Goal: Task Accomplishment & Management: Use online tool/utility

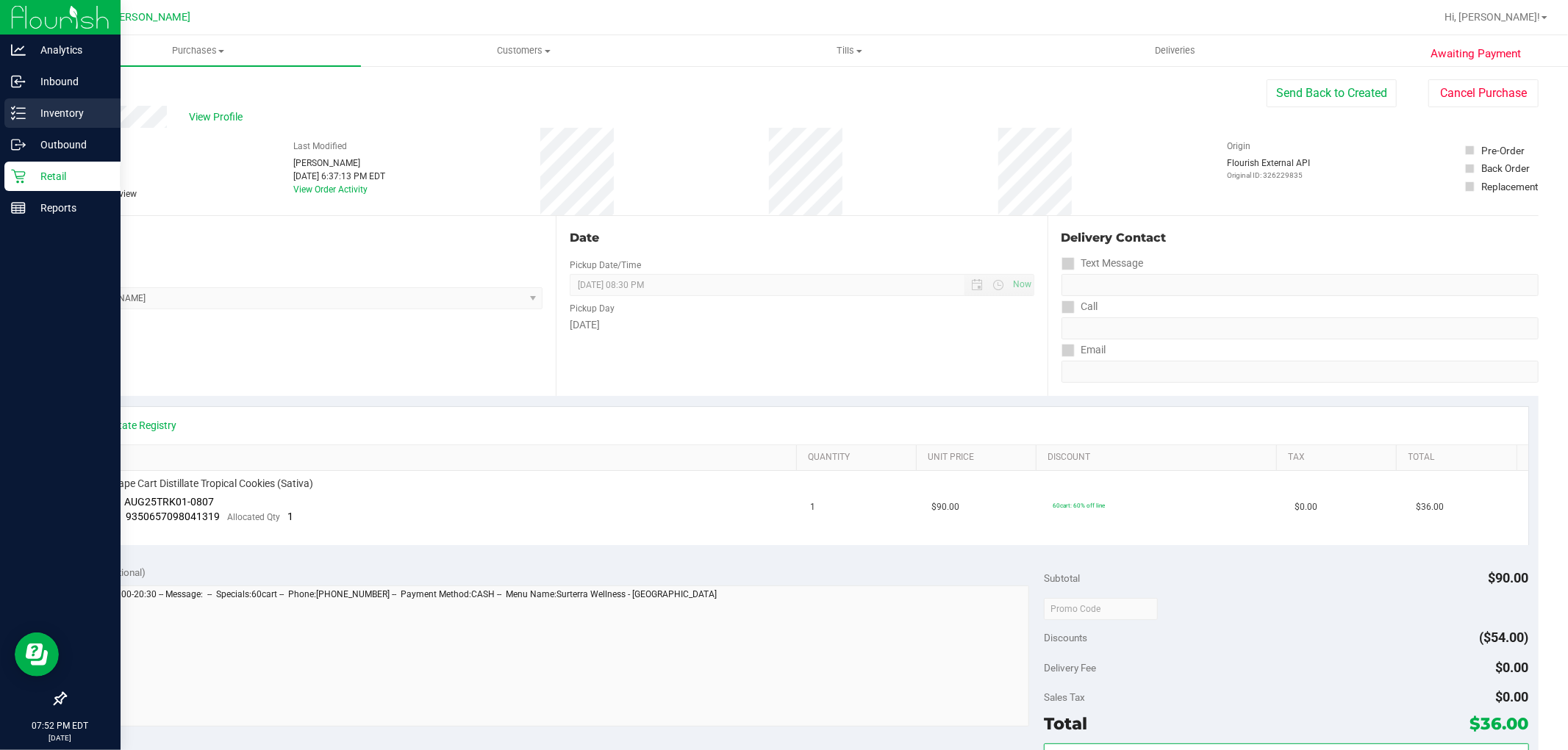
click at [39, 109] on p "Inventory" at bounding box center [70, 113] width 89 height 18
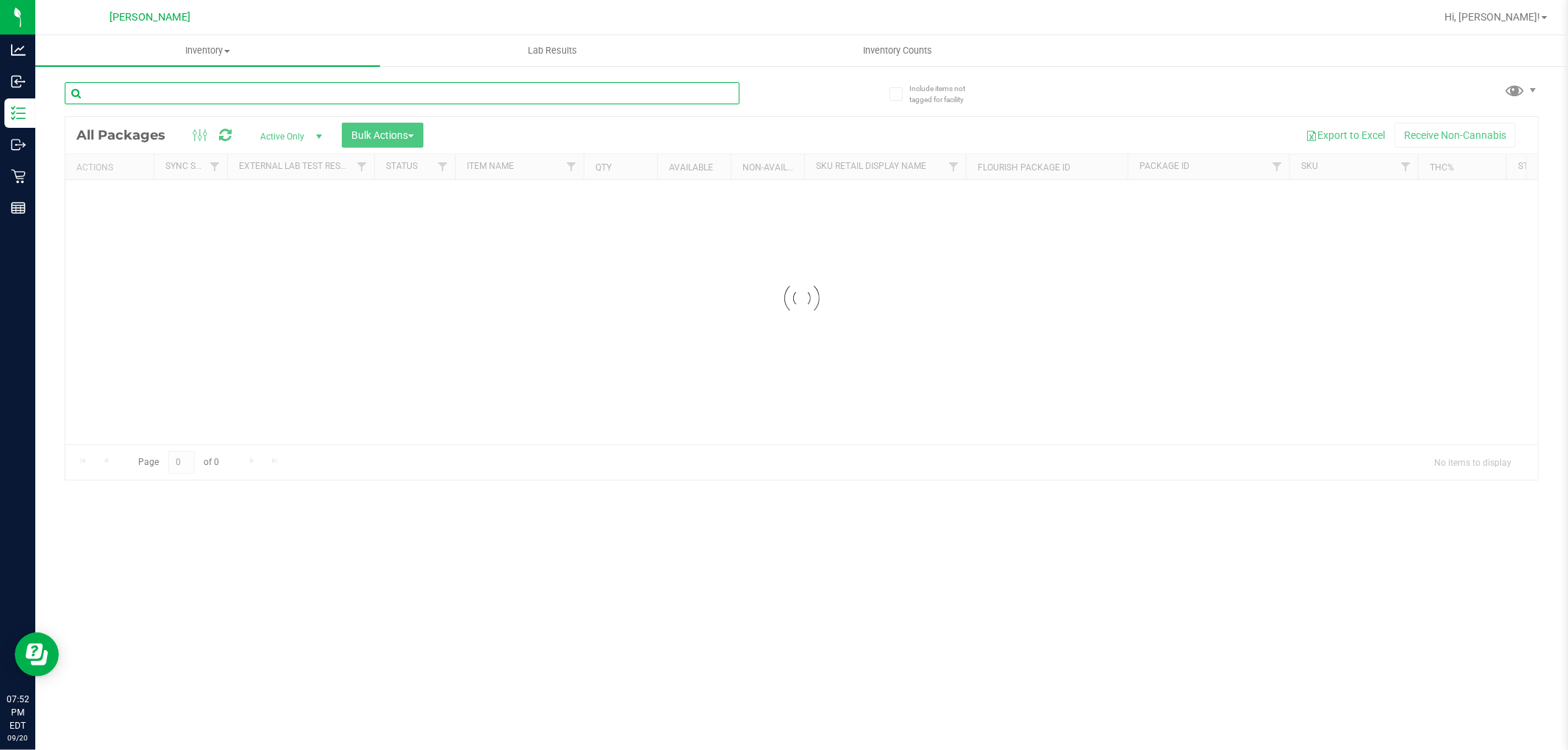
click at [224, 96] on input "text" at bounding box center [401, 93] width 675 height 22
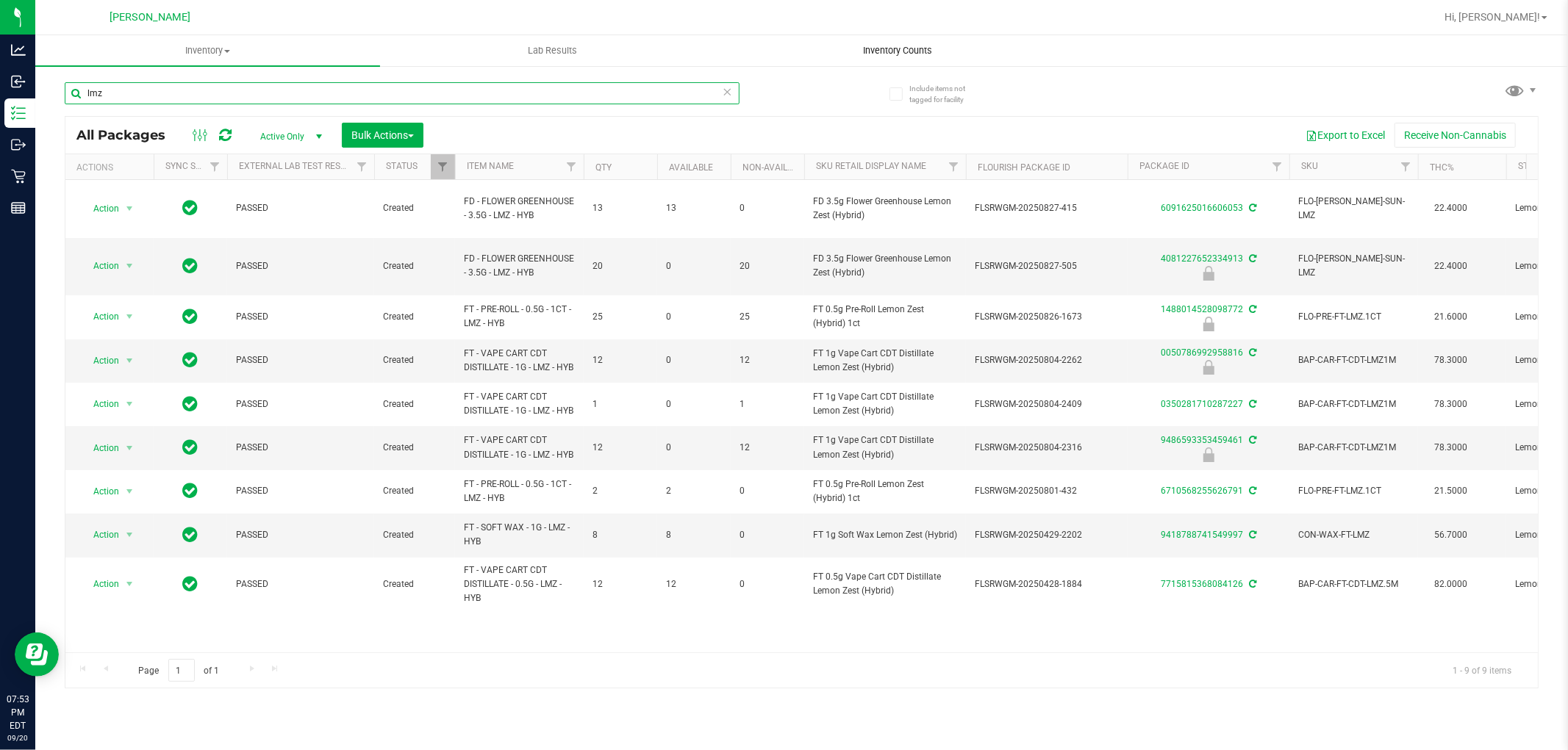
type input "lmz"
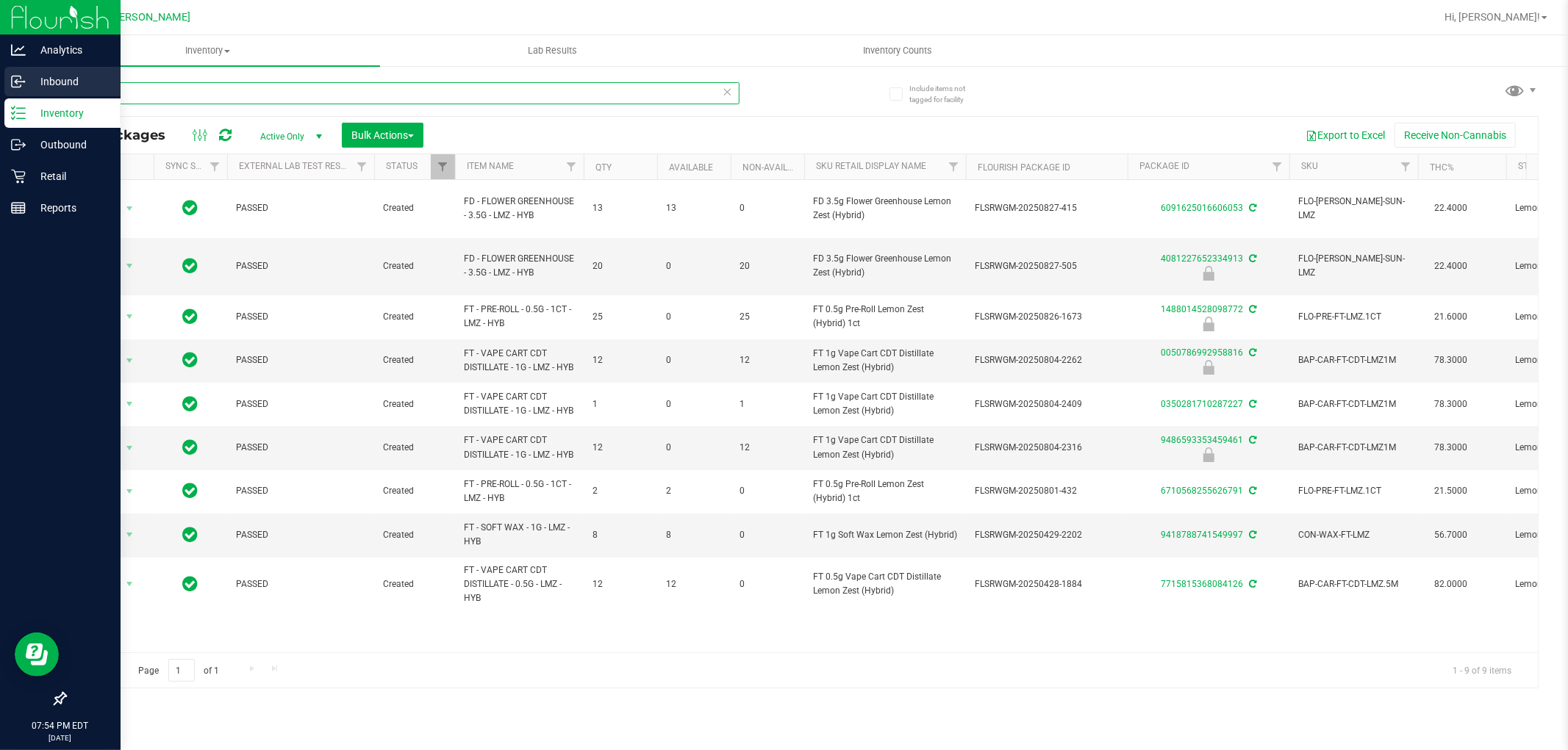
drag, startPoint x: 141, startPoint y: 98, endPoint x: 23, endPoint y: 82, distance: 119.1
click at [23, 82] on div "Analytics Inbound Inventory Outbound Retail Reports 07:54 PM EDT [DATE] 09/20 […" at bounding box center [784, 375] width 1568 height 750
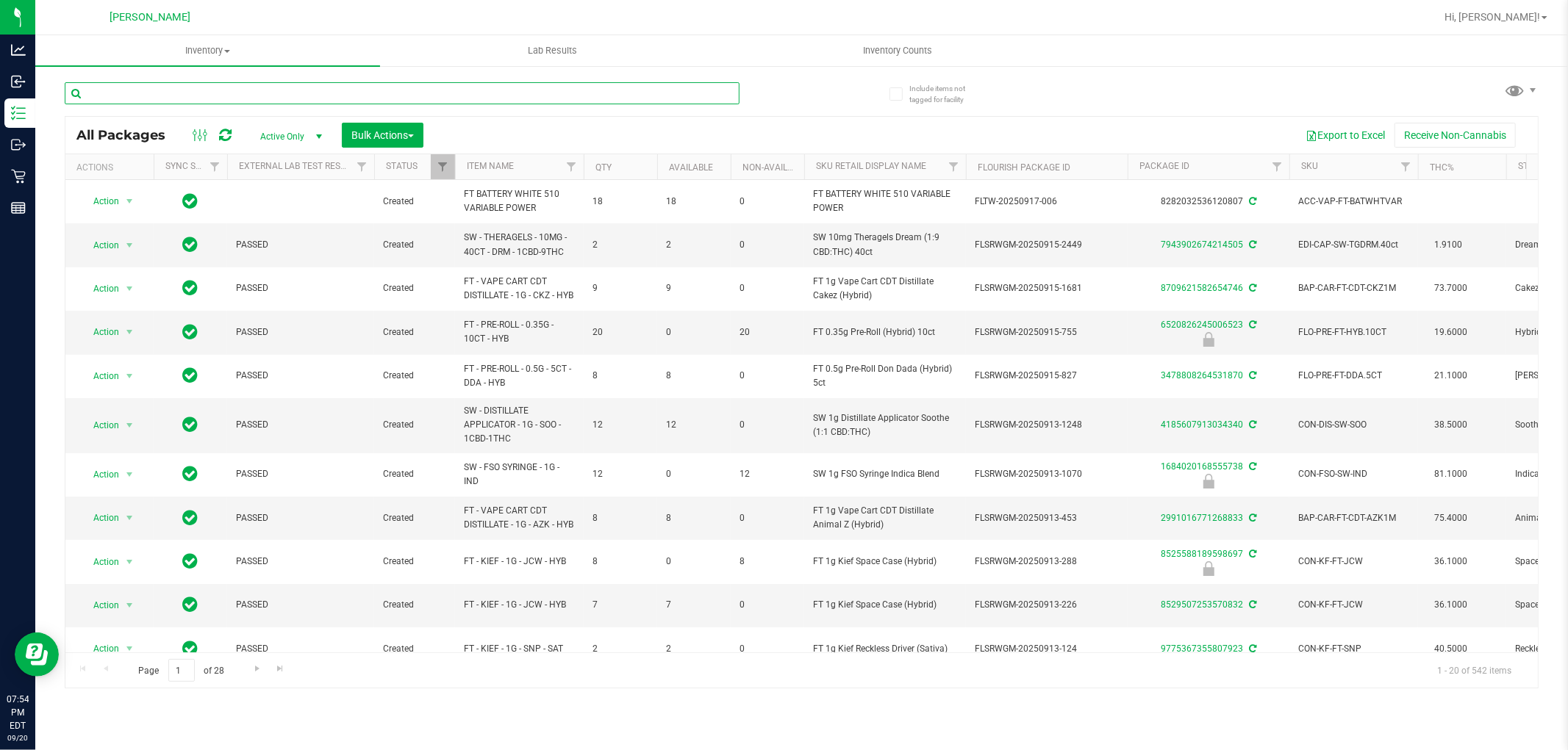
click at [183, 90] on input "text" at bounding box center [401, 93] width 675 height 22
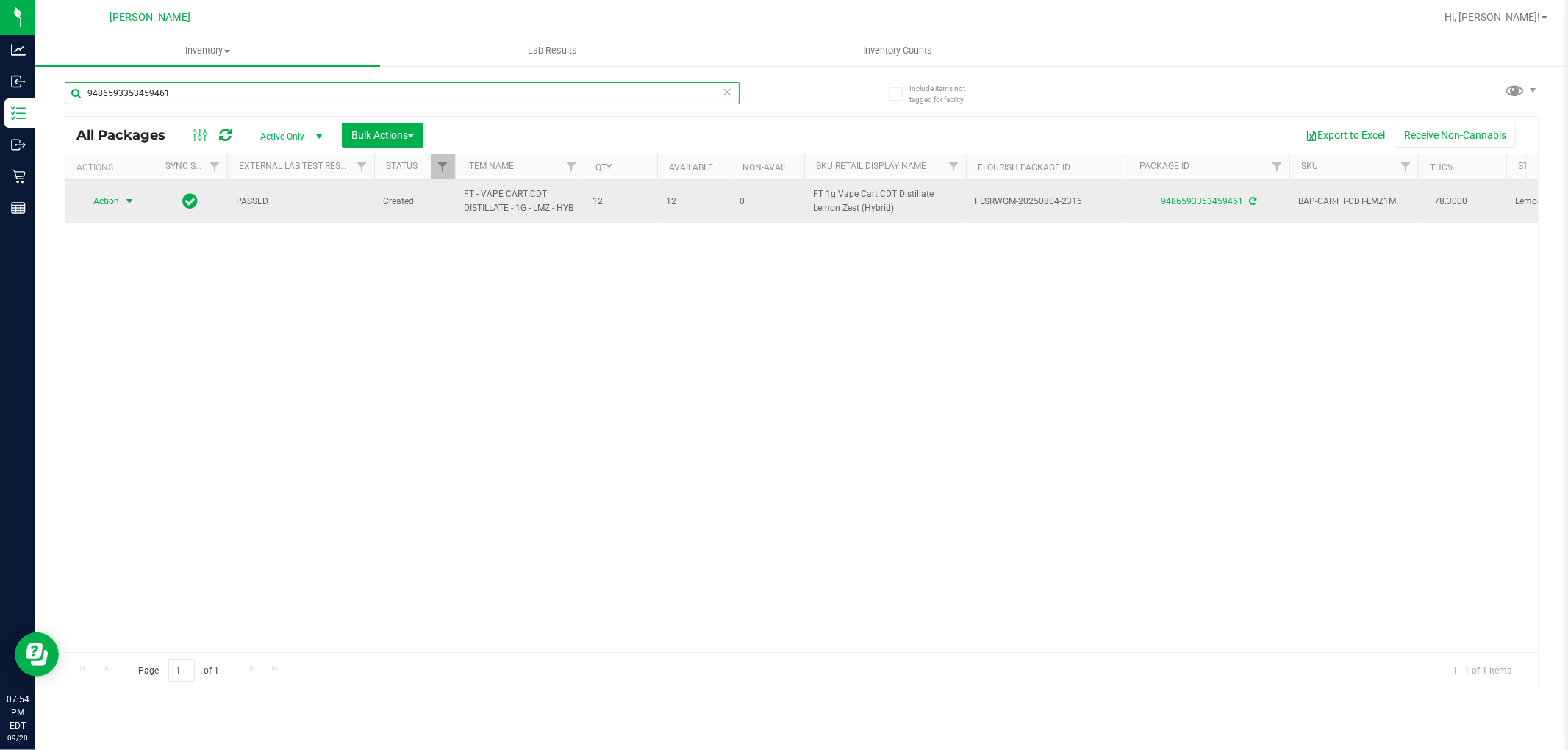
type input "9486593353459461"
click at [126, 207] on span "select" at bounding box center [129, 201] width 12 height 12
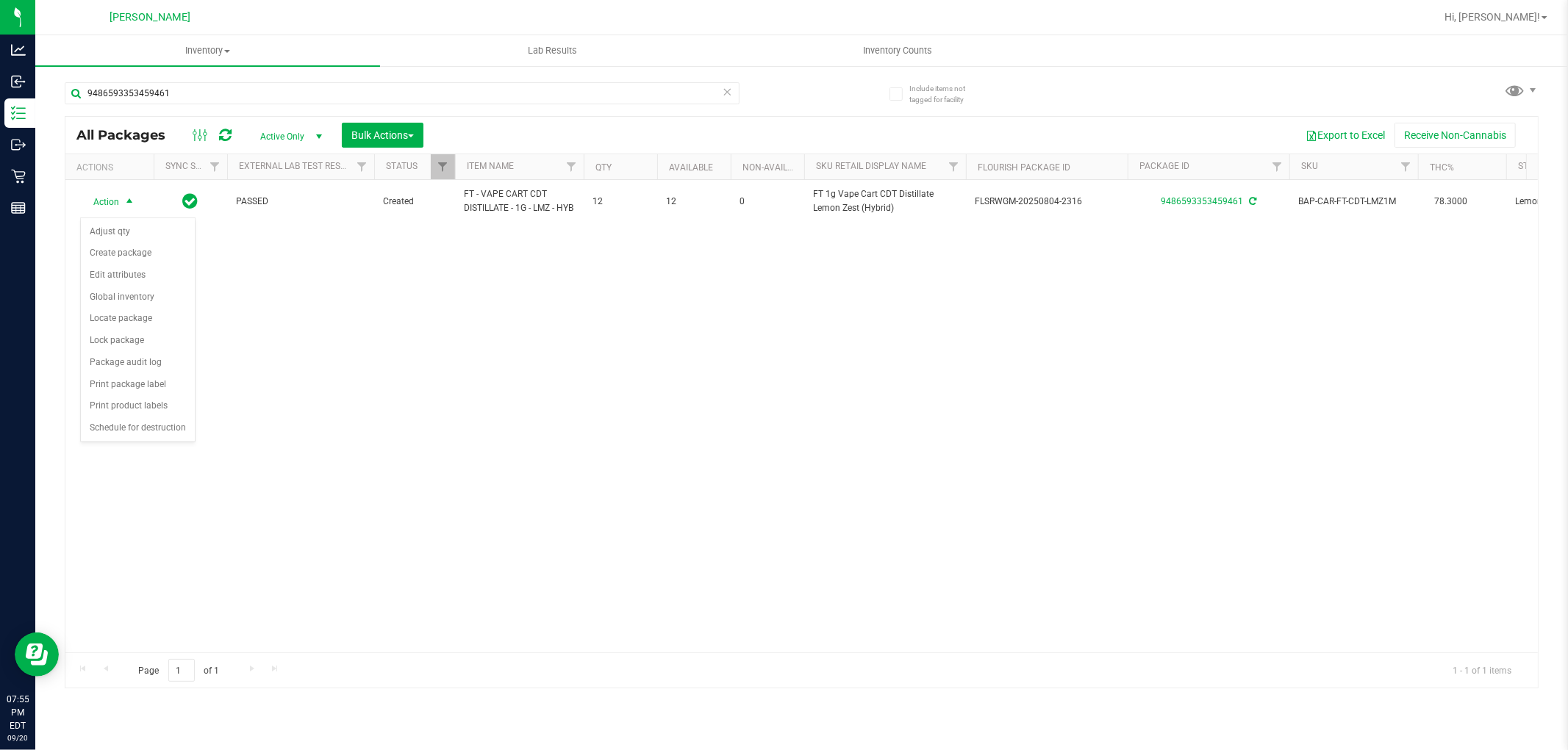
click at [259, 288] on div "Action Action Adjust qty Create package Edit attributes Global inventory Locate…" at bounding box center [802, 416] width 1473 height 472
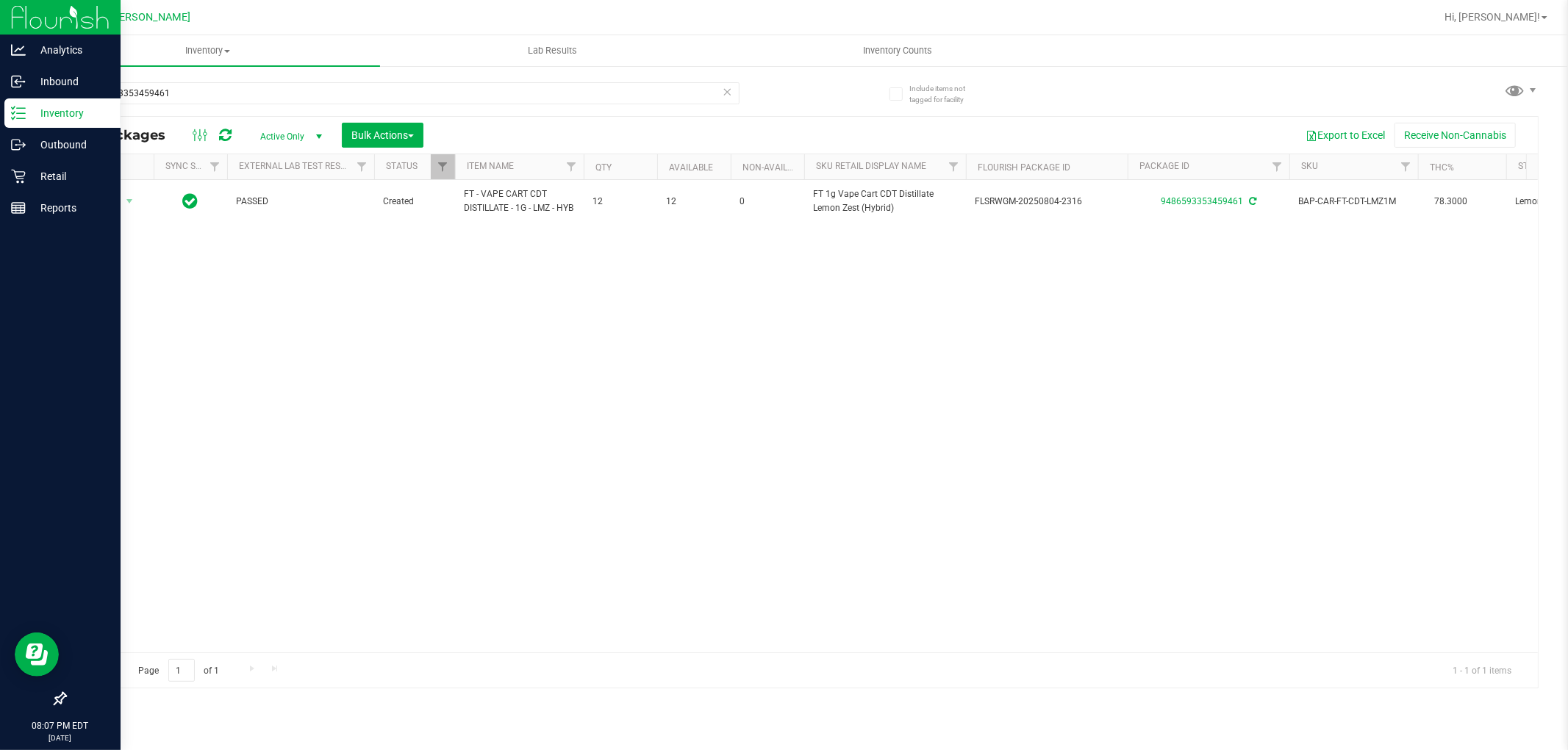
click at [18, 111] on icon at bounding box center [18, 113] width 15 height 15
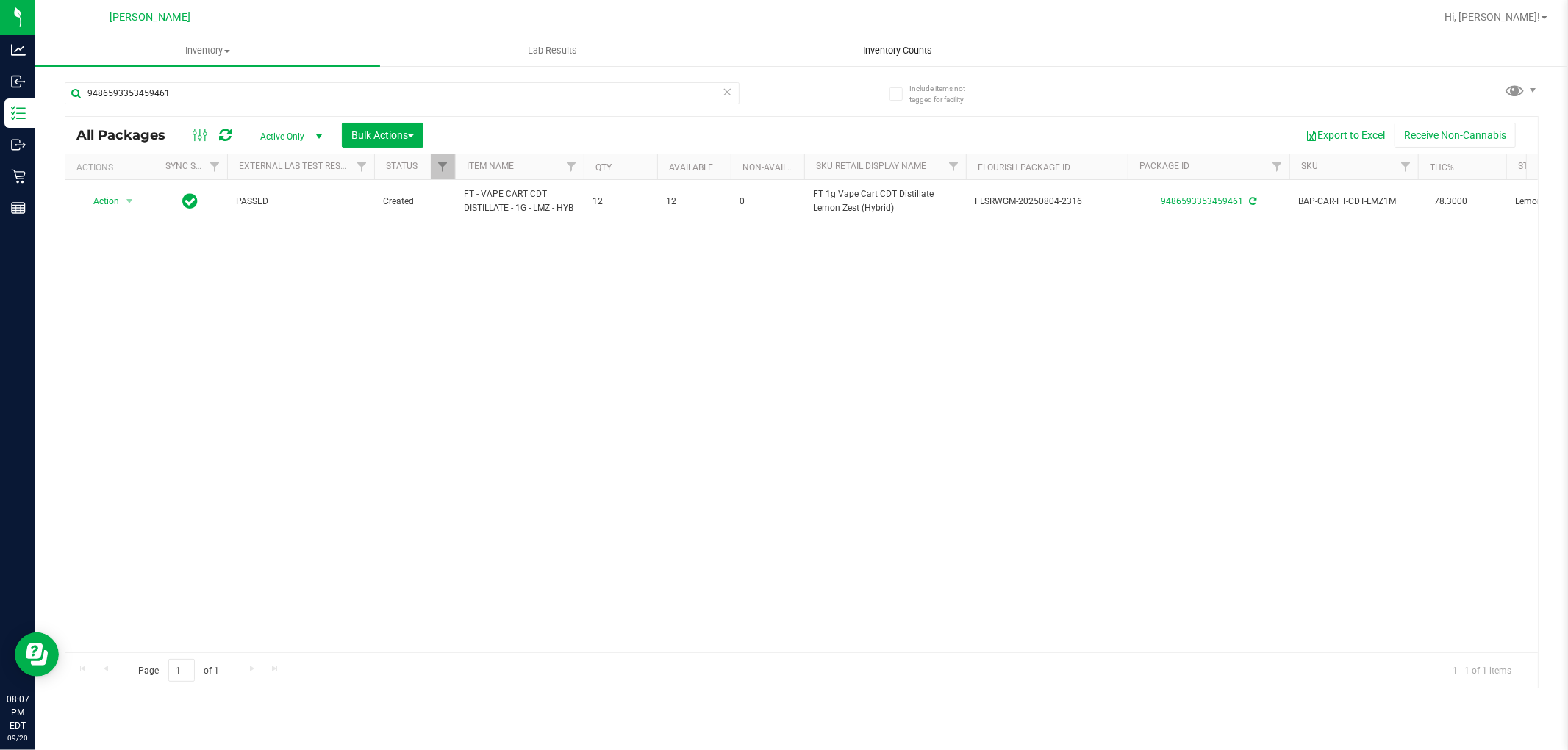
click at [895, 48] on span "Inventory Counts" at bounding box center [898, 51] width 109 height 13
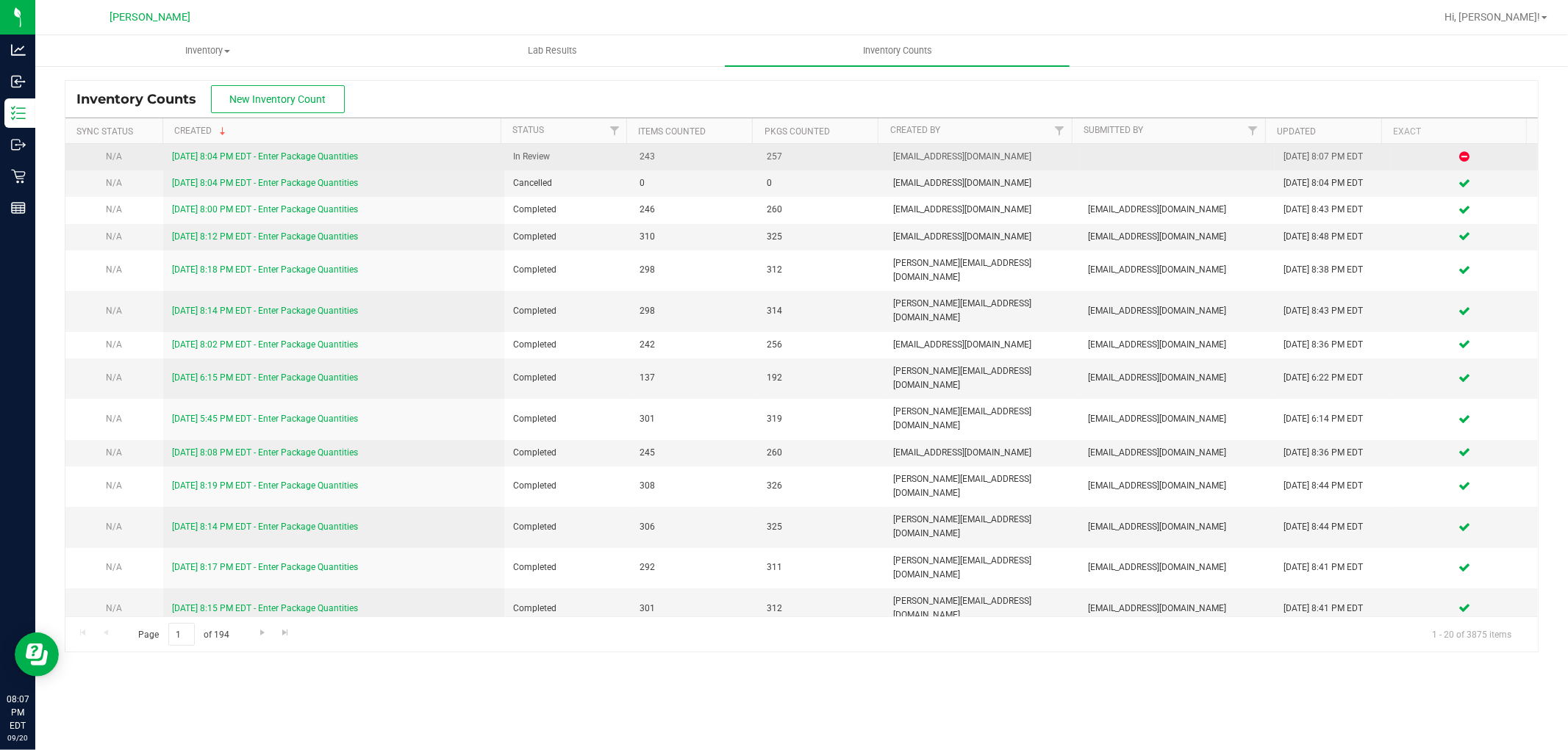
click at [223, 153] on link "[DATE] 8:04 PM EDT - Enter Package Quantities" at bounding box center [265, 156] width 186 height 10
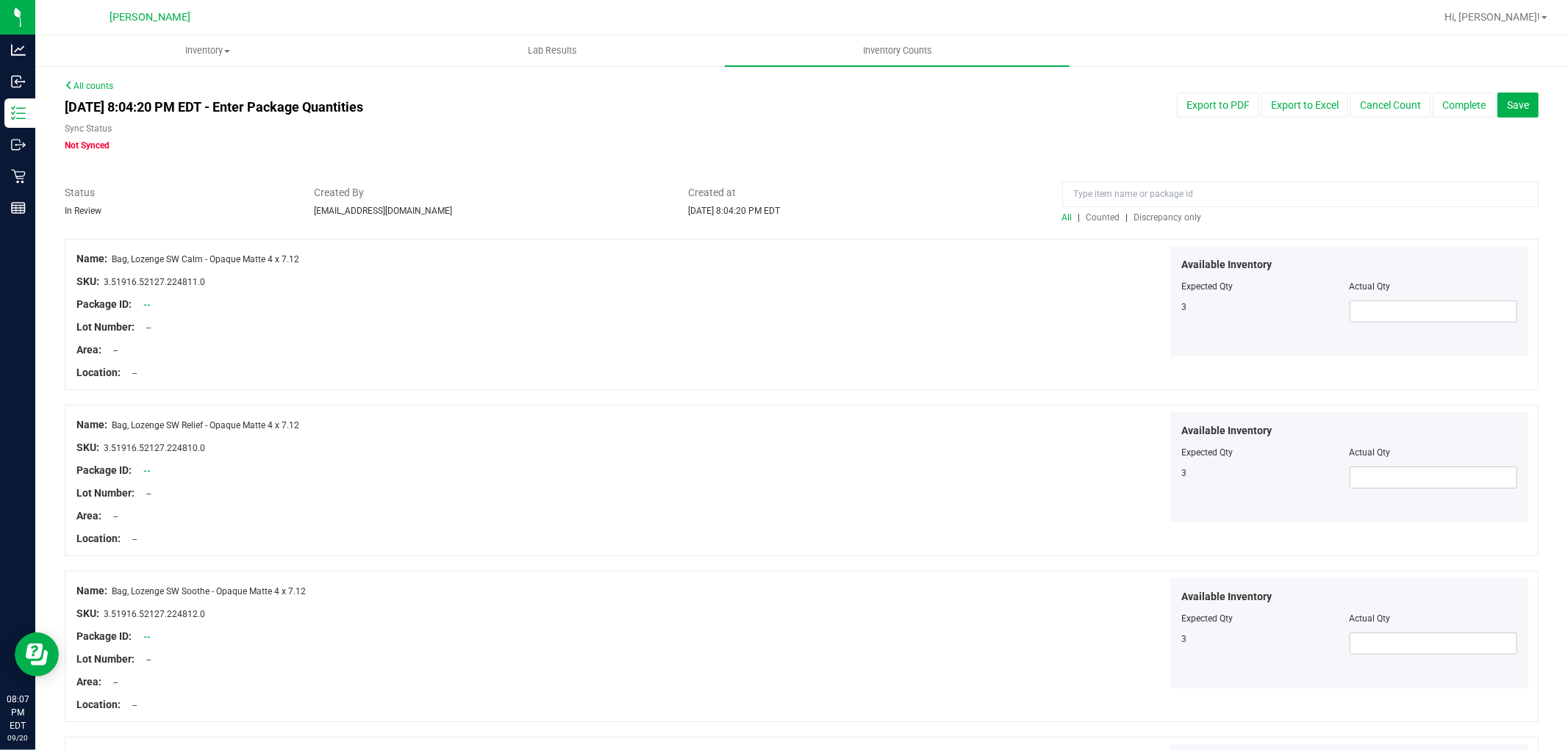
click at [1175, 220] on span "Discrepancy only" at bounding box center [1167, 217] width 67 height 10
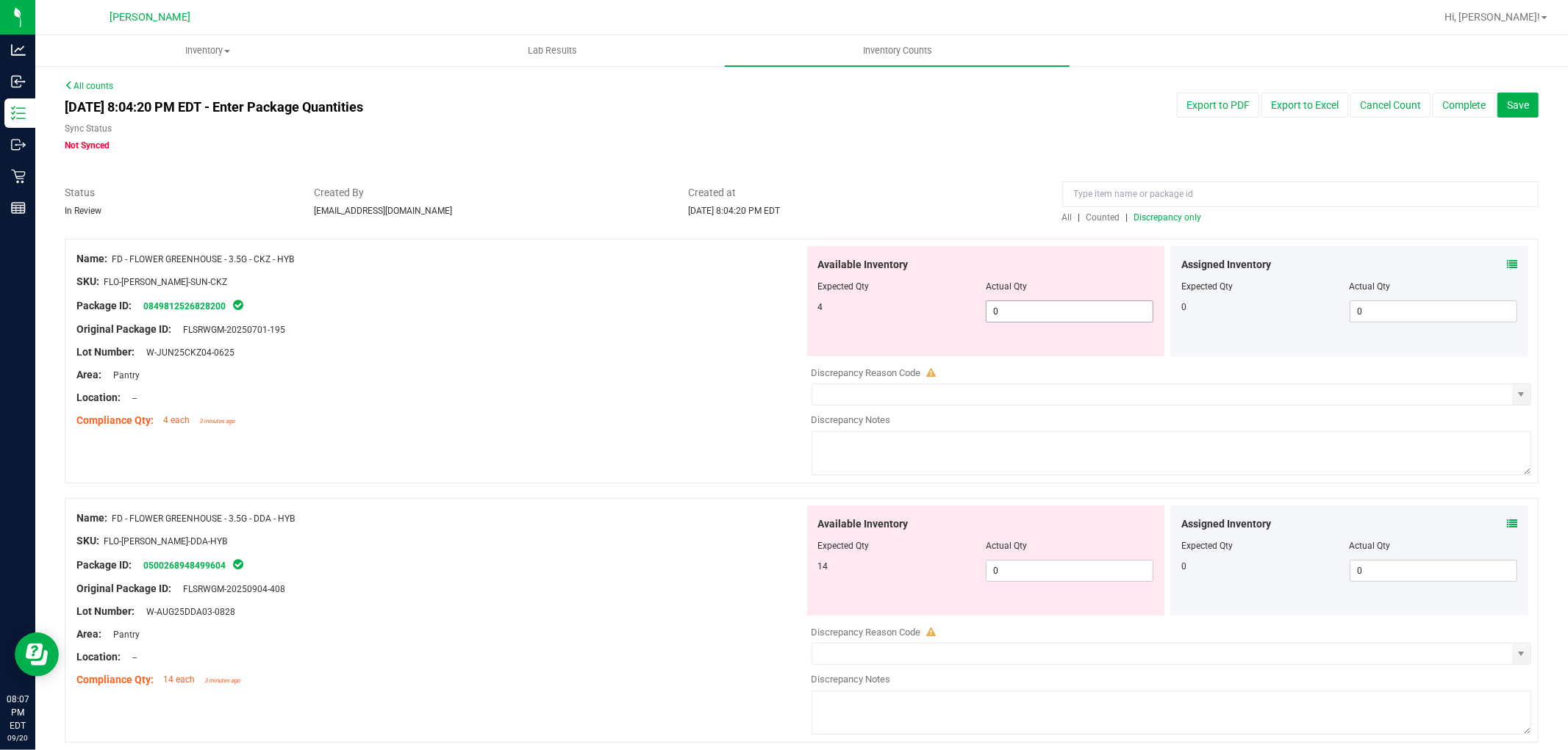
click at [1032, 320] on span "0 0" at bounding box center [1070, 312] width 168 height 22
type input "04"
type input "4"
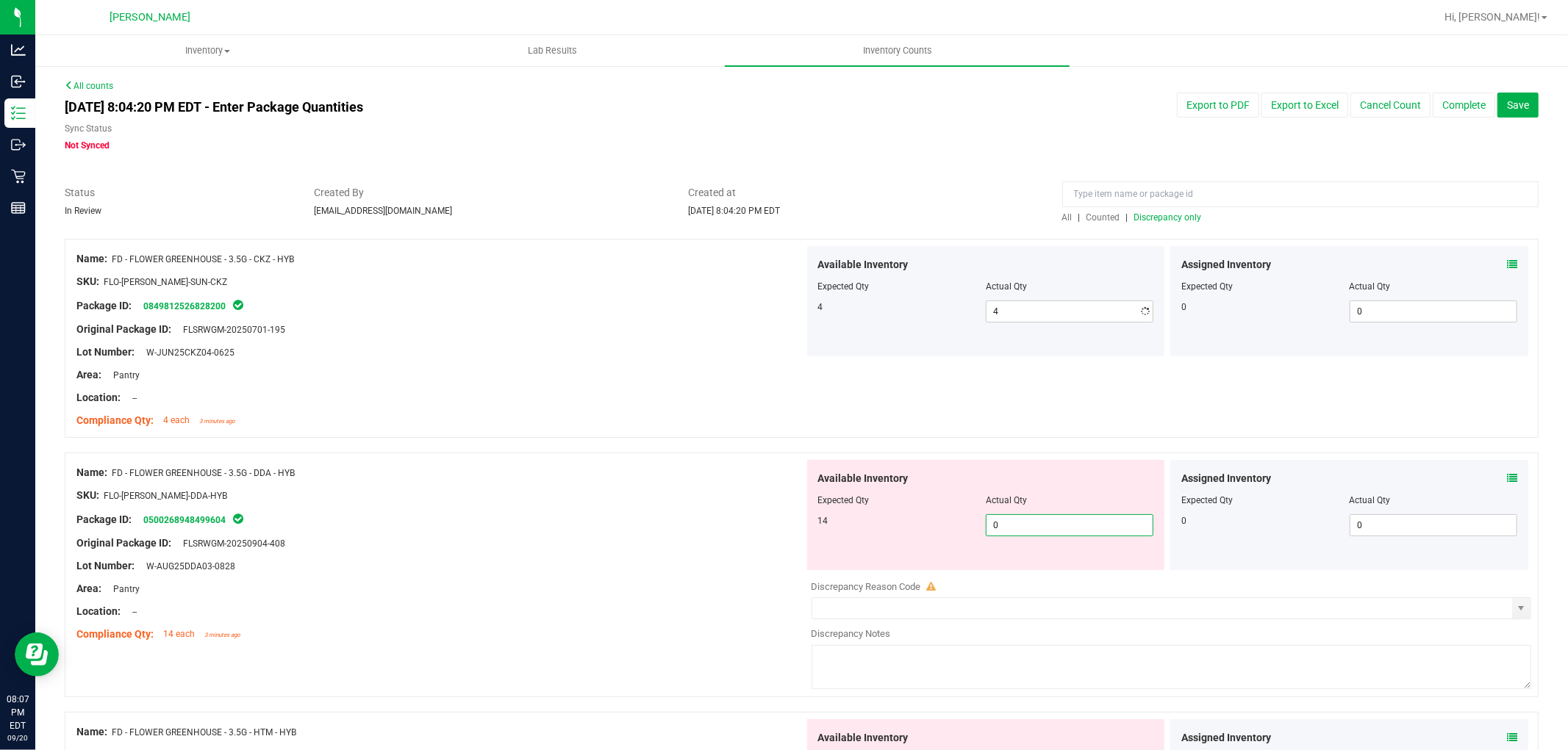
click at [1037, 568] on div "Available Inventory Expected Qty Actual Qty 14 0 0" at bounding box center [987, 515] width 358 height 110
type input "014"
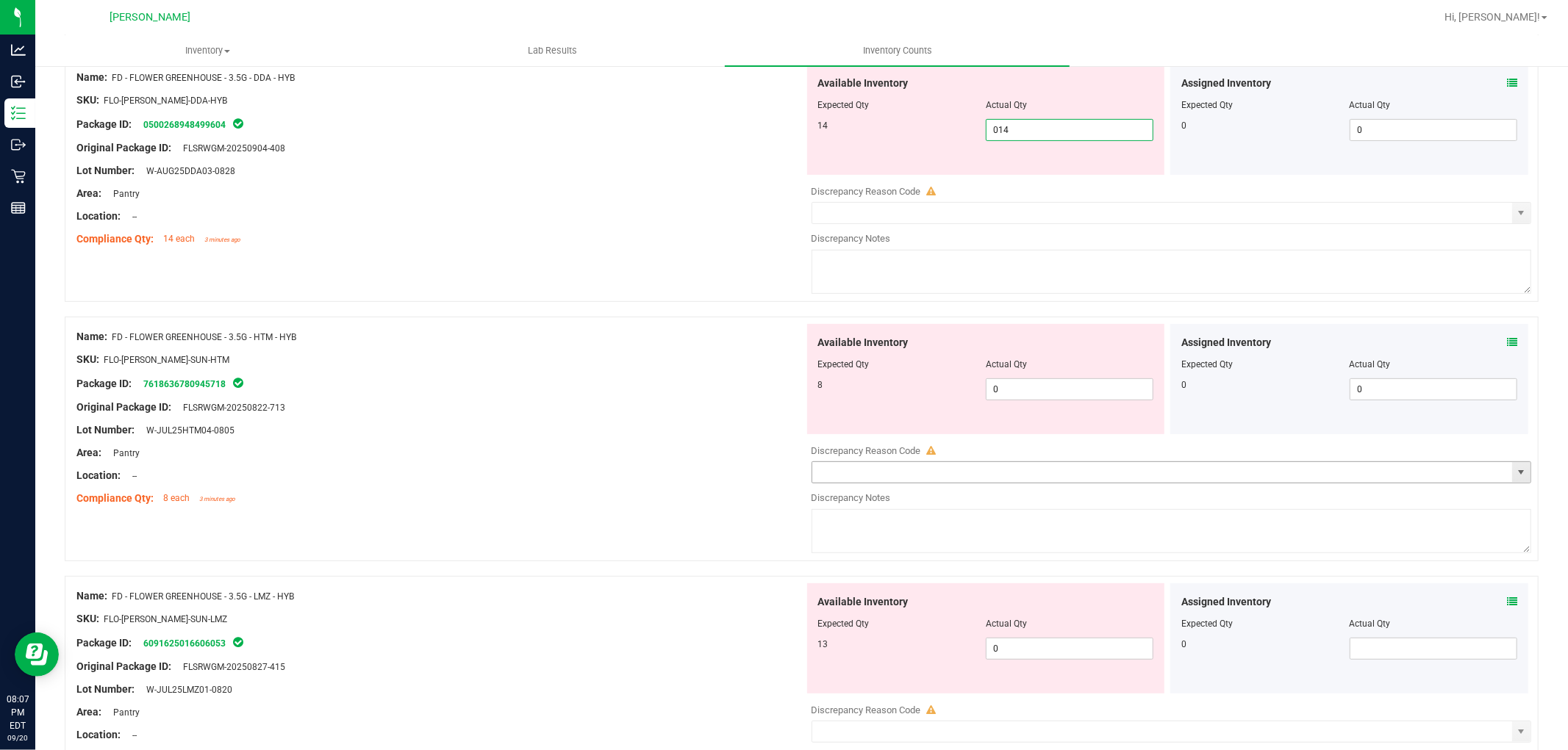
scroll to position [408, 0]
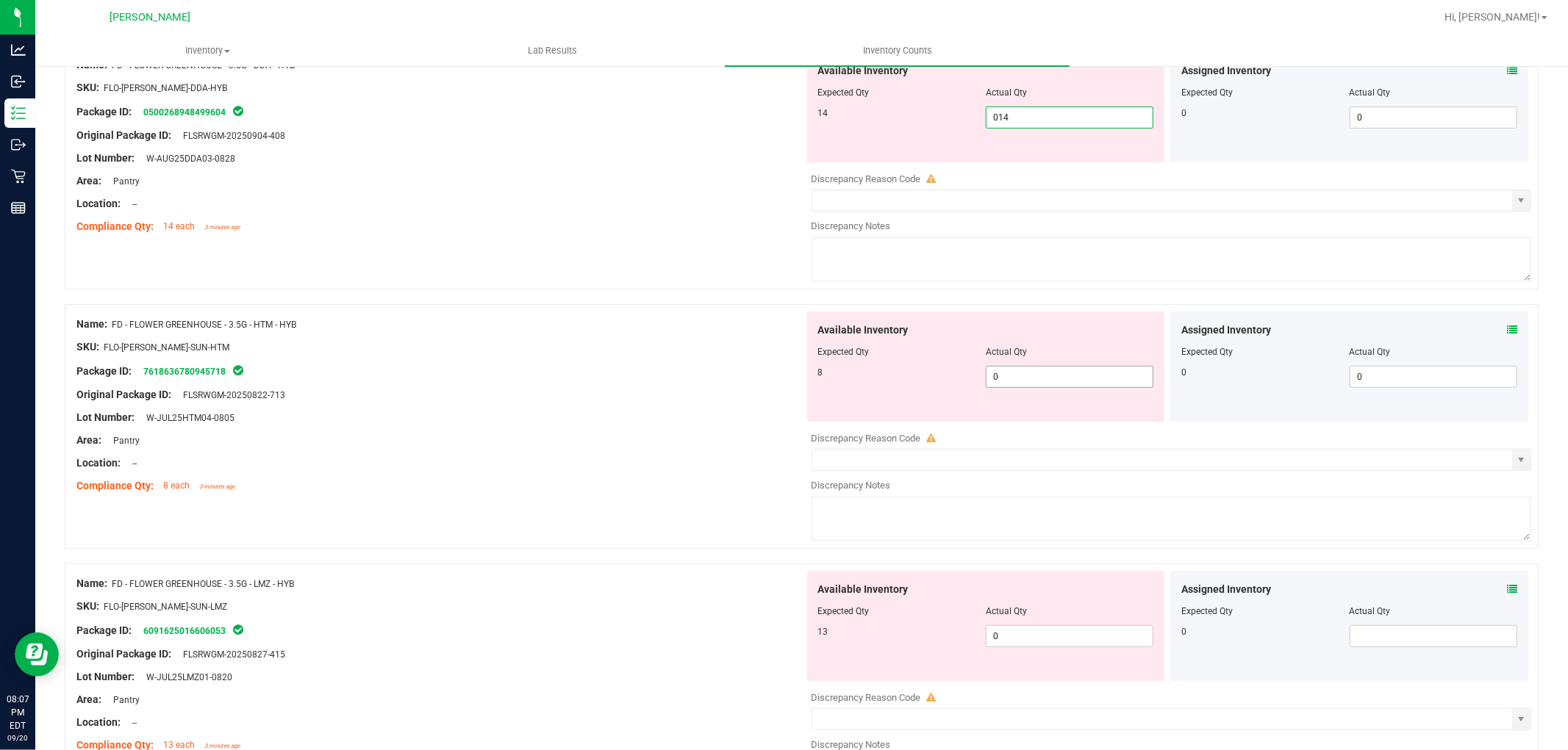
type input "14"
click at [1079, 375] on div "Available Inventory Expected Qty Actual Qty 8 0 0" at bounding box center [987, 366] width 358 height 110
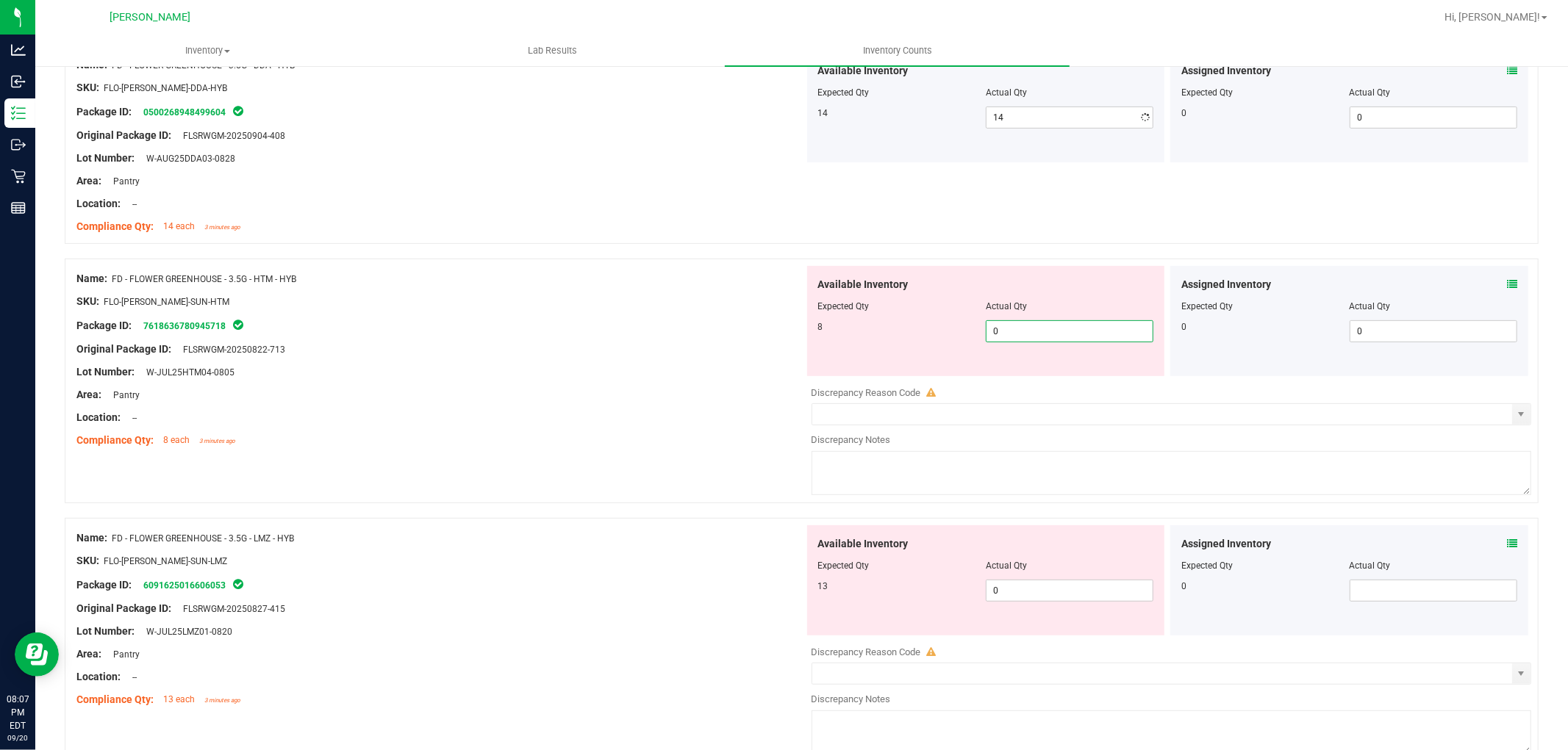
type input "08"
type input "8"
click at [1066, 602] on div "Available Inventory Expected Qty Actual Qty 13 0 0" at bounding box center [1167, 642] width 728 height 233
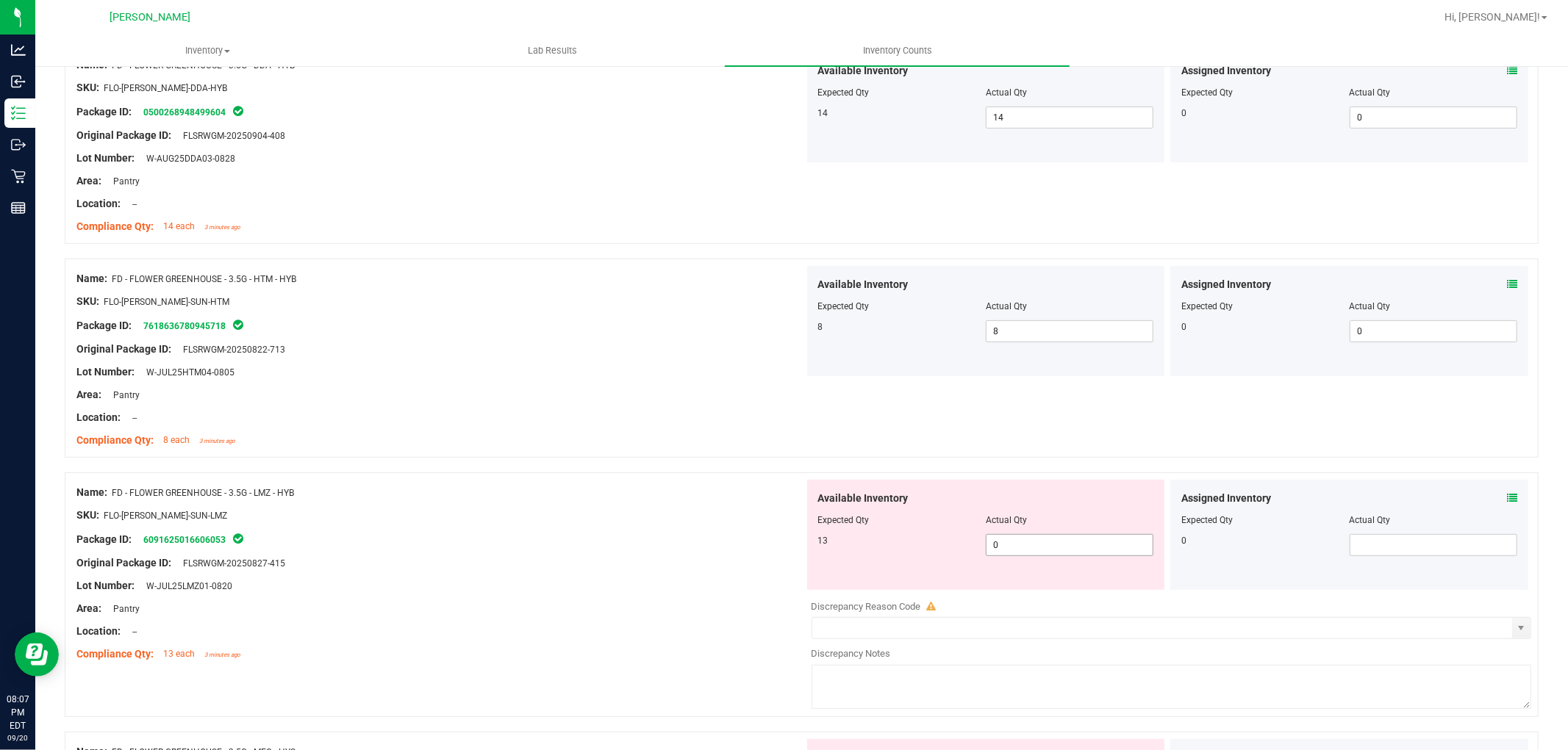
click at [1059, 546] on span "0 0" at bounding box center [1070, 545] width 168 height 22
type input "013"
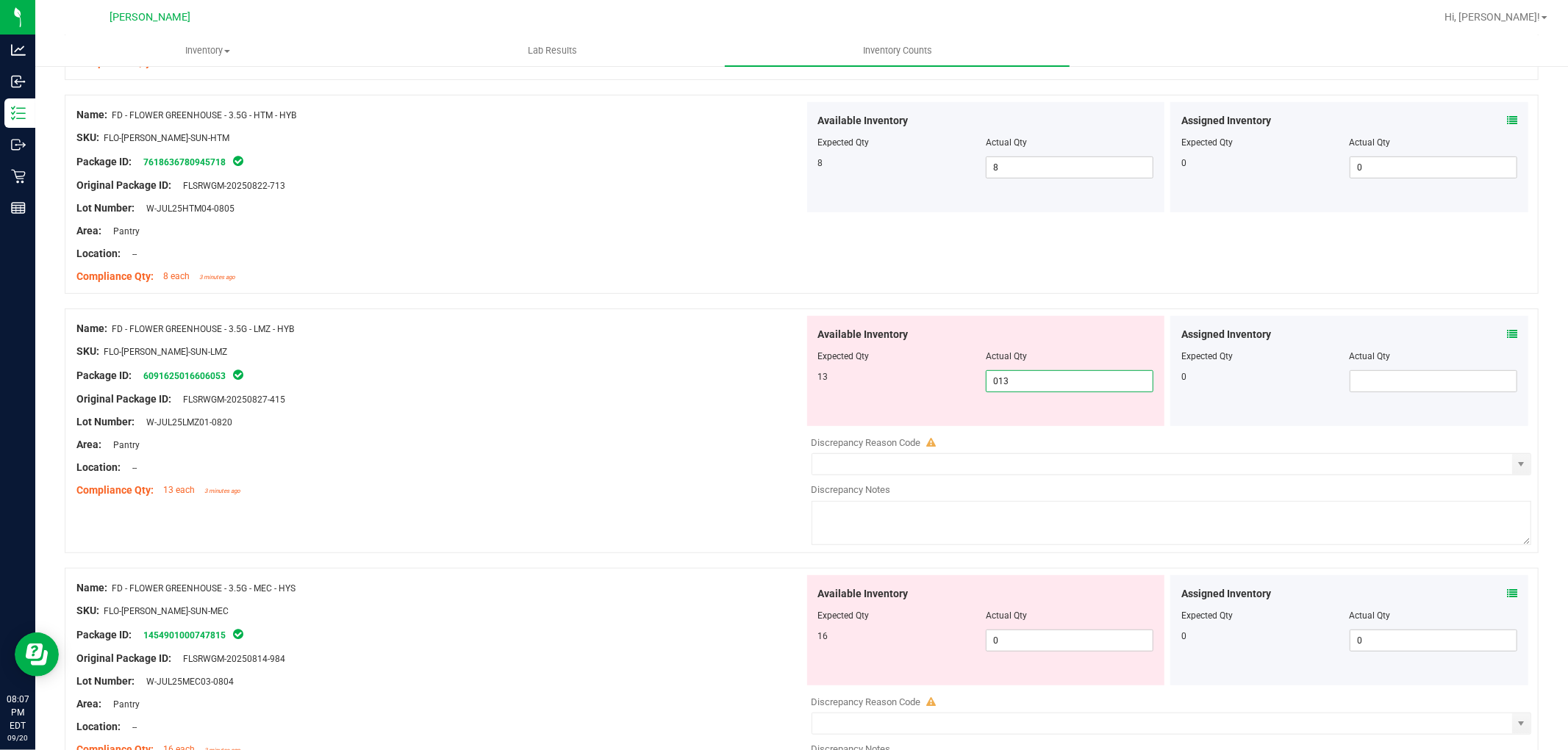
scroll to position [735, 0]
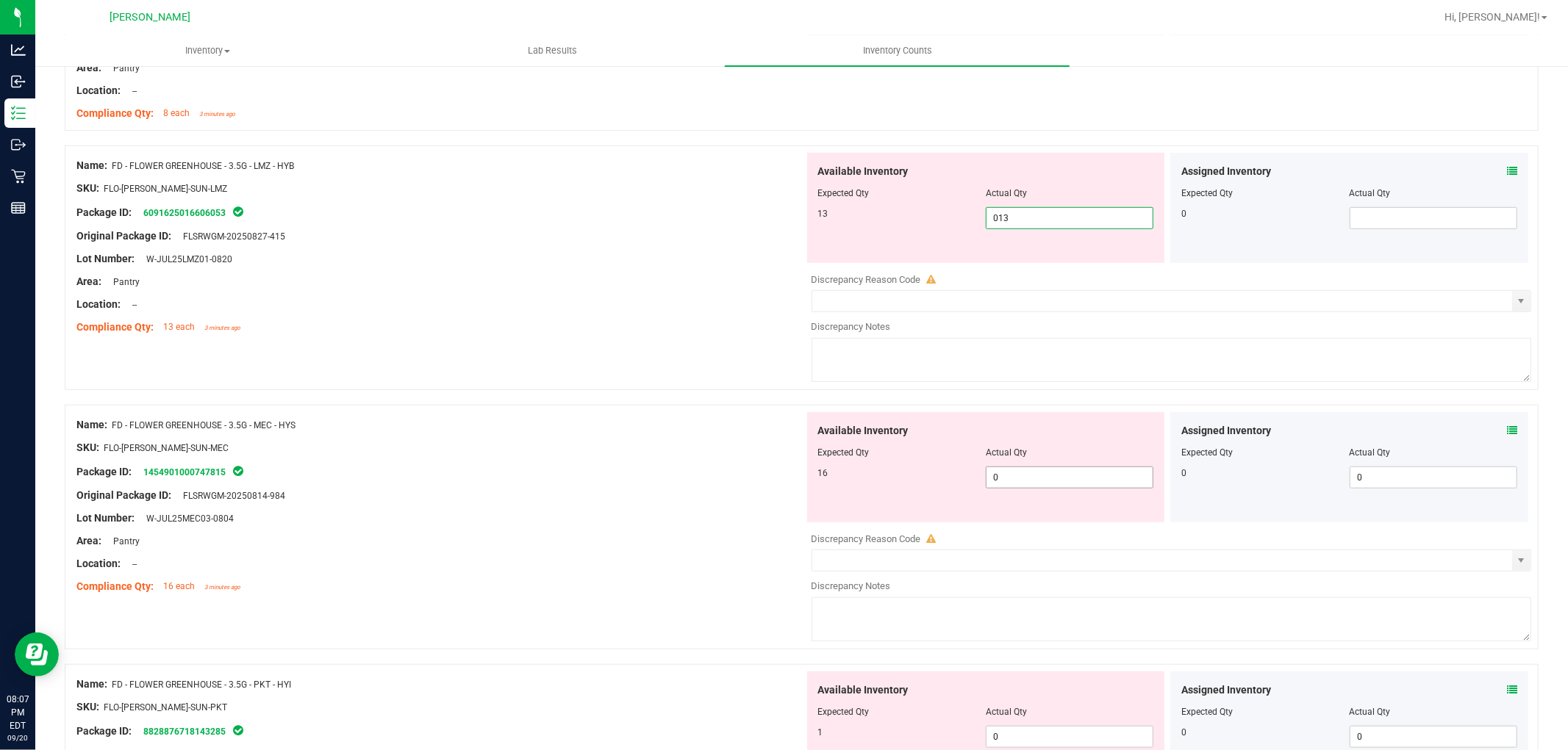
type input "13"
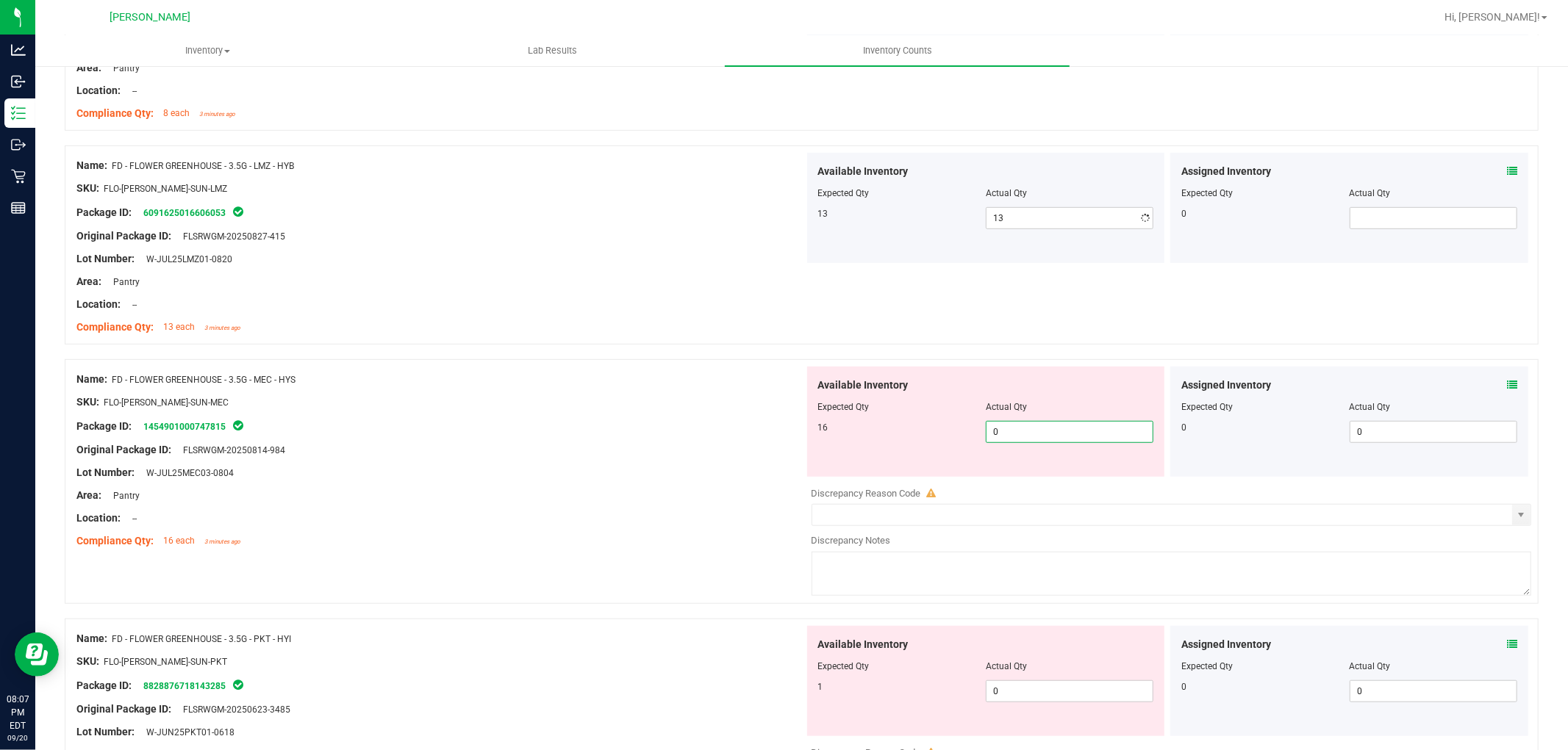
click at [1045, 479] on div "Available Inventory Expected Qty Actual Qty 16 0 0" at bounding box center [1167, 483] width 728 height 233
type input "016"
type input "16"
click at [1079, 688] on div "Available Inventory Expected Qty Actual Qty 1 0 0" at bounding box center [987, 681] width 358 height 110
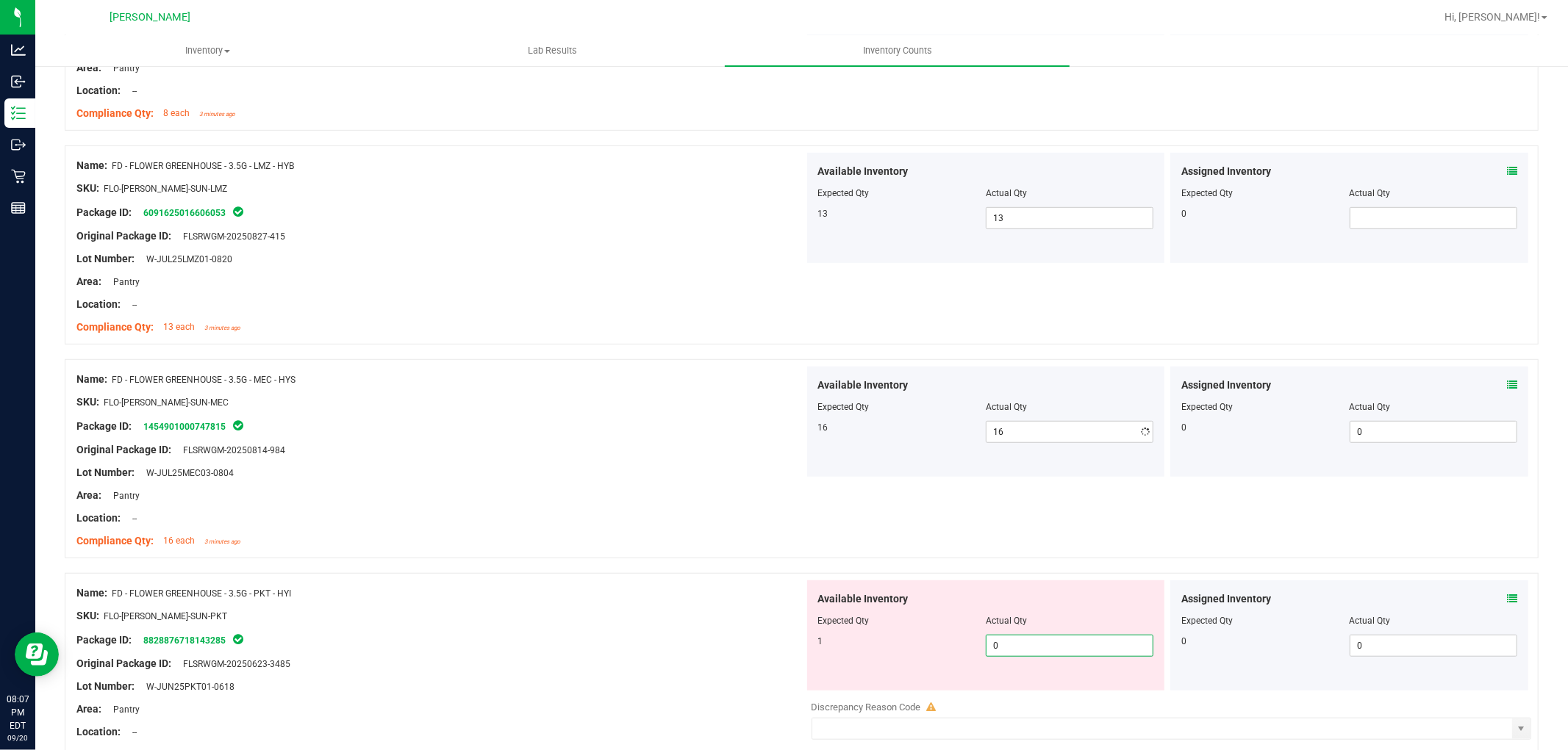
type input "01"
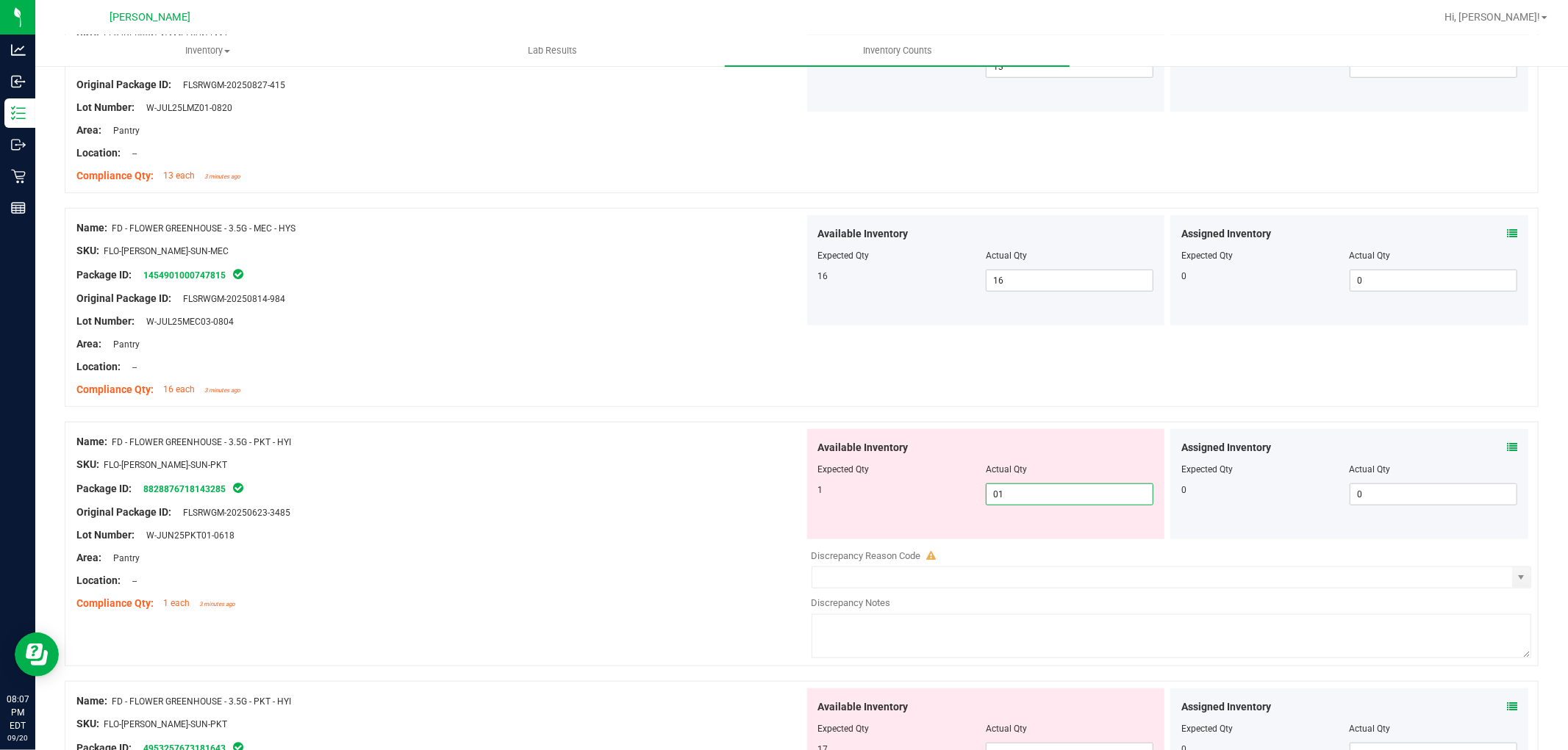
scroll to position [1061, 0]
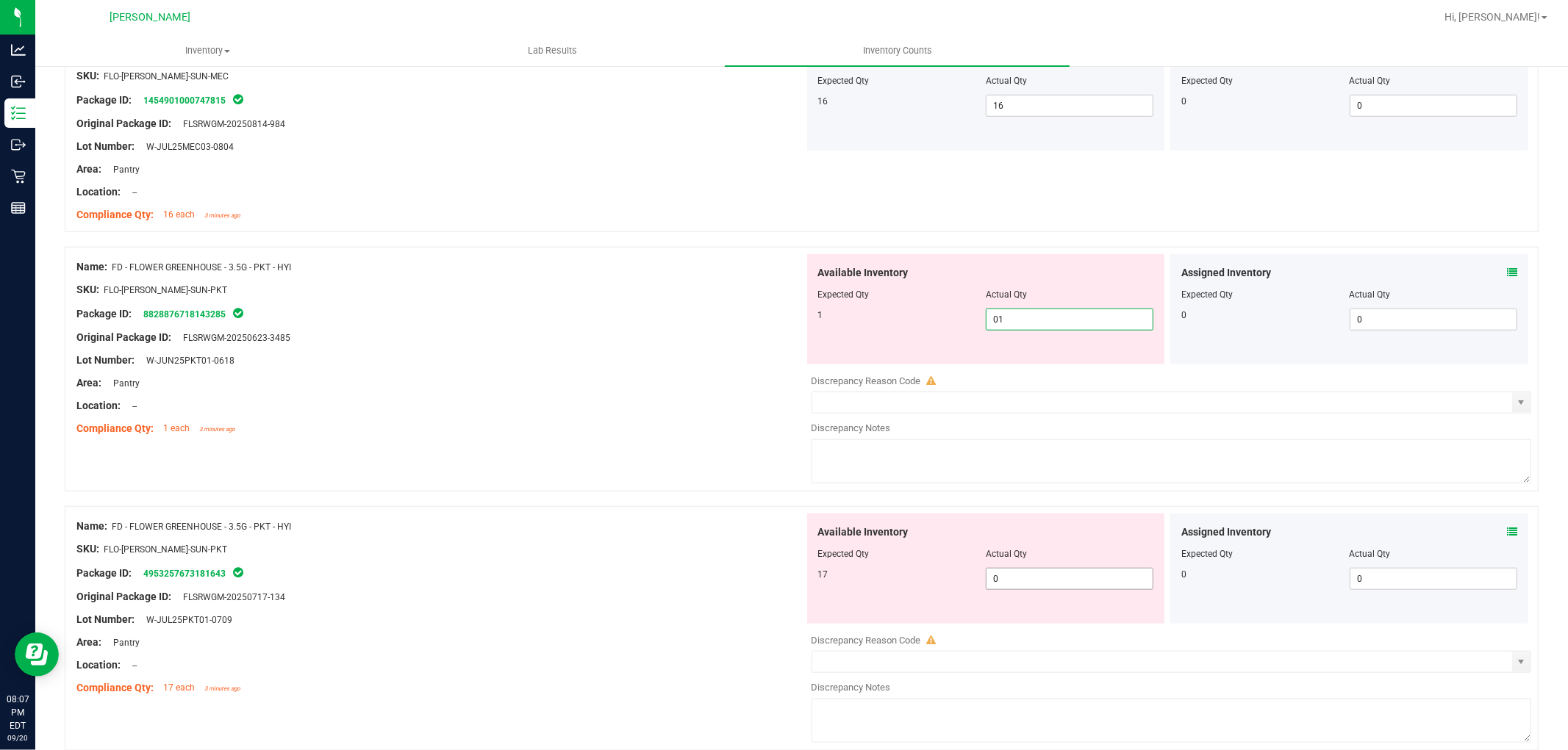
type input "1"
click at [1057, 580] on div "Available Inventory Expected Qty Actual Qty 17 0 0" at bounding box center [1167, 630] width 728 height 233
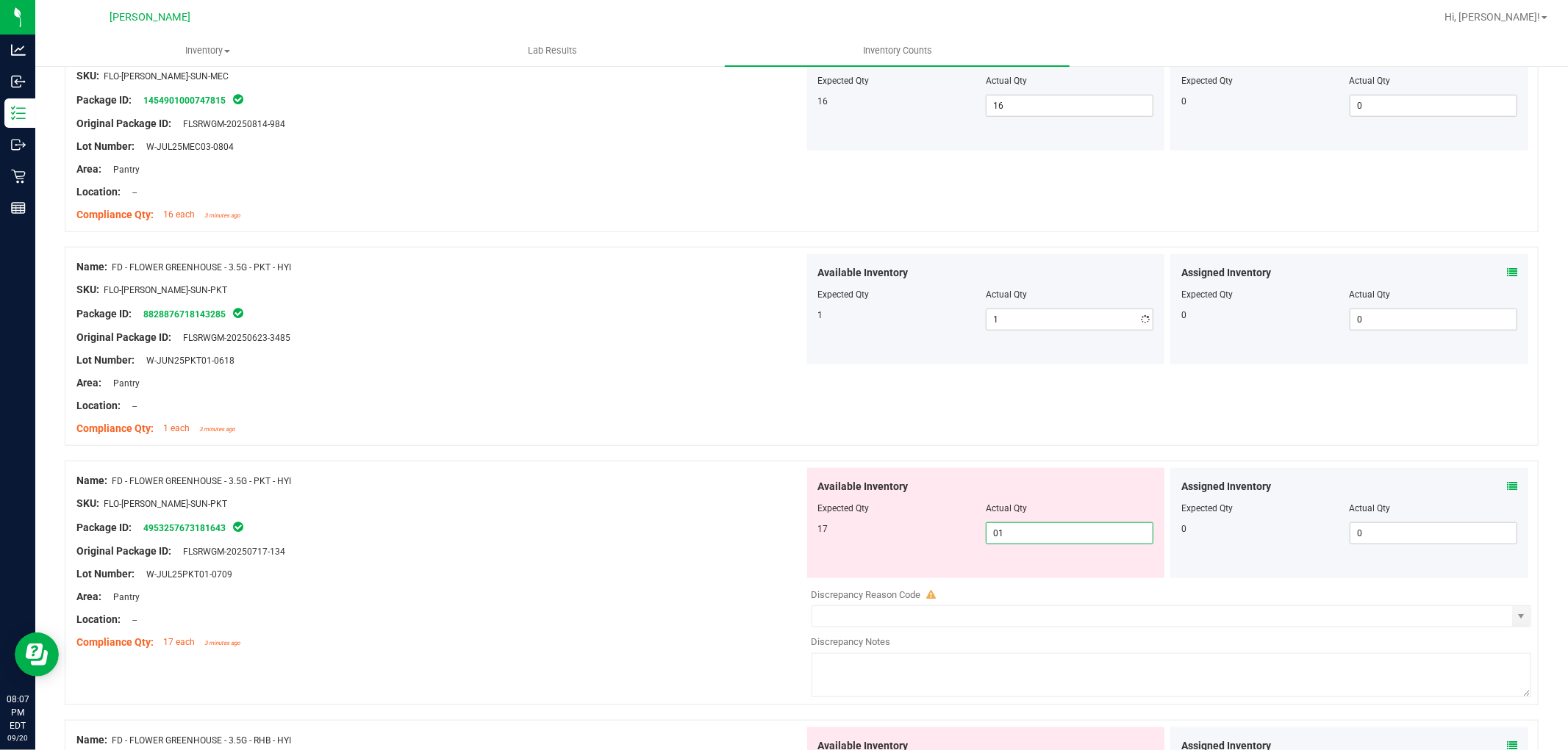
type input "017"
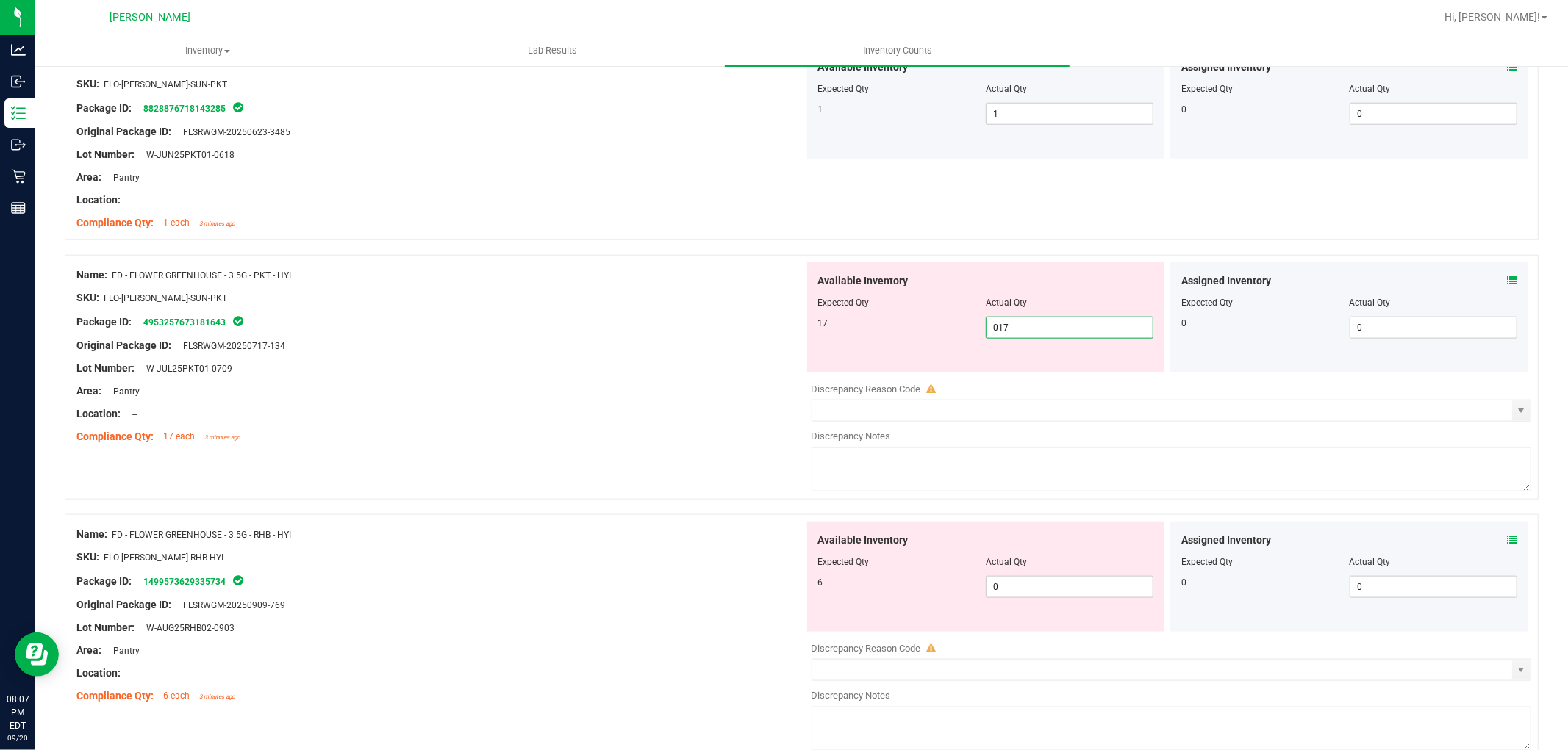
scroll to position [1470, 0]
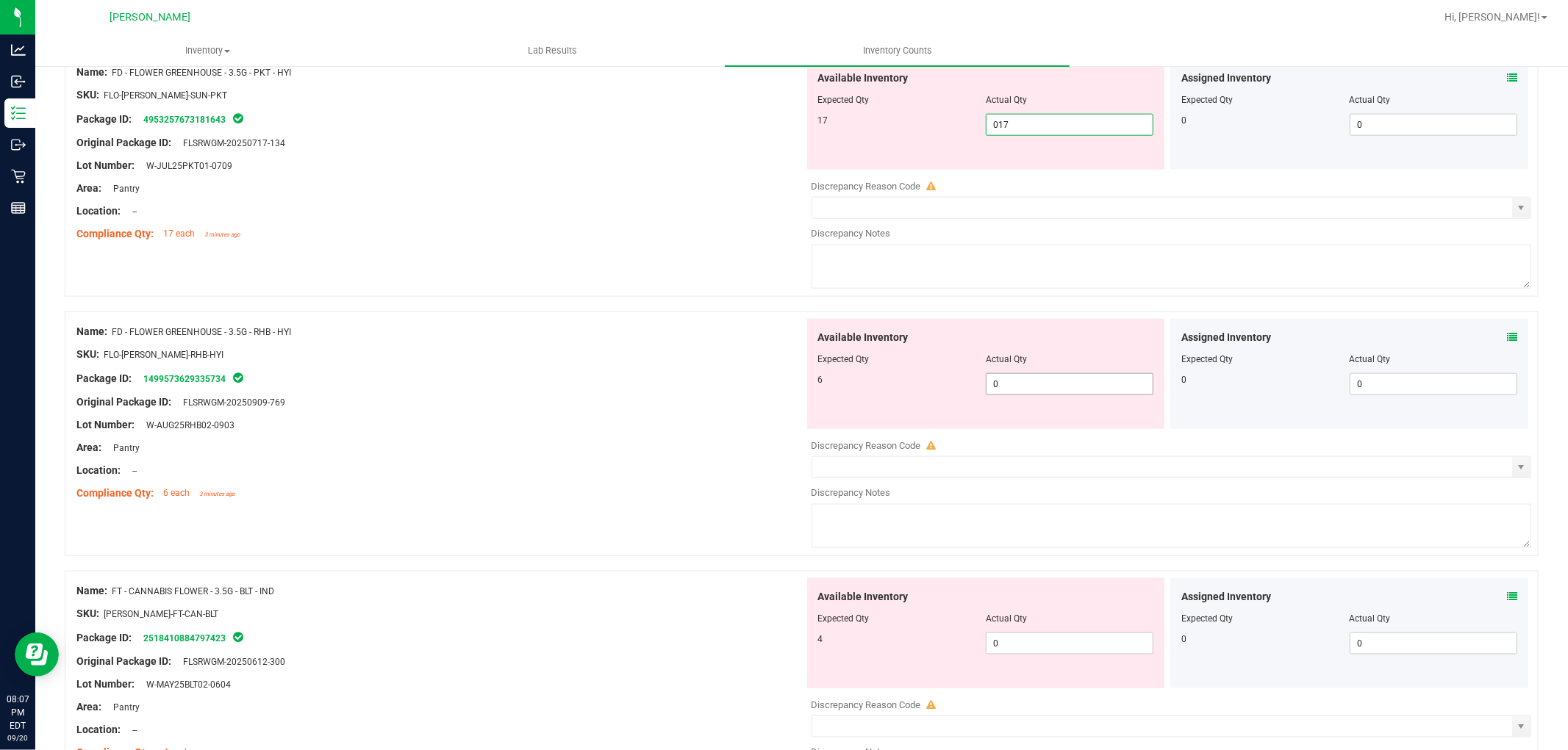
type input "17"
click at [1042, 375] on div "Available Inventory Expected Qty Actual Qty 6 0 0" at bounding box center [987, 374] width 358 height 110
type input "06"
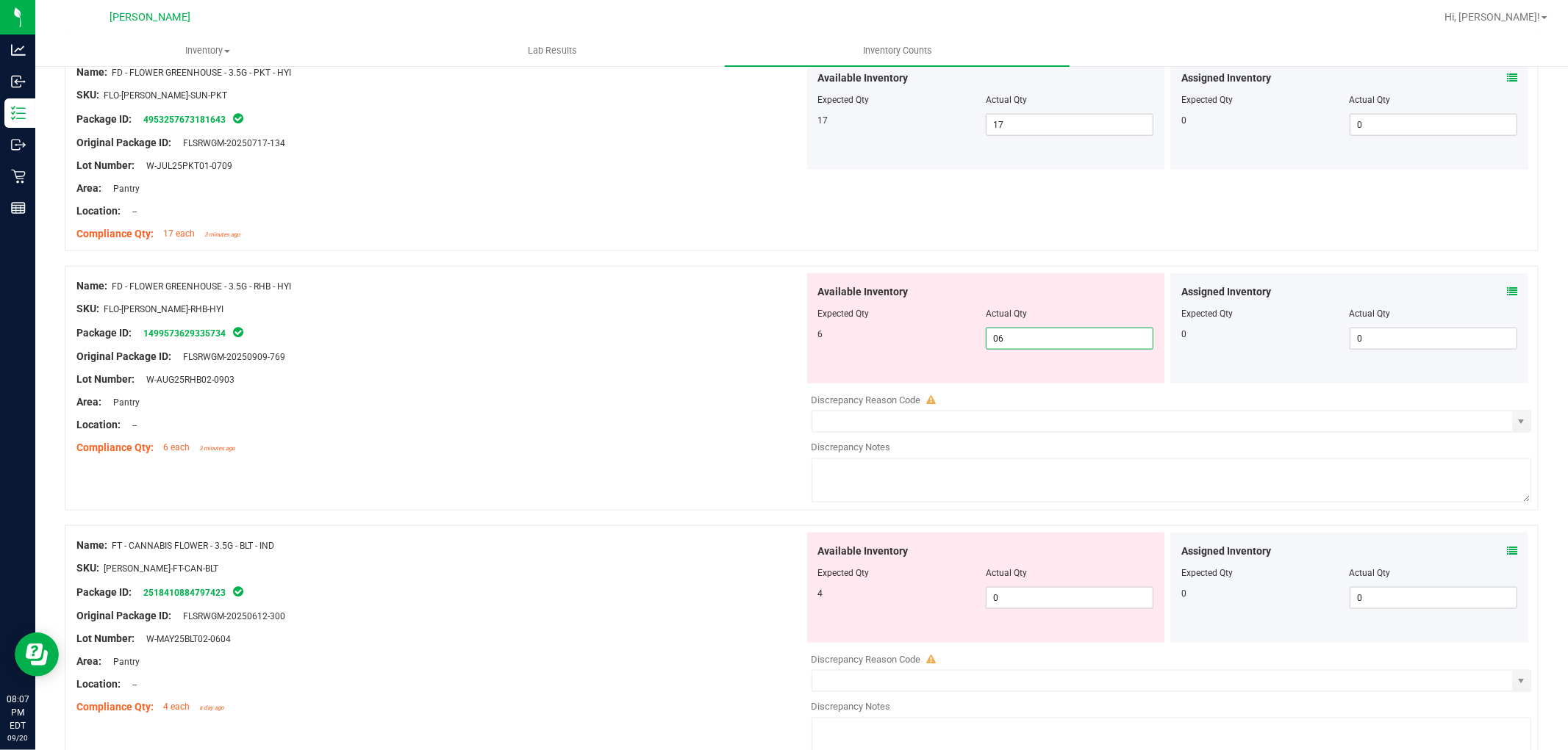
scroll to position [1552, 0]
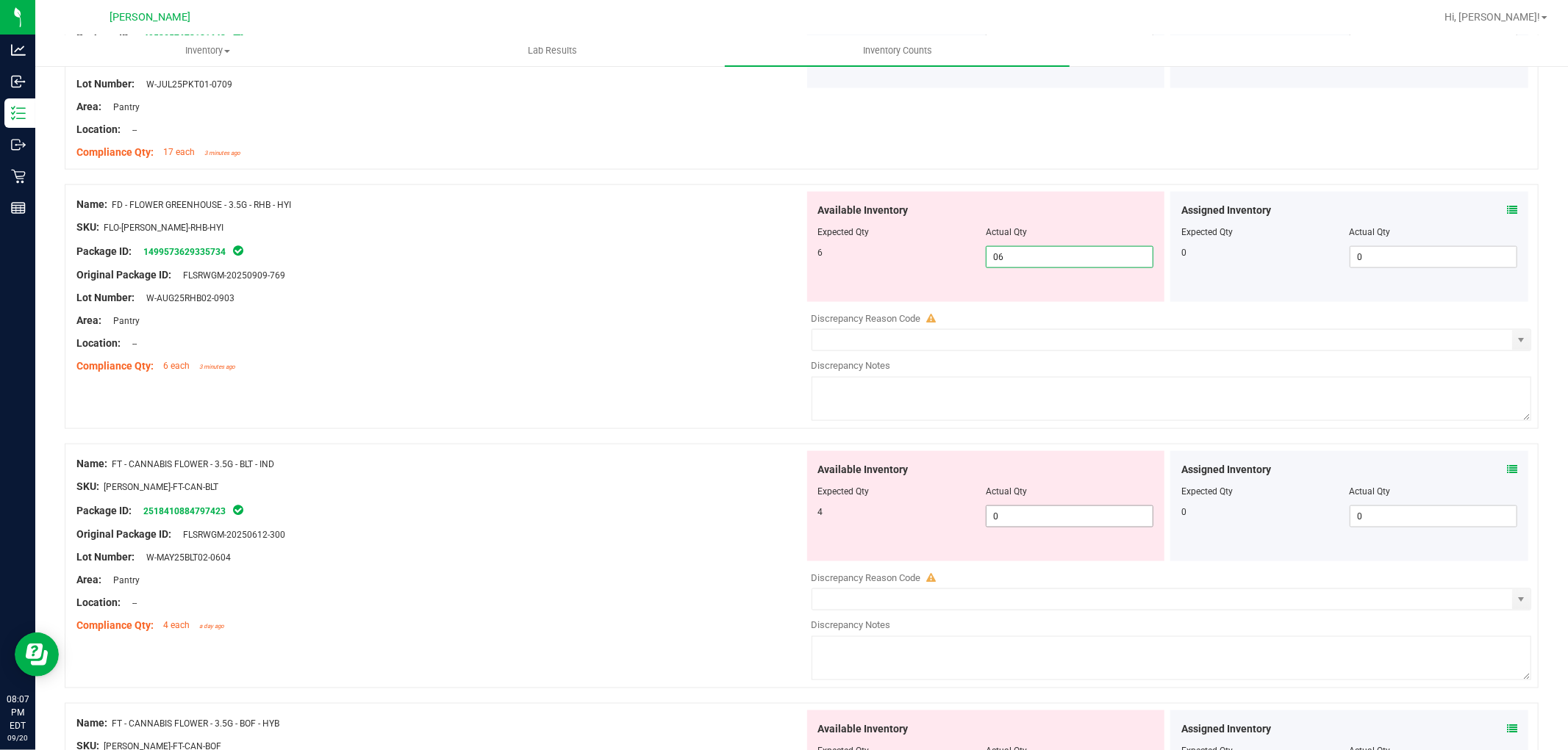
click at [1030, 530] on div "Available Inventory Expected Qty Actual Qty 4 0 0" at bounding box center [1167, 567] width 728 height 233
type input "6"
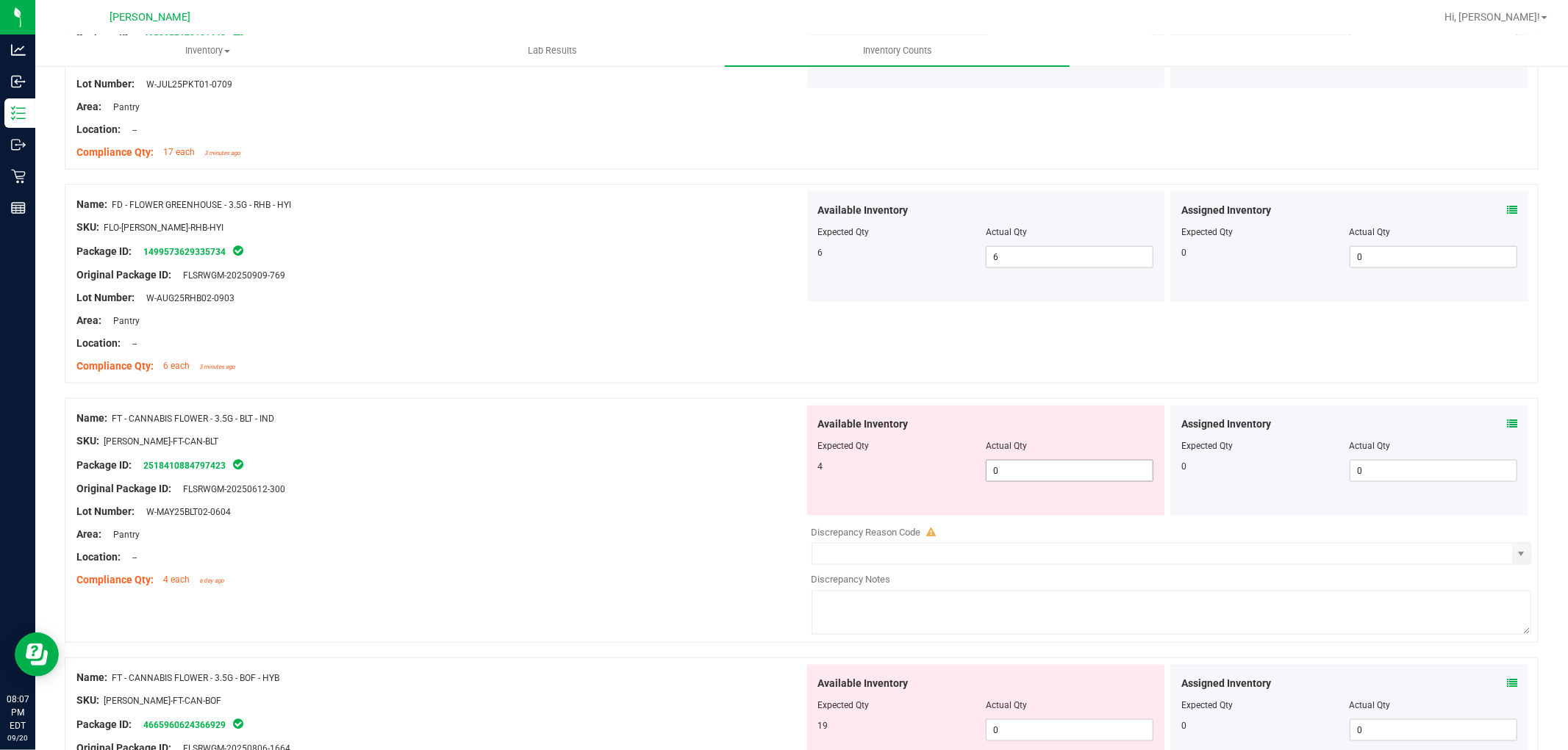
click at [1025, 471] on span "0 0" at bounding box center [1070, 471] width 168 height 22
type input "04"
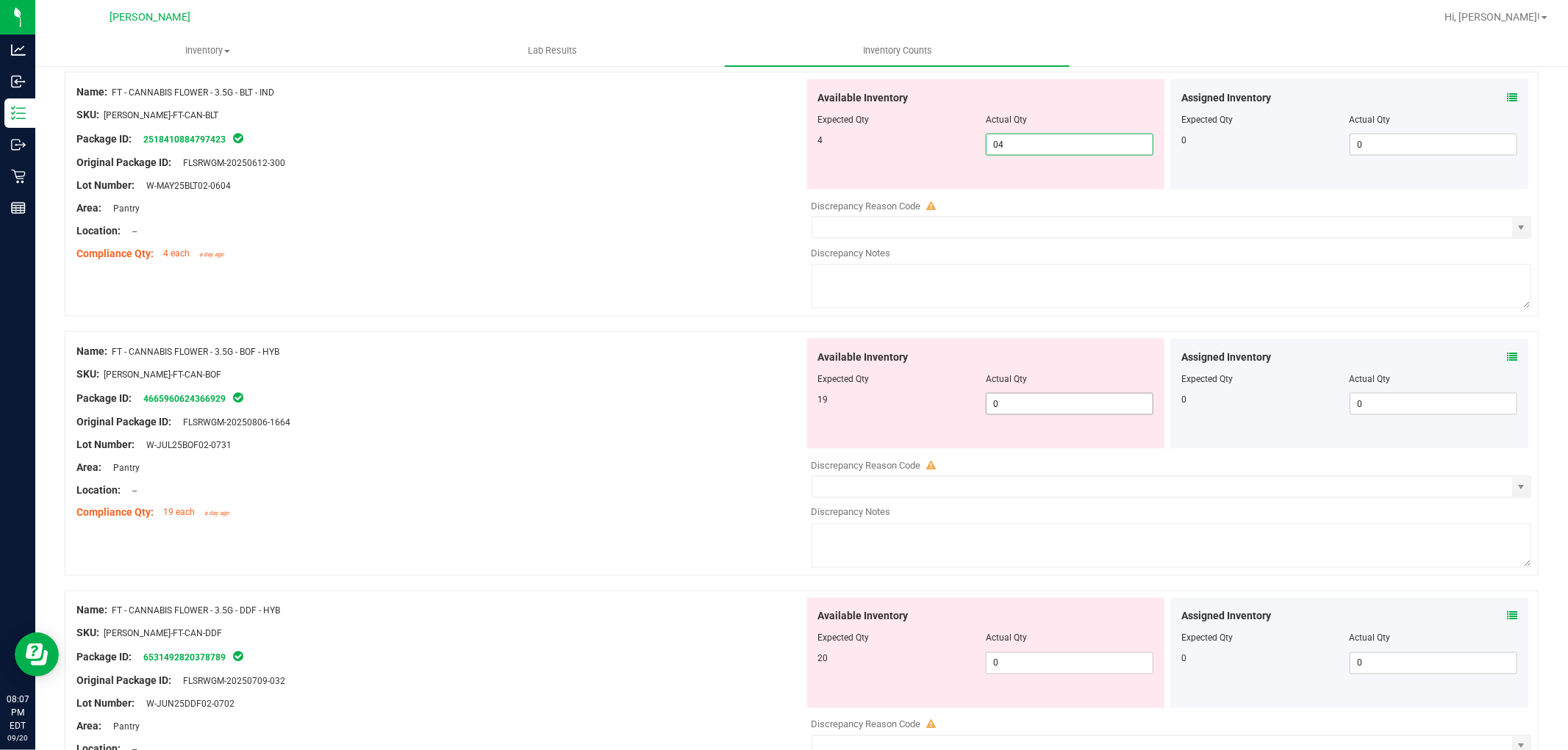
type input "4"
click at [1024, 401] on div "Available Inventory Expected Qty Actual Qty 19 0 0" at bounding box center [987, 393] width 358 height 110
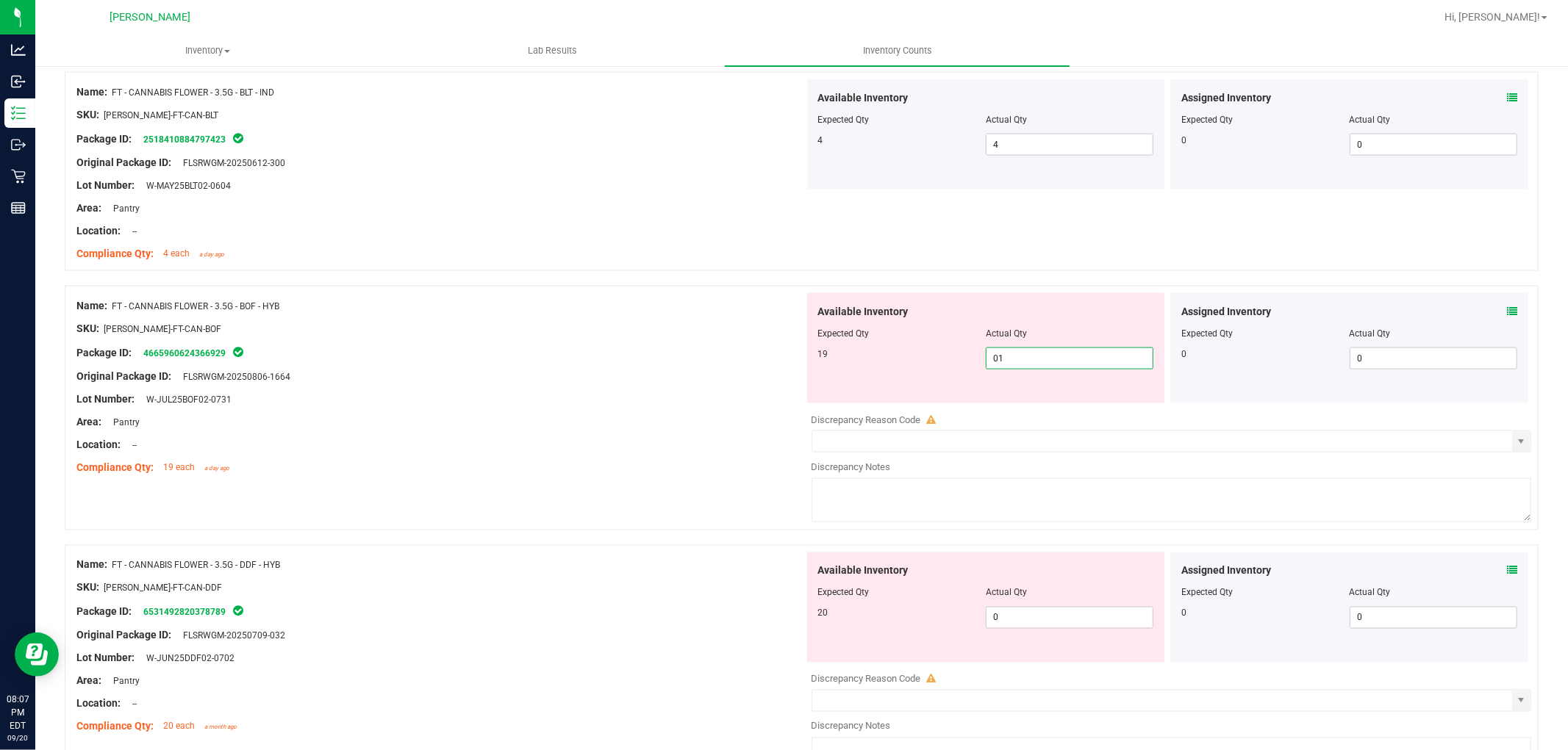
type input "019"
type input "19"
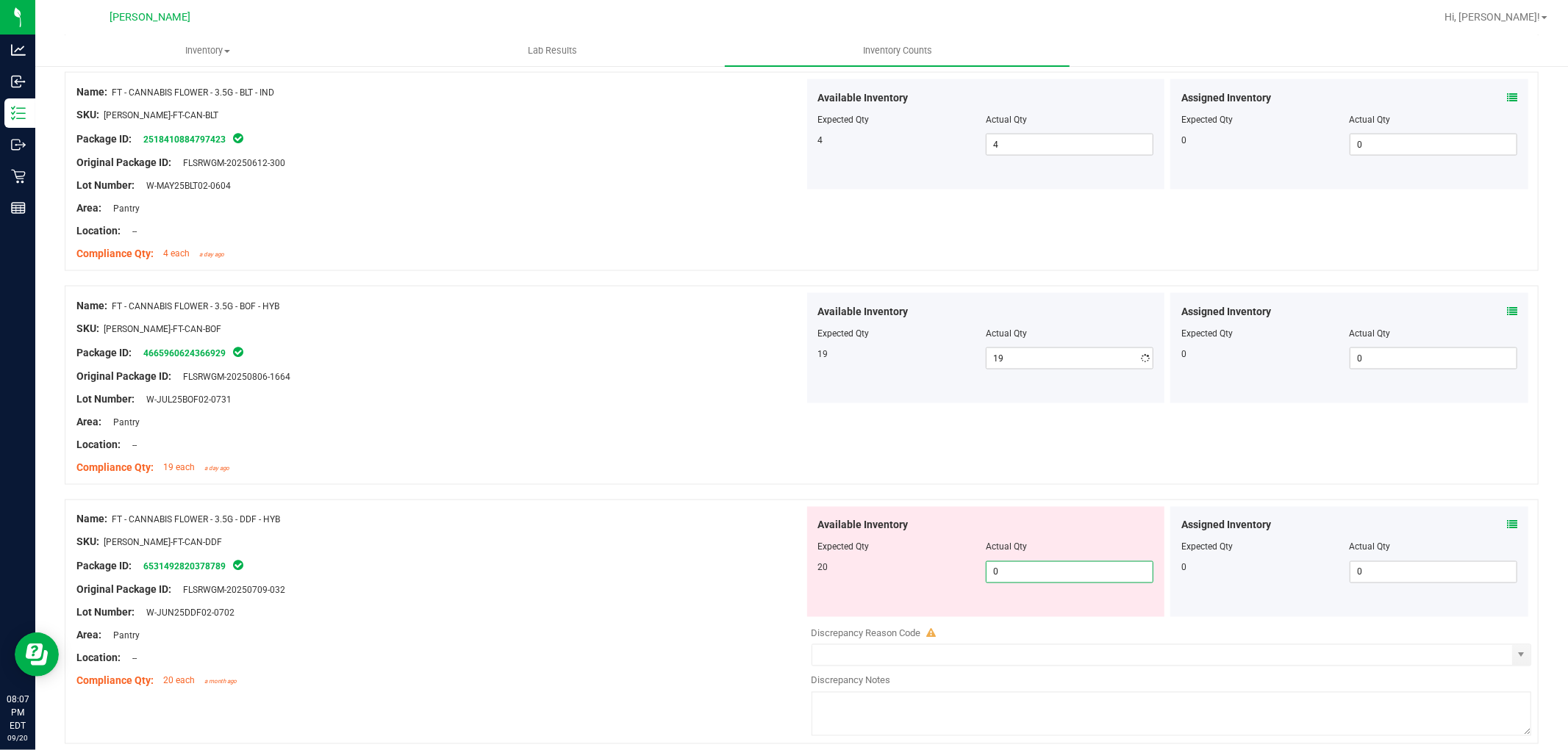
click at [1026, 614] on div "Available Inventory Expected Qty Actual Qty 20 0 0" at bounding box center [987, 562] width 358 height 110
type input "020"
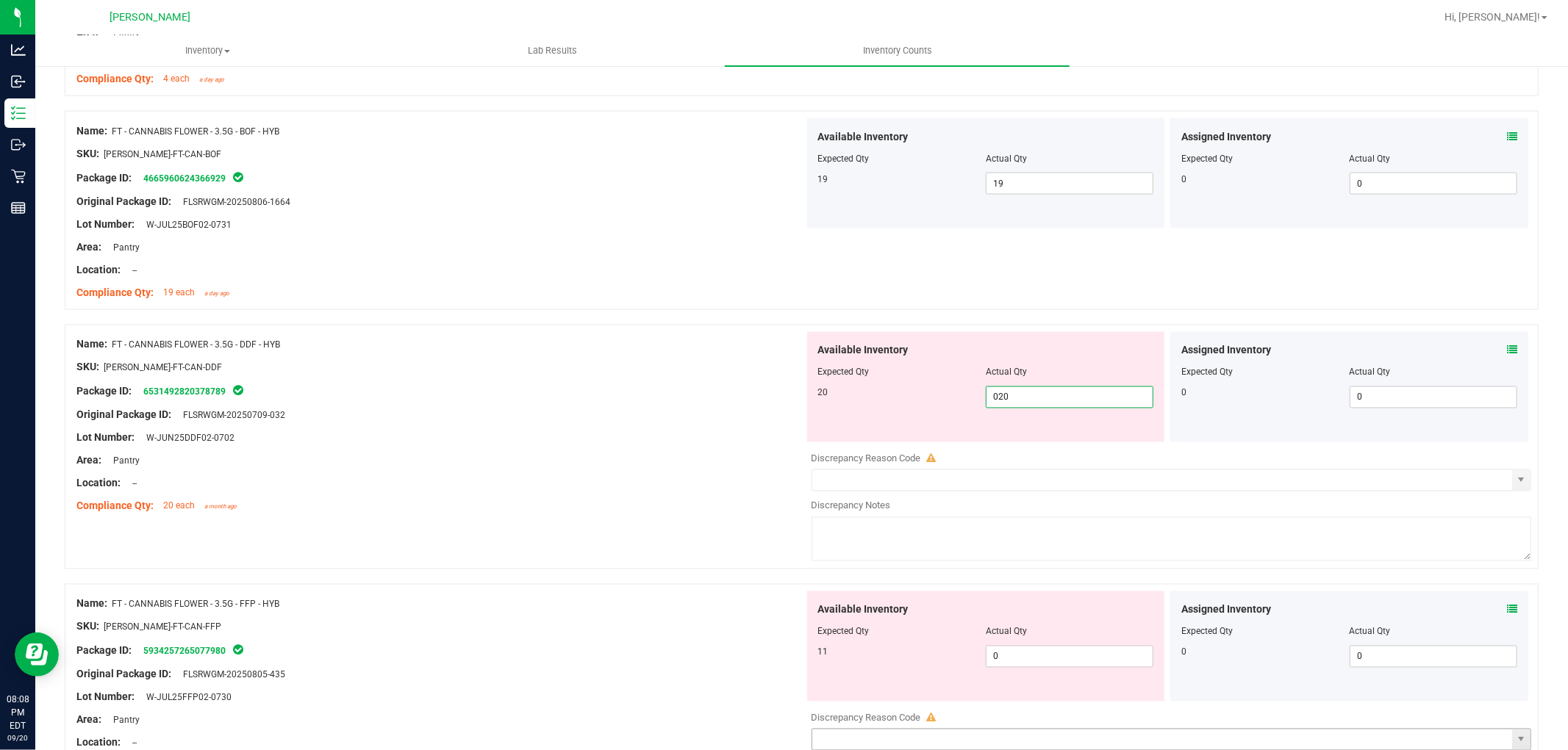
scroll to position [2286, 0]
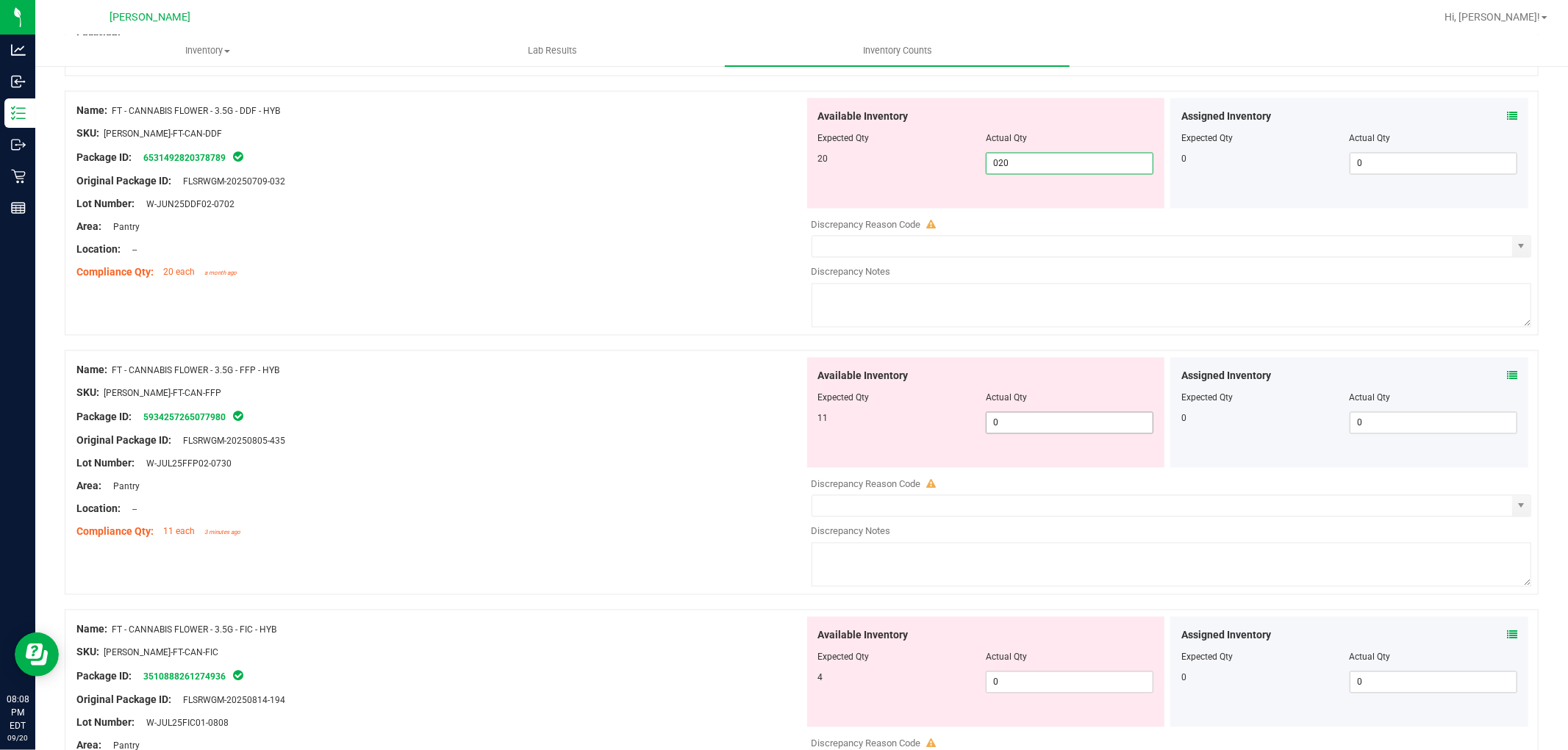
type input "20"
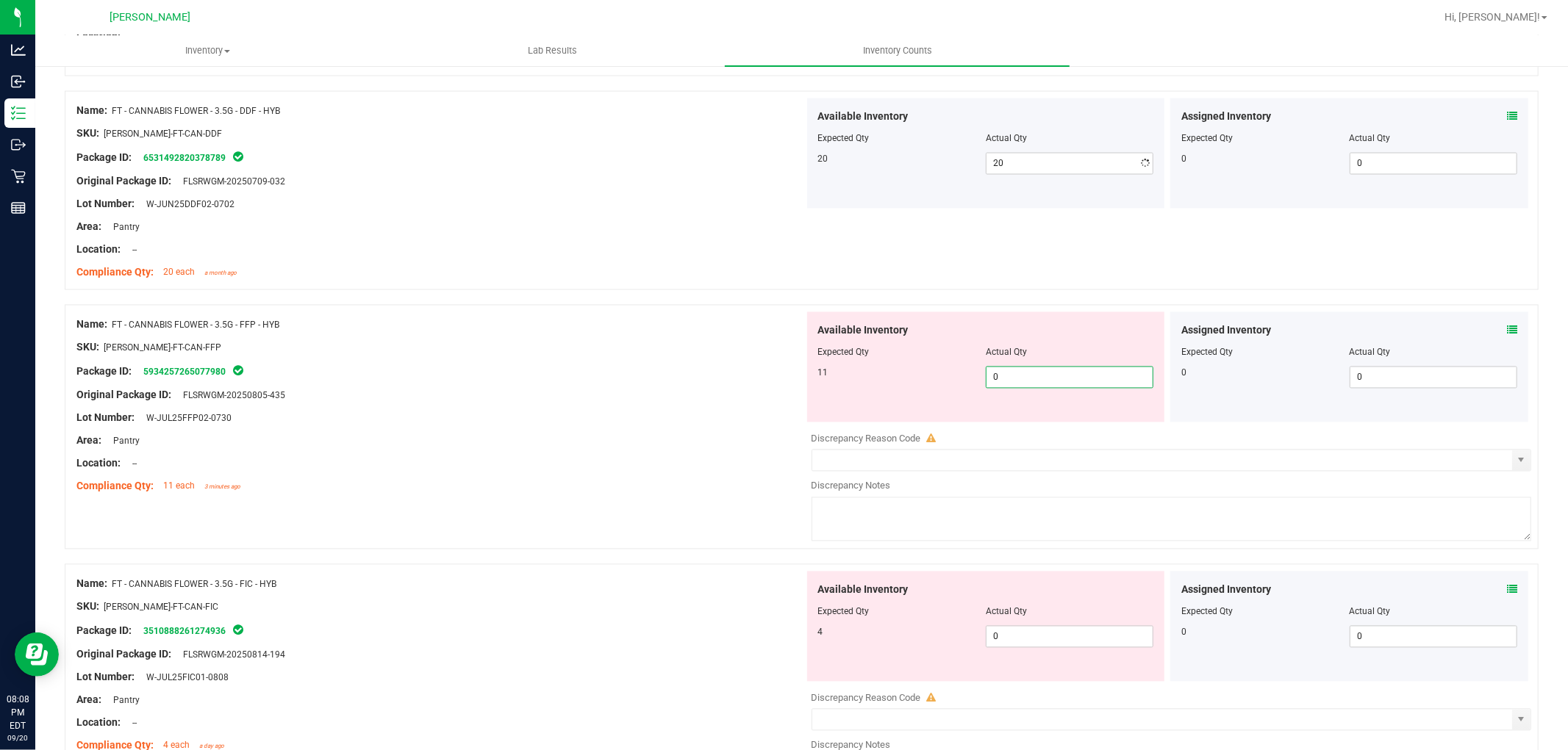
click at [1055, 426] on div "Available Inventory Expected Qty Actual Qty 11 0 0" at bounding box center [1167, 429] width 728 height 233
type input "011"
type input "11"
click at [1015, 637] on div "Available Inventory Expected Qty Actual Qty 4 0 0" at bounding box center [1167, 688] width 728 height 233
type input "04"
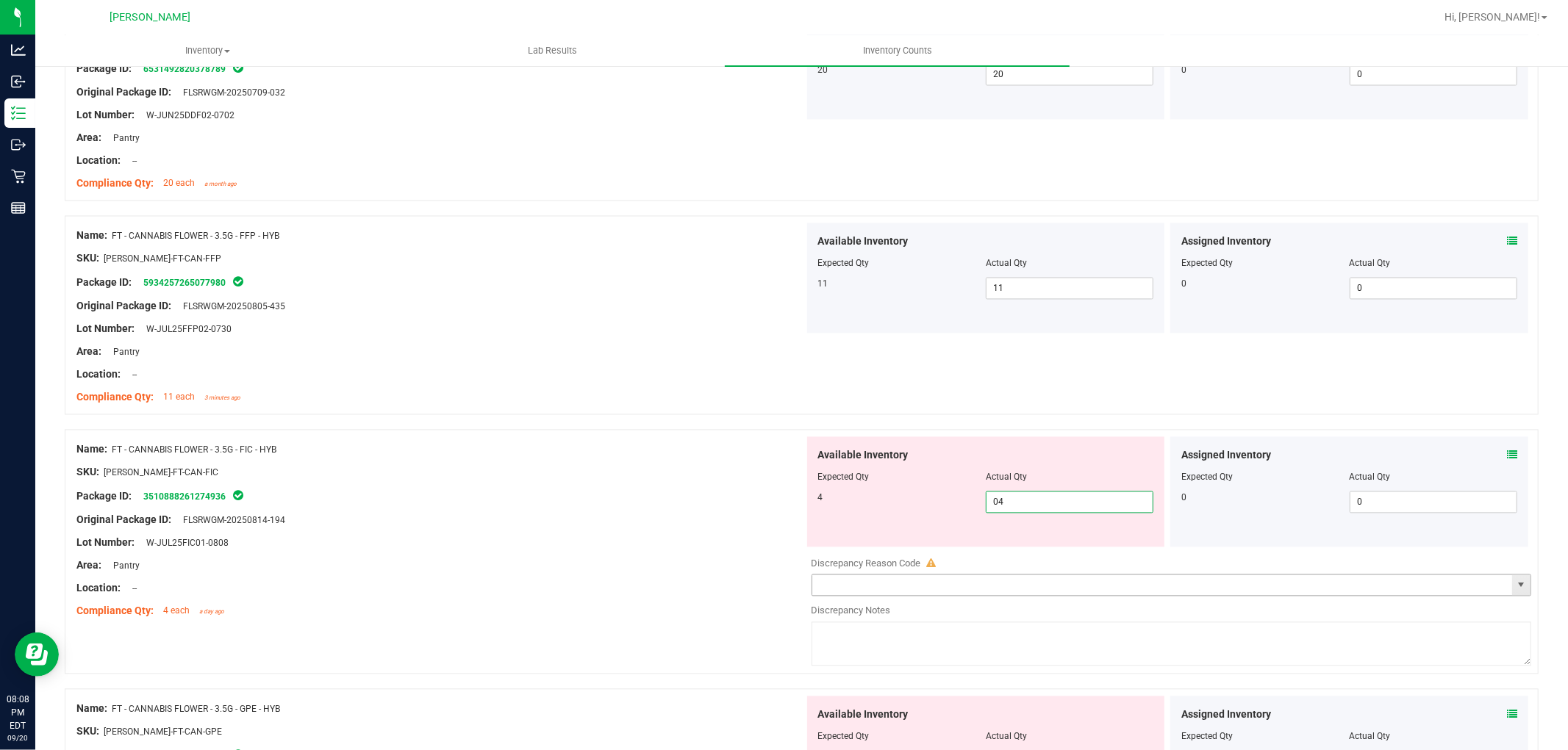
scroll to position [2694, 0]
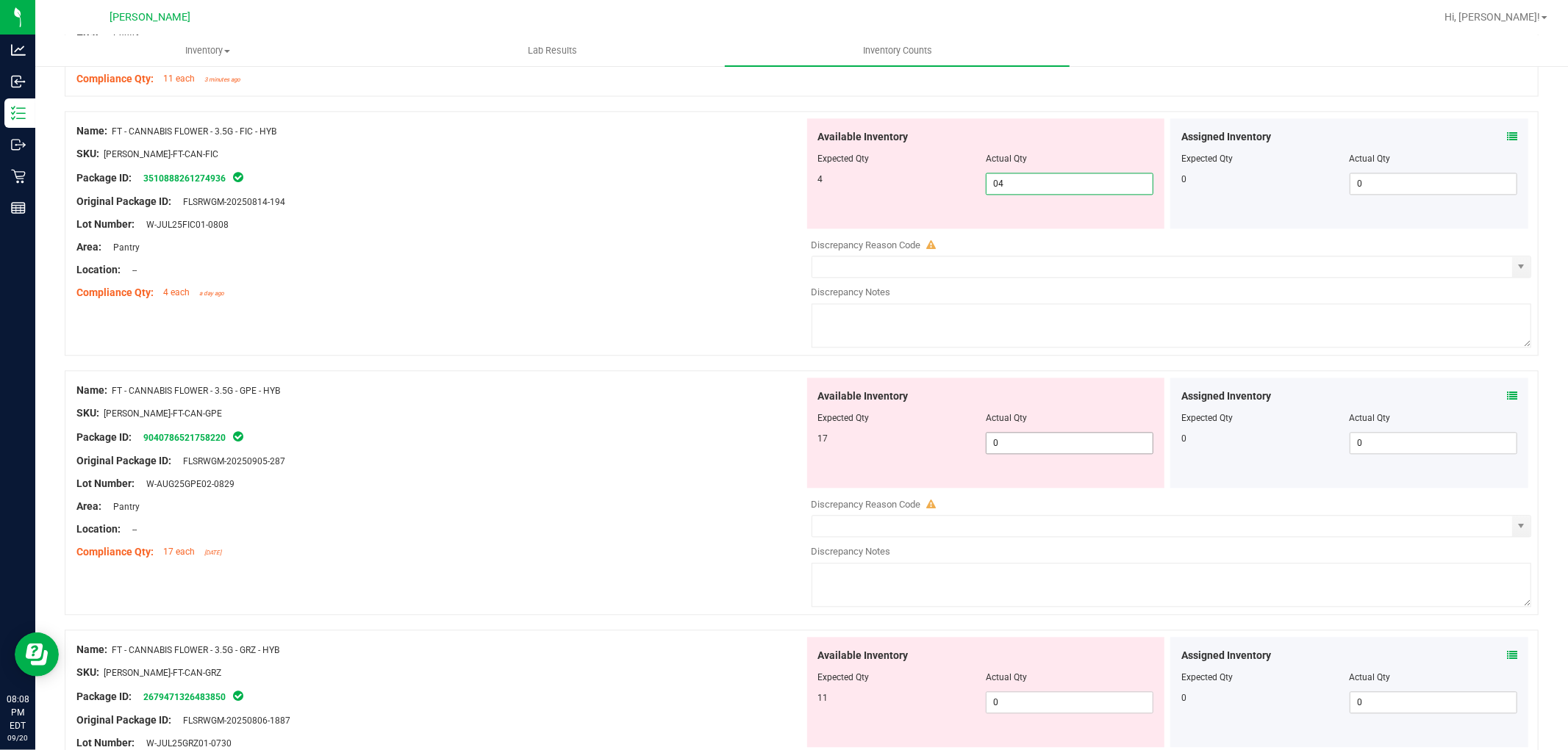
type input "4"
click at [1046, 446] on div "Available Inventory Expected Qty Actual Qty 17 0 0" at bounding box center [1167, 494] width 728 height 233
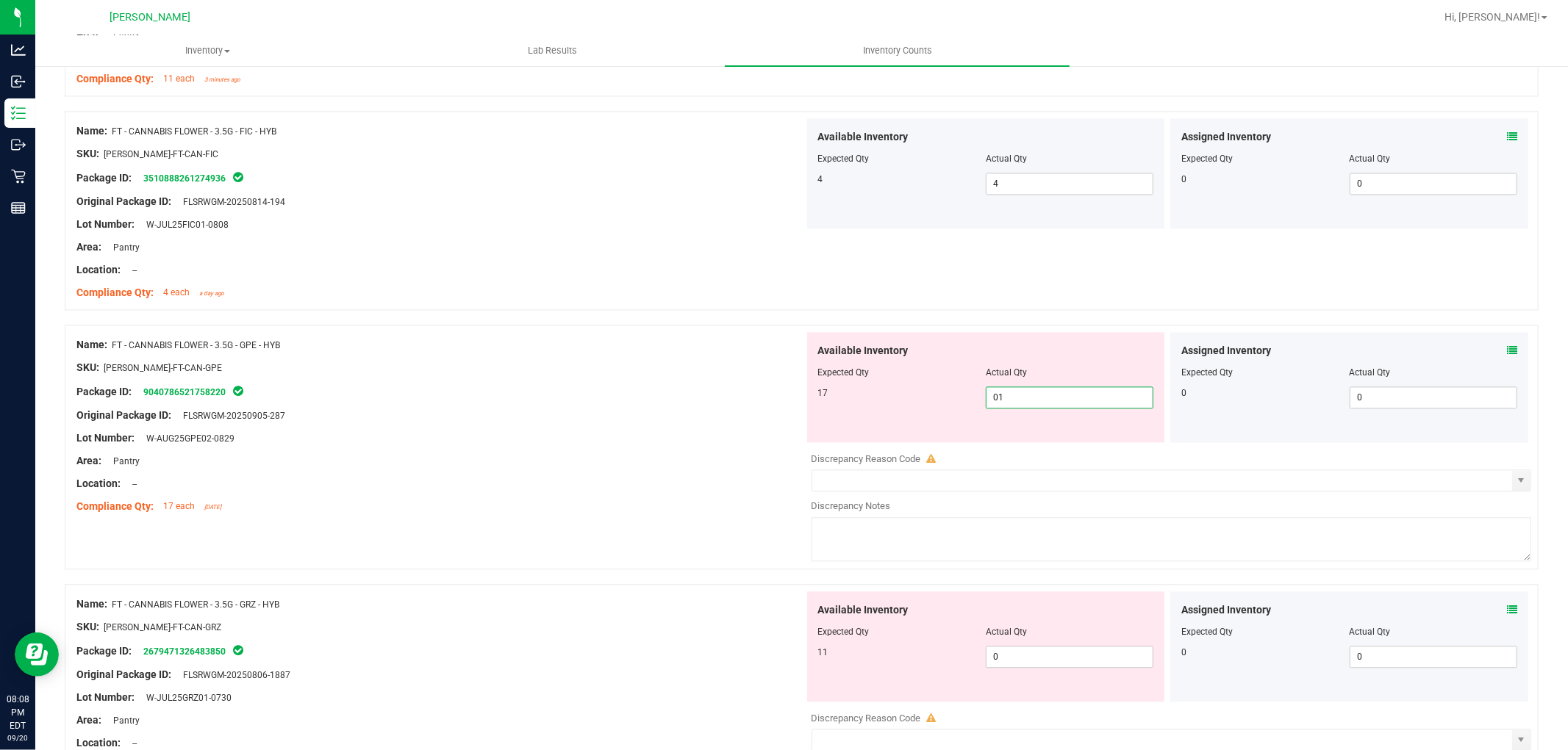
type input "017"
type input "17"
click at [1037, 650] on div "Available Inventory Expected Qty Actual Qty 11 0 0" at bounding box center [987, 646] width 358 height 110
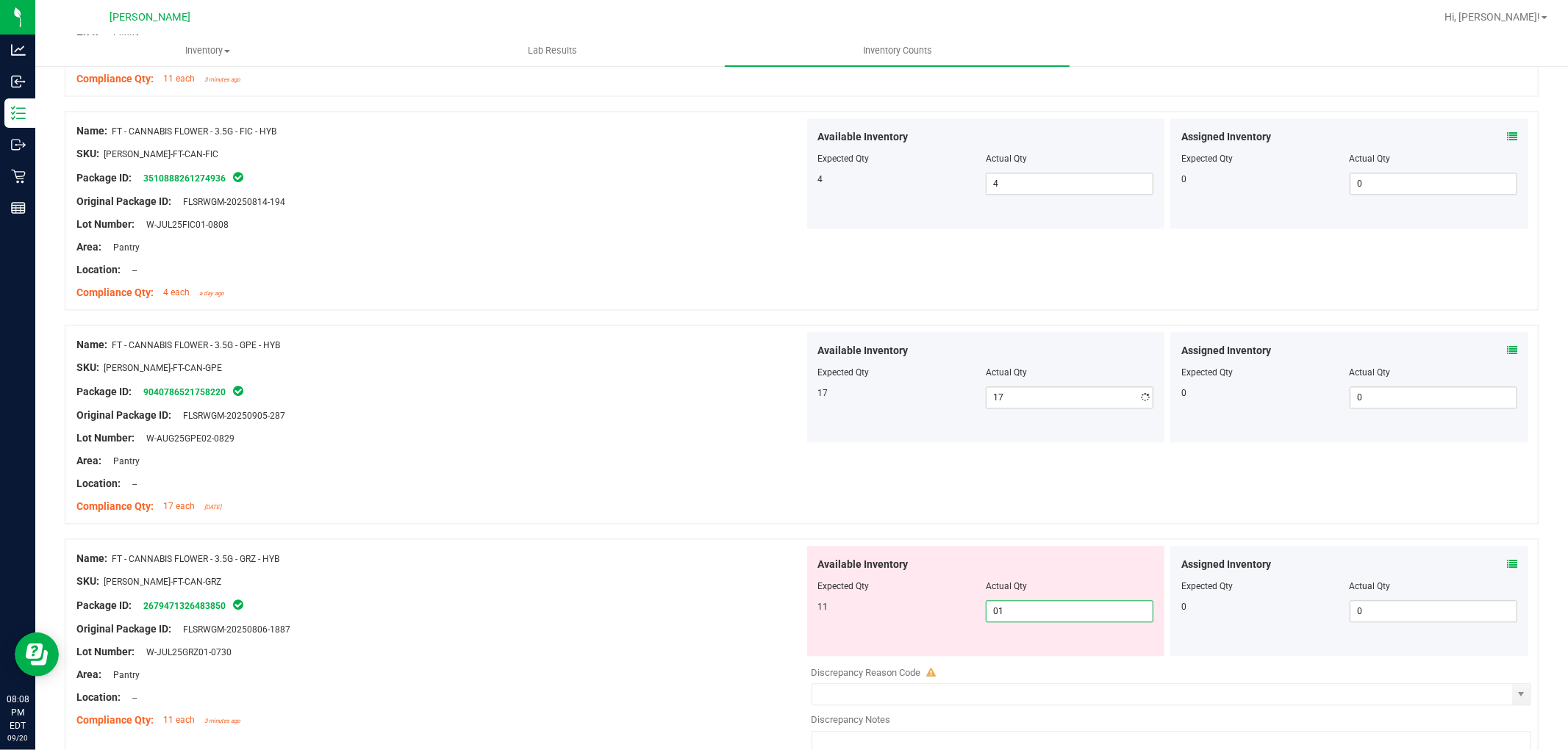
type input "011"
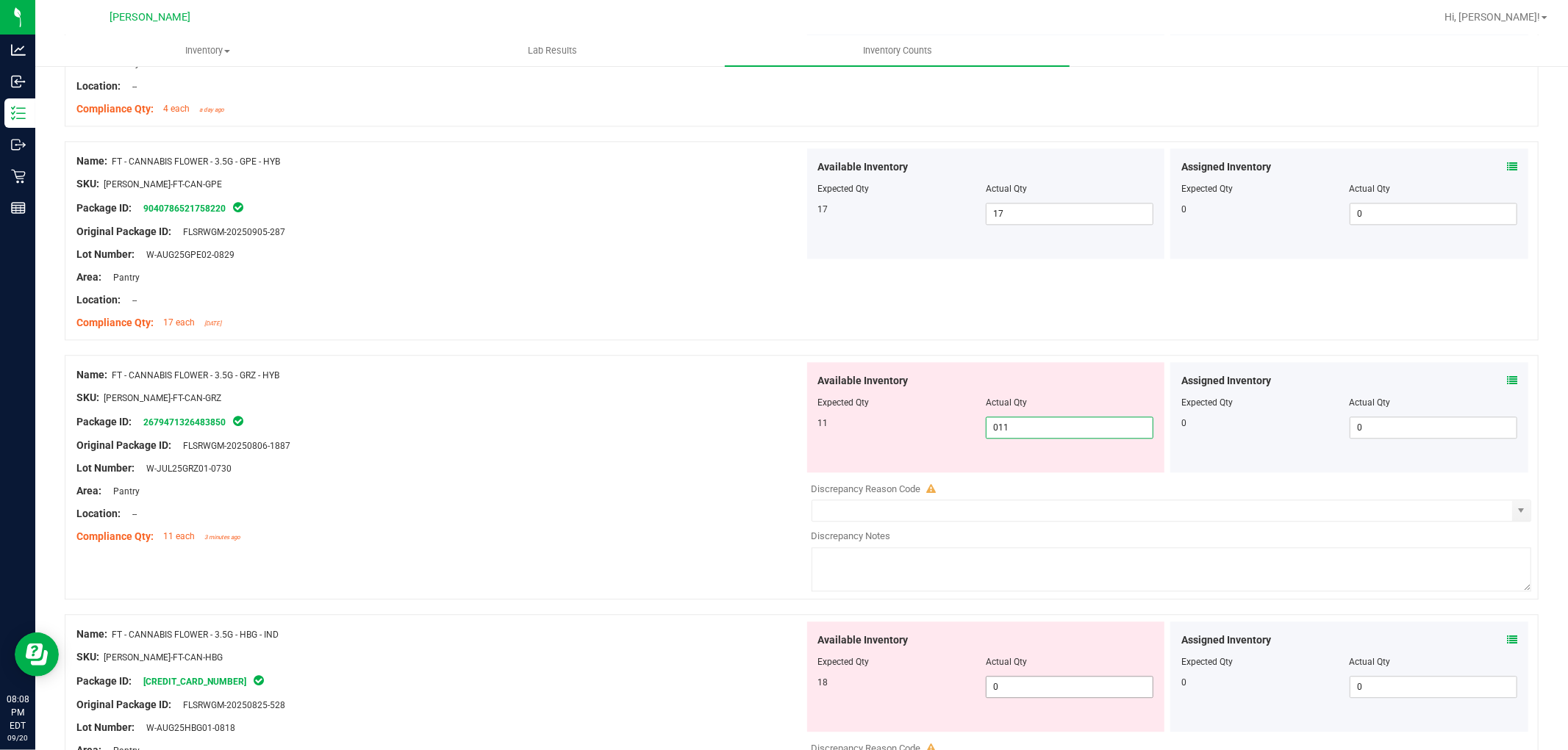
scroll to position [3102, 0]
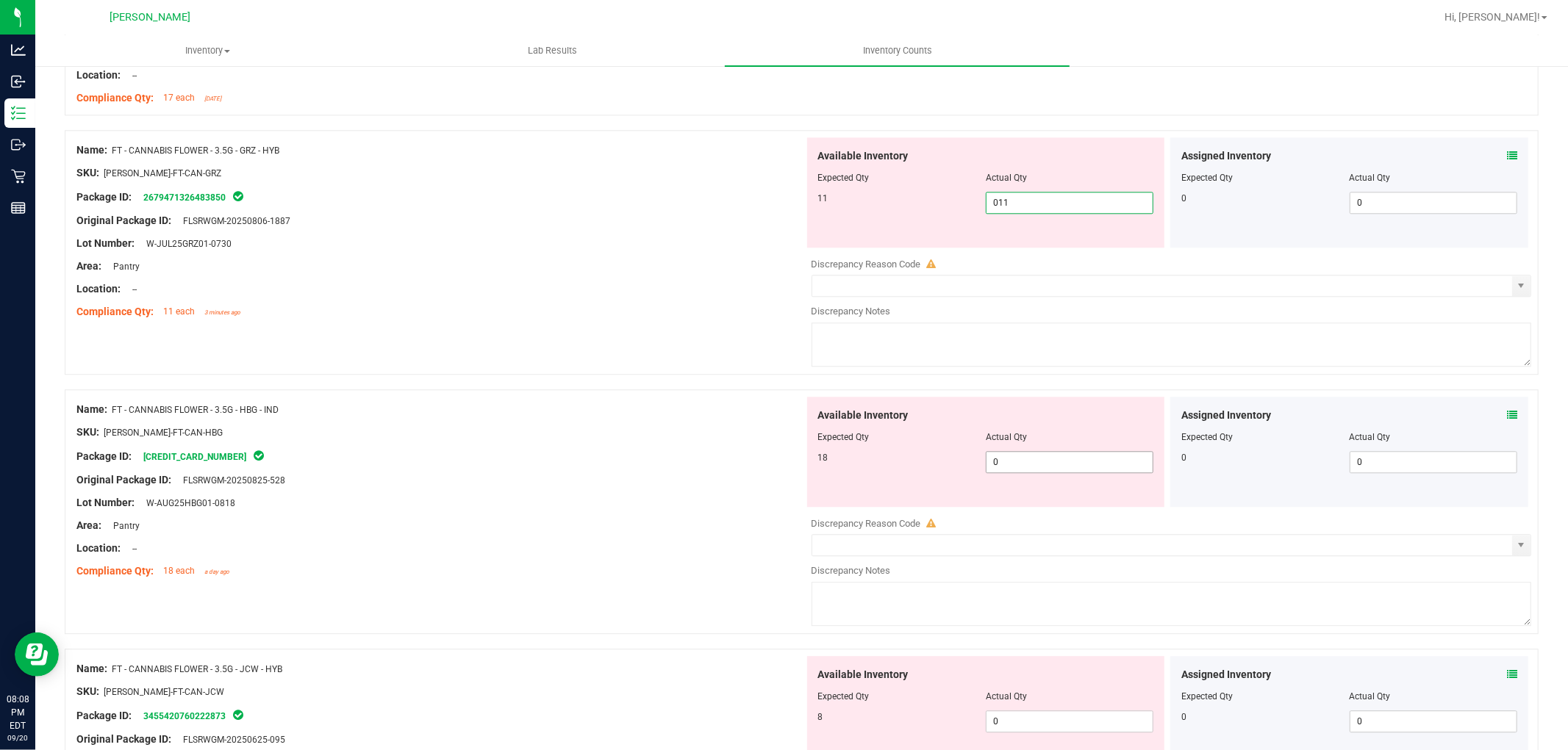
type input "11"
click at [1018, 475] on div "Available Inventory Expected Qty Actual Qty 18 0 0" at bounding box center [1167, 513] width 728 height 233
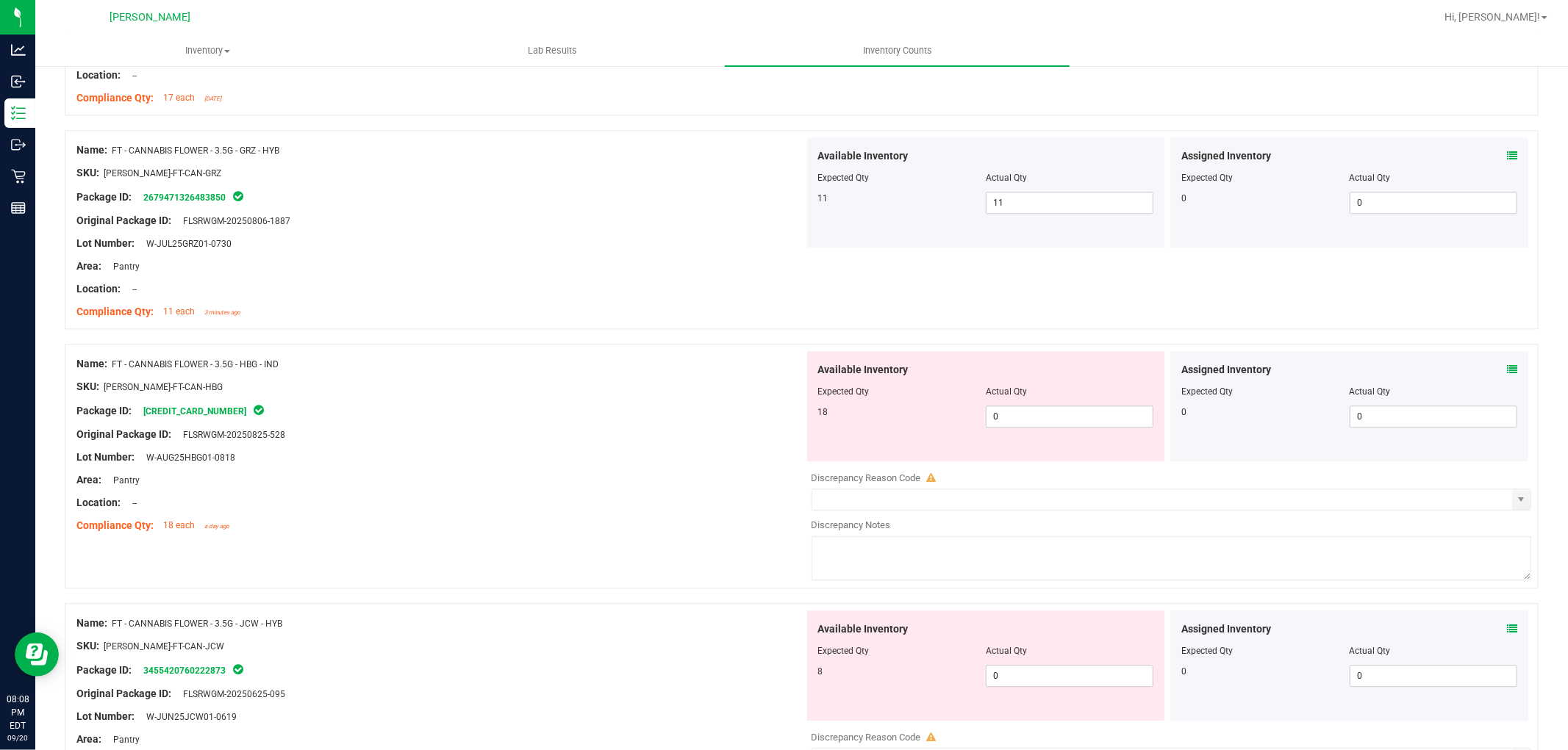
click at [1035, 403] on div at bounding box center [987, 402] width 336 height 7
click at [1010, 416] on span "0 0" at bounding box center [1070, 417] width 168 height 22
type input "018"
type input "18"
click at [1040, 664] on div "Available Inventory Expected Qty Actual Qty 8 0 0" at bounding box center [987, 665] width 358 height 110
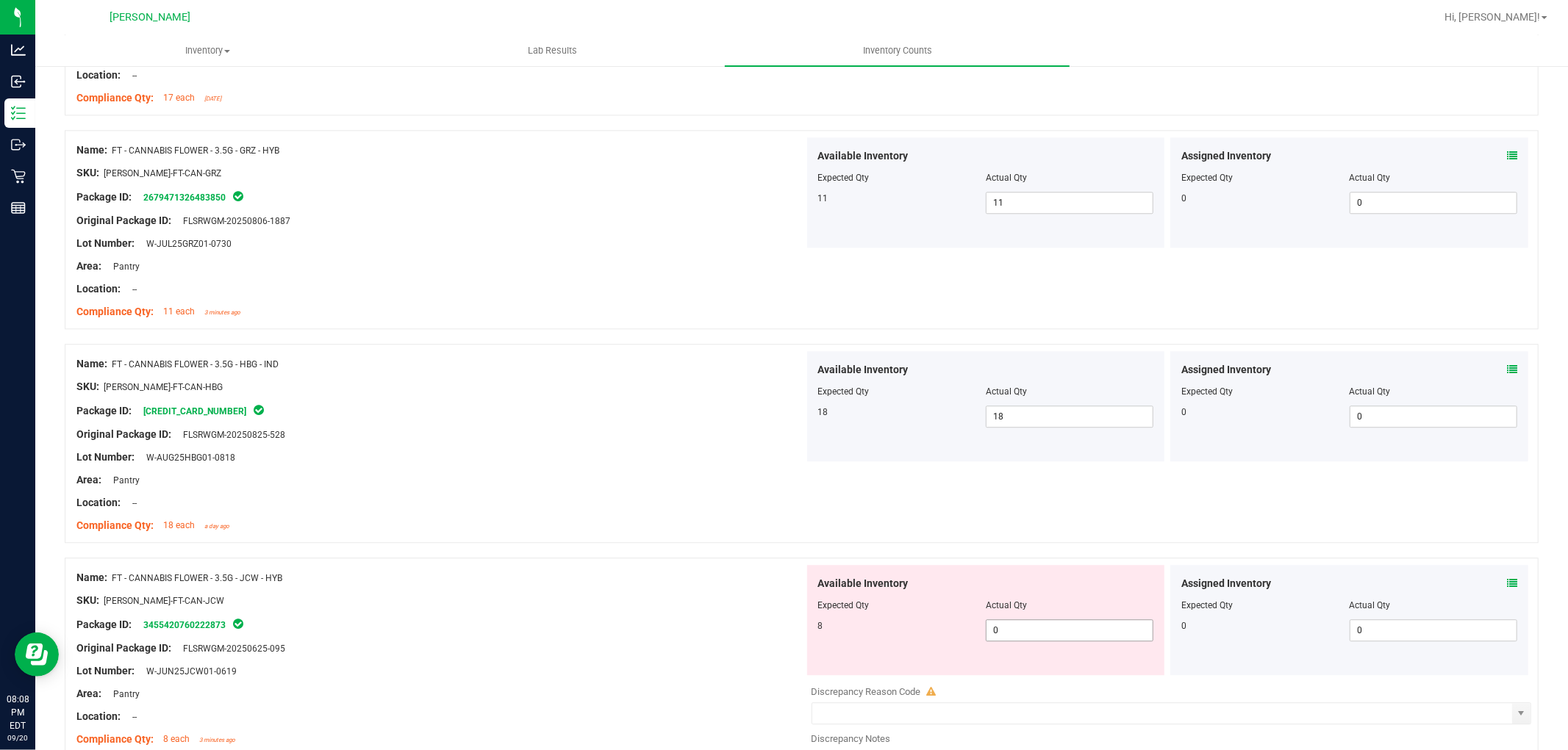
click at [1030, 630] on span "0 0" at bounding box center [1070, 631] width 168 height 22
type input "08"
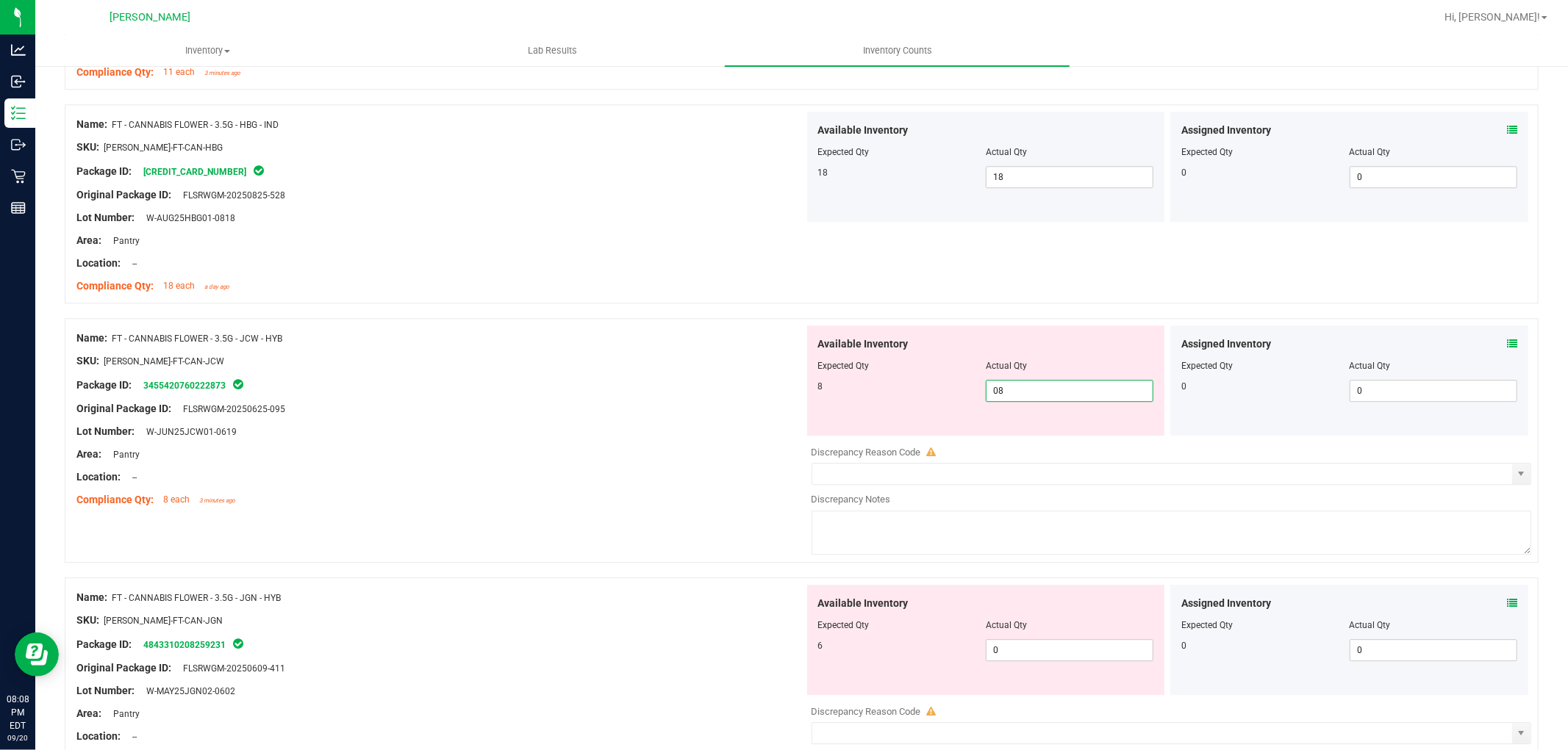
scroll to position [3348, 0]
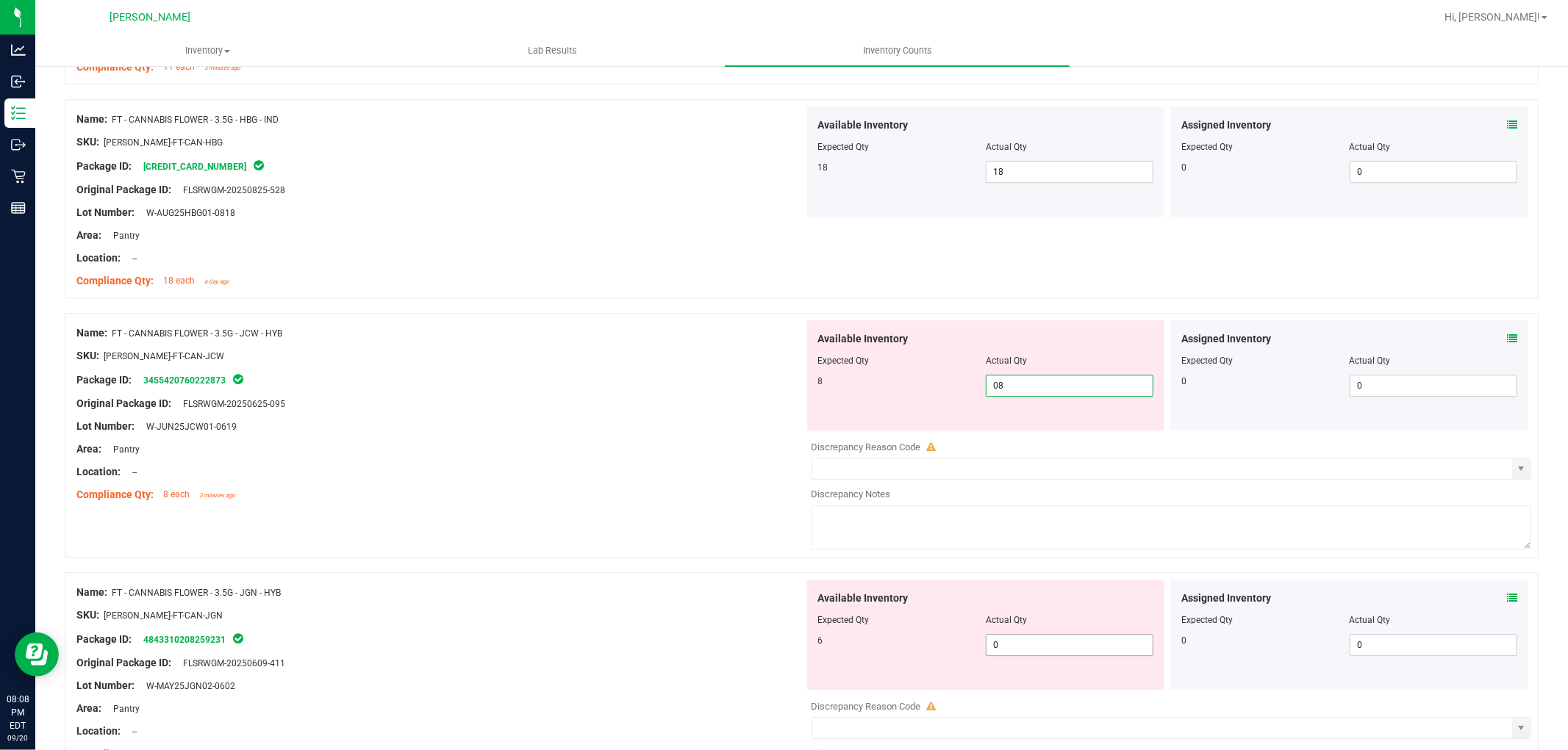
type input "8"
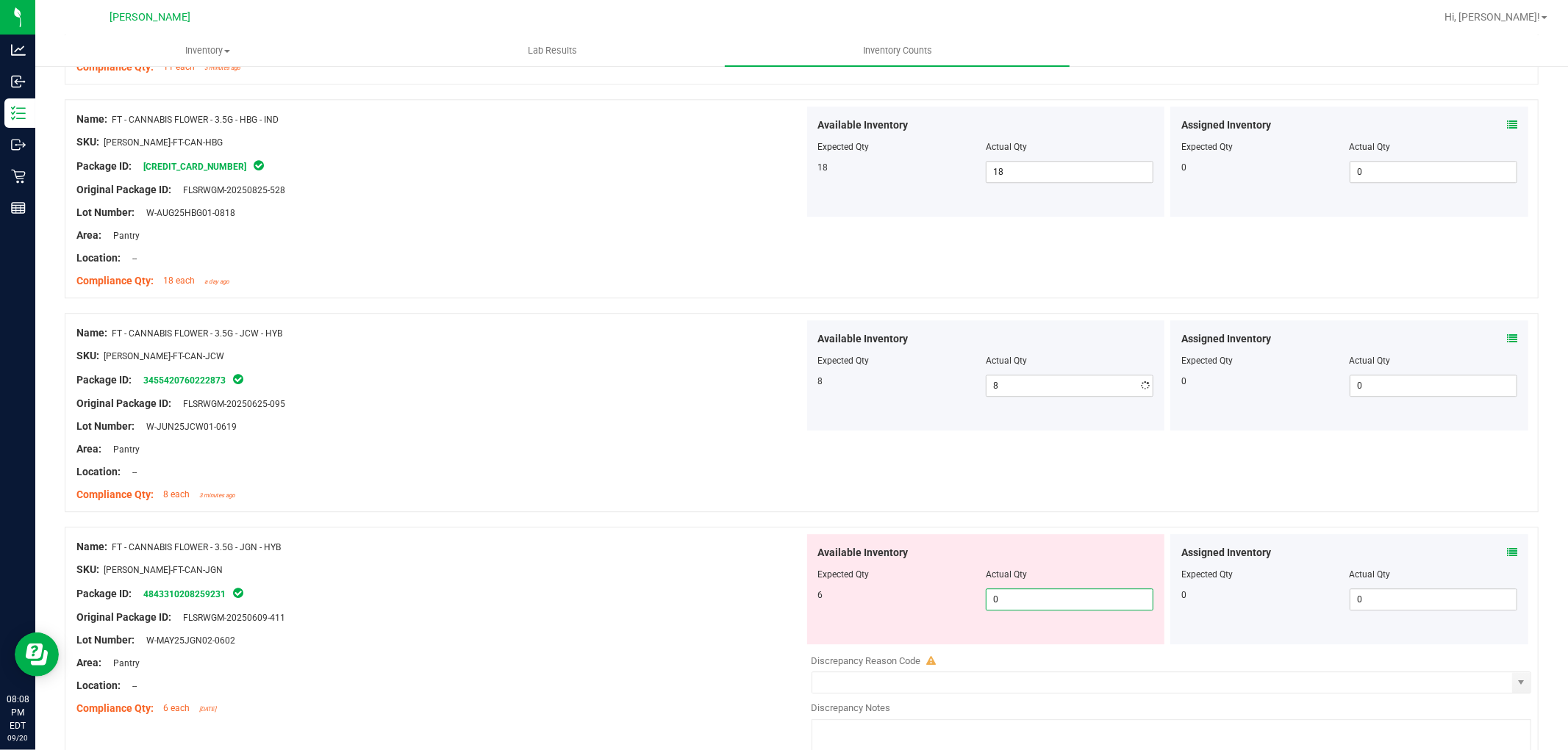
click at [1018, 637] on div "Available Inventory Expected Qty Actual Qty 6 0 0" at bounding box center [987, 589] width 358 height 110
type input "06"
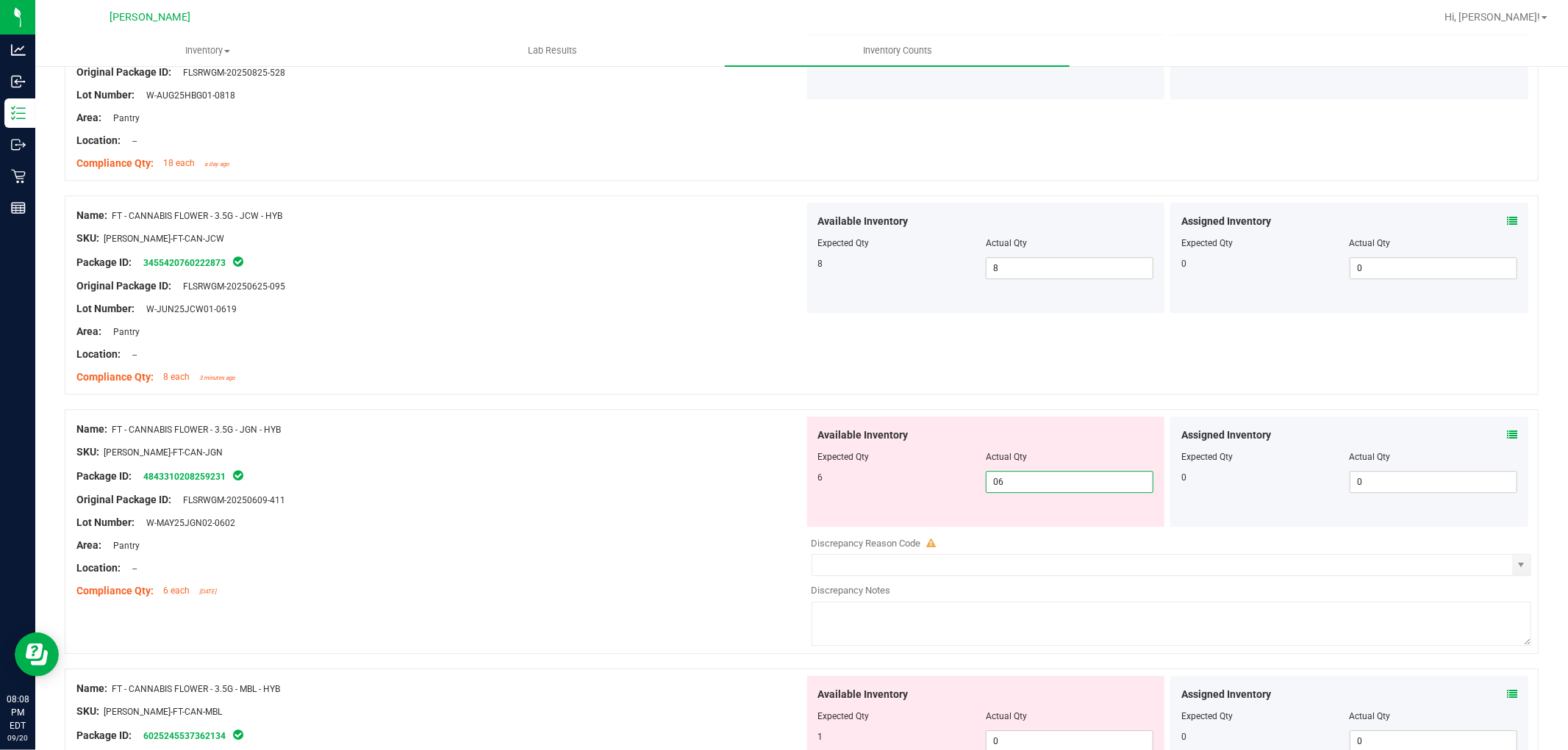
scroll to position [3674, 0]
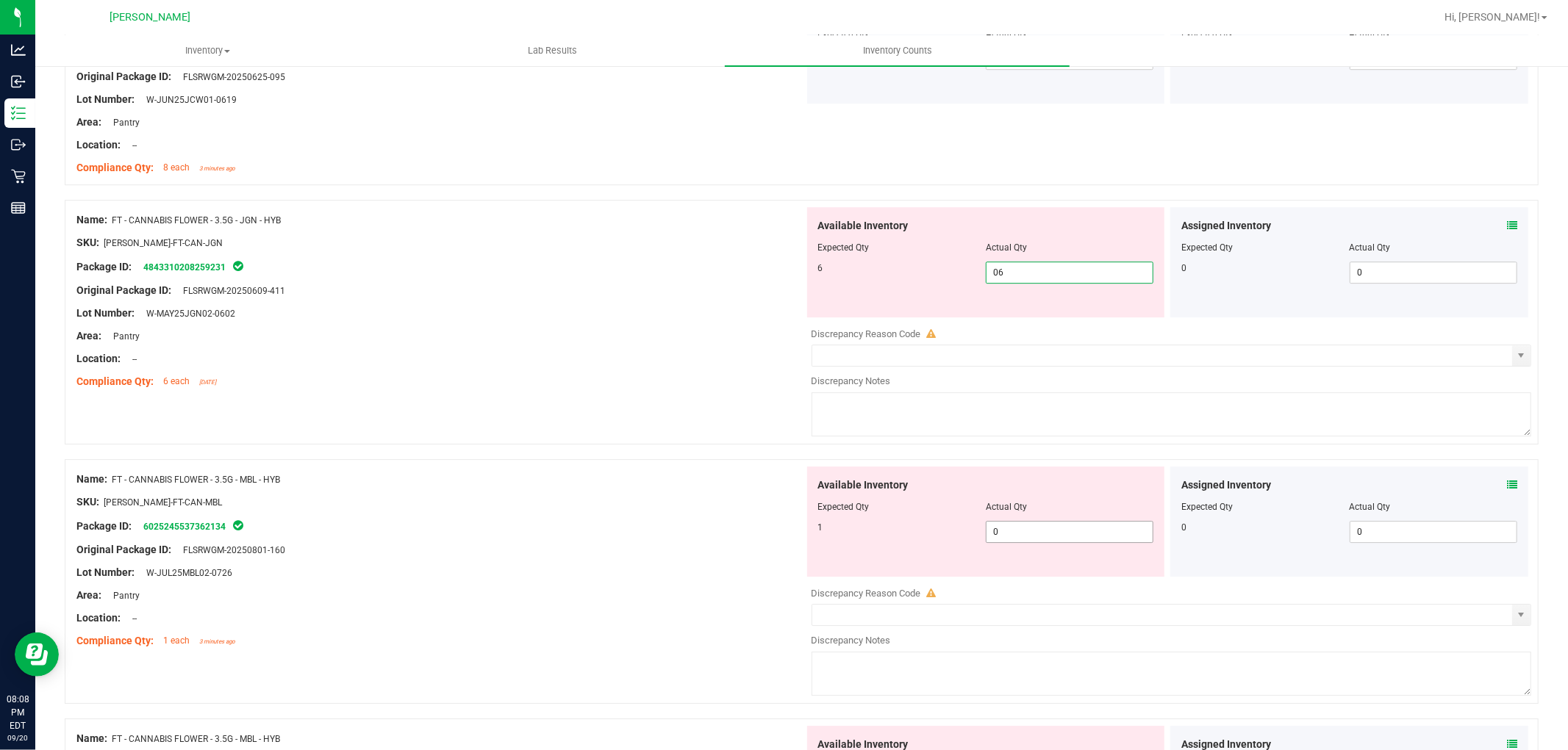
type input "6"
click at [1019, 530] on div "Available Inventory Expected Qty Actual Qty 1 0 0" at bounding box center [987, 521] width 358 height 110
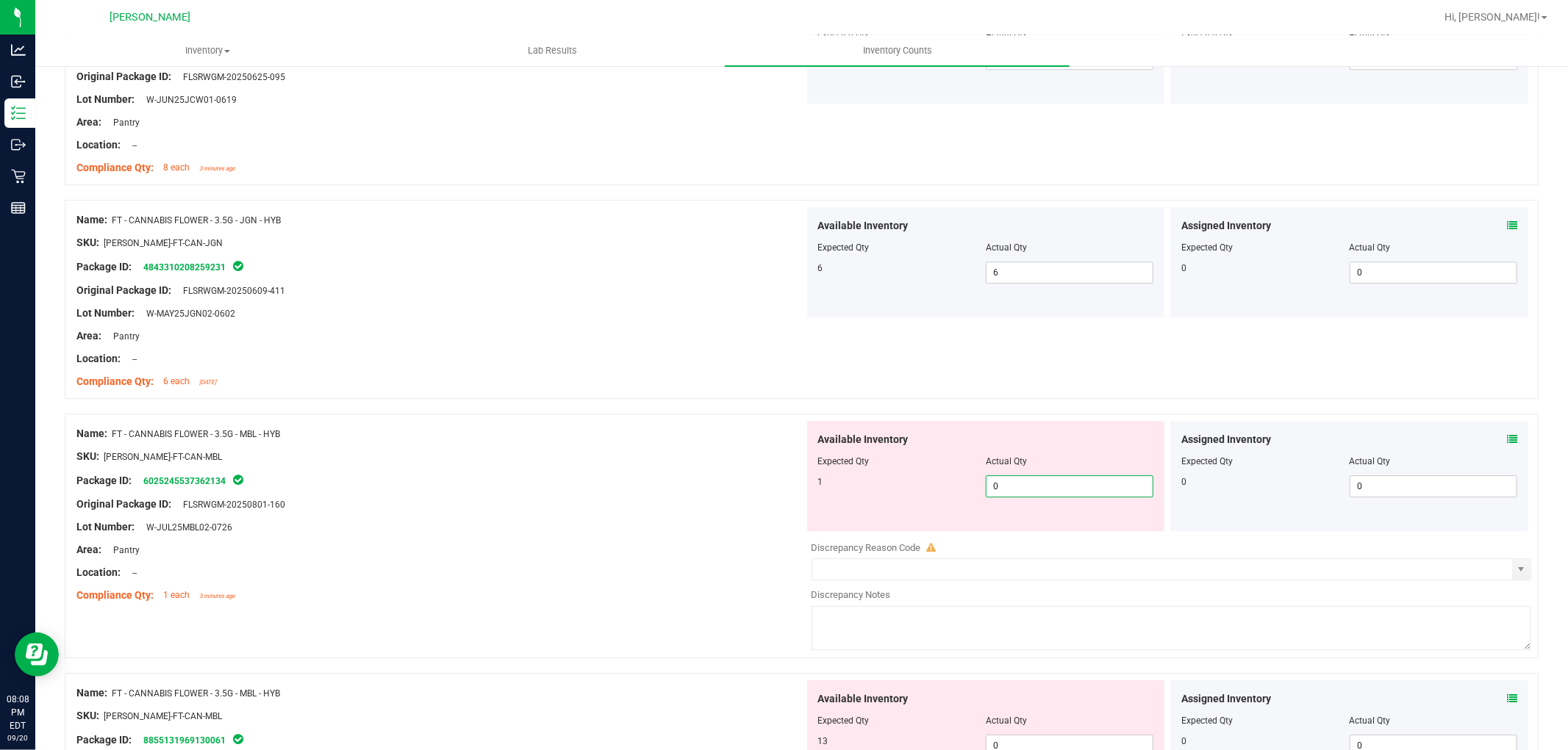
type input "01"
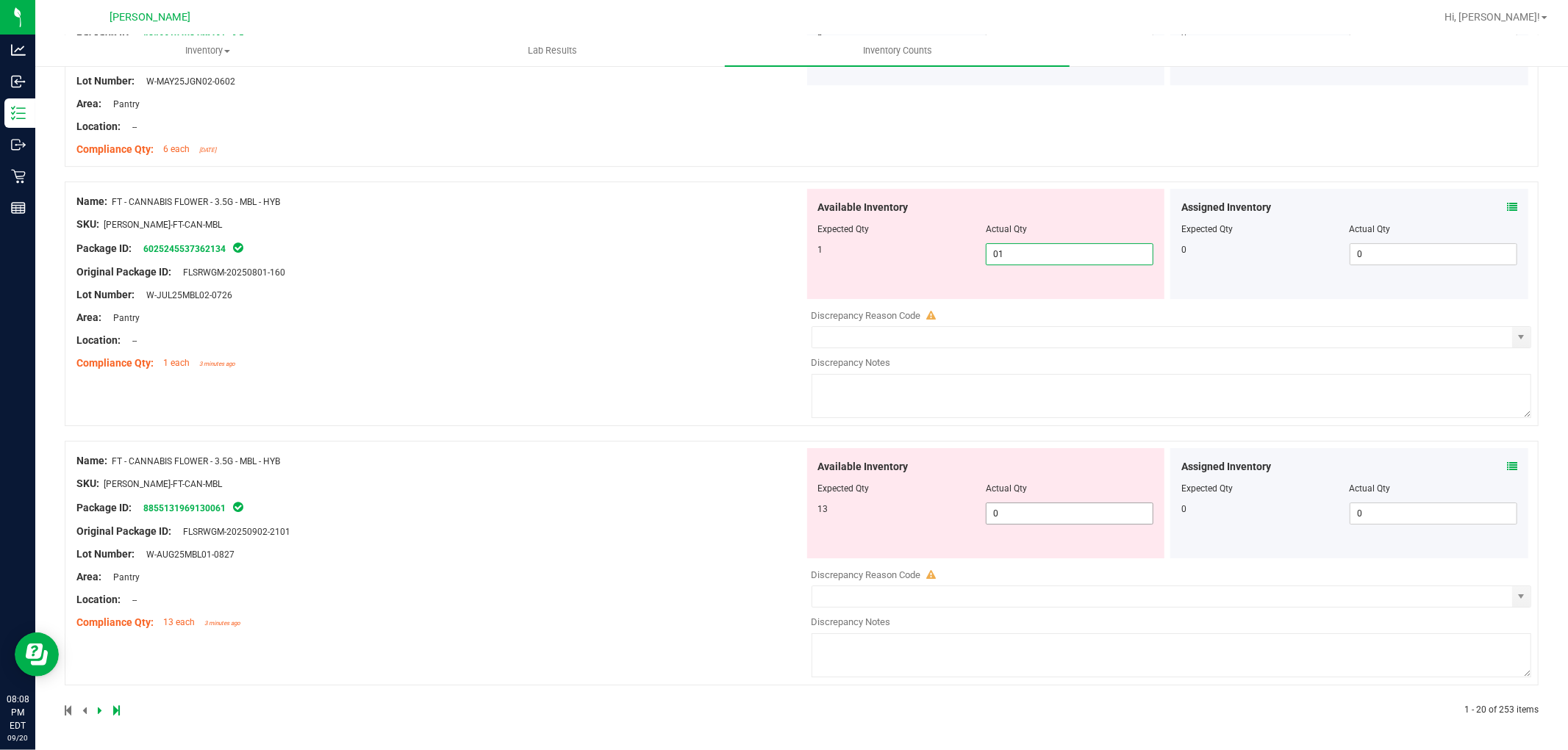
type input "1"
click at [1015, 513] on span "0 0" at bounding box center [1070, 514] width 168 height 22
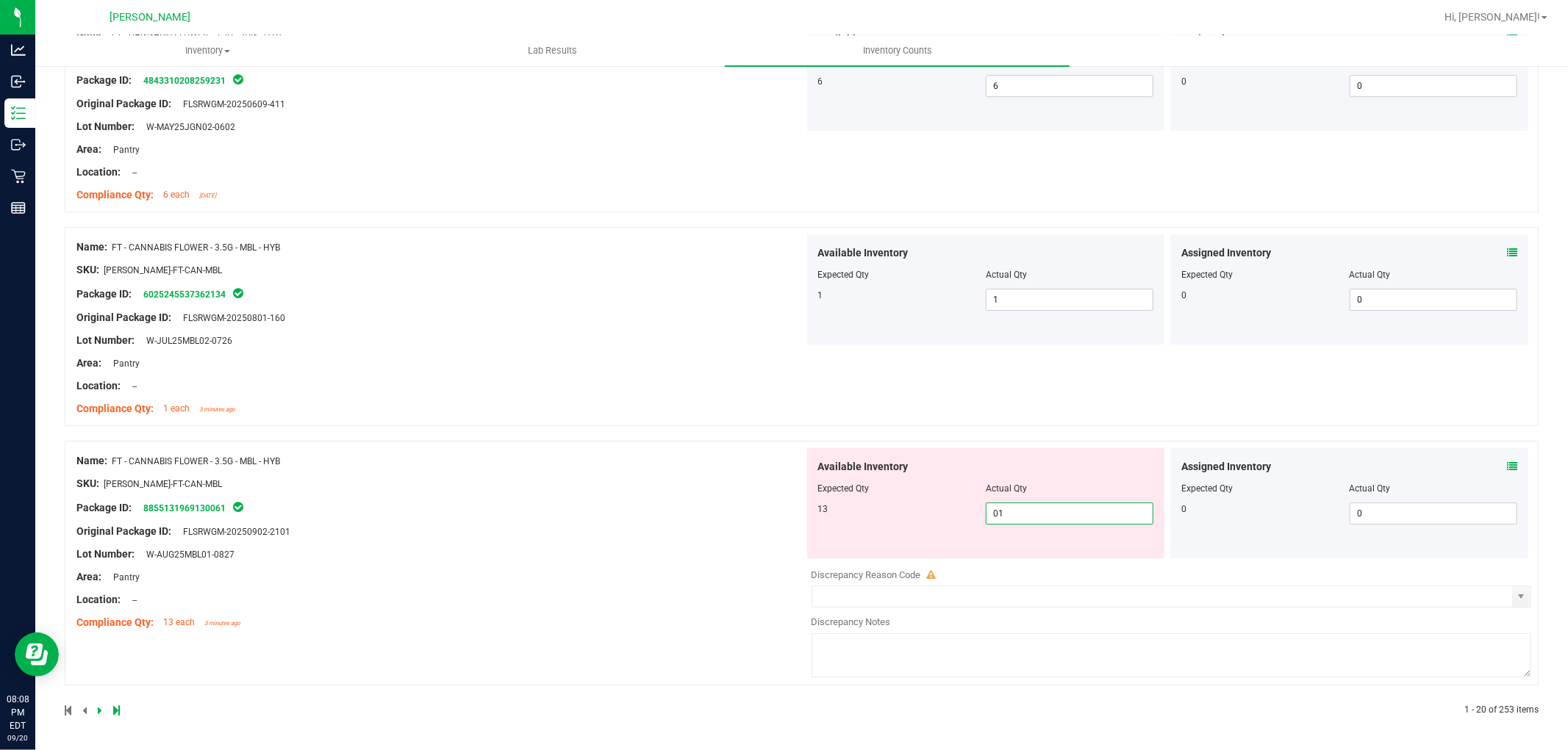
type input "013"
type input "13"
click at [454, 553] on div "Name: FT - CANNABIS FLOWER - 3.5G - MBL - HYB SKU: [PERSON_NAME]-FT-CAN-MBL Pac…" at bounding box center [440, 542] width 728 height 187
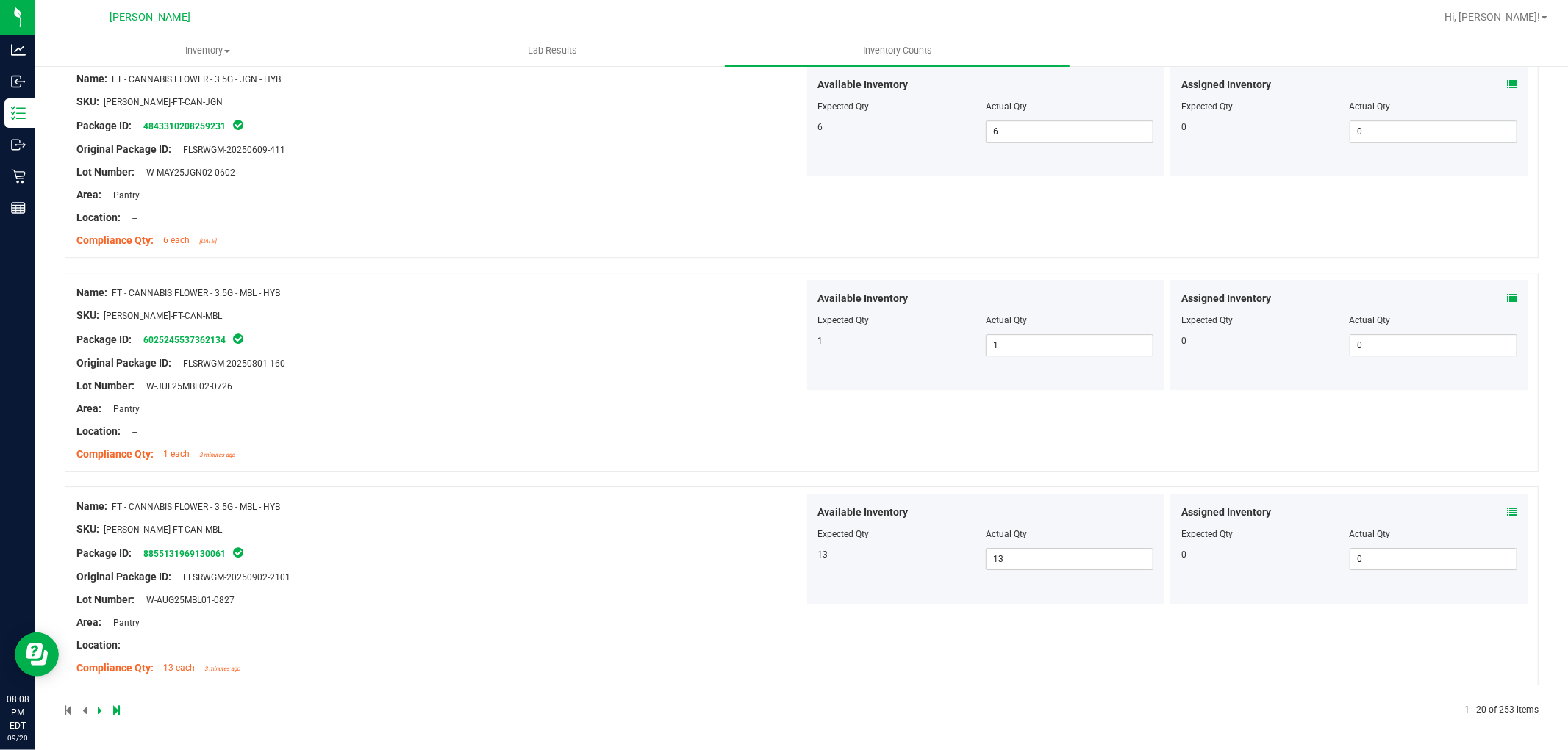
click at [99, 707] on icon at bounding box center [100, 711] width 5 height 9
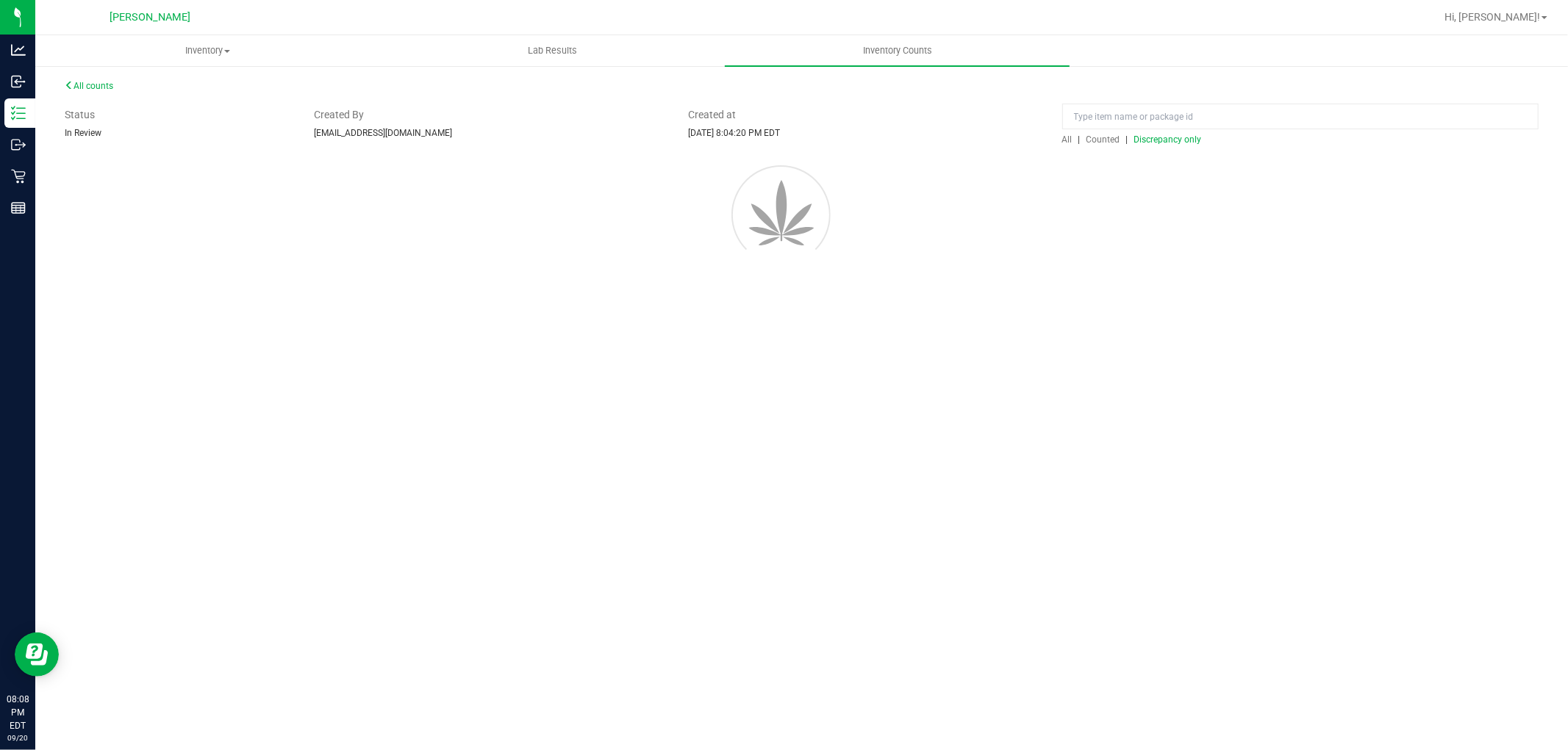
scroll to position [0, 0]
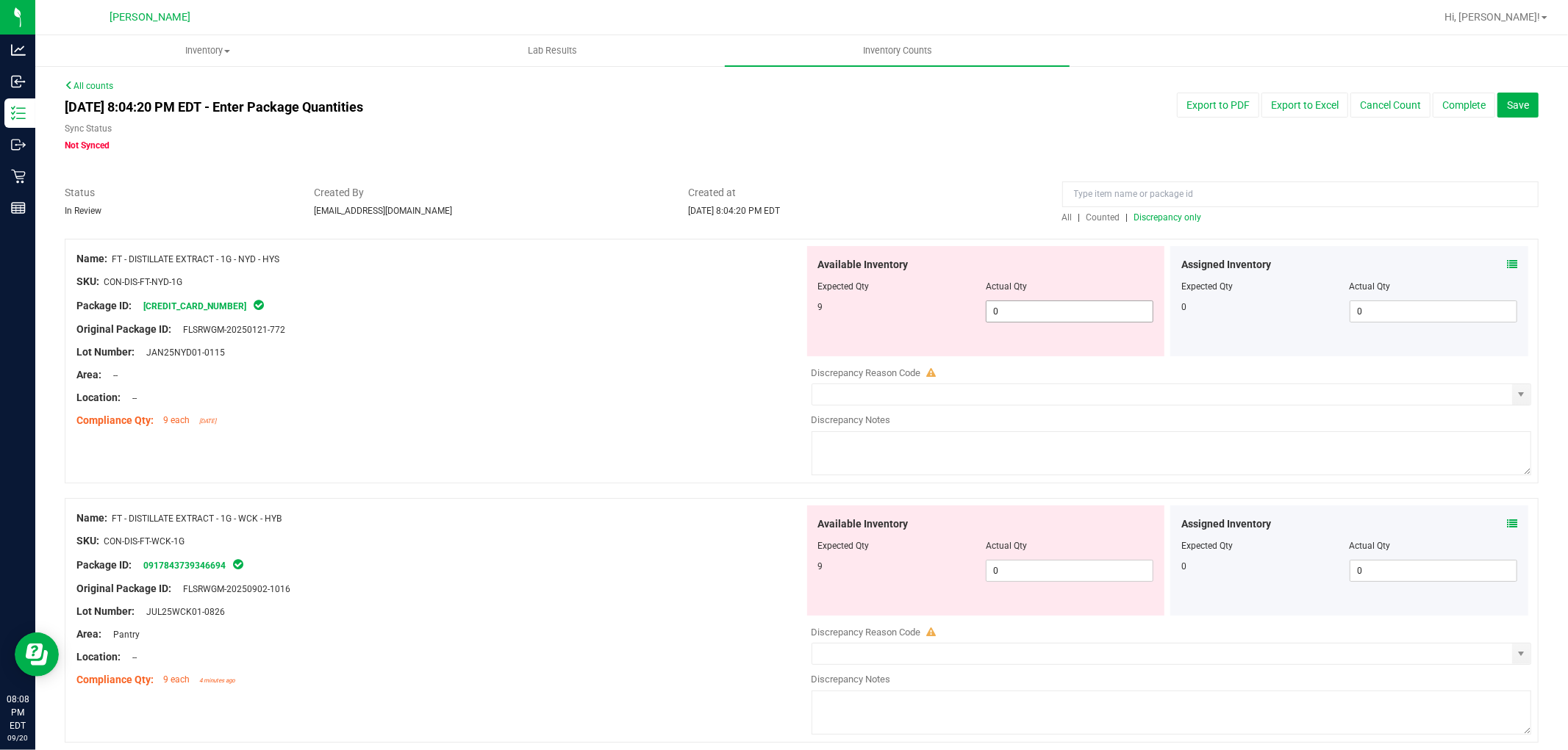
click at [1064, 302] on span "0 0" at bounding box center [1070, 312] width 168 height 22
type input "09"
type input "9"
click at [1044, 576] on div "Available Inventory Expected Qty Actual Qty 9 0 0" at bounding box center [1167, 622] width 728 height 233
type input "09"
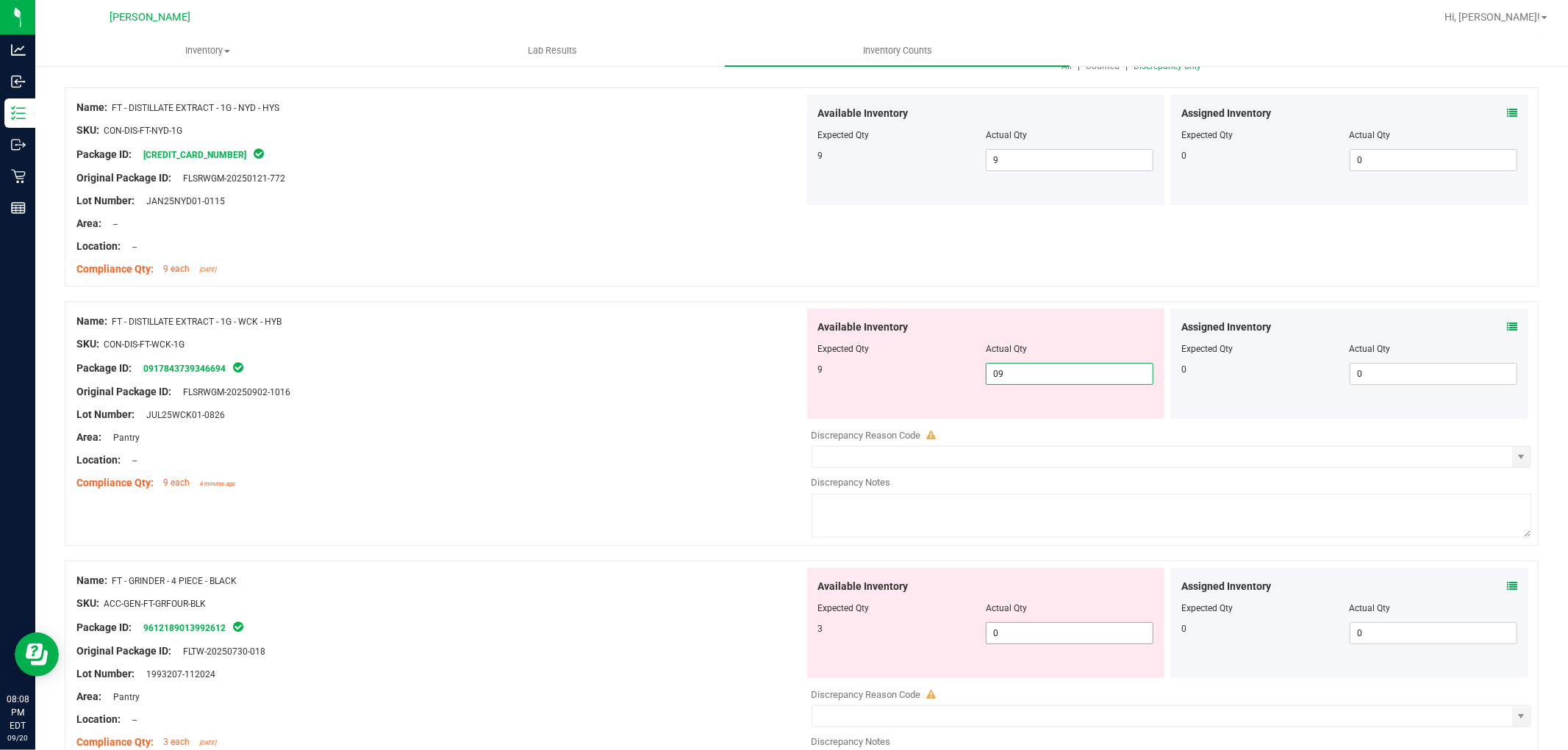
scroll to position [327, 0]
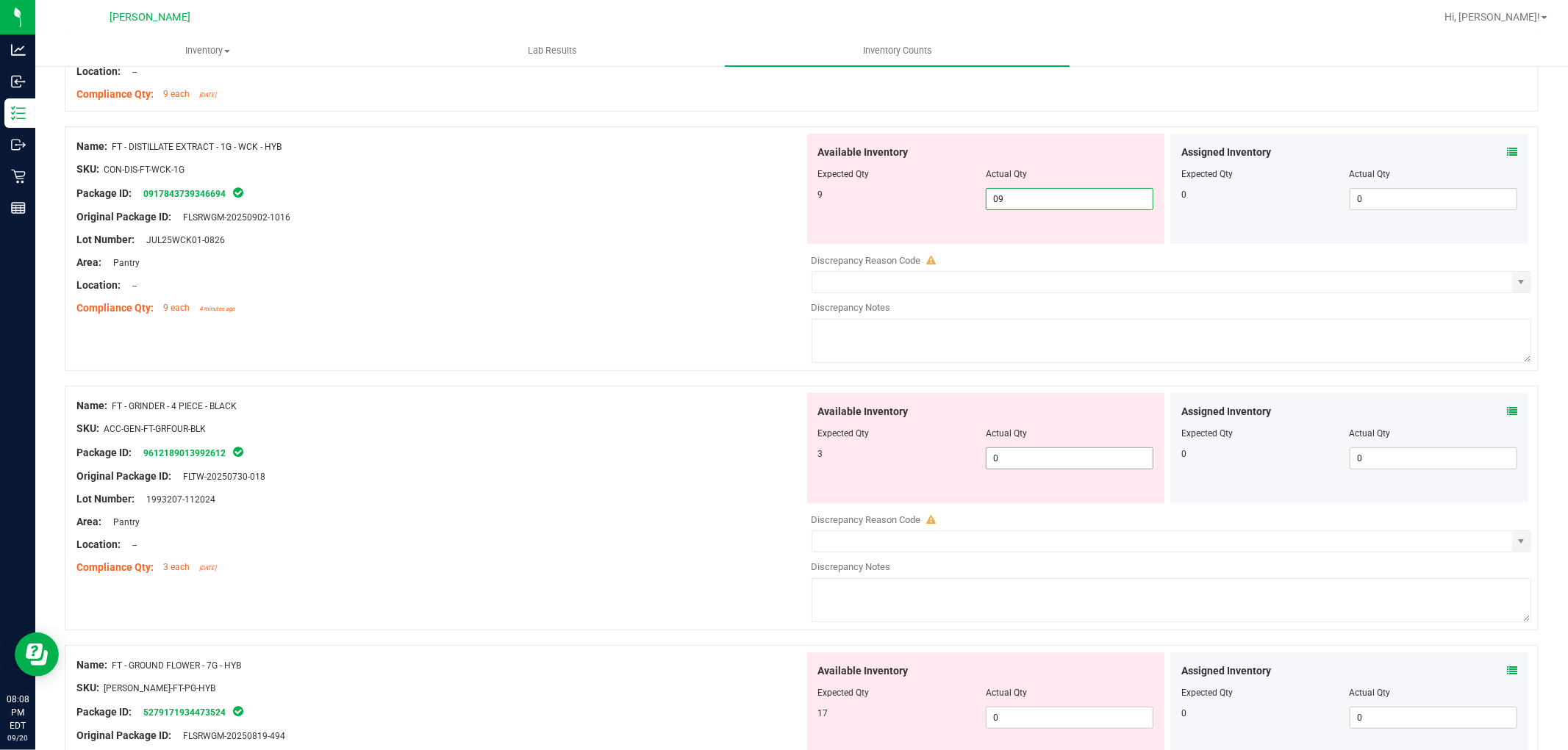
type input "9"
click at [1024, 460] on div "Available Inventory Expected Qty Actual Qty 3 0 0" at bounding box center [1167, 509] width 728 height 233
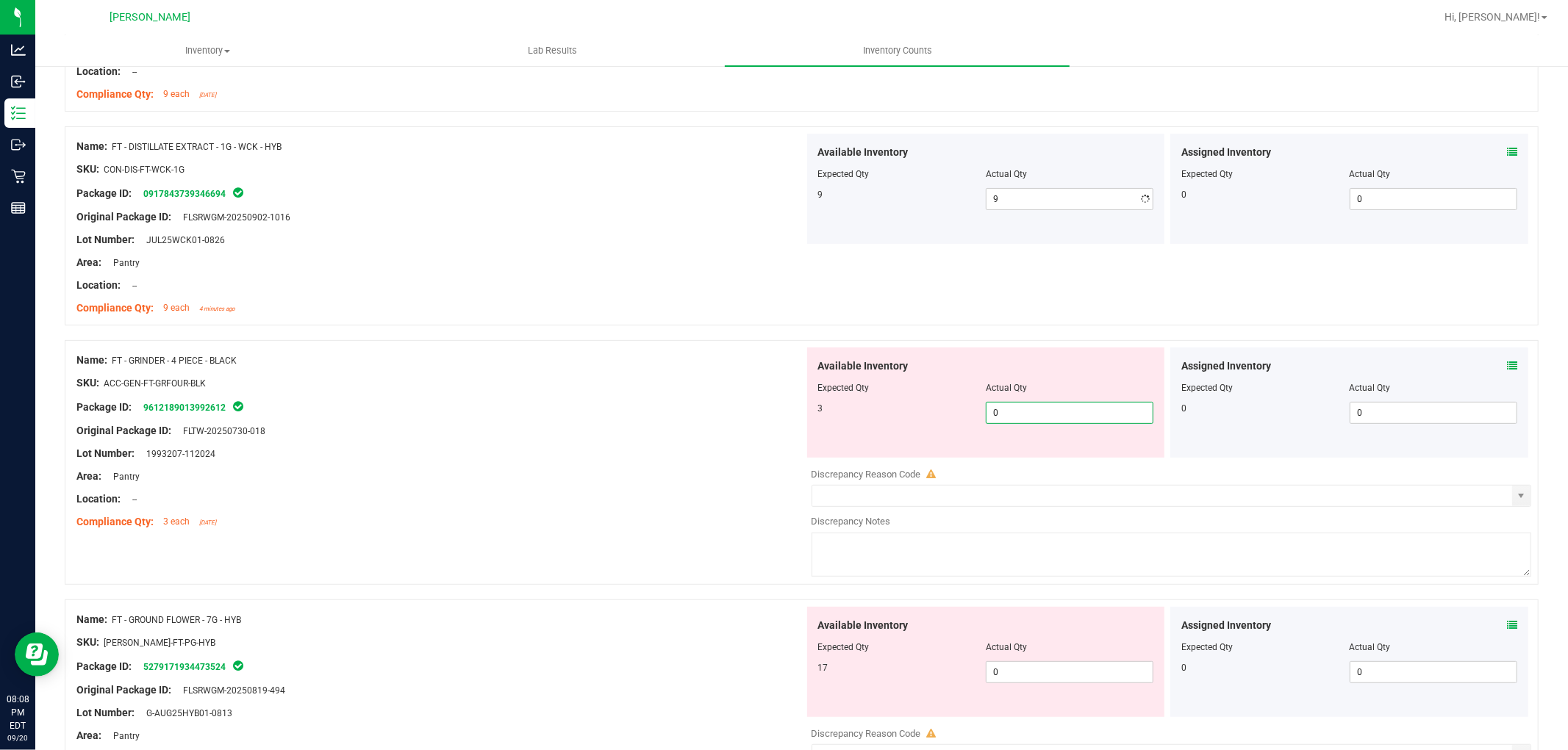
type input "03"
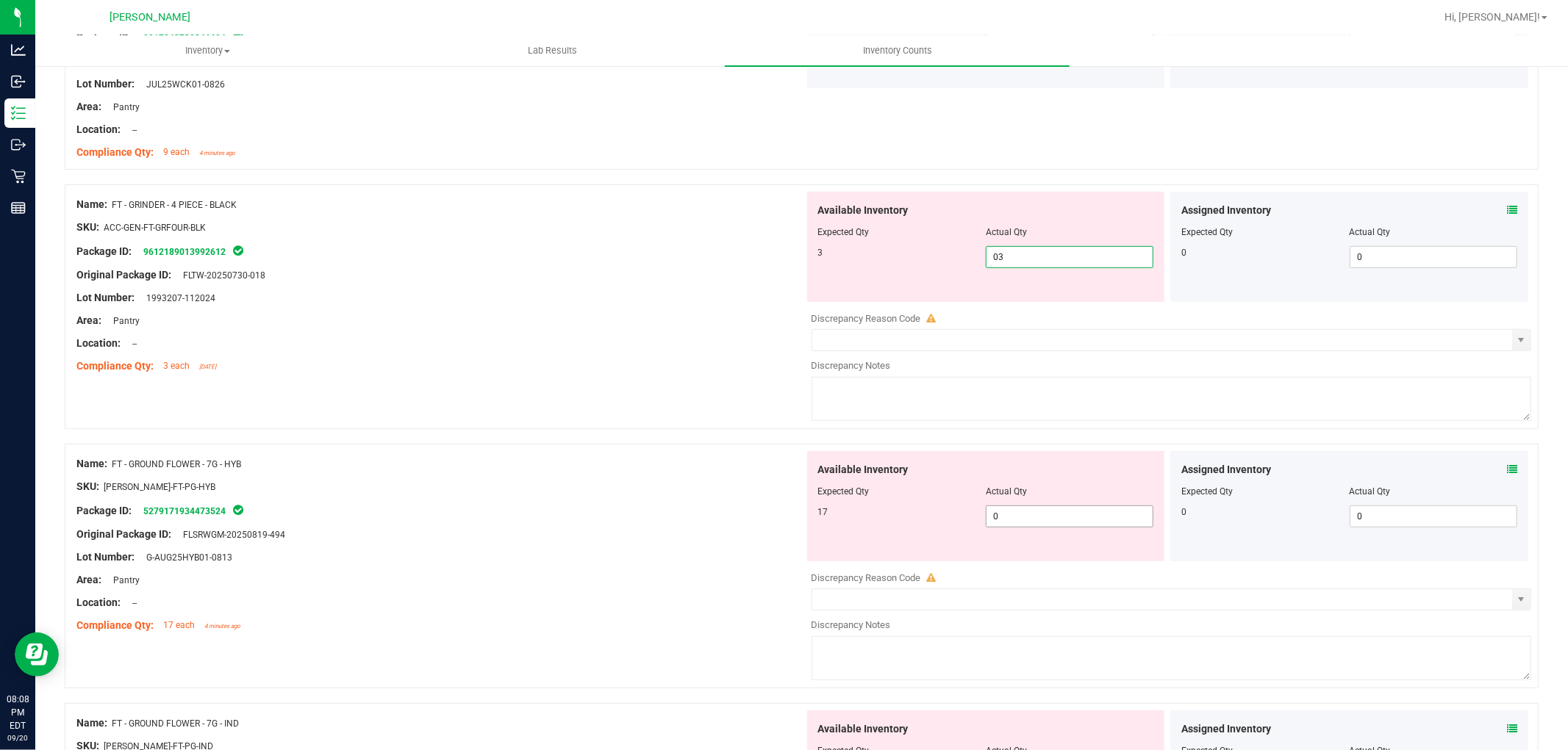
scroll to position [571, 0]
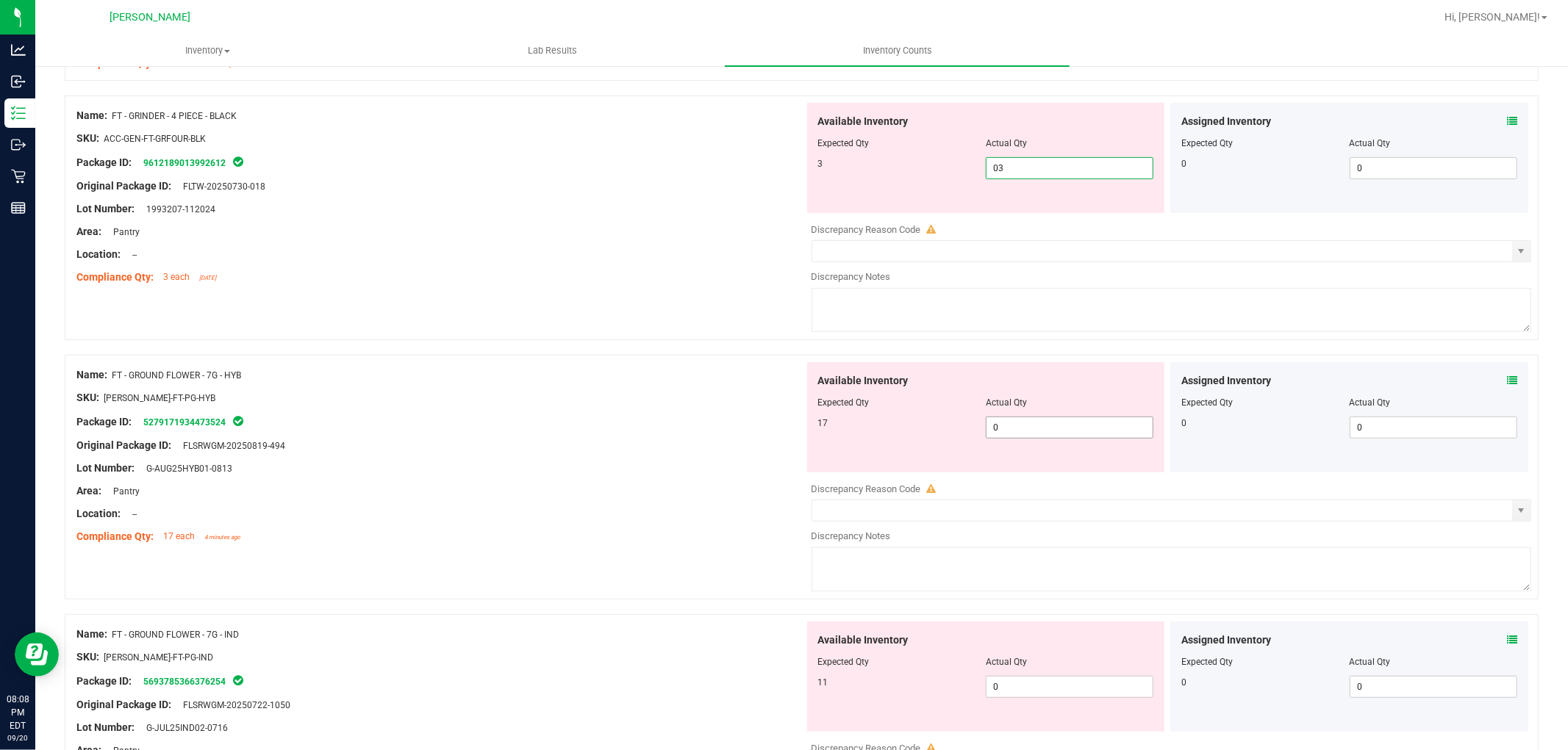
type input "3"
click at [1039, 432] on div "Available Inventory Expected Qty Actual Qty 17 0 0" at bounding box center [1167, 479] width 728 height 233
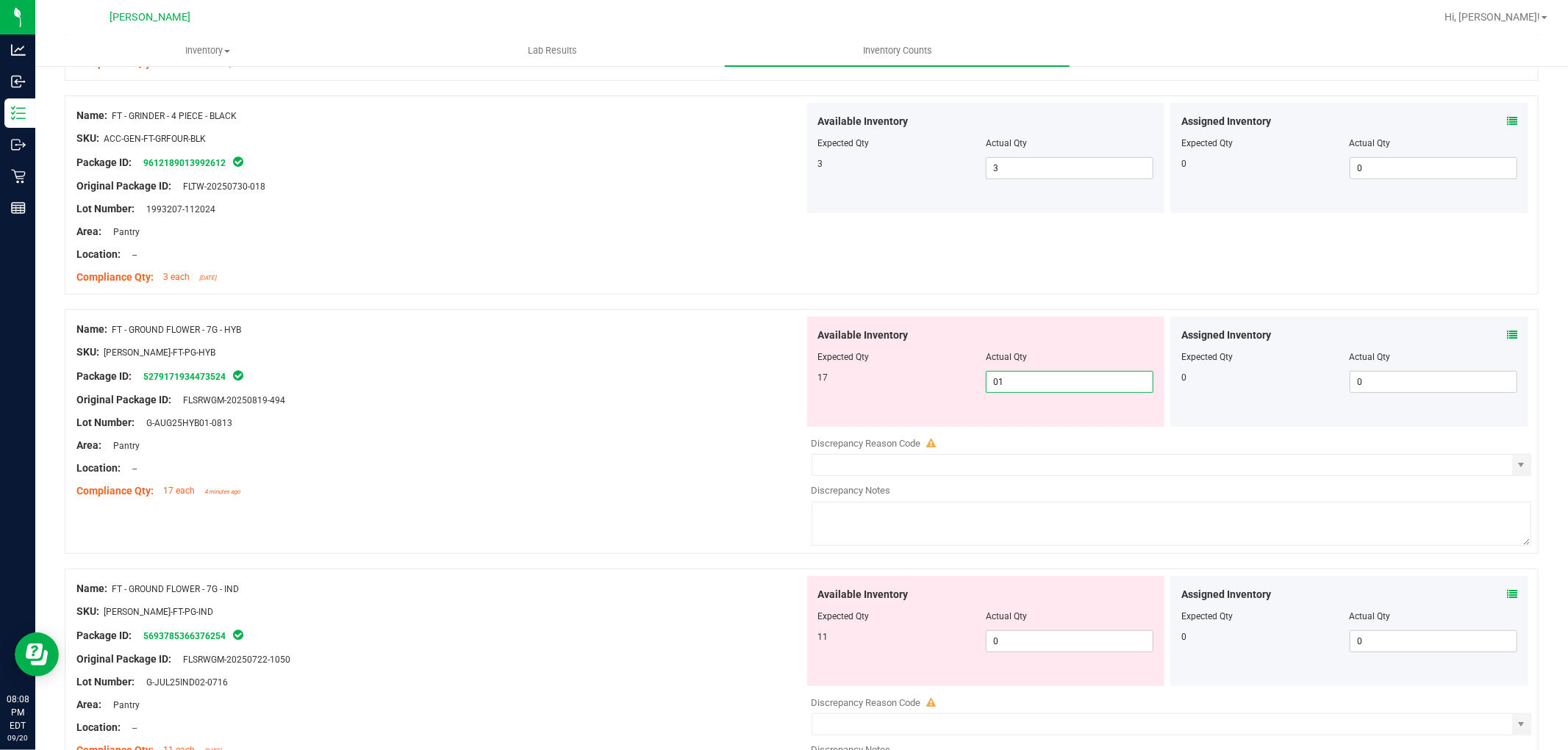
type input "017"
type input "17"
click at [1038, 635] on div "Available Inventory Expected Qty Actual Qty 11 0 0" at bounding box center [987, 631] width 358 height 110
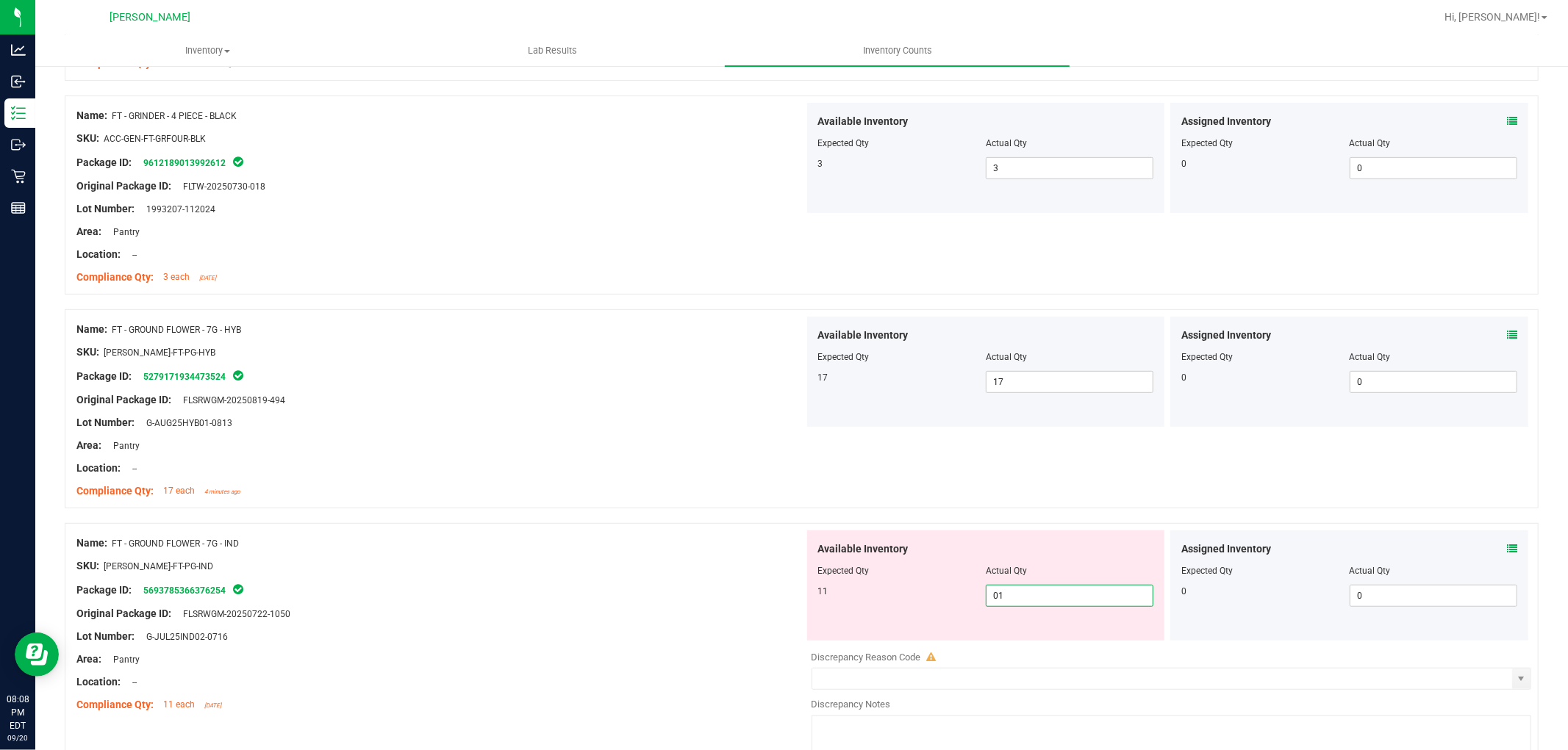
type input "011"
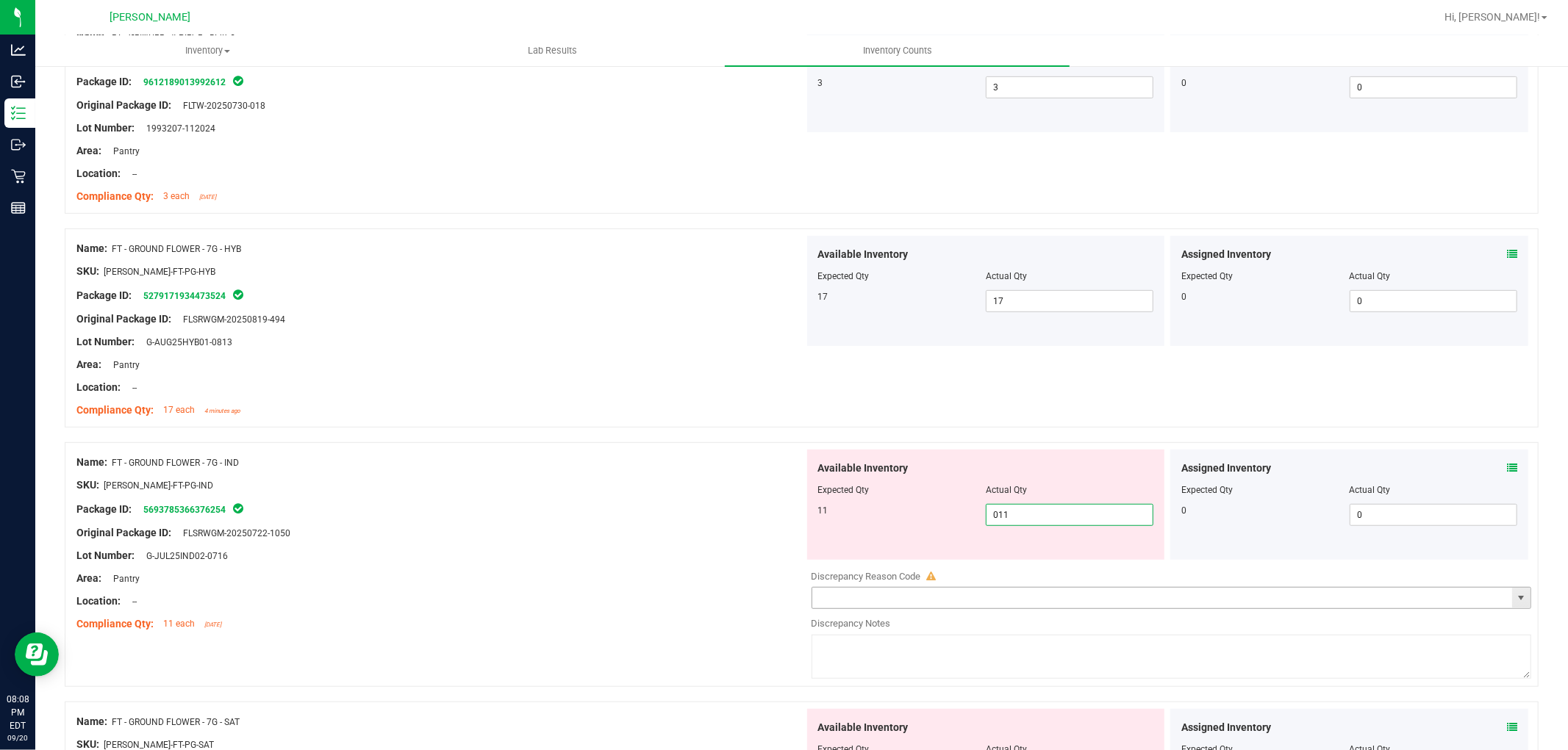
scroll to position [898, 0]
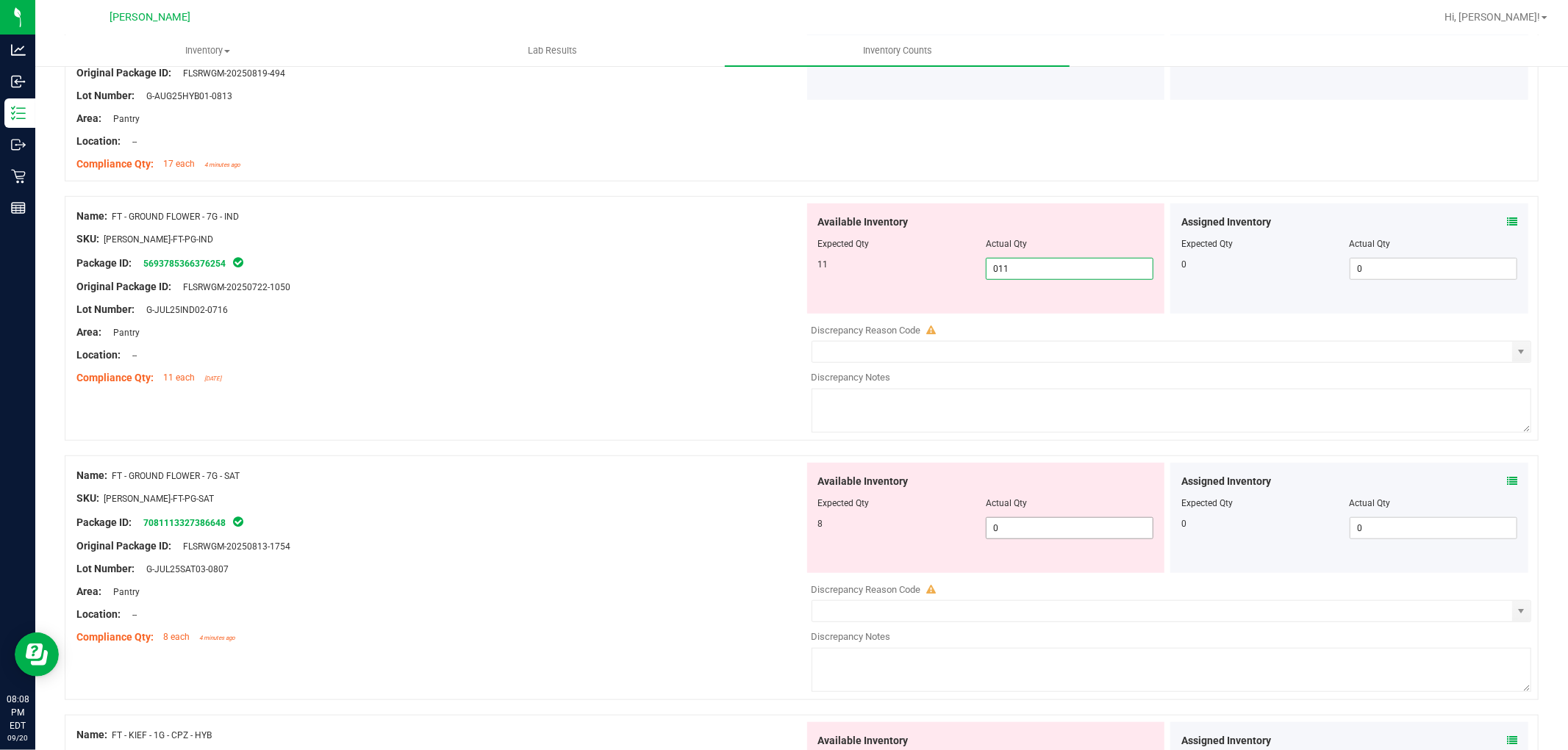
type input "11"
click at [1019, 530] on div "Available Inventory Expected Qty Actual Qty 8 0 0" at bounding box center [1167, 579] width 728 height 233
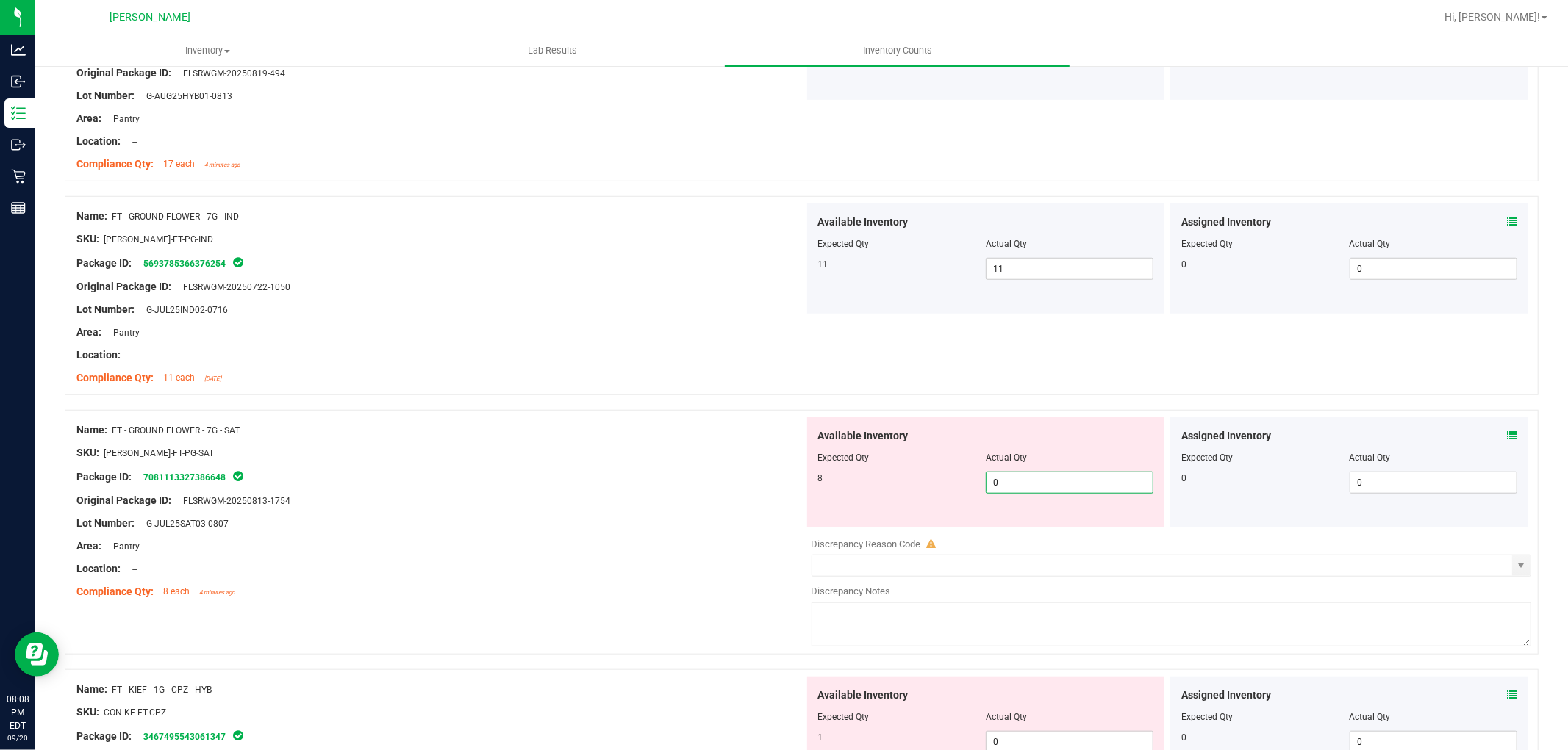
type input "08"
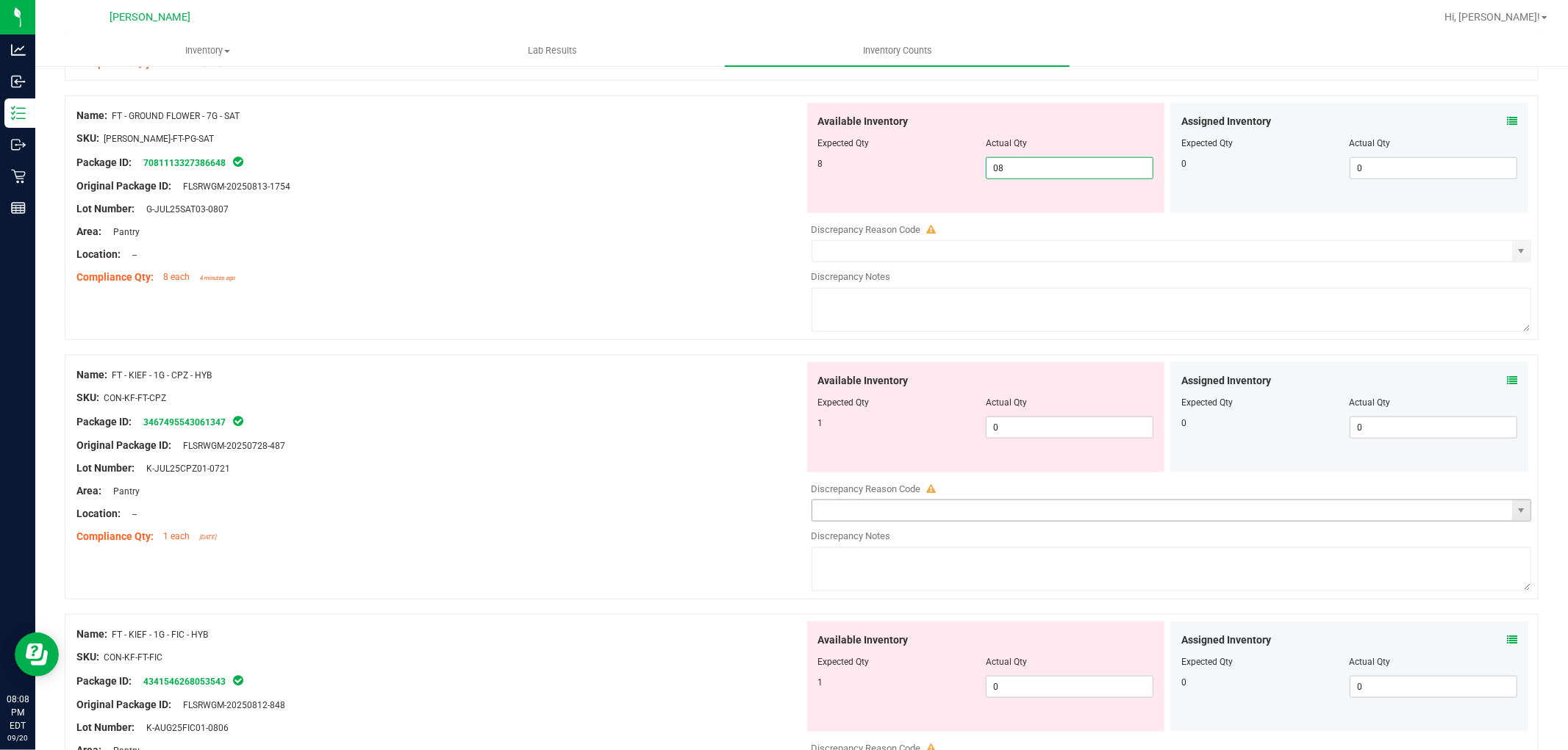
scroll to position [1224, 0]
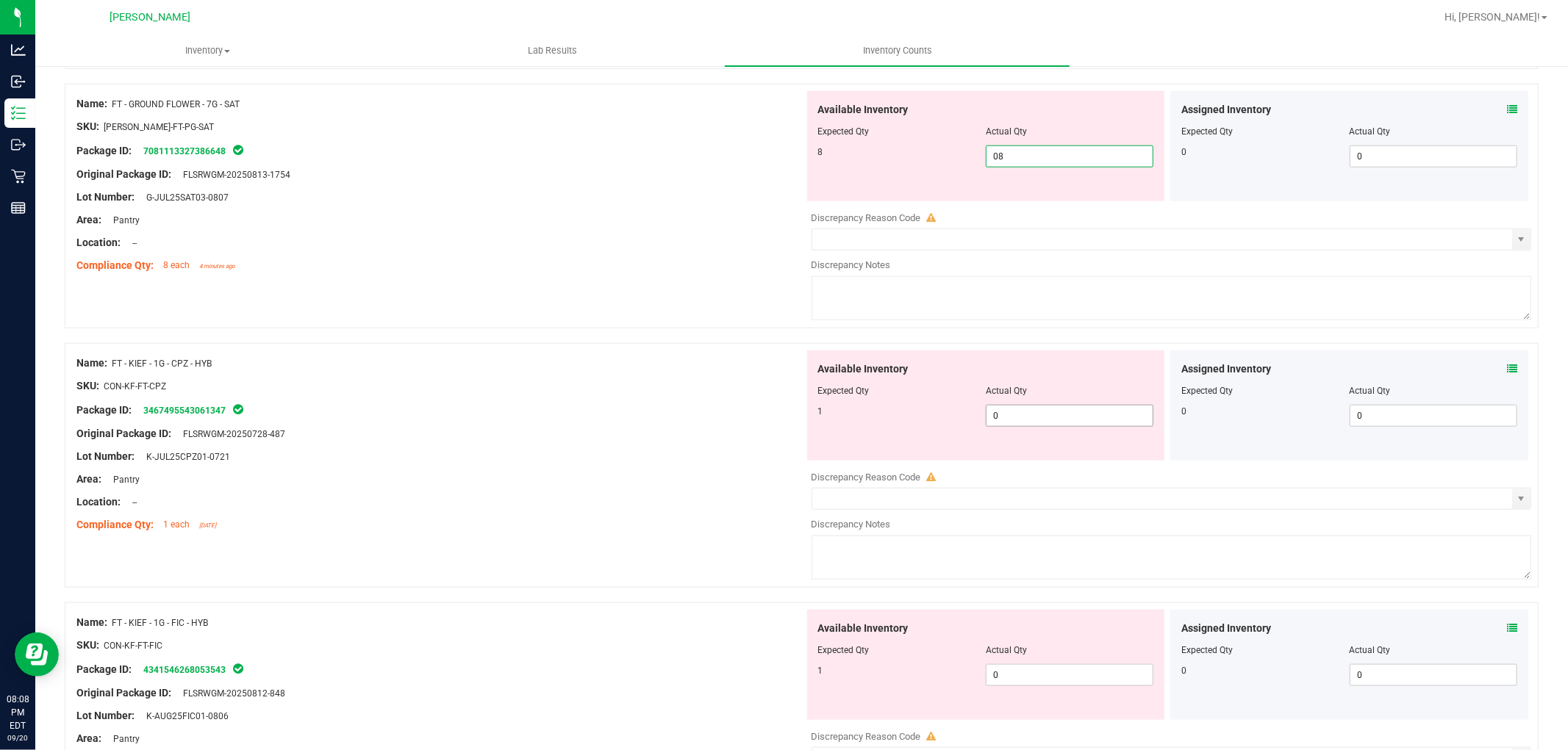
type input "8"
click at [1041, 416] on div "Available Inventory Expected Qty Actual Qty 1 0 0" at bounding box center [1167, 467] width 728 height 233
type input "01"
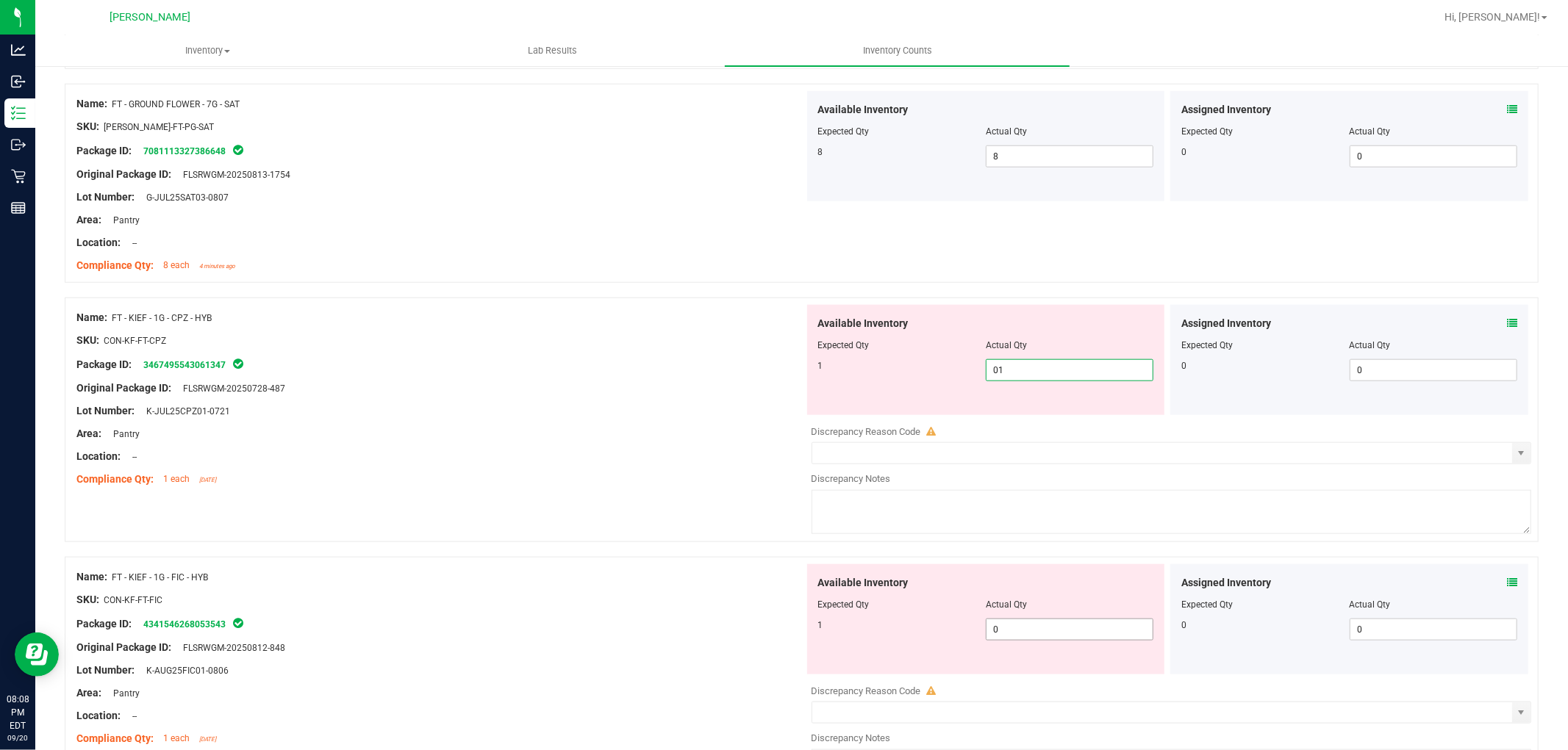
type input "1"
click at [1047, 625] on div "Available Inventory Expected Qty Actual Qty 1 0 0" at bounding box center [987, 619] width 358 height 110
type input "01"
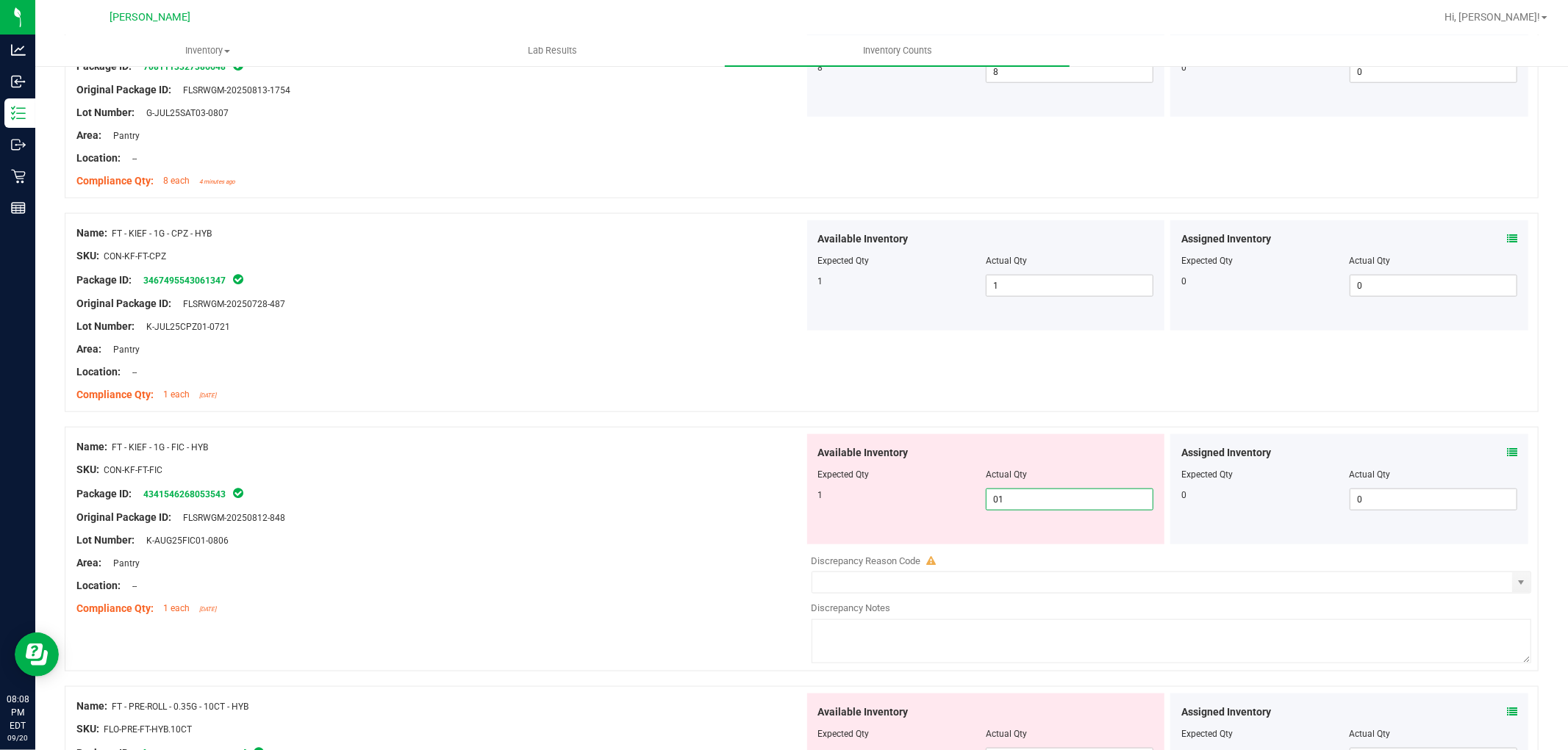
scroll to position [1552, 0]
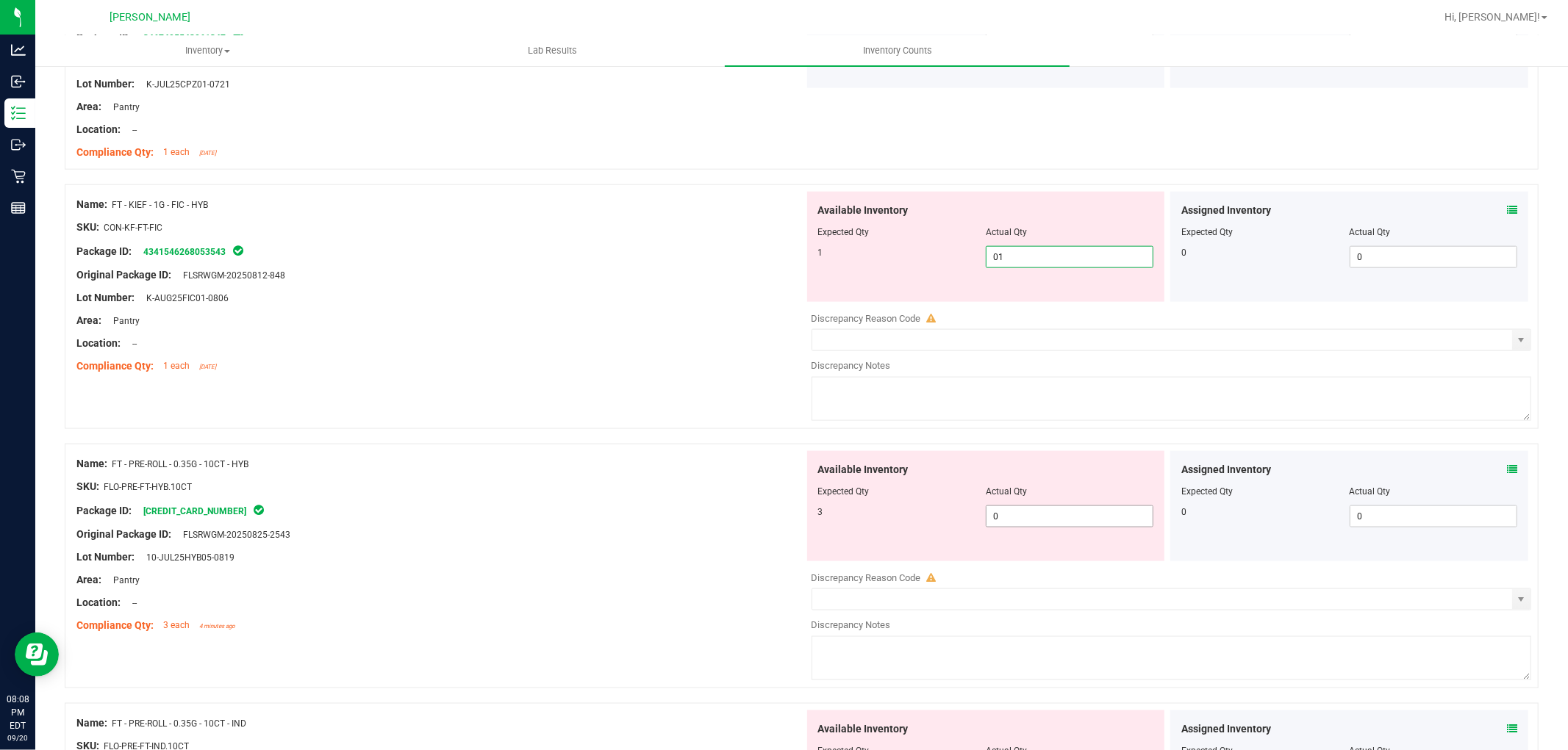
click at [1031, 523] on div "Available Inventory Expected Qty Actual Qty 3 0 0" at bounding box center [1167, 567] width 728 height 233
type input "1"
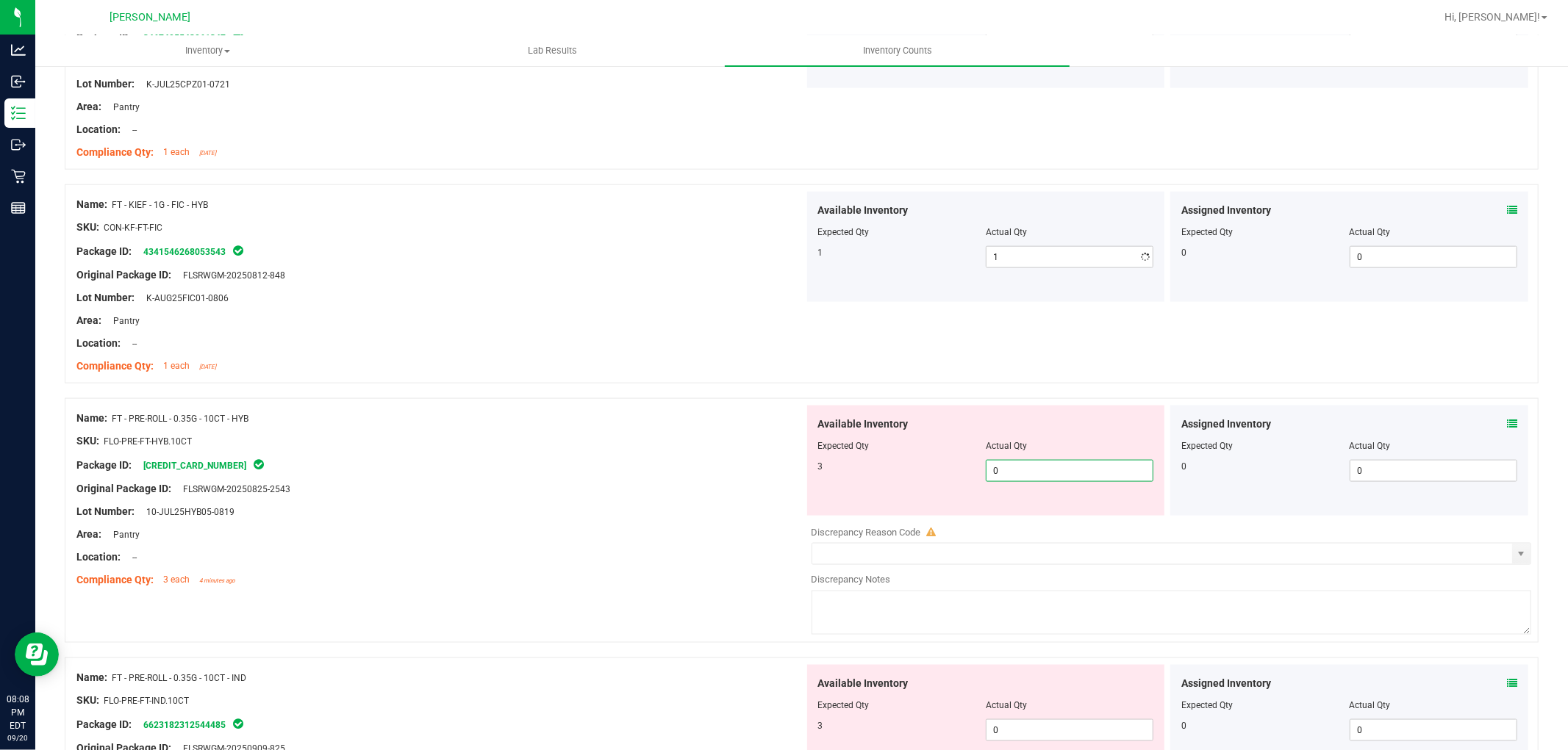
type input "03"
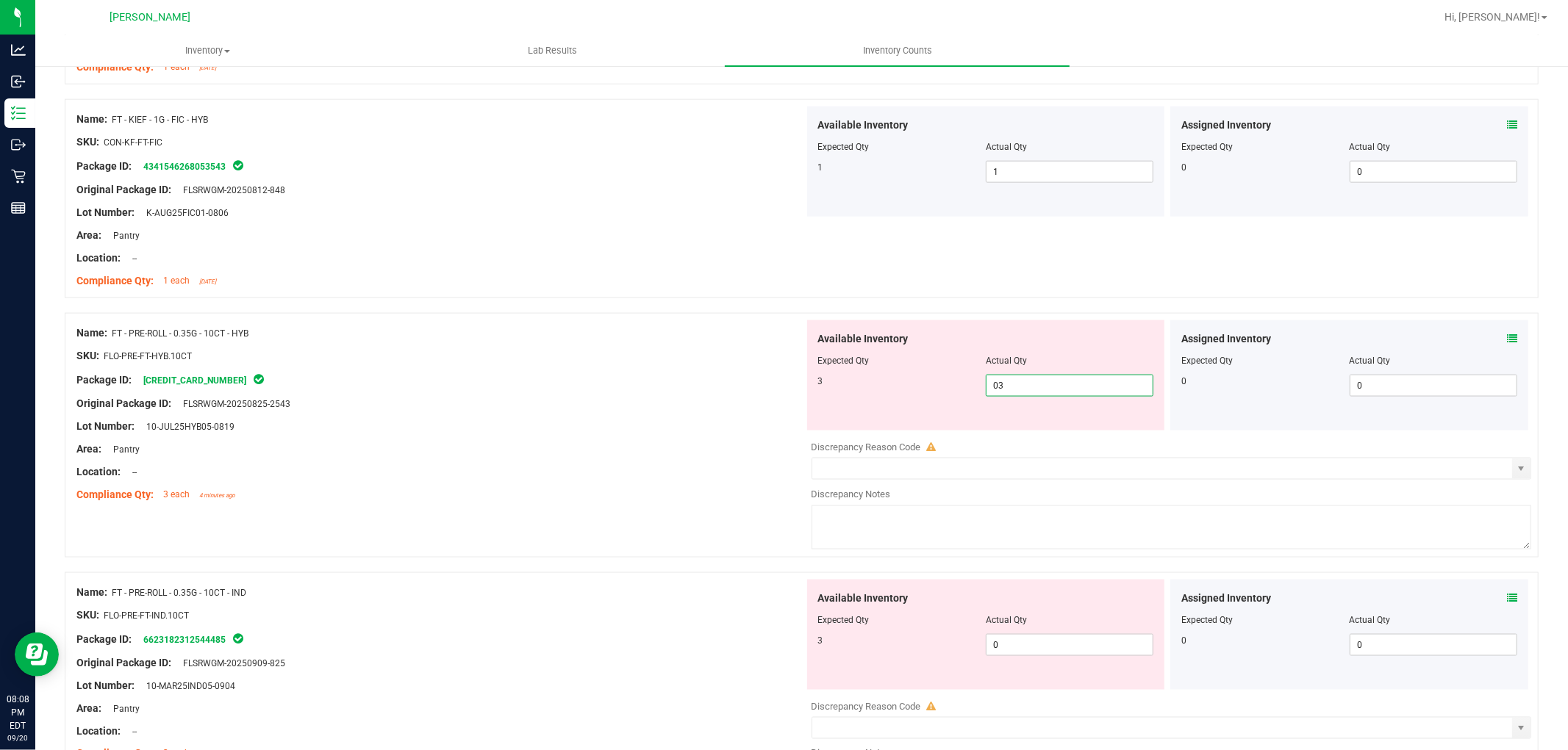
scroll to position [1877, 0]
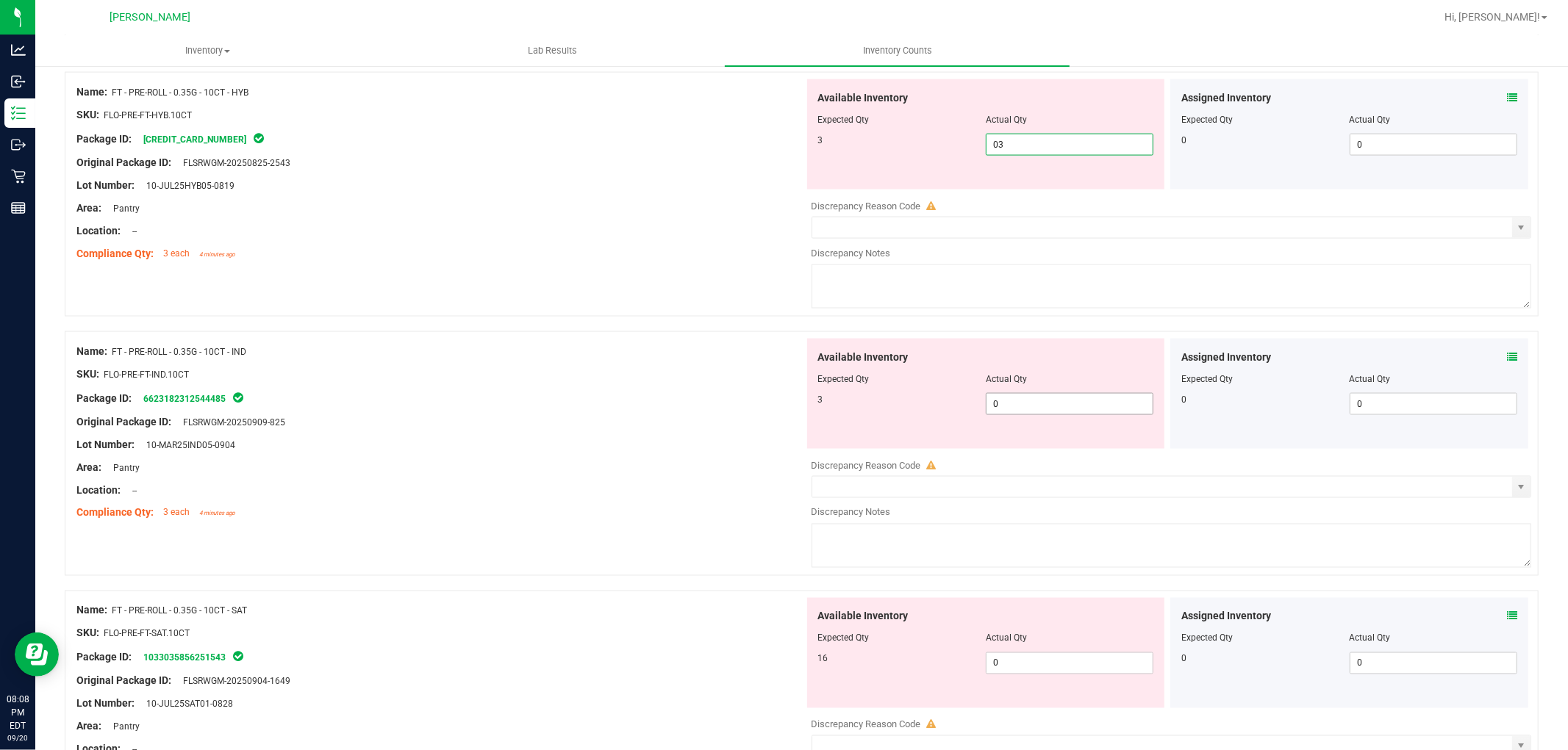
type input "3"
click at [1034, 401] on div "Available Inventory Expected Qty Actual Qty 3 0 0" at bounding box center [987, 393] width 358 height 110
type input "03"
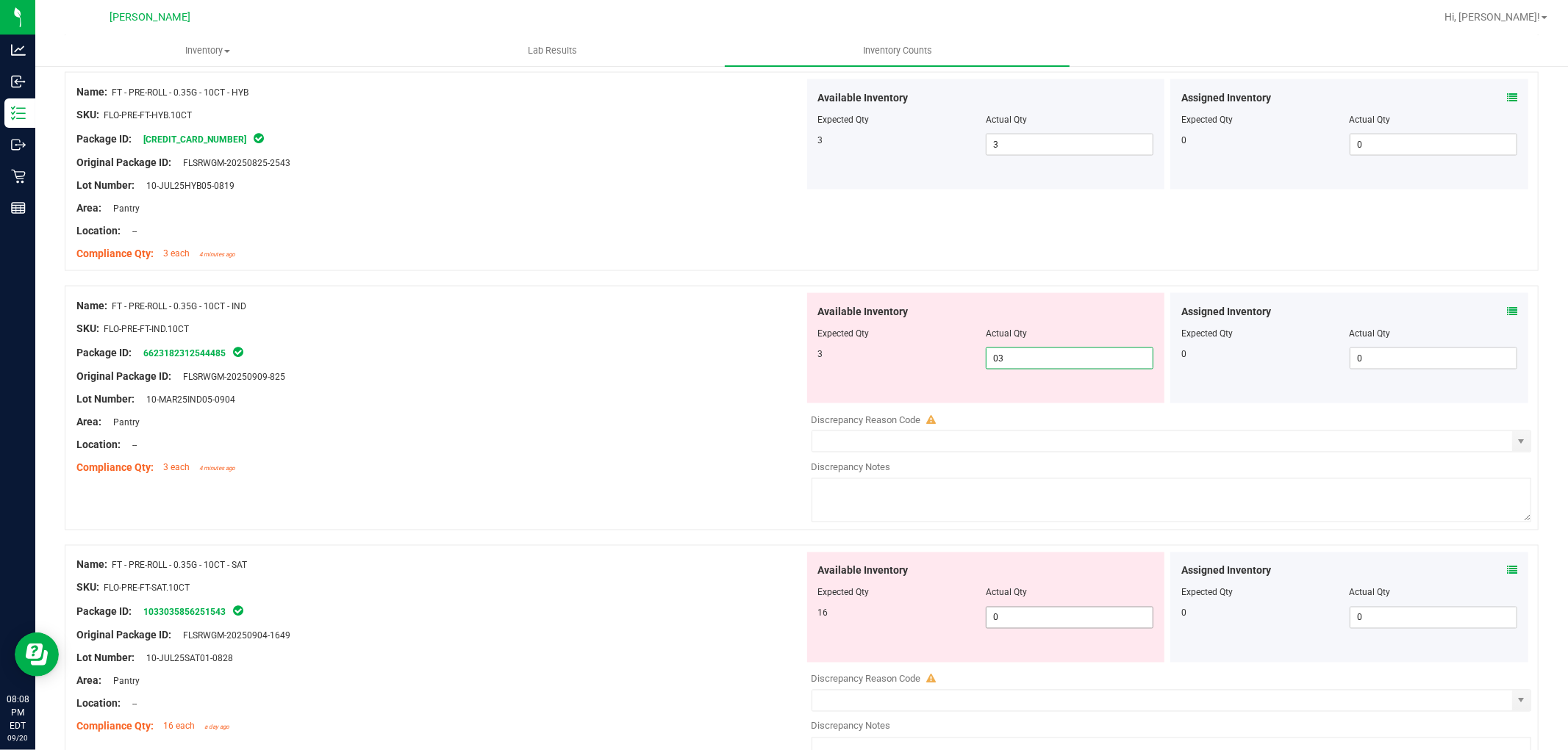
type input "3"
type input "01"
click at [1035, 614] on div "Available Inventory Expected Qty Actual Qty 16 01 0" at bounding box center [987, 607] width 358 height 110
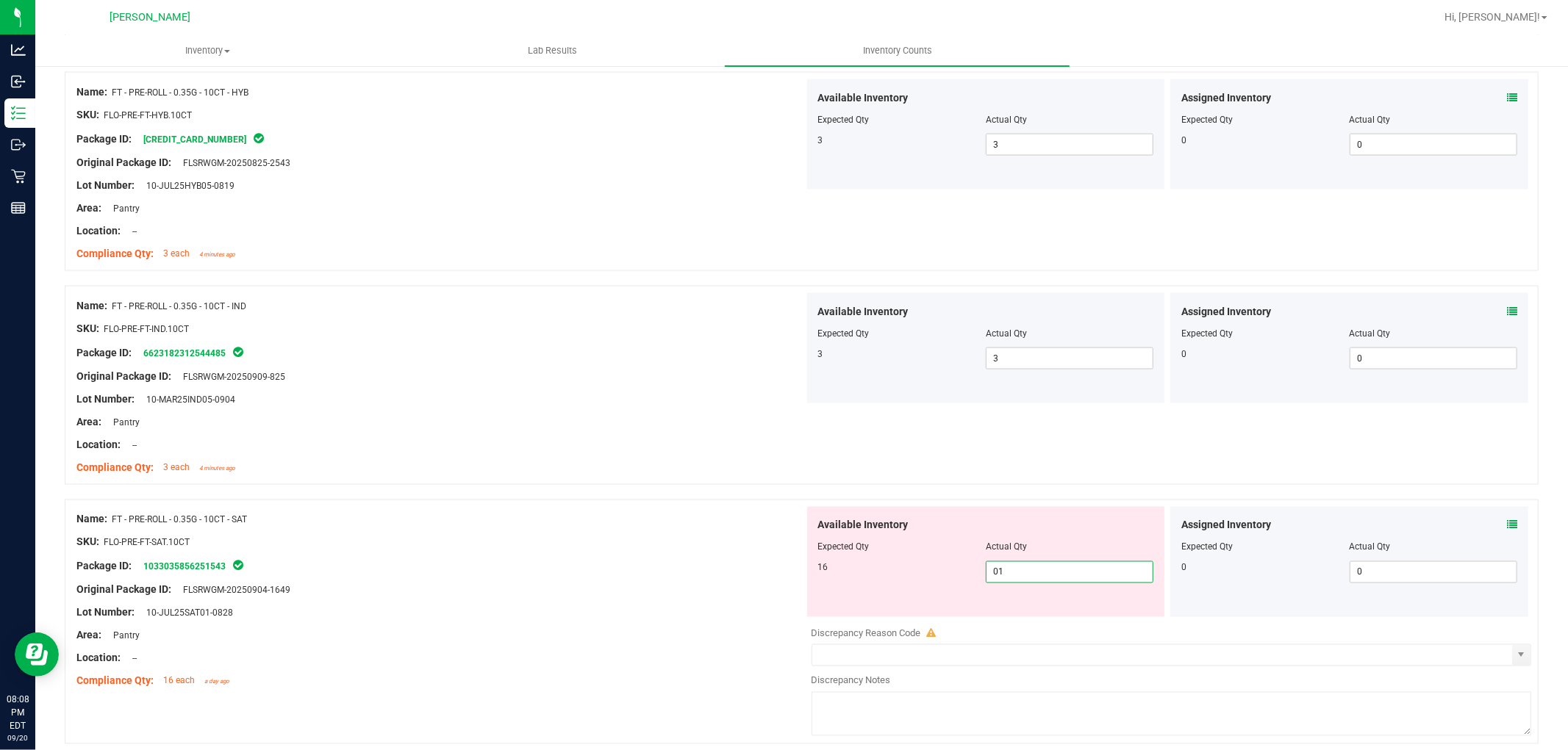
type input "016"
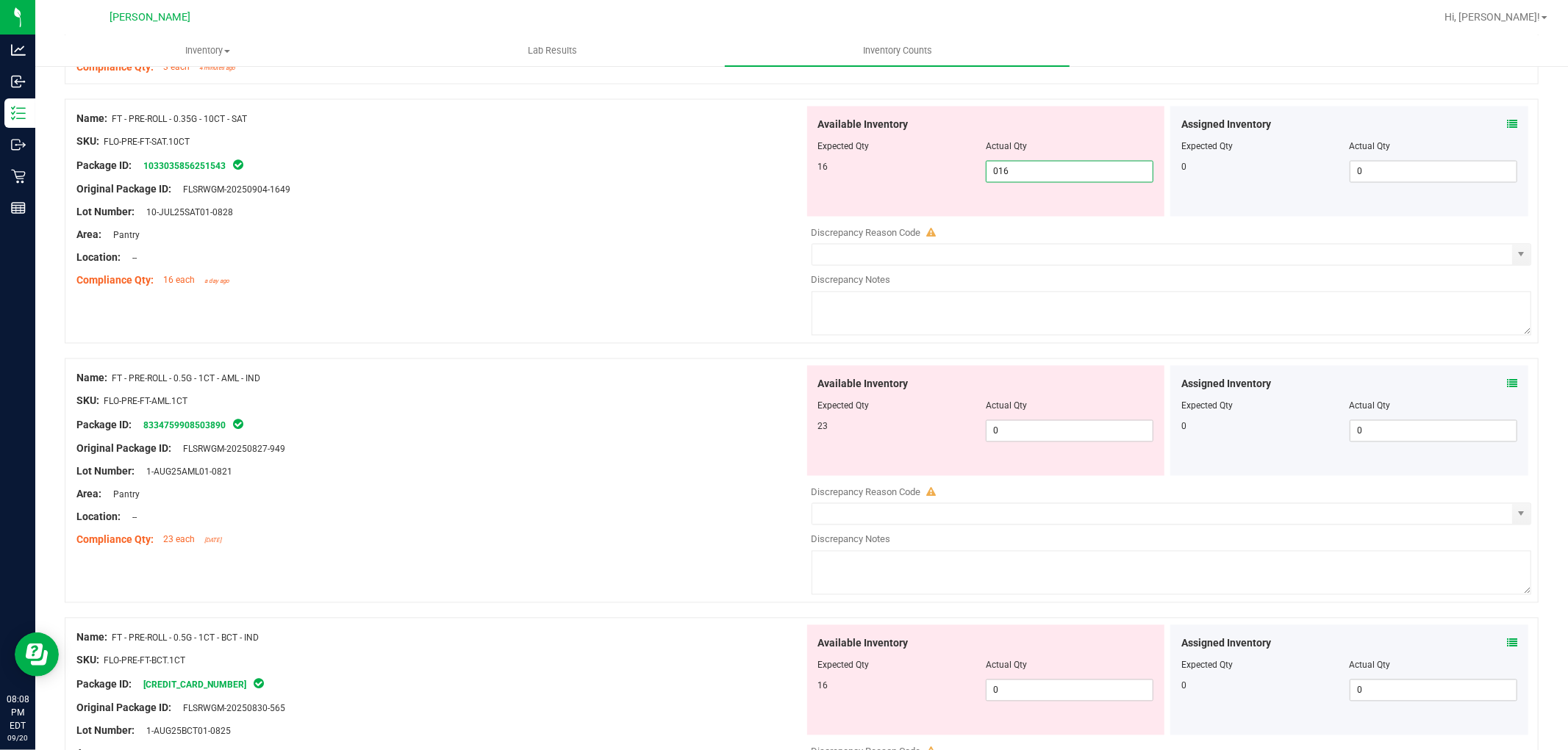
scroll to position [2286, 0]
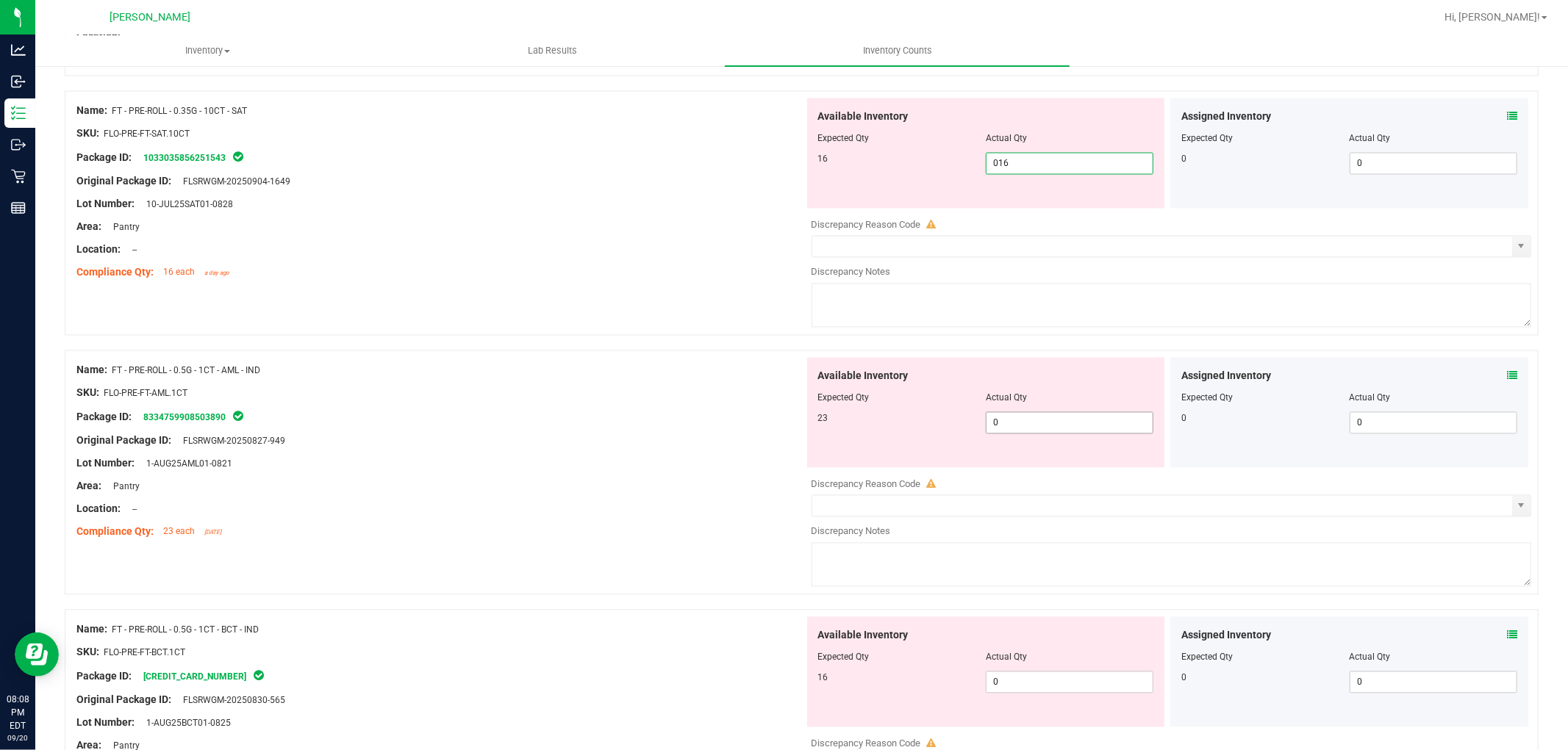
type input "16"
click at [1026, 415] on div "Available Inventory Expected Qty Actual Qty 23 0 0" at bounding box center [987, 412] width 358 height 110
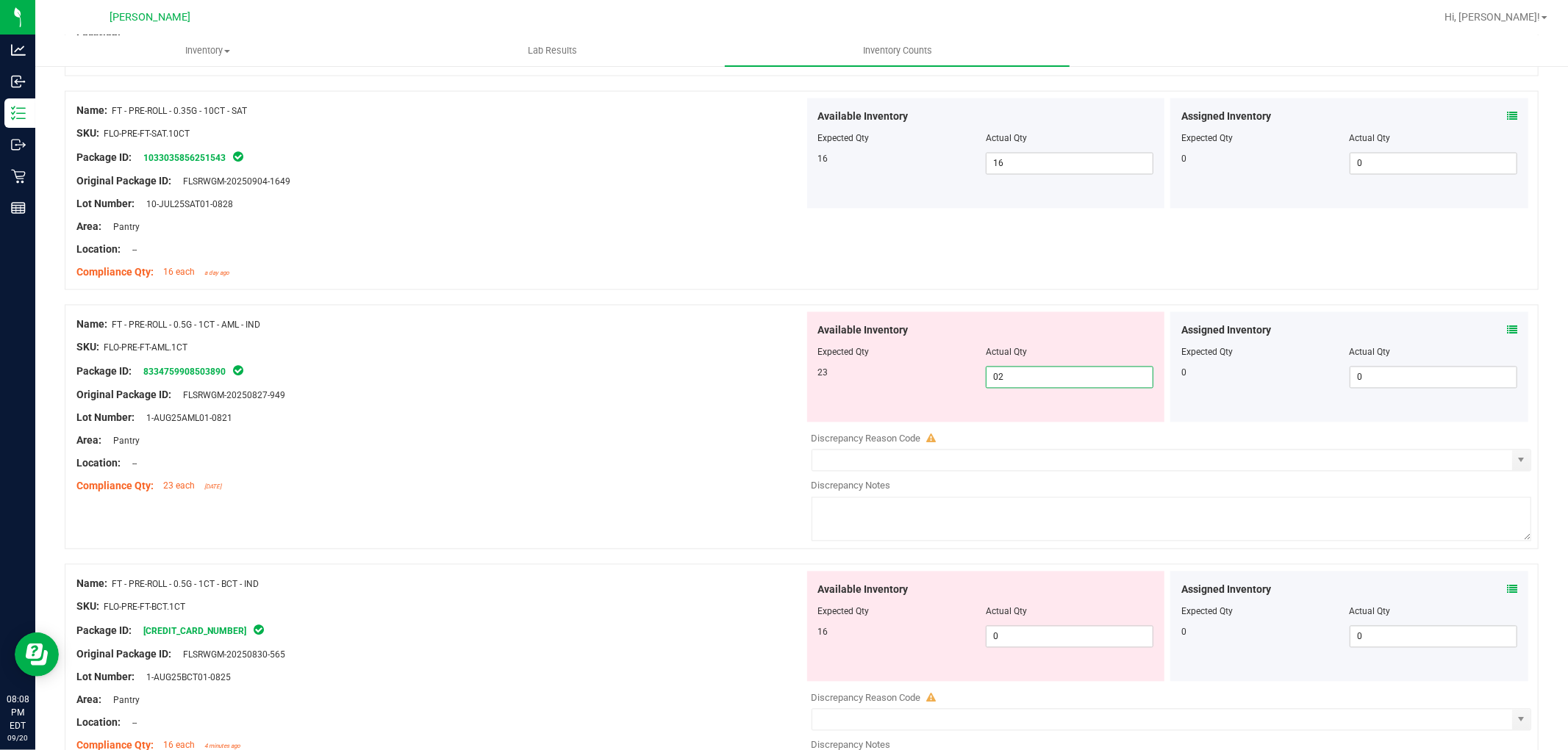
type input "023"
type input "23"
click at [1028, 640] on div "Available Inventory Expected Qty Actual Qty 16 0 0" at bounding box center [1167, 688] width 728 height 233
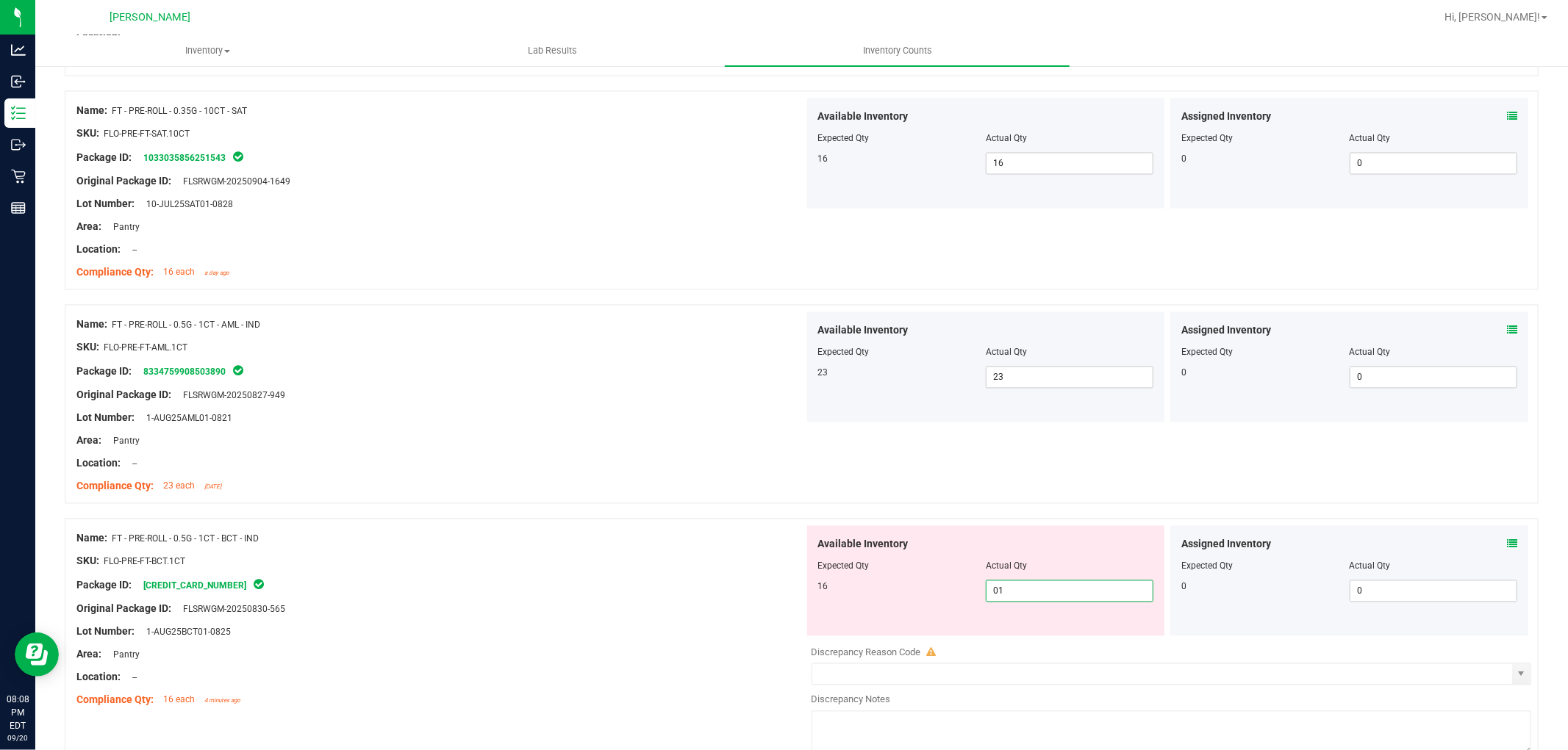
type input "016"
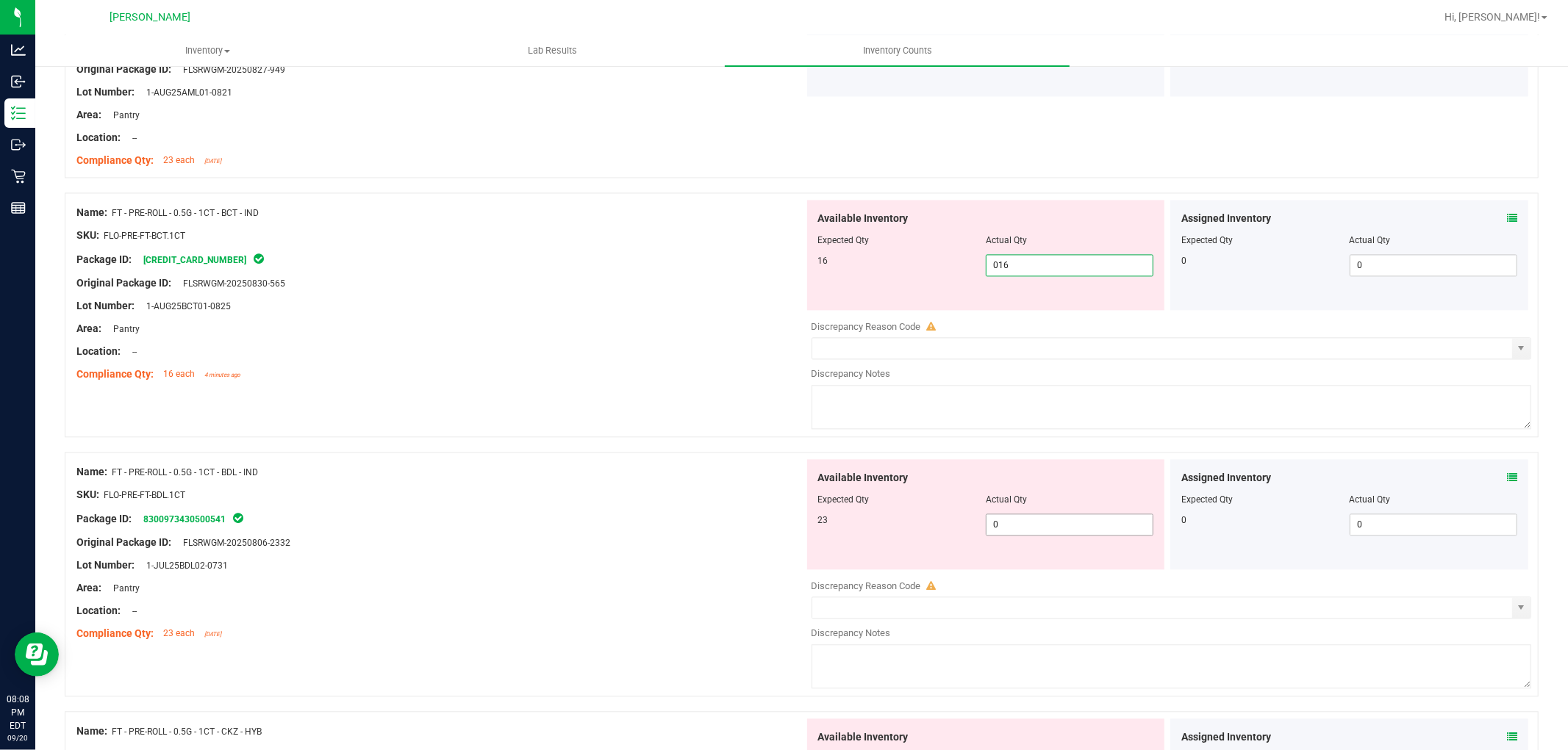
type input "16"
click at [1030, 531] on div "Available Inventory Expected Qty Actual Qty 23 0 0" at bounding box center [1167, 576] width 728 height 233
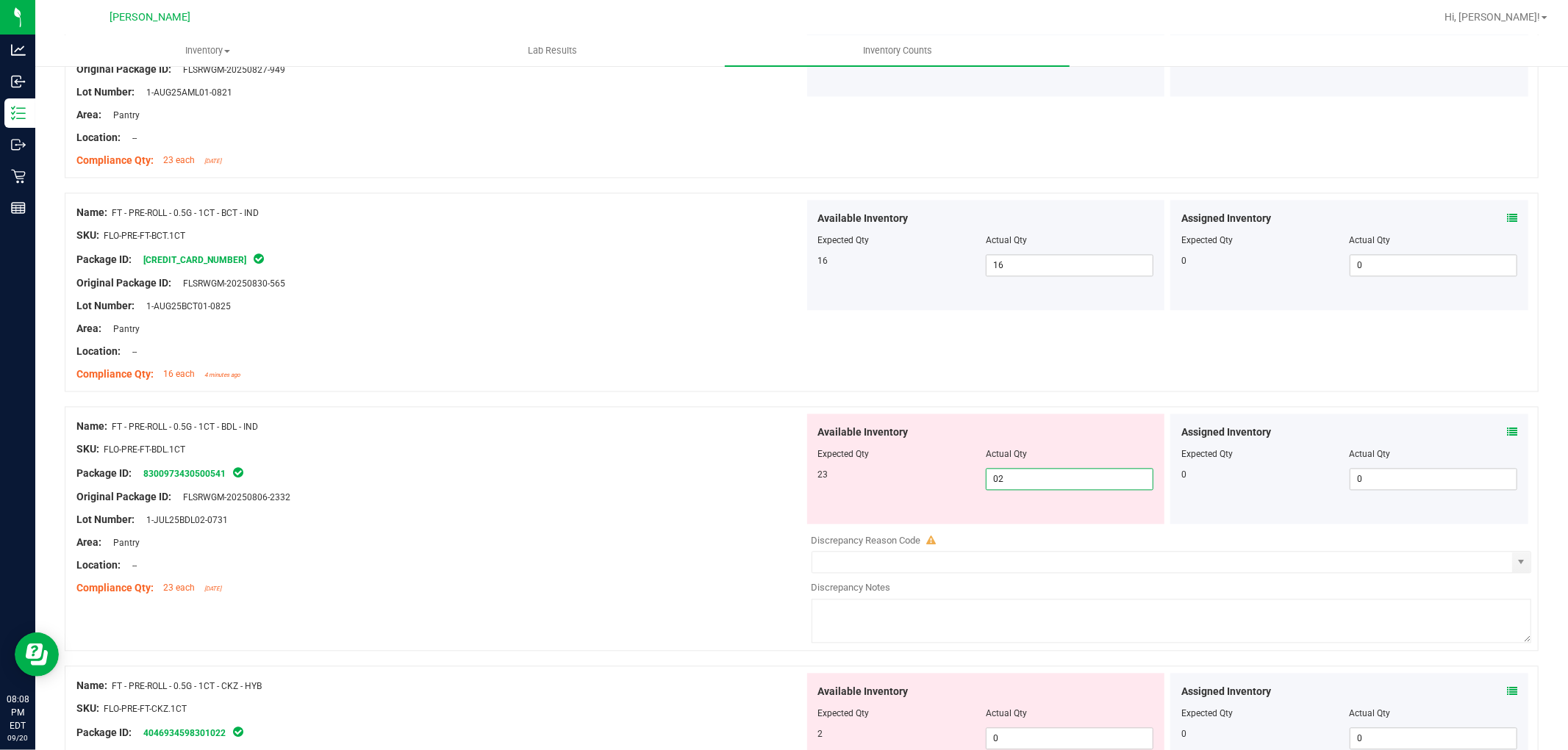
type input "023"
type input "23"
type input "02"
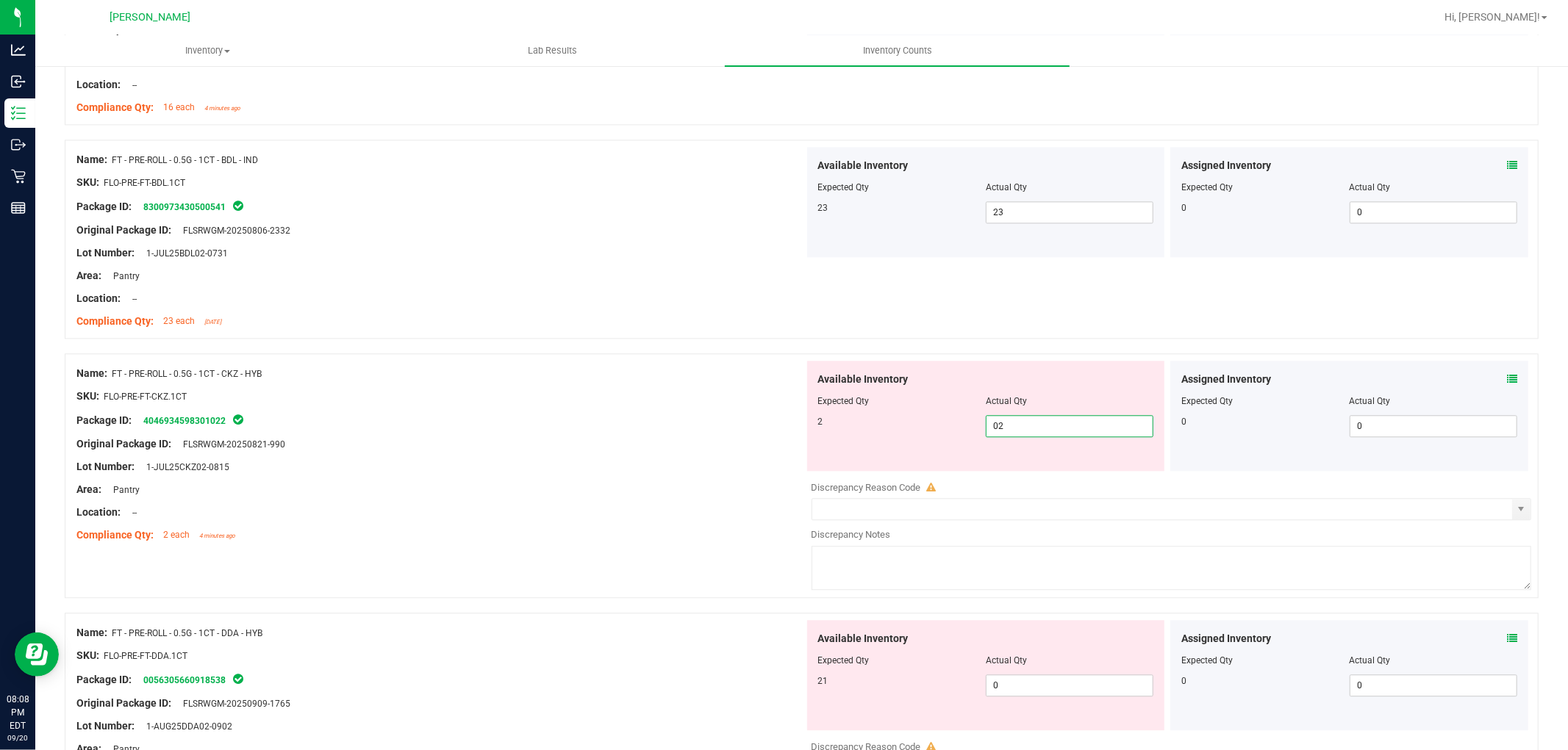
scroll to position [3021, 0]
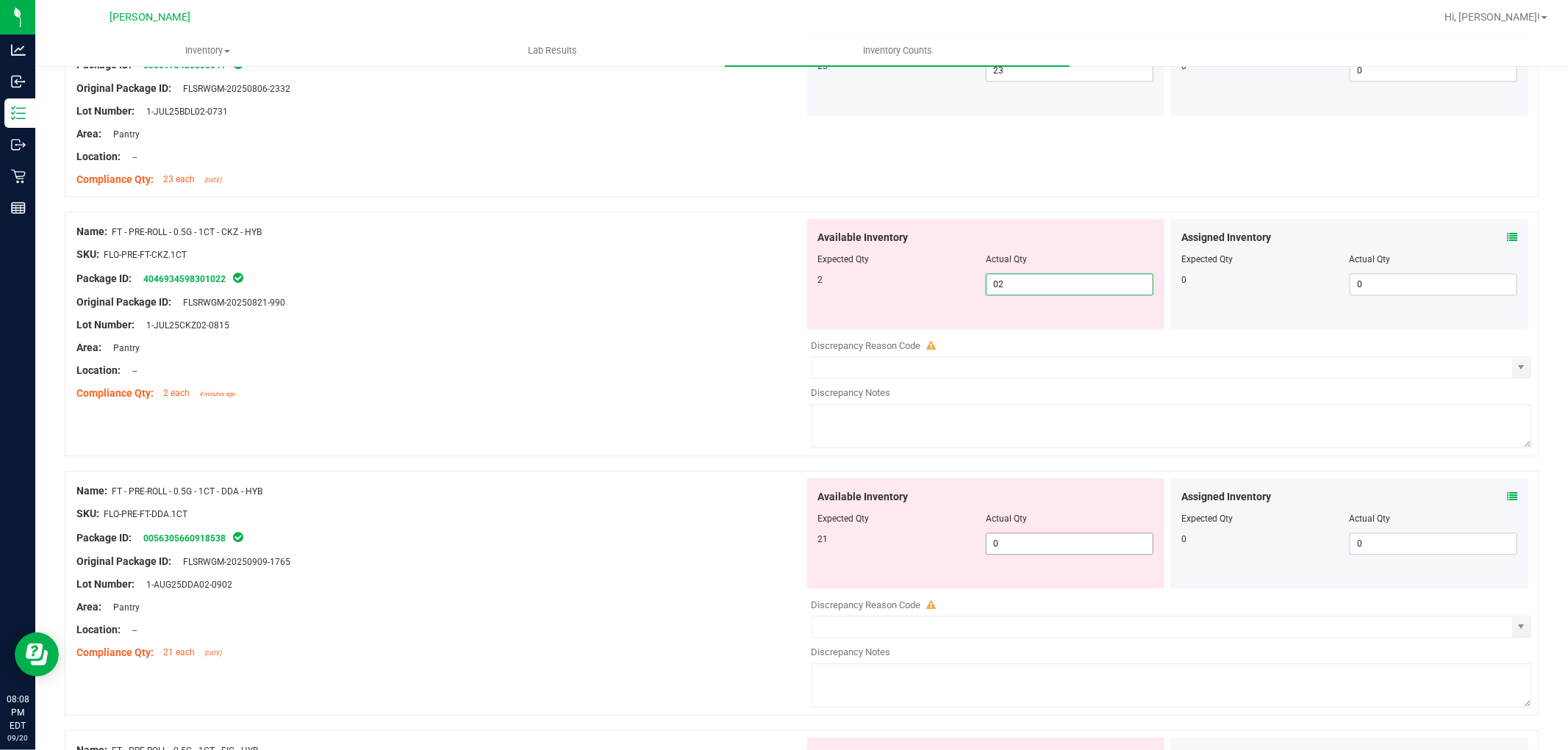
type input "2"
click at [1024, 544] on div "Available Inventory Expected Qty Actual Qty 21 0 0" at bounding box center [1167, 595] width 728 height 233
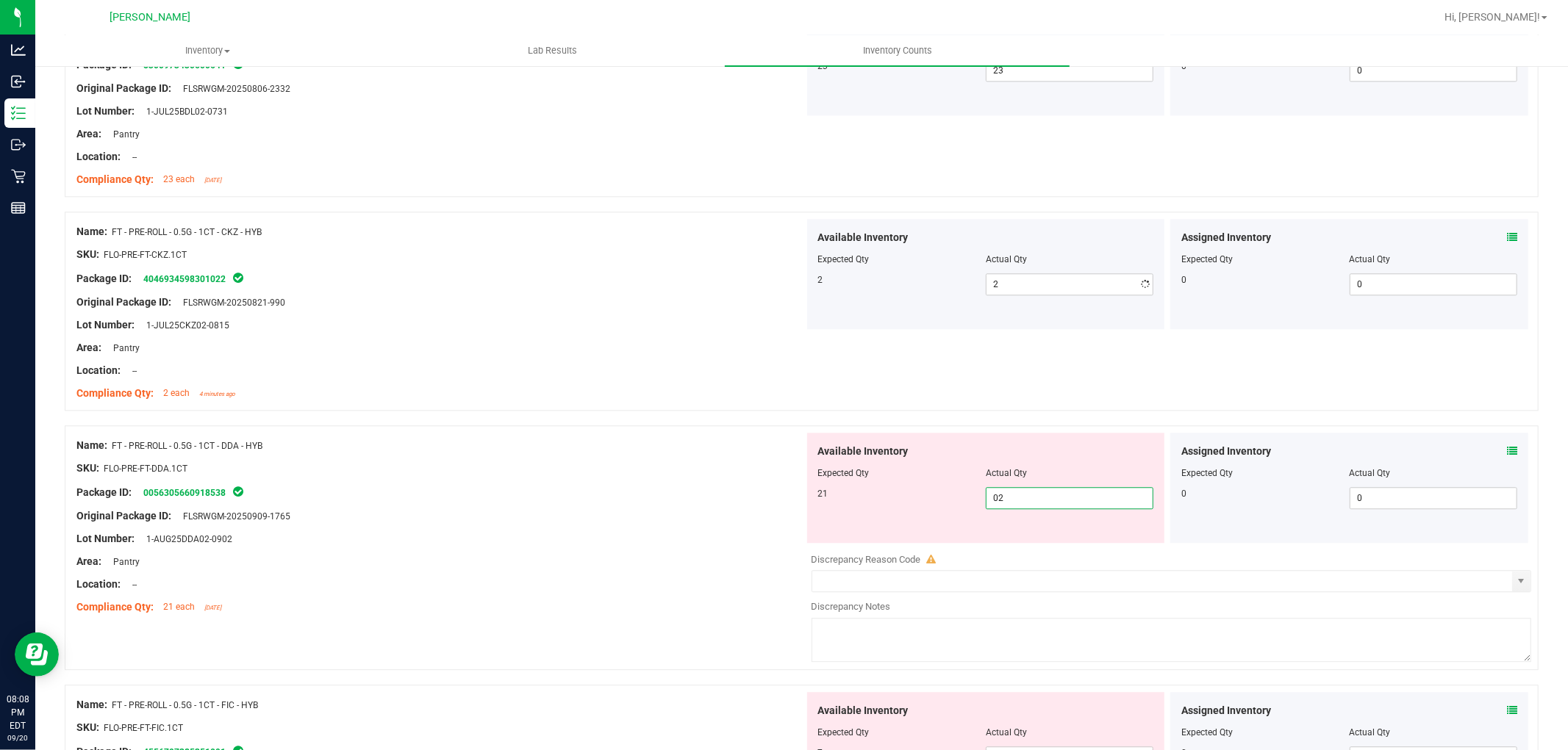
type input "021"
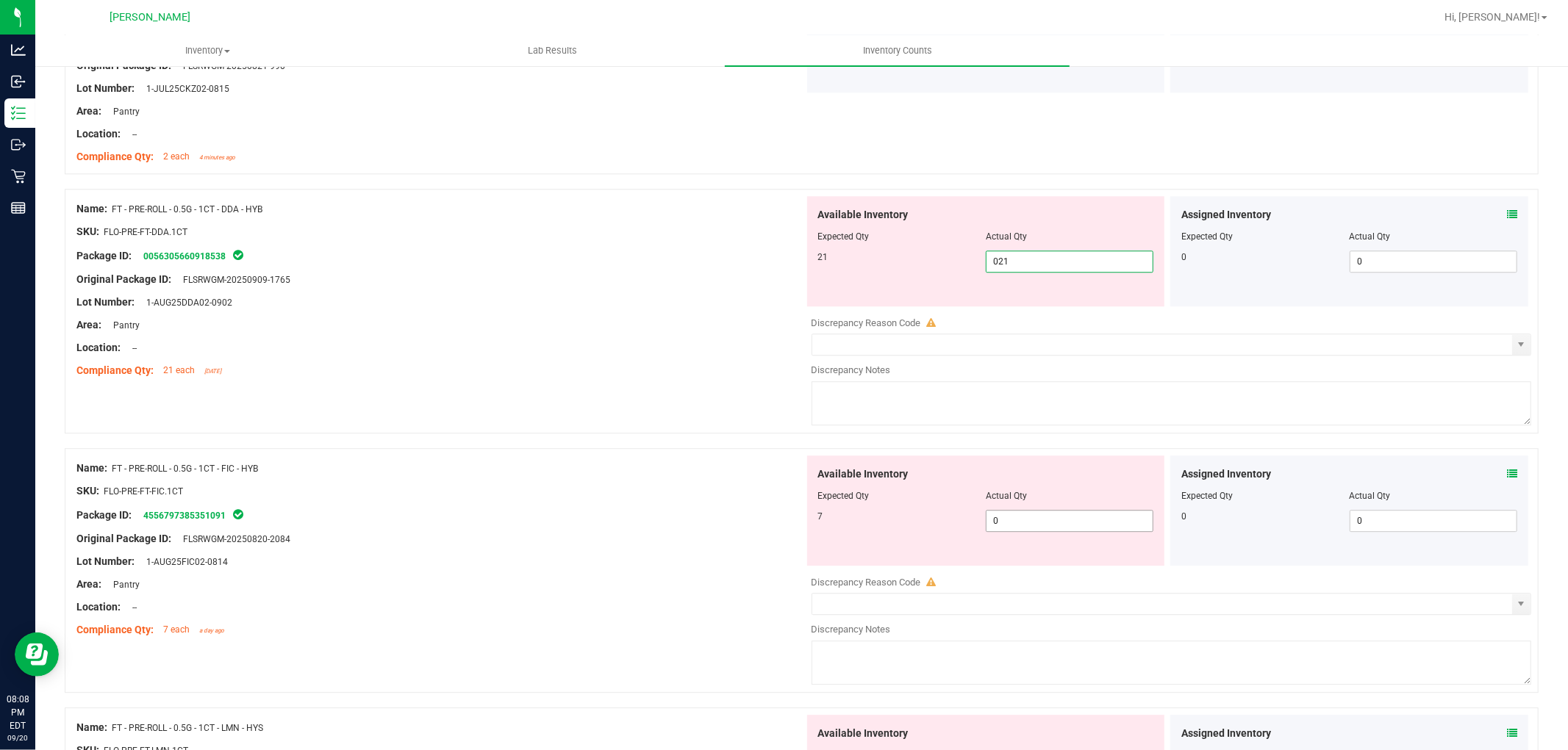
scroll to position [3348, 0]
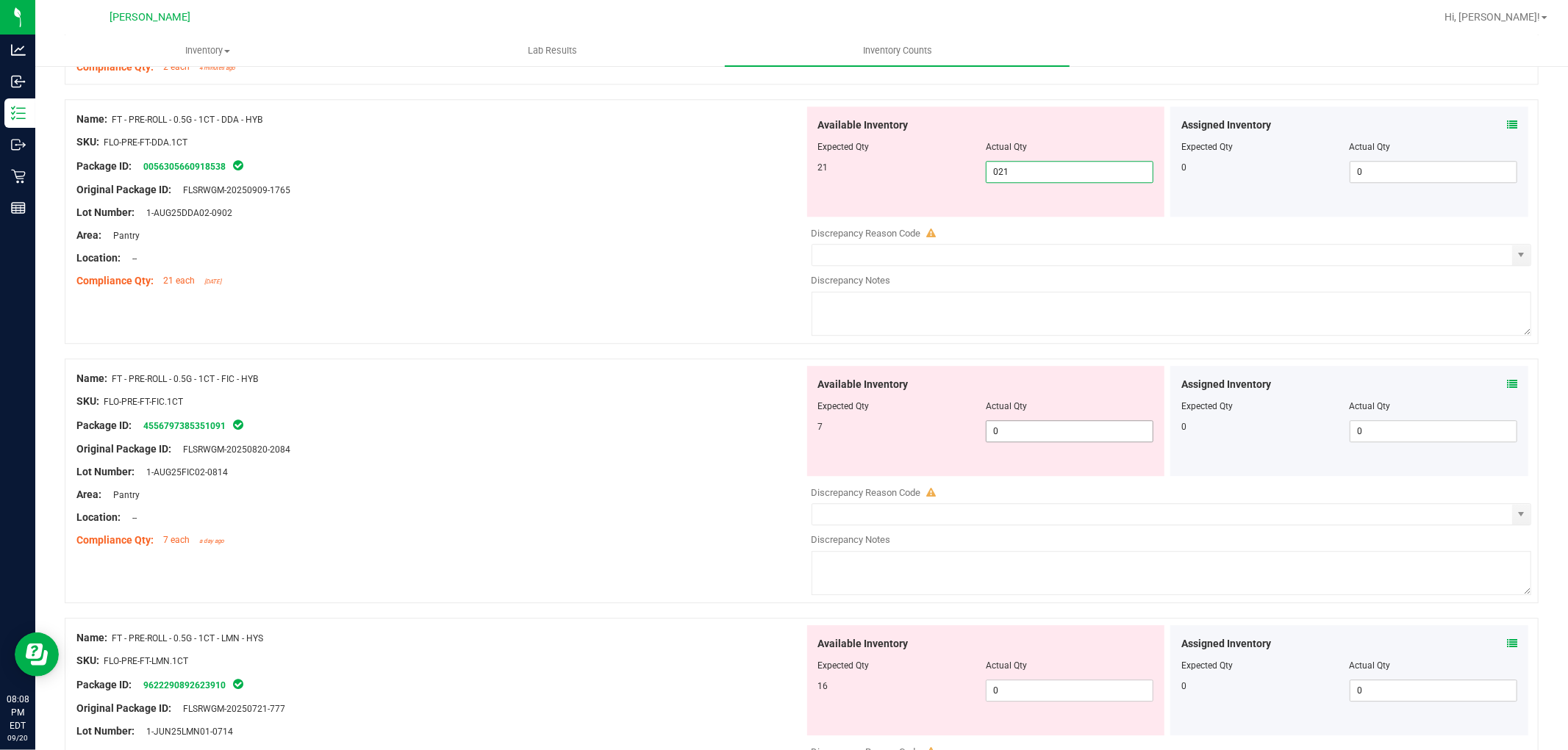
type input "21"
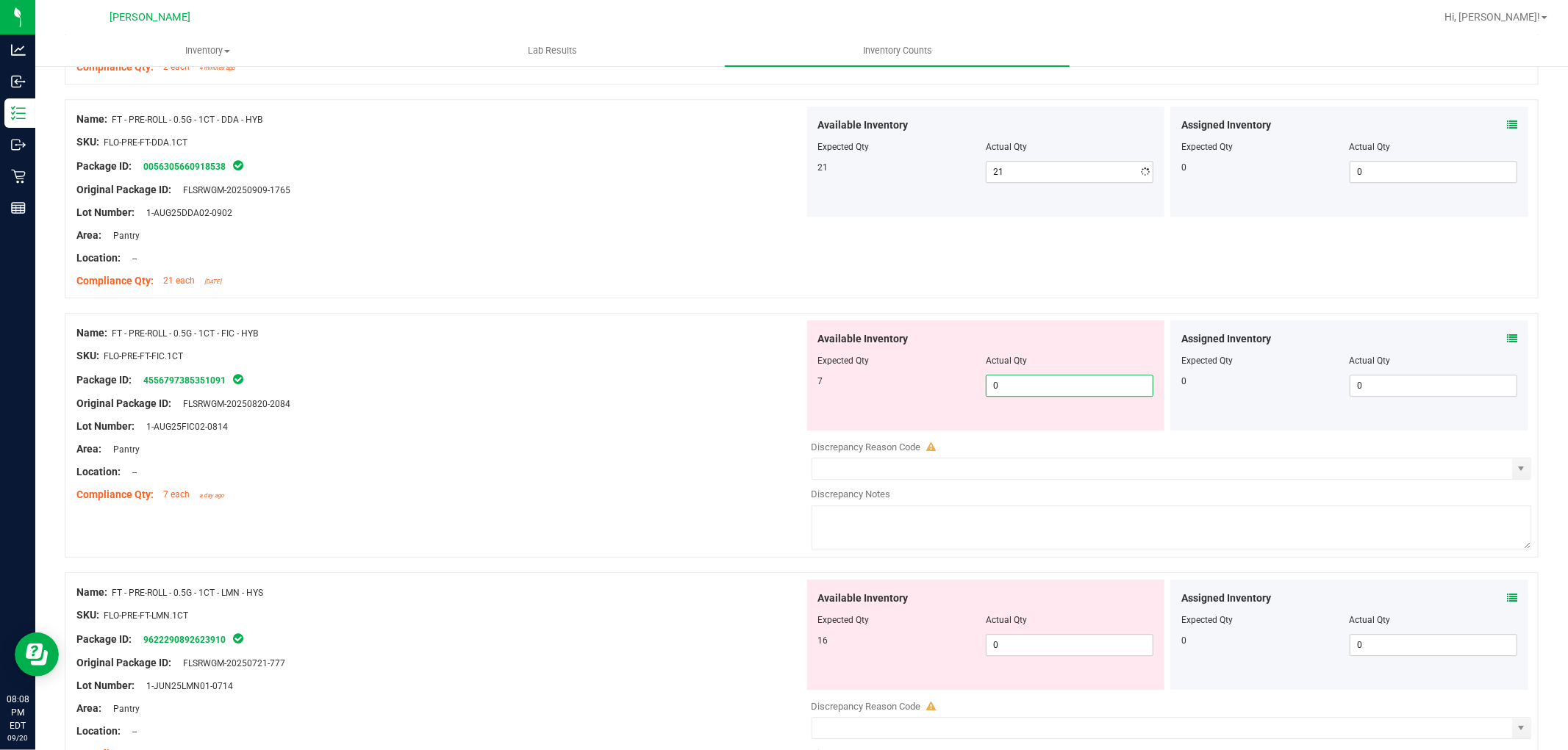
click at [1011, 432] on div "Available Inventory Expected Qty Actual Qty 7 0 0" at bounding box center [1167, 436] width 728 height 233
type input "07"
type input "7"
click at [1056, 642] on div "Available Inventory Expected Qty Actual Qty 16 0 0" at bounding box center [987, 635] width 358 height 110
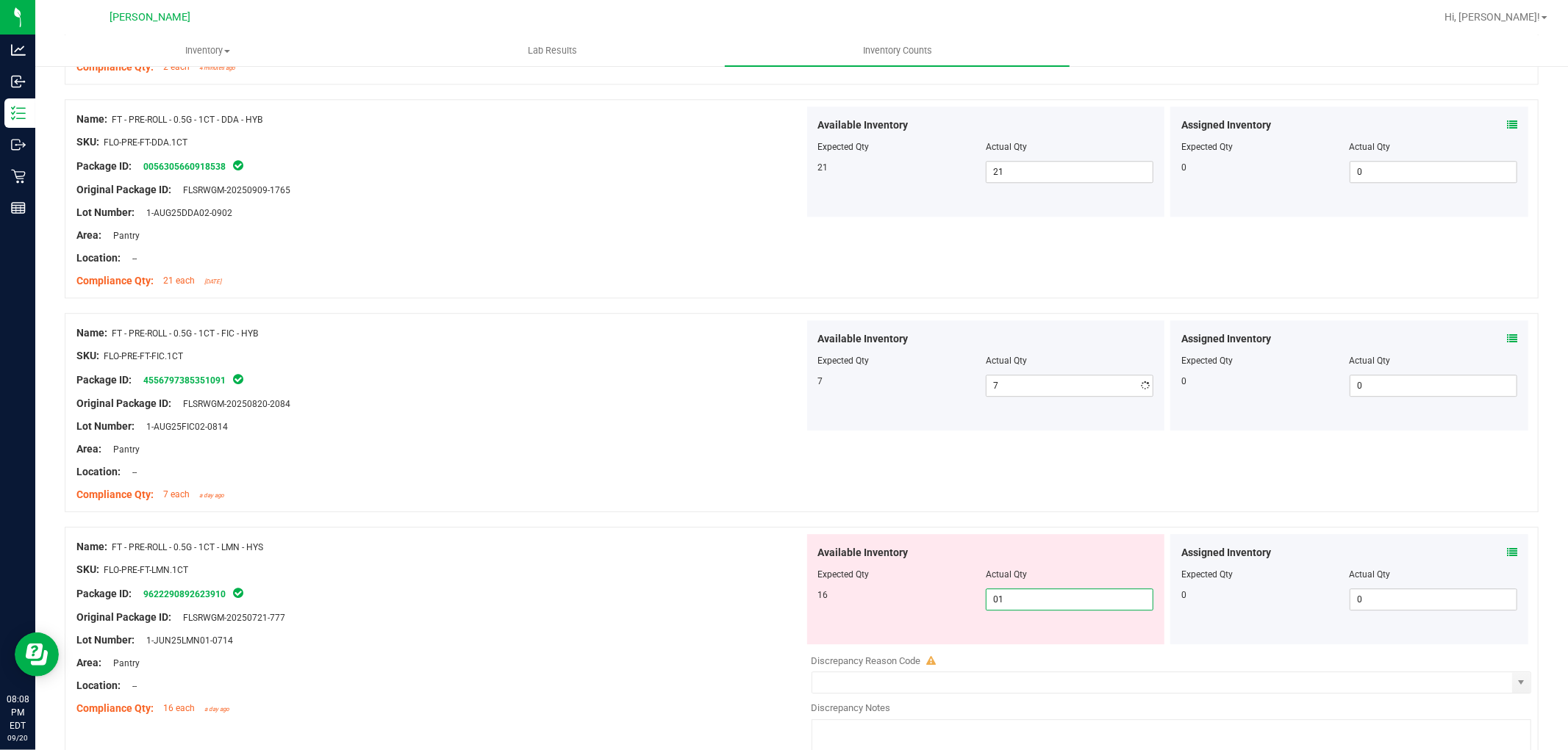
type input "016"
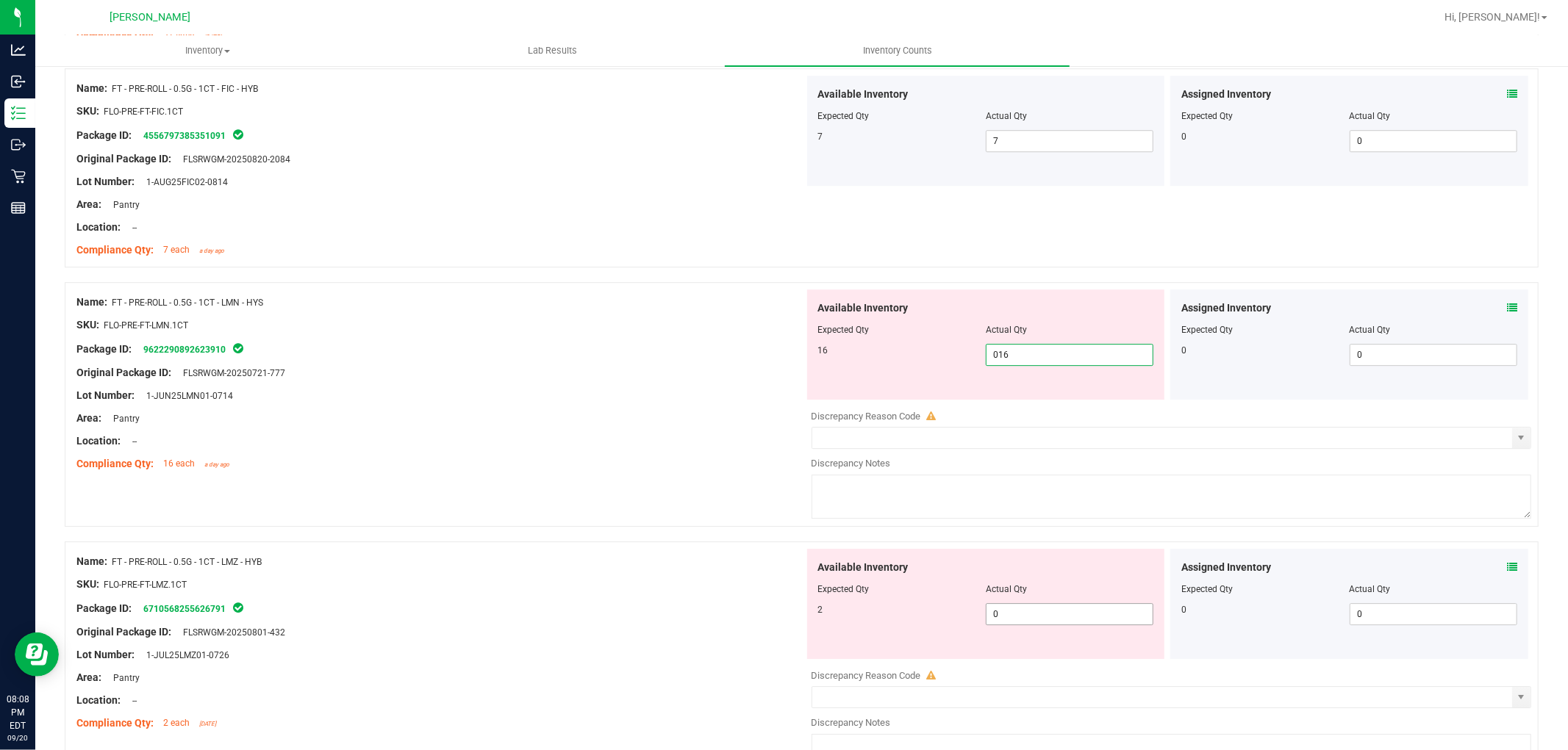
type input "16"
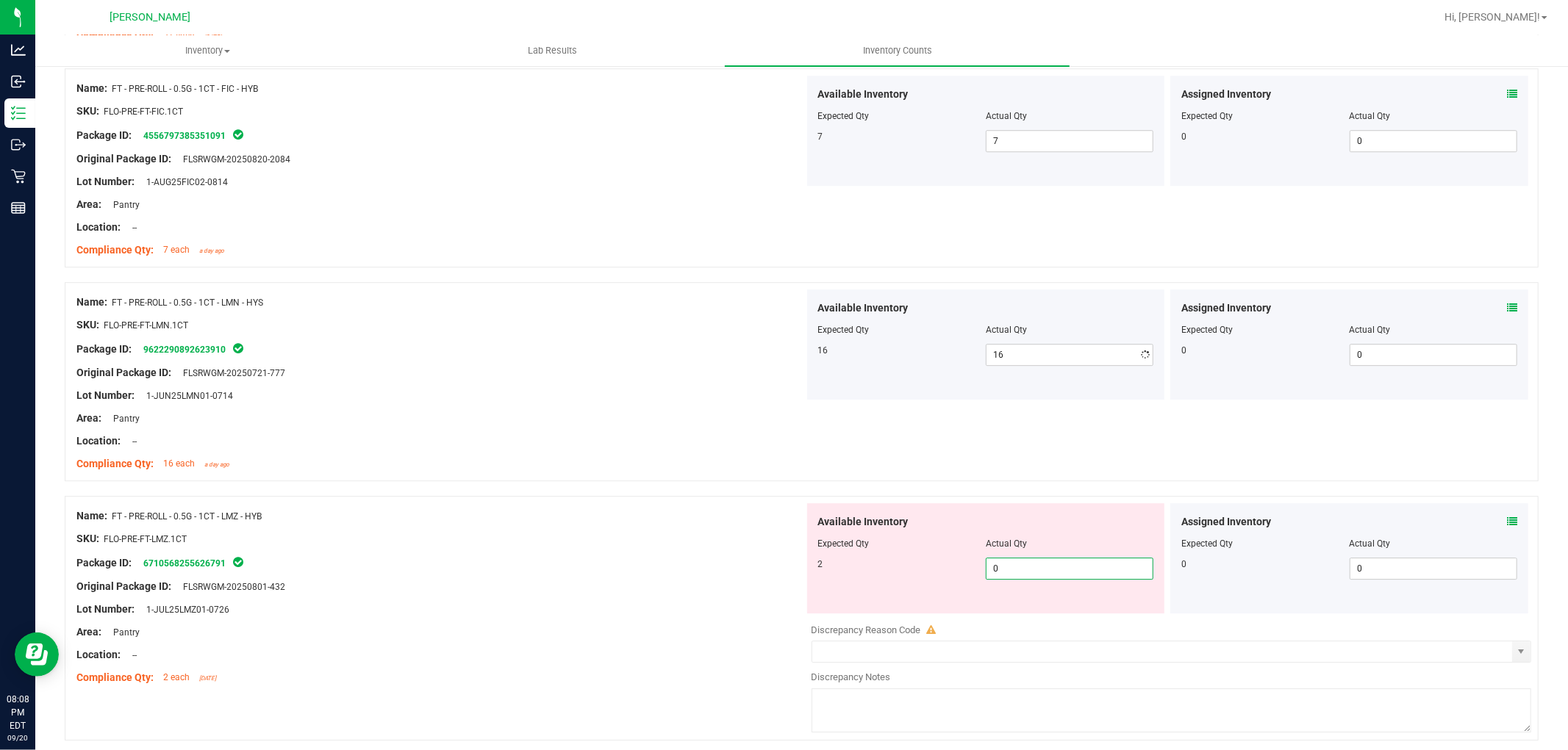
click at [1041, 613] on div "Available Inventory Expected Qty Actual Qty 2 0 0" at bounding box center [987, 558] width 358 height 110
type input "02"
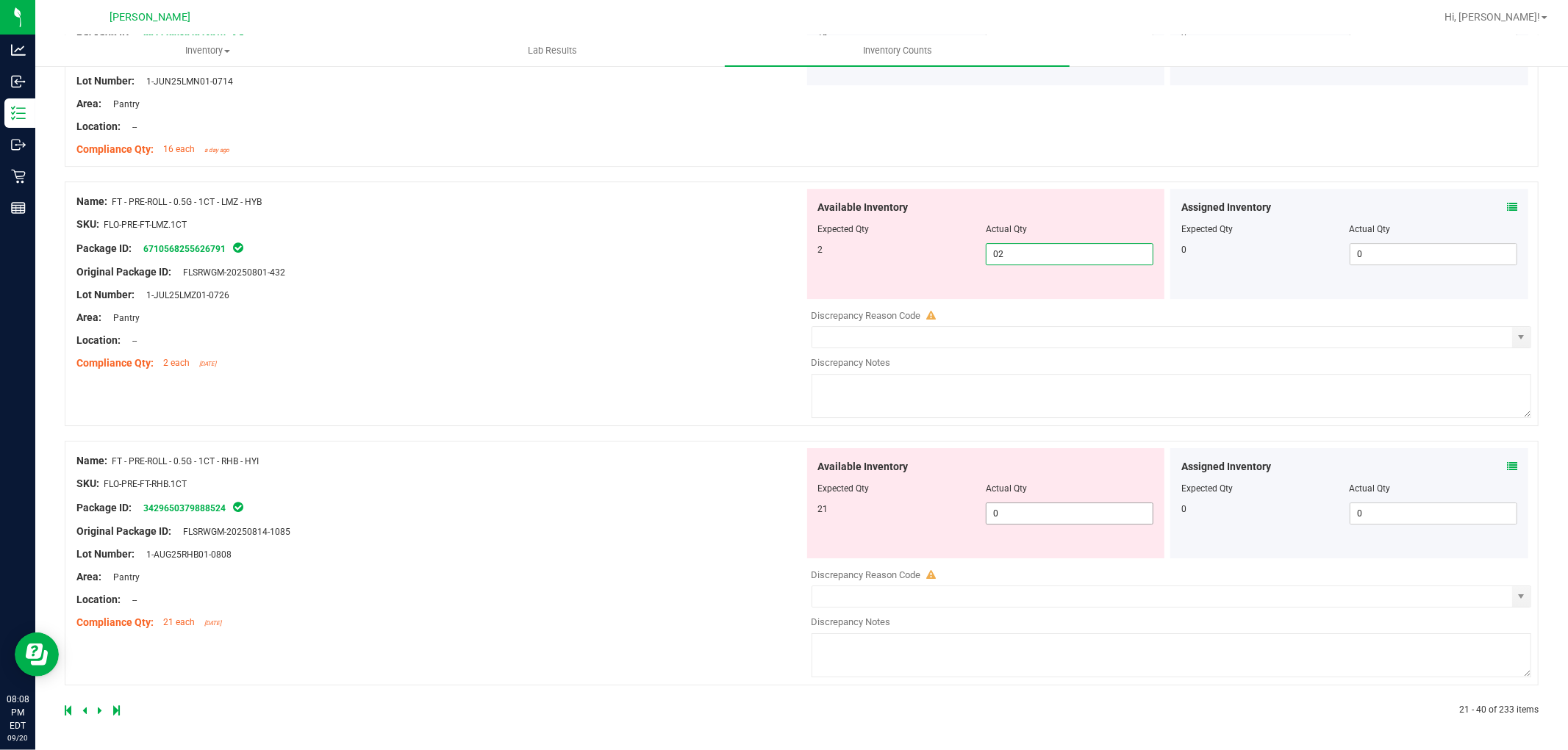
type input "2"
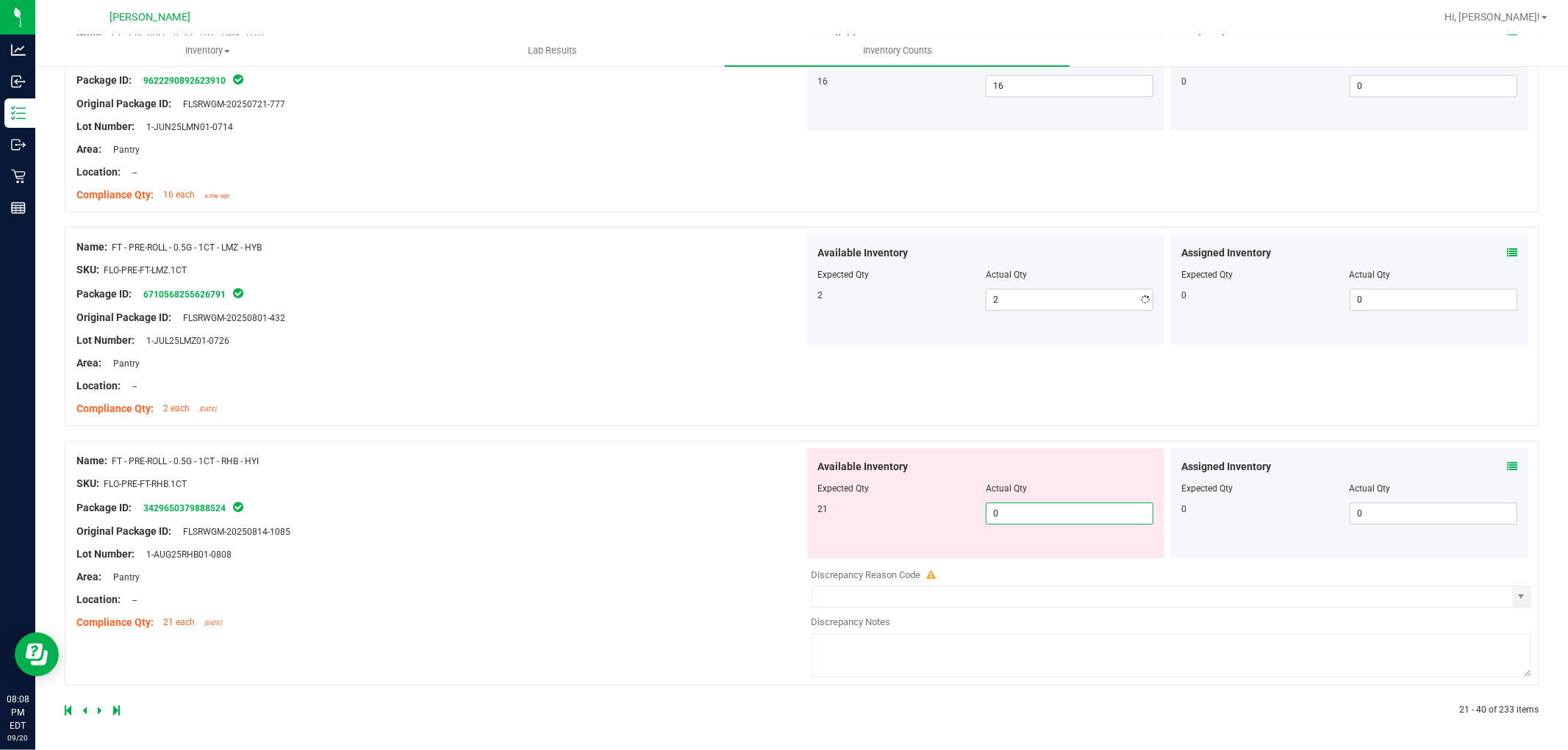
click at [1033, 511] on span "0 0" at bounding box center [1070, 514] width 168 height 22
type input "021"
type input "21"
click at [692, 590] on div "Name: FT - PRE-ROLL - 0.5G - 1CT - RHB - HYI SKU: FLO-PRE-FT-RHB.1CT Package ID…" at bounding box center [440, 542] width 728 height 187
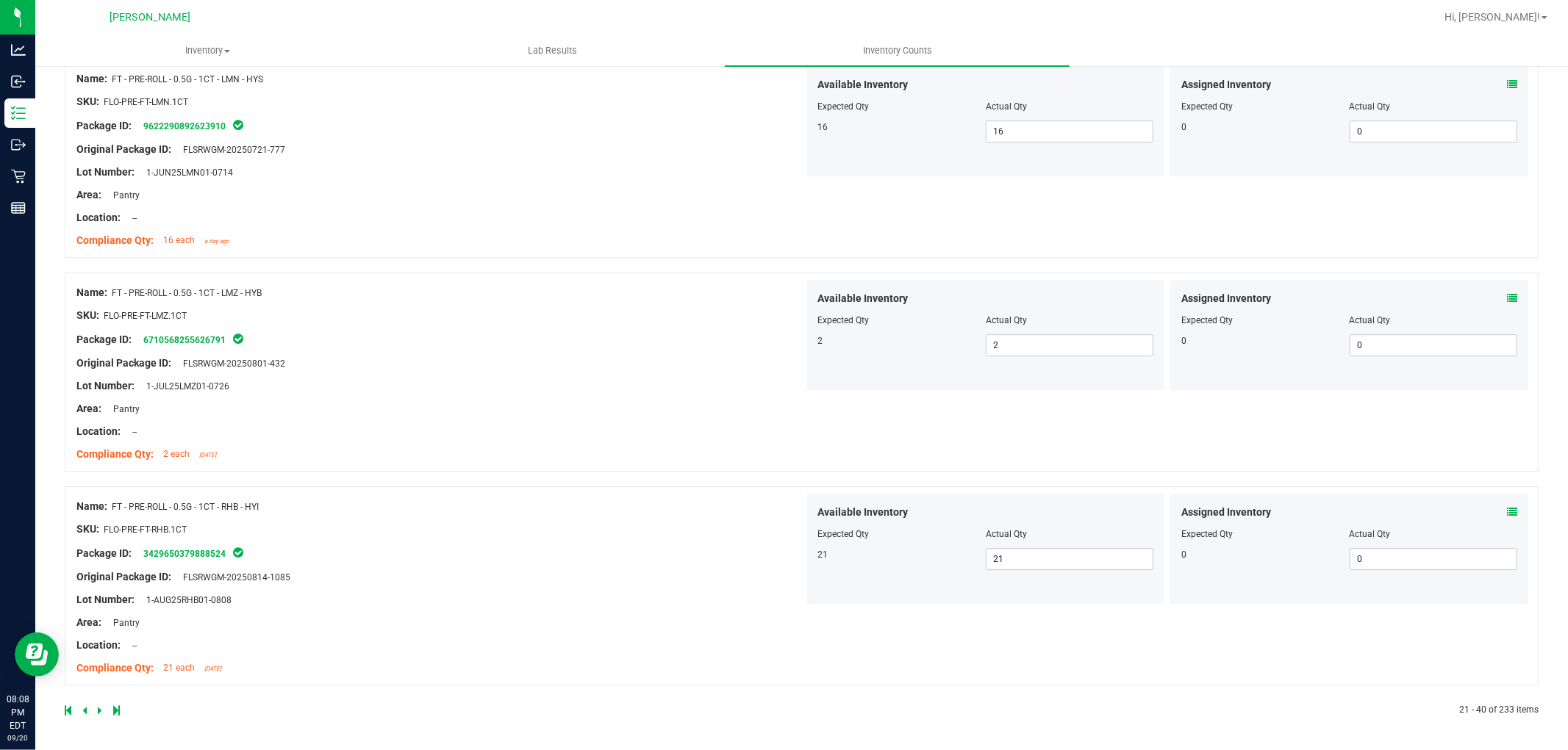
click at [100, 709] on icon at bounding box center [100, 711] width 5 height 9
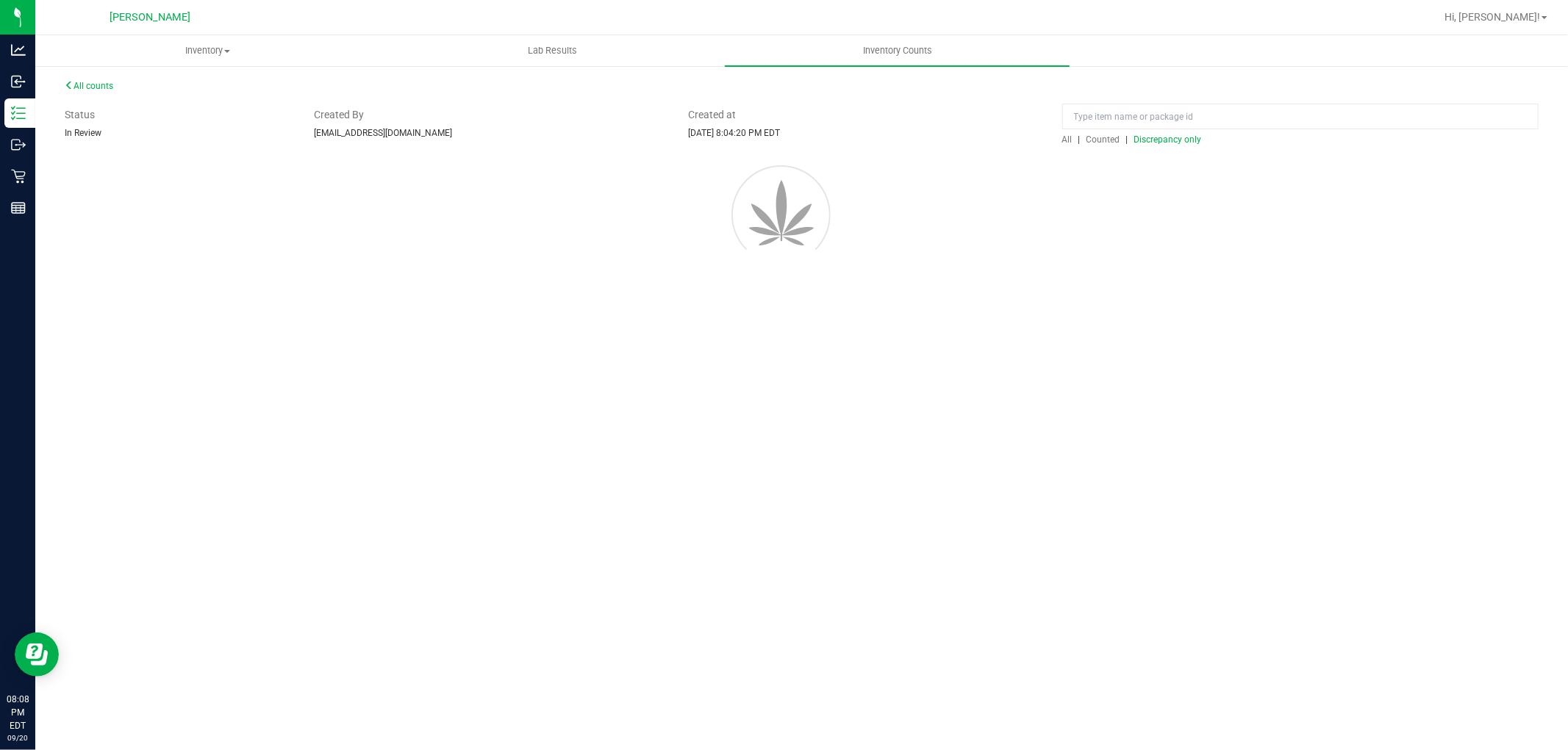
scroll to position [0, 0]
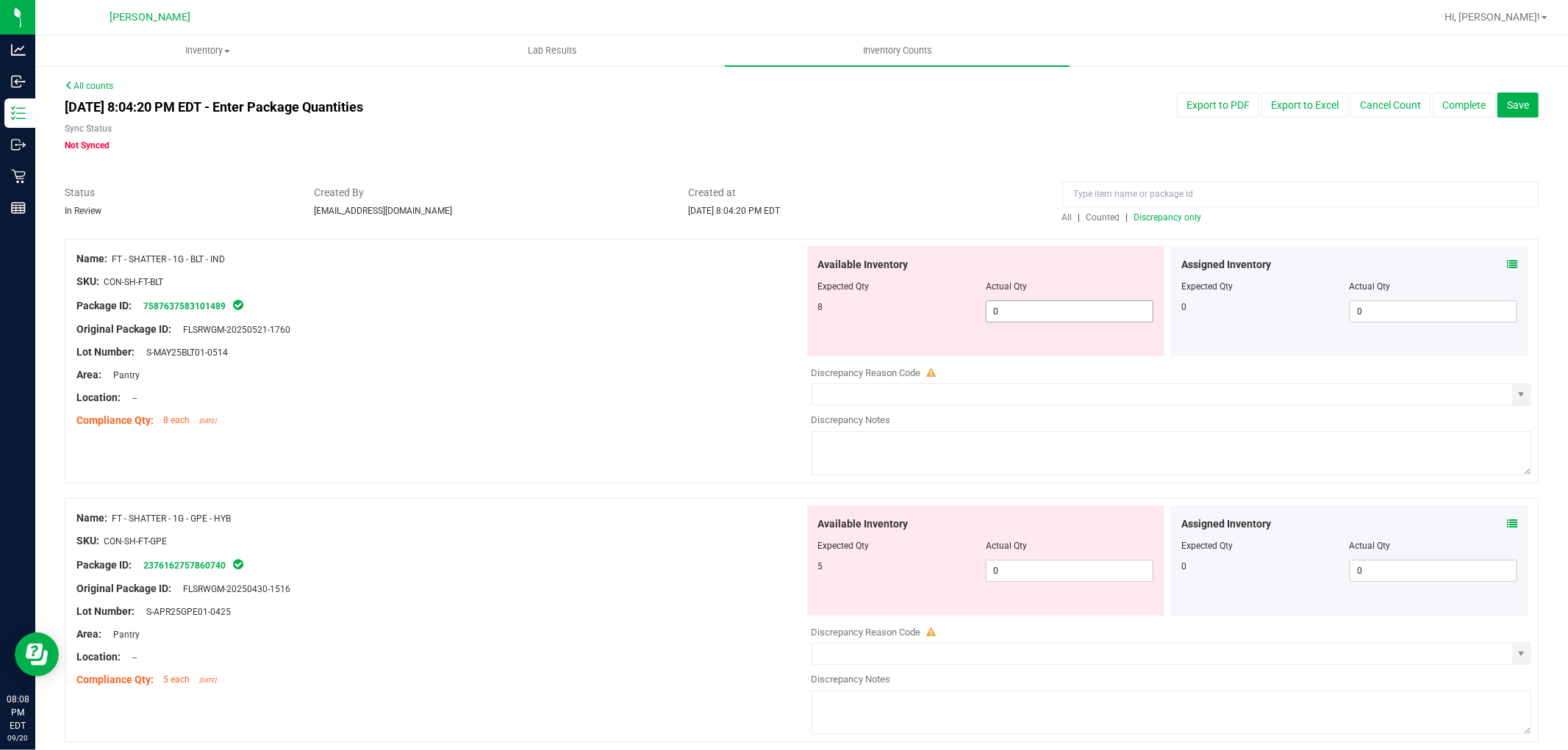
click at [1055, 312] on span "0 0" at bounding box center [1070, 312] width 168 height 22
type input "08"
type input "8"
click at [1040, 580] on div "Available Inventory Expected Qty Actual Qty 5 0 0" at bounding box center [1167, 622] width 728 height 233
type input "05"
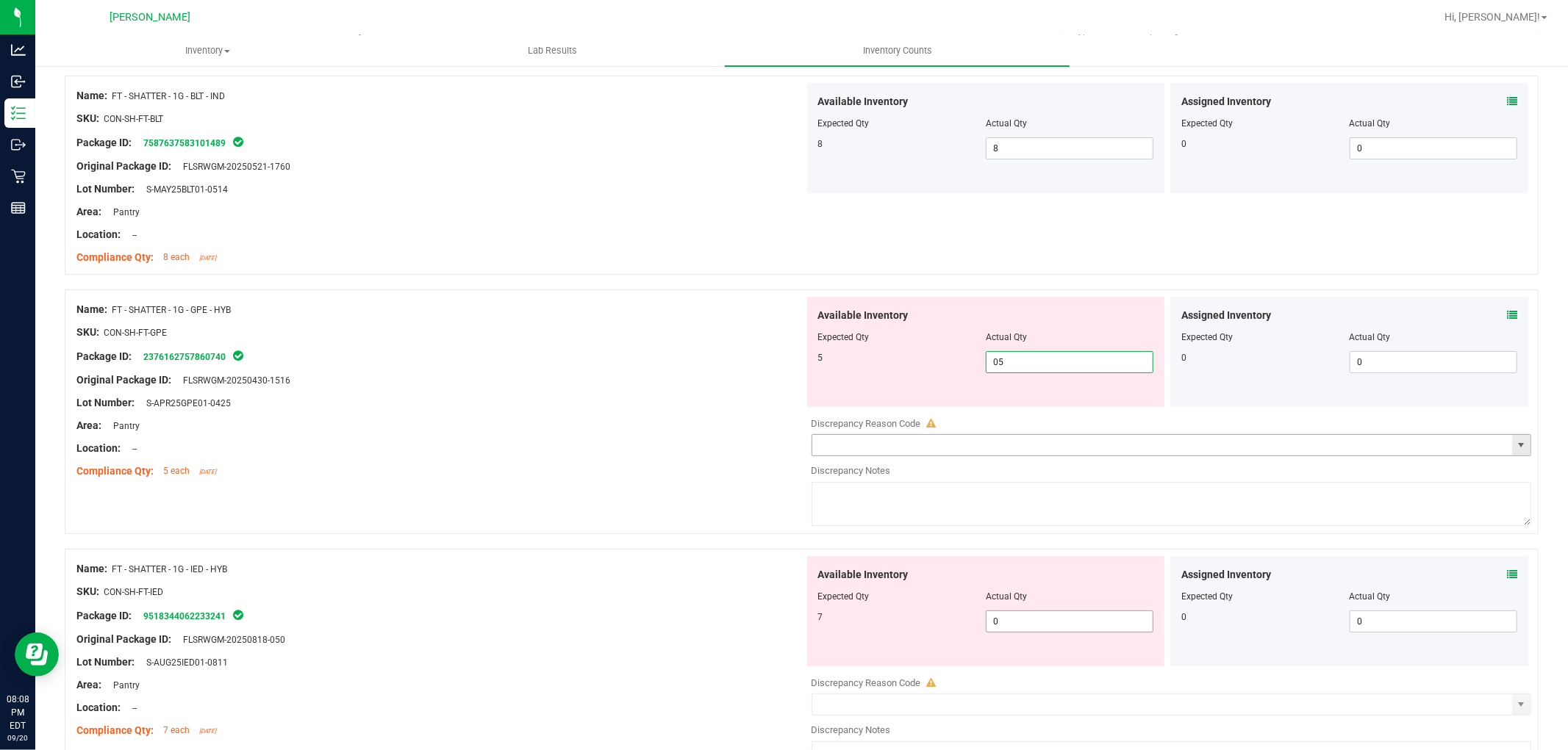
scroll to position [327, 0]
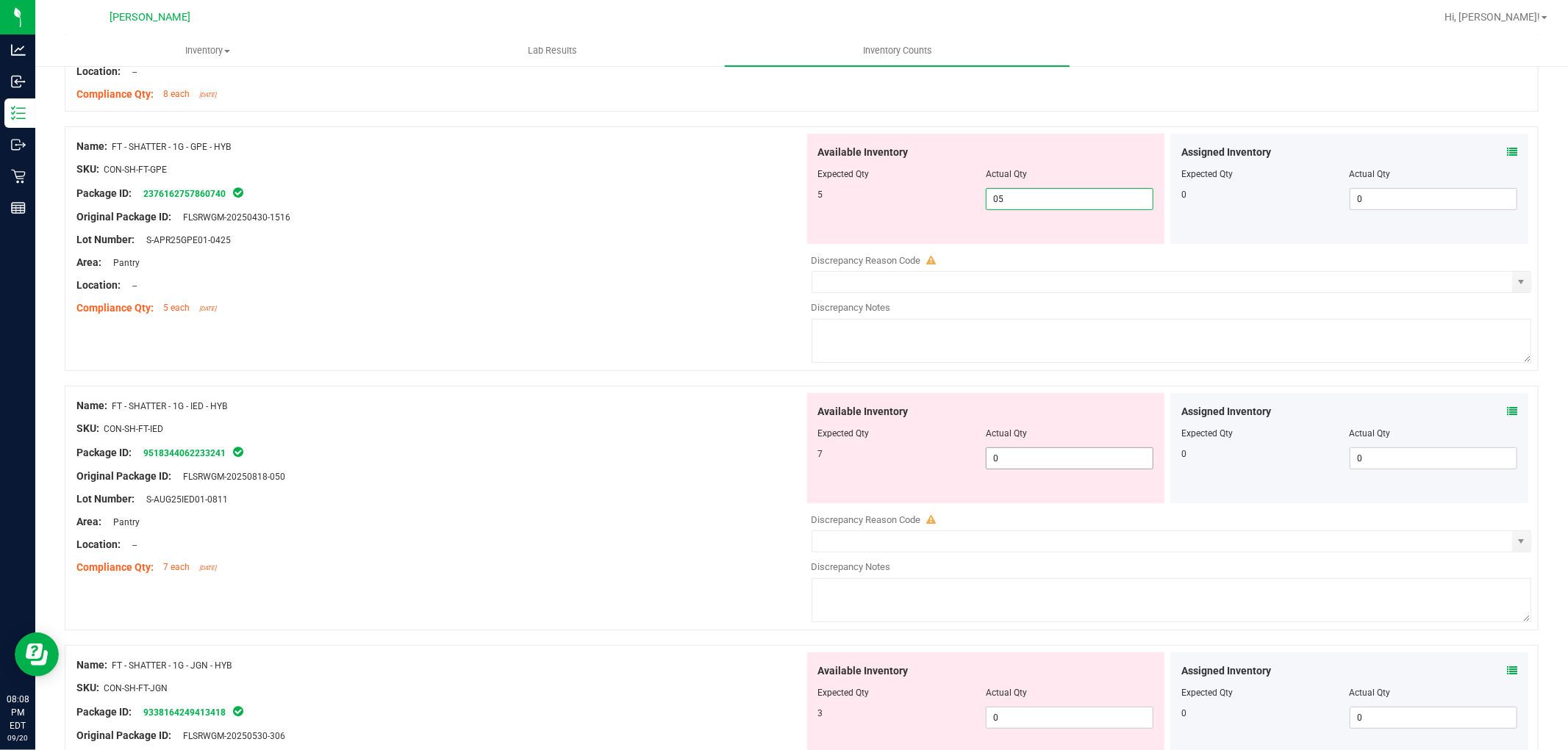
type input "5"
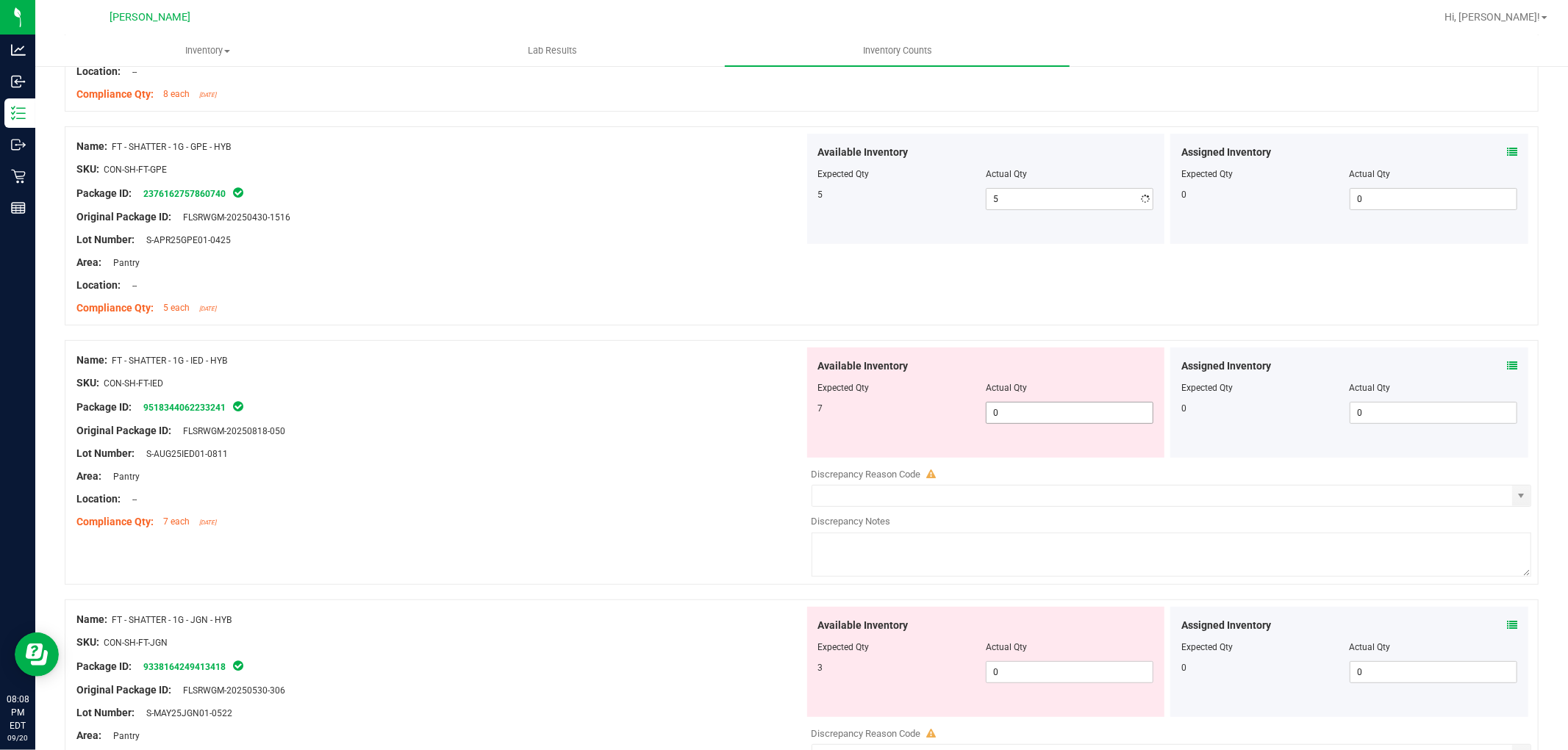
click at [1071, 469] on div "Available Inventory Expected Qty Actual Qty 7 0 0" at bounding box center [1167, 464] width 728 height 233
click at [1058, 431] on div "Available Inventory Expected Qty Actual Qty 7 0 0" at bounding box center [987, 402] width 358 height 110
type input "07"
type input "7"
click at [1044, 679] on div "Available Inventory Expected Qty Actual Qty 3 0 0" at bounding box center [1167, 723] width 728 height 233
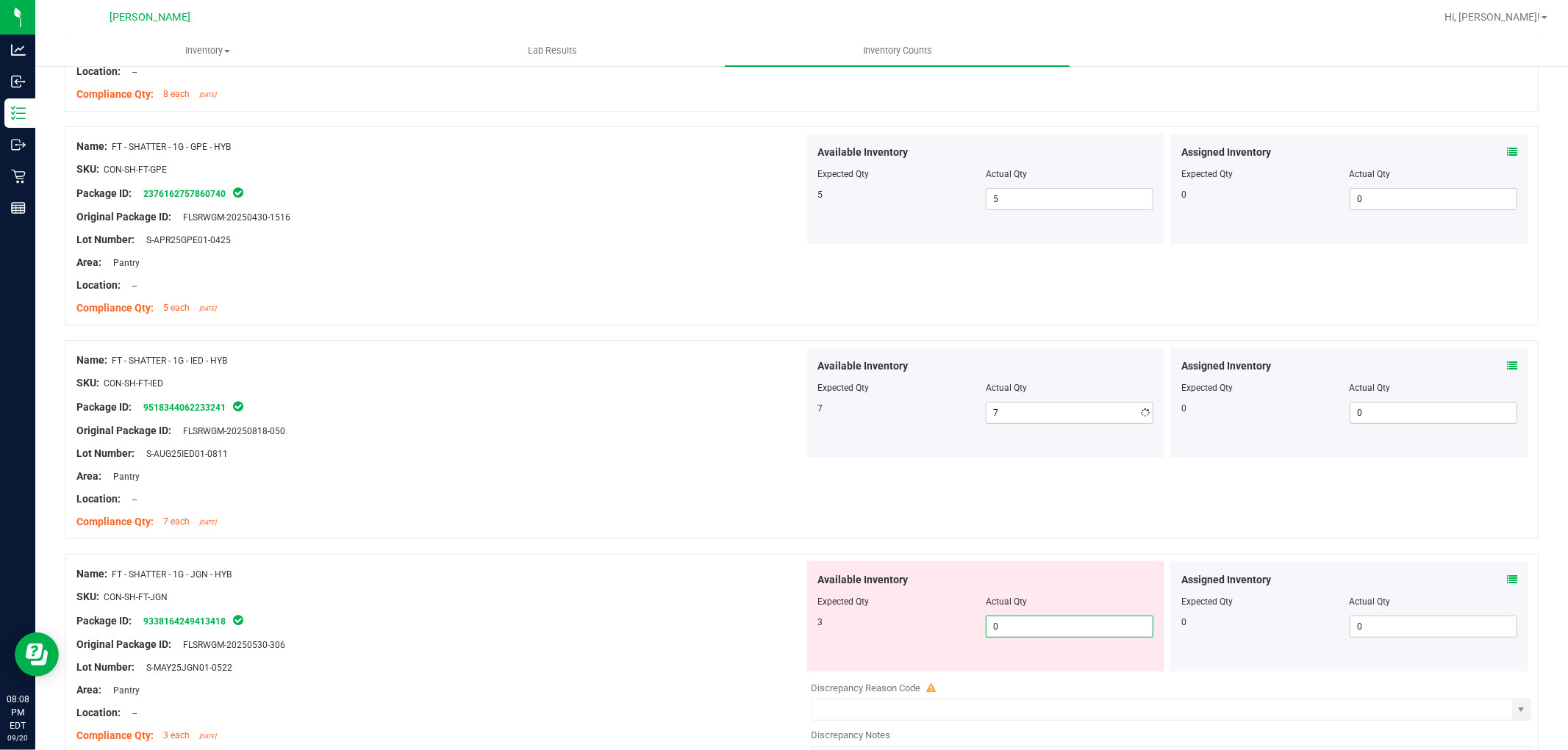
type input "03"
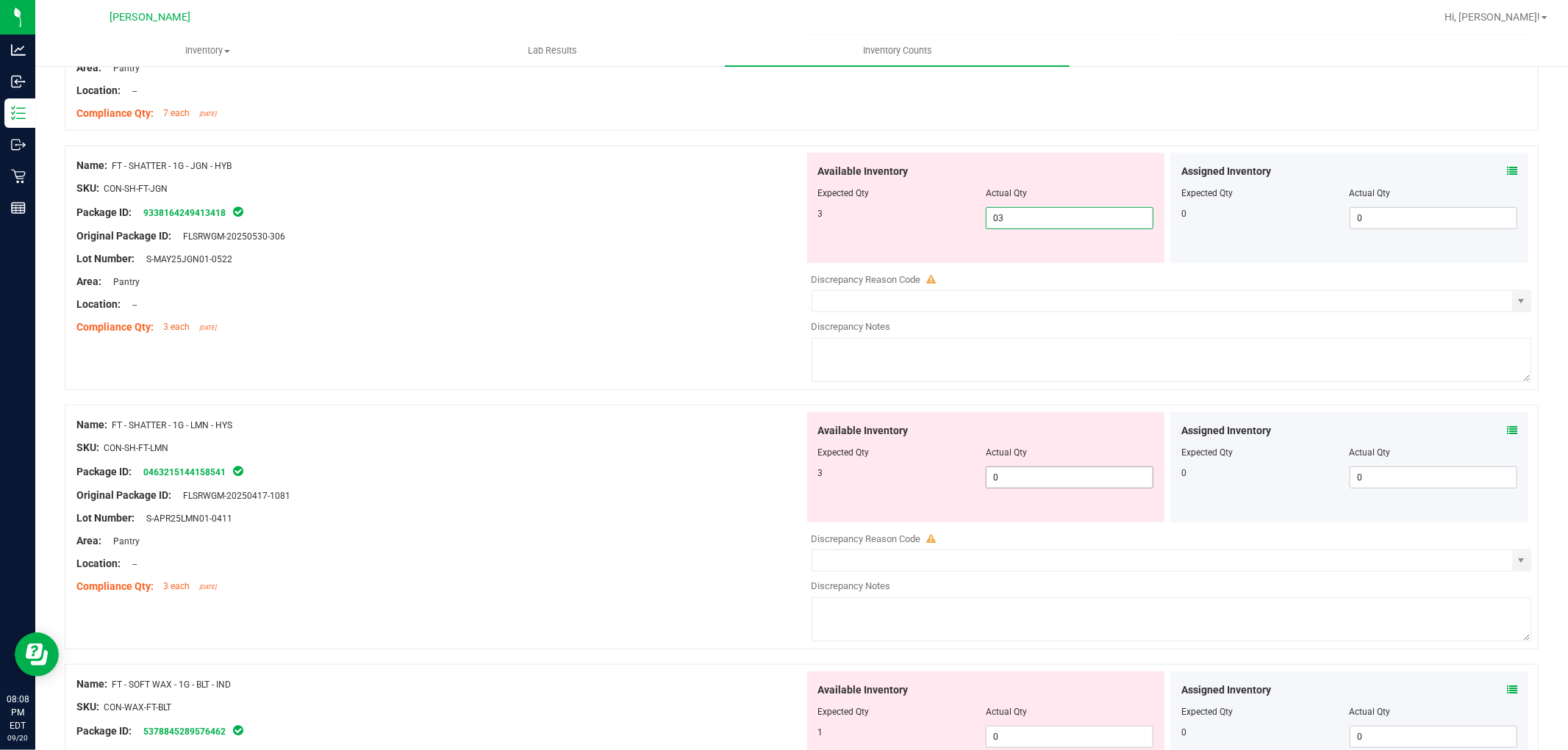
type input "3"
click at [1045, 469] on div "Available Inventory Expected Qty Actual Qty 3 0 0" at bounding box center [987, 467] width 358 height 110
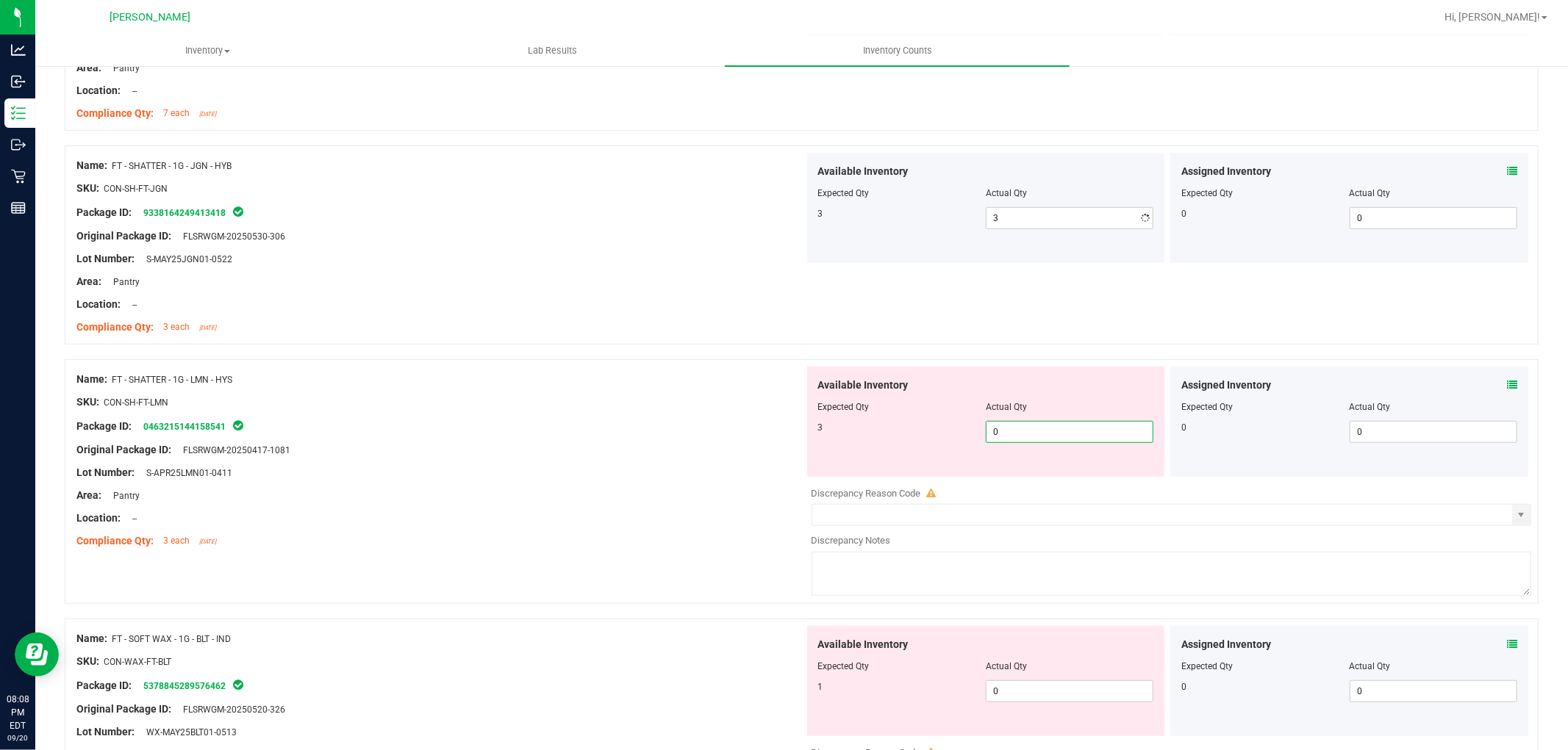
type input "03"
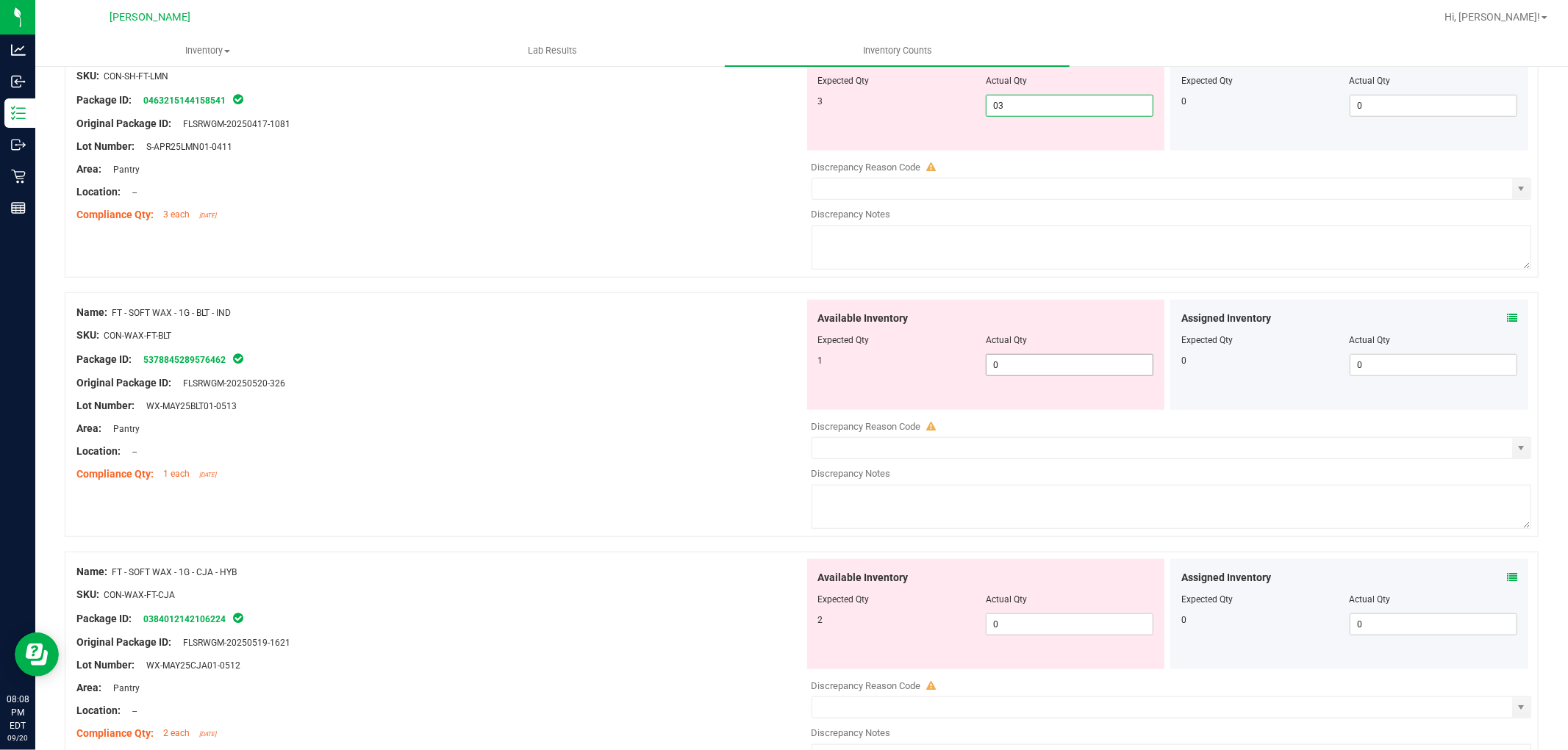
type input "3"
click at [1020, 359] on div "Available Inventory Expected Qty Actual Qty 1 0 0" at bounding box center [987, 354] width 358 height 110
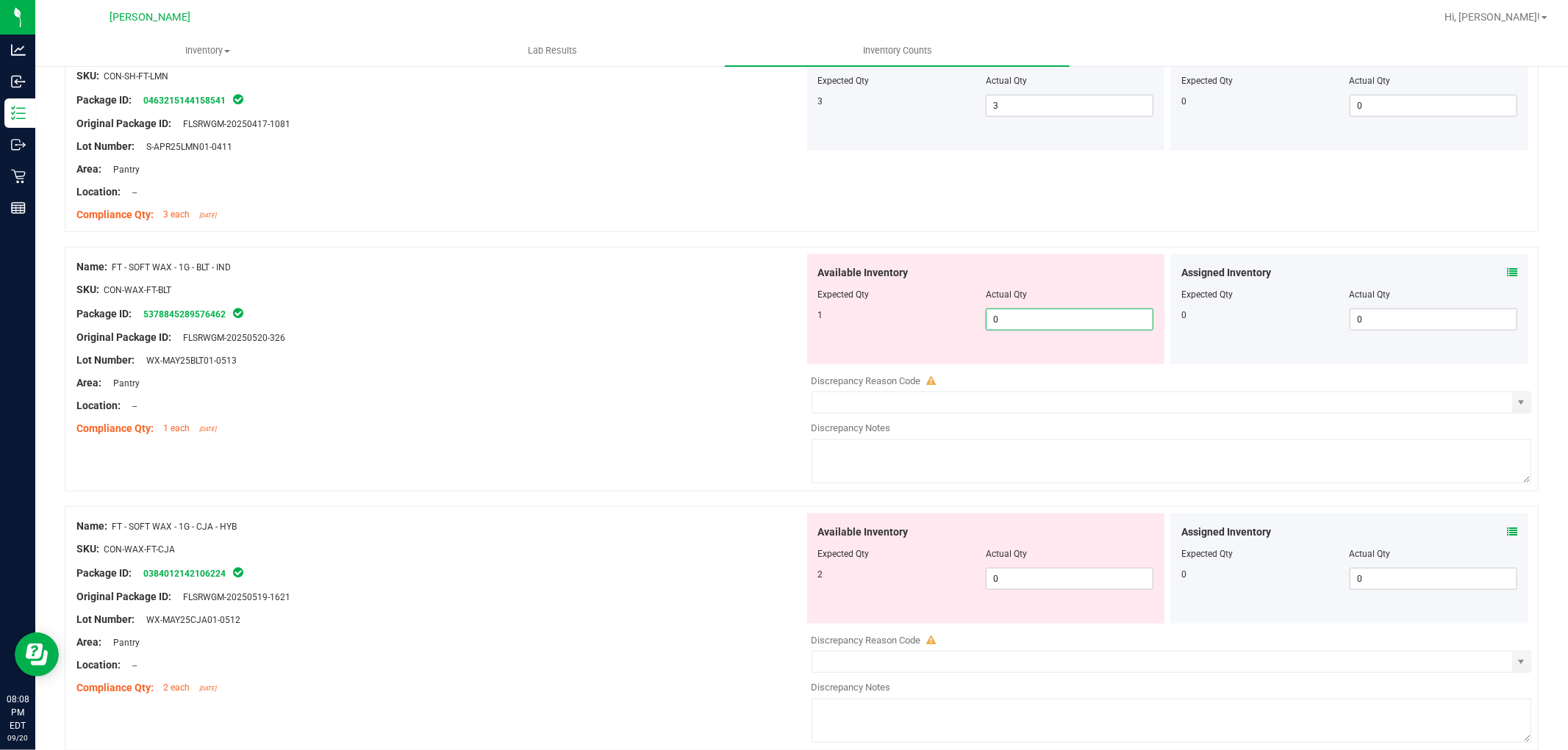
type input "01"
type input "1"
click at [1078, 580] on div "Available Inventory Expected Qty Actual Qty 2 0 0" at bounding box center [1167, 630] width 728 height 233
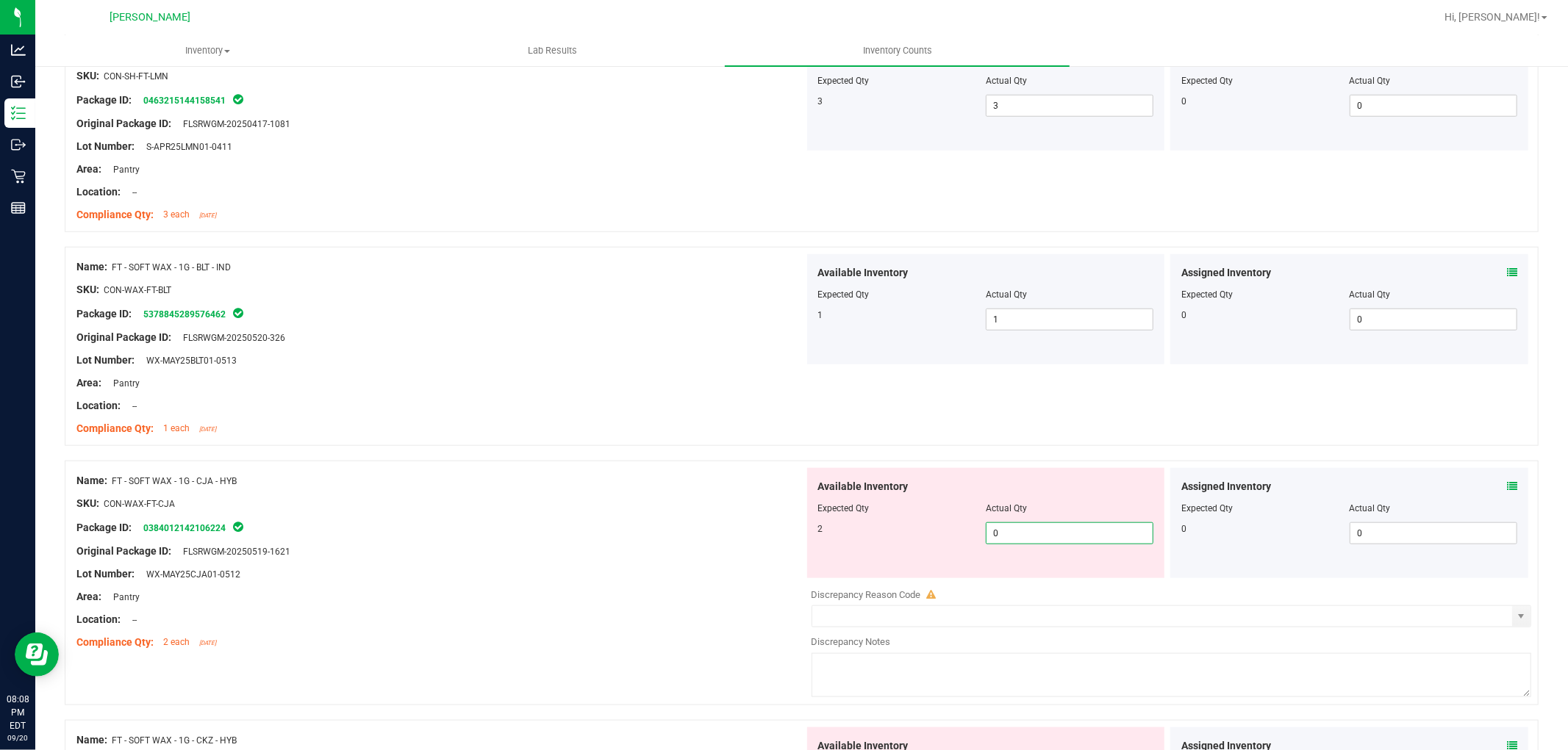
type input "02"
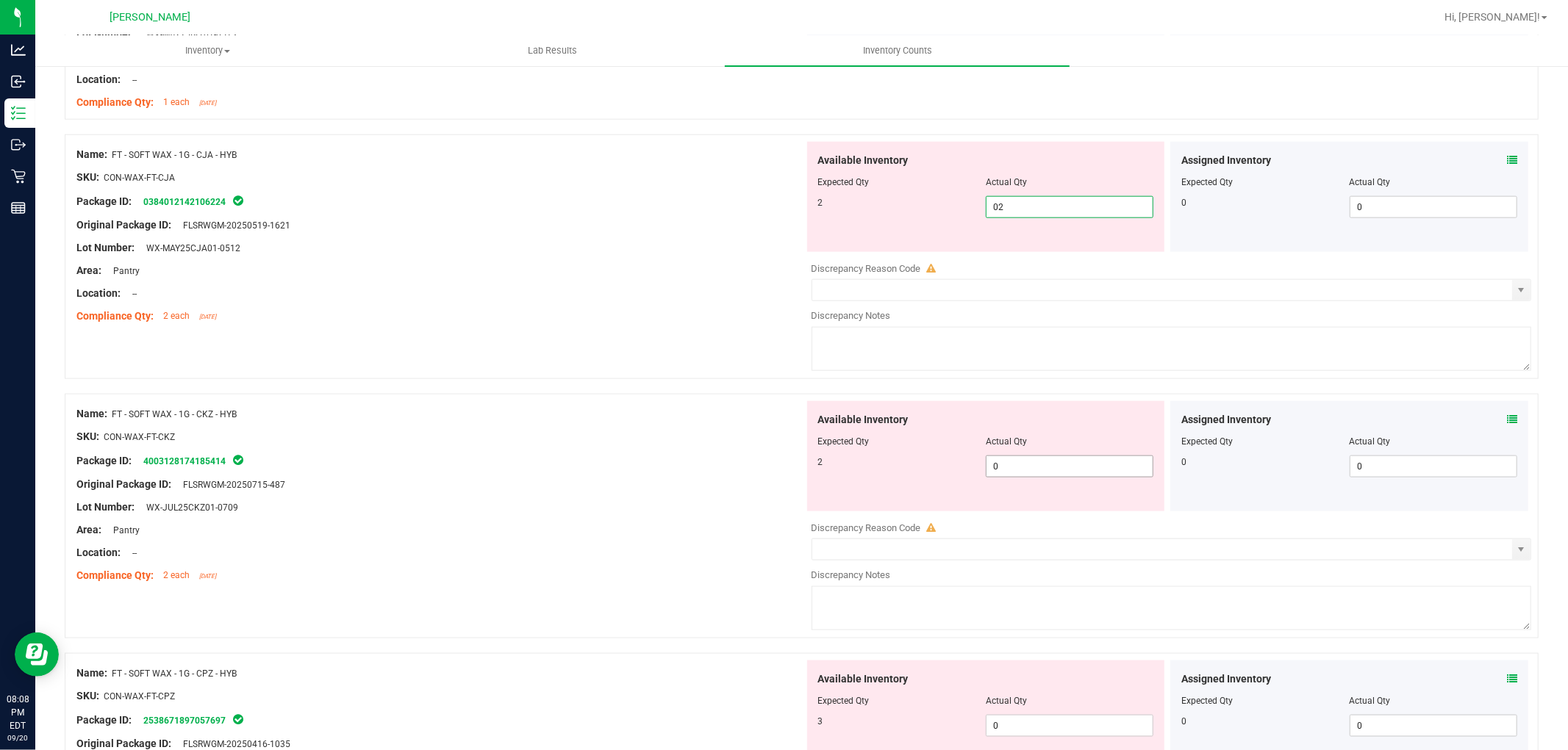
type input "2"
click at [1064, 468] on div "Available Inventory Expected Qty Actual Qty 2 0 0" at bounding box center [1167, 518] width 728 height 233
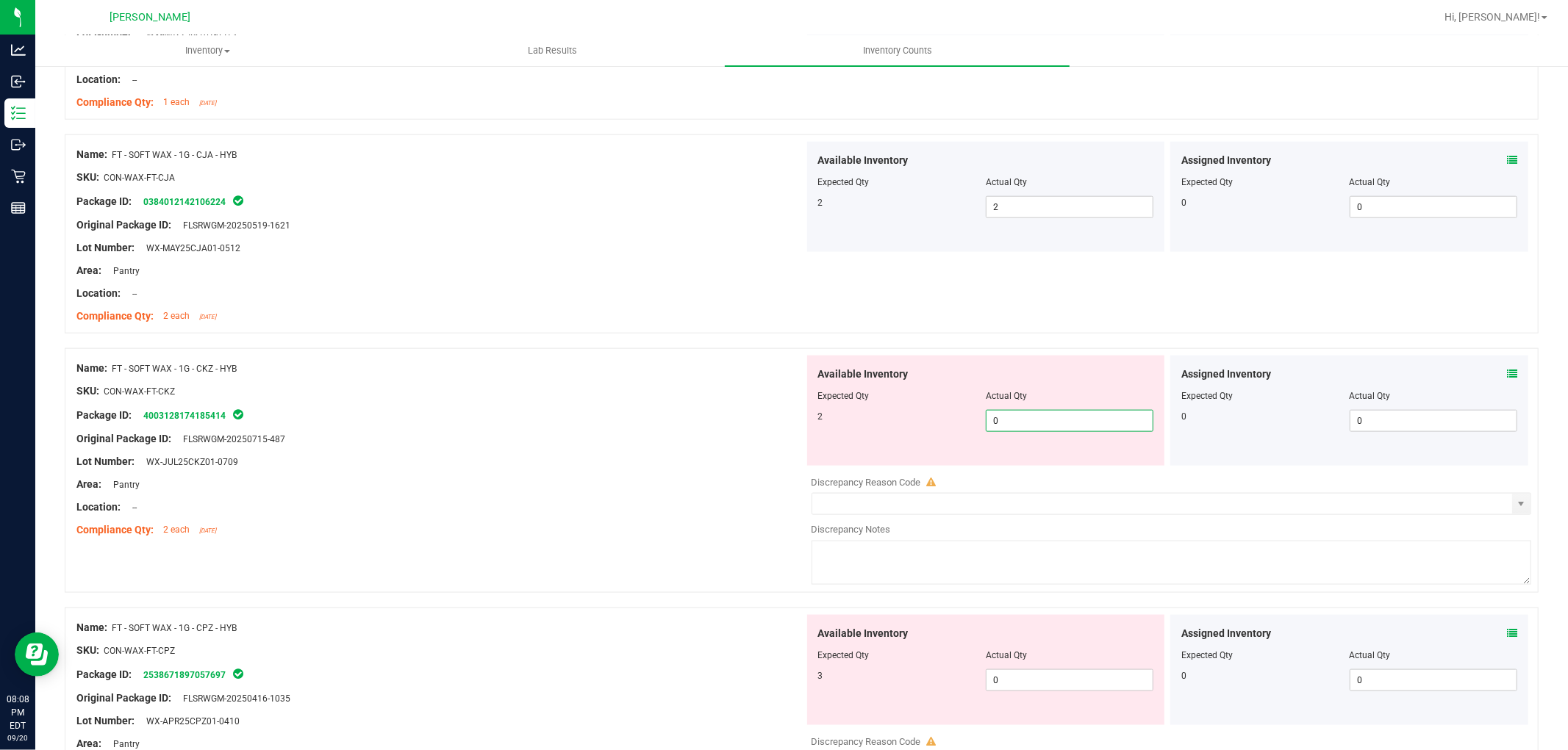
type input "02"
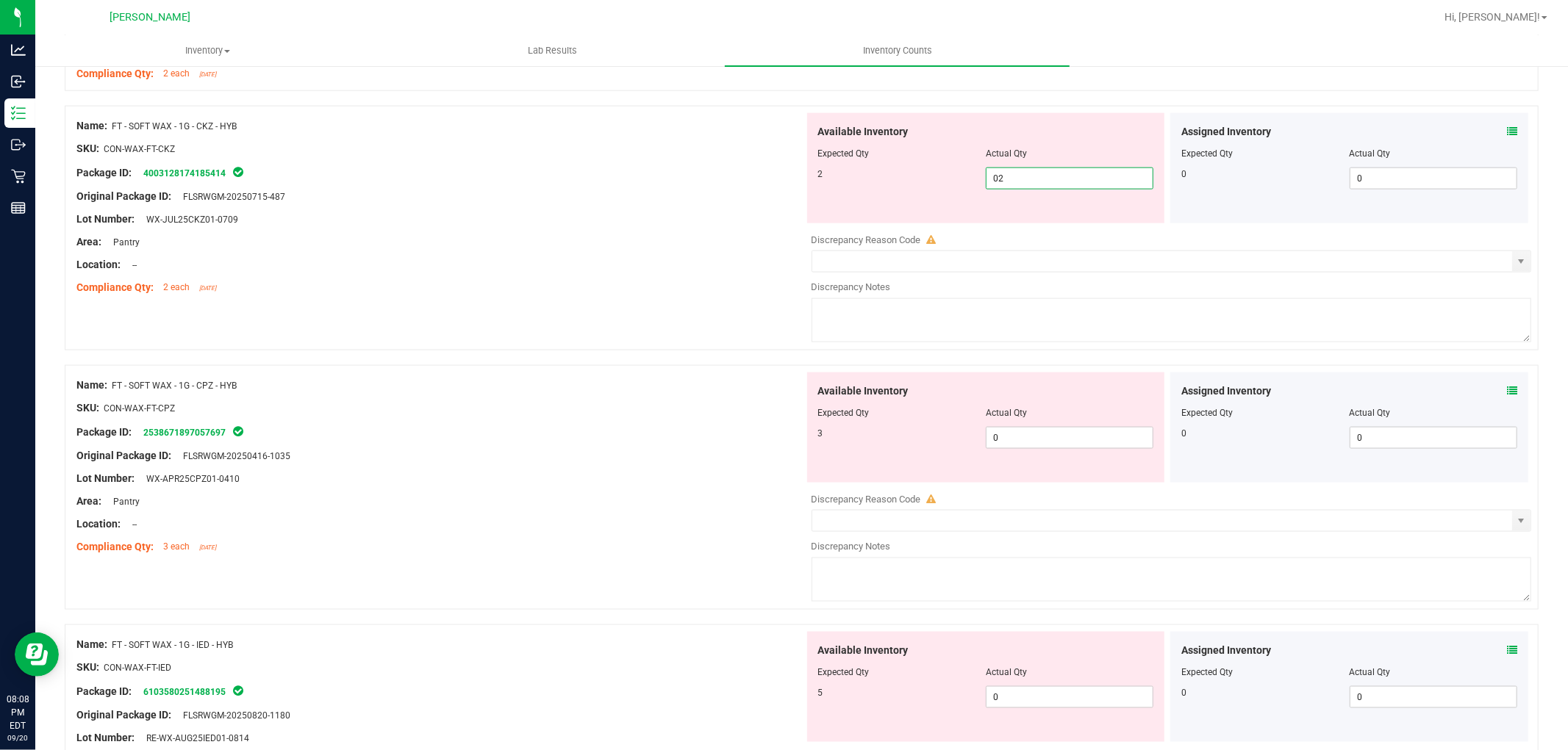
scroll to position [1633, 0]
type input "2"
click at [1041, 423] on div "Available Inventory Expected Qty Actual Qty 3 0 0" at bounding box center [987, 424] width 358 height 110
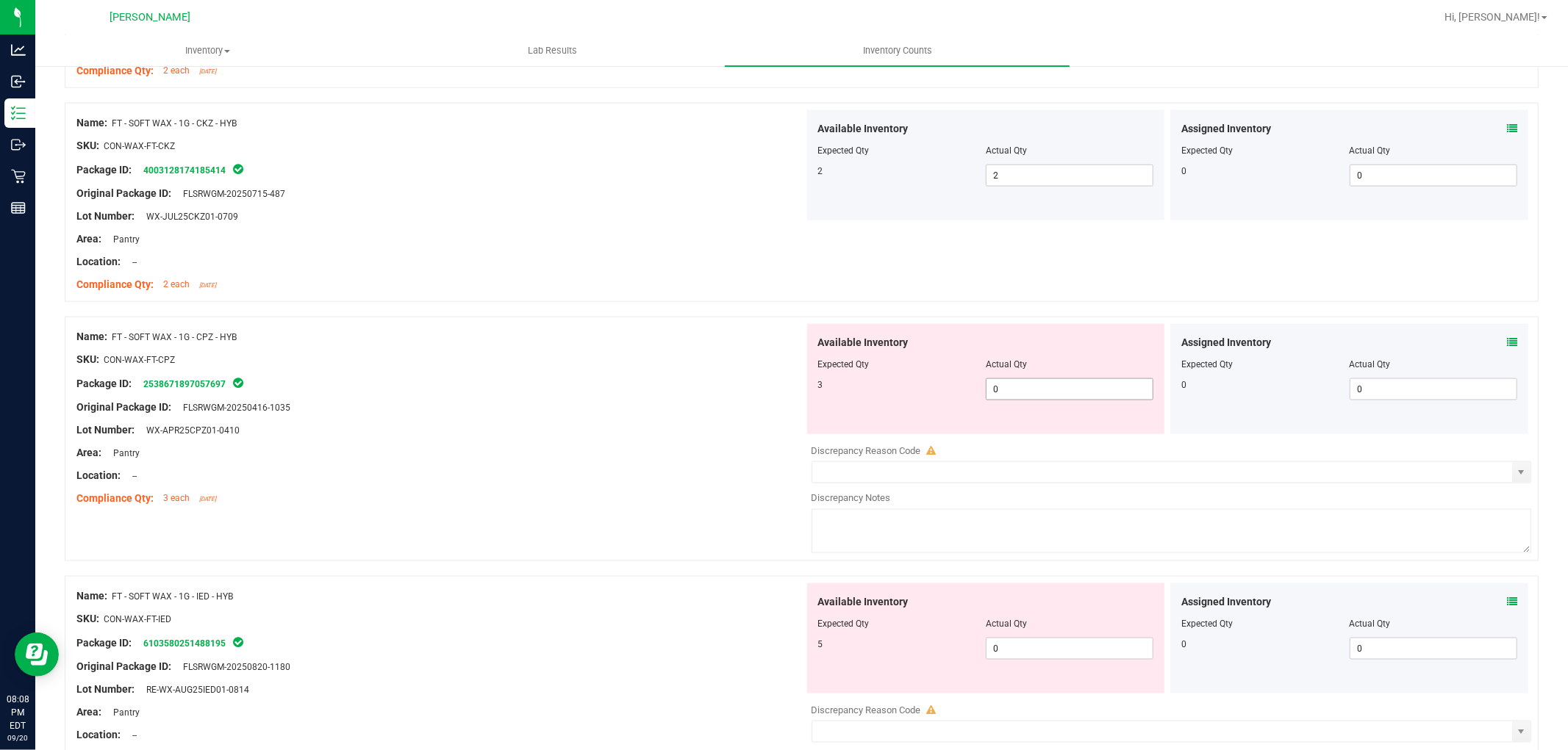
click at [1044, 389] on span "0 0" at bounding box center [1070, 389] width 168 height 22
type input "03"
type input "3"
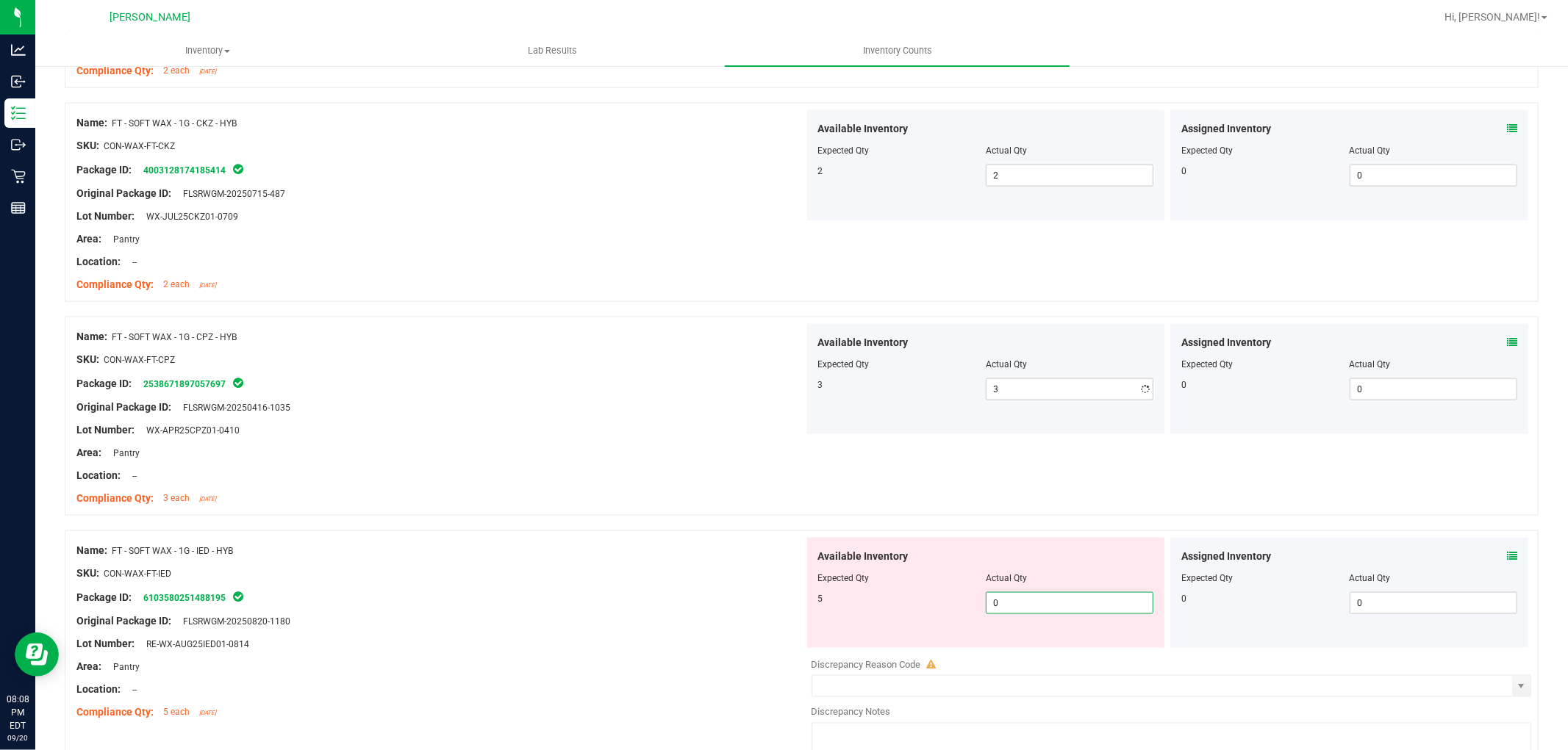
click at [1042, 641] on div "Available Inventory Expected Qty Actual Qty 5 0 0" at bounding box center [987, 592] width 358 height 110
type input "05"
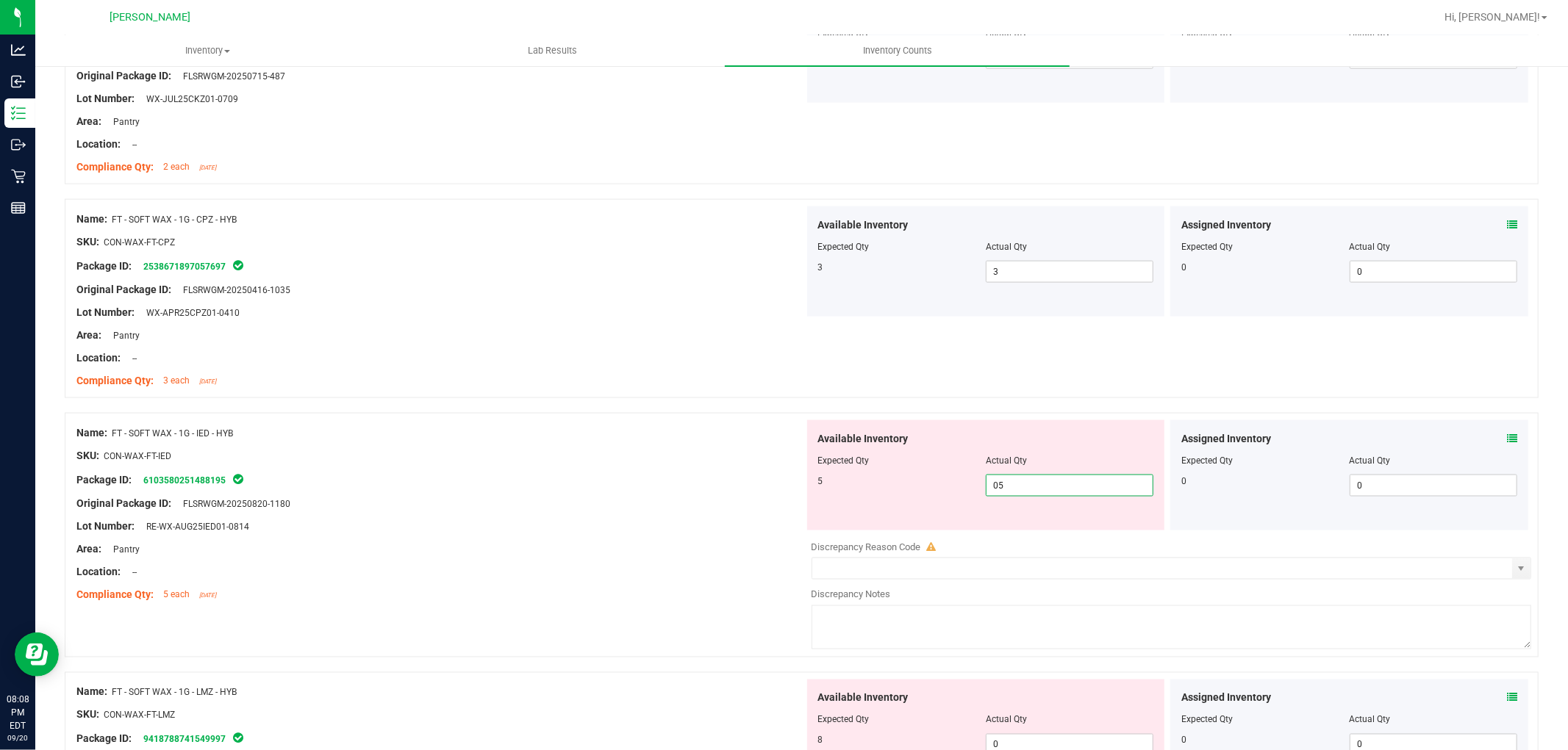
scroll to position [1959, 0]
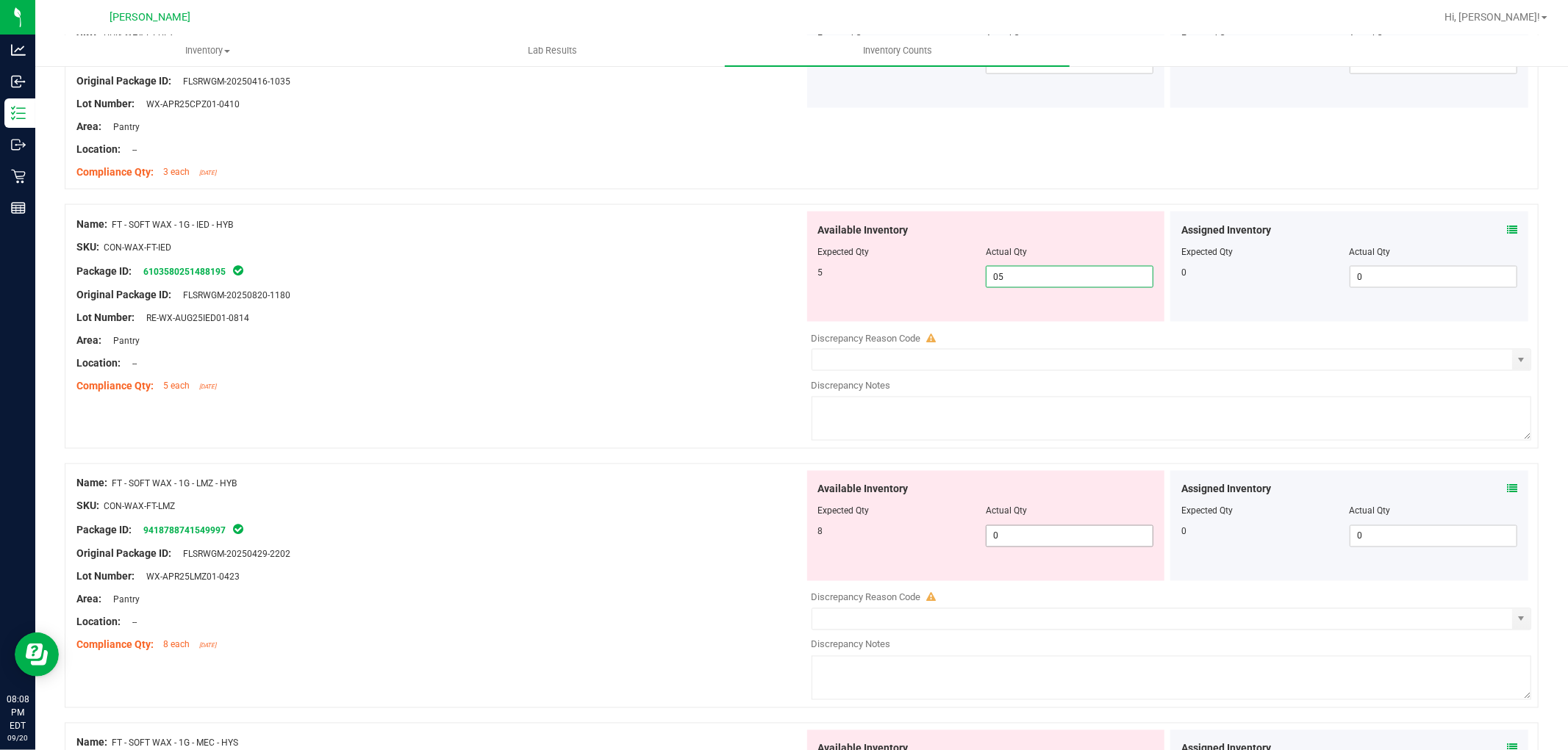
type input "5"
click at [1048, 537] on div "Available Inventory Expected Qty Actual Qty 8 0 0" at bounding box center [1167, 588] width 728 height 233
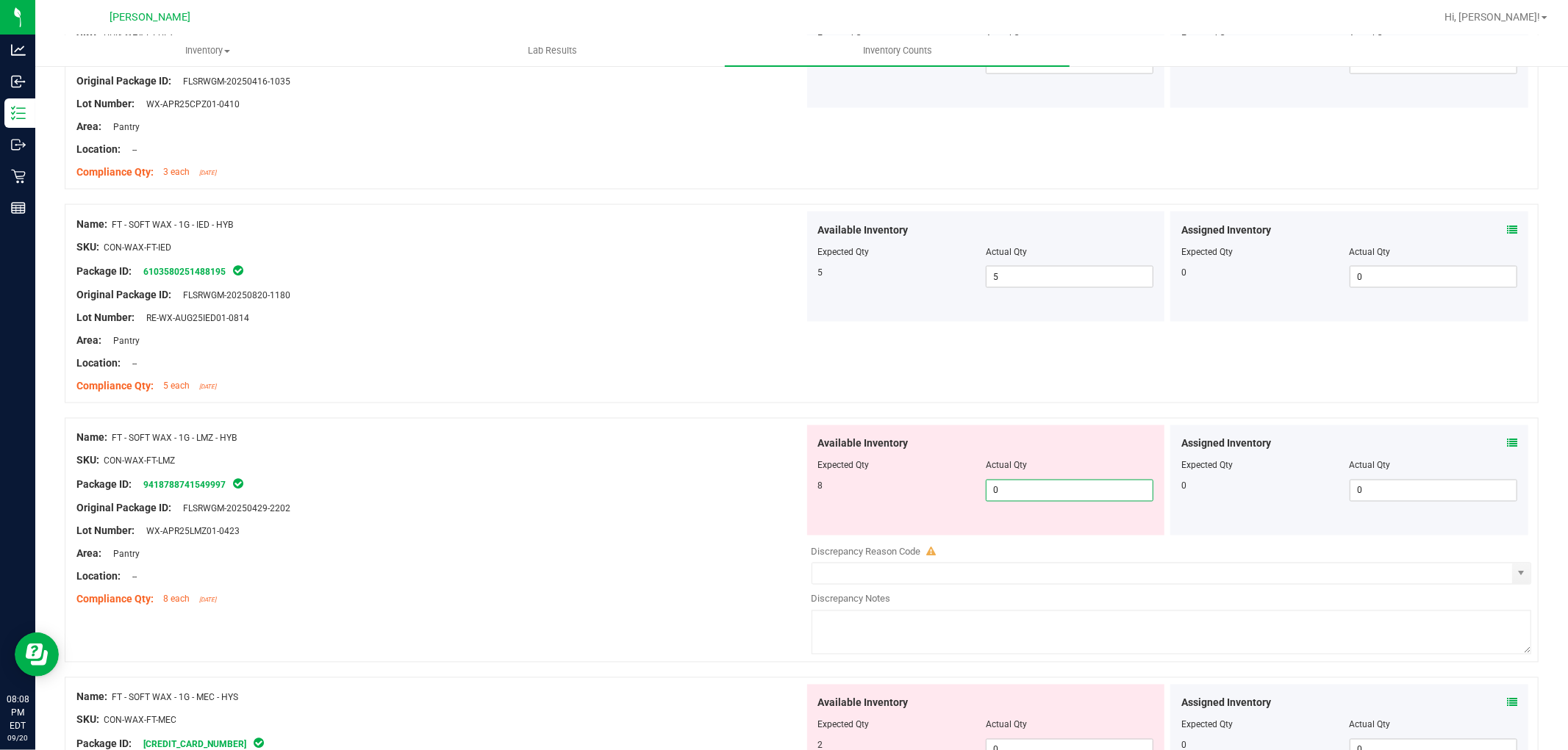
type input "08"
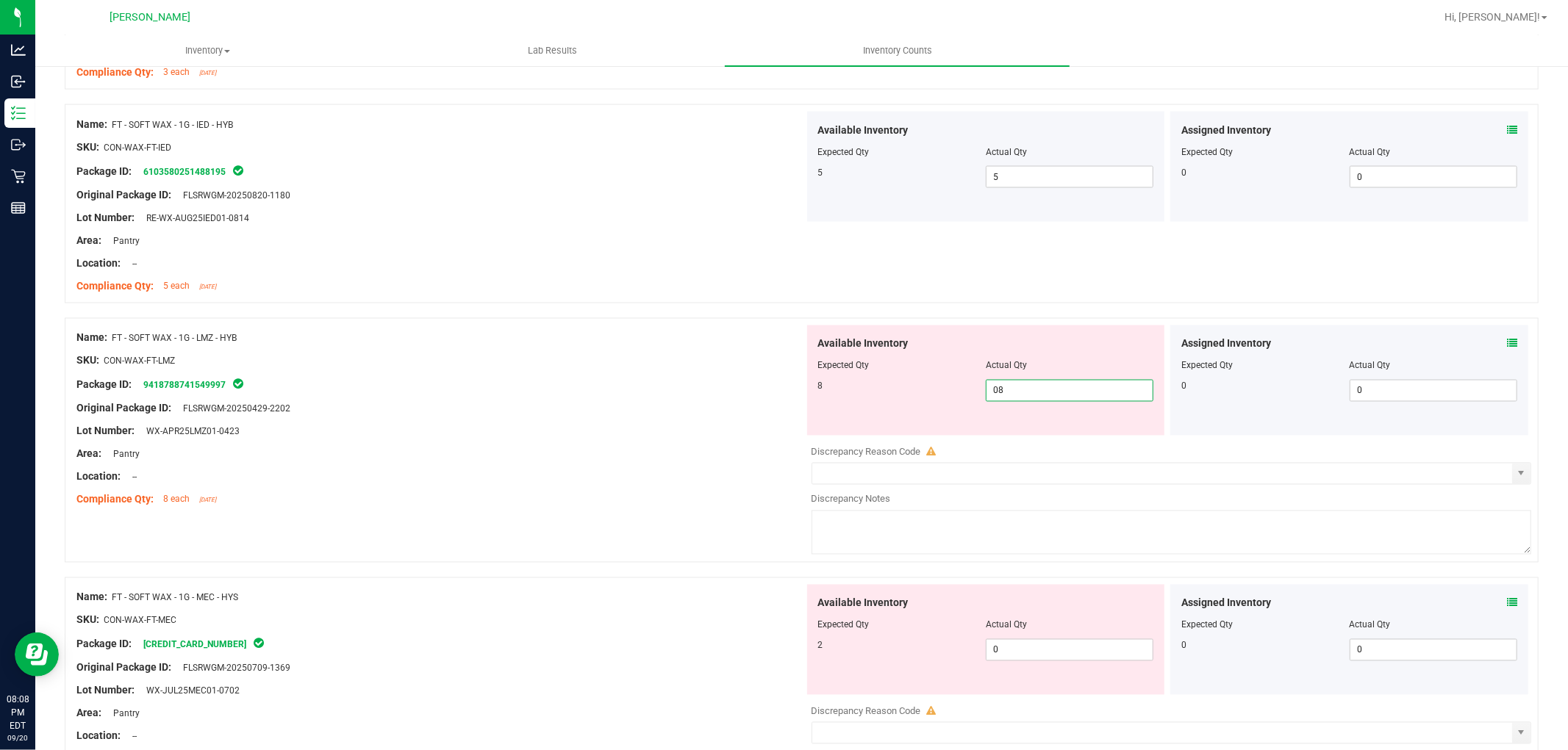
scroll to position [2286, 0]
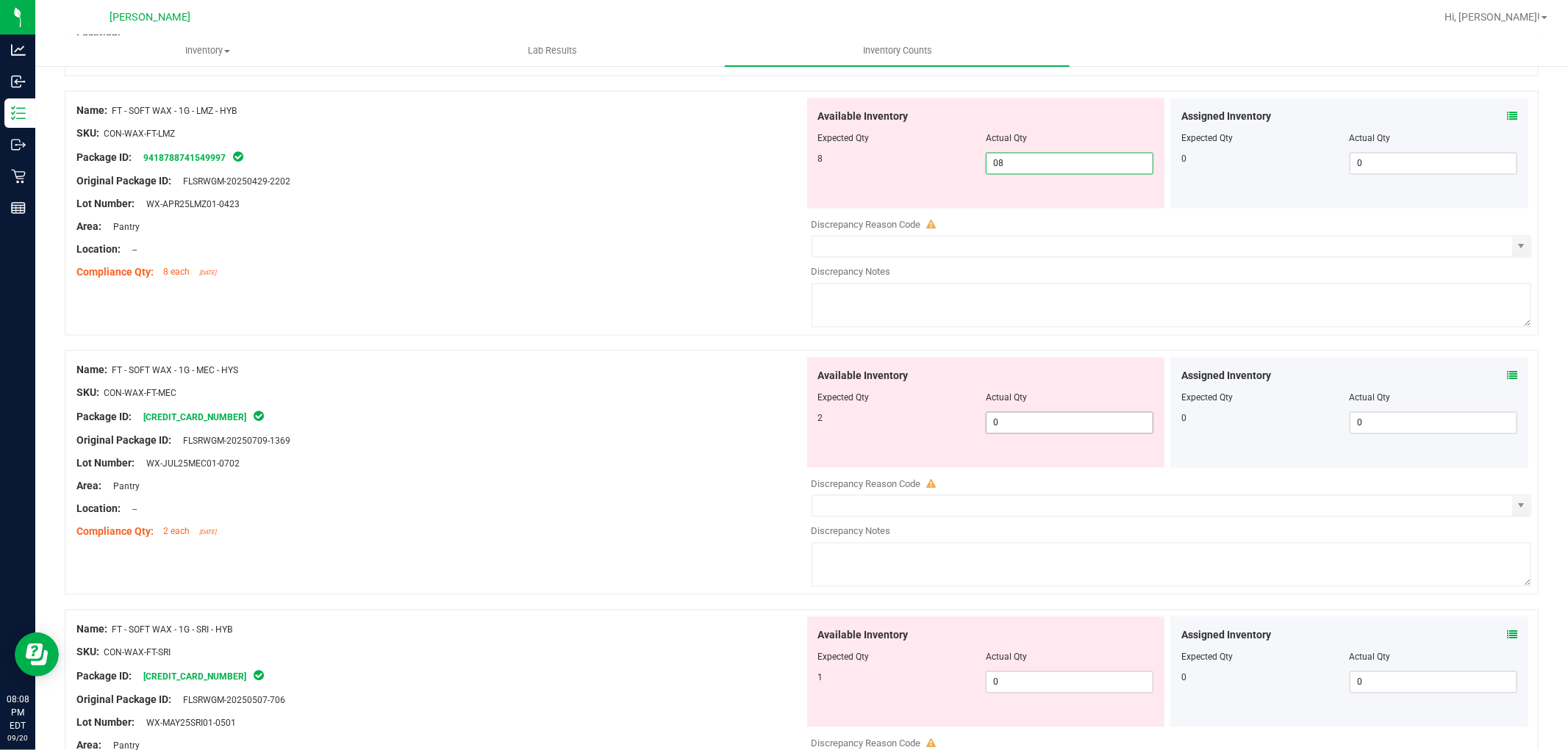
type input "8"
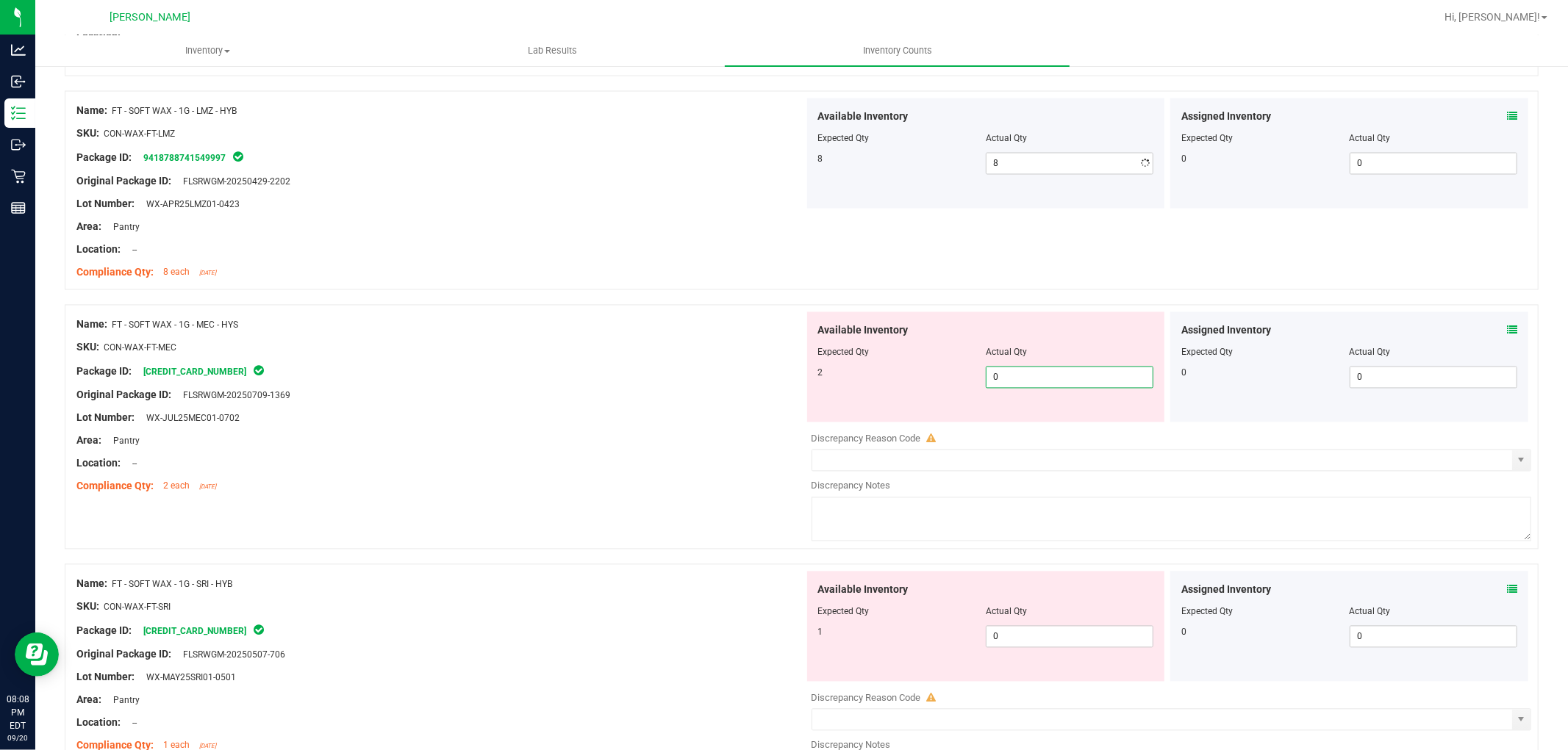
click at [1033, 413] on div "Available Inventory Expected Qty Actual Qty 2 0 0" at bounding box center [987, 367] width 358 height 110
type input "02"
type input "2"
click at [1066, 639] on div "Available Inventory Expected Qty Actual Qty 1 0 0" at bounding box center [1167, 688] width 728 height 233
type input "01"
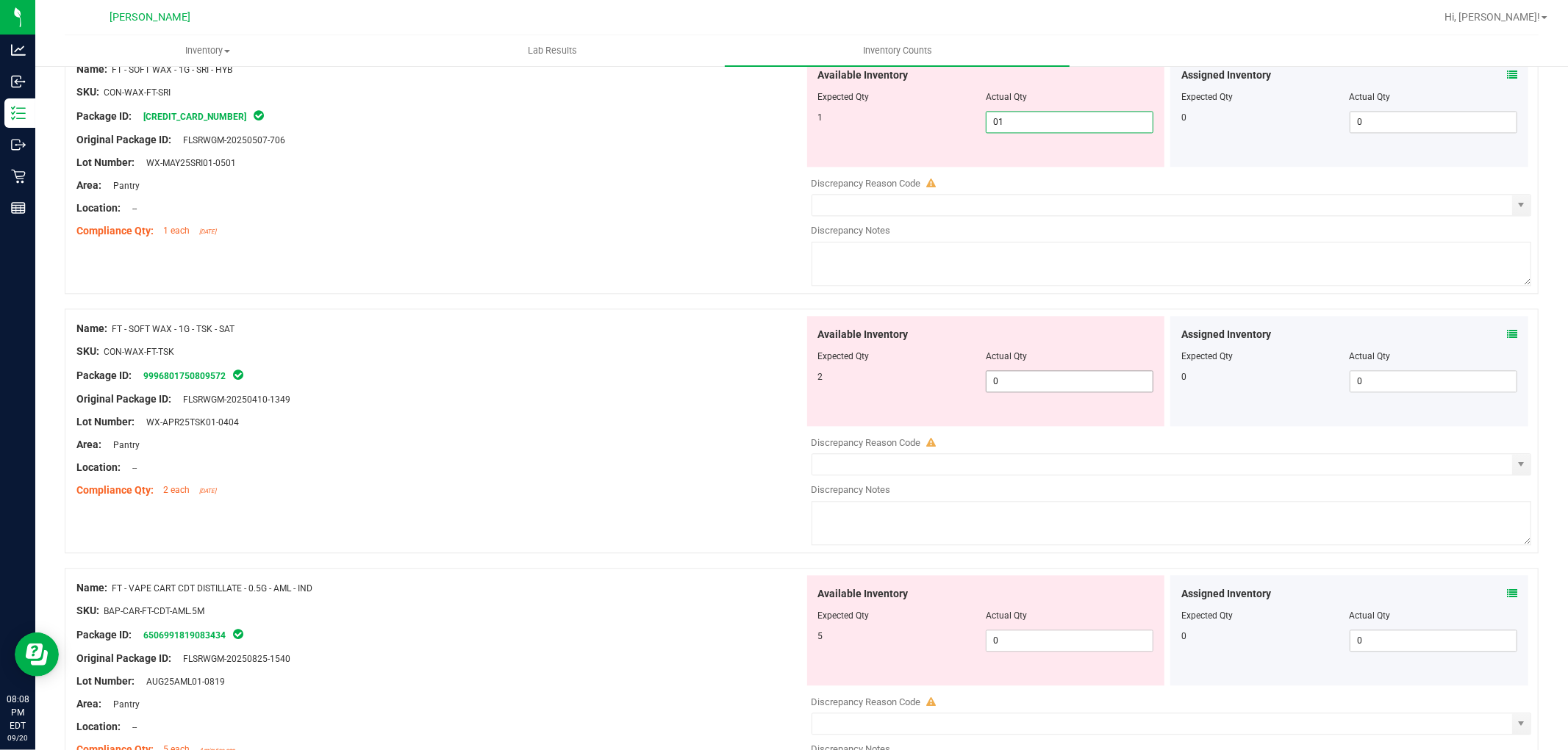
scroll to position [2776, 0]
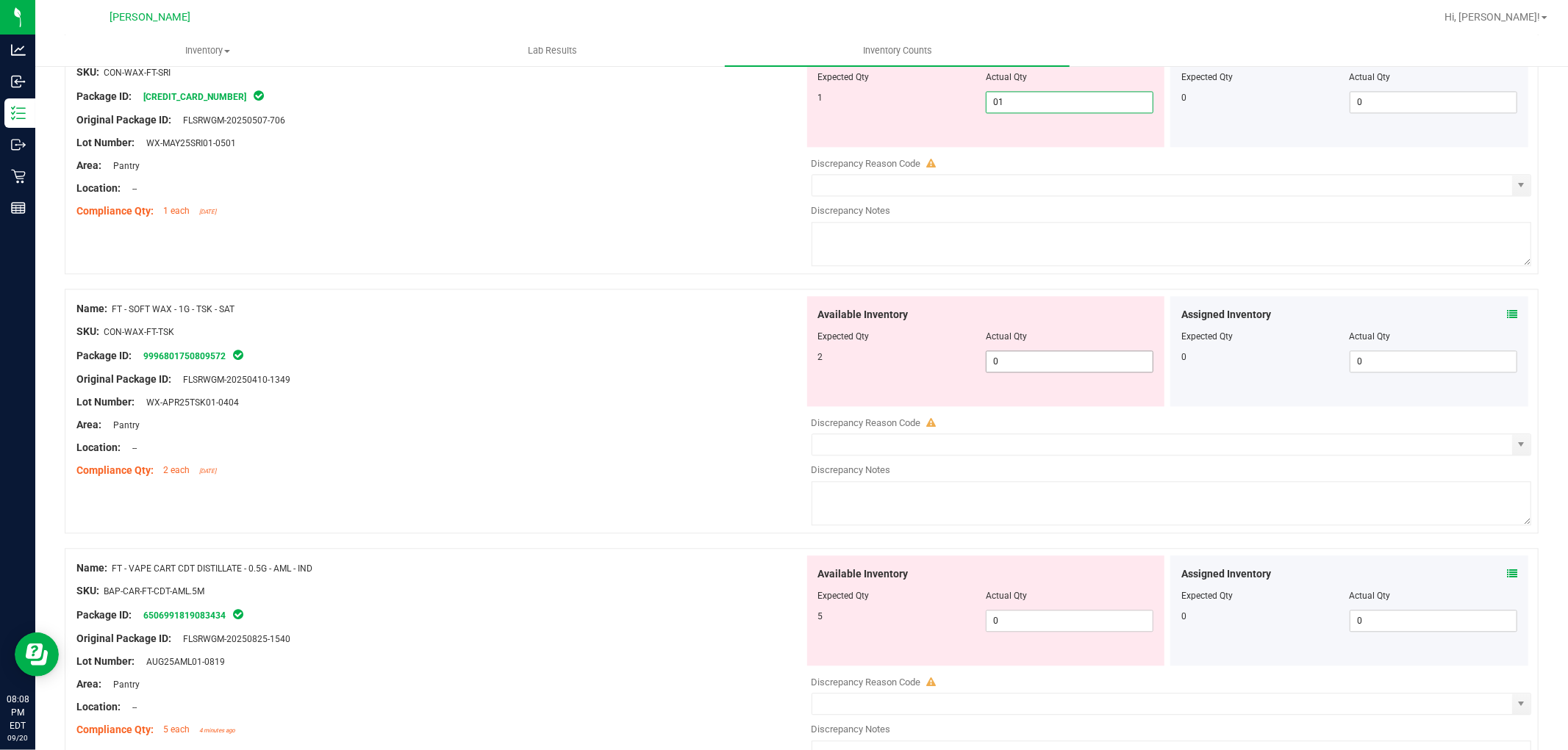
type input "1"
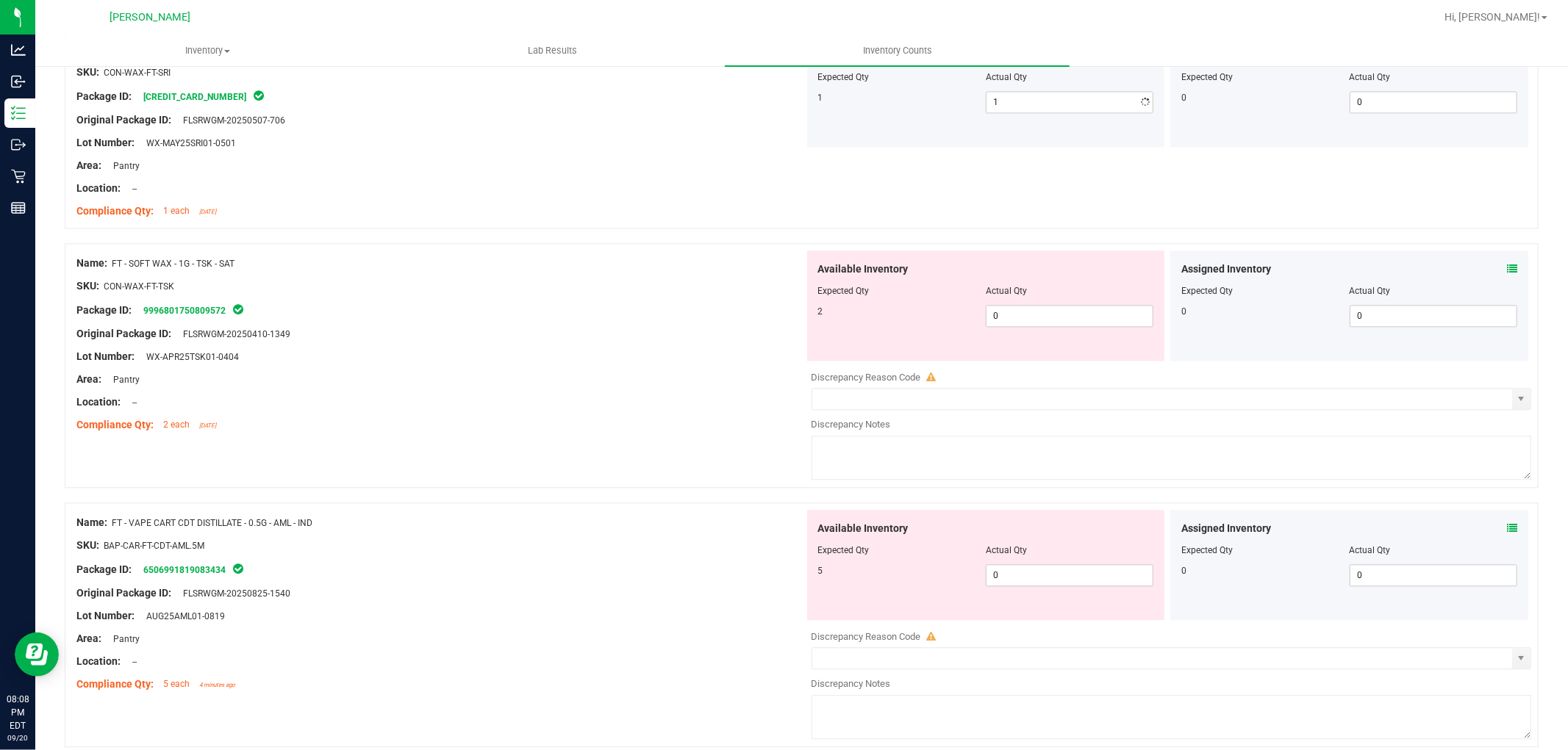
click at [1063, 351] on div "Available Inventory Expected Qty Actual Qty 2 0 0" at bounding box center [987, 305] width 358 height 110
click at [1067, 324] on span "0 0" at bounding box center [1070, 316] width 168 height 22
type input "02"
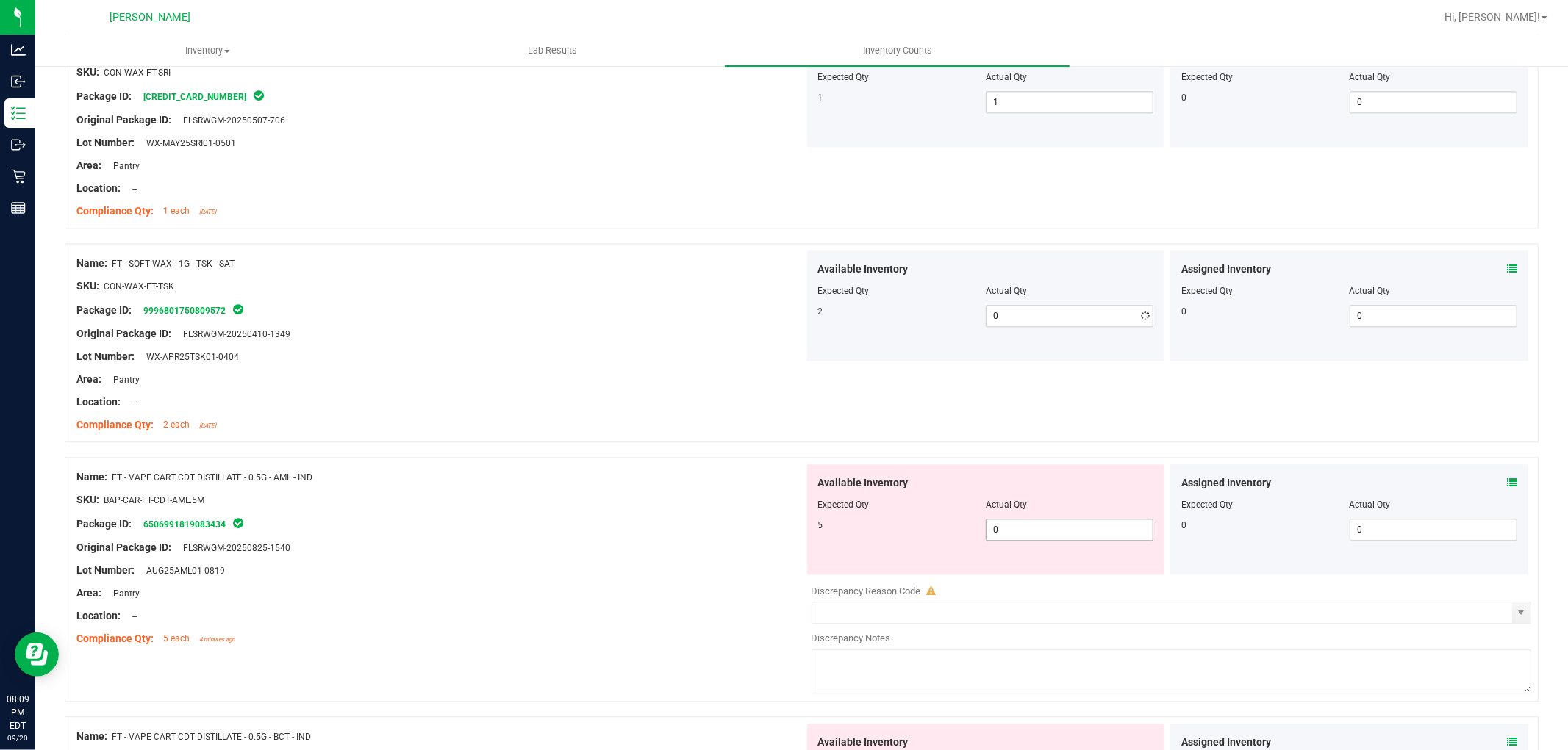
type input "2"
click at [1035, 584] on div "Available Inventory Expected Qty Actual Qty 5 0 0" at bounding box center [1167, 580] width 728 height 233
type input "05"
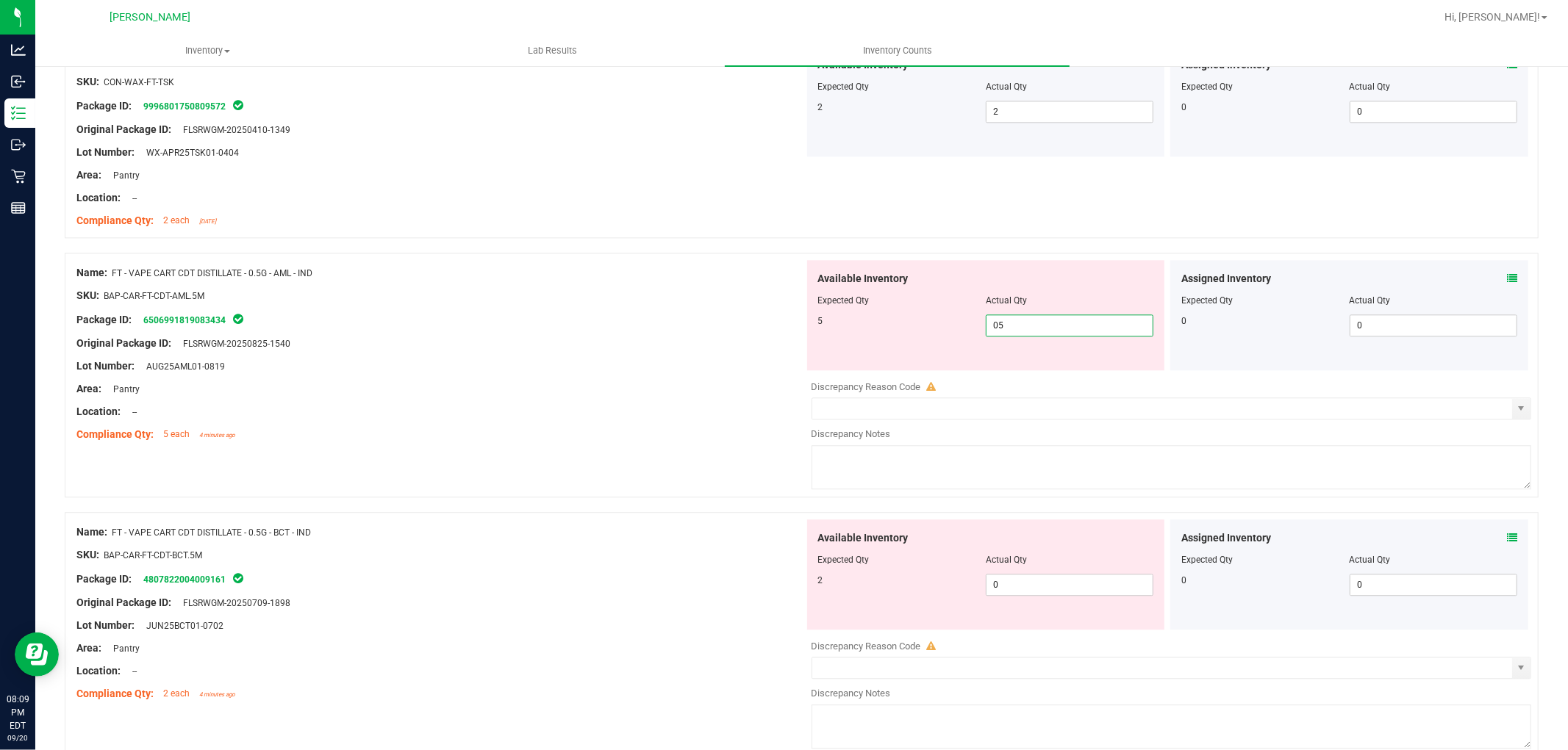
scroll to position [3102, 0]
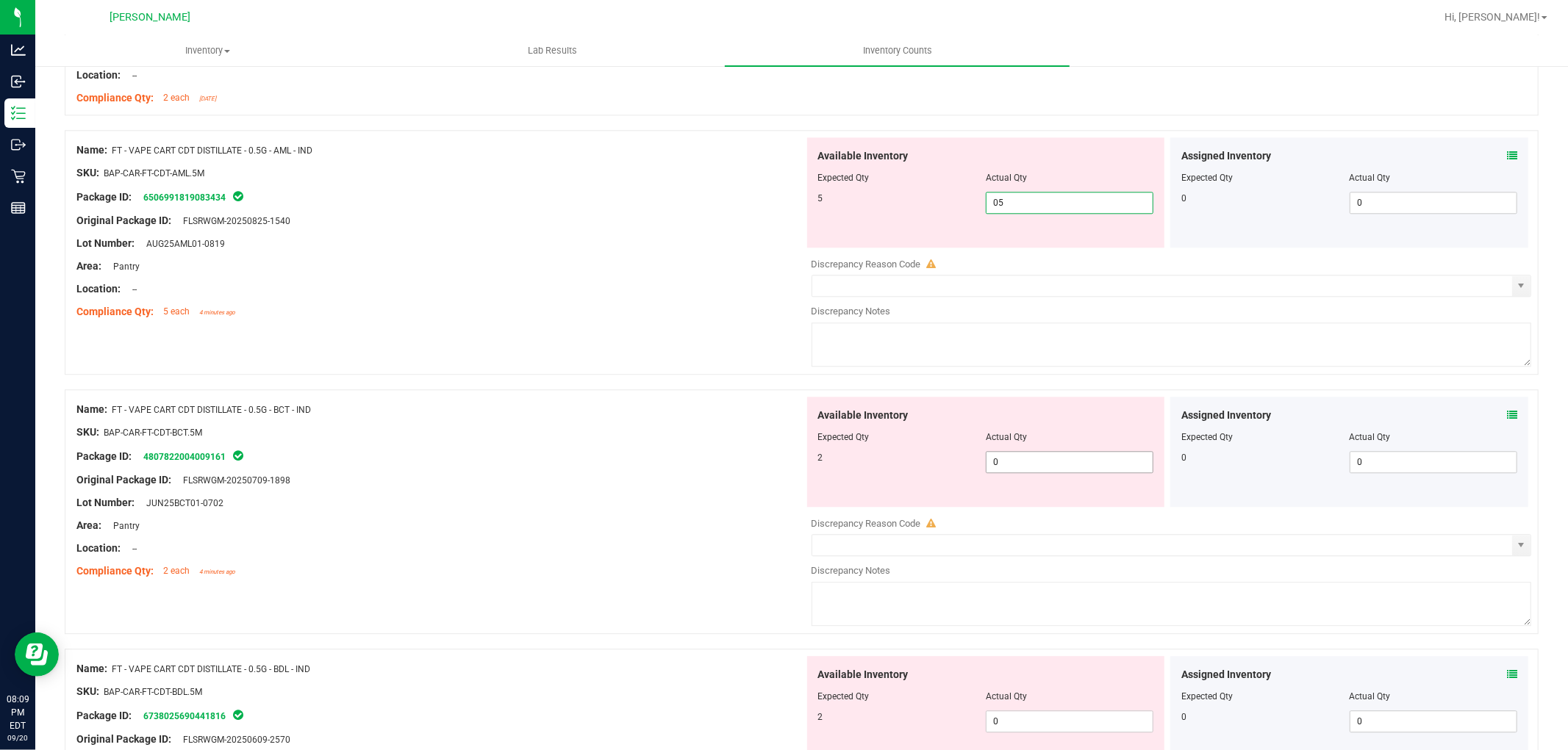
type input "5"
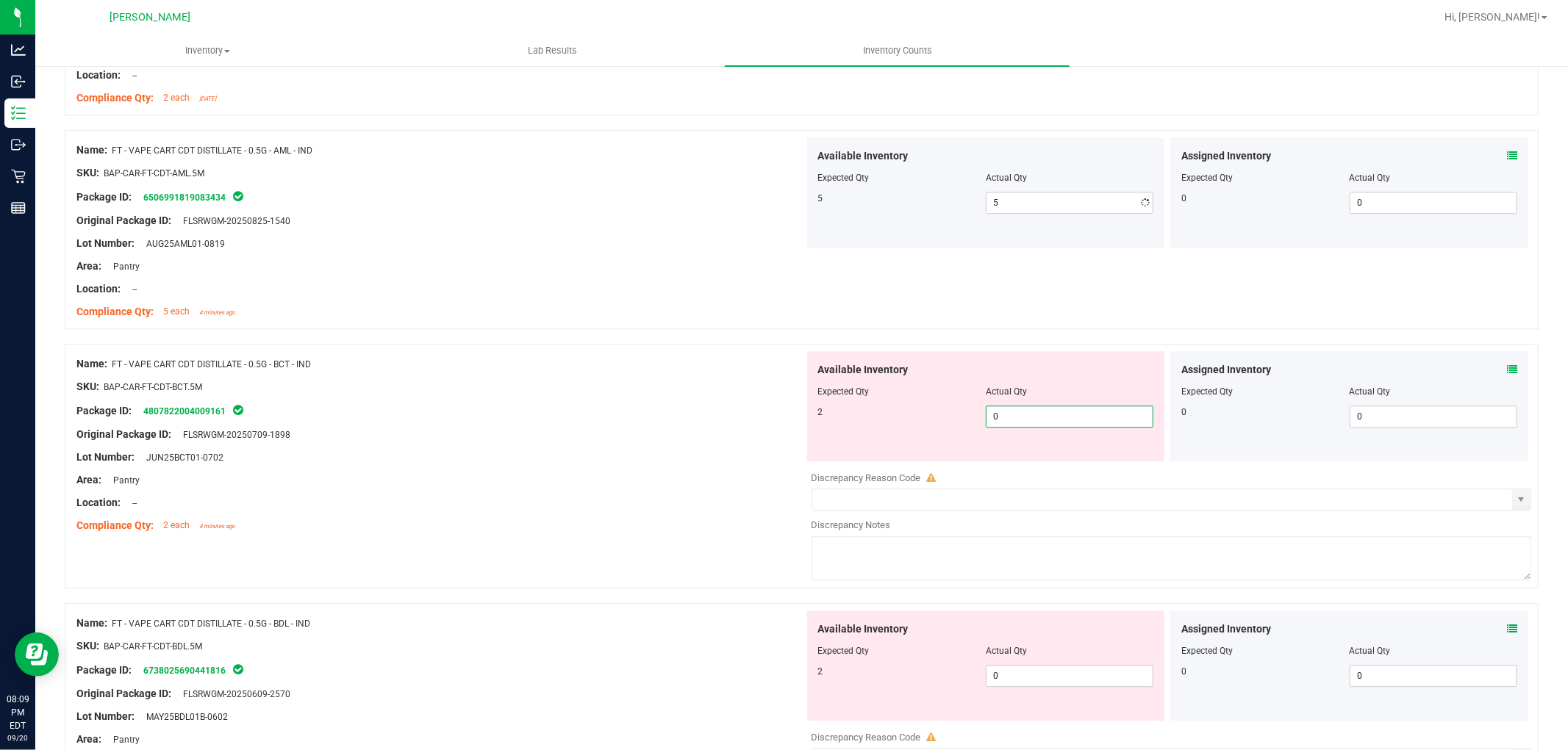
click at [1032, 457] on div "Available Inventory Expected Qty Actual Qty 2 0 0" at bounding box center [987, 406] width 358 height 110
type input "02"
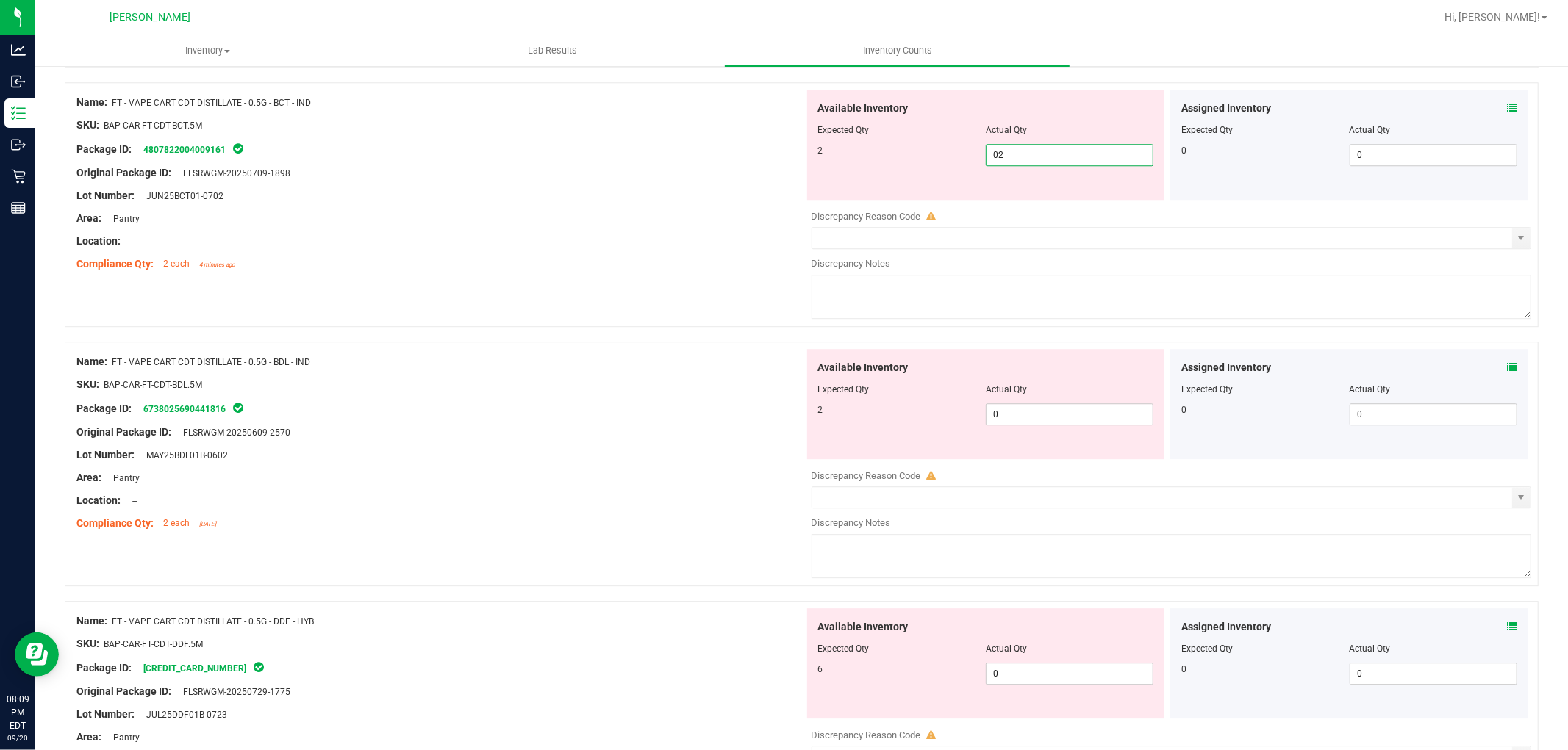
scroll to position [3429, 0]
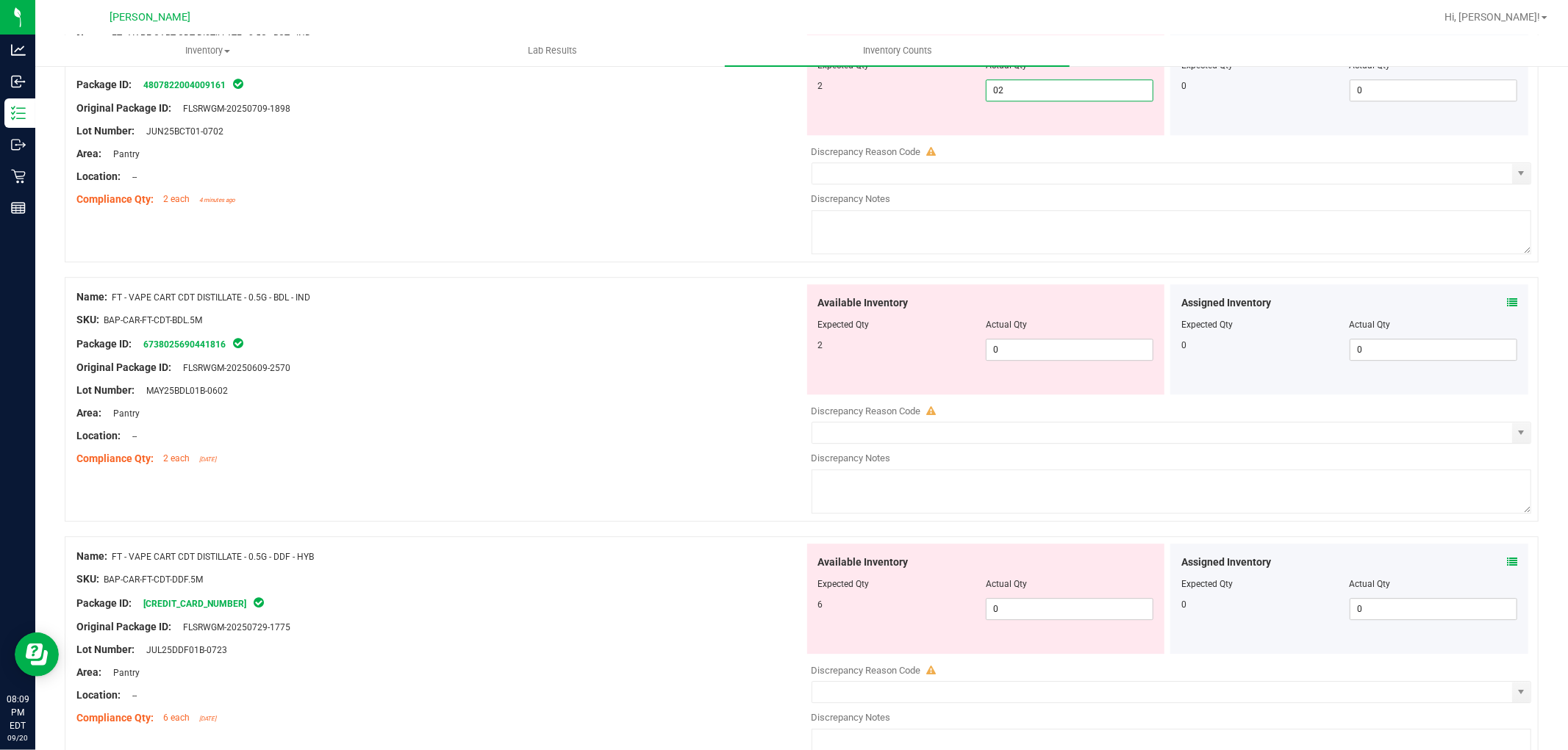
type input "2"
drag, startPoint x: 1018, startPoint y: 365, endPoint x: 1027, endPoint y: 351, distance: 16.6
click at [1019, 364] on div "Available Inventory Expected Qty Actual Qty 2 0 0" at bounding box center [1167, 400] width 728 height 233
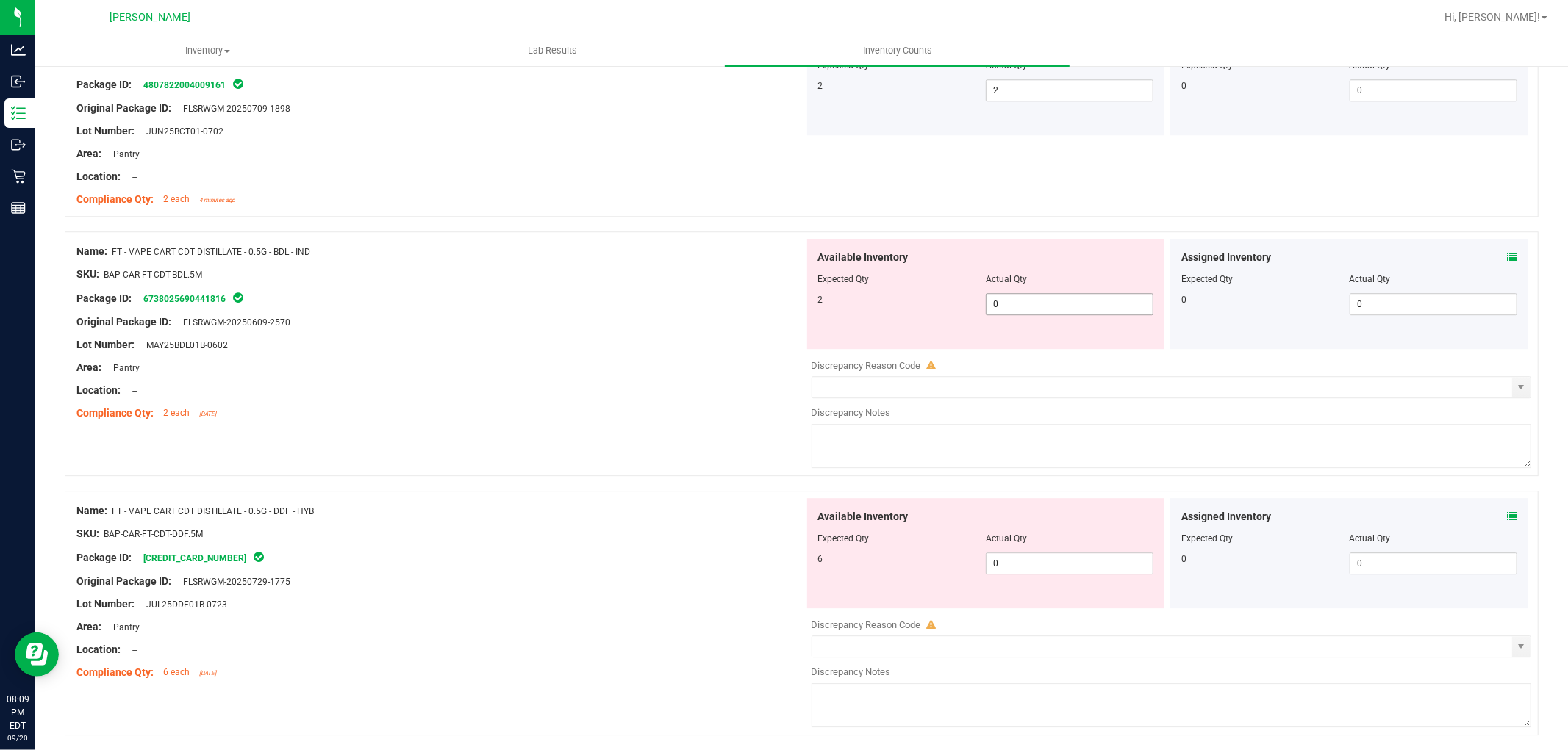
click at [1061, 312] on span "0 0" at bounding box center [1070, 304] width 168 height 22
type input "02"
type input "2"
click at [1020, 571] on div "Available Inventory Expected Qty Actual Qty 6 0 0" at bounding box center [1167, 614] width 728 height 233
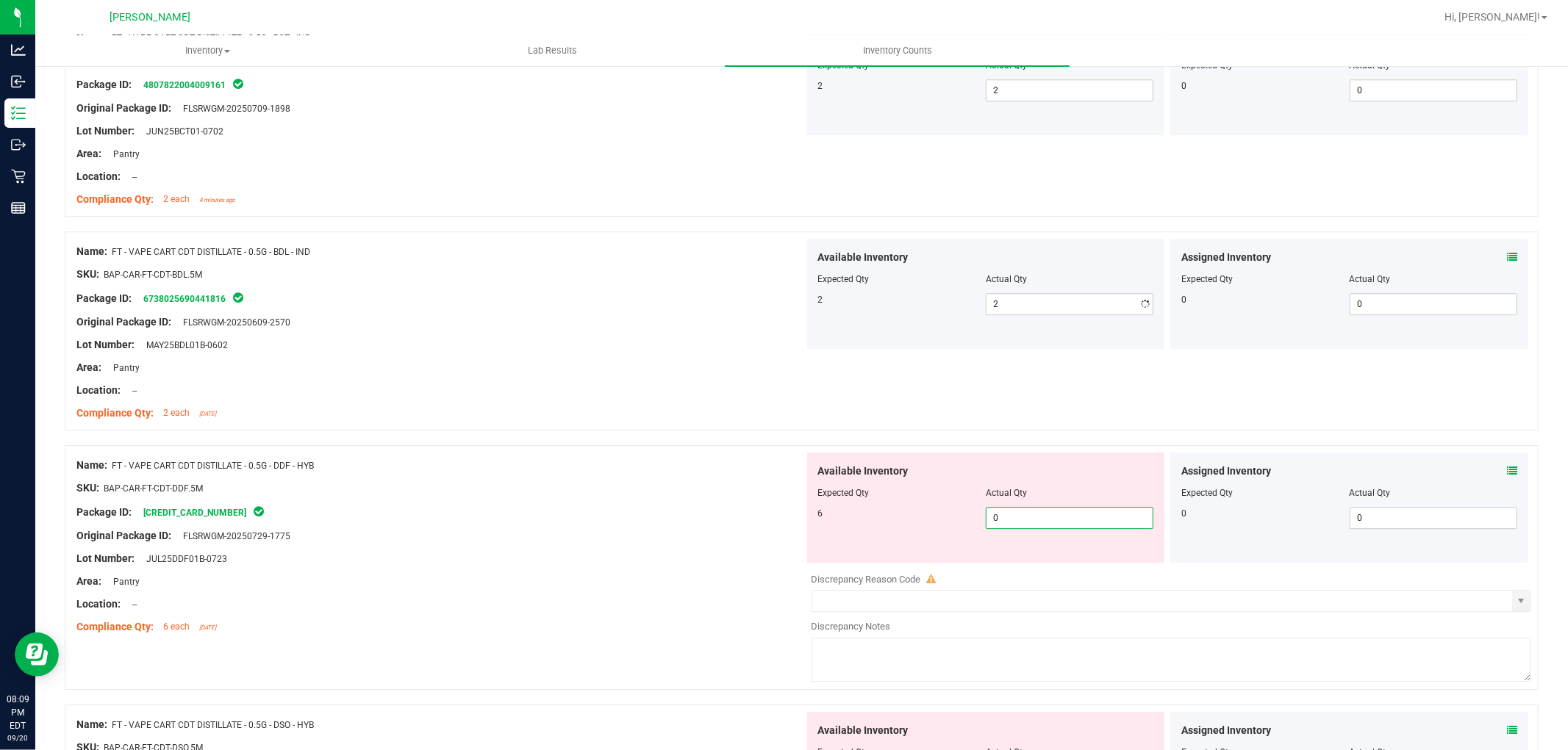
type input "06"
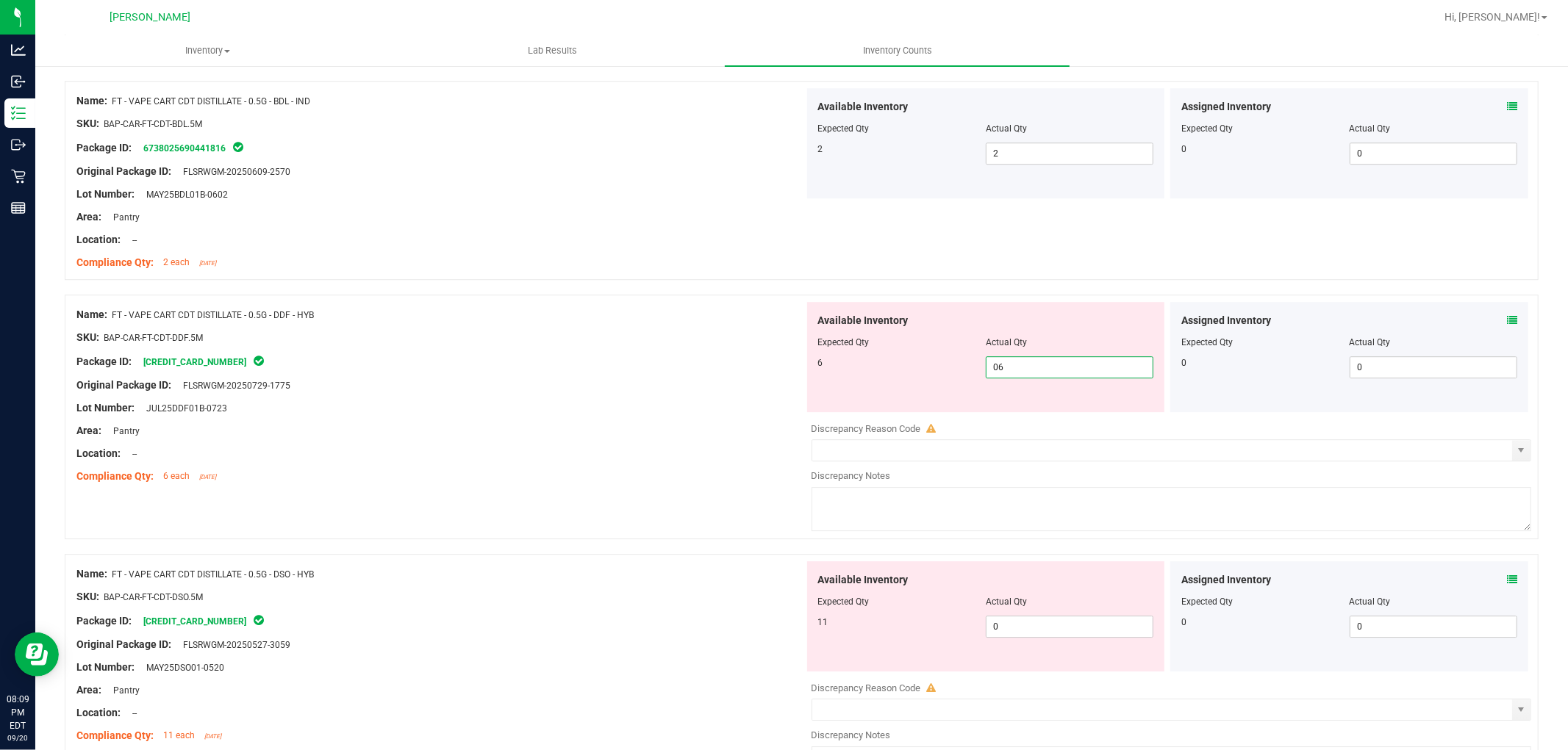
scroll to position [3756, 0]
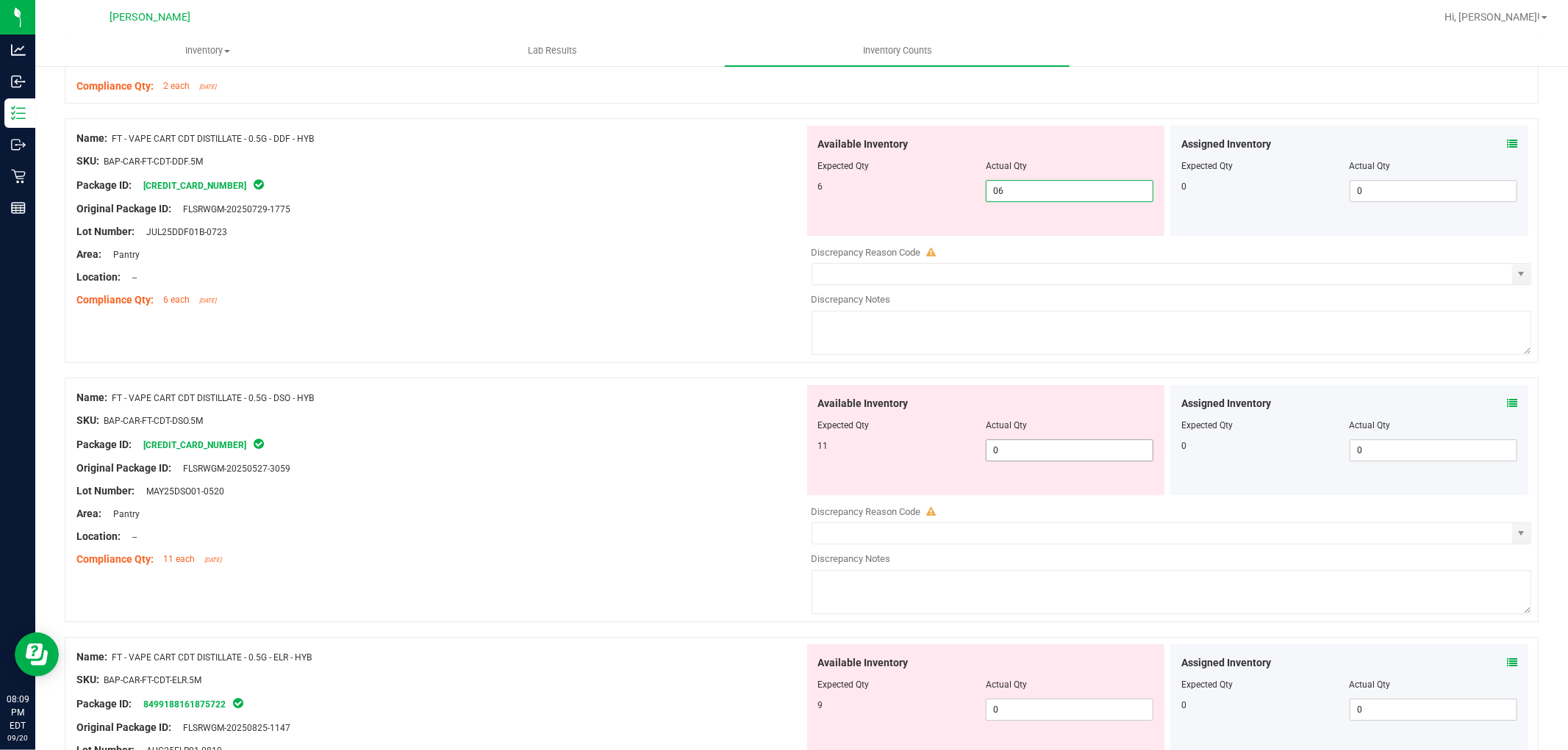
type input "6"
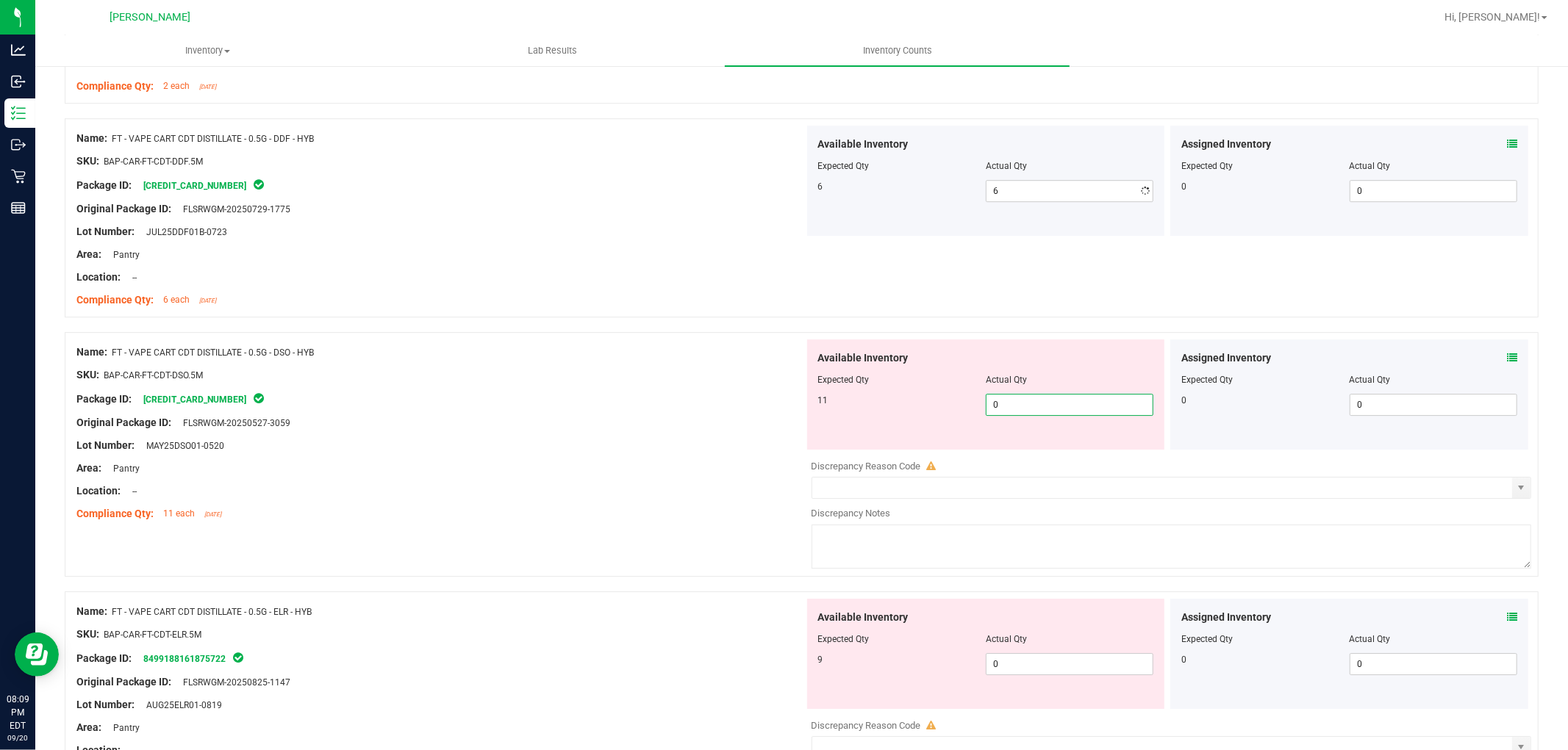
click at [1014, 448] on div "Available Inventory Expected Qty Actual Qty 11 0 0" at bounding box center [987, 394] width 358 height 110
type input "011"
type input "11"
click at [1042, 664] on div "Available Inventory Expected Qty Actual Qty 9 0 0" at bounding box center [987, 653] width 358 height 110
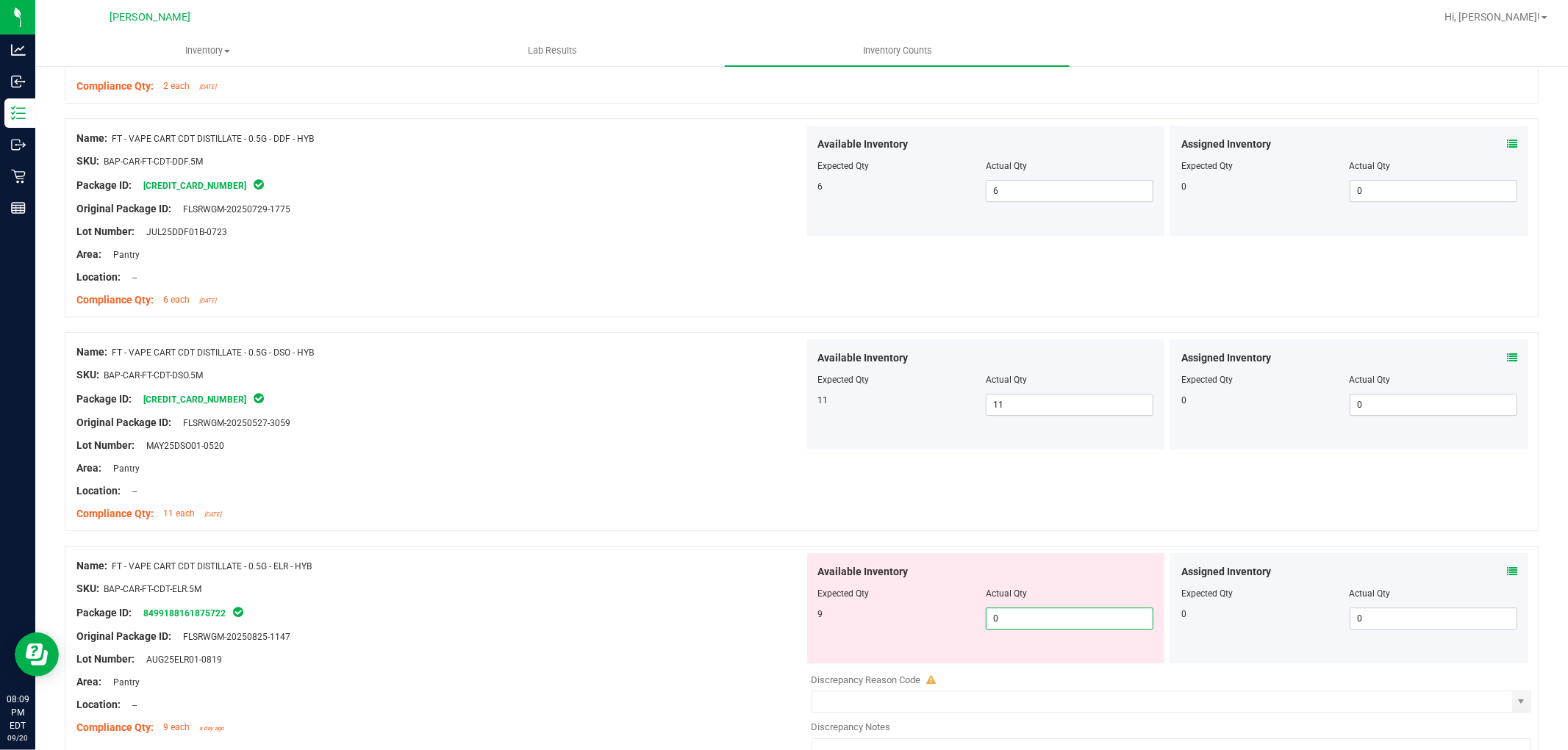
type input "09"
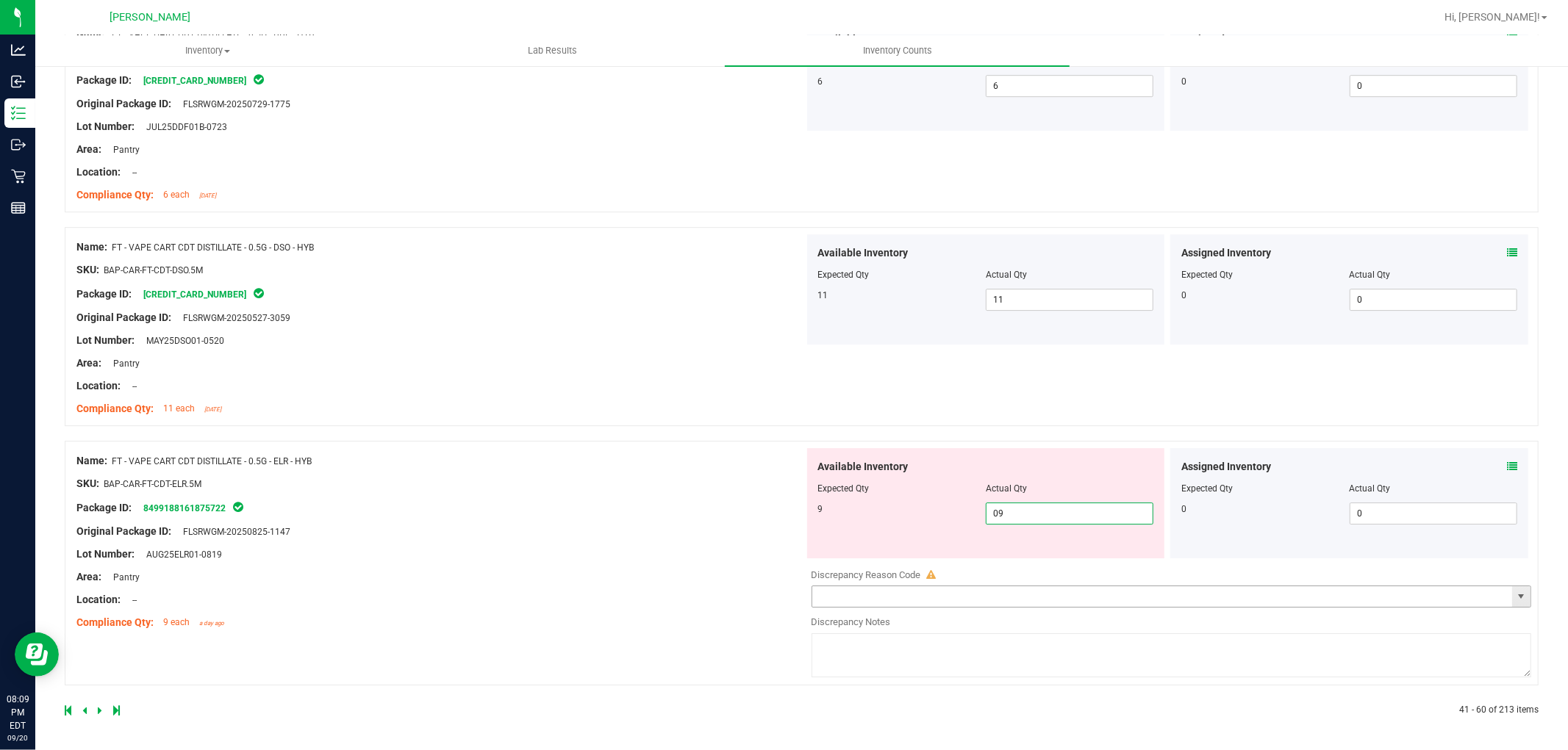
type input "9"
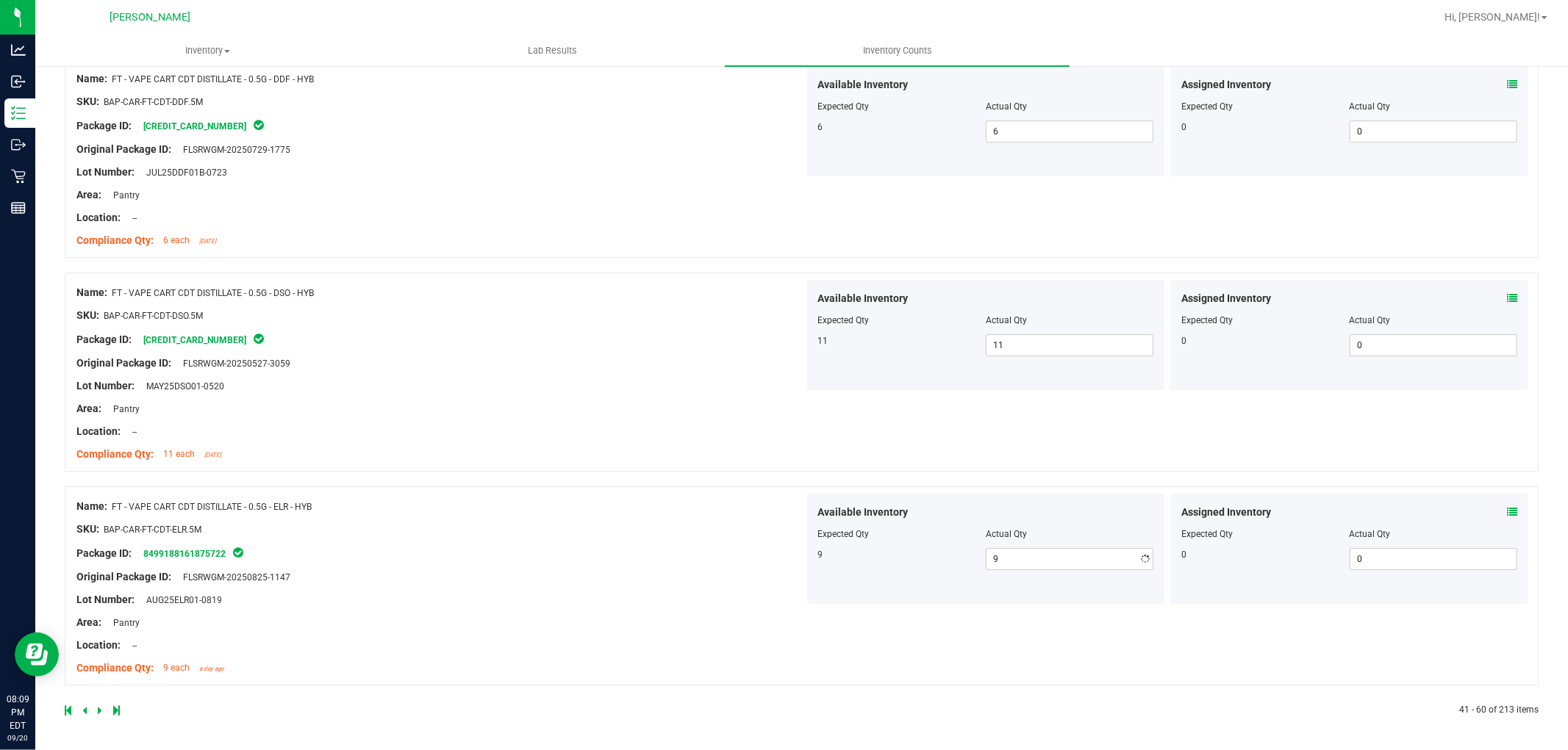
click at [707, 554] on div "Name: FT - VAPE CART CDT DISTILLATE - 0.5G - ELR - HYB SKU: BAP-CAR-FT-CDT-ELR.…" at bounding box center [440, 587] width 728 height 187
click at [98, 713] on icon at bounding box center [100, 711] width 5 height 9
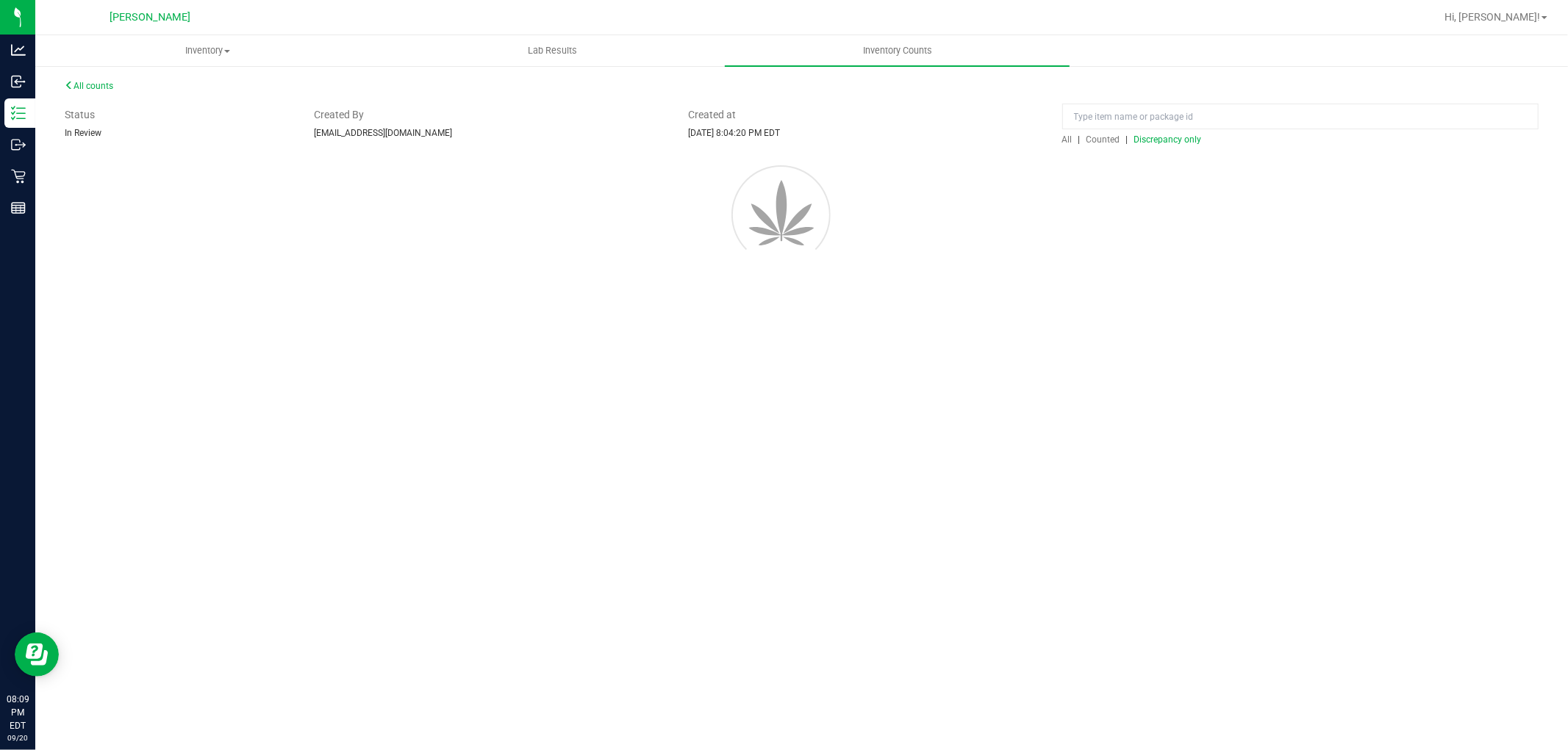
scroll to position [0, 0]
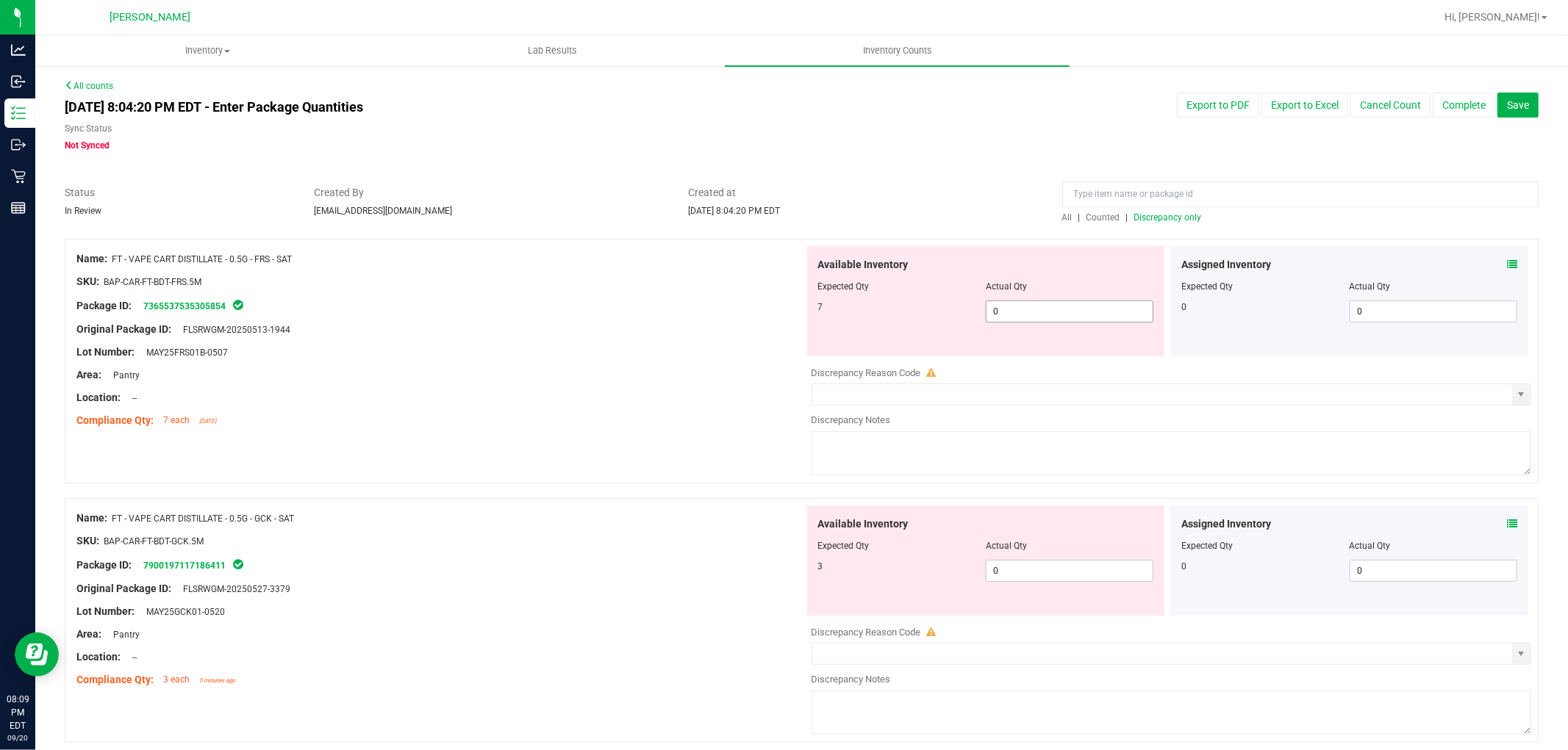
click at [1054, 322] on span "0 0" at bounding box center [1070, 312] width 168 height 22
type input "07"
click at [1058, 305] on span "0 07" at bounding box center [1070, 312] width 168 height 22
type input "7"
click at [1047, 578] on div "Available Inventory Expected Qty Actual Qty 3 0 0" at bounding box center [1167, 622] width 728 height 233
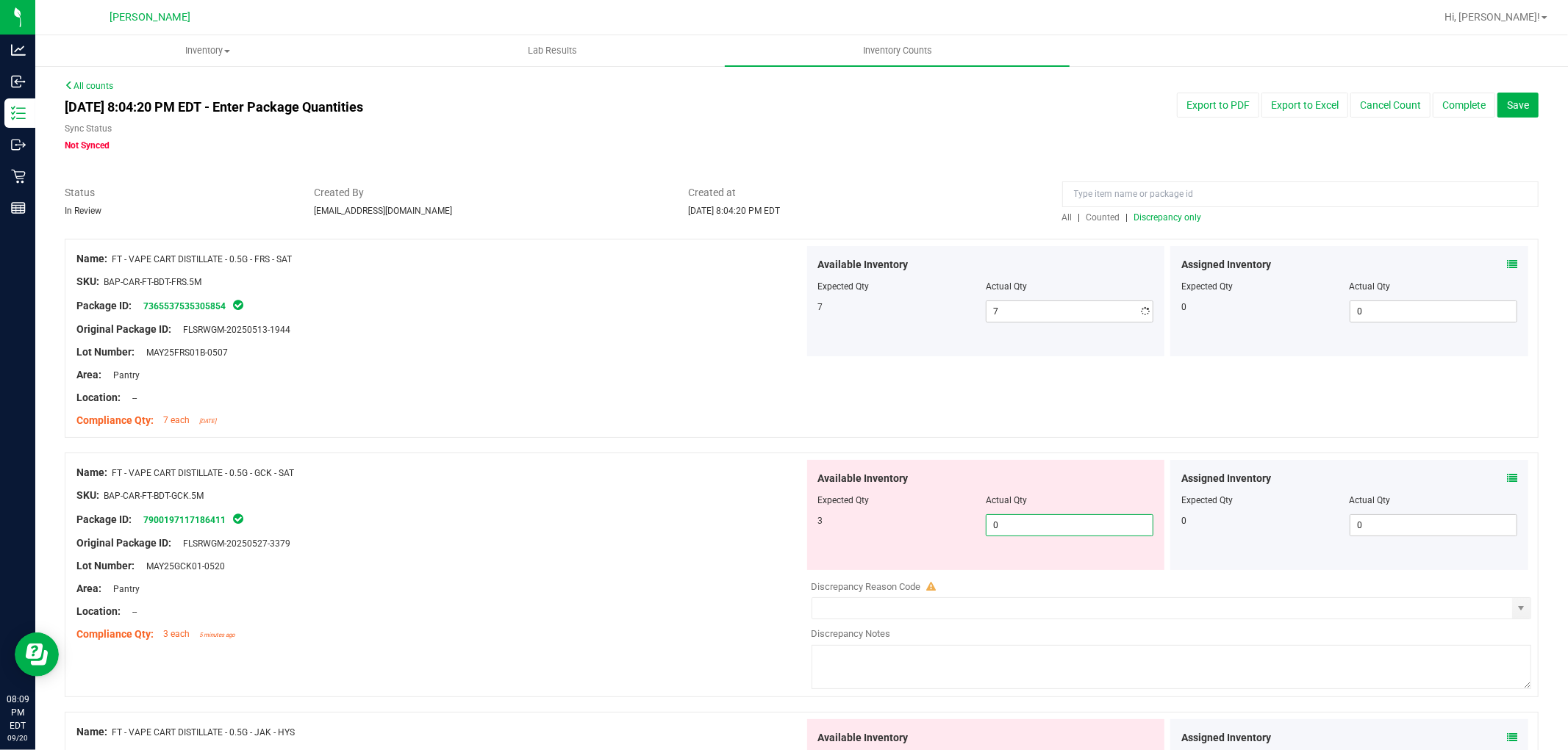
type input "03"
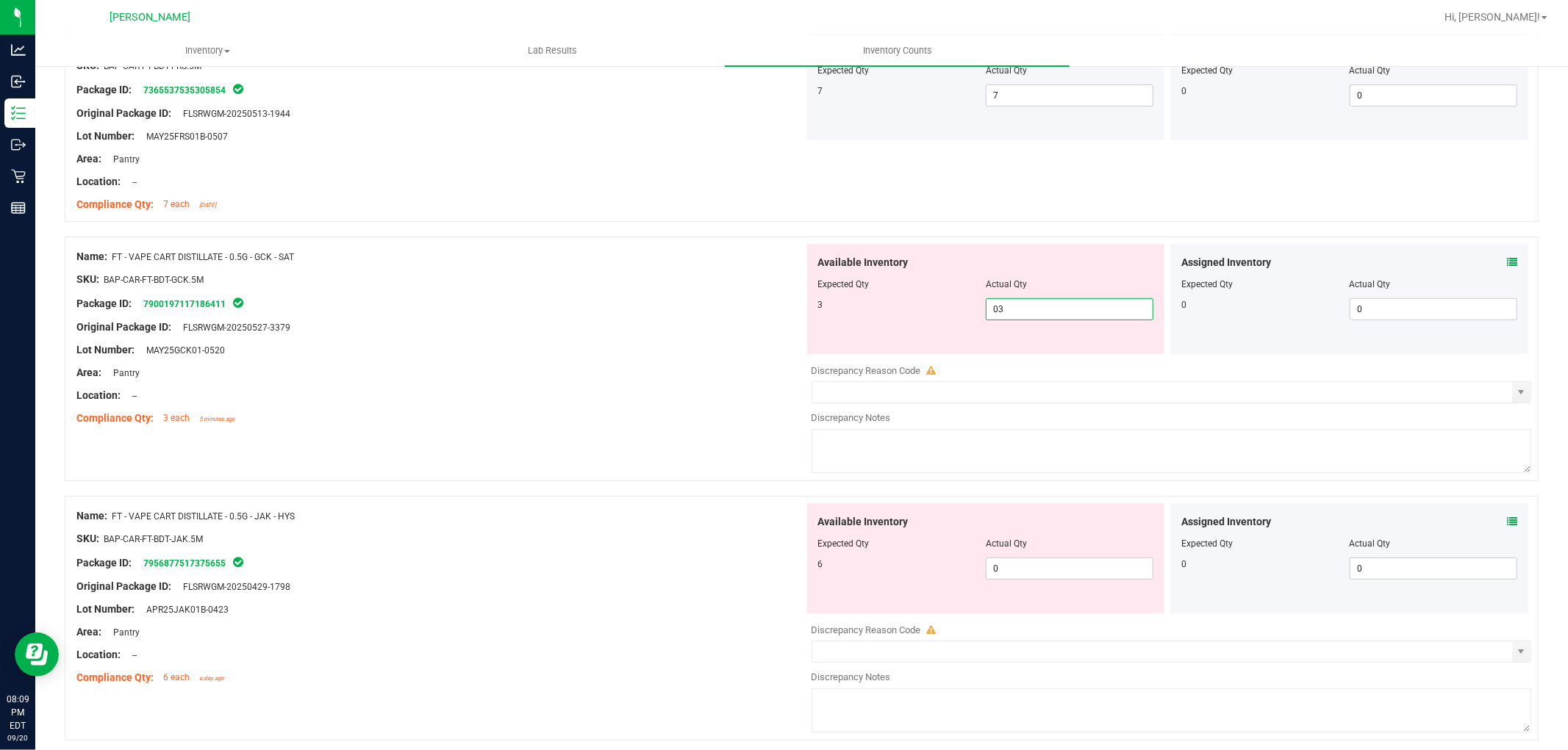
scroll to position [327, 0]
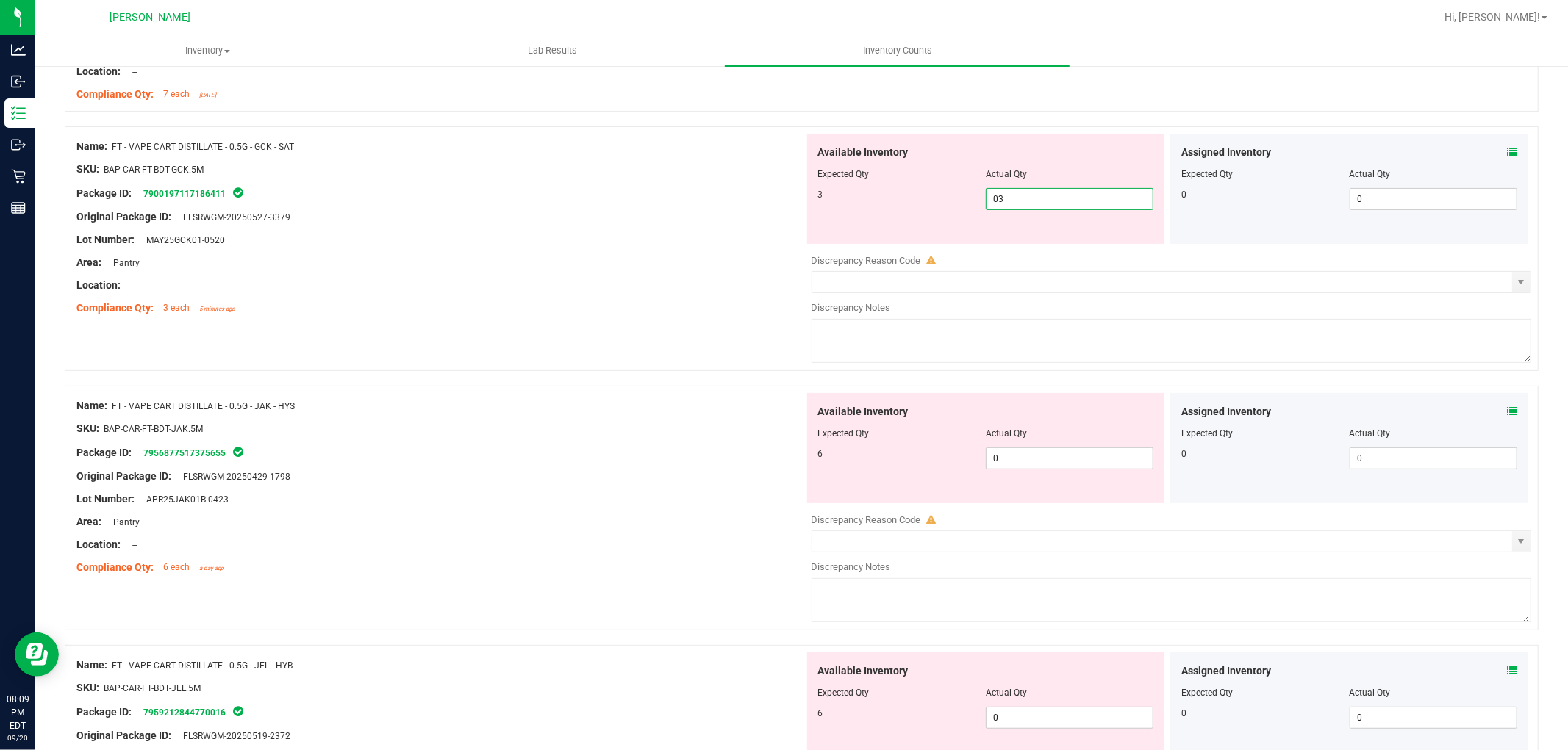
type input "3"
click at [1045, 456] on div "Available Inventory Expected Qty Actual Qty 6 0 0" at bounding box center [987, 447] width 358 height 110
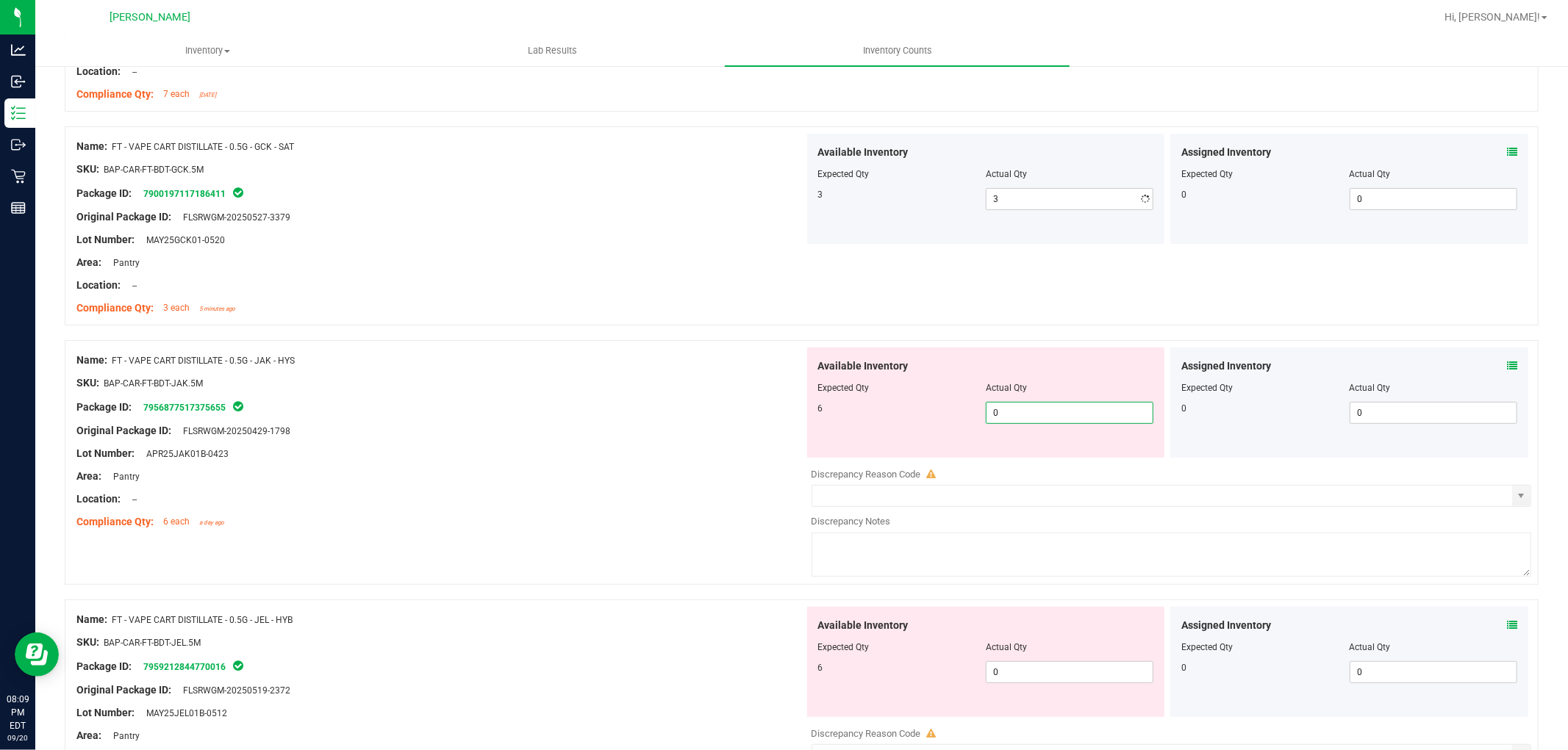
type input "06"
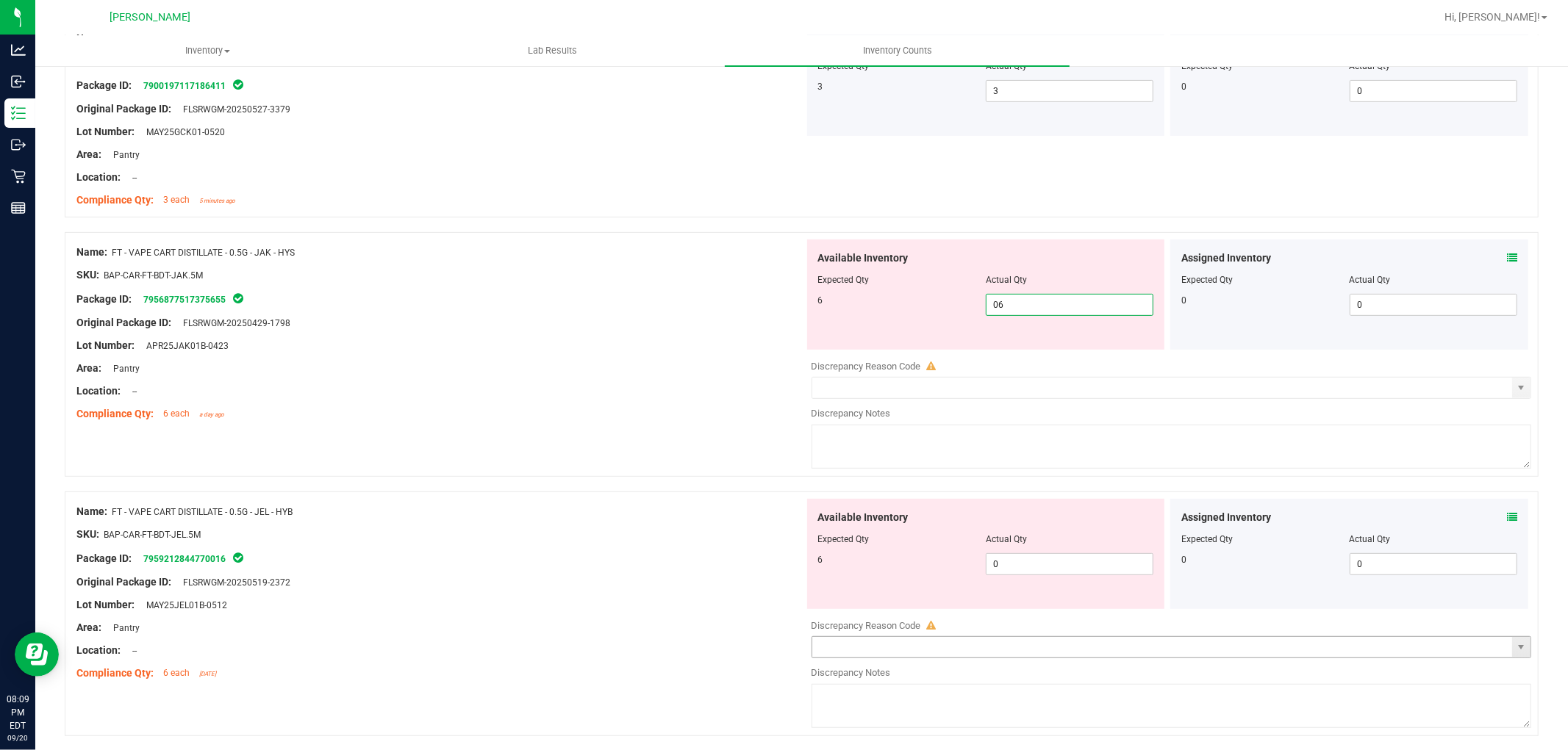
scroll to position [652, 0]
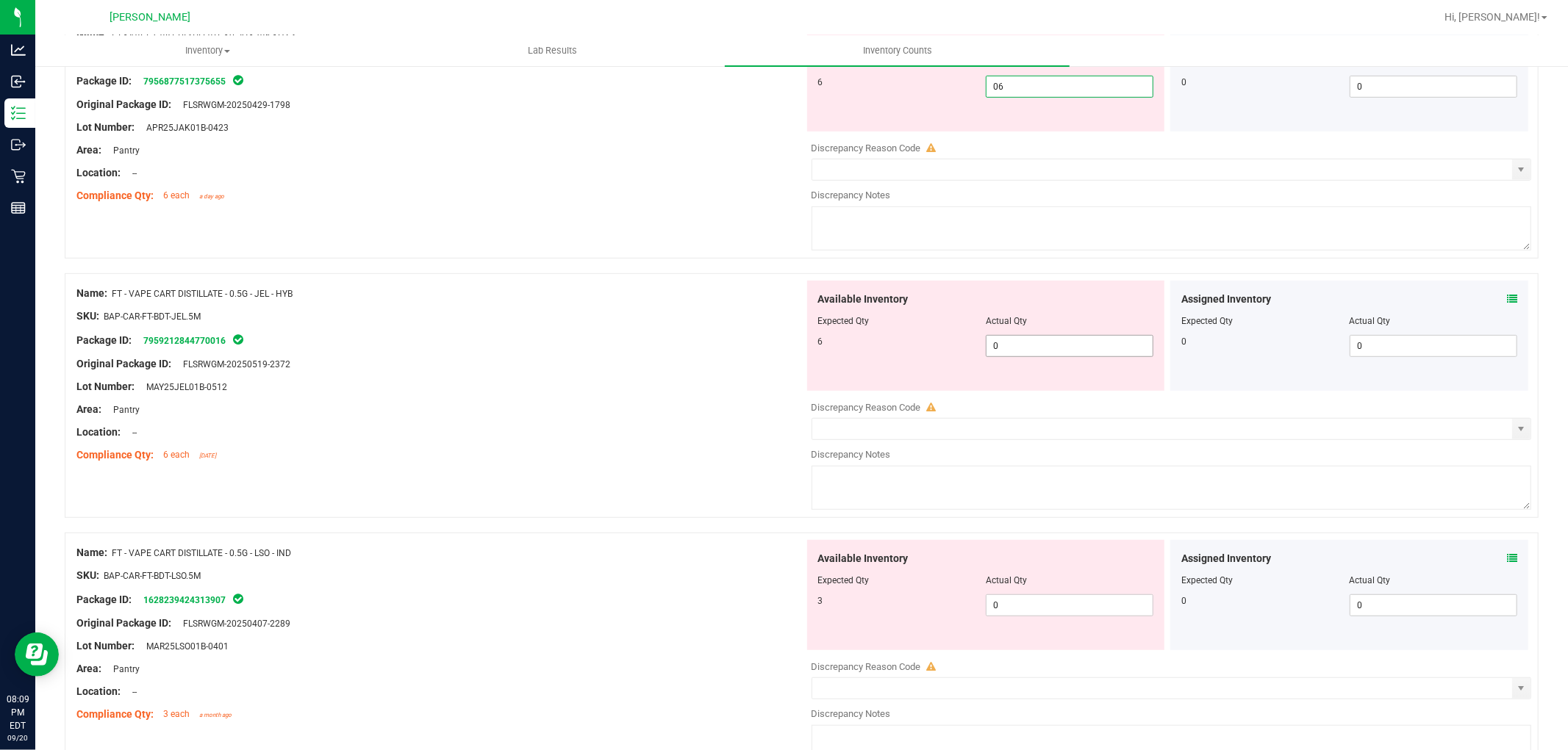
type input "6"
click at [1039, 351] on div "Available Inventory Expected Qty Actual Qty 6 0 0" at bounding box center [1167, 397] width 728 height 233
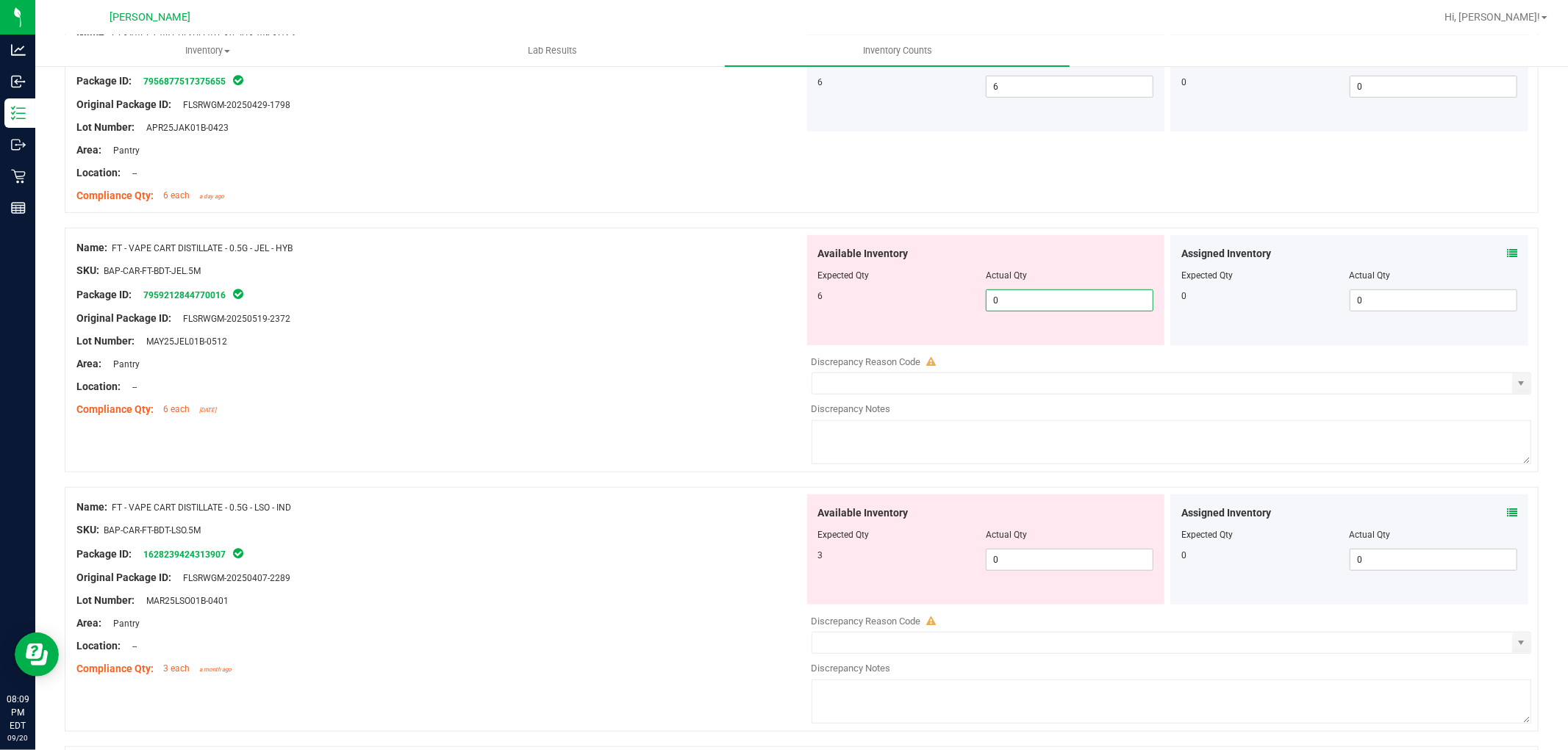
type input "06"
type input "6"
click at [1039, 550] on div "Available Inventory Expected Qty Actual Qty 3 03 0" at bounding box center [987, 549] width 358 height 110
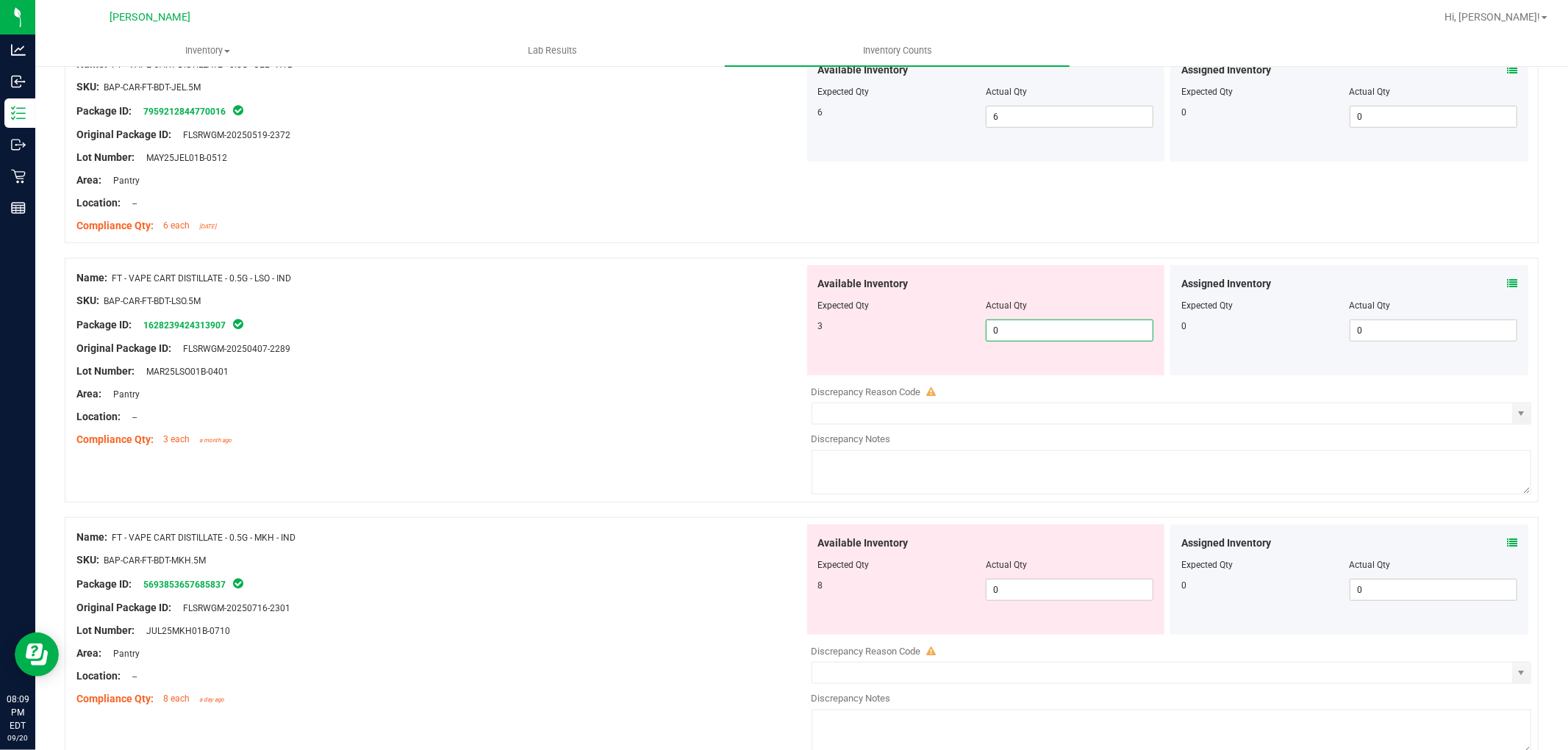
scroll to position [1061, 0]
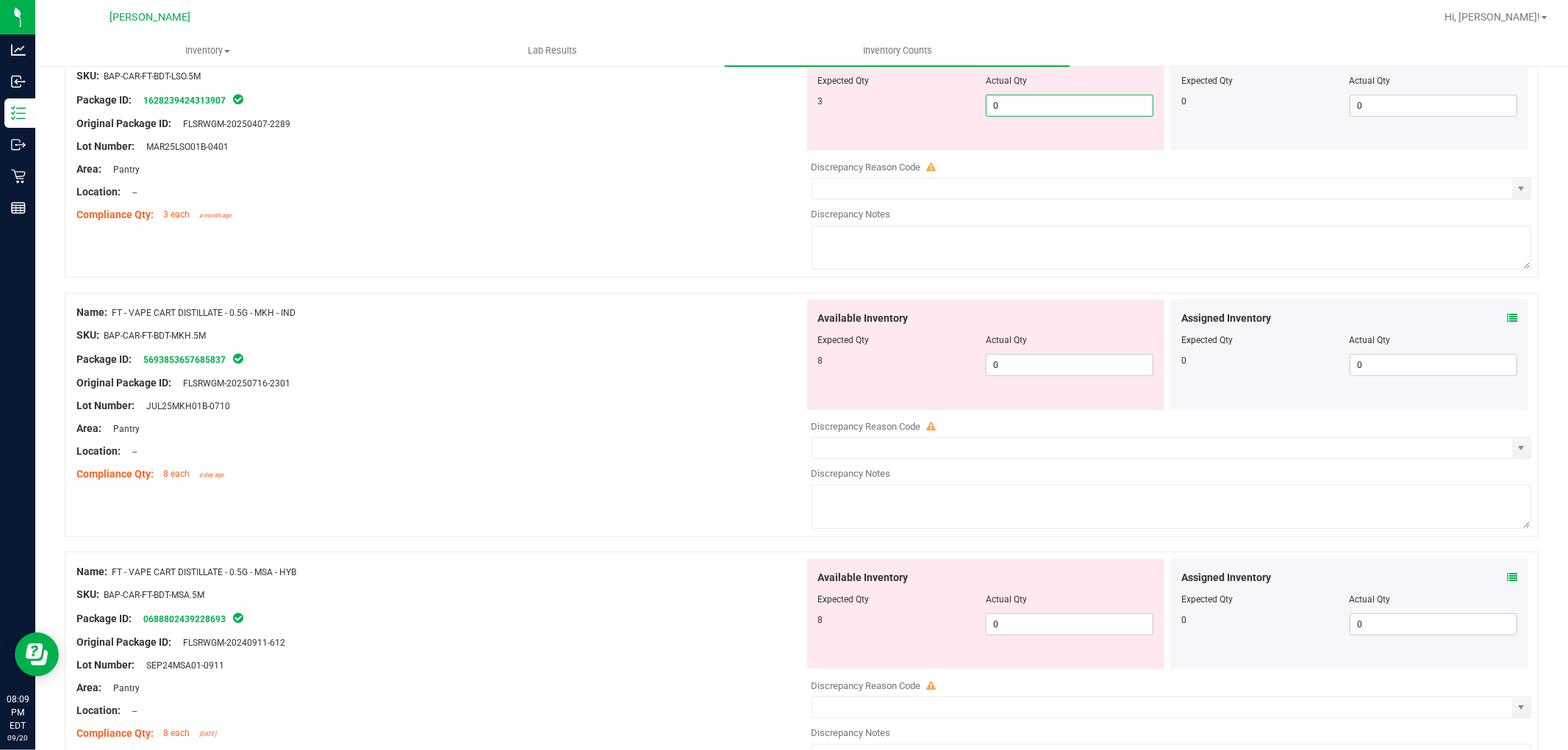
type input "03"
type input "3"
click at [1047, 363] on div "Available Inventory Expected Qty Actual Qty 8 0 0" at bounding box center [987, 354] width 358 height 110
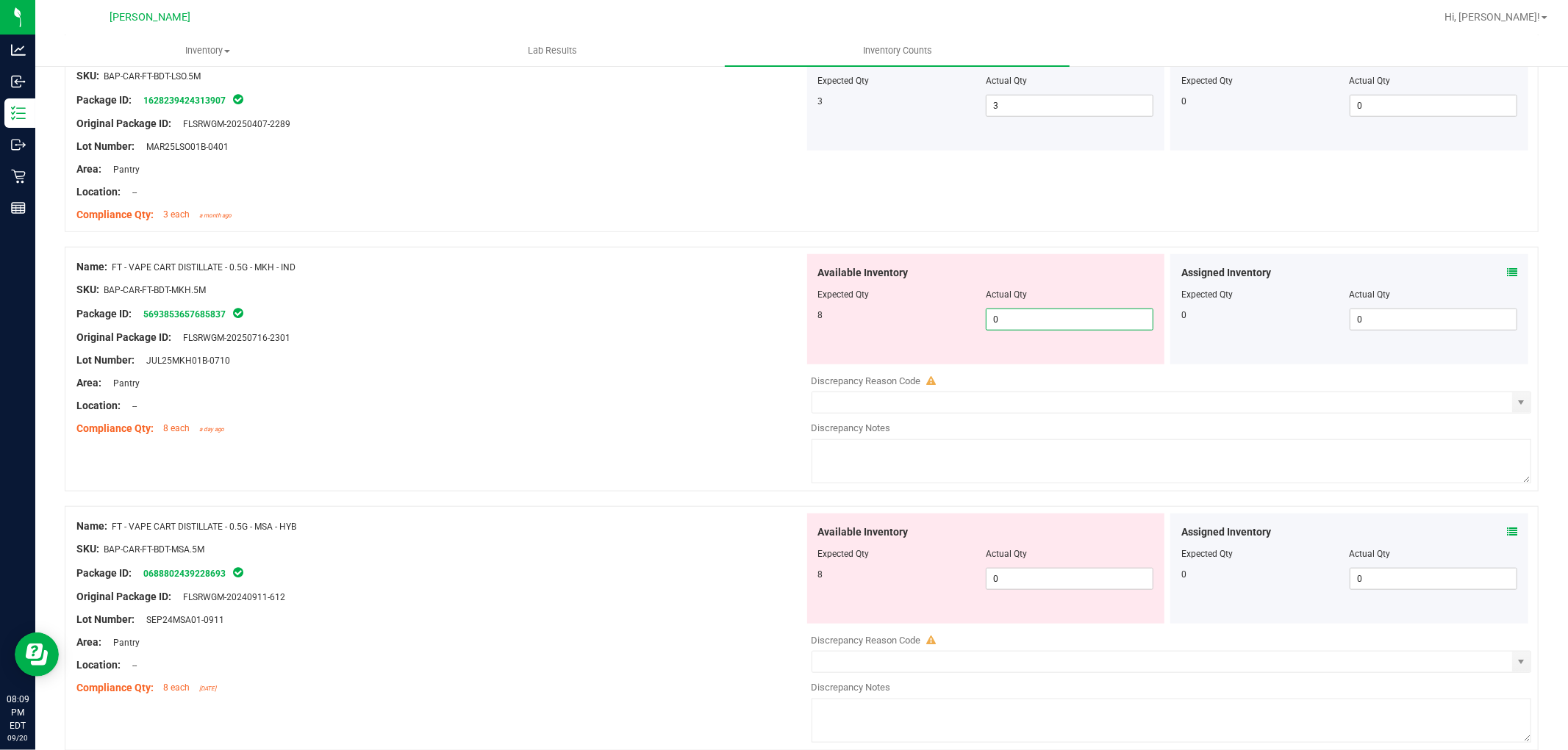
type input "08"
type input "8"
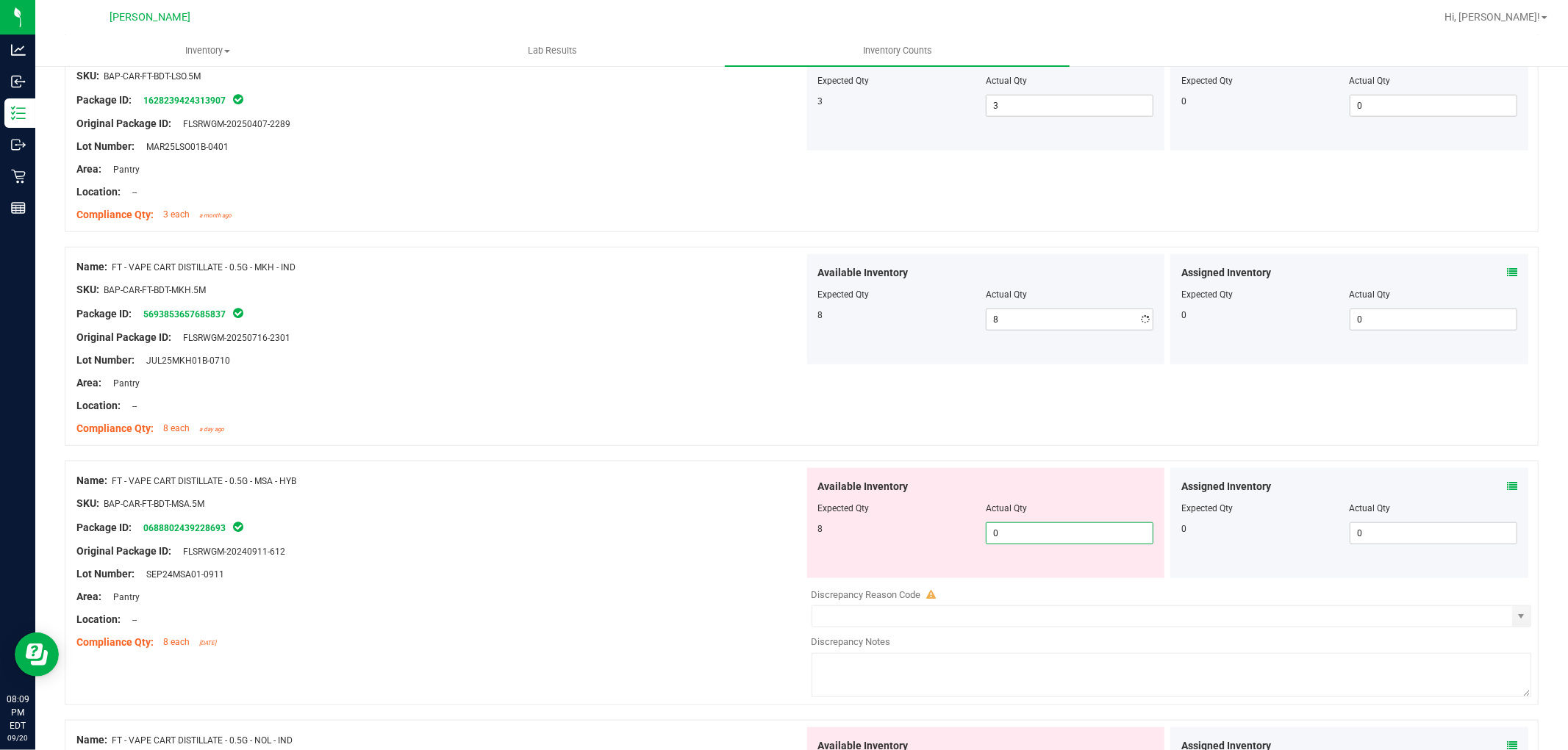
click at [1069, 582] on div "Available Inventory Expected Qty Actual Qty 8 0 0" at bounding box center [1167, 584] width 728 height 233
type input "08"
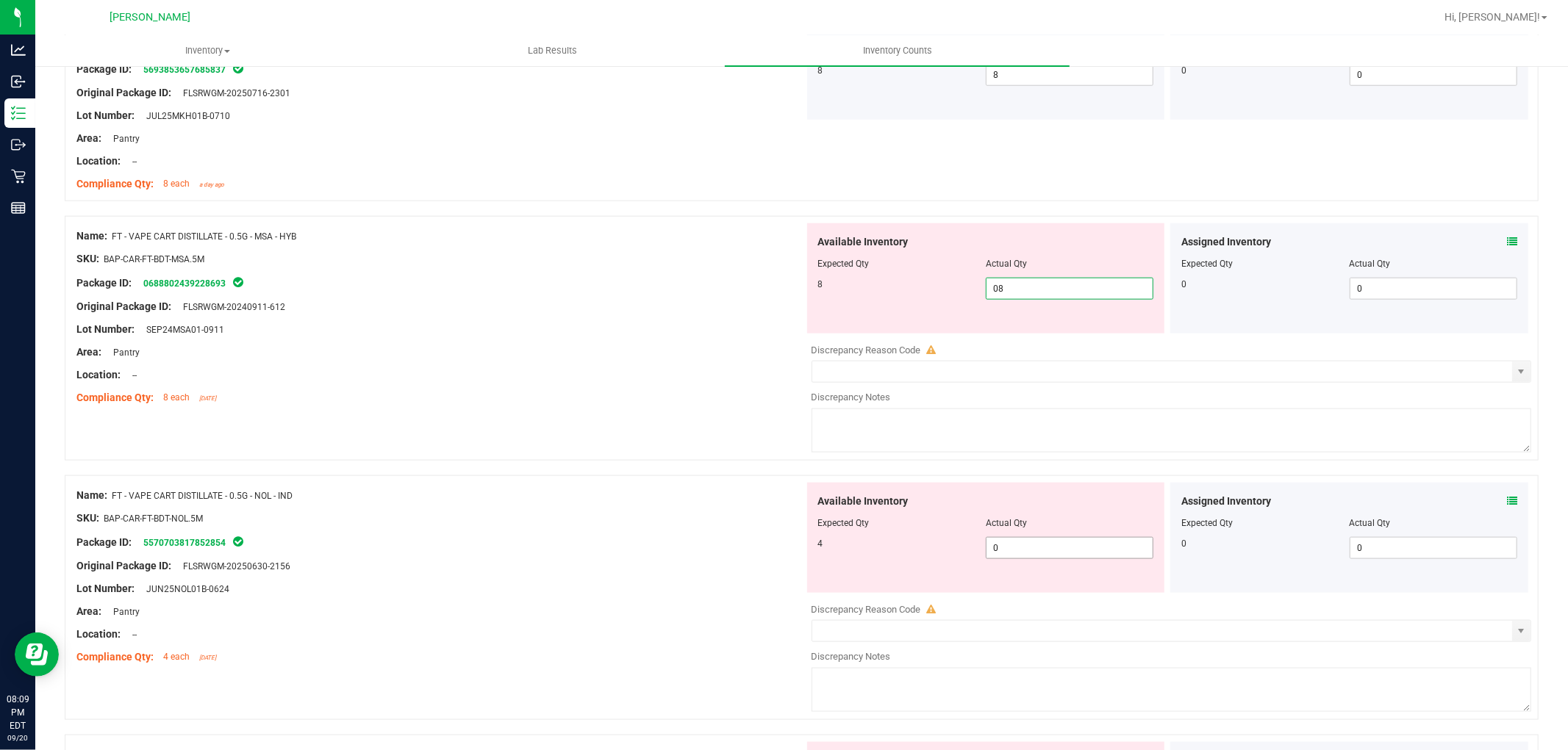
type input "8"
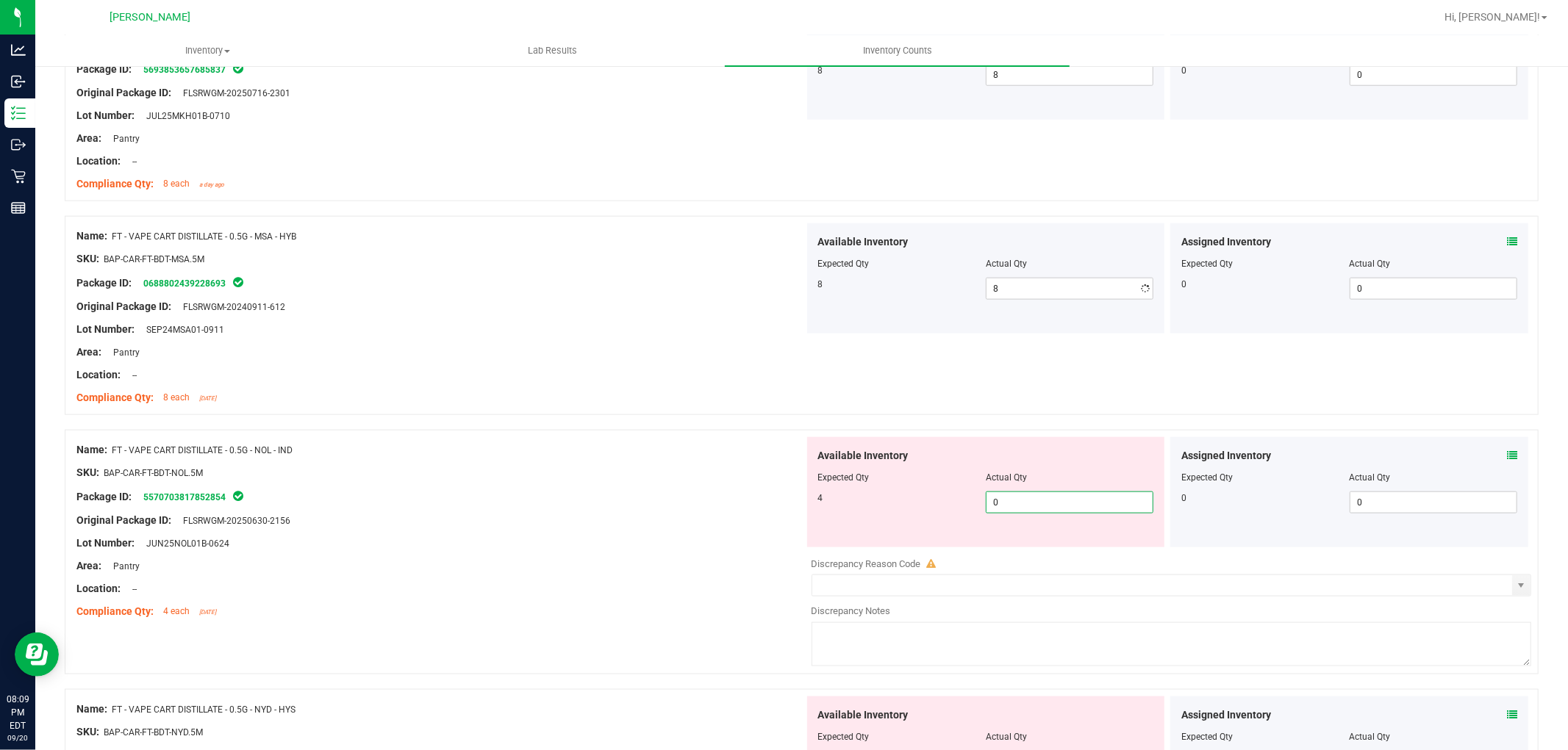
click at [1028, 559] on div "Available Inventory Expected Qty Actual Qty 4 0 0" at bounding box center [1167, 554] width 728 height 233
type input "04"
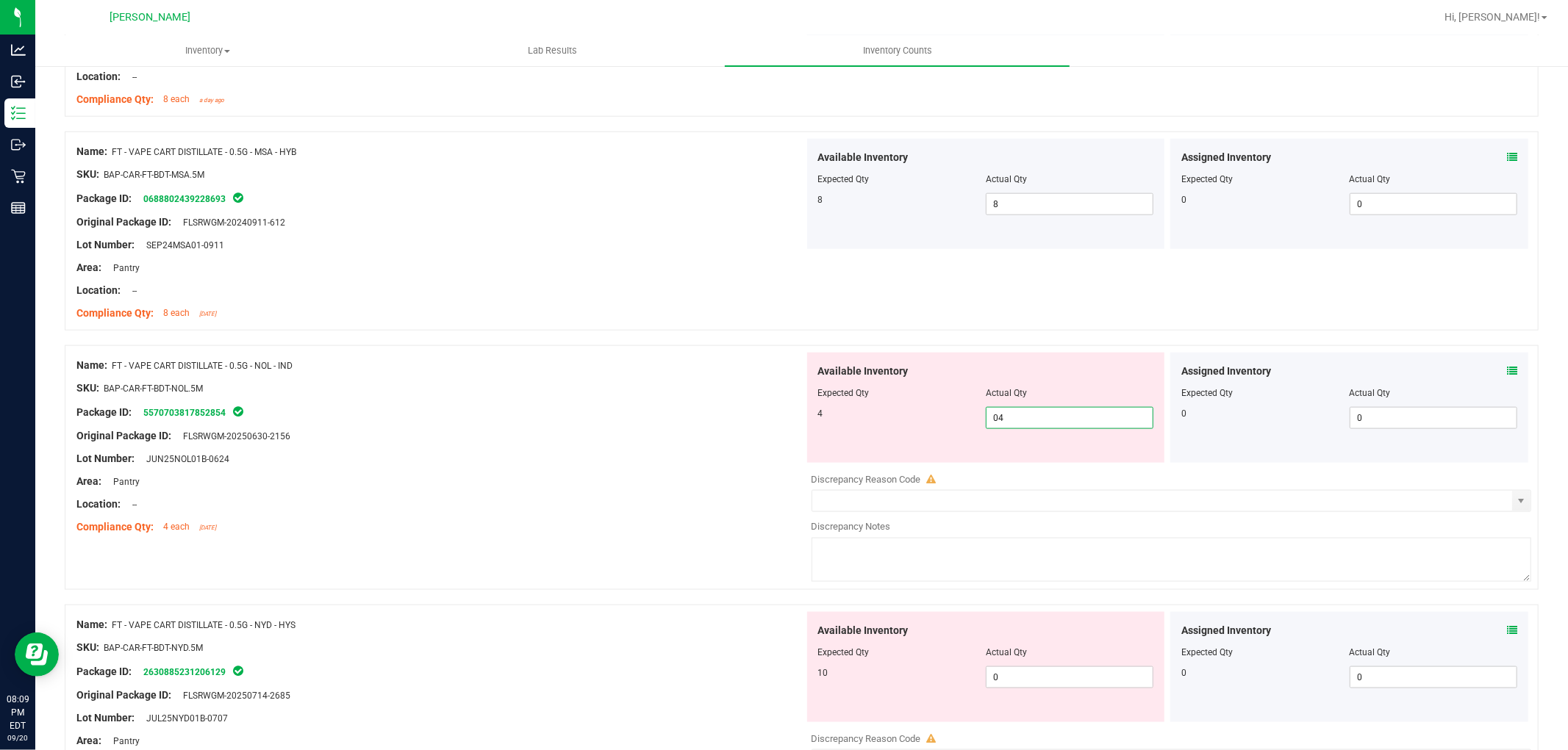
scroll to position [1552, 0]
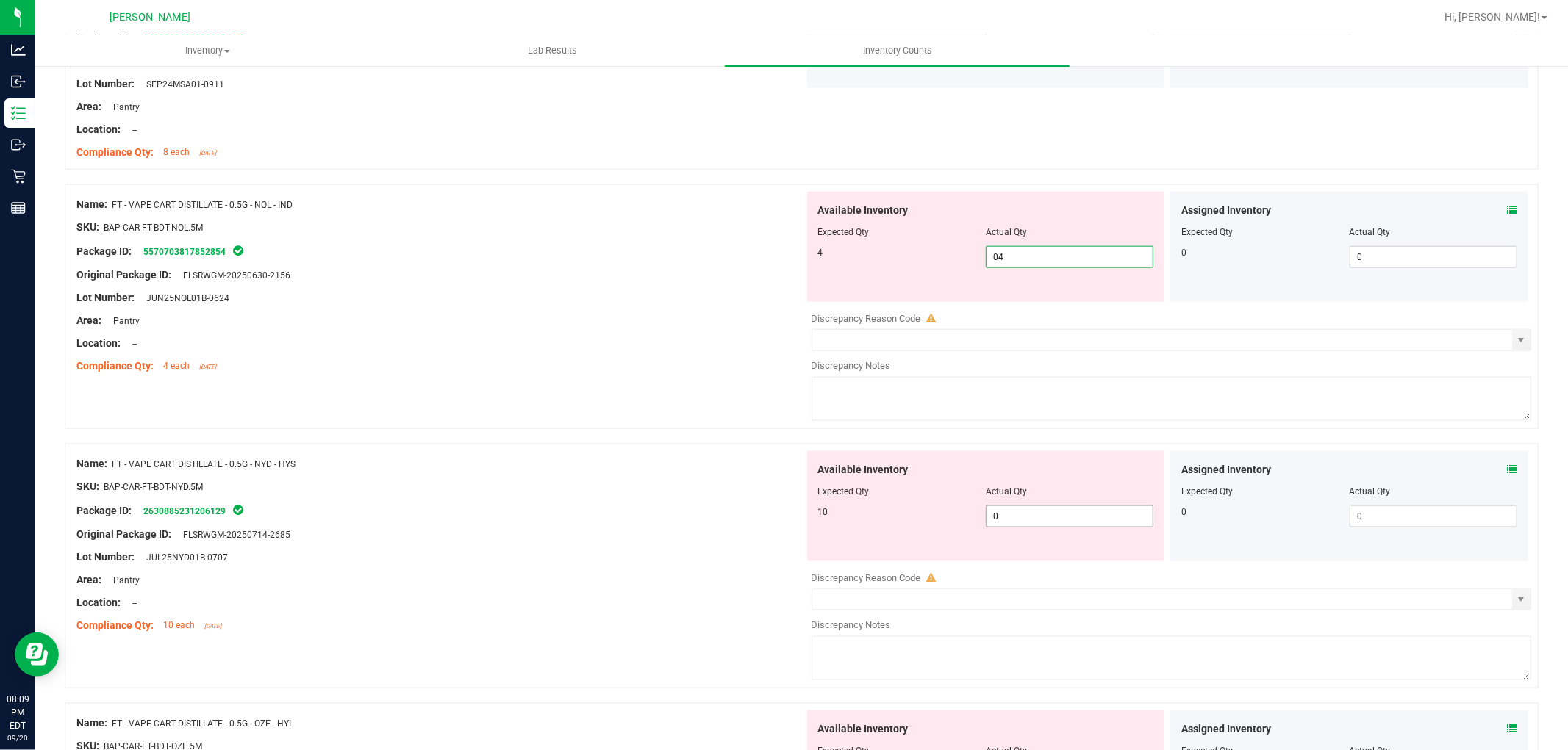
type input "4"
click at [1054, 510] on div "Available Inventory Expected Qty Actual Qty 10 0 0" at bounding box center [987, 506] width 358 height 110
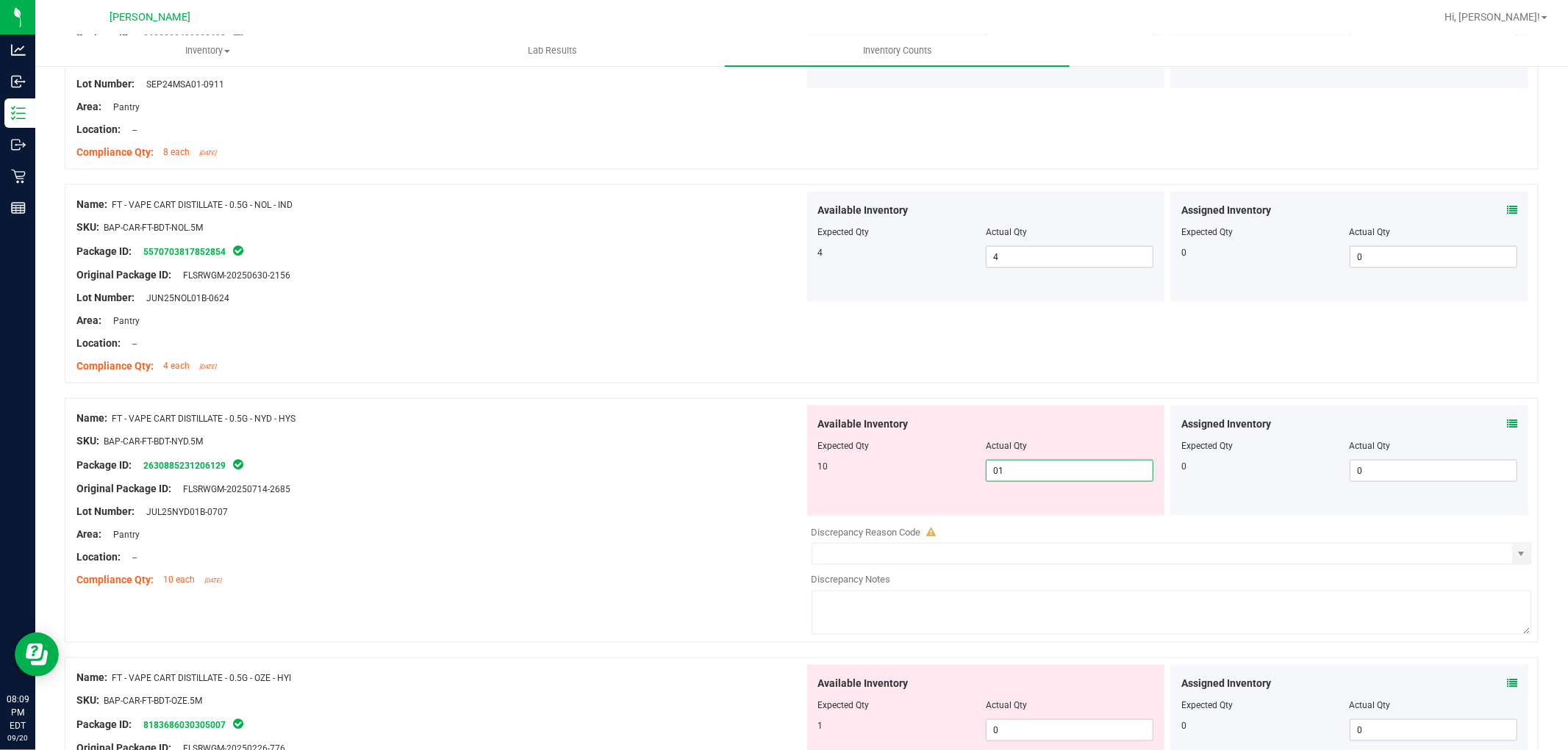
type input "010"
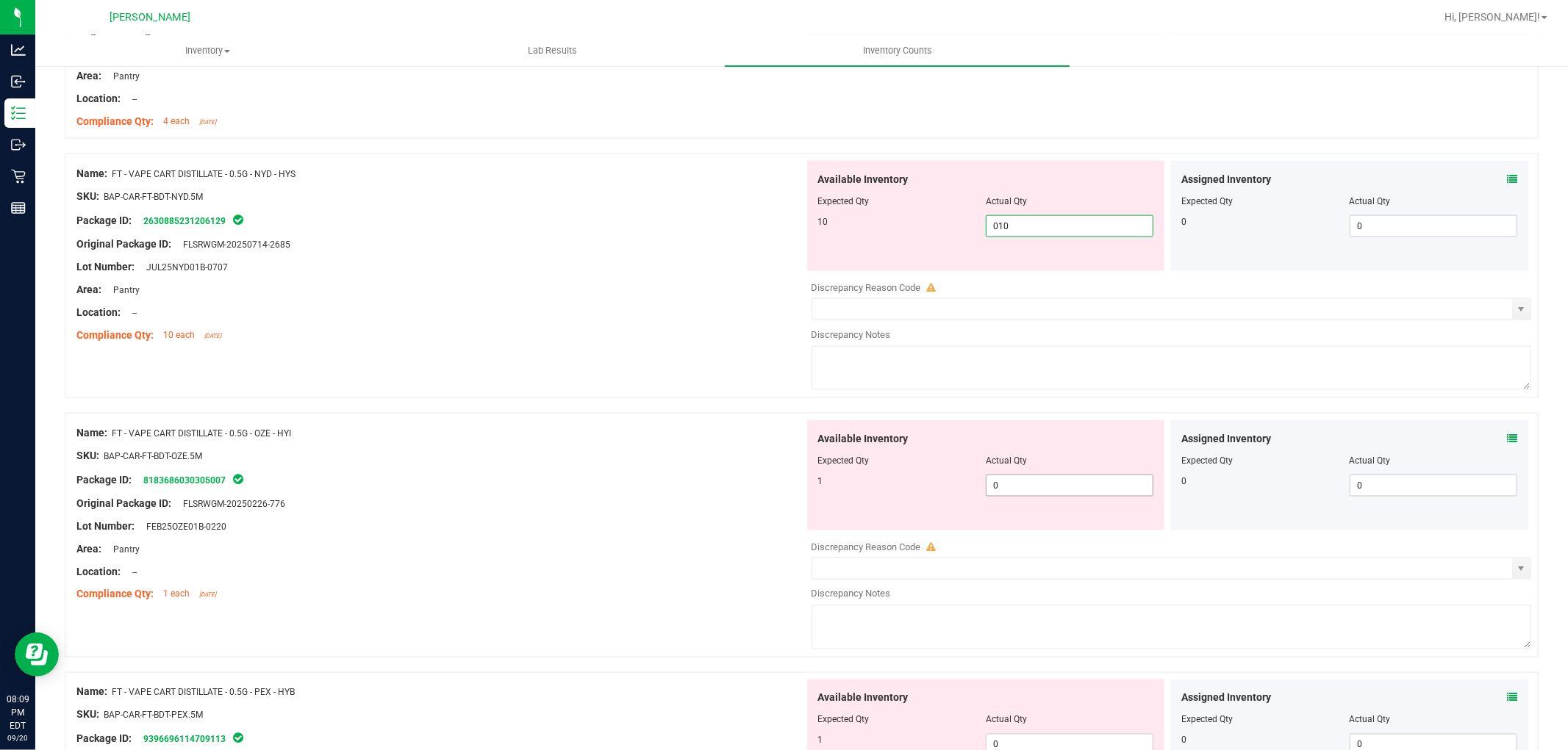
type input "10"
click at [1054, 488] on div "Available Inventory Expected Qty Actual Qty 1 0 0" at bounding box center [1167, 537] width 728 height 233
type input "01"
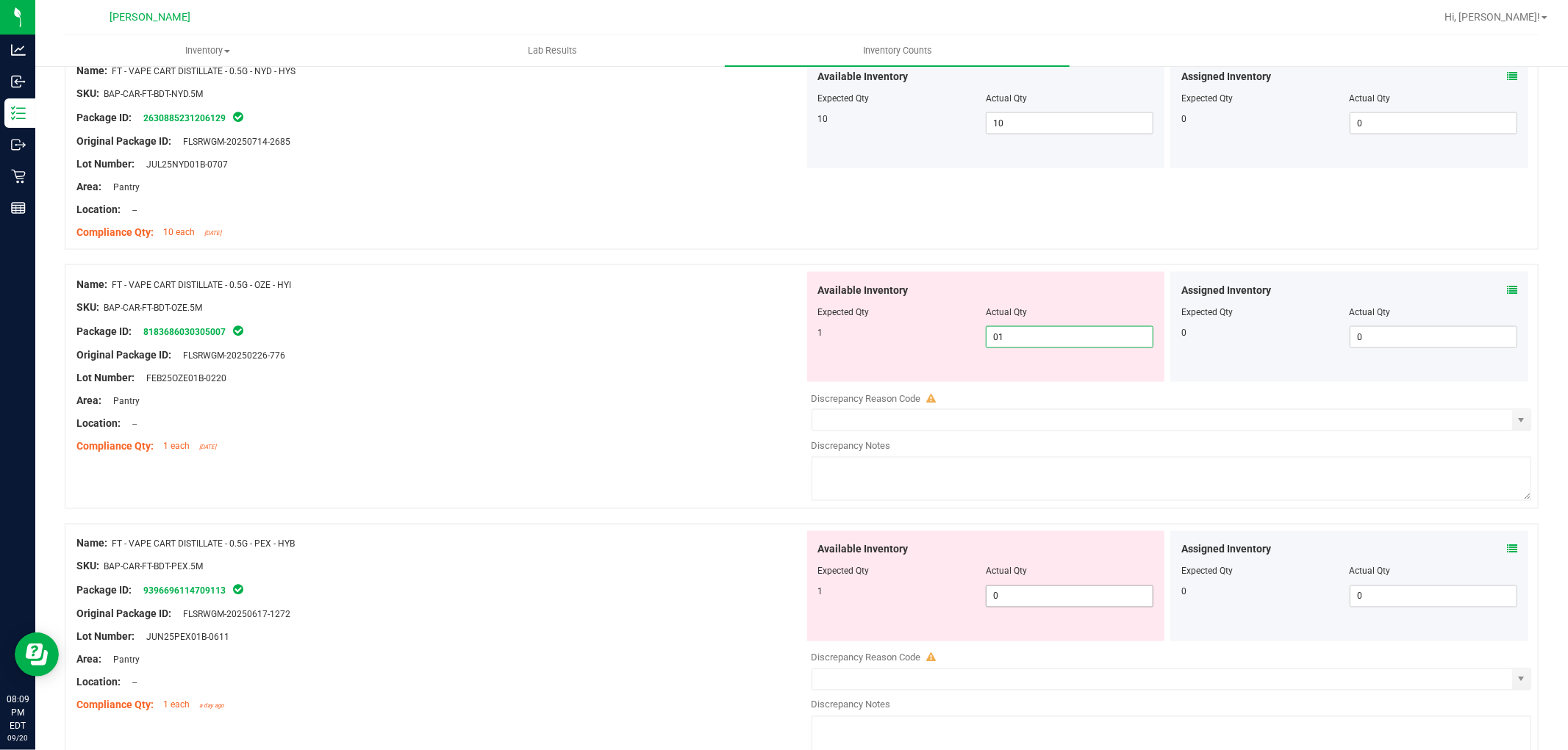
scroll to position [1959, 0]
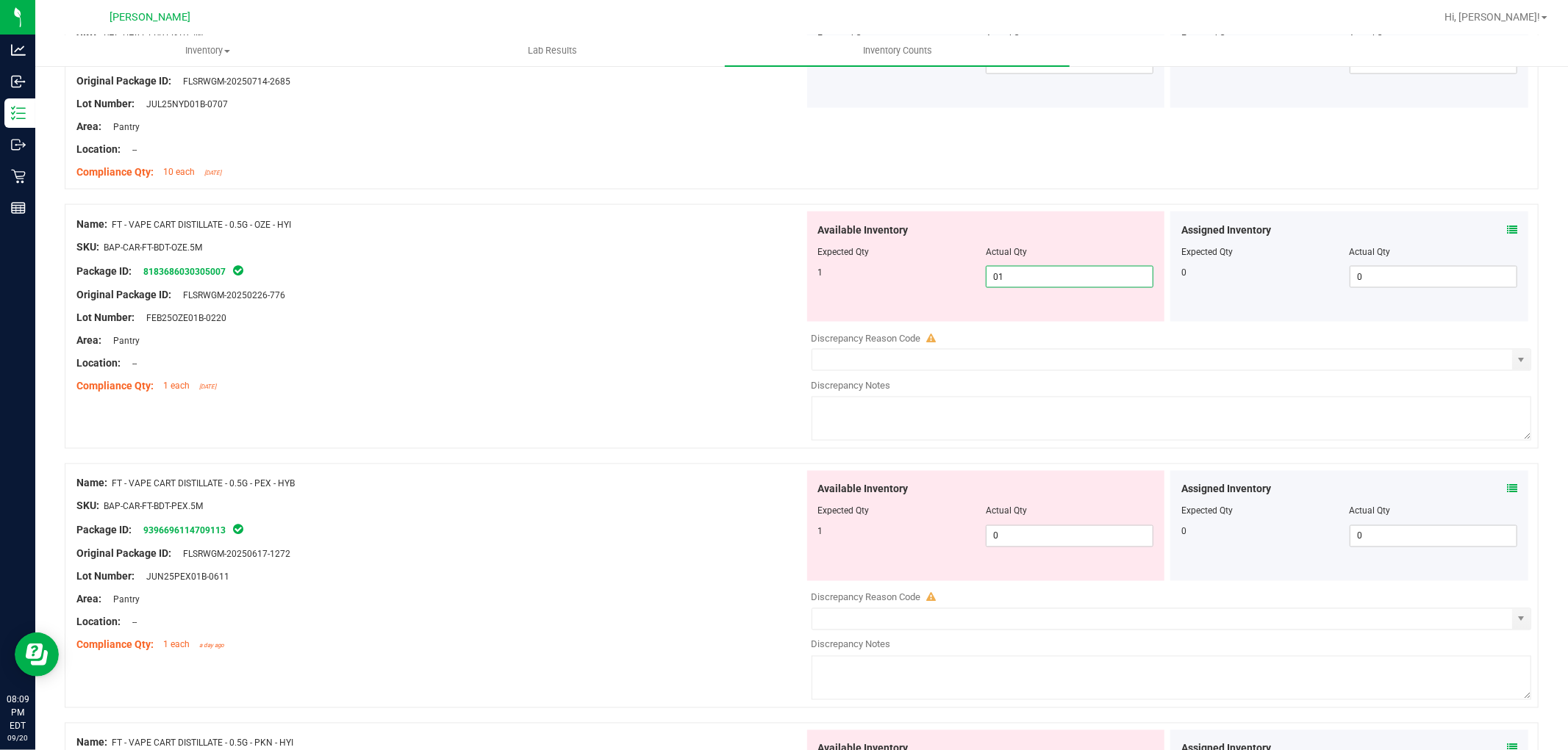
type input "1"
click at [1047, 519] on div "Available Inventory Expected Qty Actual Qty 1 0 0" at bounding box center [987, 526] width 358 height 110
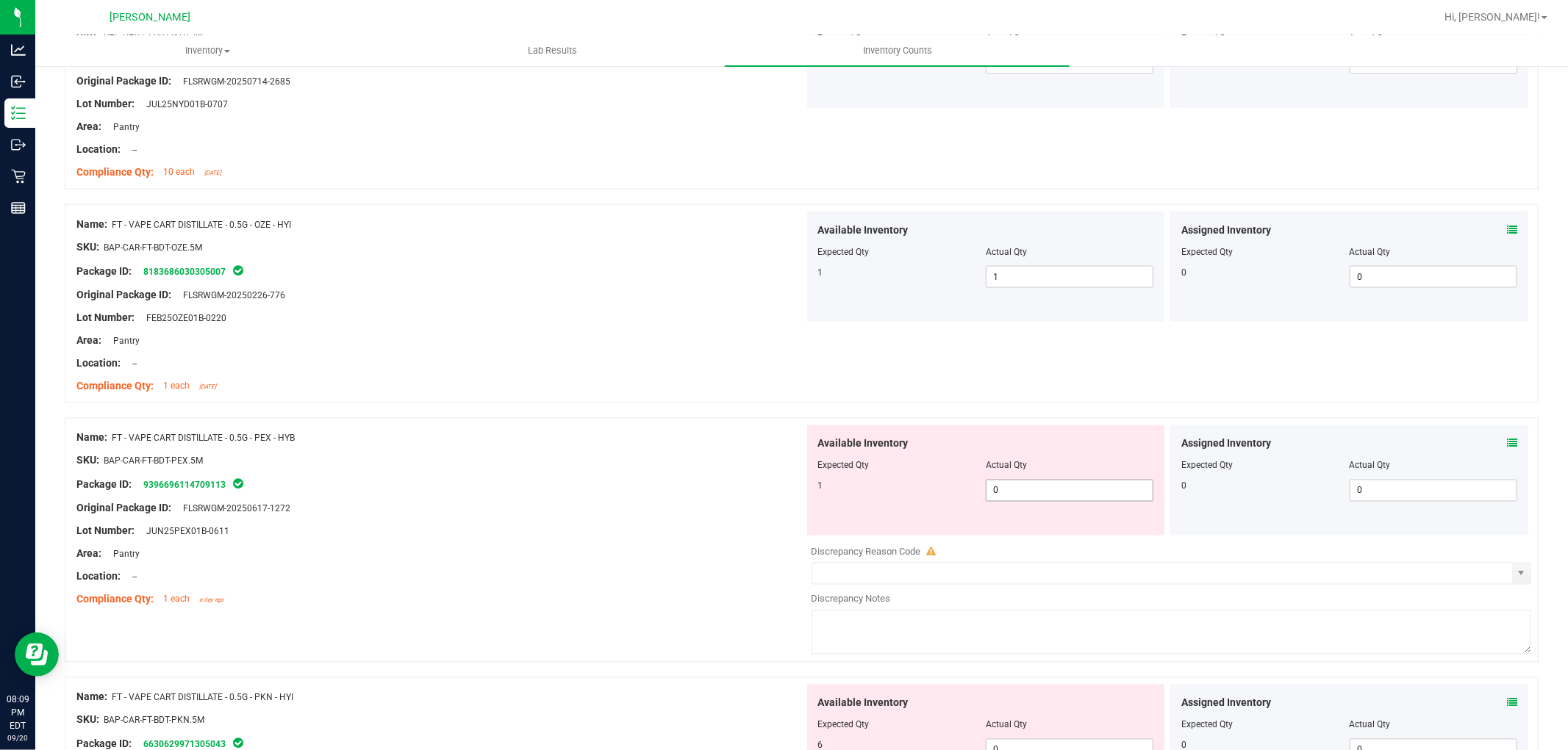
click at [1047, 497] on span "0 0" at bounding box center [1070, 491] width 168 height 22
type input "01"
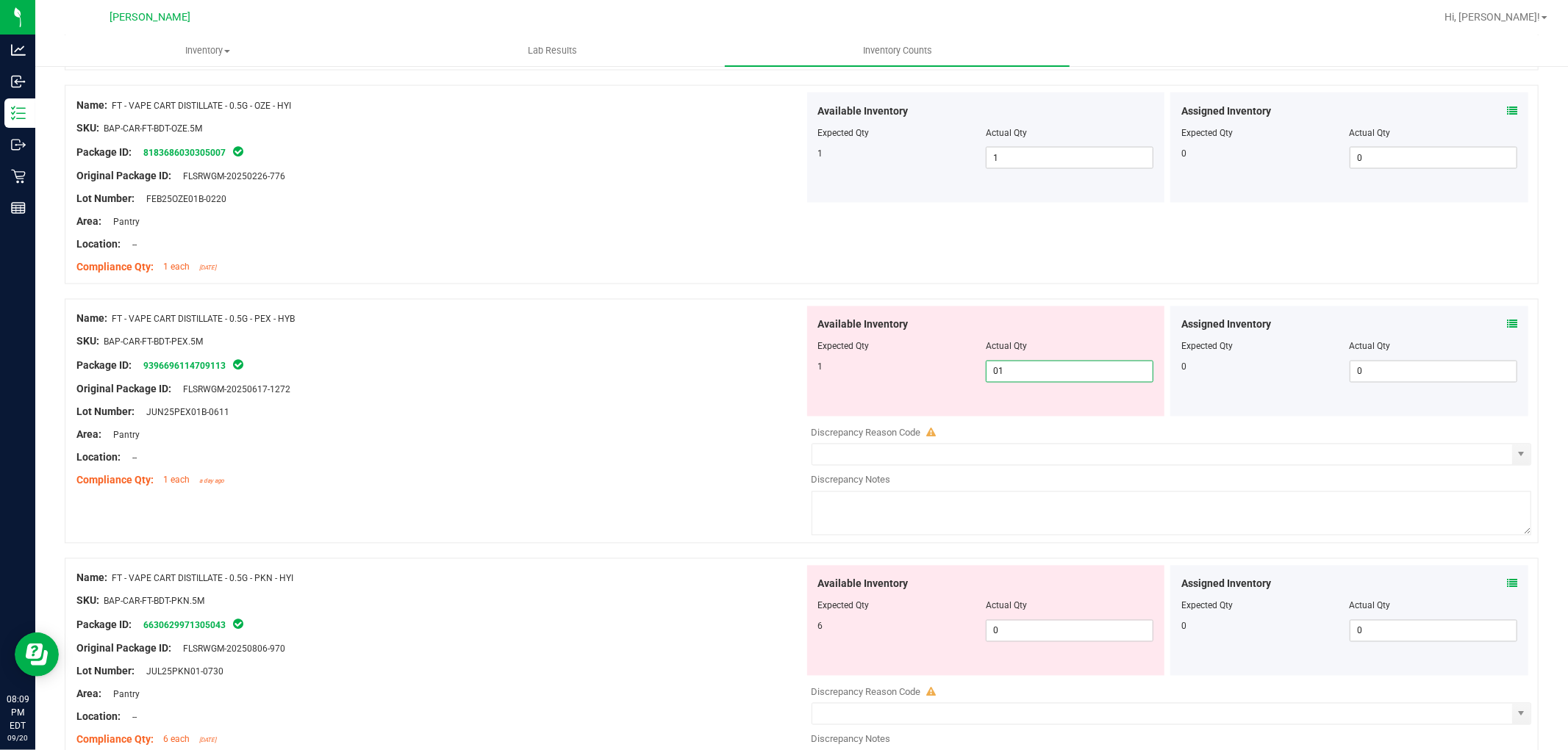
scroll to position [2205, 0]
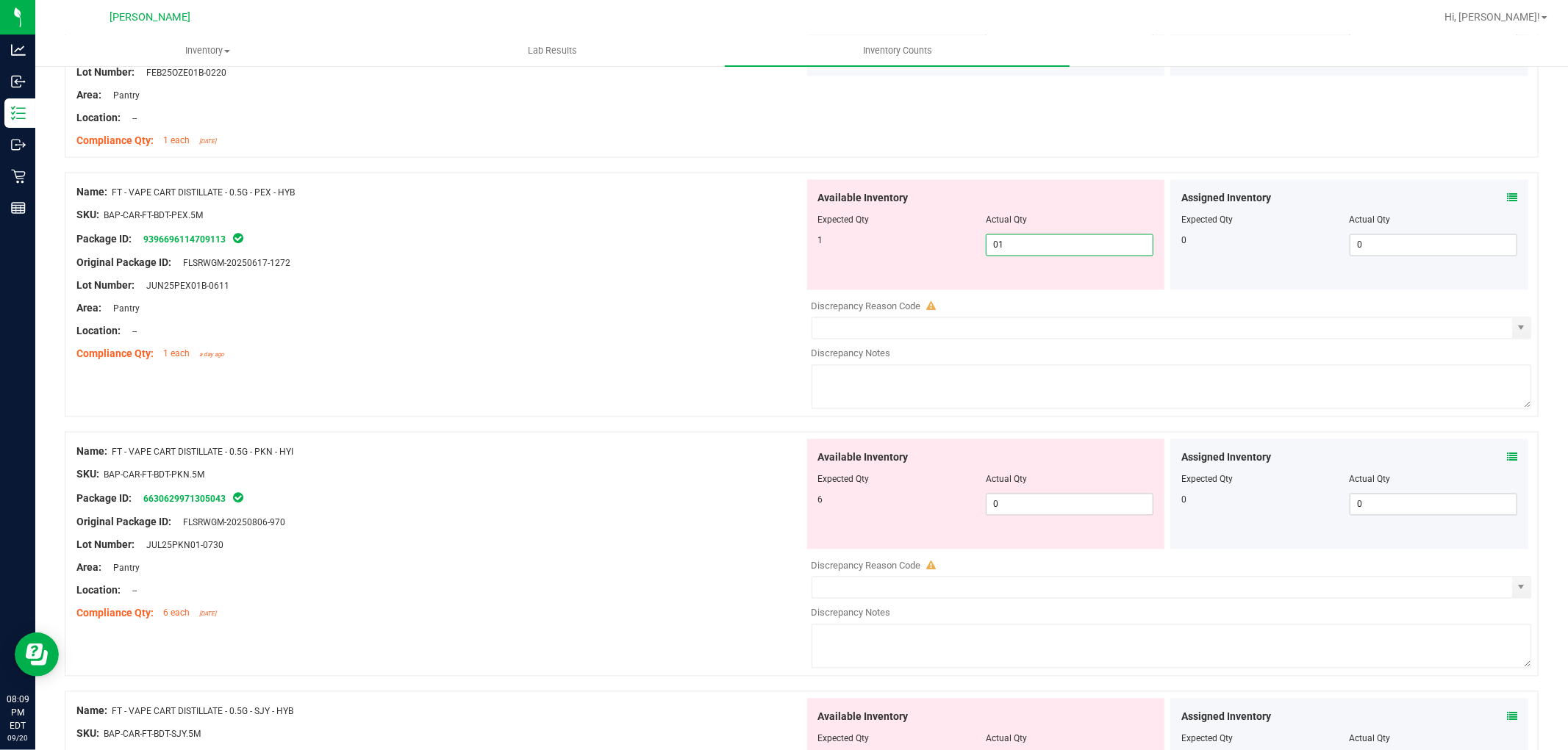
type input "1"
click at [1036, 497] on div "Available Inventory Expected Qty Actual Qty 6 0 0" at bounding box center [987, 494] width 358 height 110
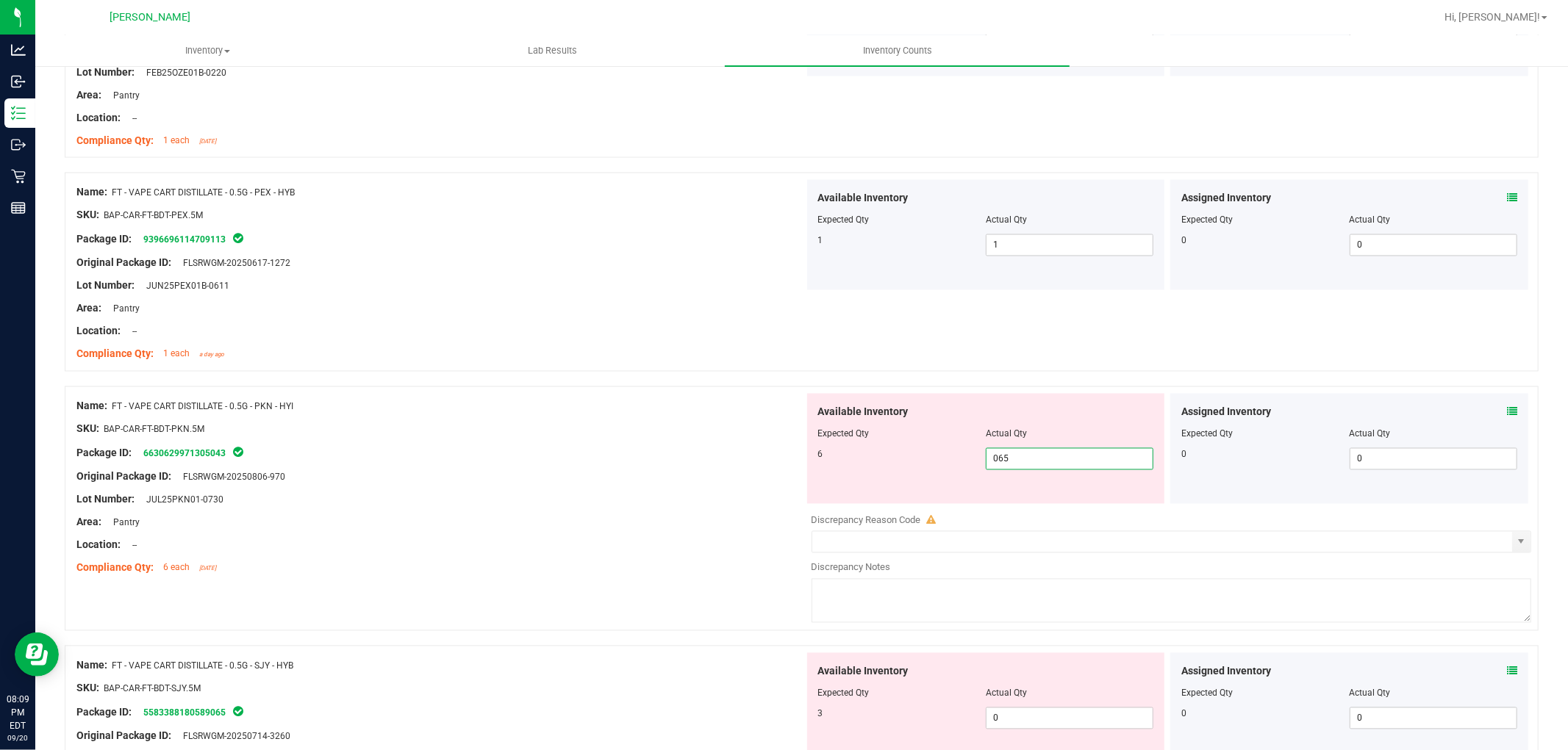
type input "06"
type input "6"
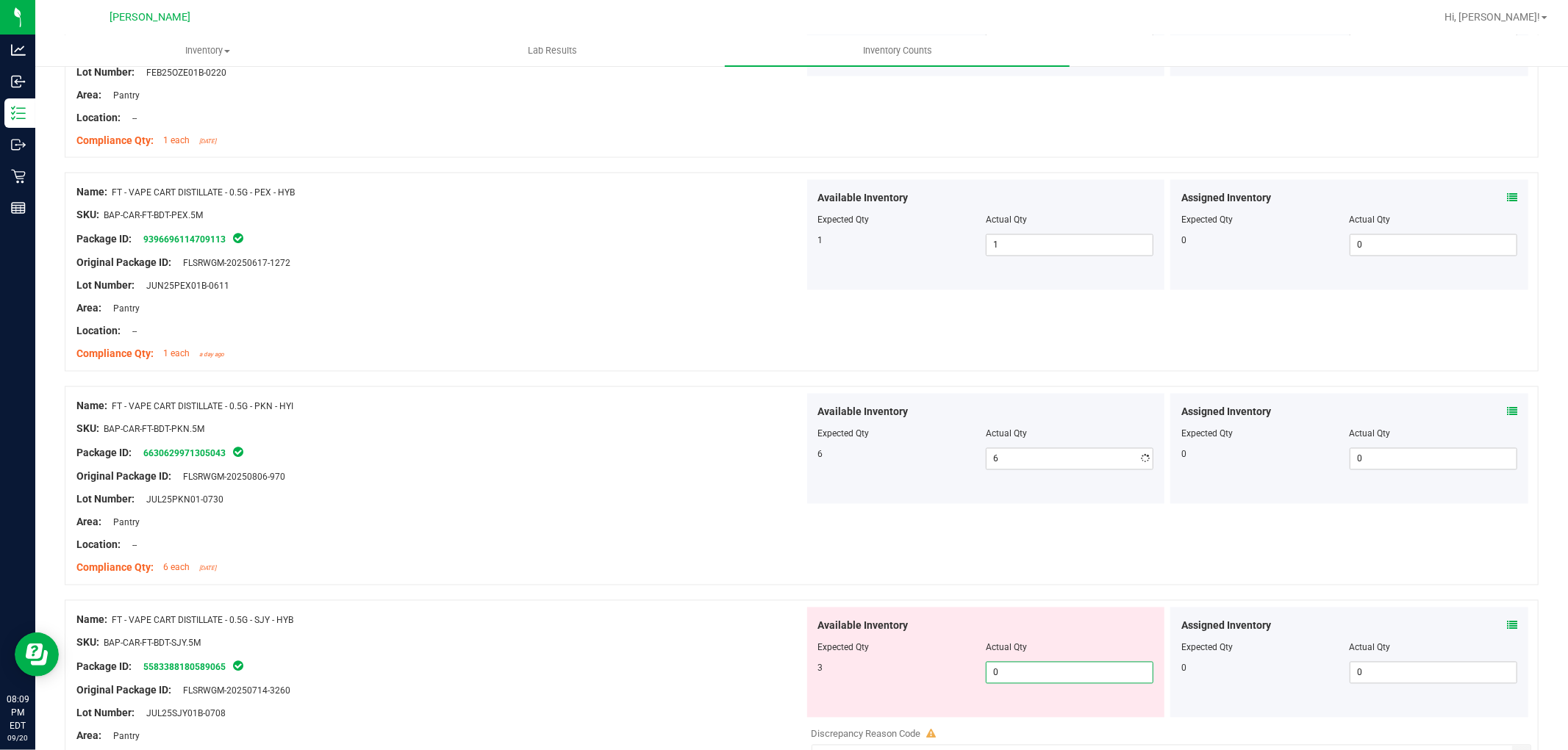
click at [1055, 723] on div "Available Inventory Expected Qty Actual Qty 3 0 0" at bounding box center [1167, 724] width 728 height 233
type input "03"
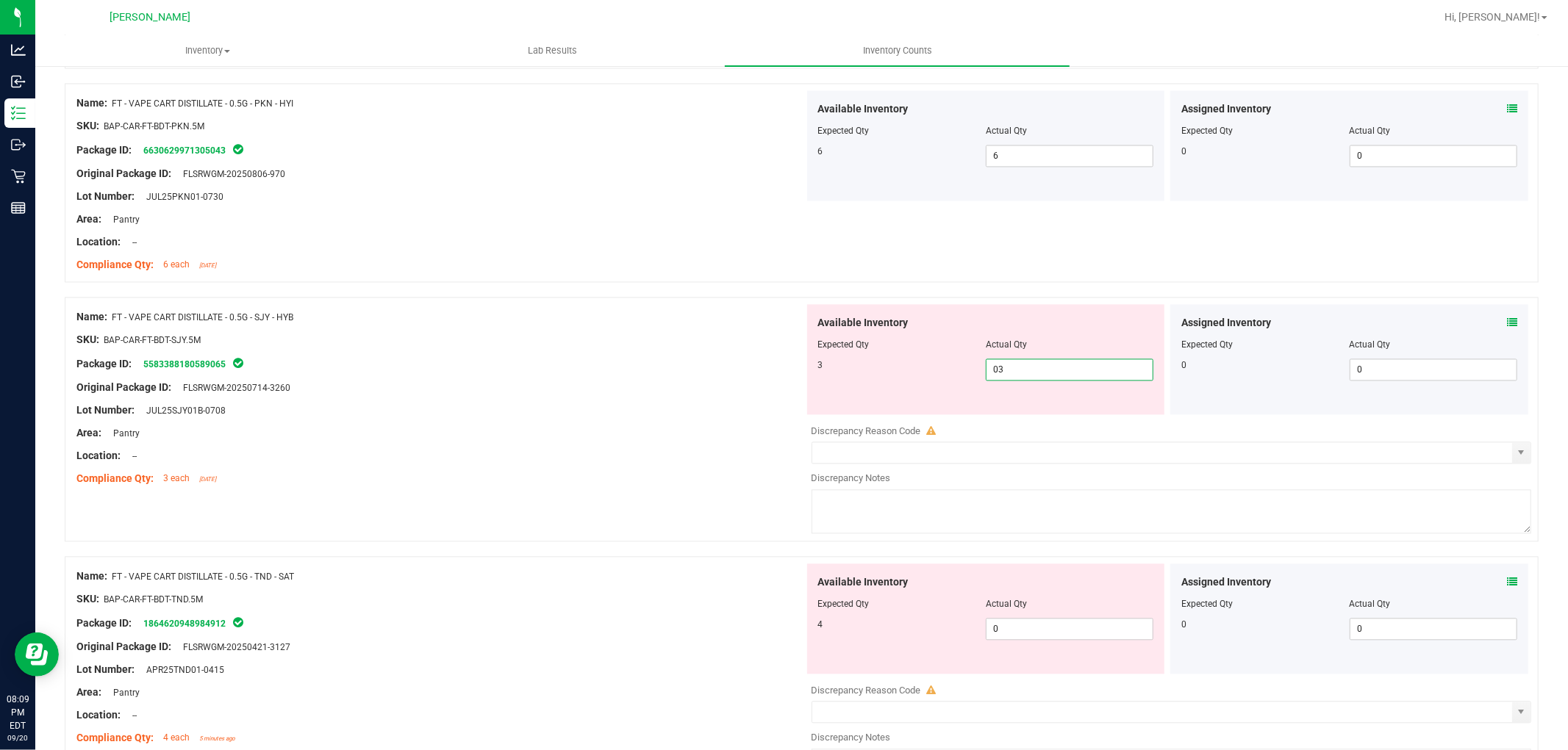
scroll to position [2613, 0]
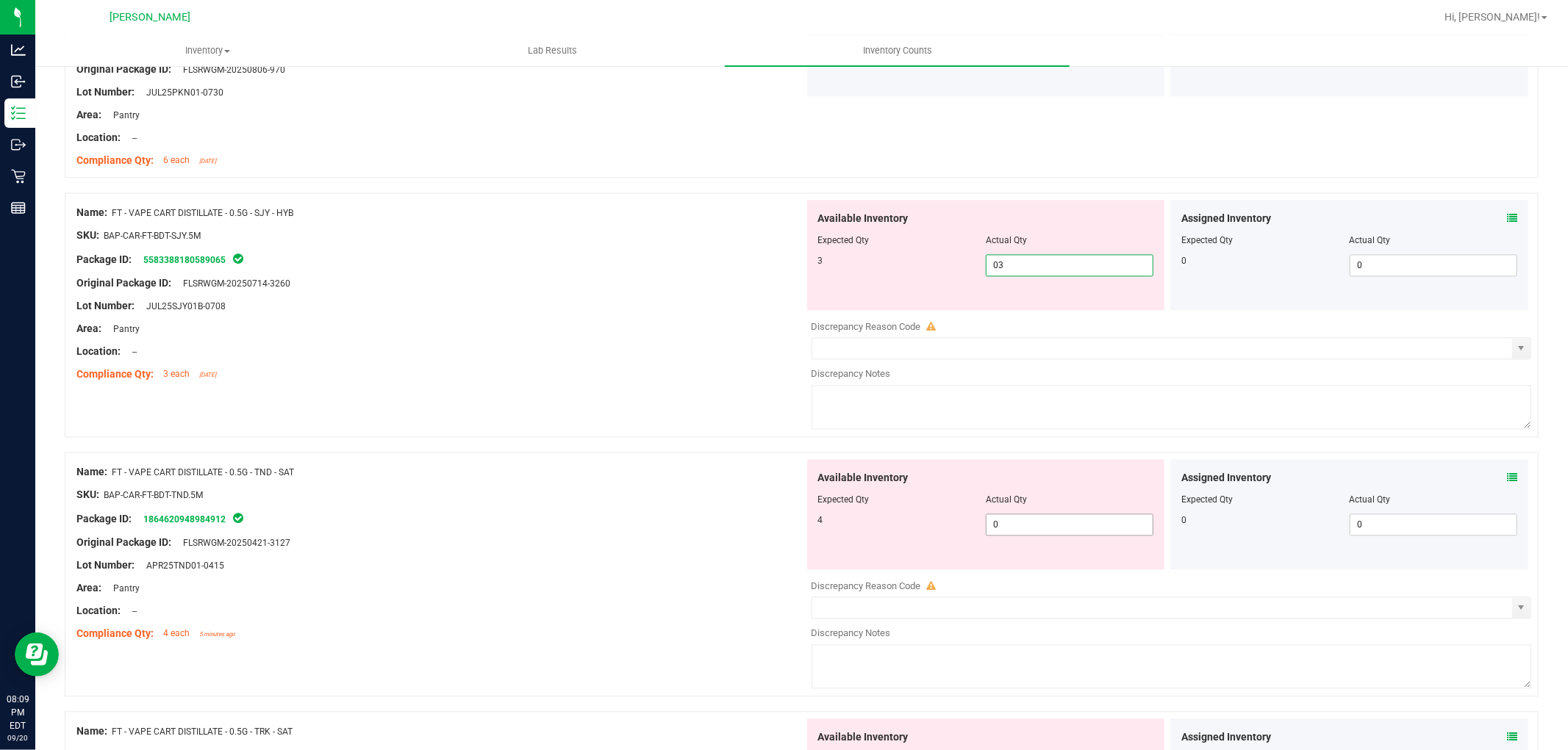
type input "3"
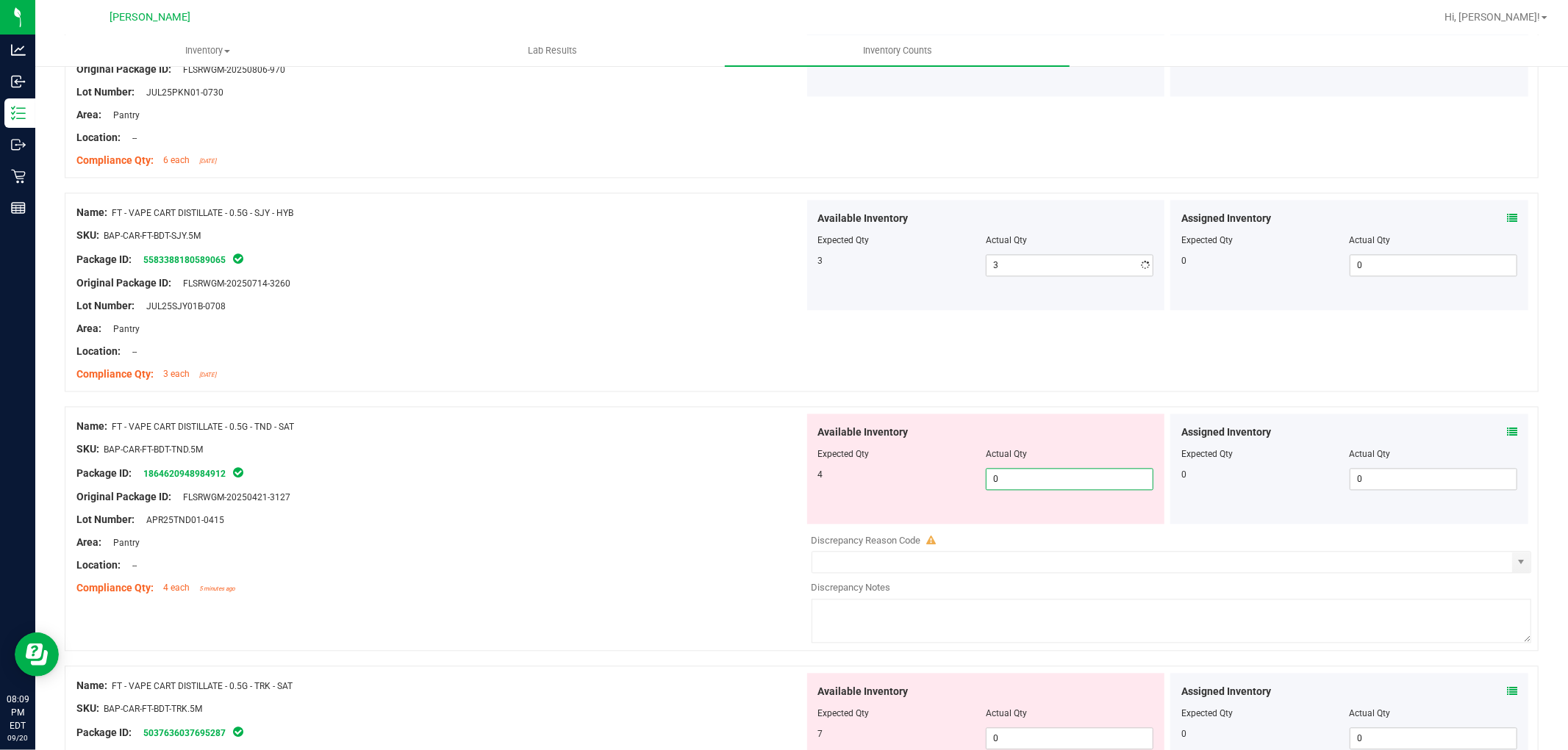
click at [999, 518] on div "Available Inventory Expected Qty Actual Qty 4 0 0" at bounding box center [987, 468] width 358 height 110
type input "04"
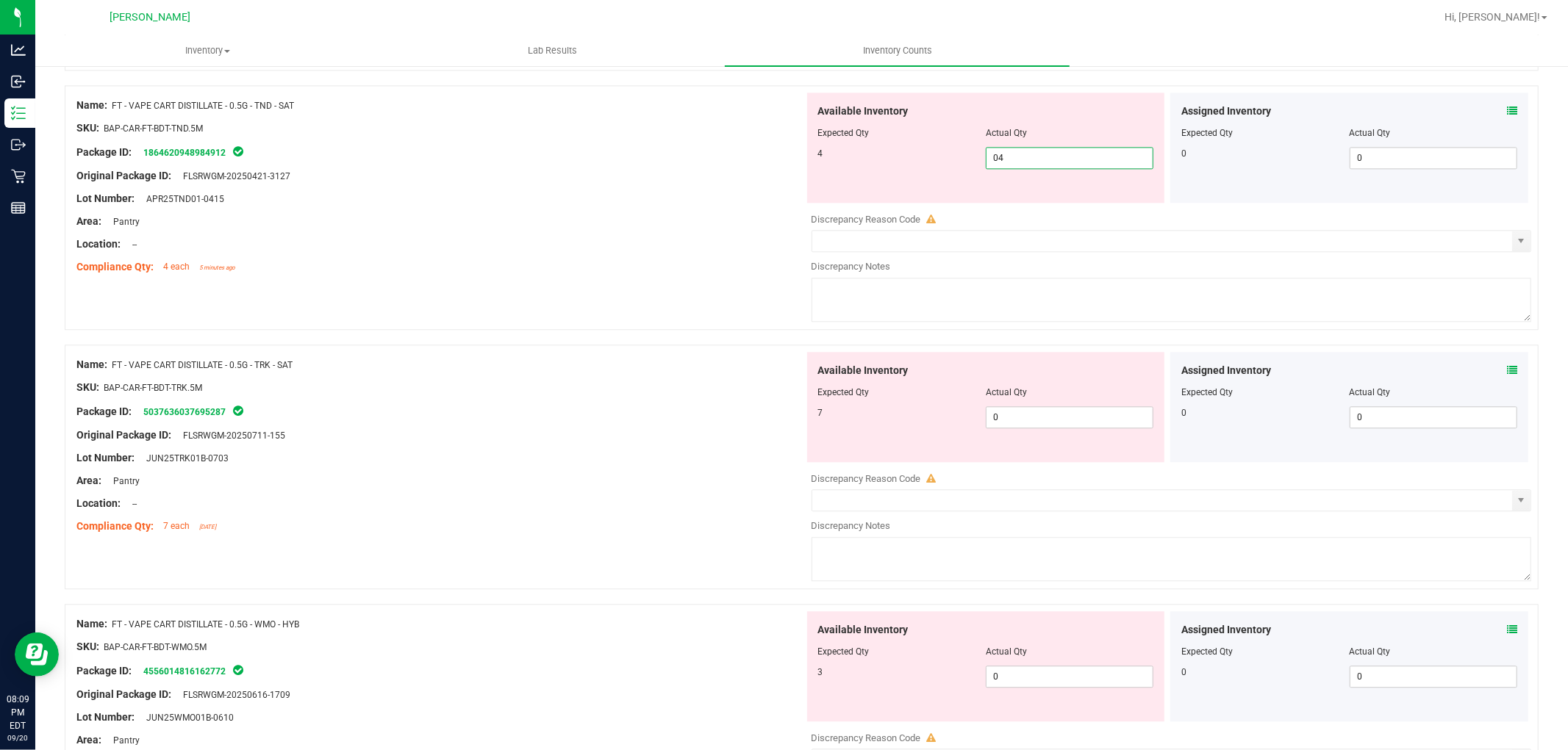
scroll to position [2939, 0]
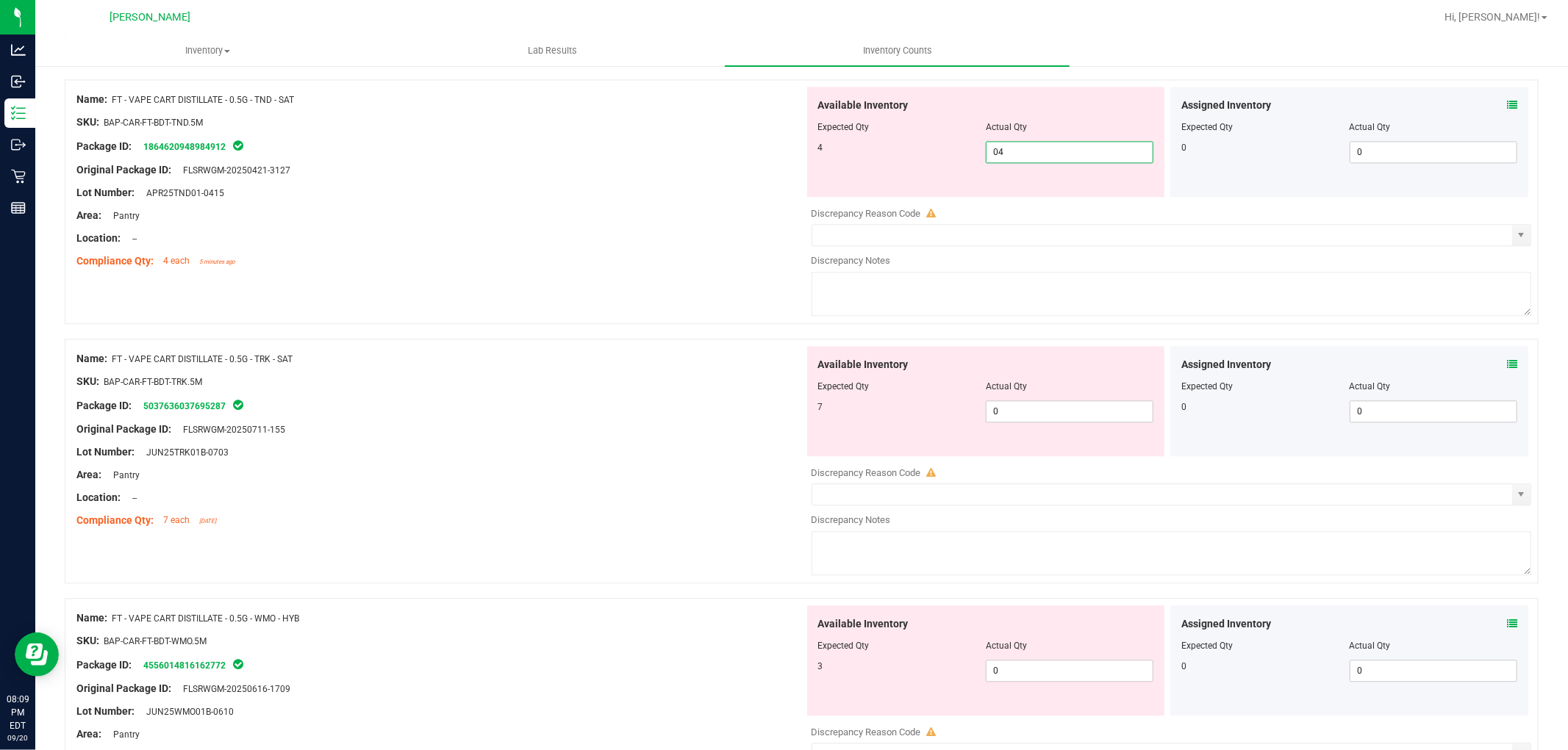
type input "4"
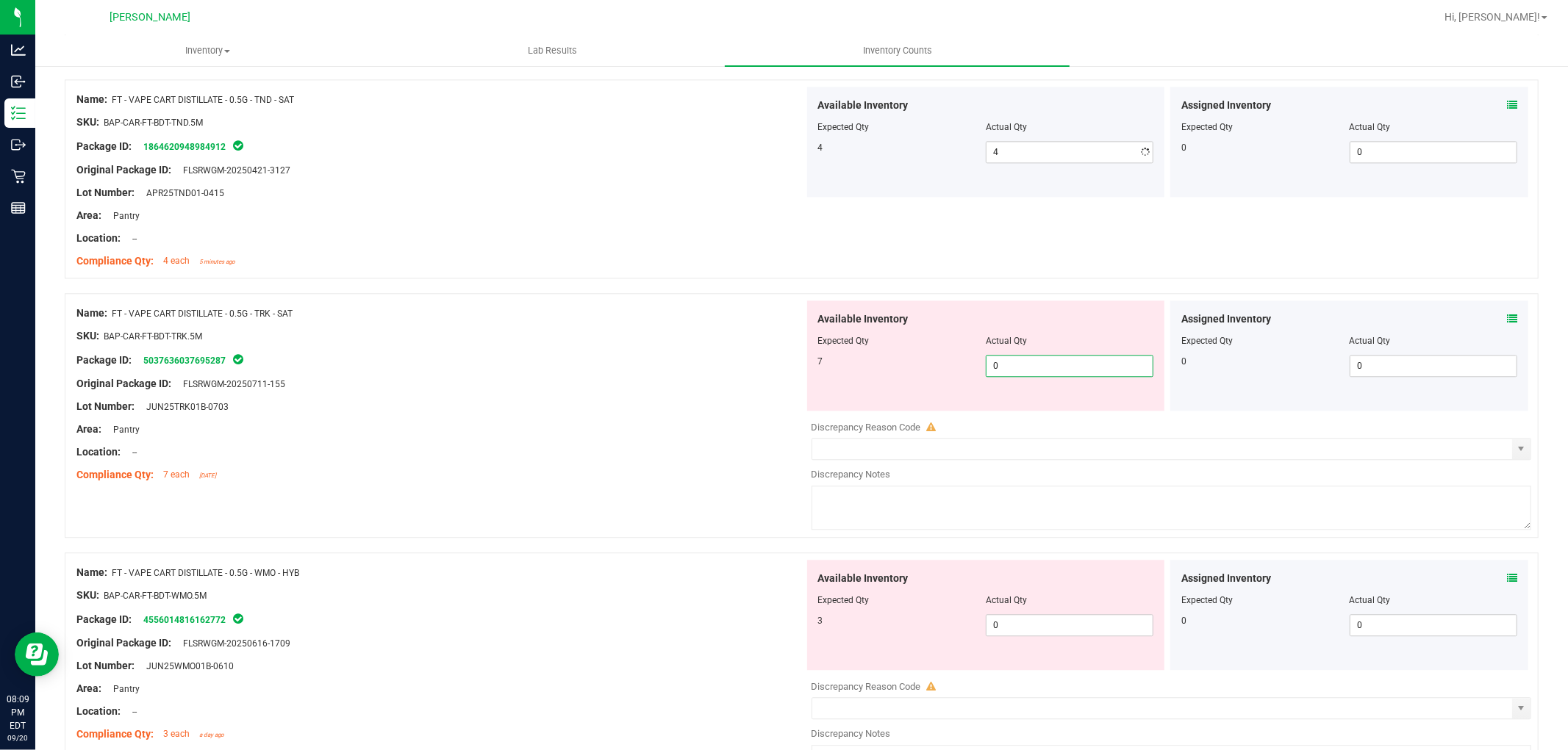
click at [1026, 409] on div "Available Inventory Expected Qty Actual Qty 7 0 0" at bounding box center [987, 355] width 358 height 110
type input "07"
type input "7"
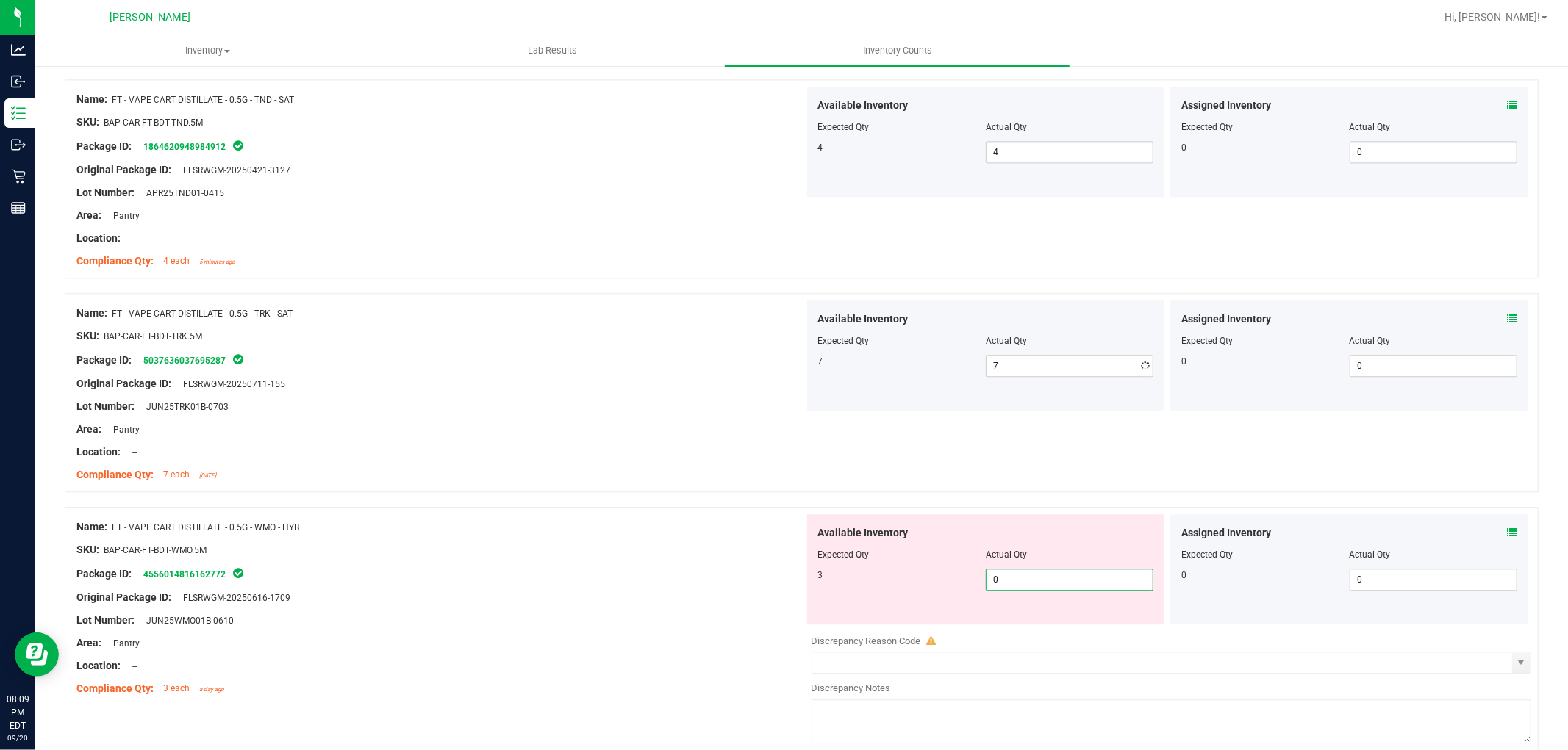
click at [1026, 621] on div "Available Inventory Expected Qty Actual Qty 3 0 0" at bounding box center [987, 569] width 358 height 110
type input "03"
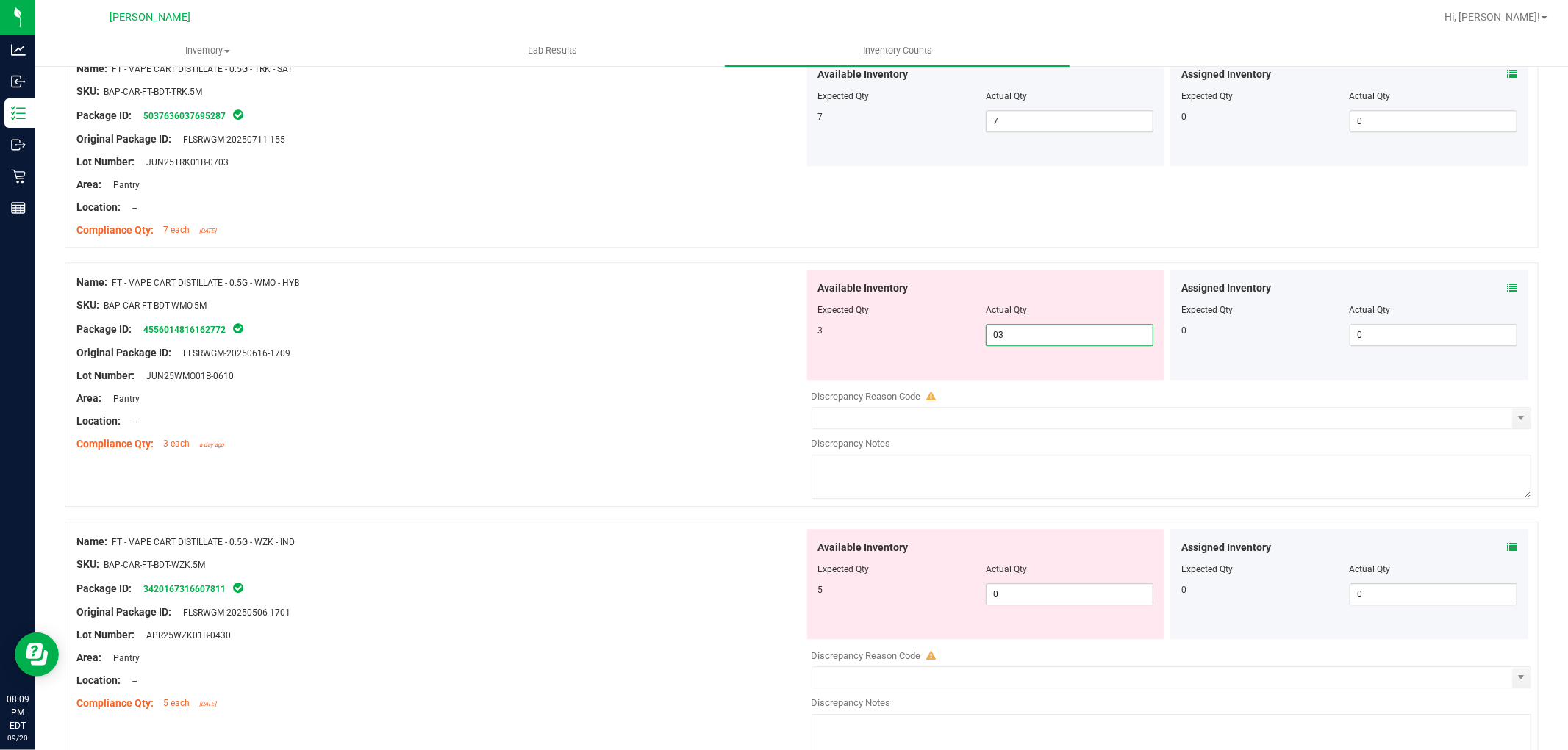
scroll to position [3348, 0]
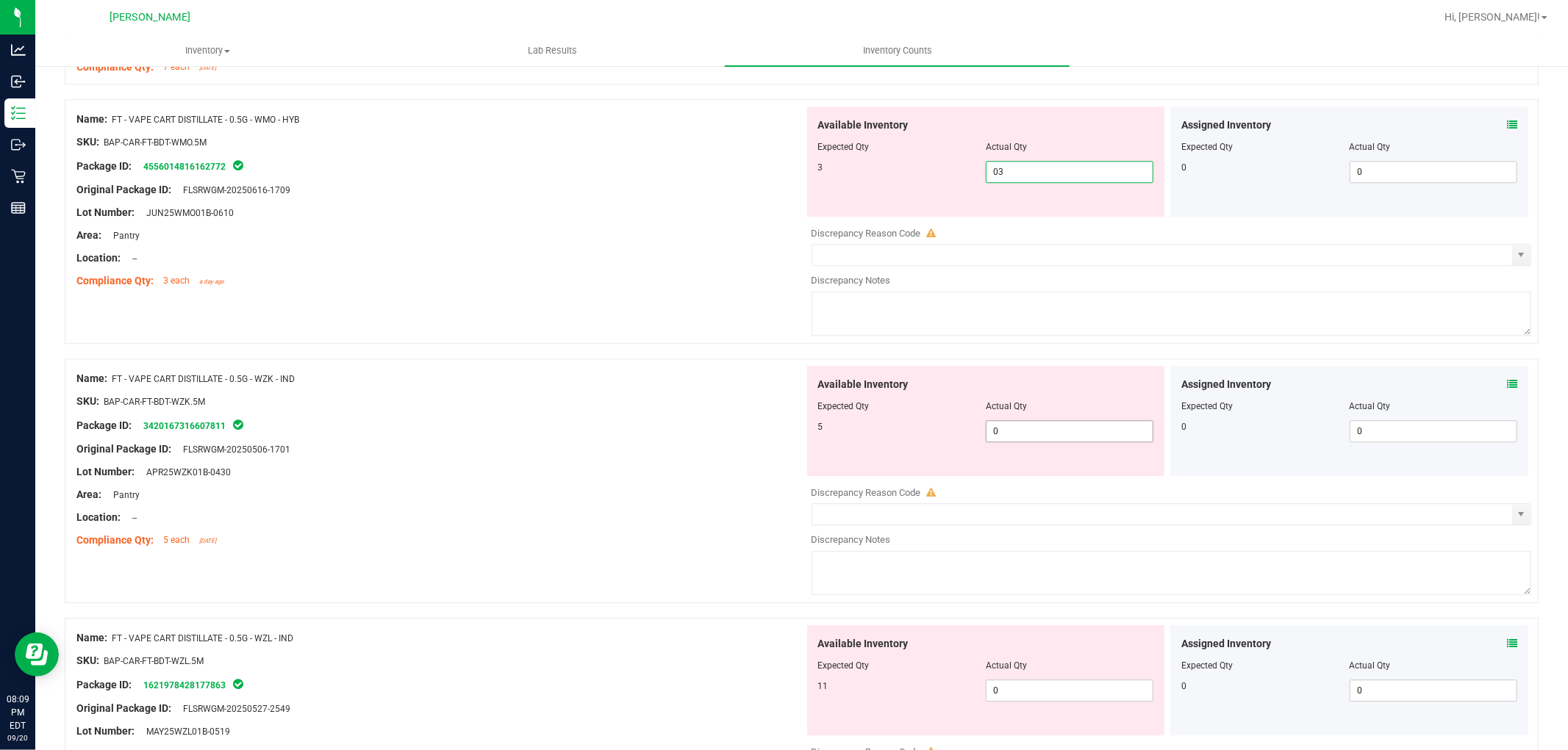
type input "3"
click at [1028, 434] on div "Available Inventory Expected Qty Actual Qty 5 0 0" at bounding box center [1167, 482] width 728 height 233
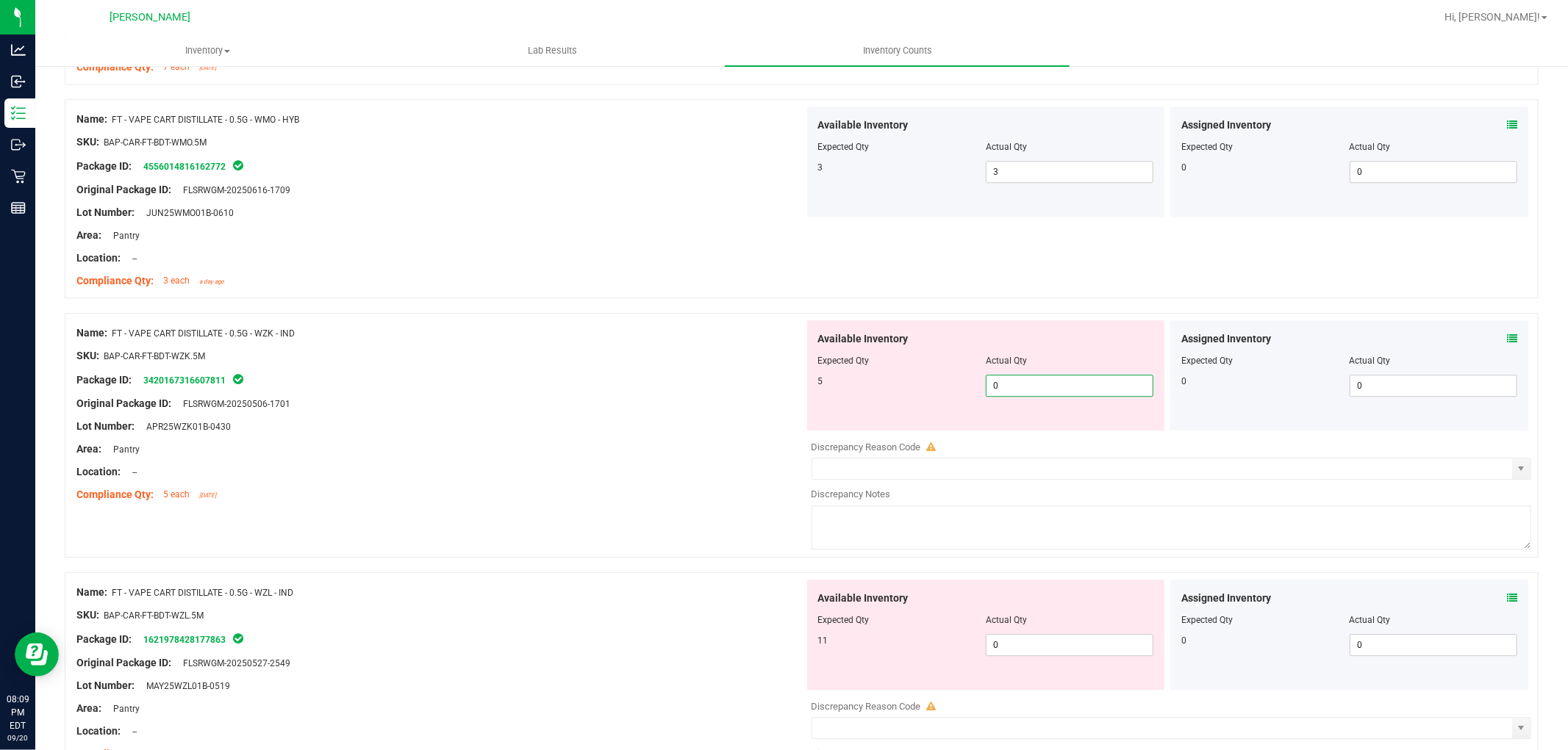
type input "05"
type input "5"
click at [1023, 642] on div "Available Inventory Expected Qty Actual Qty 11 0 0" at bounding box center [987, 635] width 358 height 110
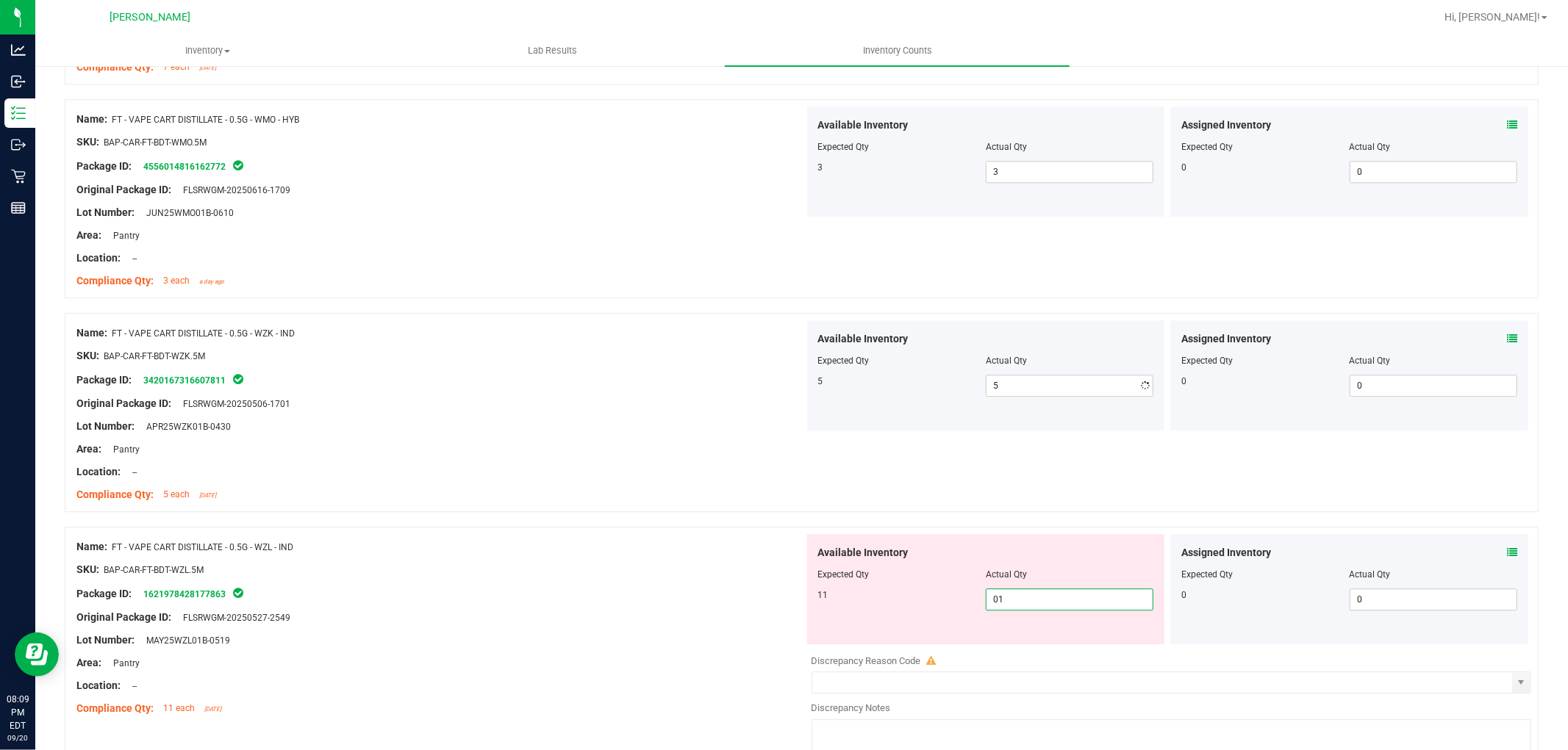
type input "011"
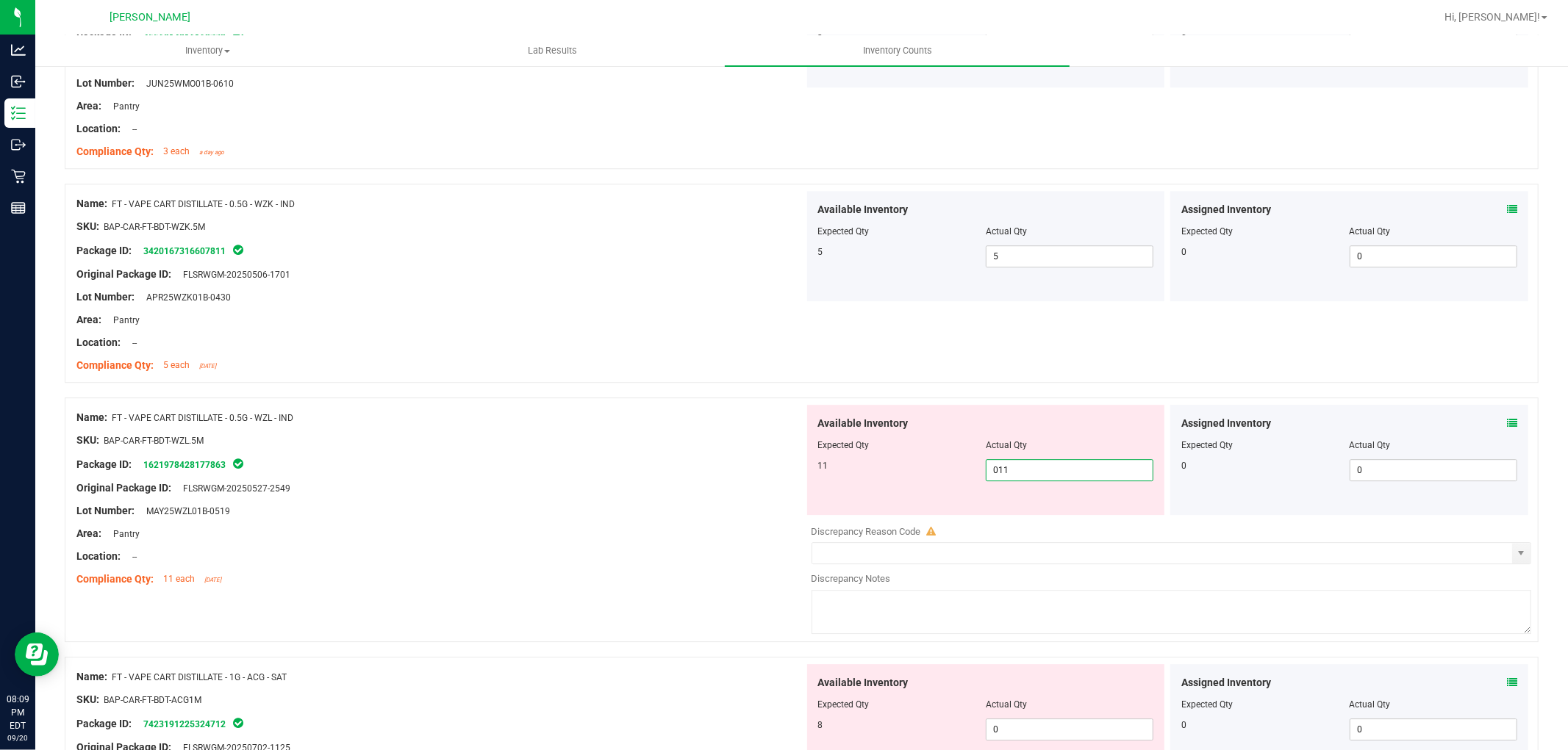
scroll to position [3674, 0]
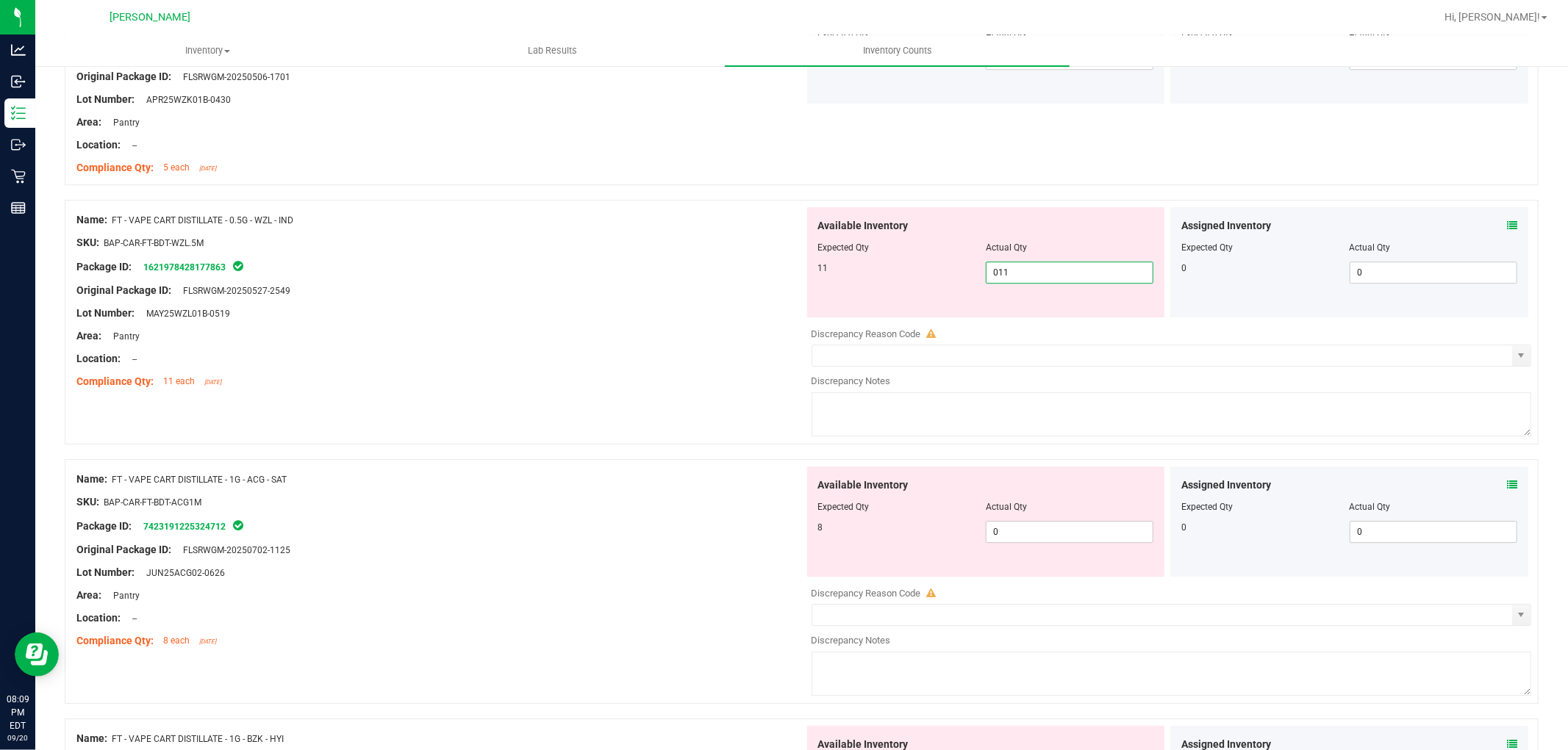
type input "11"
click at [1024, 520] on div "Available Inventory Expected Qty Actual Qty 8 0 0" at bounding box center [987, 521] width 358 height 110
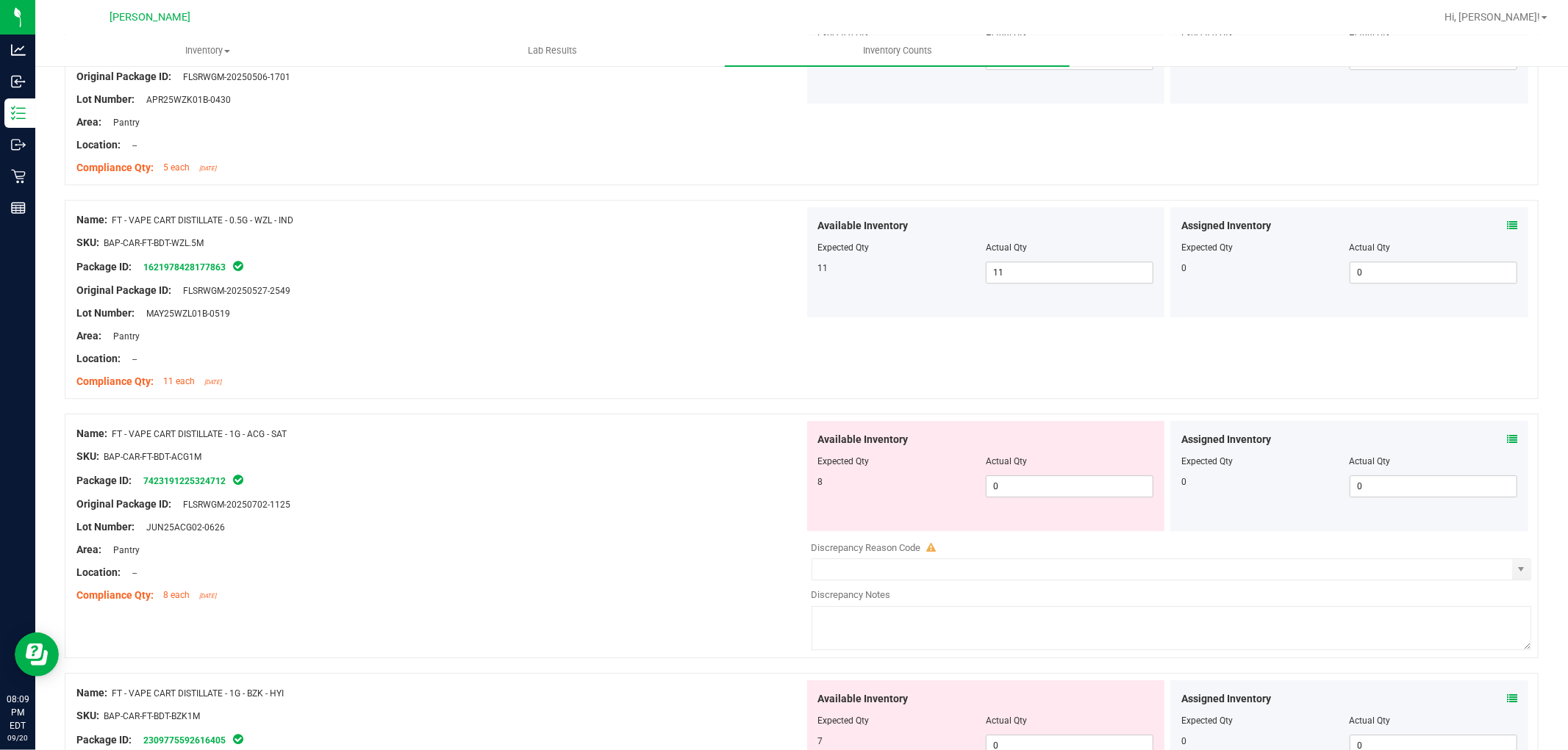
click at [1032, 464] on div "Actual Qty" at bounding box center [1070, 461] width 168 height 13
click at [1034, 474] on div at bounding box center [987, 471] width 336 height 7
click at [1038, 494] on span "0 0" at bounding box center [1070, 486] width 168 height 22
type input "08"
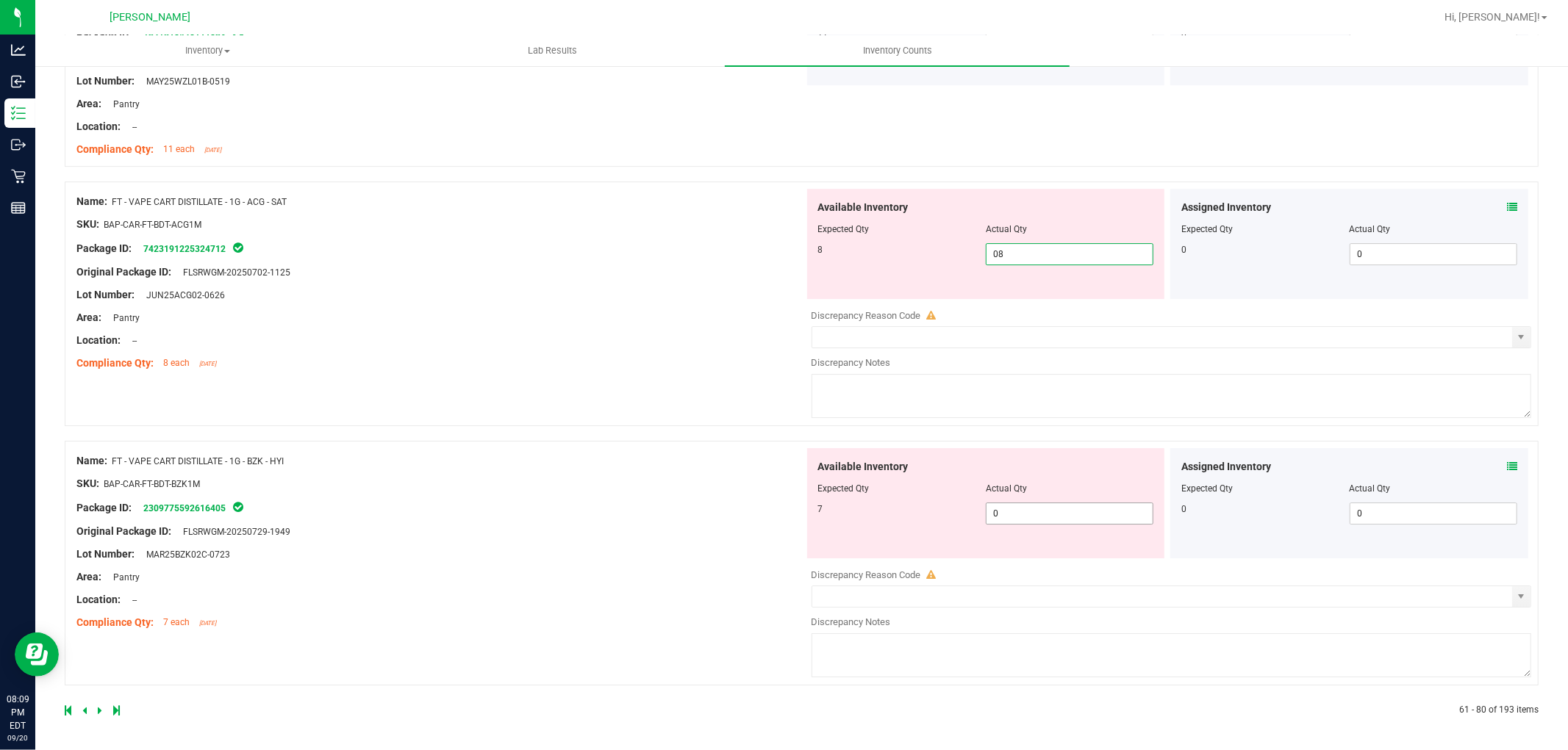
type input "8"
click at [1019, 512] on span "0 0" at bounding box center [1070, 514] width 168 height 22
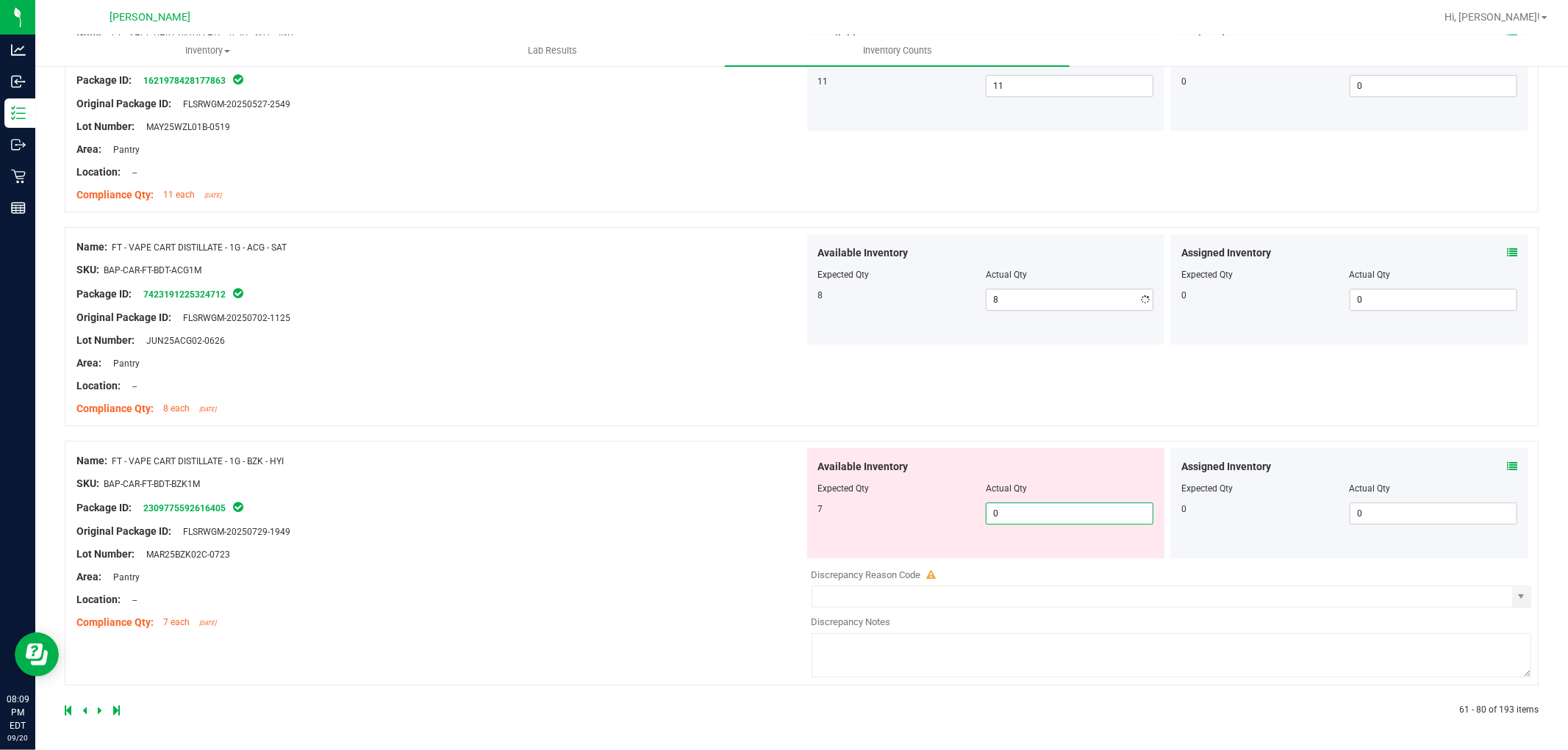
type input "07"
type input "7"
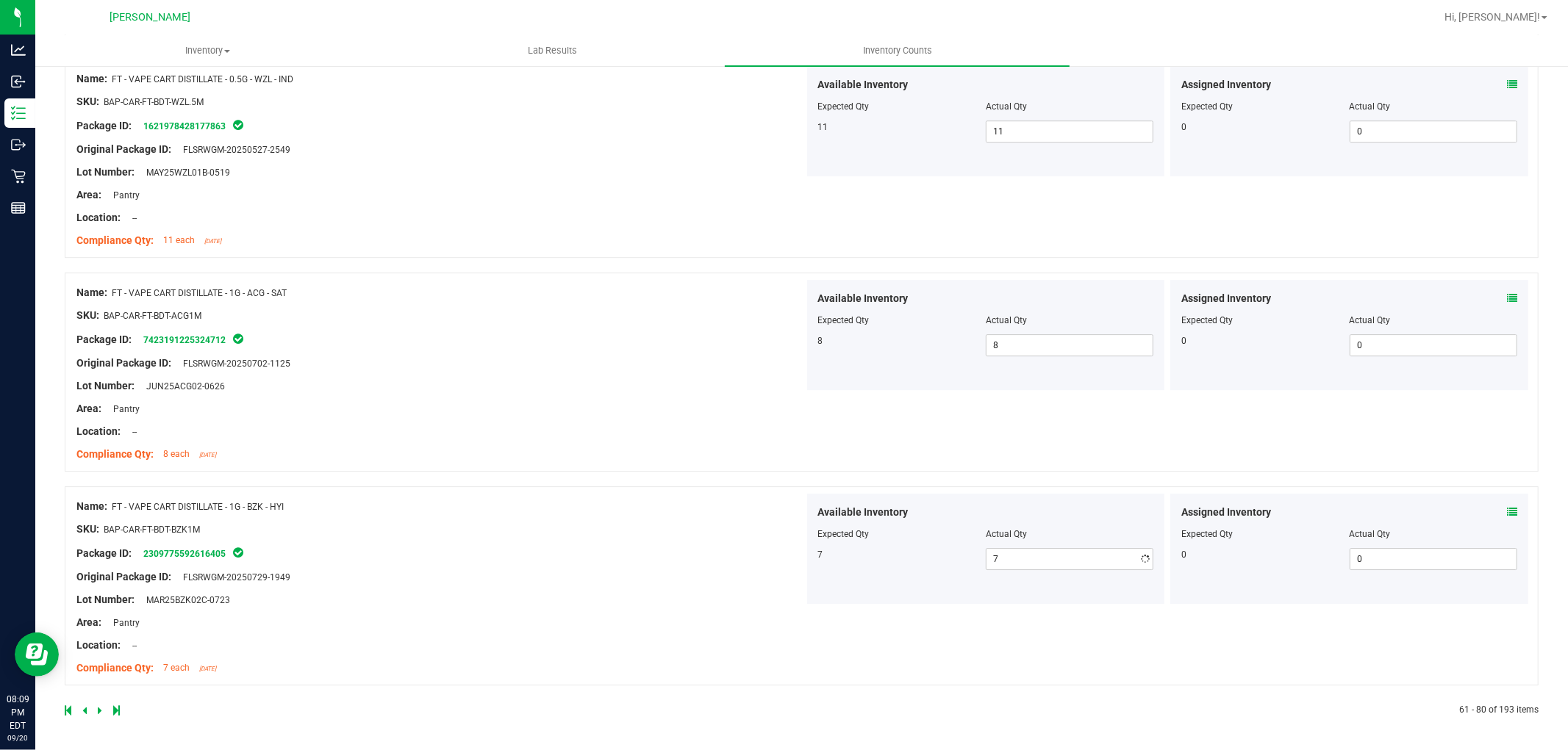
click at [740, 549] on div "Name: FT - VAPE CART DISTILLATE - 1G - BZK - HYI SKU: BAP-CAR-FT-BDT-BZK1M Pack…" at bounding box center [440, 587] width 728 height 187
click at [100, 708] on icon at bounding box center [100, 711] width 5 height 9
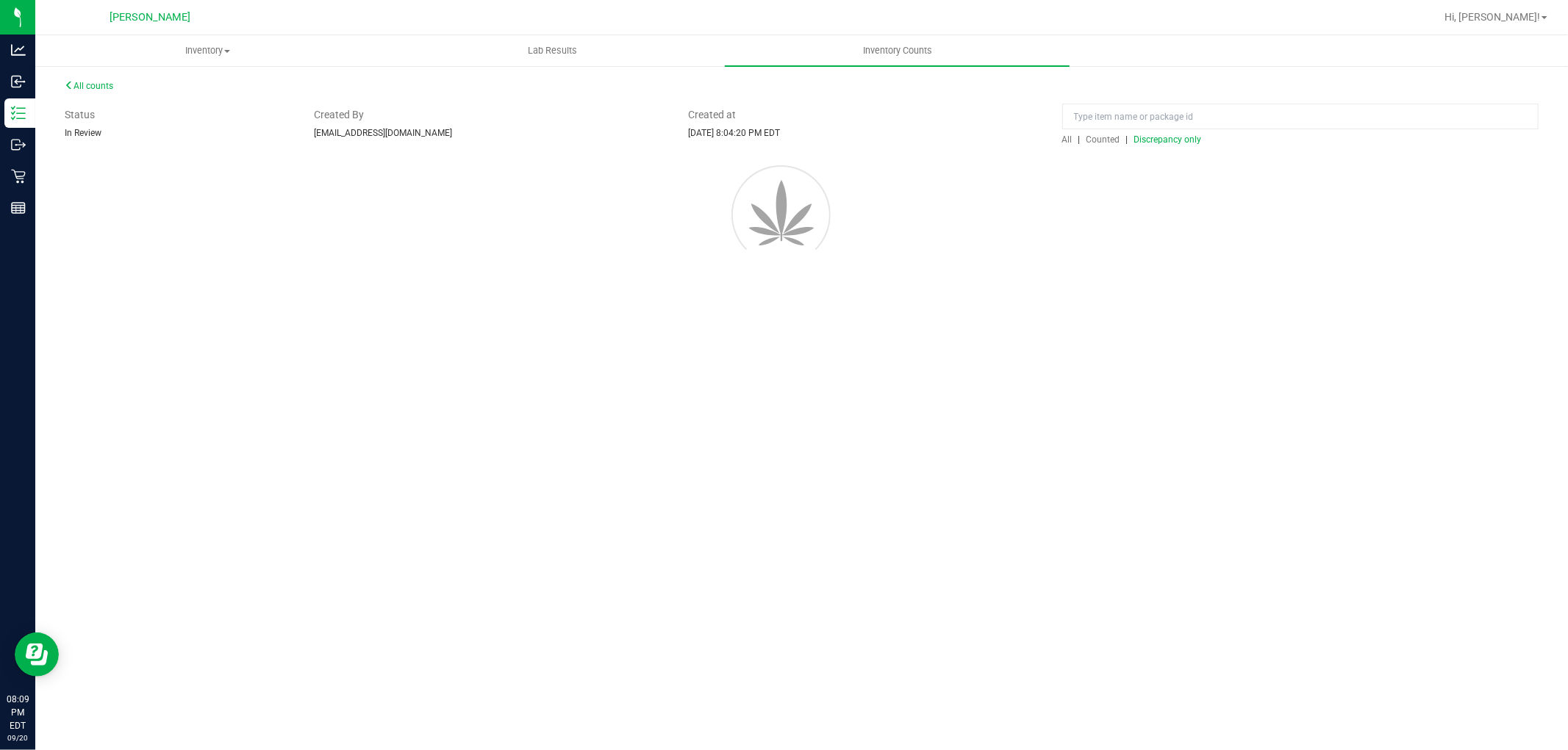
scroll to position [0, 0]
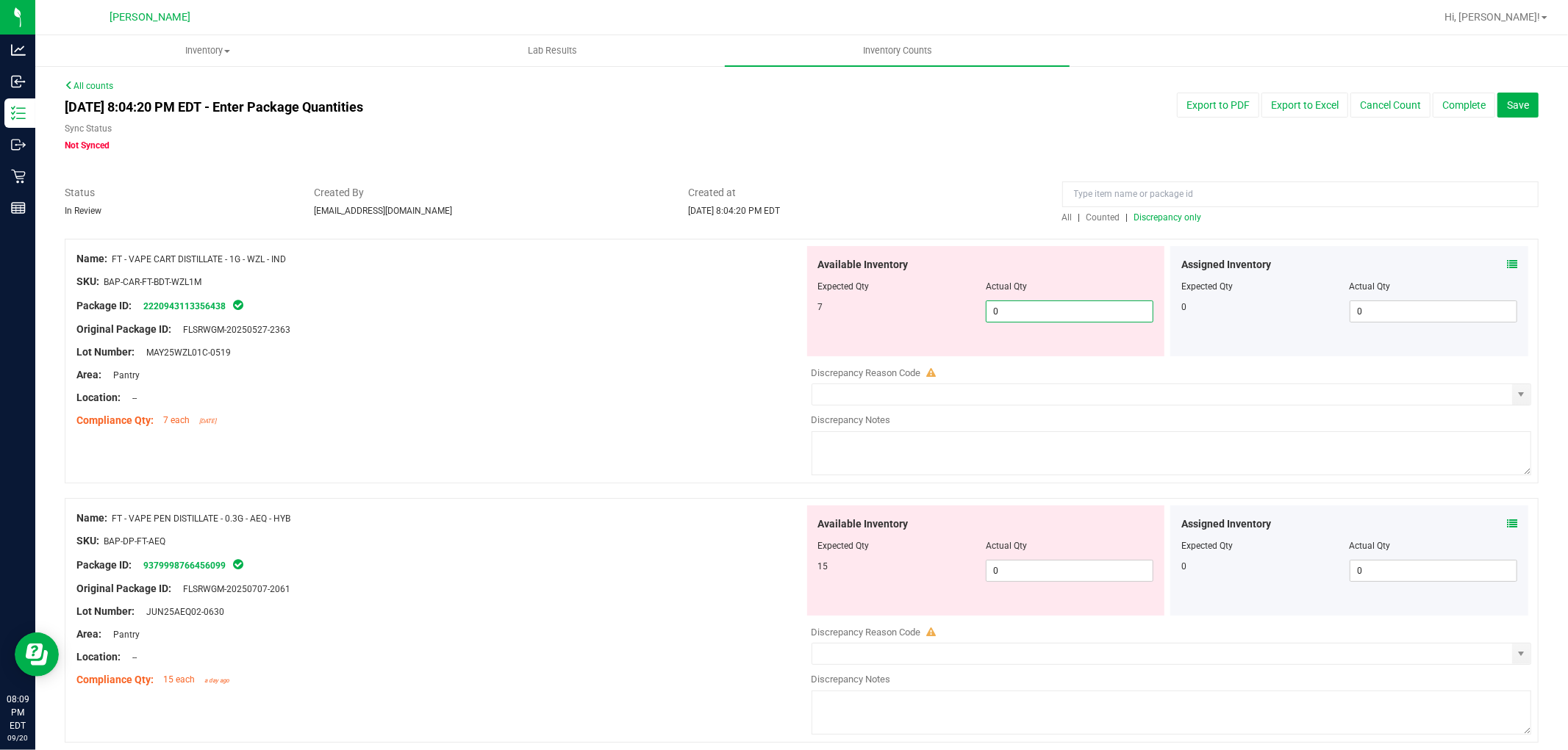
click at [1094, 312] on span "0 0" at bounding box center [1070, 312] width 168 height 22
type input "07"
type input "7"
click at [1052, 574] on div "Available Inventory Expected Qty Actual Qty 15 0 0" at bounding box center [1167, 622] width 728 height 233
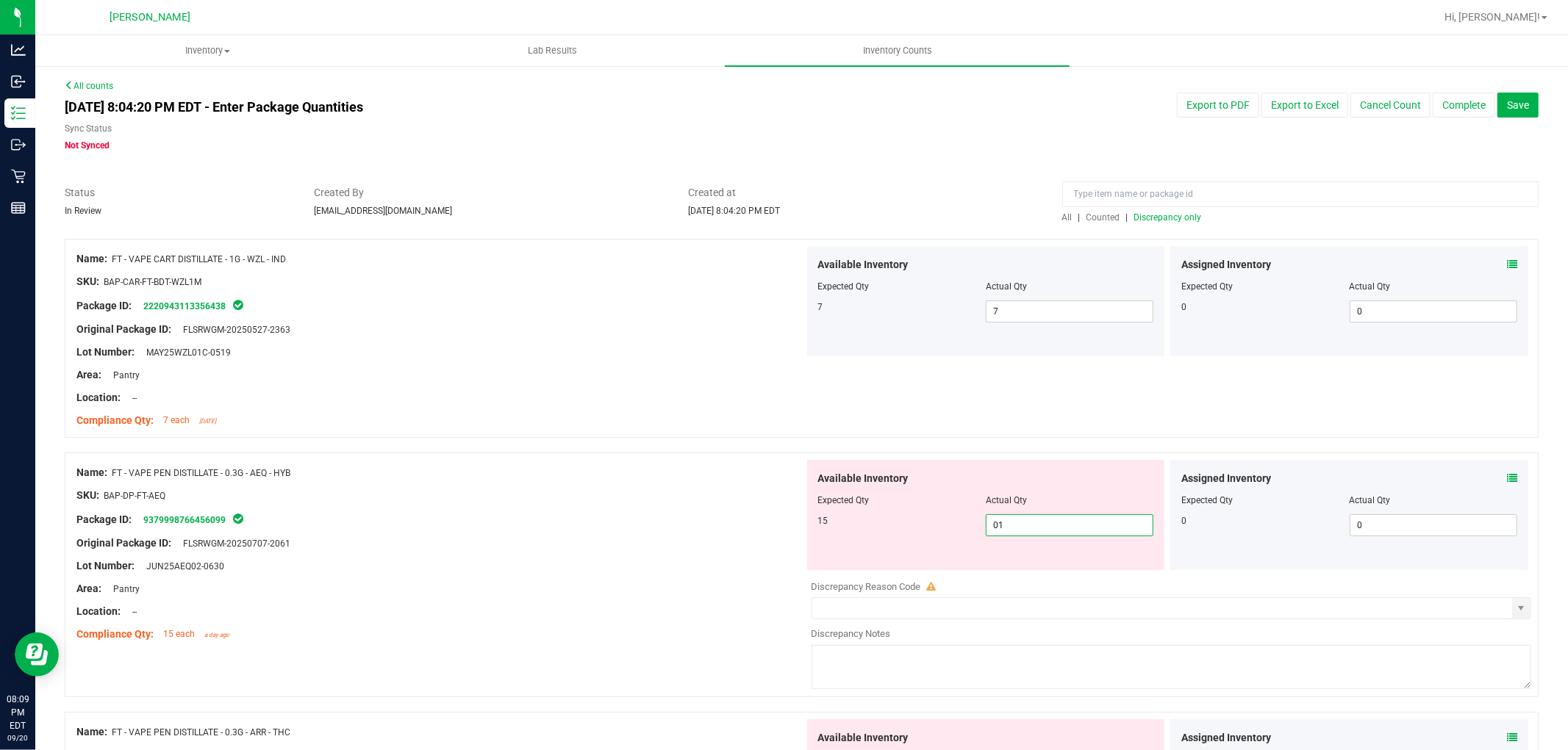
type input "015"
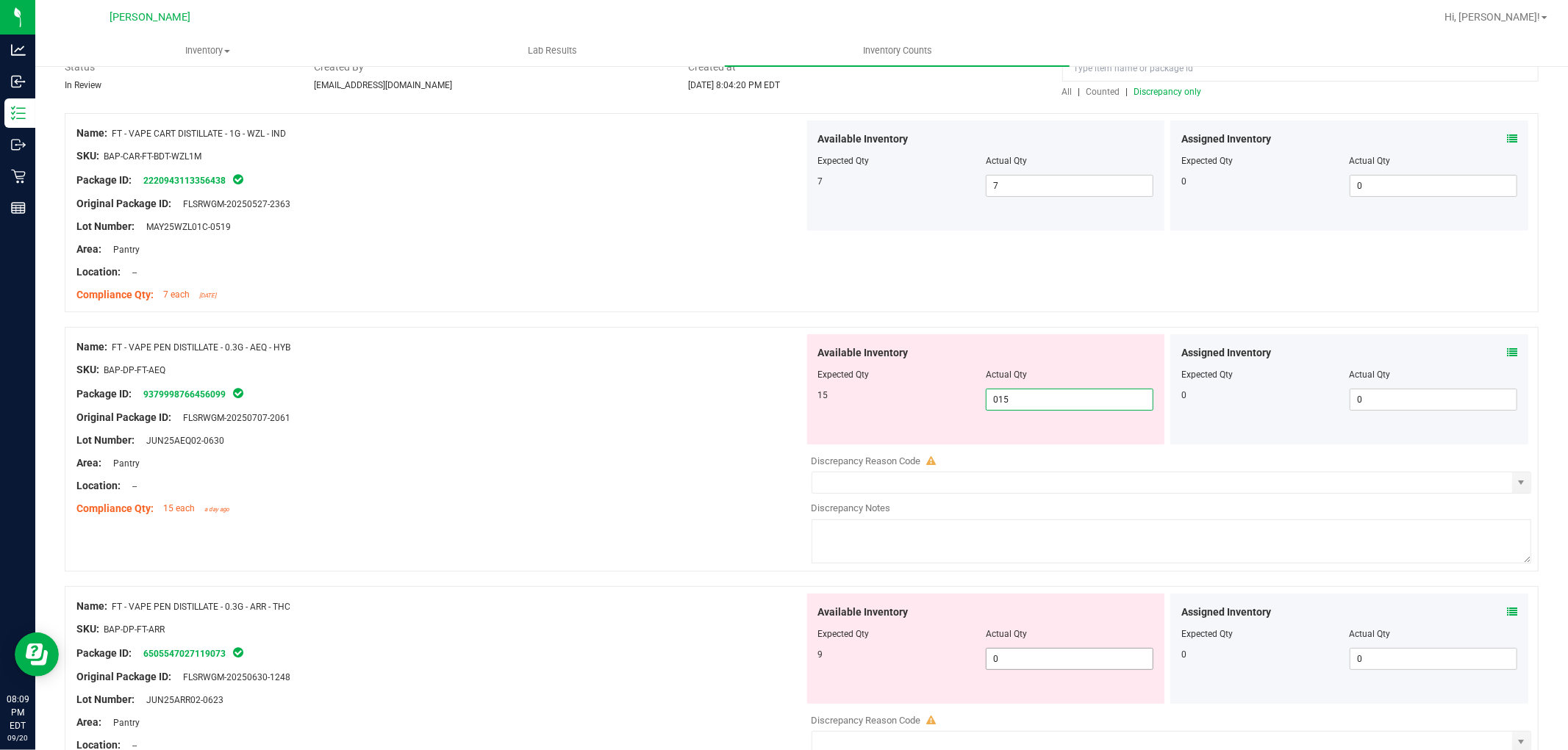
scroll to position [327, 0]
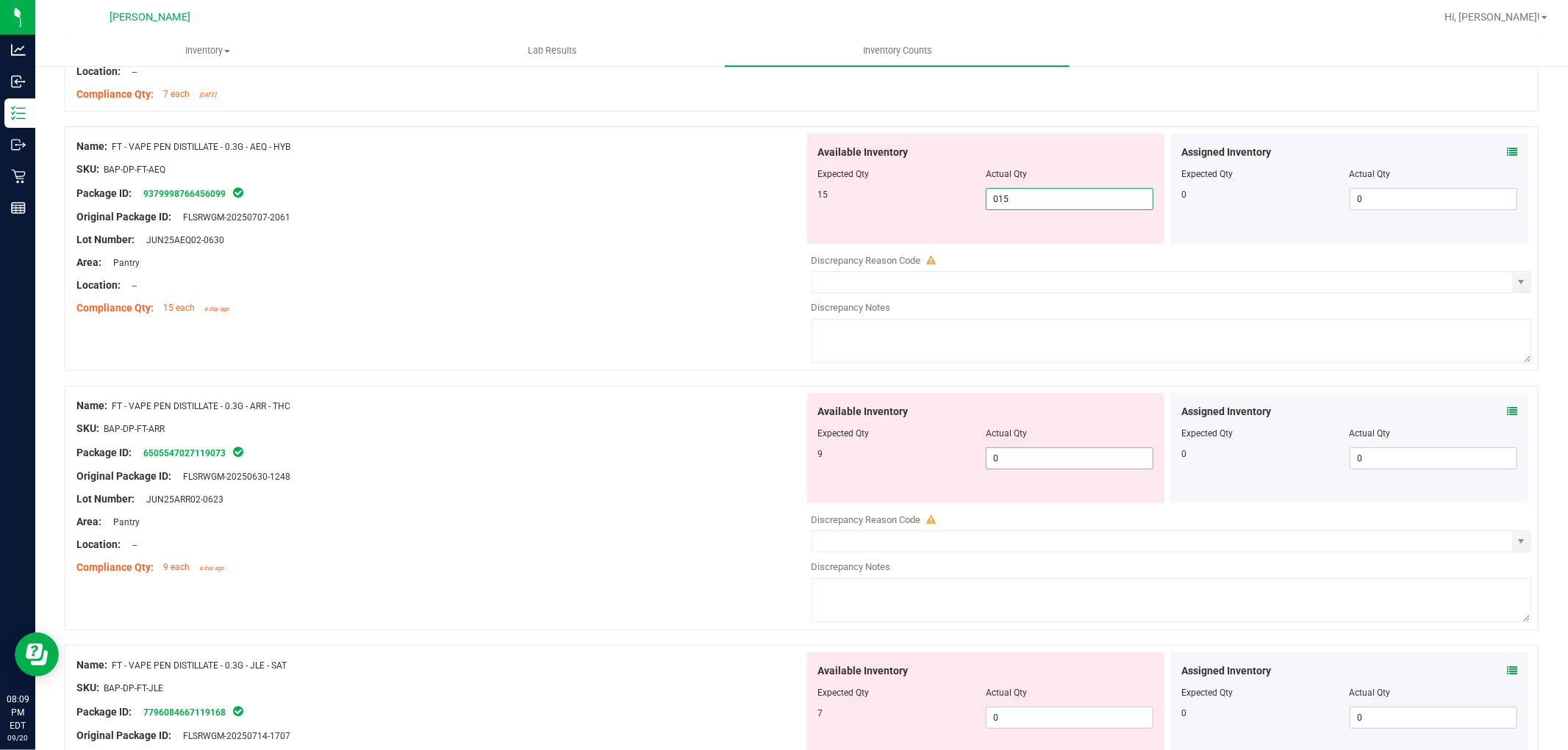
type input "15"
click at [1050, 465] on div "Available Inventory Expected Qty Actual Qty 9 0 0" at bounding box center [1167, 509] width 728 height 233
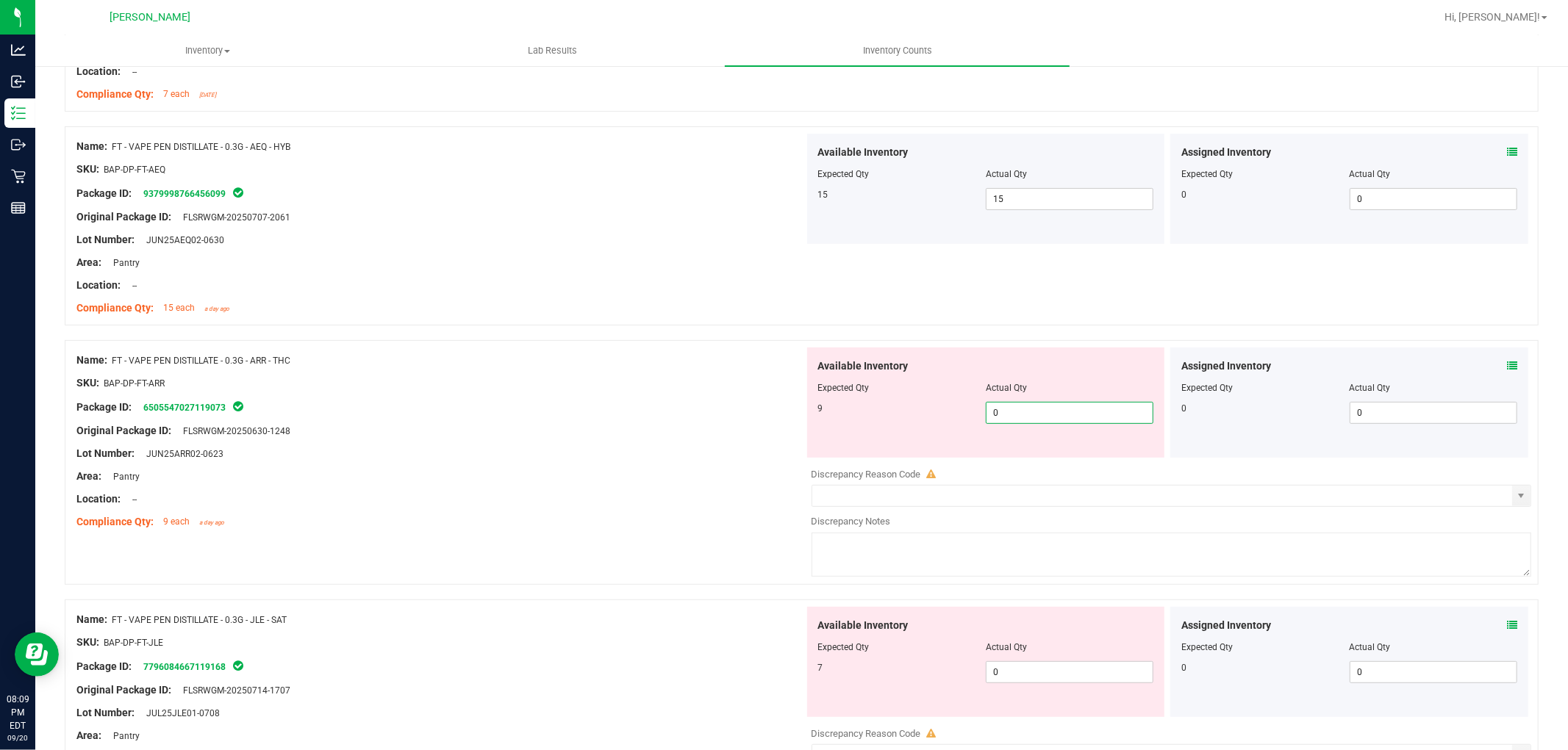
type input "09"
type input "9"
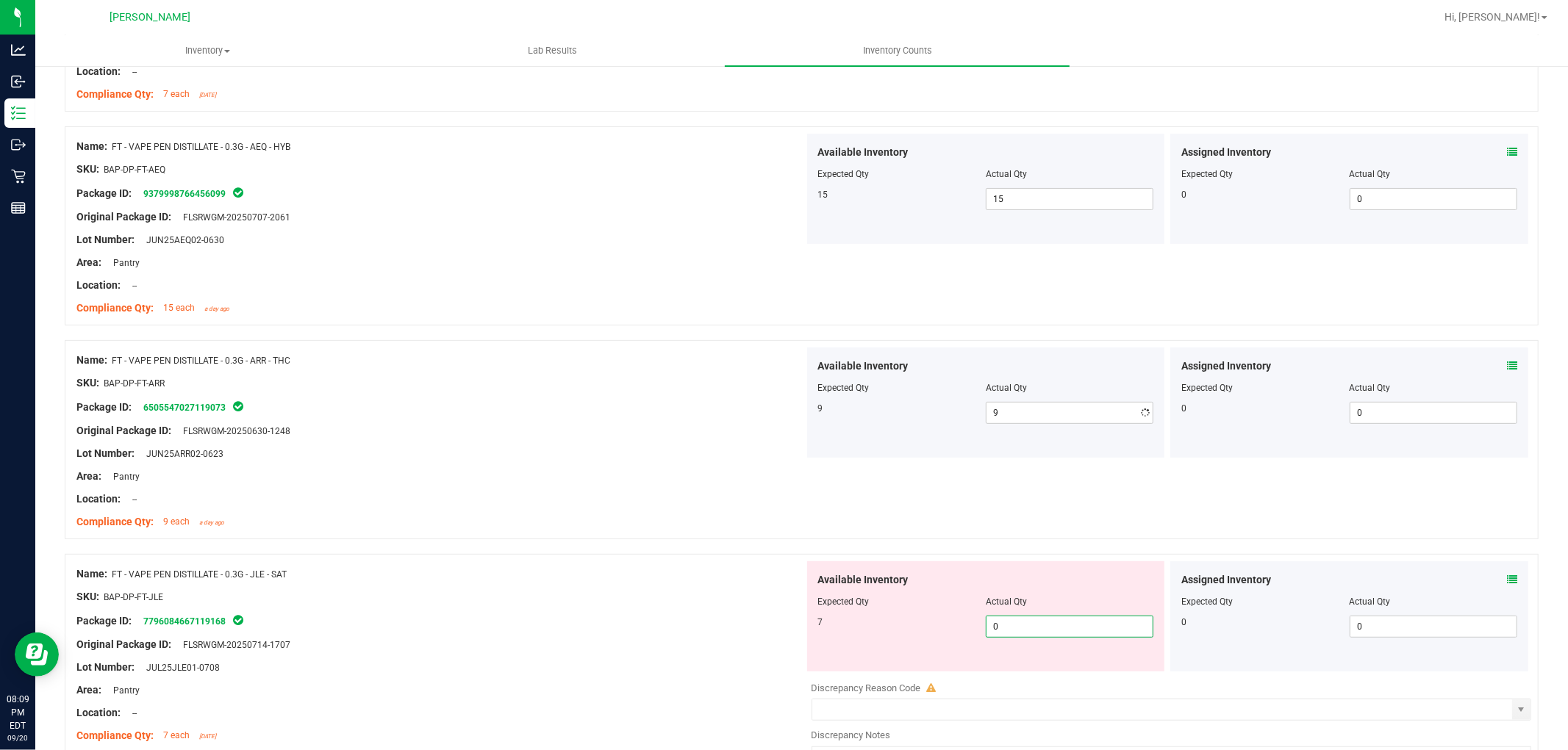
click at [1074, 670] on div "Available Inventory Expected Qty Actual Qty 7 0 0" at bounding box center [987, 616] width 358 height 110
type input "07"
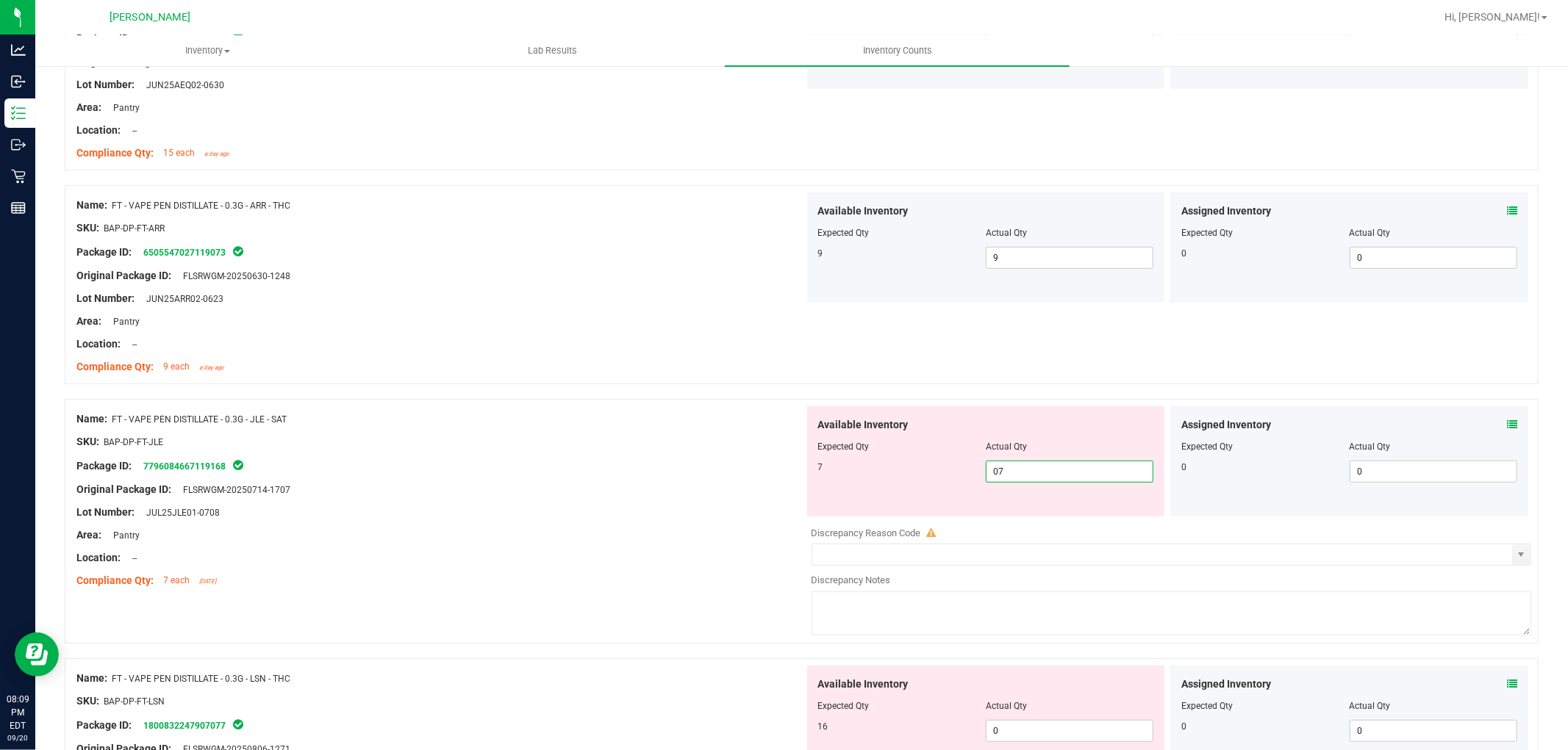
scroll to position [735, 0]
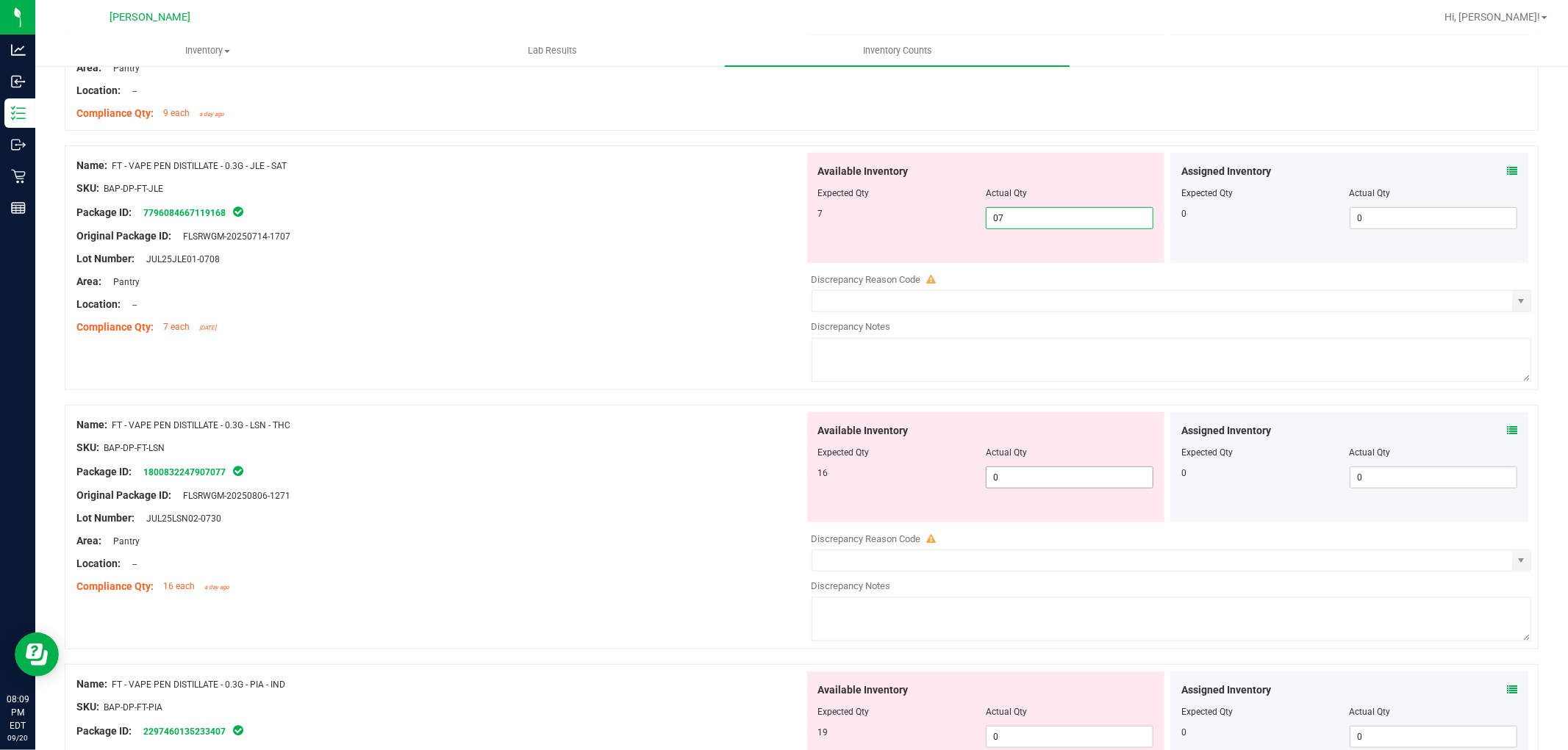
type input "7"
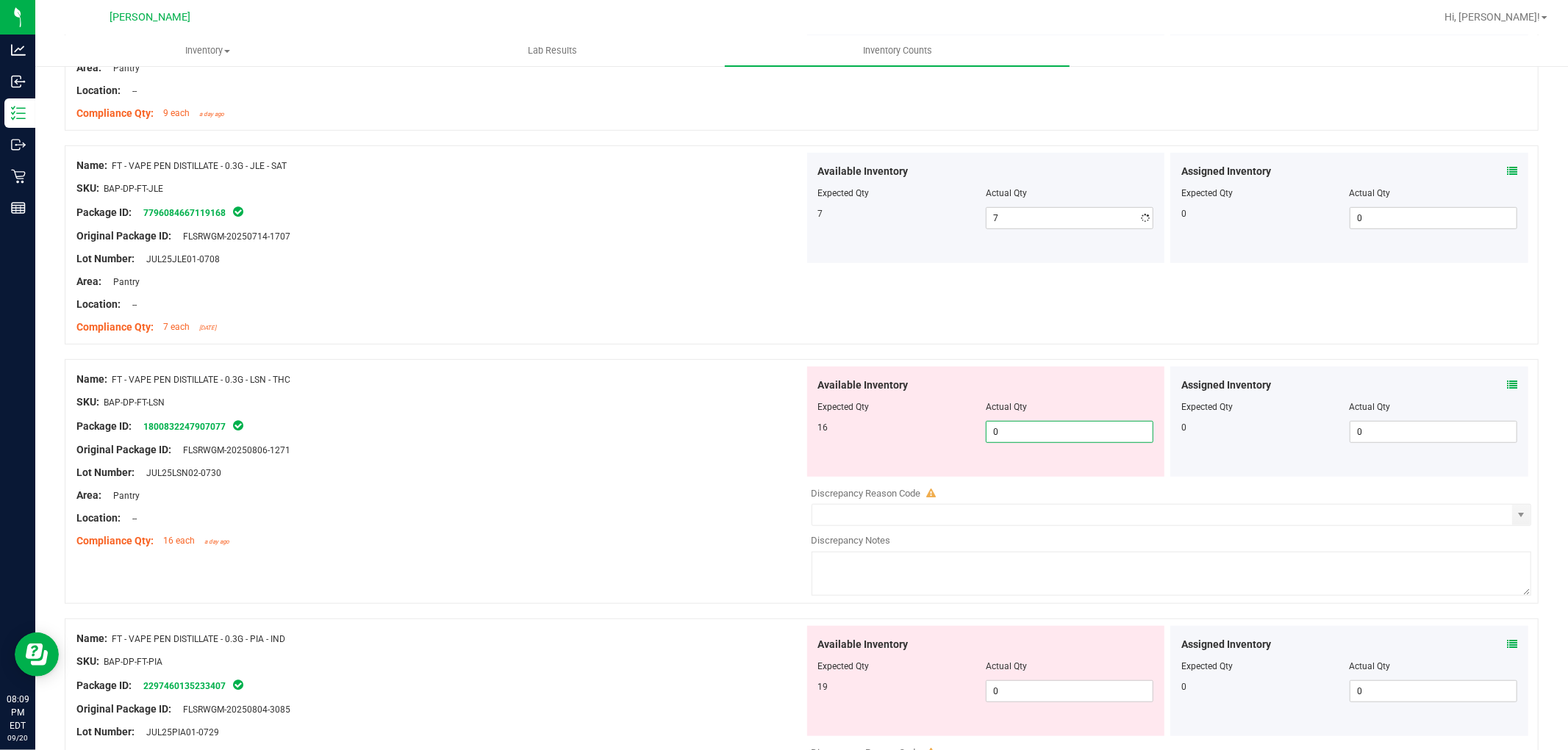
click at [1024, 475] on div "Available Inventory Expected Qty Actual Qty 16 0 0" at bounding box center [987, 422] width 358 height 110
type input "016"
type input "16"
click at [1037, 702] on div "Available Inventory Expected Qty Actual Qty 19 01 0" at bounding box center [1167, 743] width 728 height 233
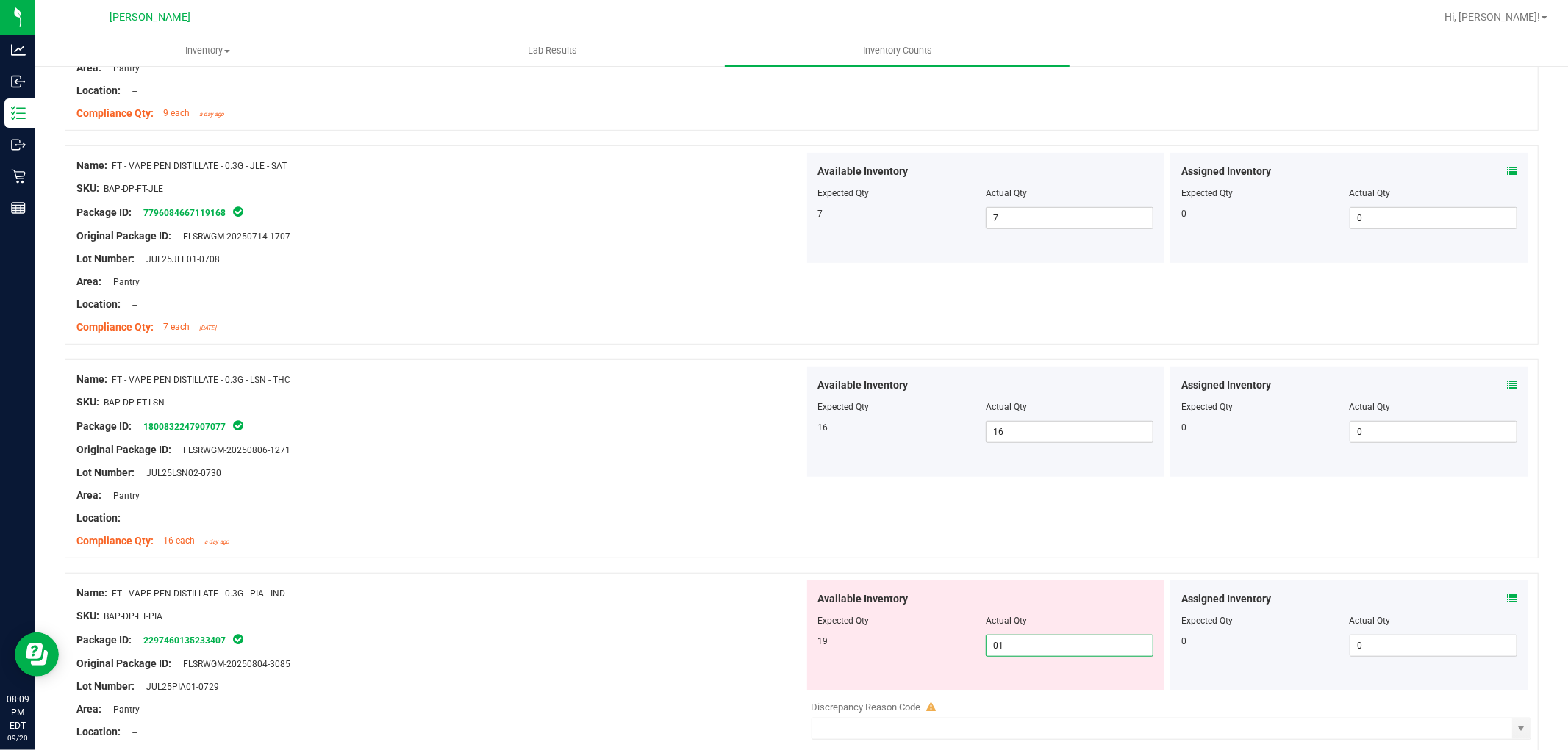
type input "019"
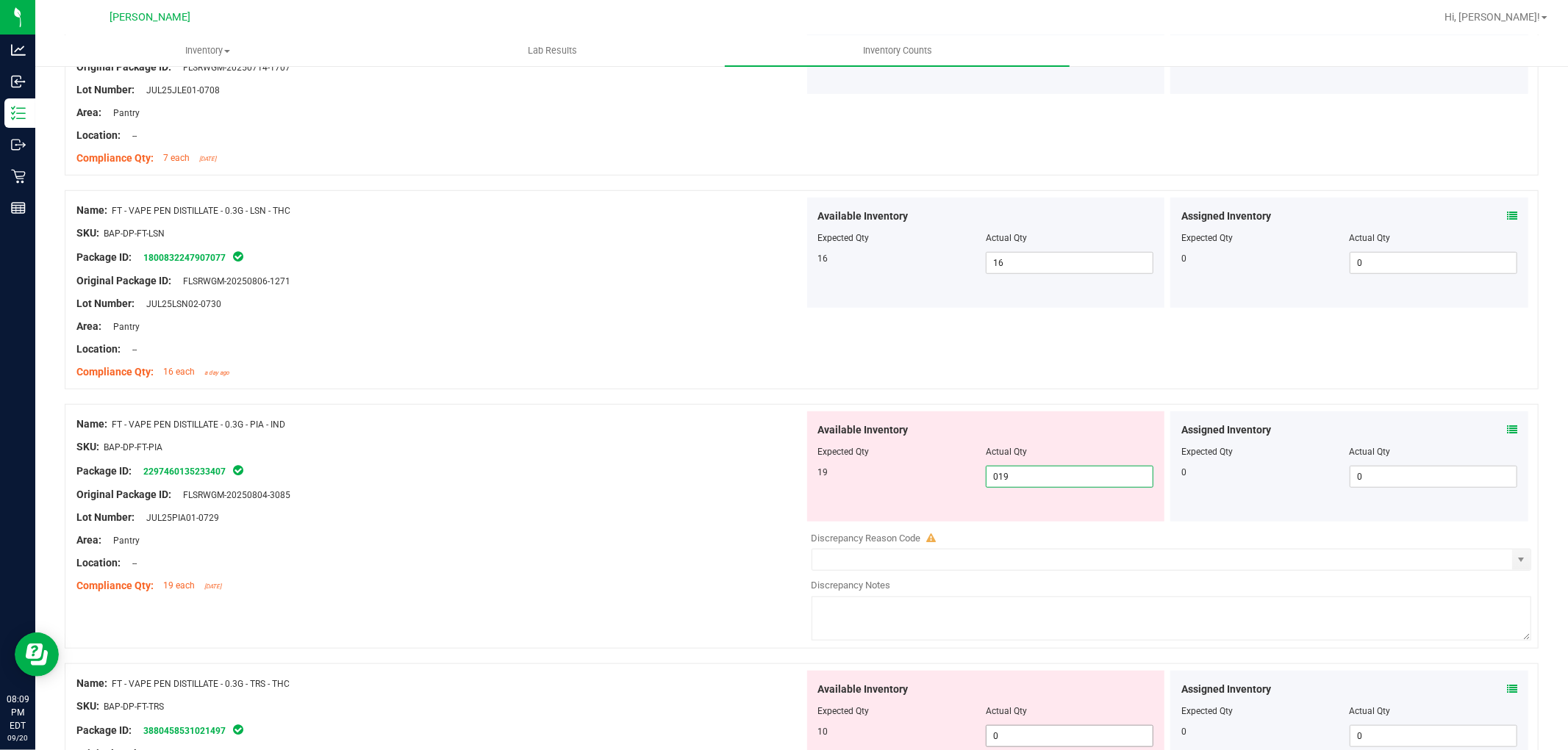
scroll to position [1143, 0]
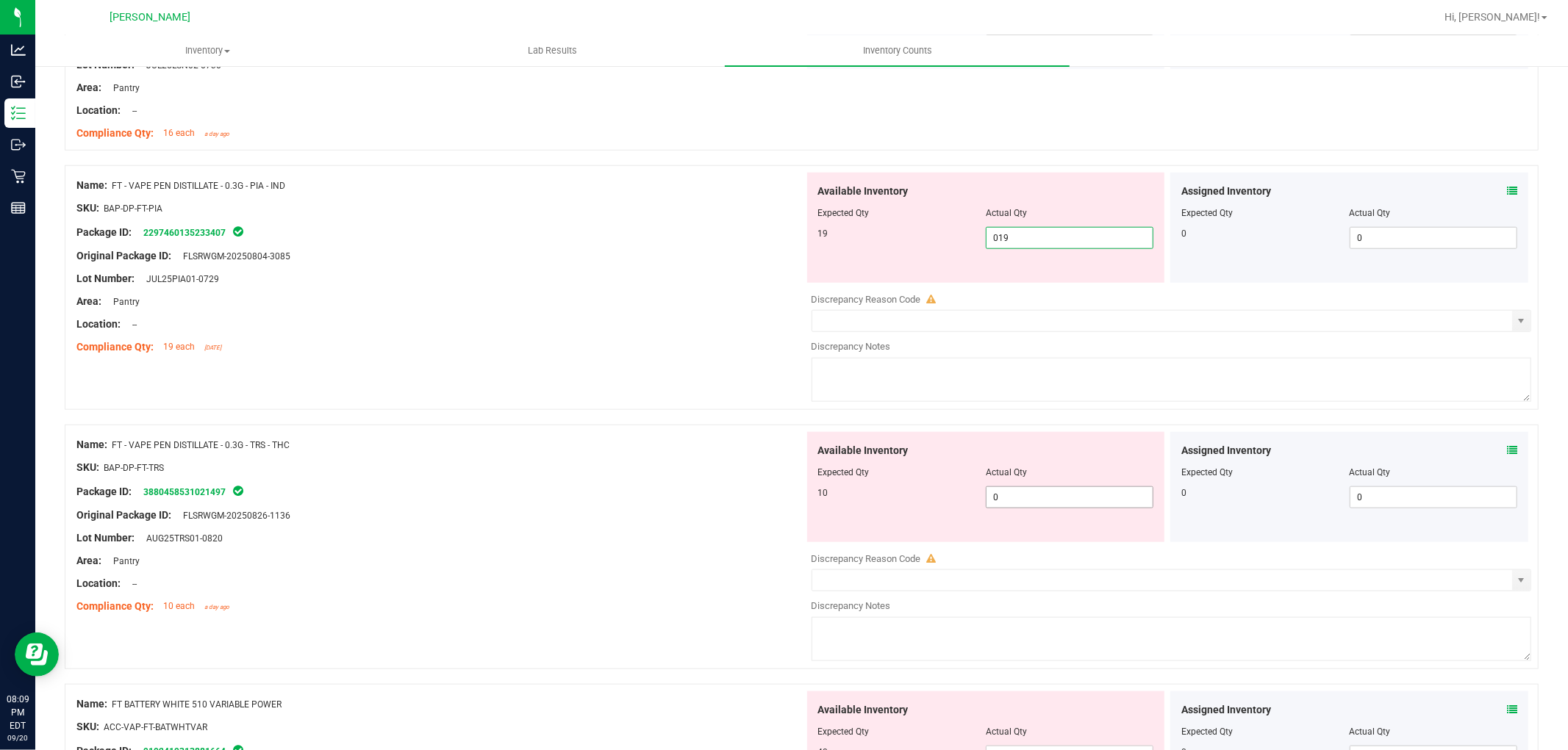
type input "19"
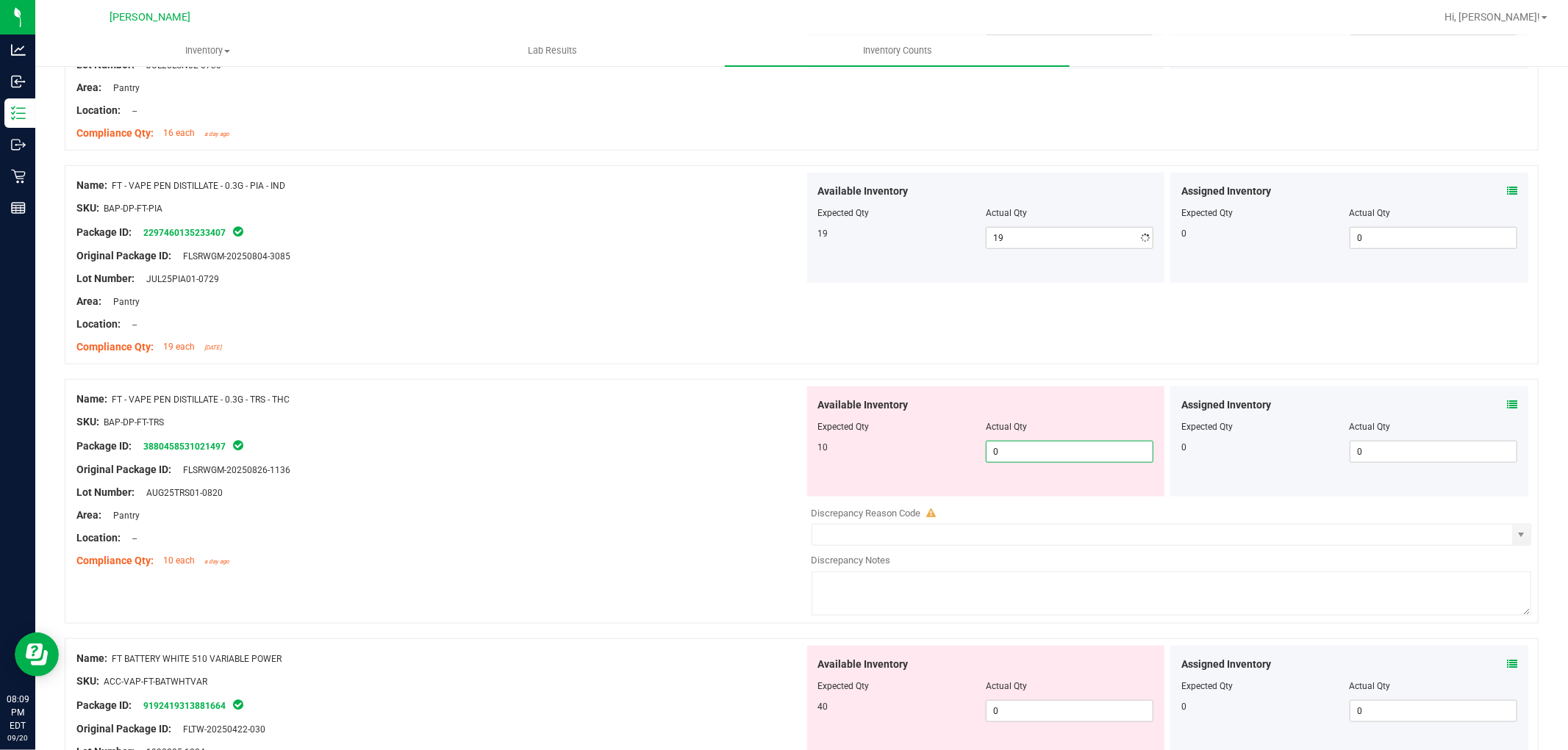
click at [1043, 504] on div "Available Inventory Expected Qty Actual Qty 10 0 0" at bounding box center [1167, 503] width 728 height 233
type input "010"
type input "10"
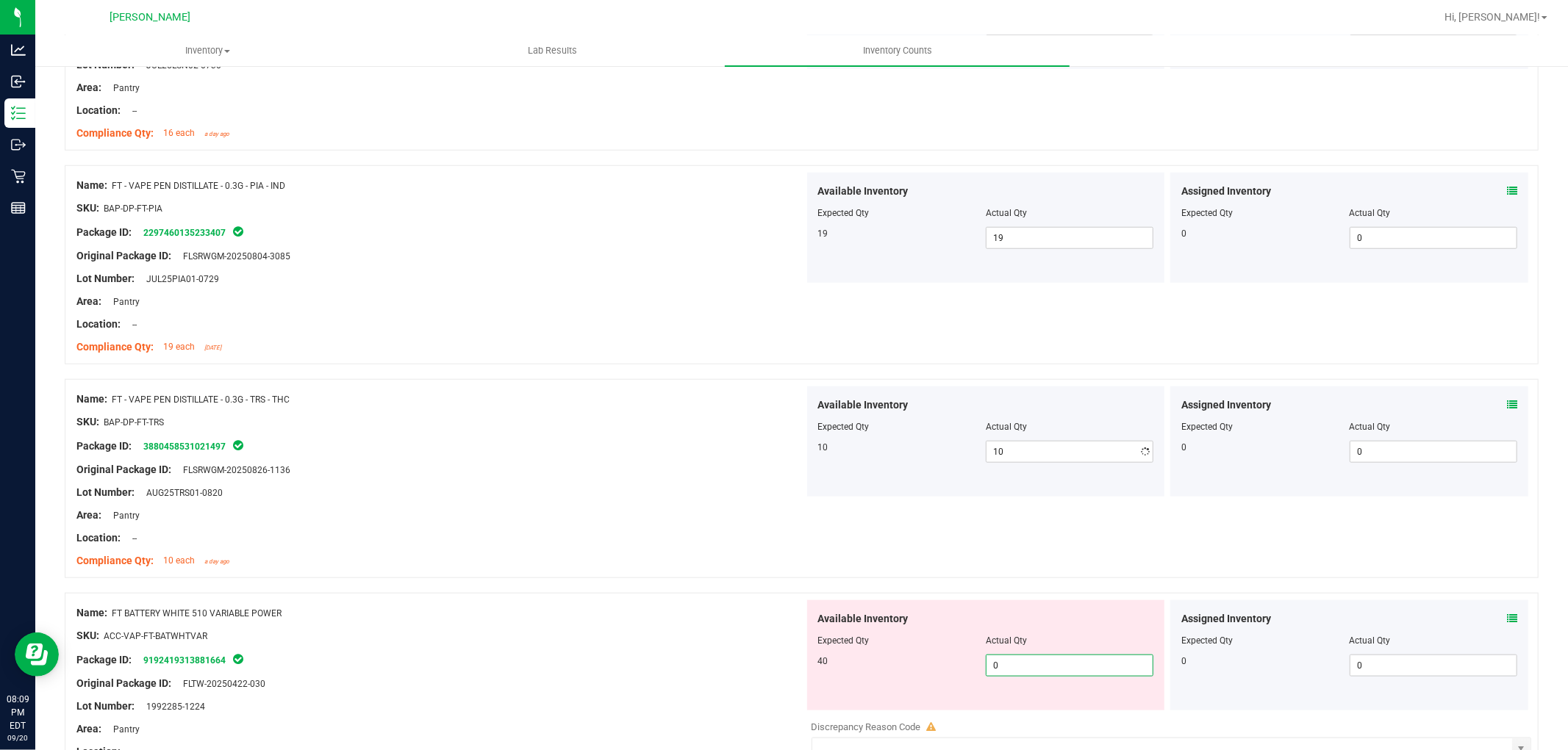
click at [1032, 707] on div "Available Inventory Expected Qty Actual Qty 40 0 0" at bounding box center [987, 655] width 358 height 110
type input "040"
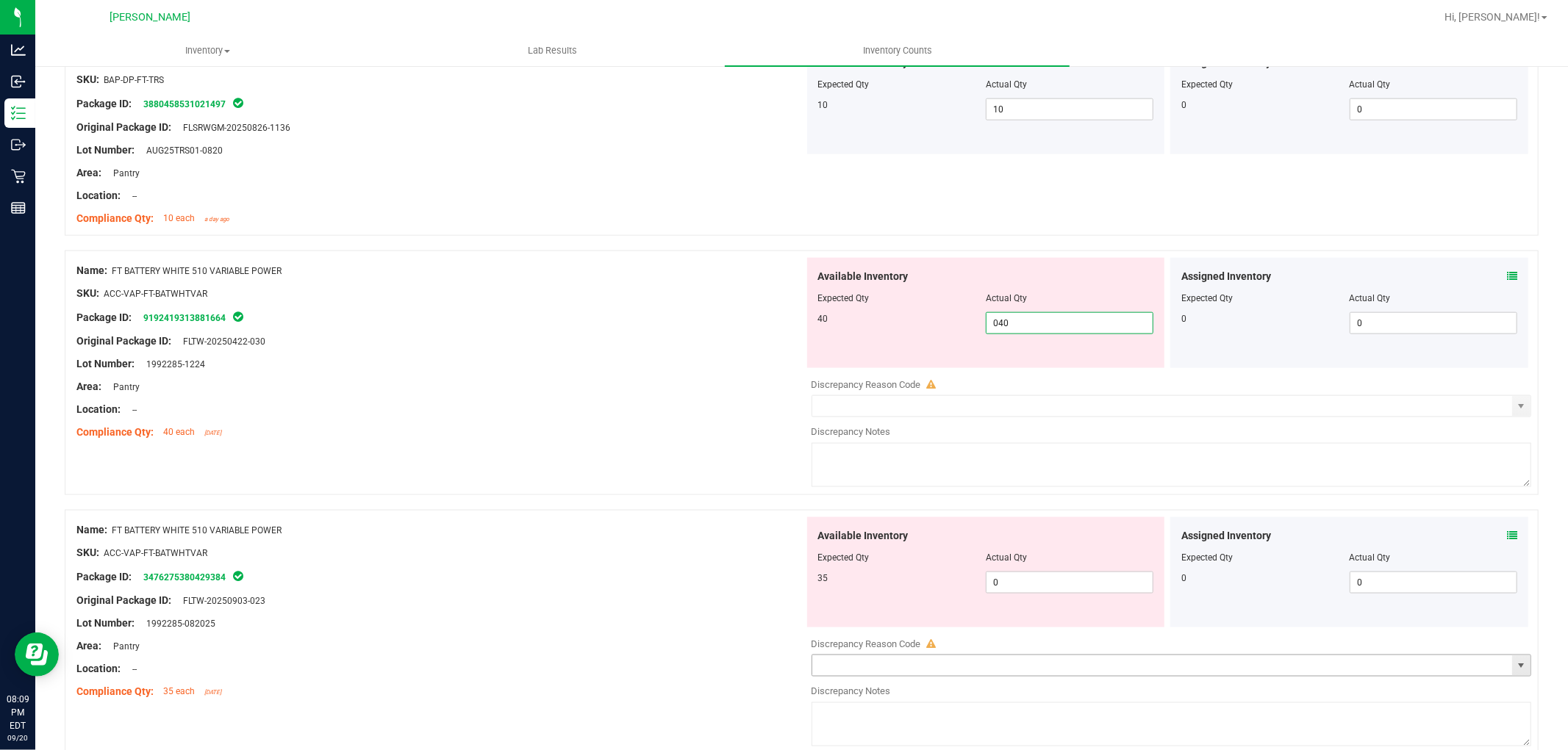
scroll to position [1633, 0]
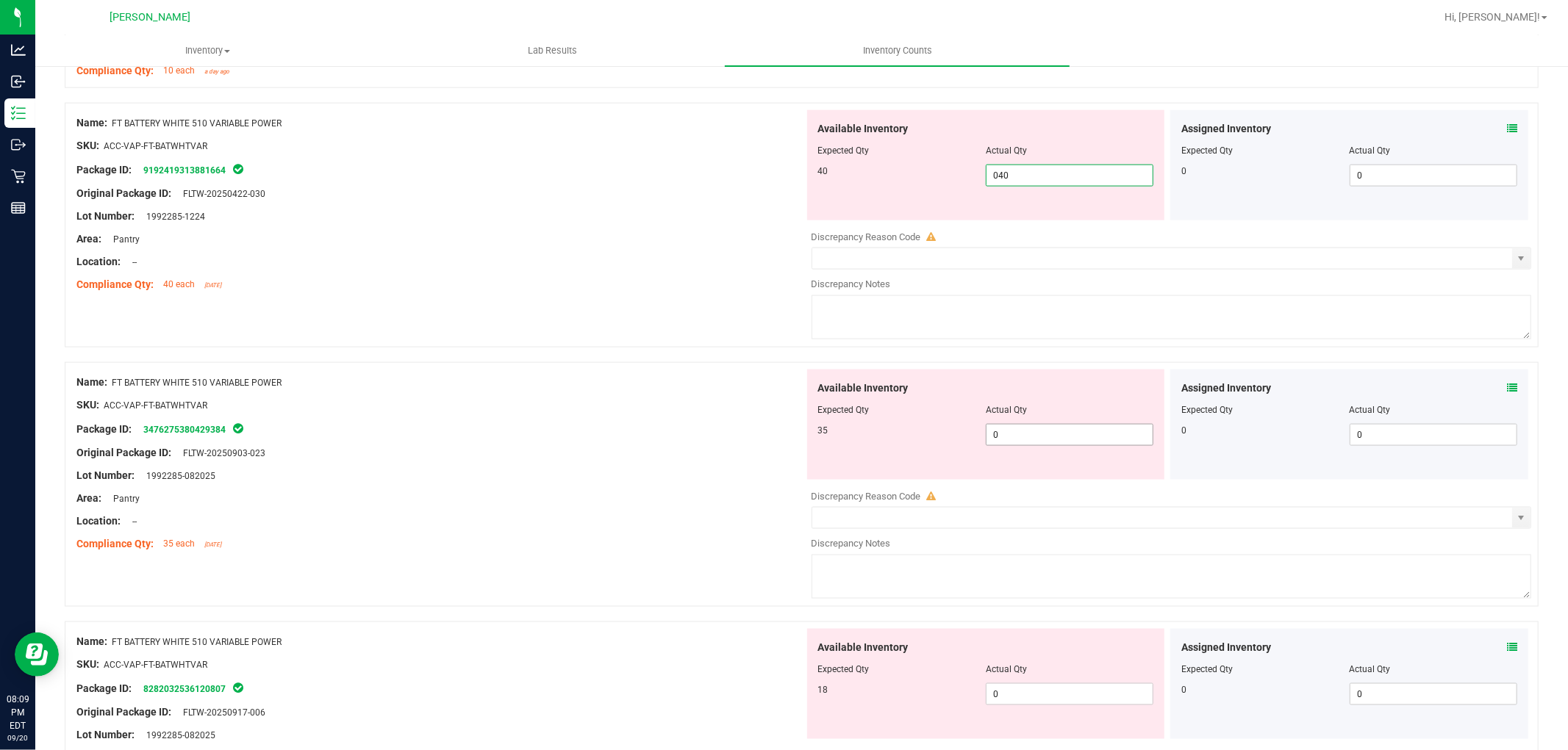
type input "40"
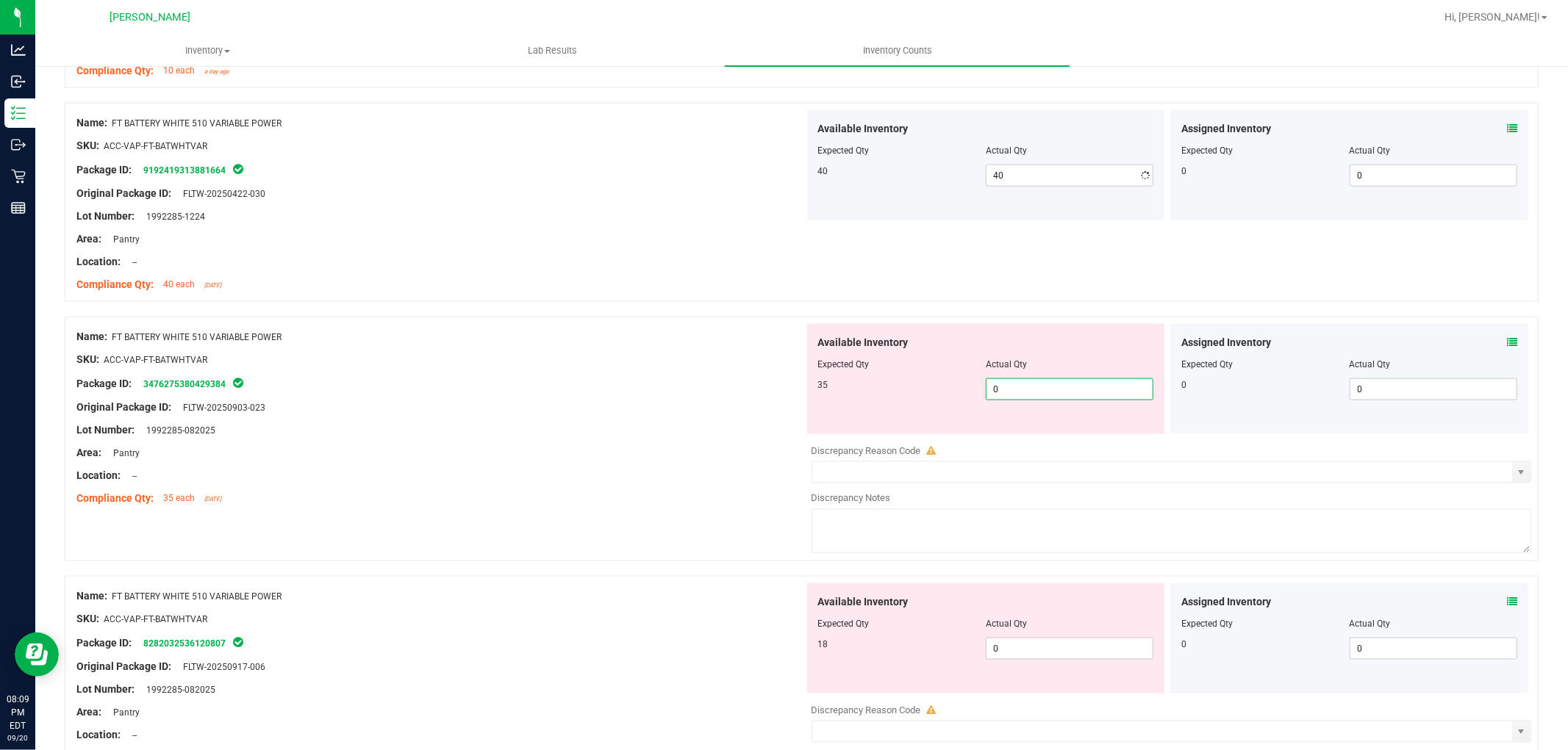
click at [1031, 439] on div "Available Inventory Expected Qty Actual Qty 35 0 0" at bounding box center [1167, 440] width 728 height 233
type input "035"
type input "35"
click at [1032, 650] on div "Available Inventory Expected Qty Actual Qty 18 0 0" at bounding box center [1167, 700] width 728 height 233
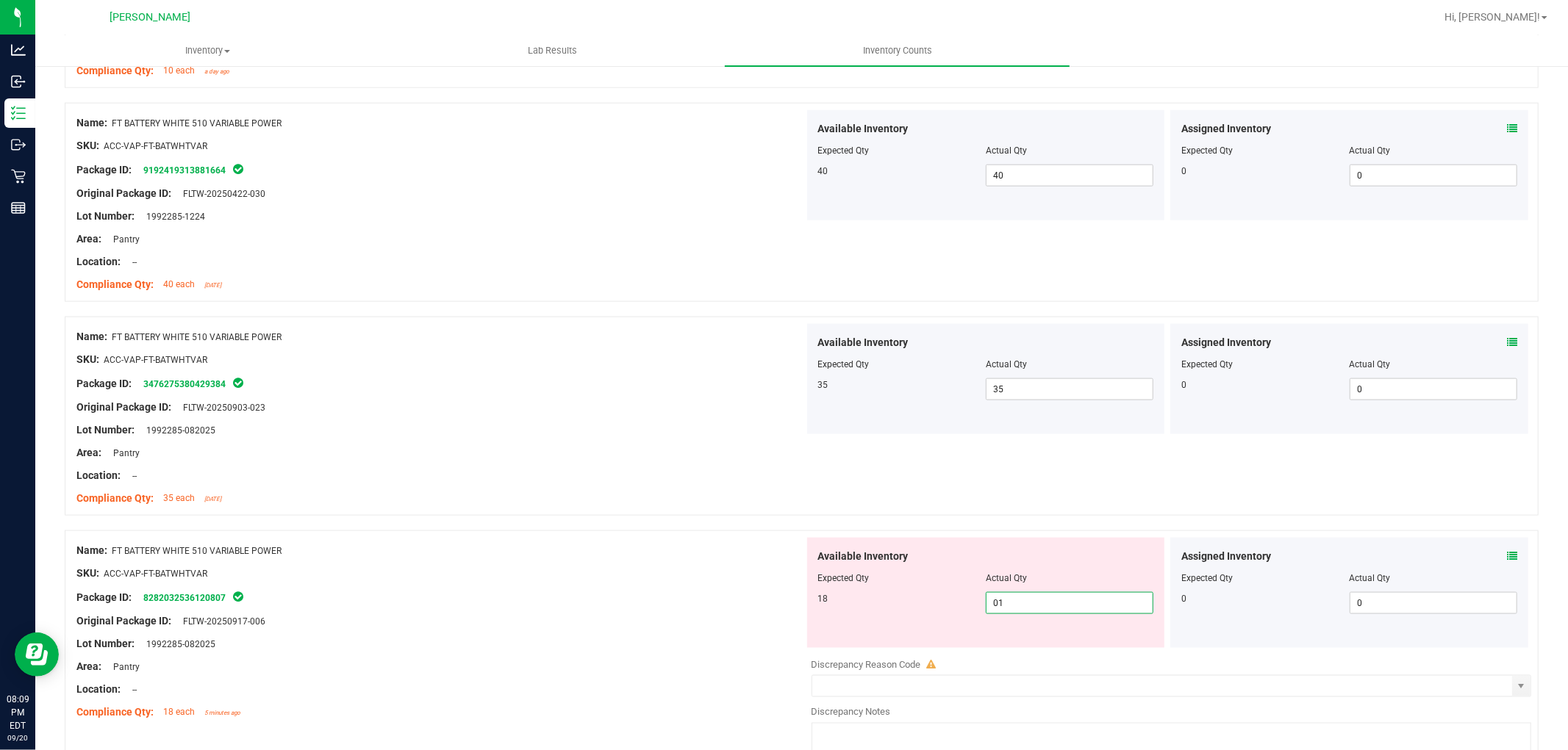
type input "018"
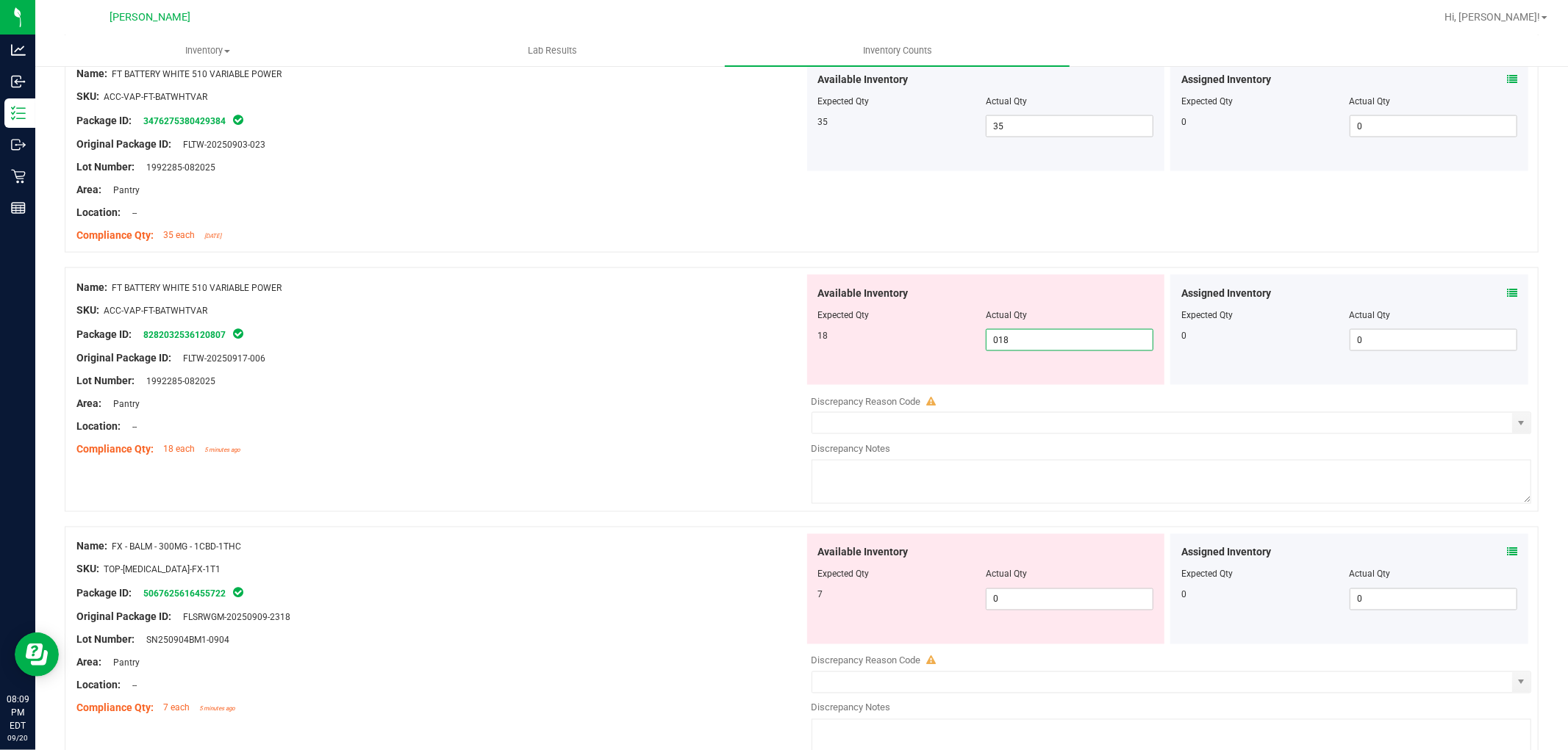
scroll to position [1959, 0]
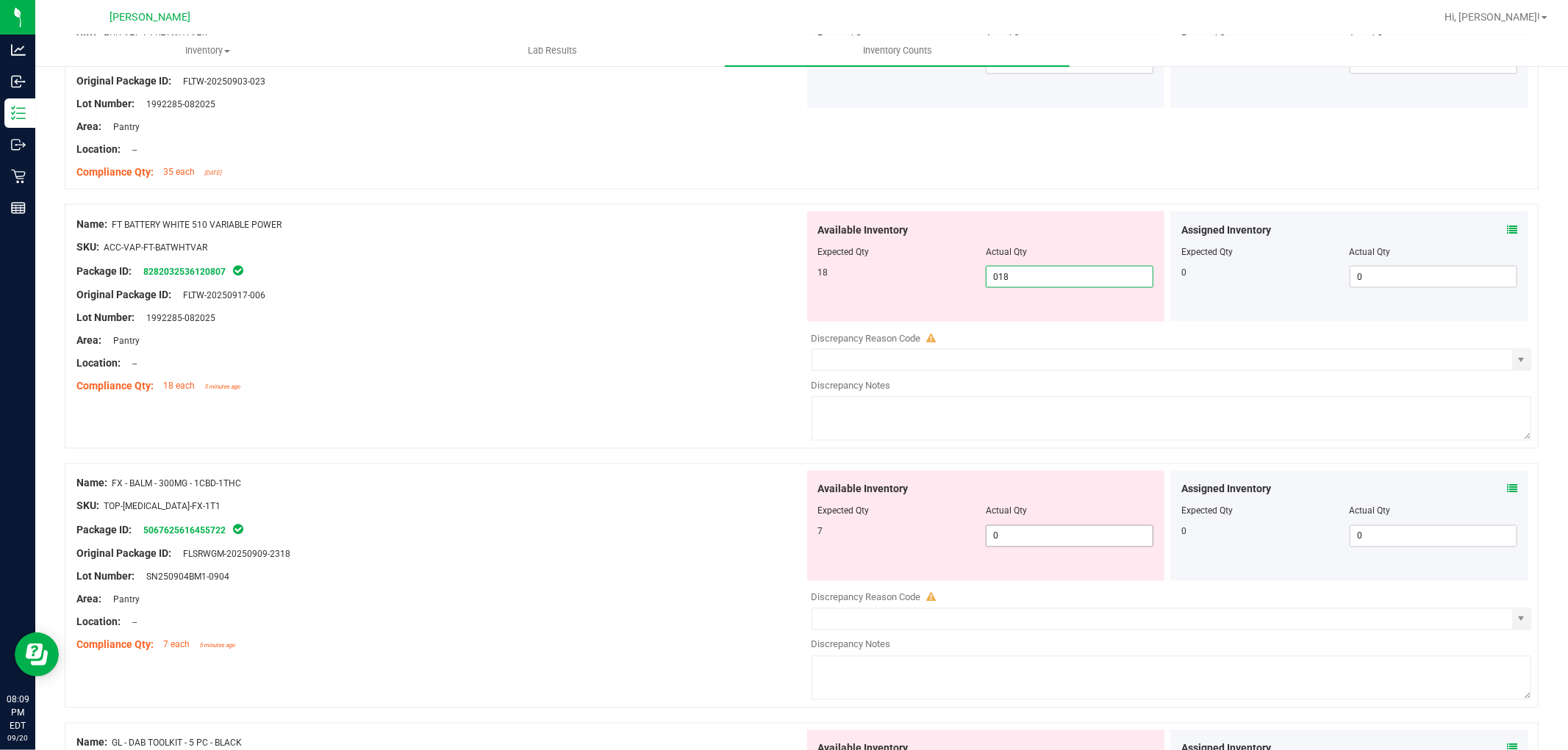
type input "18"
click at [1020, 540] on div "Available Inventory Expected Qty Actual Qty 7 0 0" at bounding box center [1167, 588] width 728 height 233
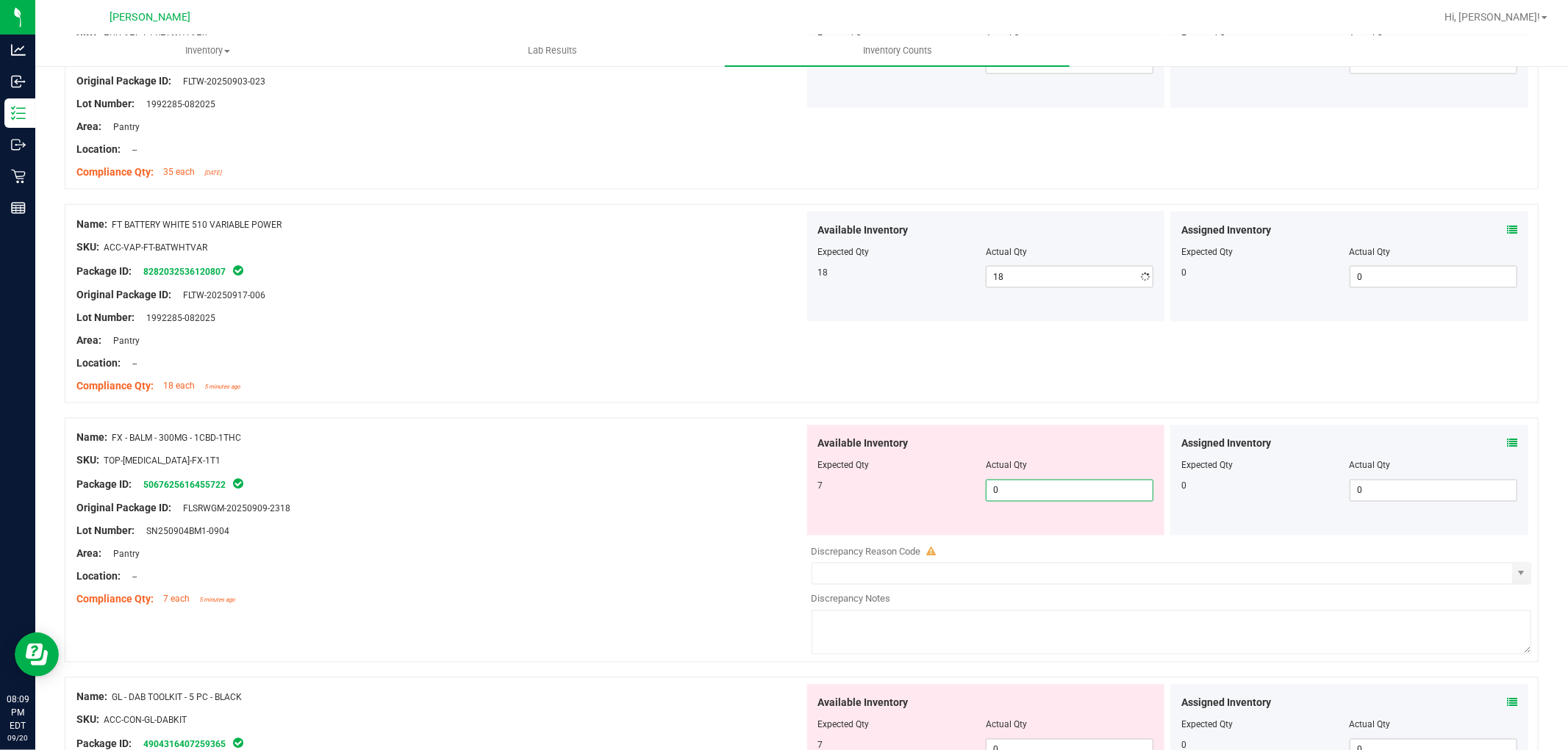
type input "07"
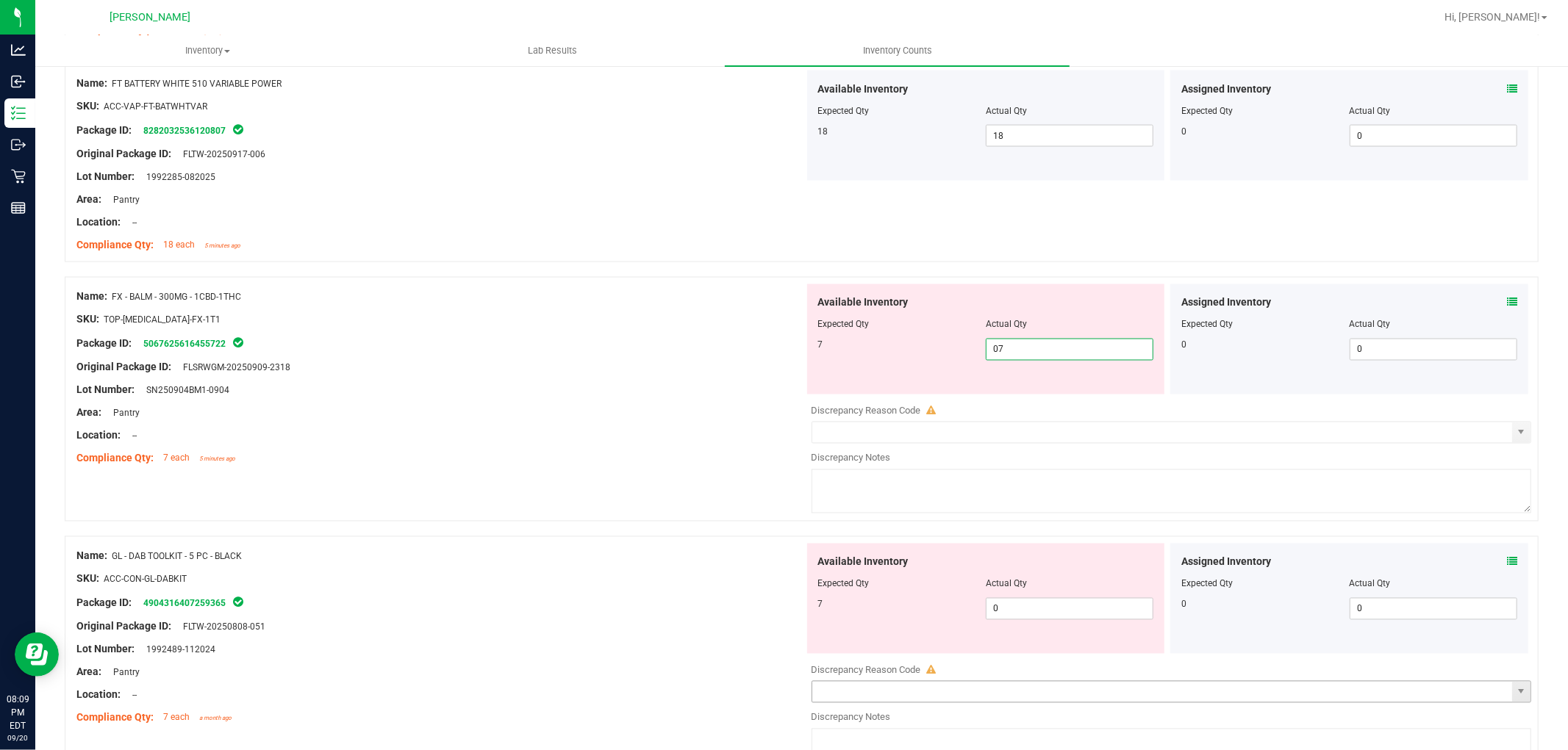
scroll to position [2286, 0]
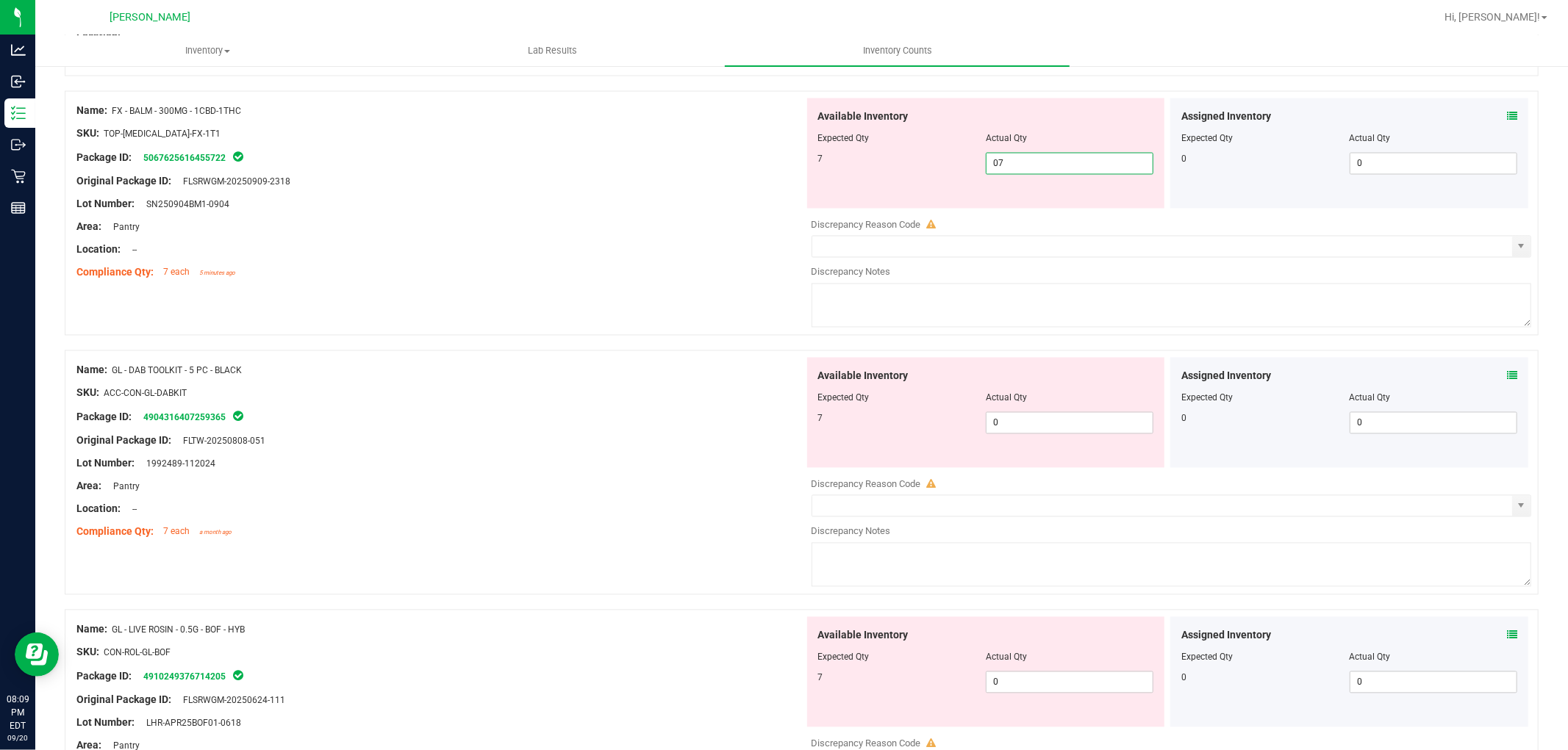
type input "7"
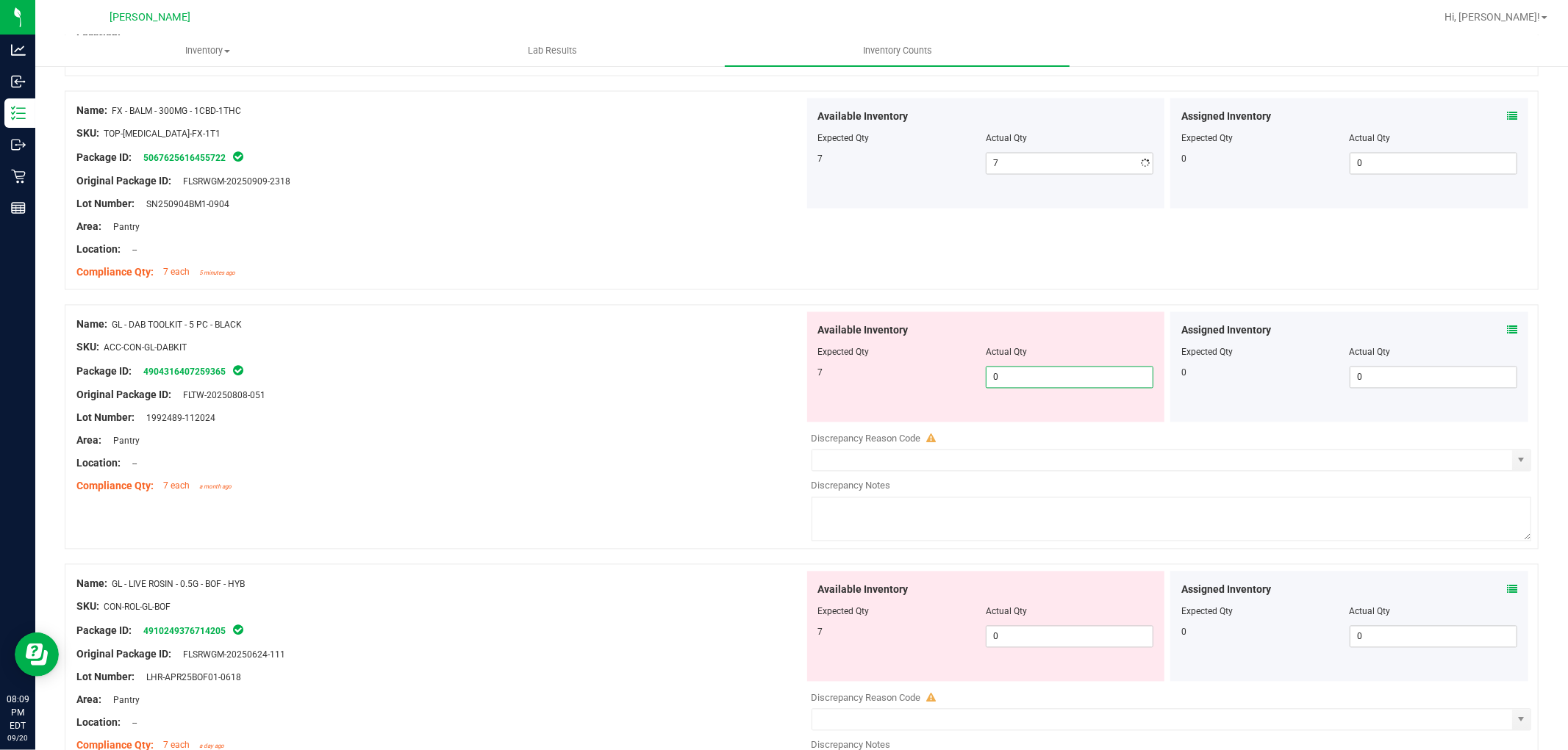
click at [1027, 430] on div "Available Inventory Expected Qty Actual Qty 7 0 0" at bounding box center [1167, 429] width 728 height 233
type input "07"
type input "7"
click at [1016, 641] on div "Available Inventory Expected Qty Actual Qty 7 0 0" at bounding box center [1167, 688] width 728 height 233
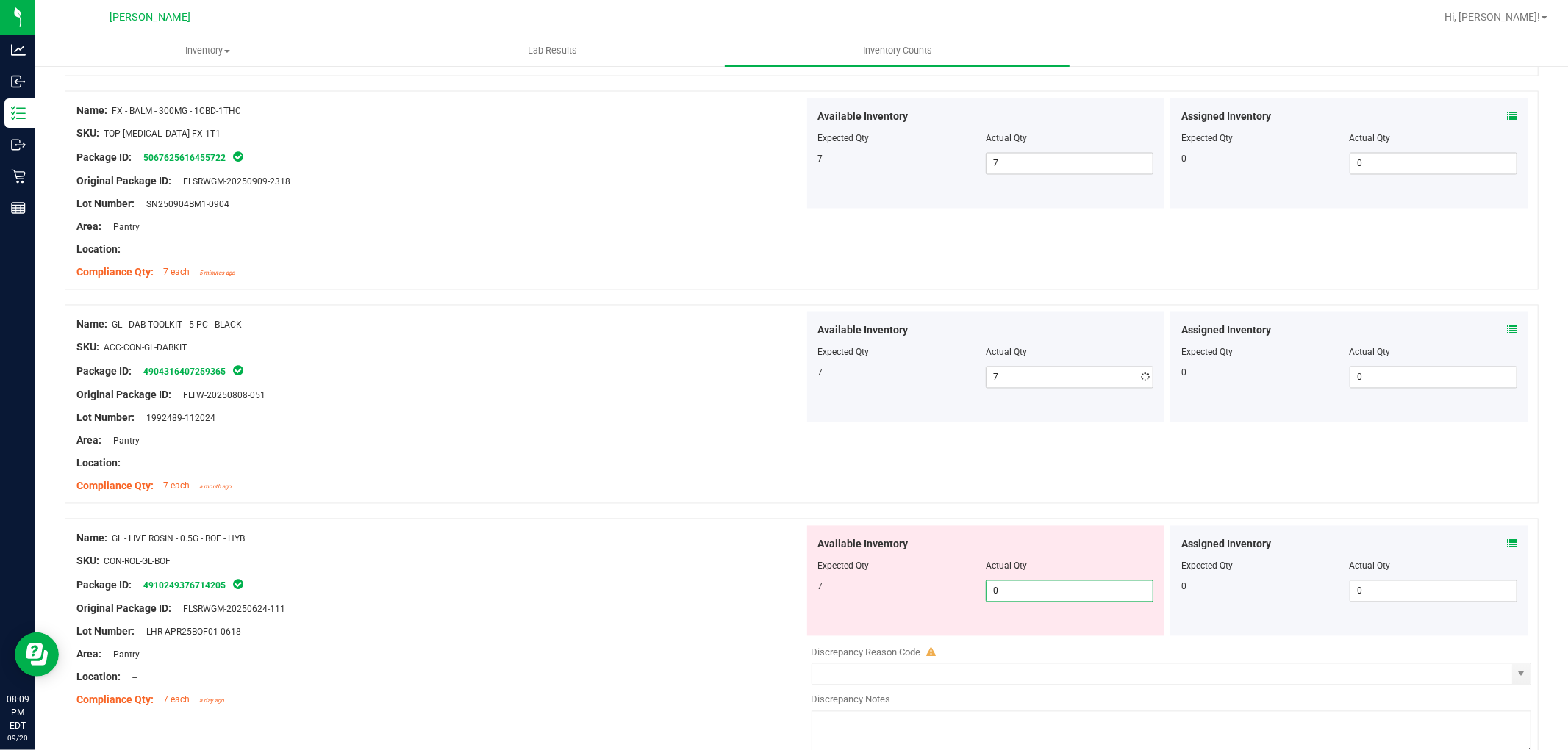
type input "07"
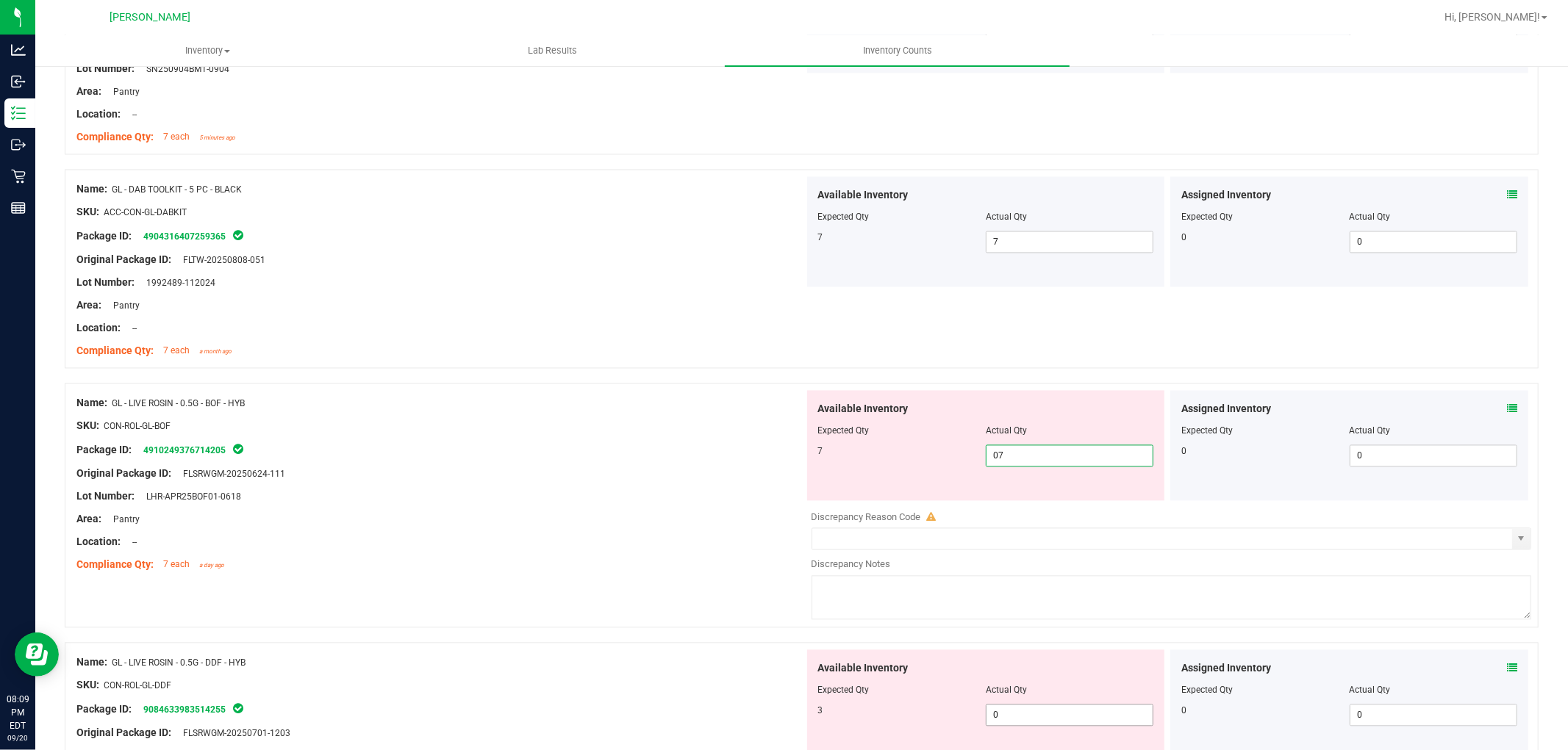
scroll to position [2613, 0]
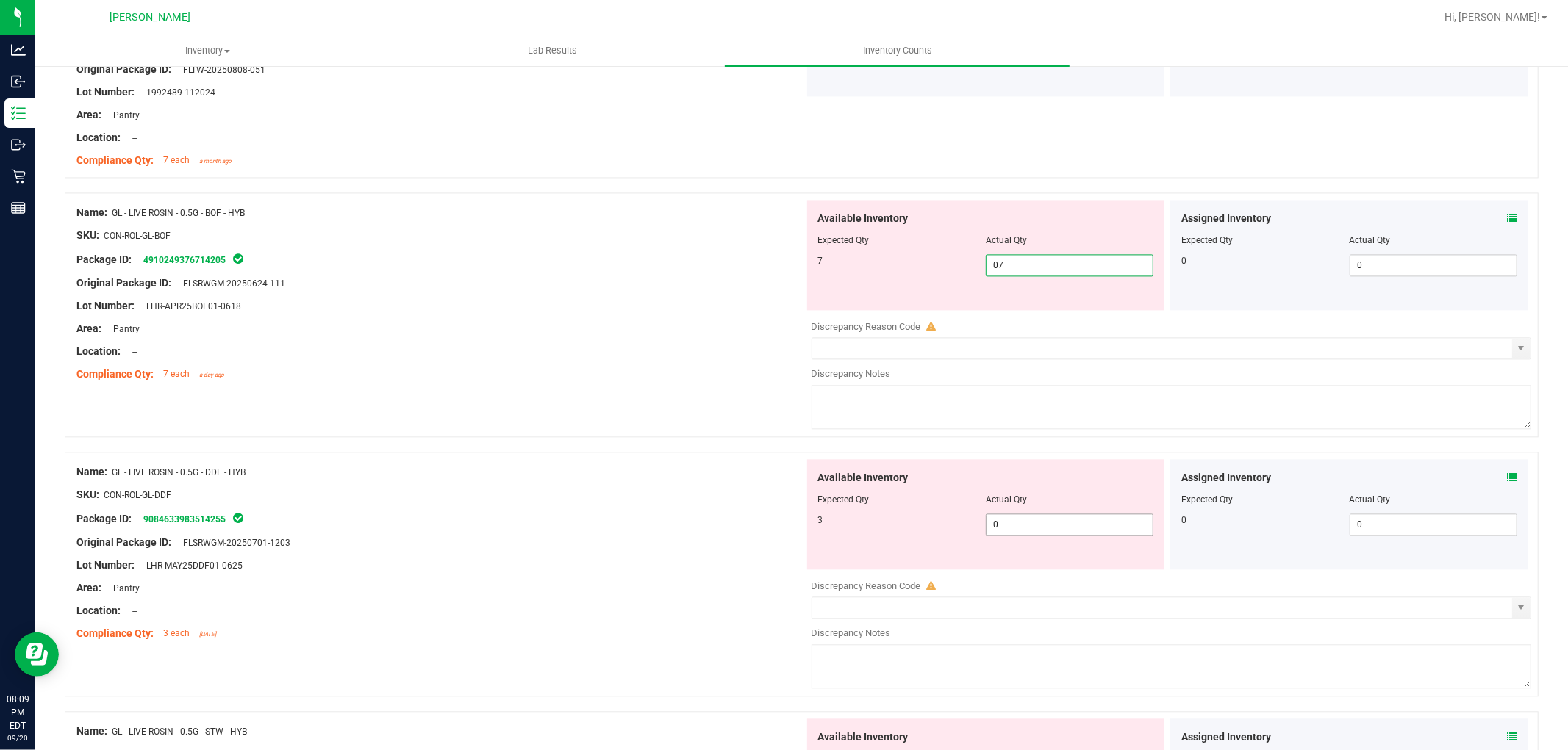
type input "7"
click at [1023, 530] on div "Available Inventory Expected Qty Actual Qty 3 0 0" at bounding box center [1167, 576] width 728 height 233
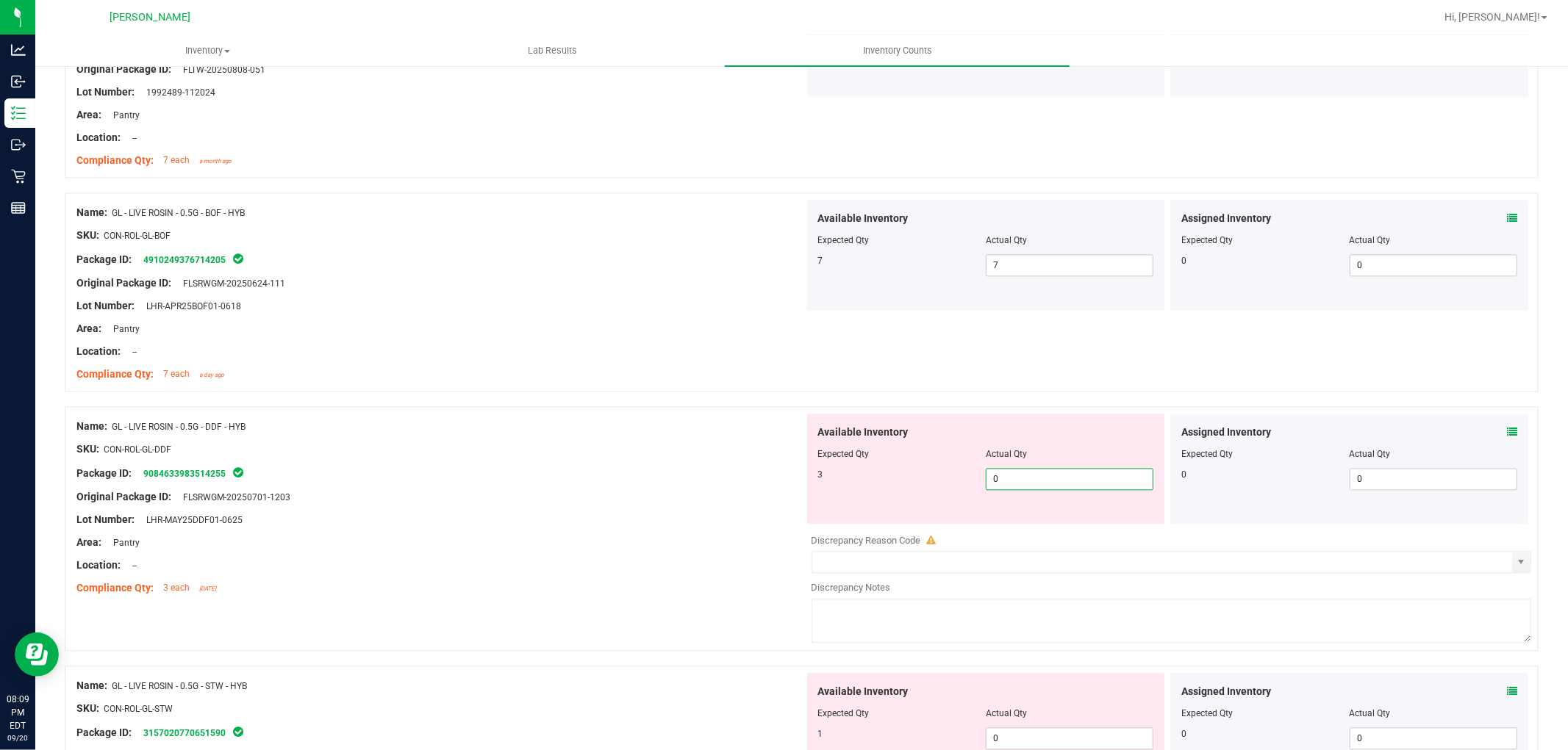
type input "03"
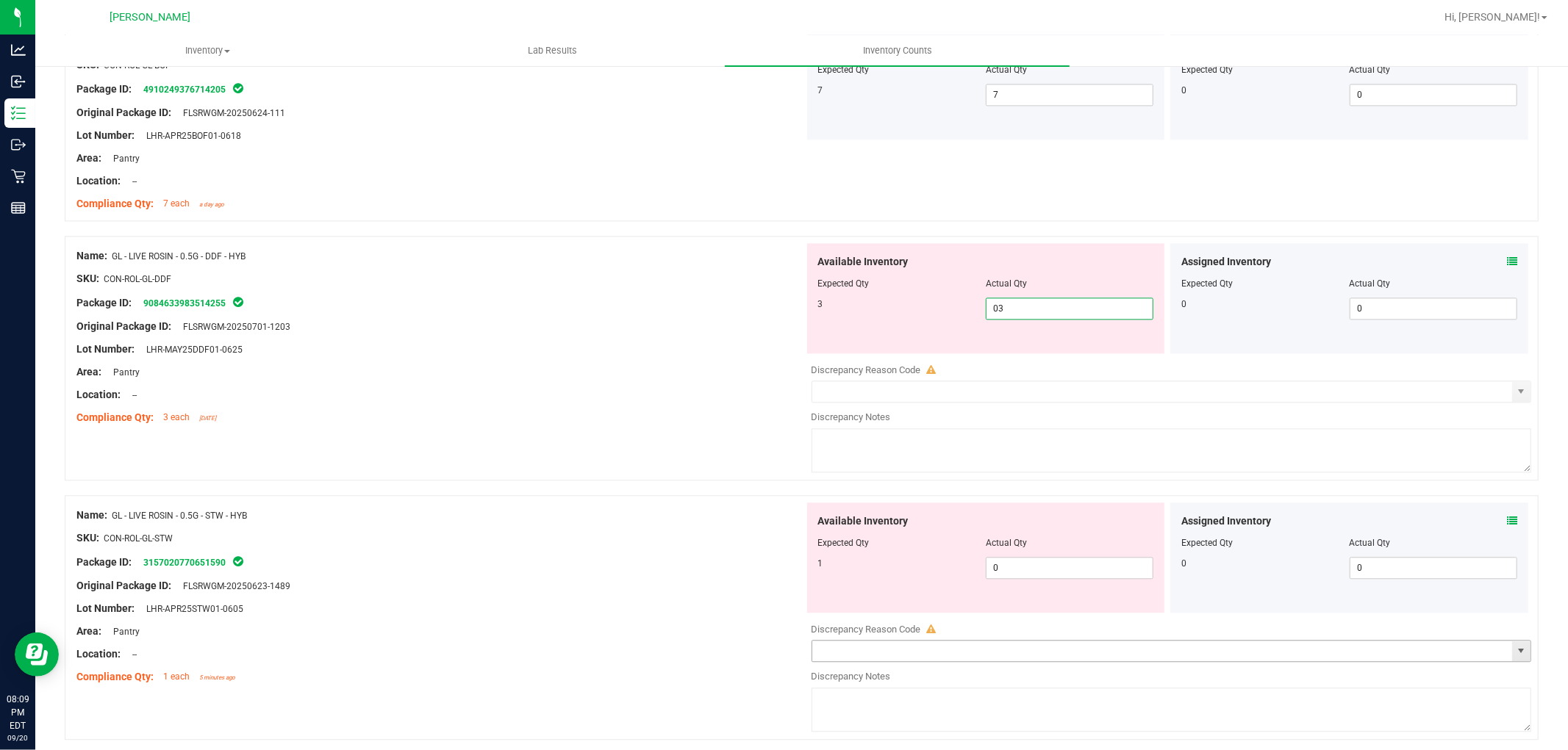
scroll to position [2939, 0]
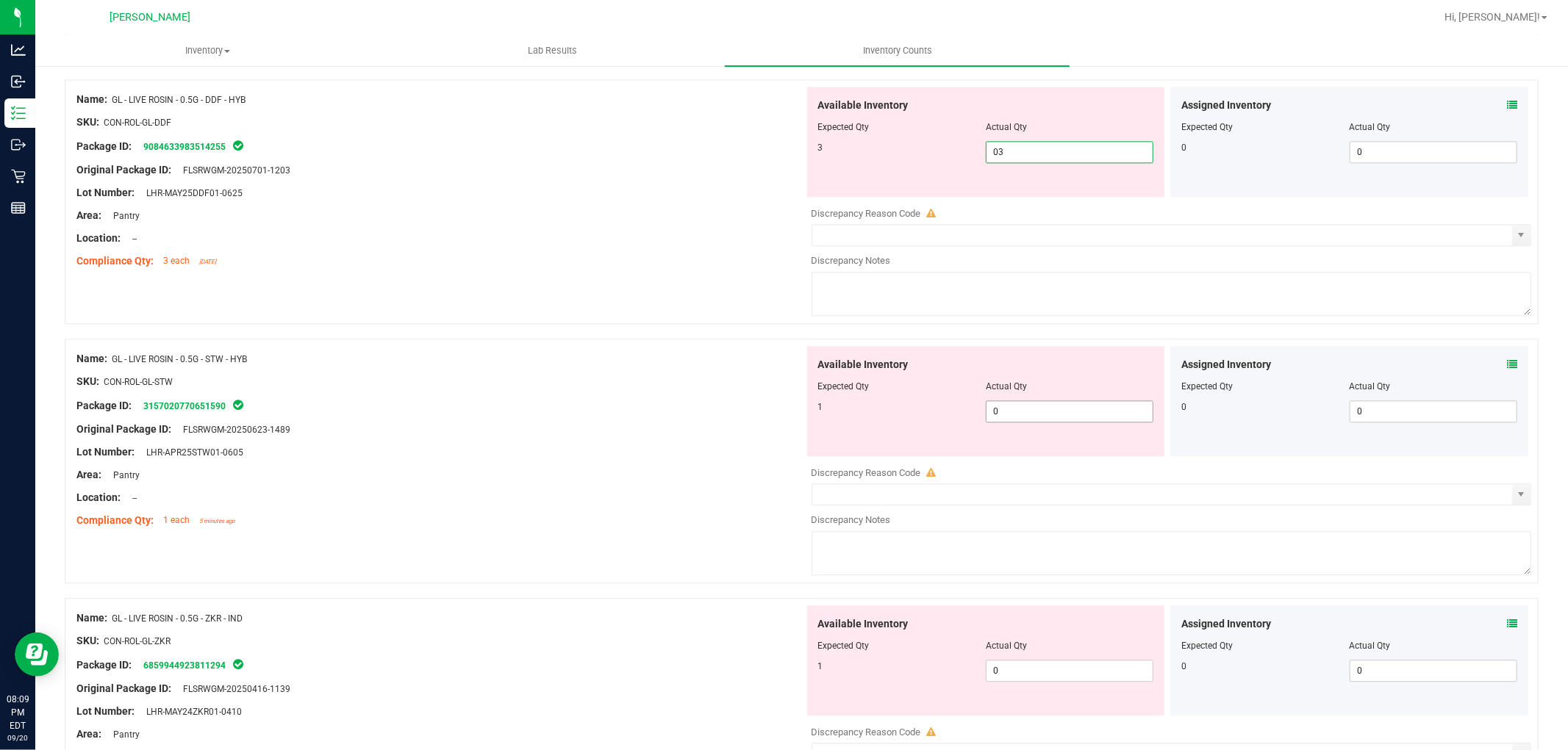
type input "3"
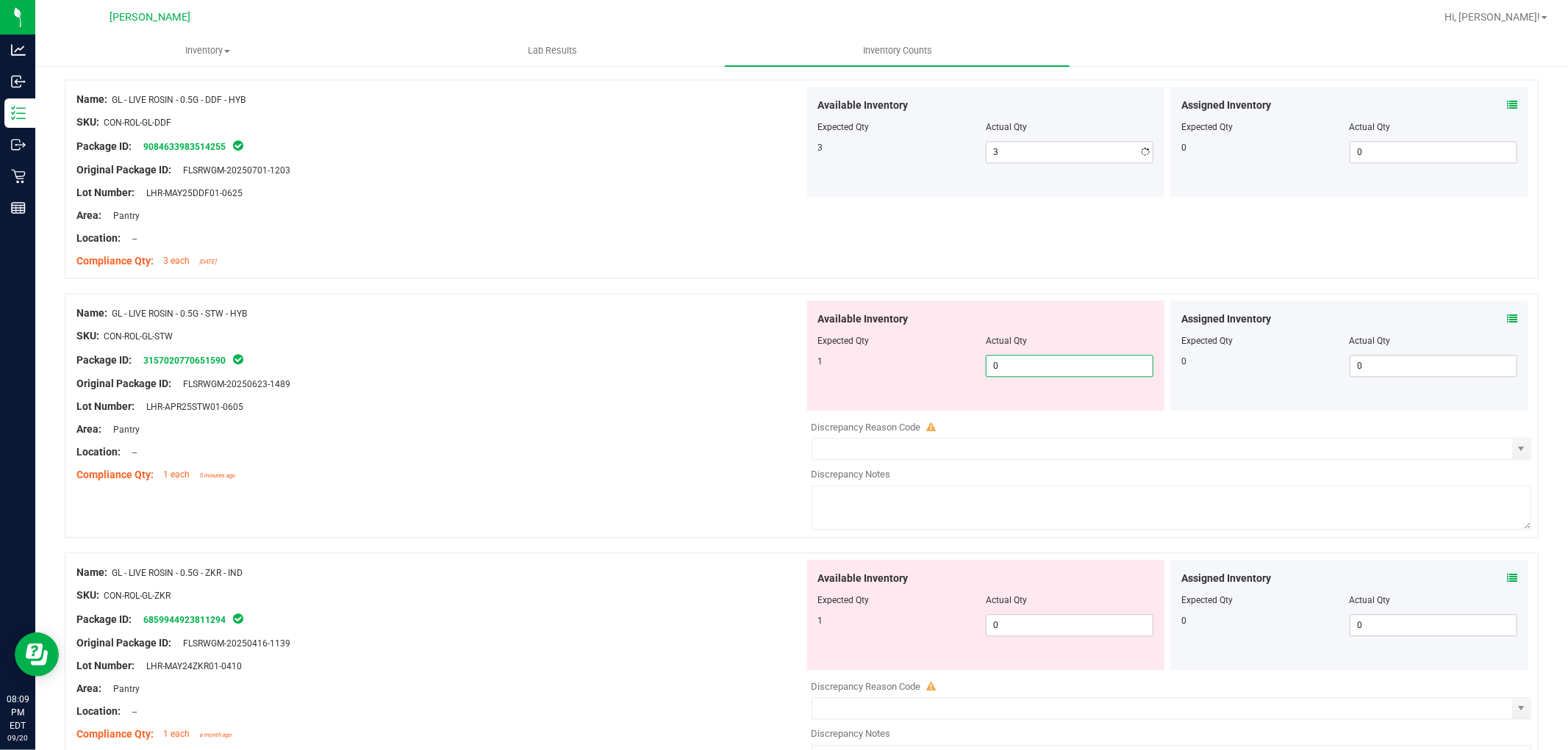
click at [1086, 406] on div "Available Inventory Expected Qty Actual Qty 1 0 0" at bounding box center [987, 355] width 358 height 110
type input "01"
type input "1"
click at [1017, 637] on div "Available Inventory Expected Qty Actual Qty 1 0 0" at bounding box center [1167, 676] width 728 height 233
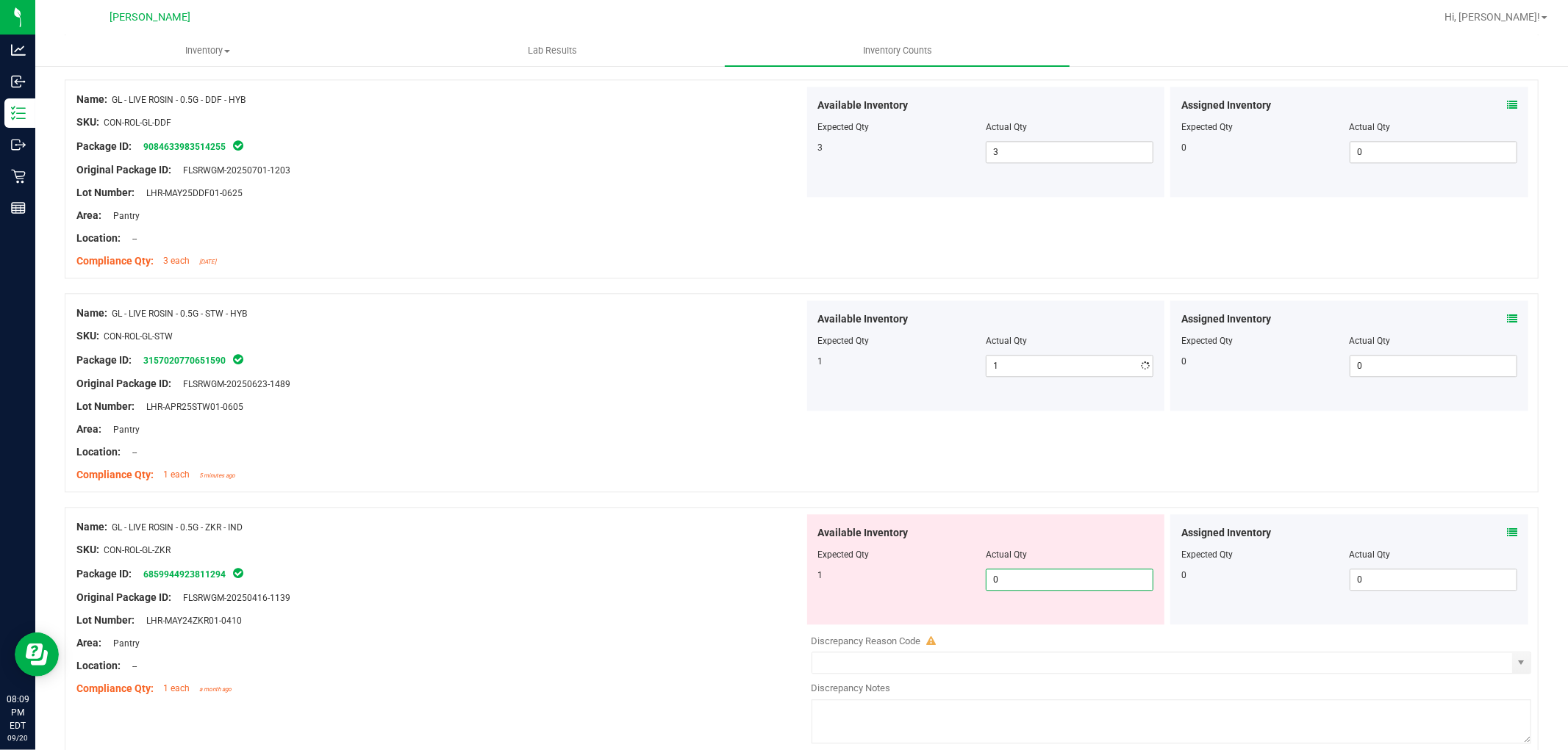
type input "01"
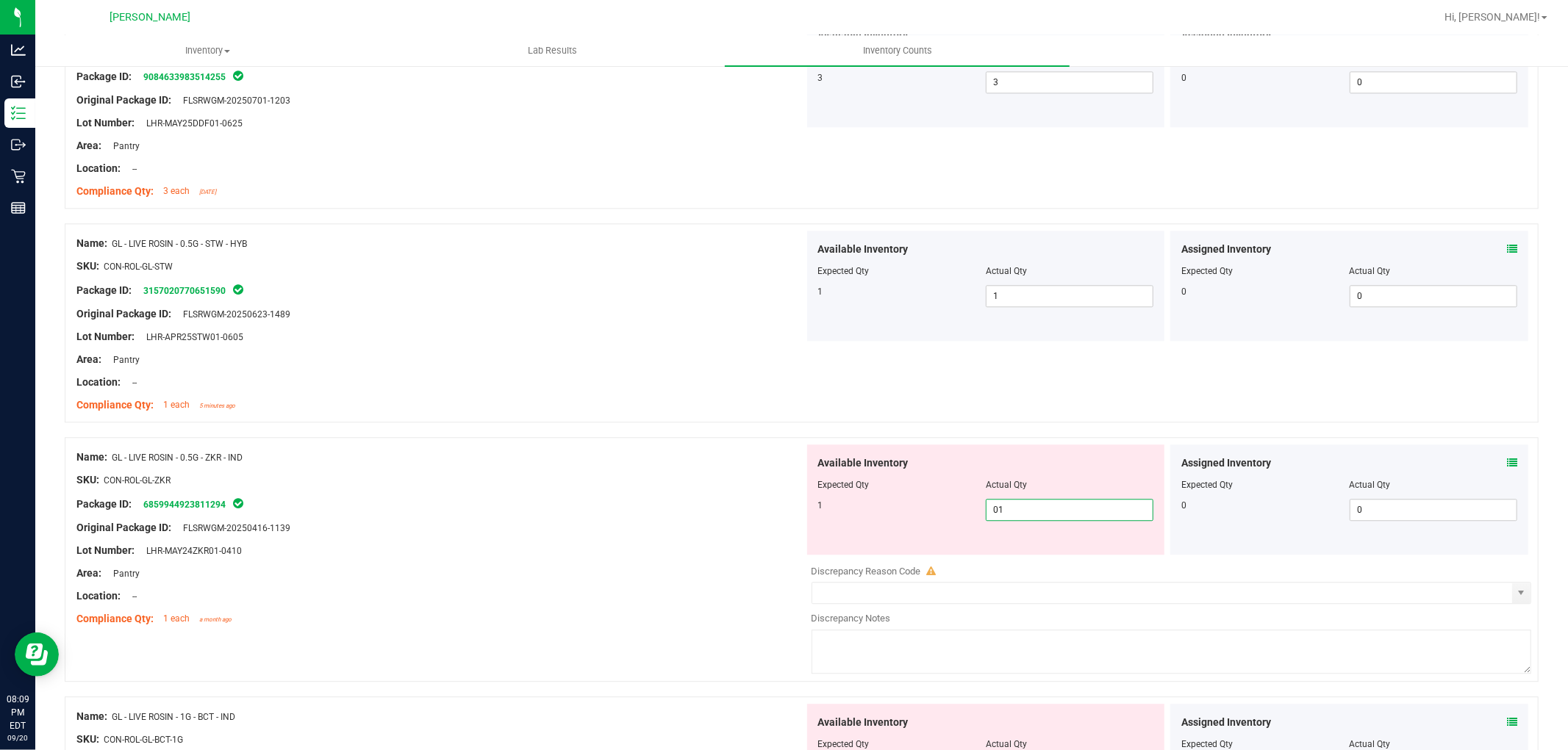
scroll to position [3266, 0]
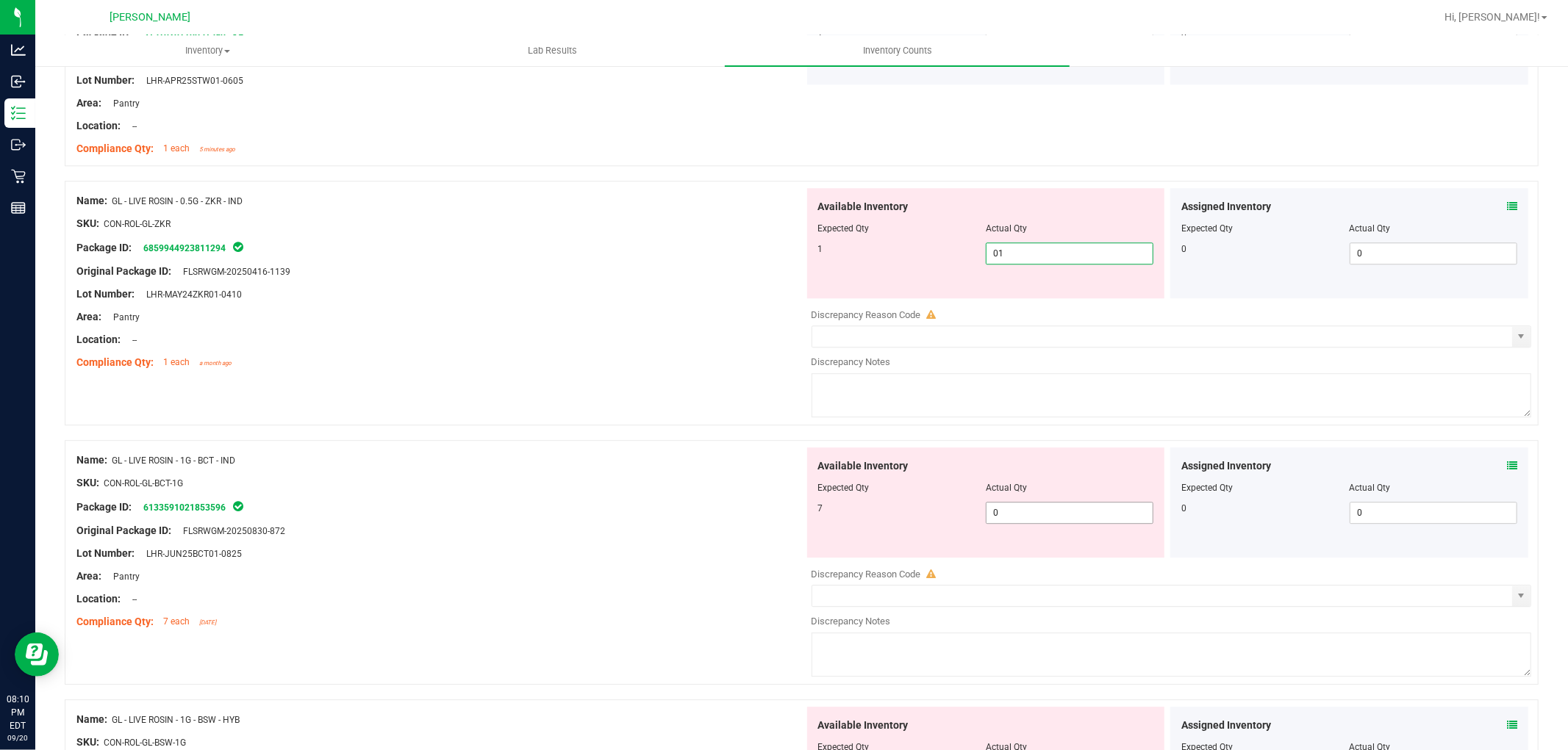
type input "1"
click at [1038, 515] on div "Available Inventory Expected Qty Actual Qty 7 0 0" at bounding box center [1167, 564] width 728 height 233
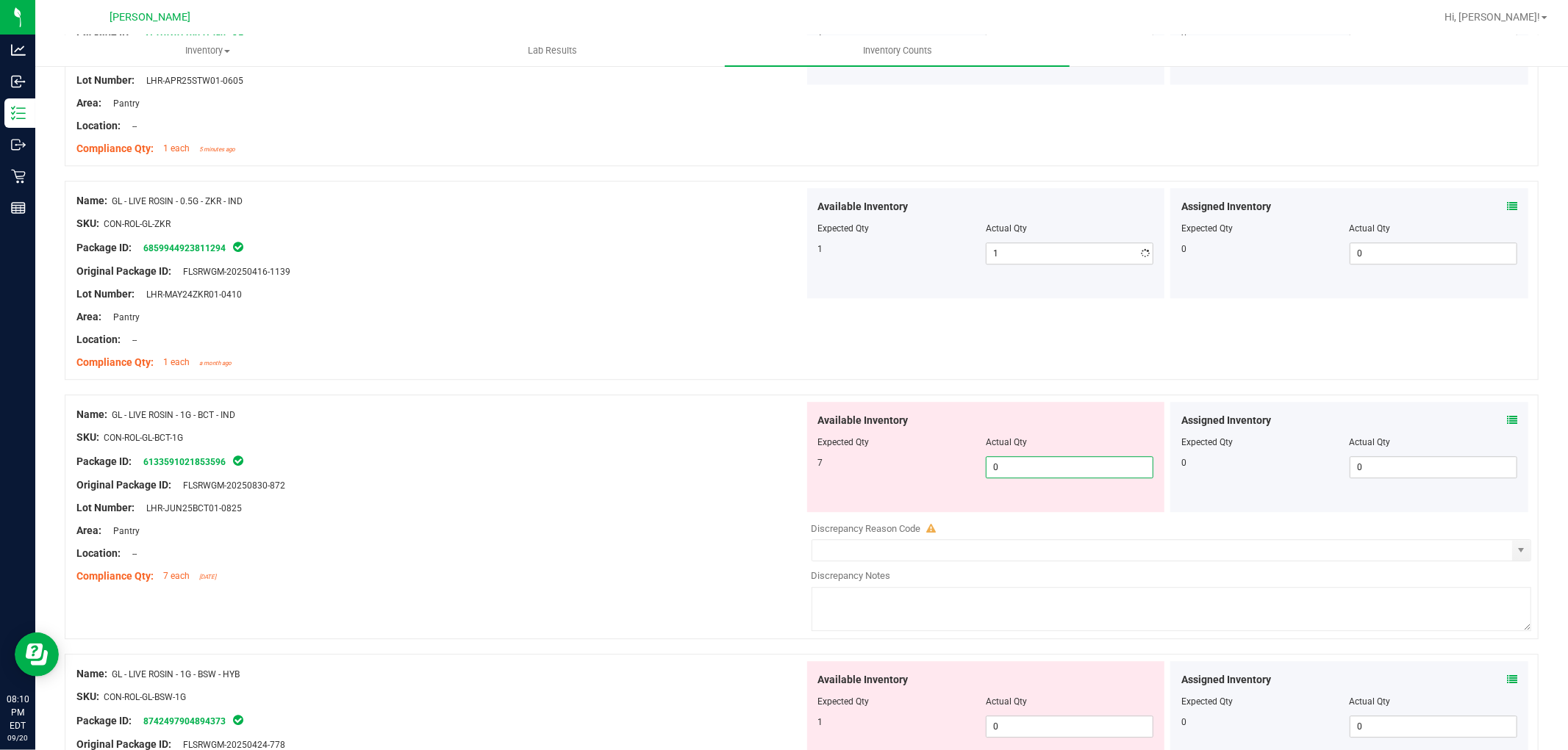
type input "07"
type input "7"
type input "01"
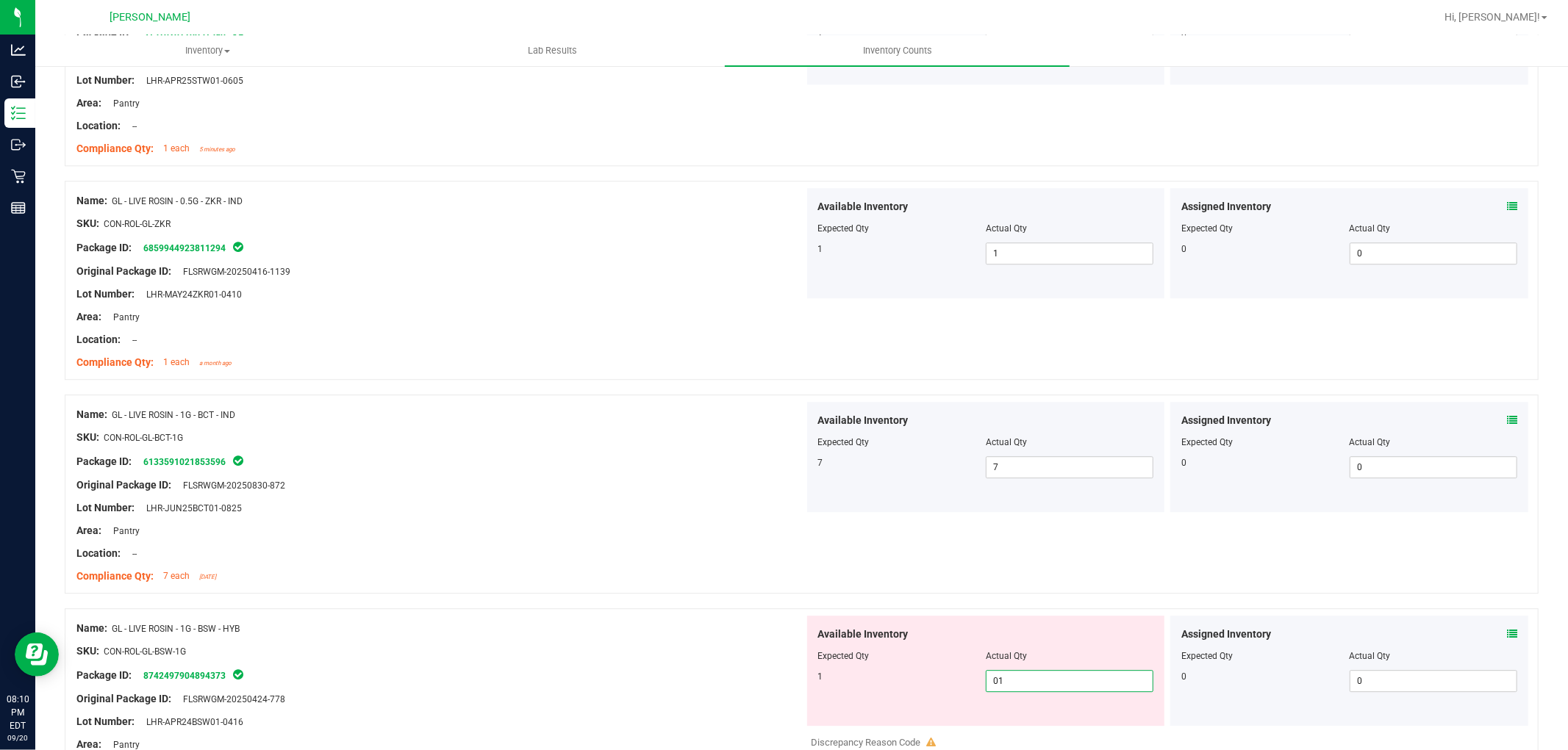
scroll to position [3756, 0]
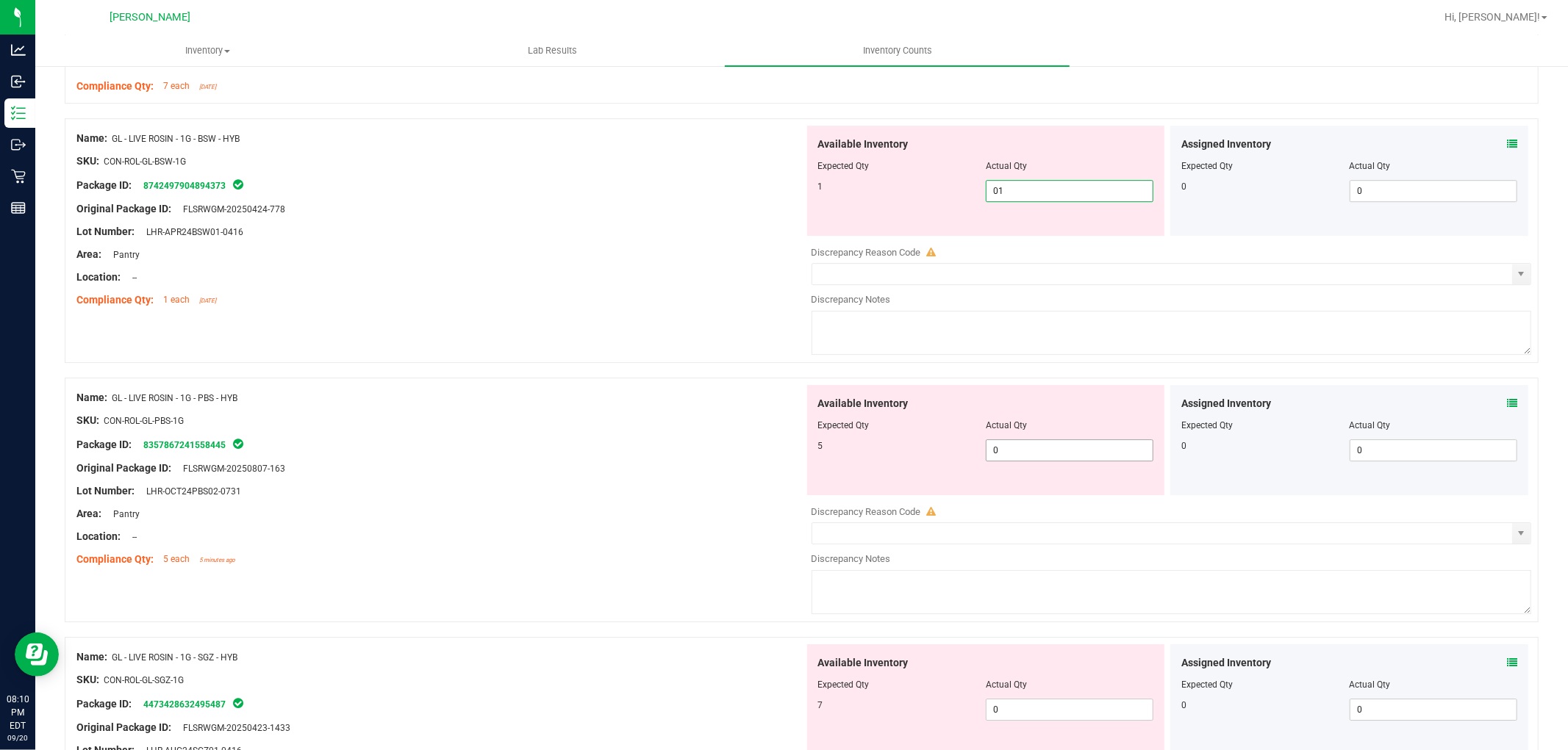
type input "1"
click at [1047, 454] on div "Available Inventory Expected Qty Actual Qty 5 0 0" at bounding box center [1167, 501] width 728 height 233
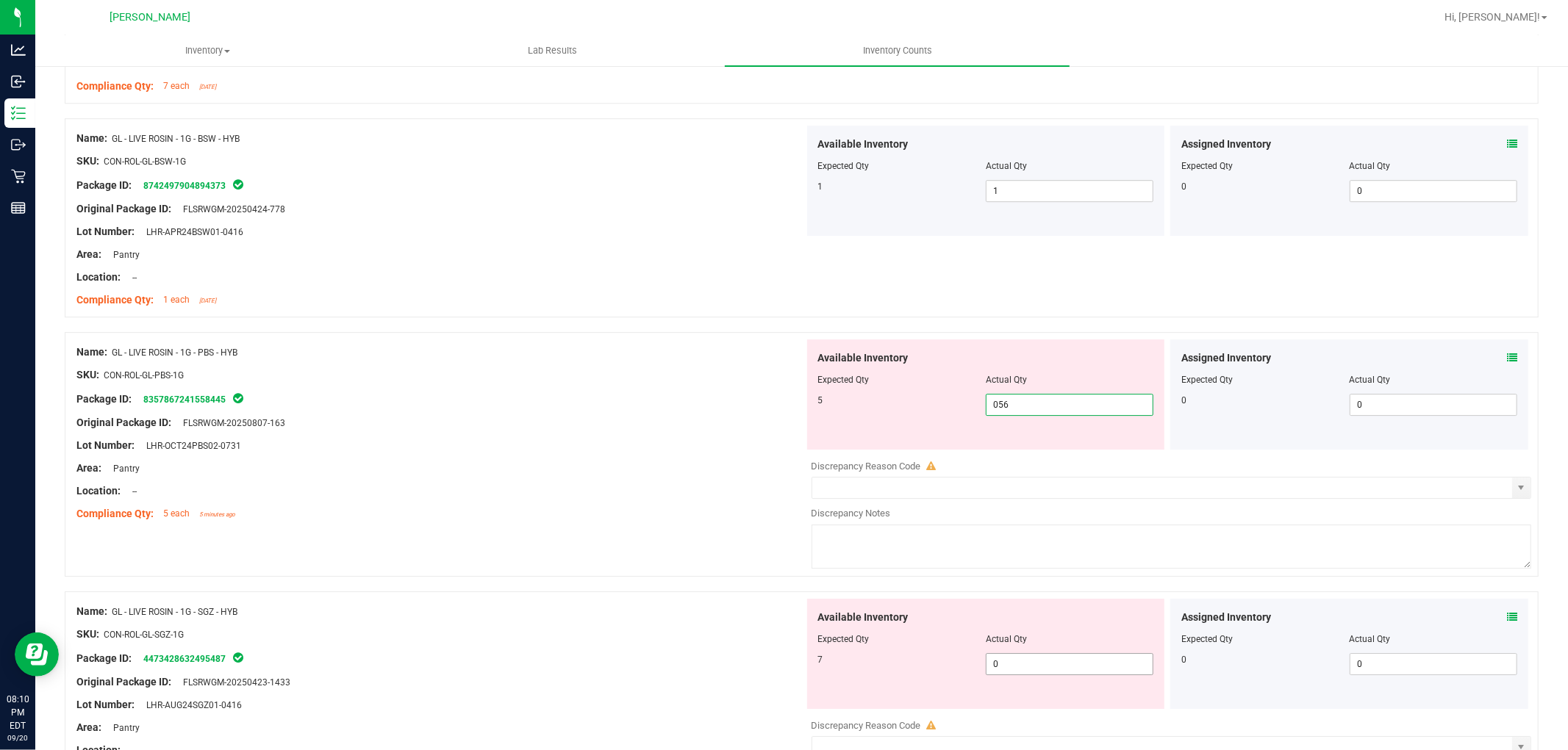
type input "05"
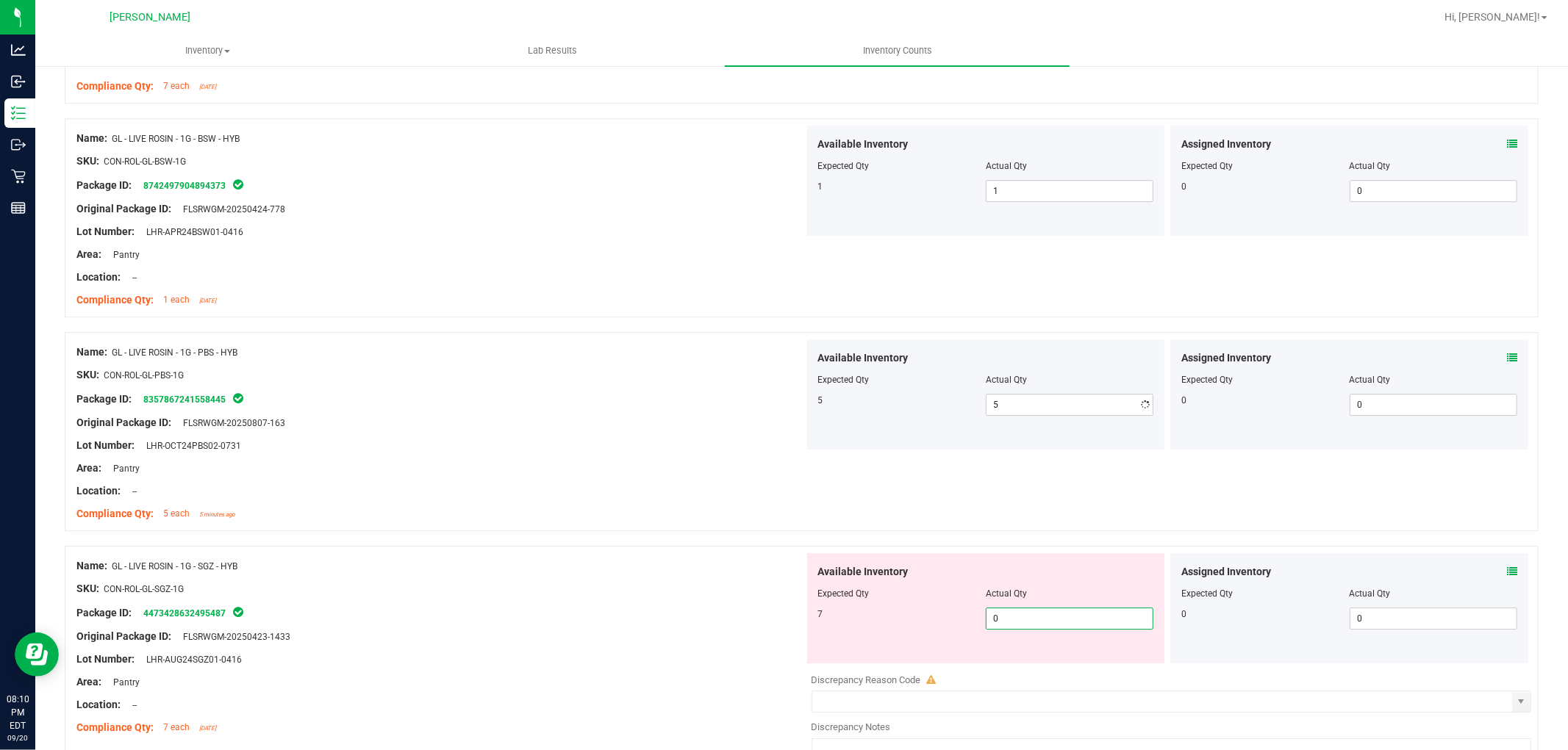
click at [1023, 660] on div "Available Inventory Expected Qty Actual Qty 7 0 0" at bounding box center [987, 608] width 358 height 110
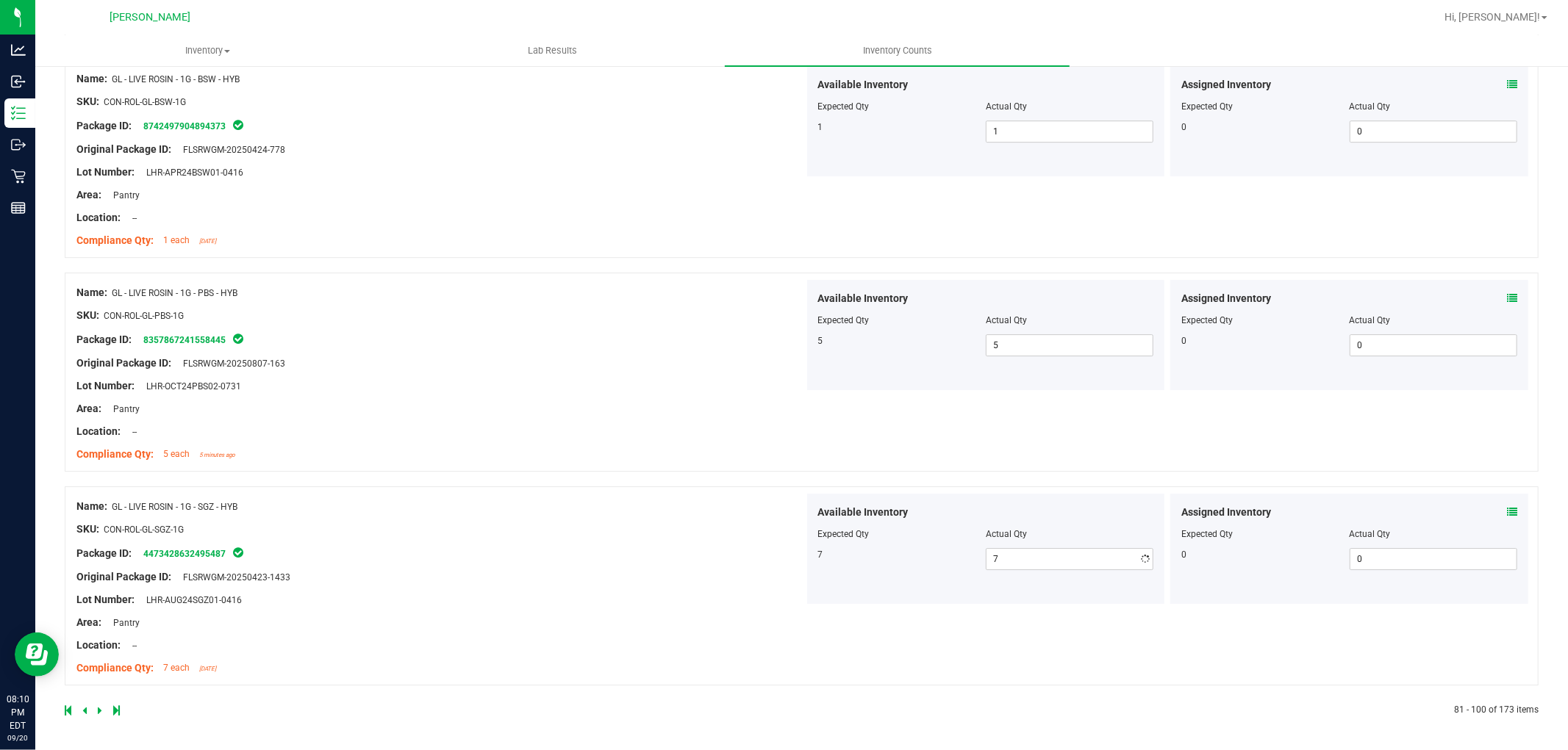
click at [454, 652] on div "Name: GL - LIVE ROSIN - 1G - SGZ - HYB SKU: CON-ROL-GL-SGZ-1G Package ID: 44734…" at bounding box center [801, 586] width 1474 height 199
click at [100, 707] on icon at bounding box center [100, 711] width 5 height 9
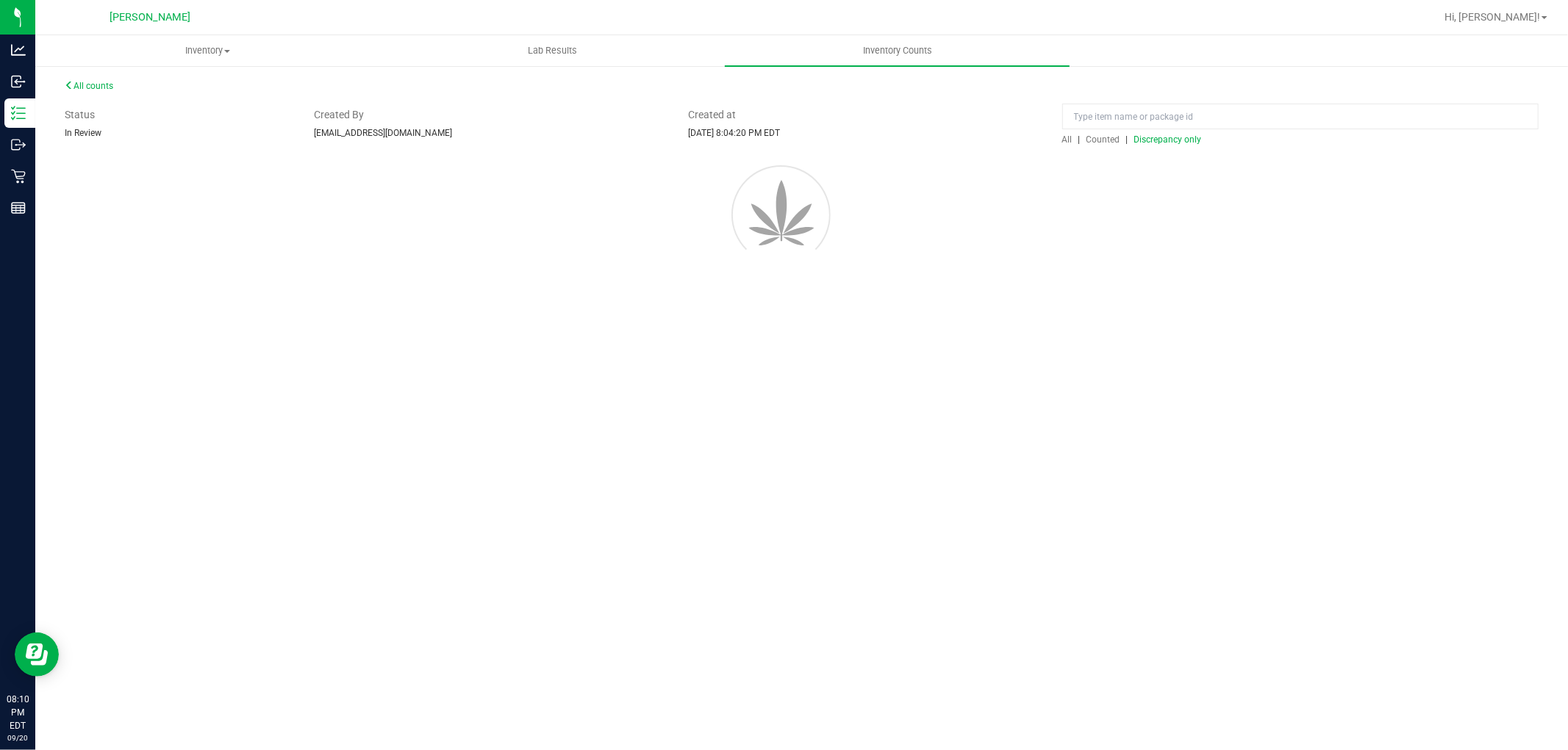
scroll to position [0, 0]
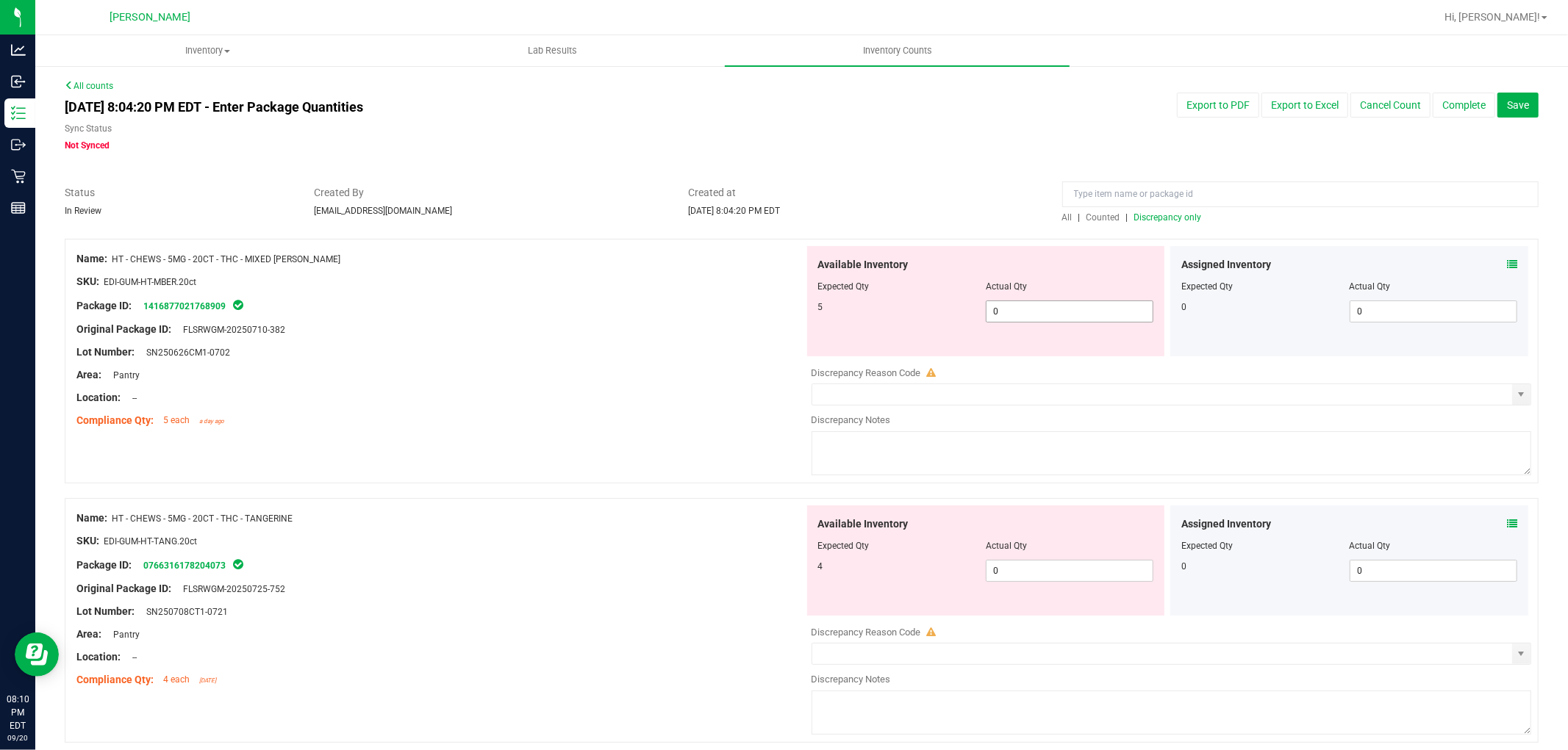
click at [1022, 313] on span "0 0" at bounding box center [1070, 312] width 168 height 22
click at [1030, 570] on div "Available Inventory Expected Qty Actual Qty 4 0 0" at bounding box center [1167, 622] width 728 height 233
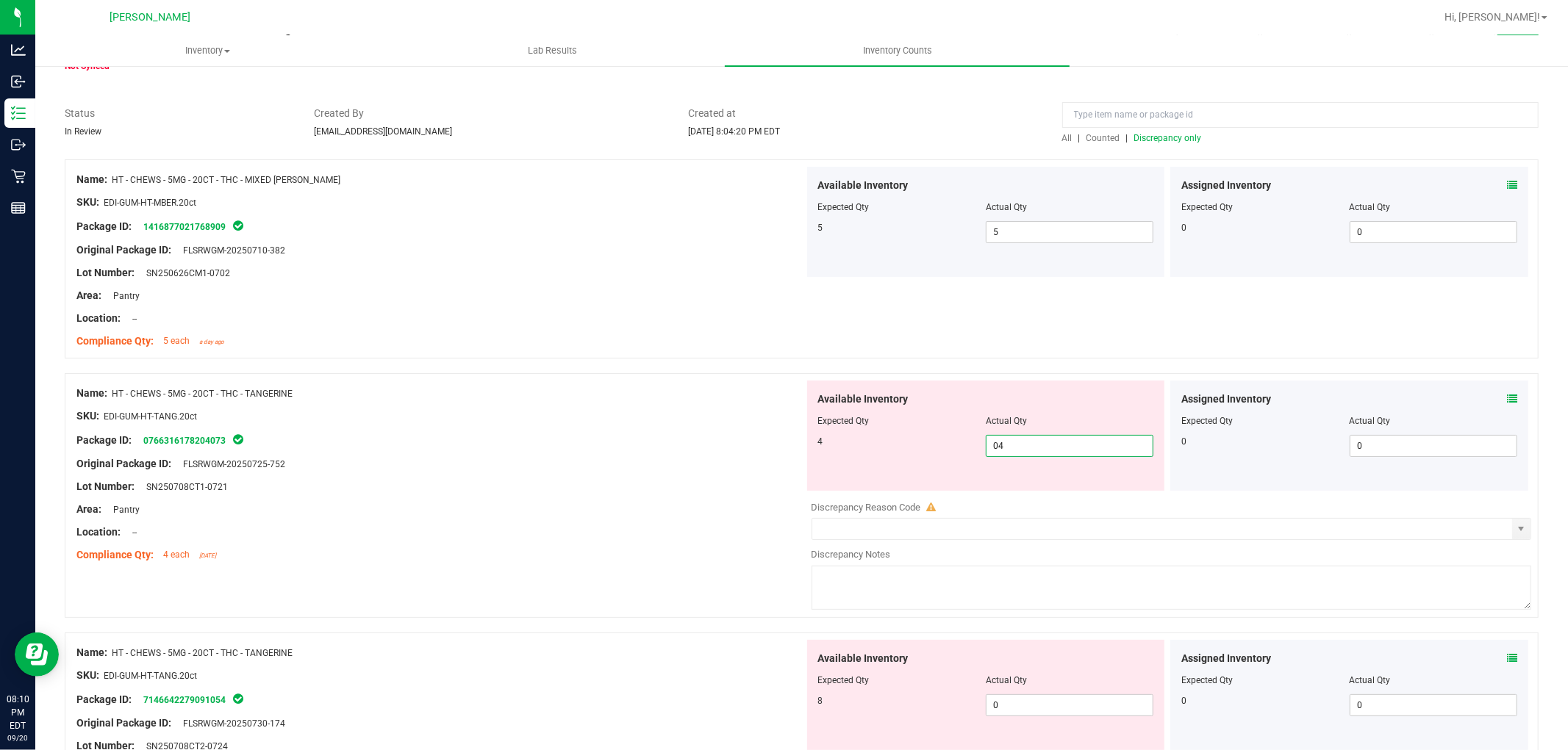
scroll to position [327, 0]
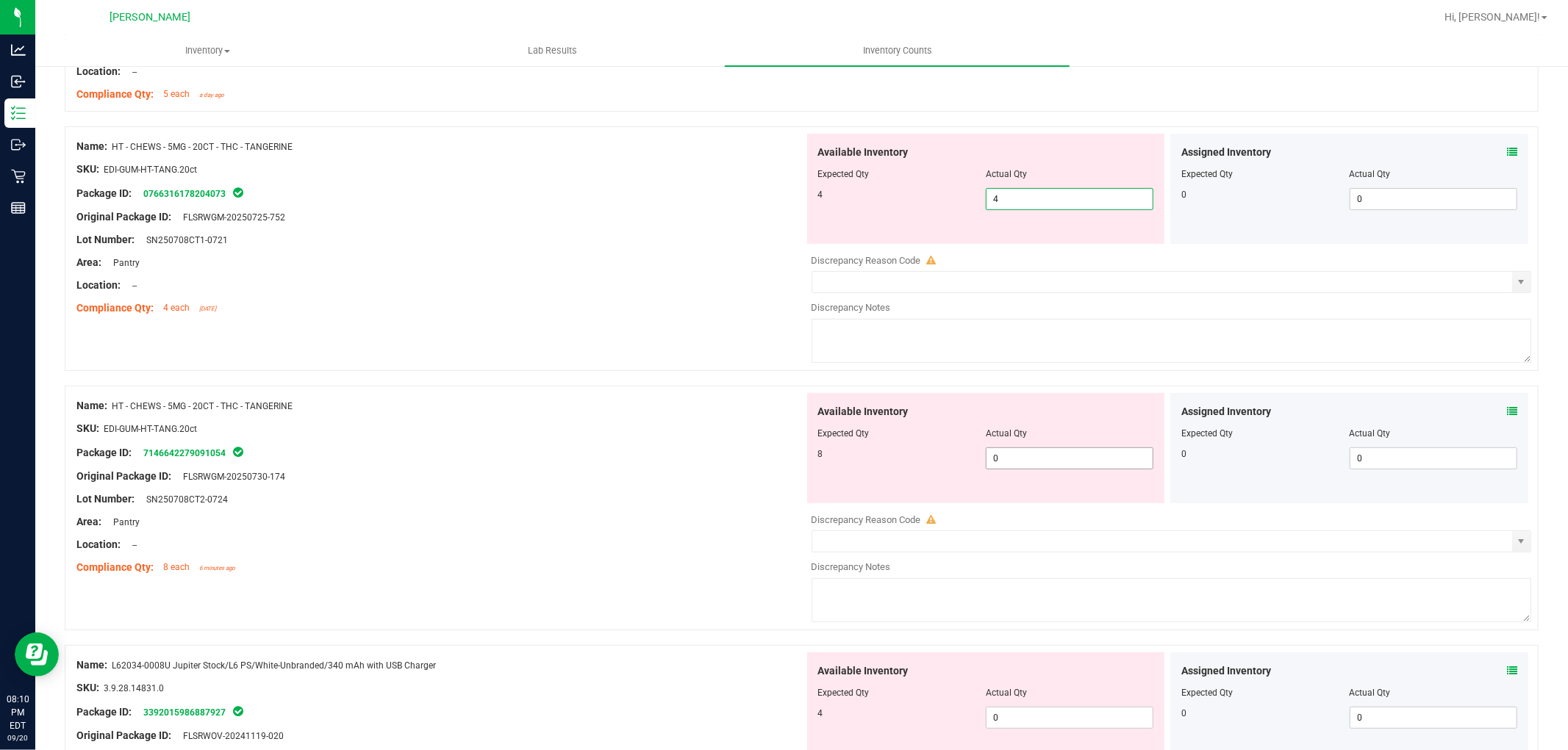
click at [1018, 453] on div "Available Inventory Expected Qty Actual Qty 8 0 0" at bounding box center [987, 447] width 358 height 110
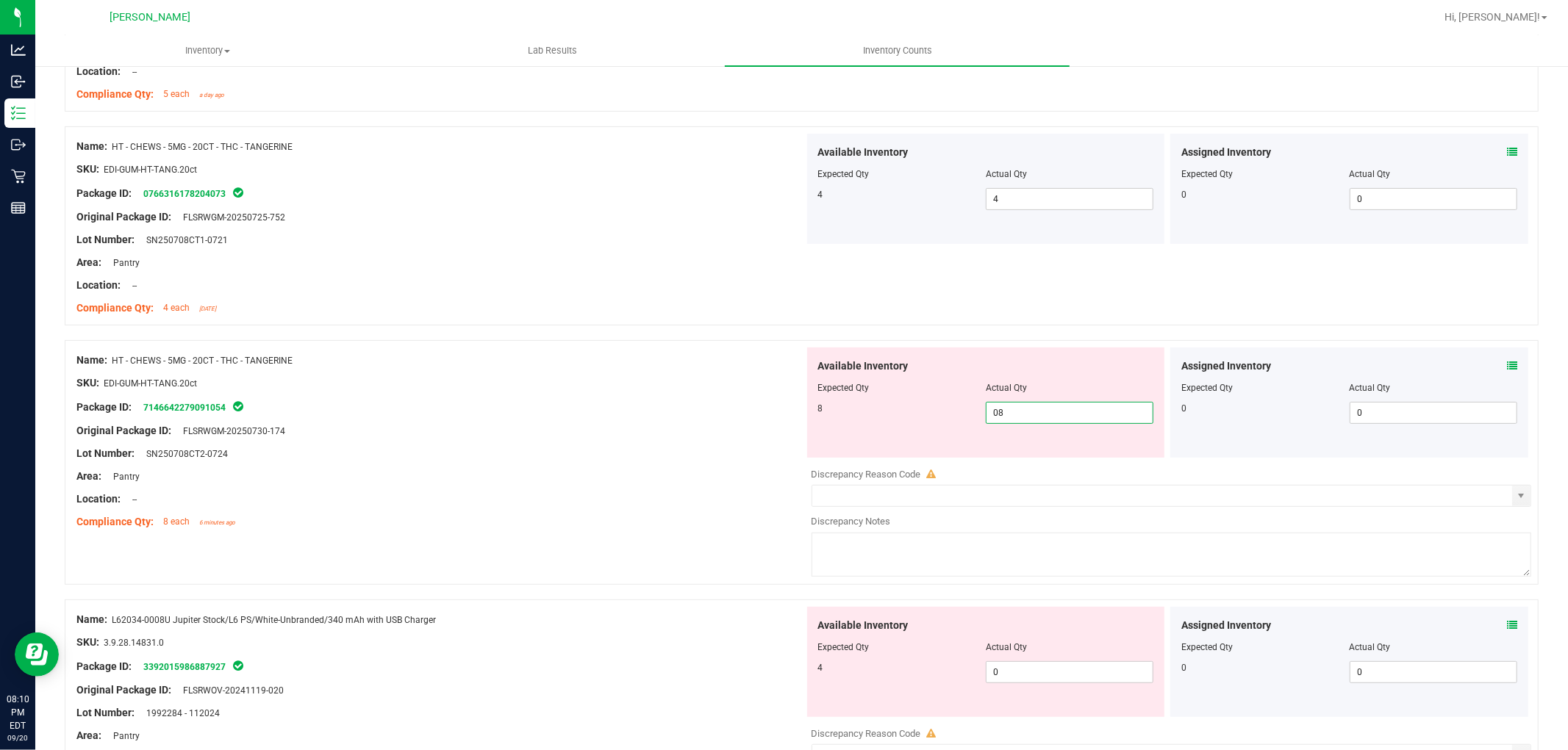
scroll to position [735, 0]
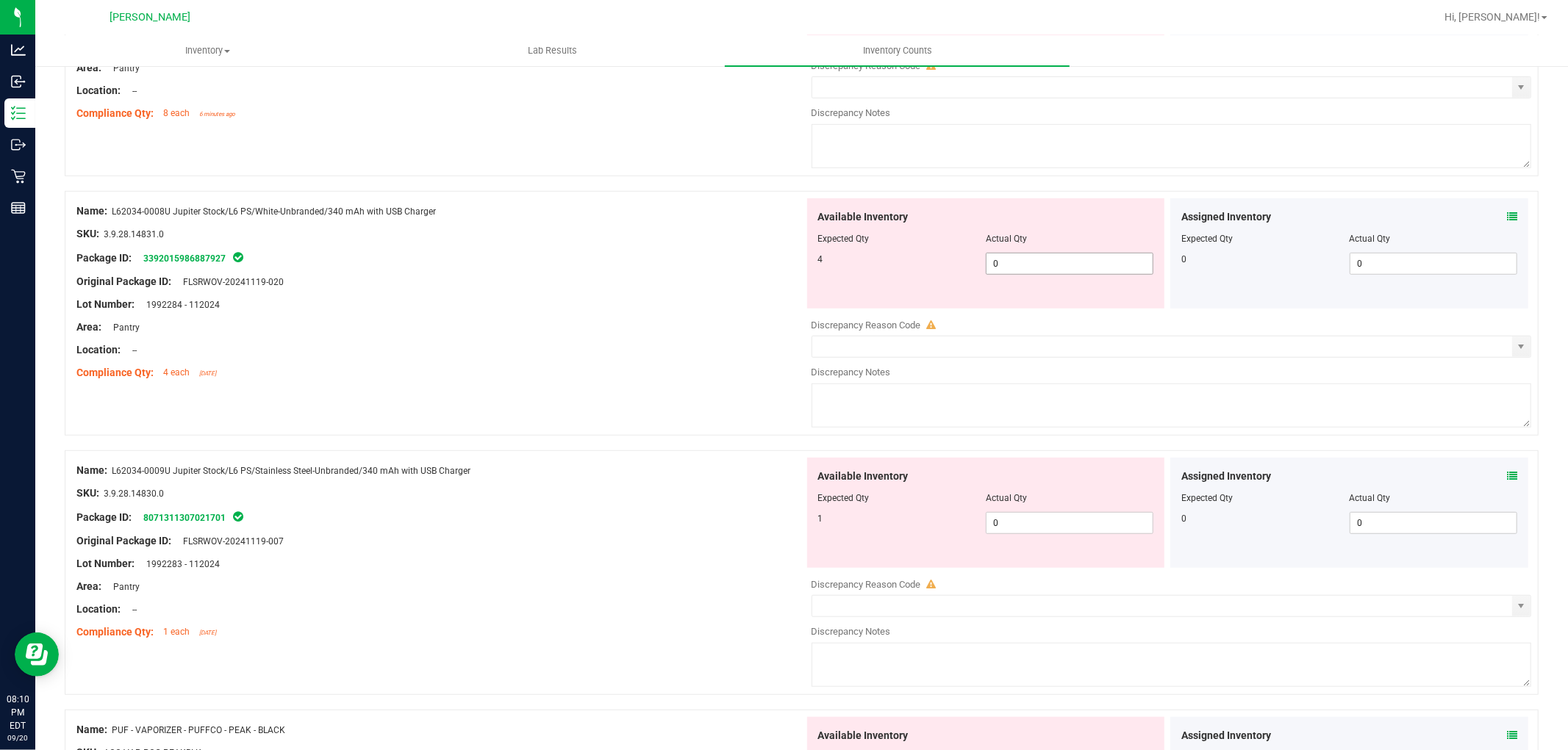
click at [1031, 257] on div "Available Inventory Expected Qty Actual Qty 4 0 0" at bounding box center [987, 253] width 358 height 110
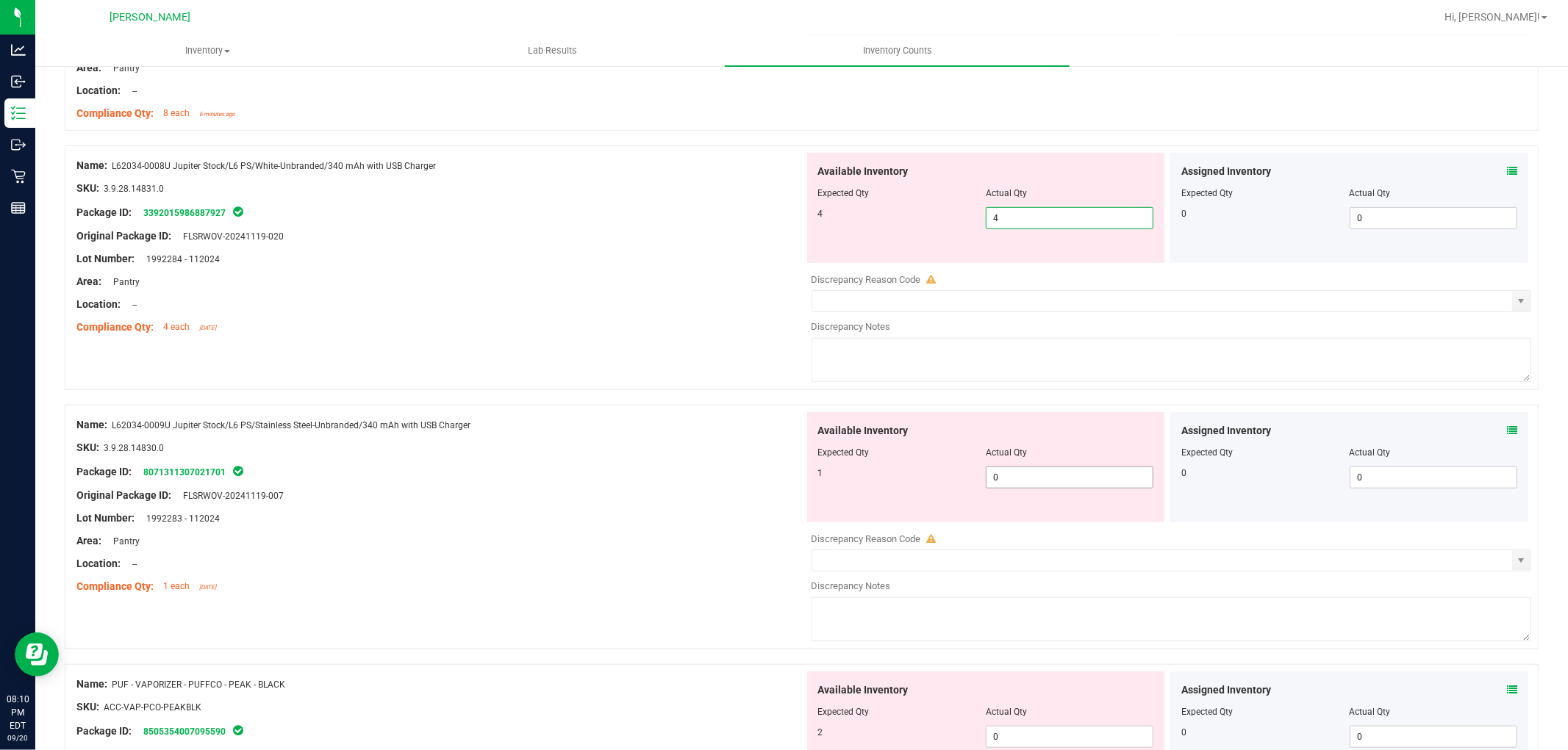
click at [1020, 482] on div "Available Inventory Expected Qty Actual Qty 1 0 0" at bounding box center [1167, 529] width 728 height 233
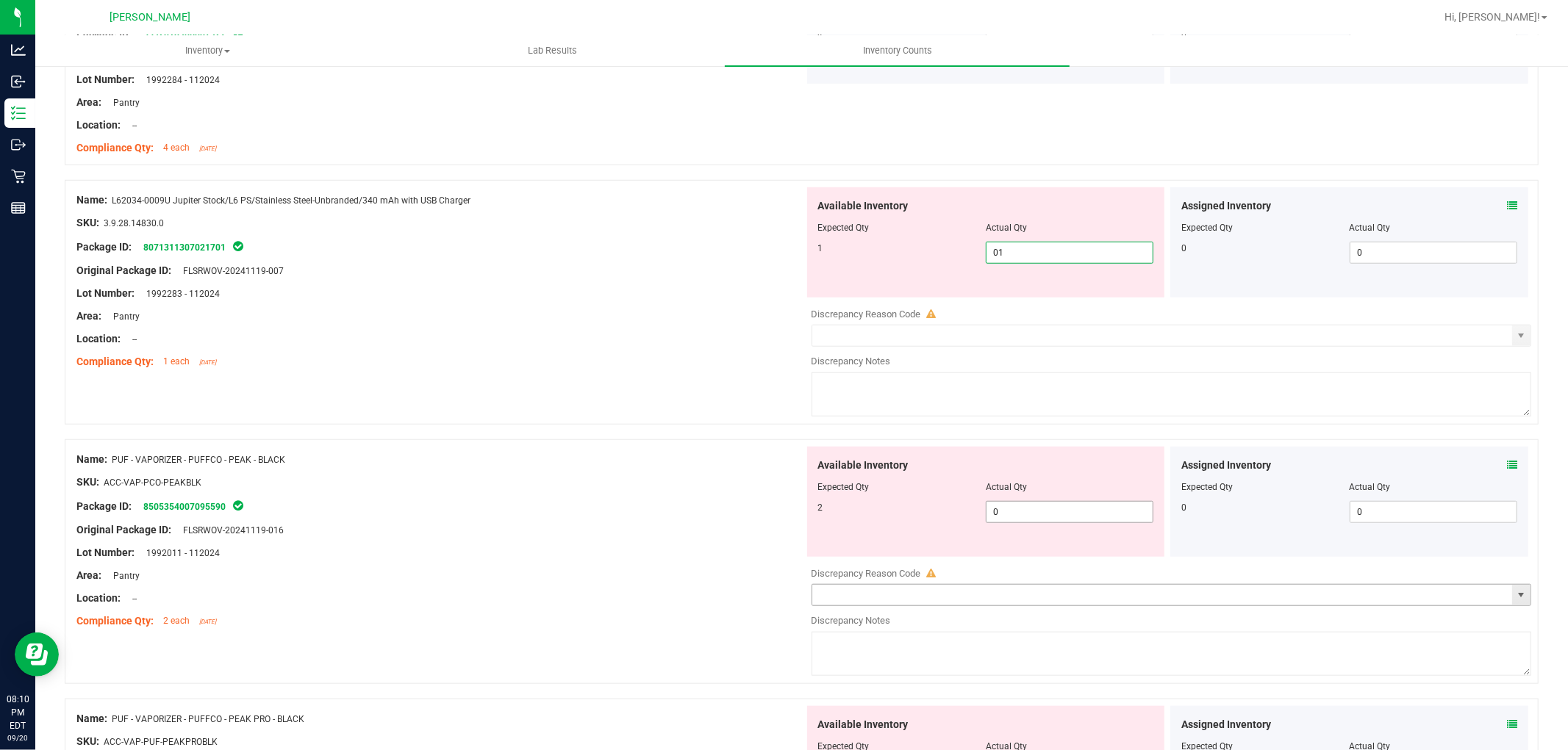
scroll to position [1061, 0]
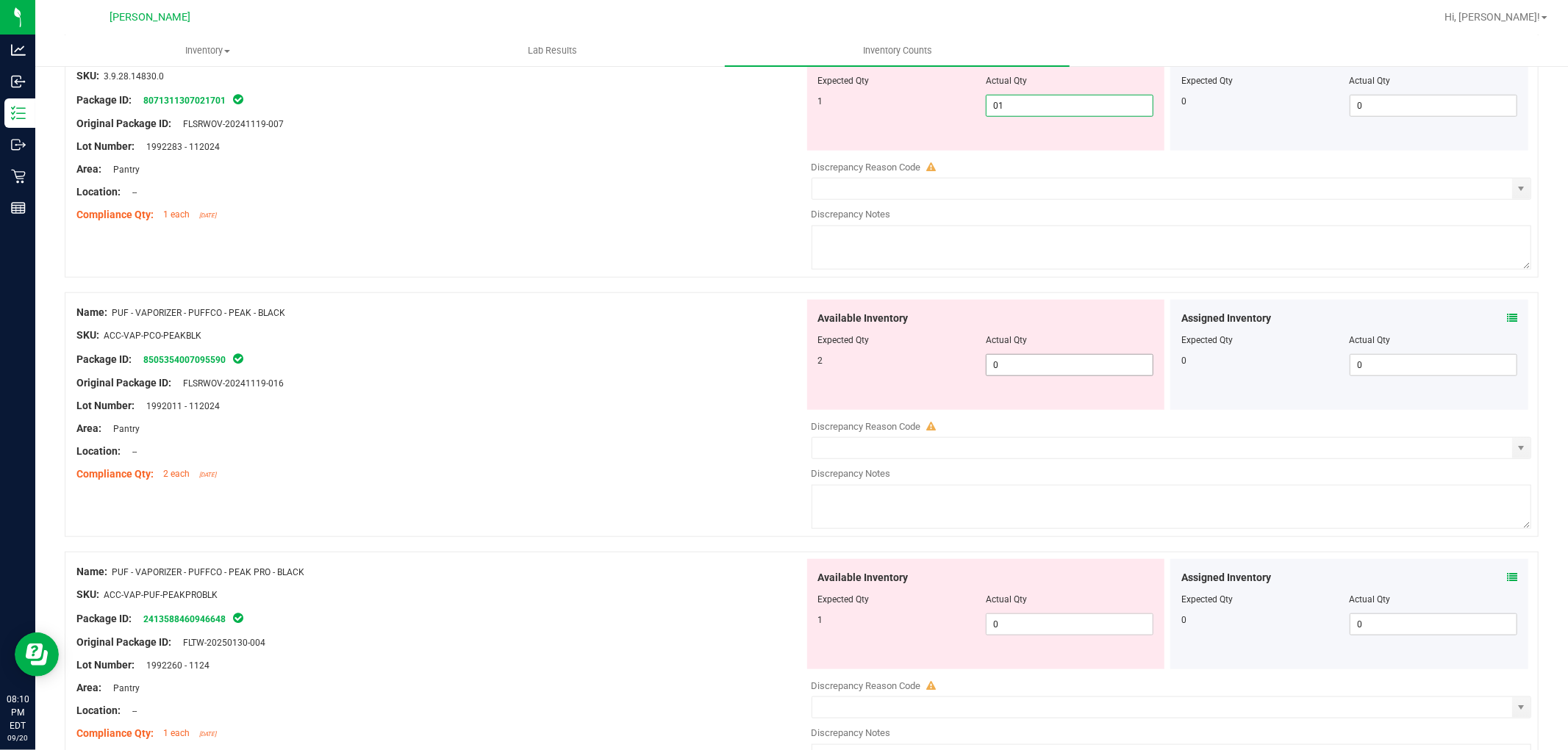
click at [1041, 363] on div "Available Inventory Expected Qty Actual Qty 2 0 0" at bounding box center [987, 354] width 358 height 110
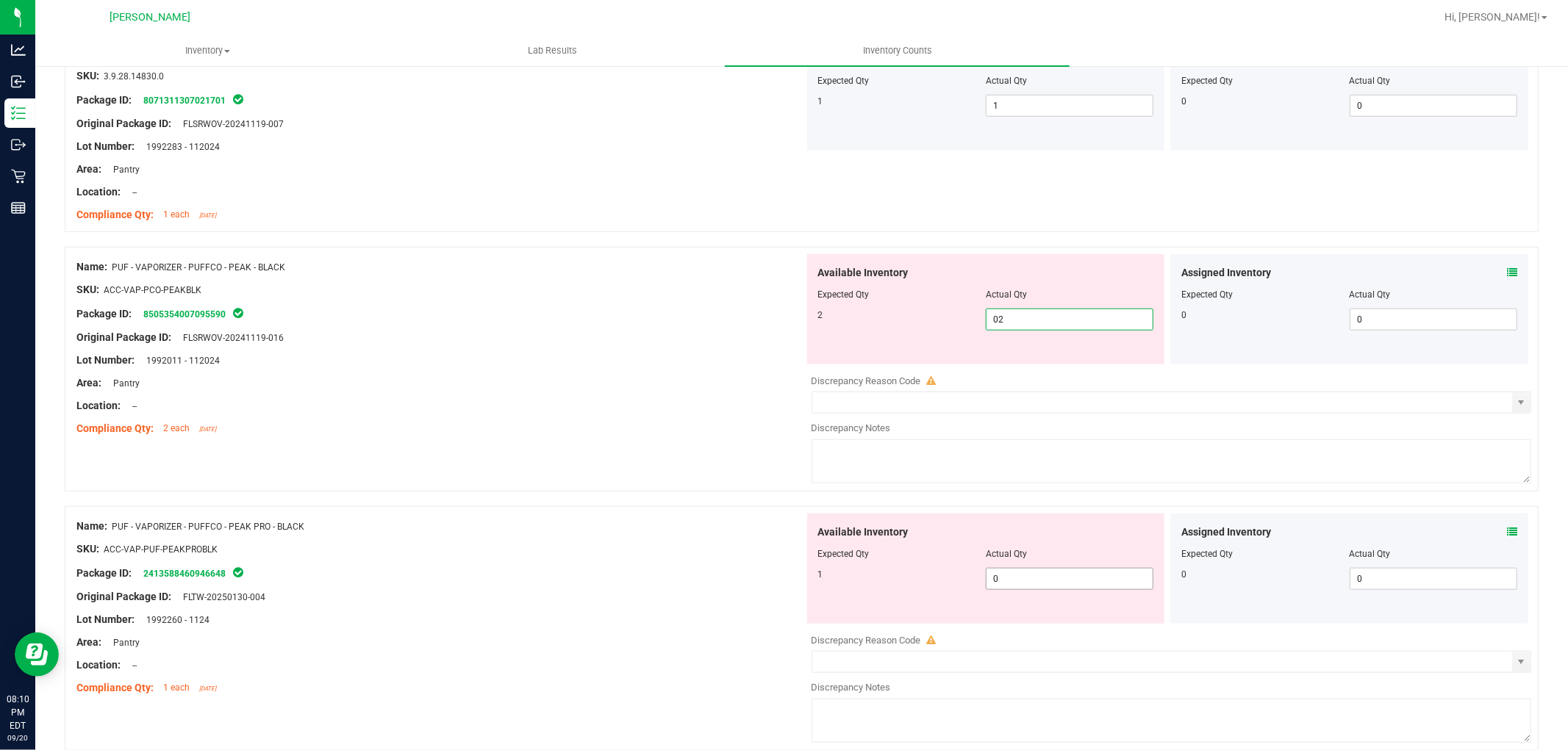
click at [1017, 585] on div "Available Inventory Expected Qty Actual Qty 1 0 0" at bounding box center [1167, 630] width 728 height 233
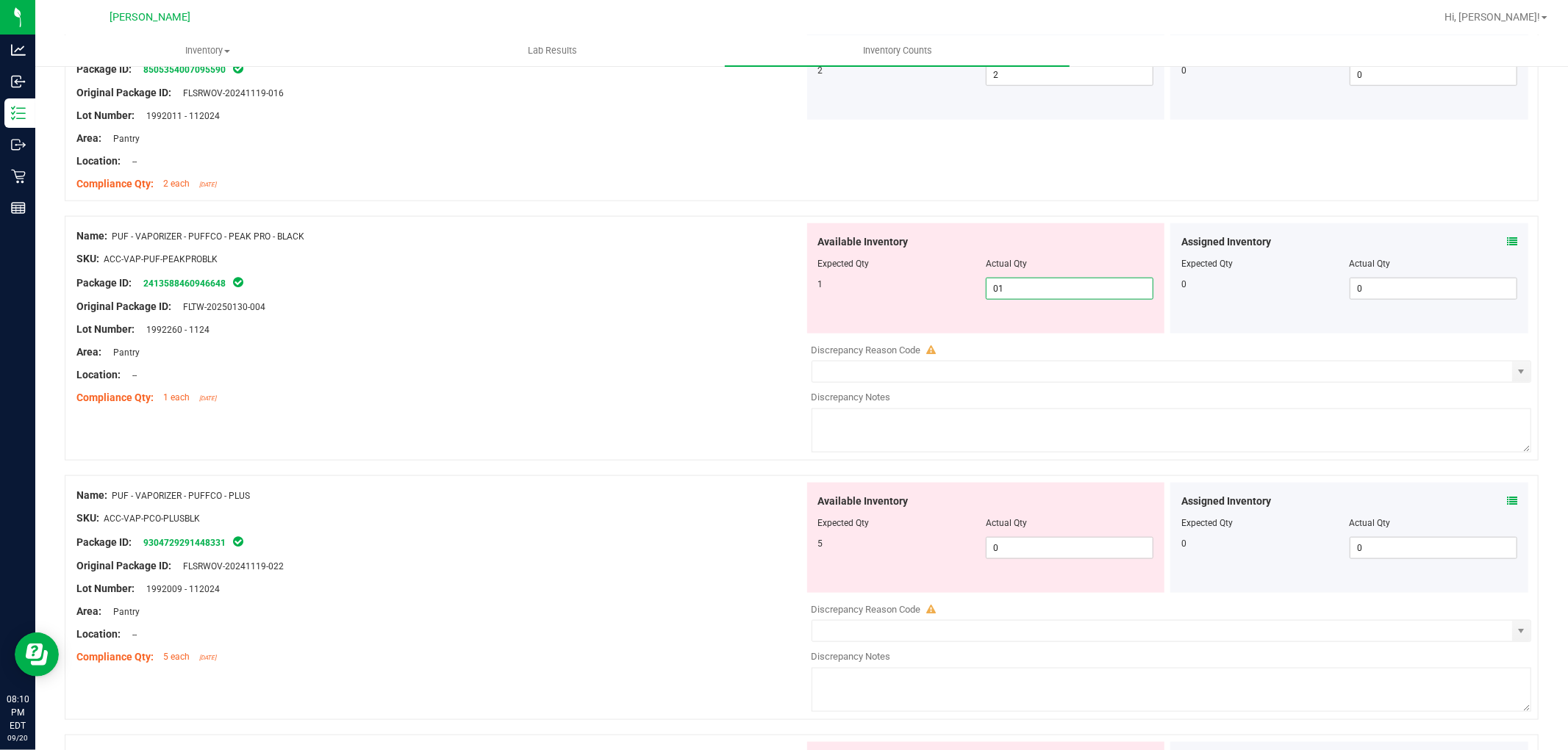
click at [1023, 554] on div "Available Inventory Expected Qty Actual Qty 5 0 0" at bounding box center [1167, 599] width 728 height 233
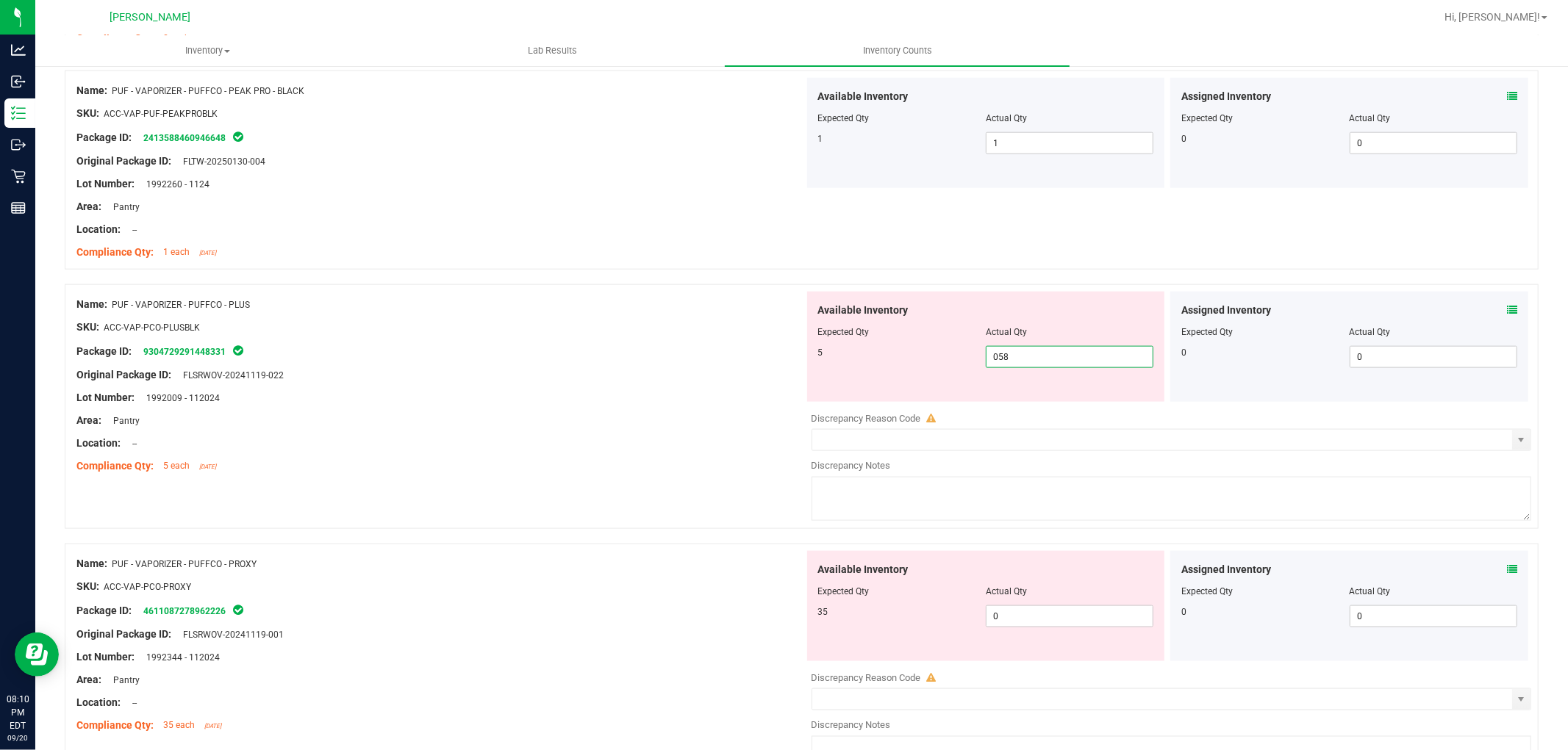
scroll to position [1633, 0]
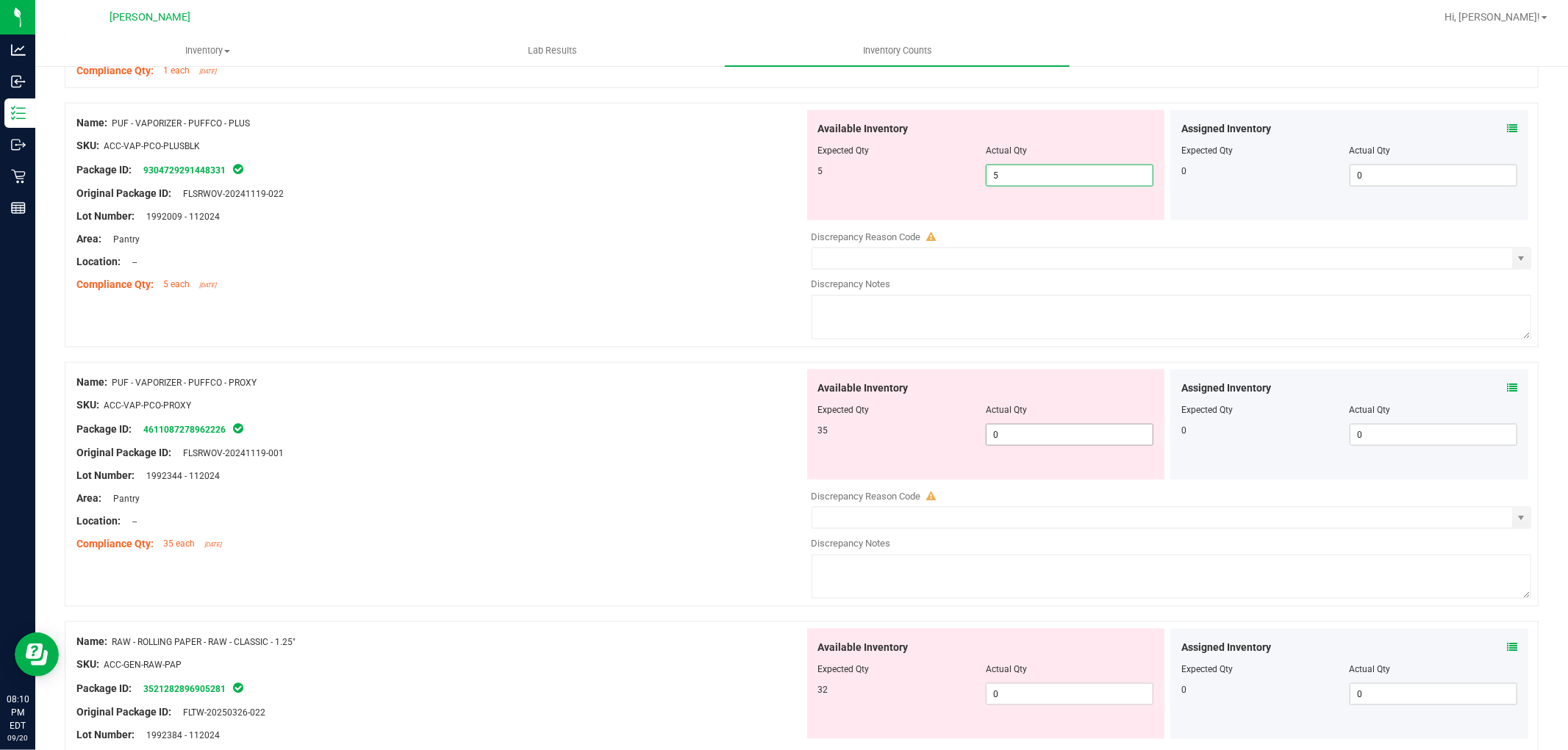
click at [1061, 437] on div "Available Inventory Expected Qty Actual Qty 35 0 0" at bounding box center [1167, 486] width 728 height 233
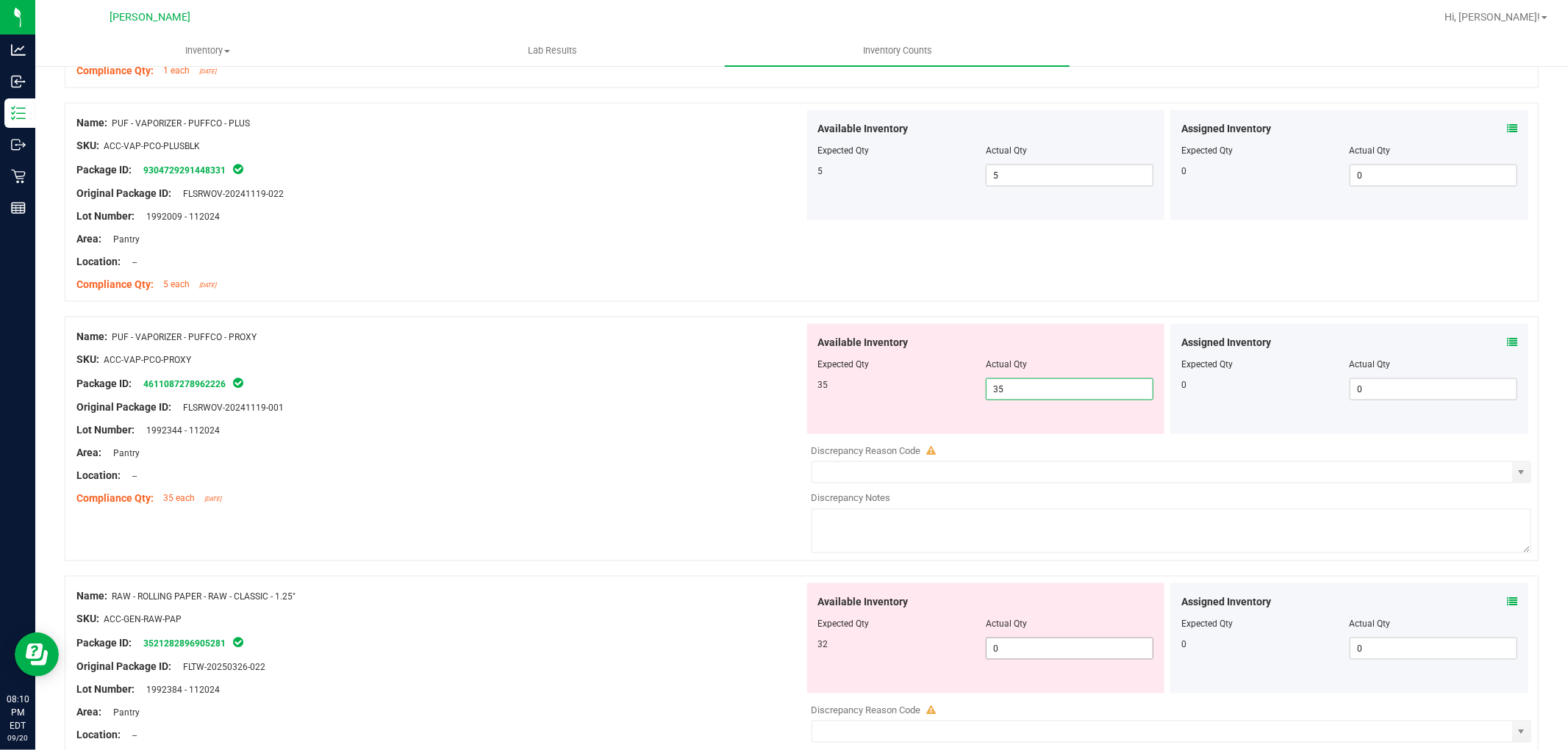
click at [1015, 652] on div "Available Inventory Expected Qty Actual Qty 32 0 0" at bounding box center [1167, 700] width 728 height 233
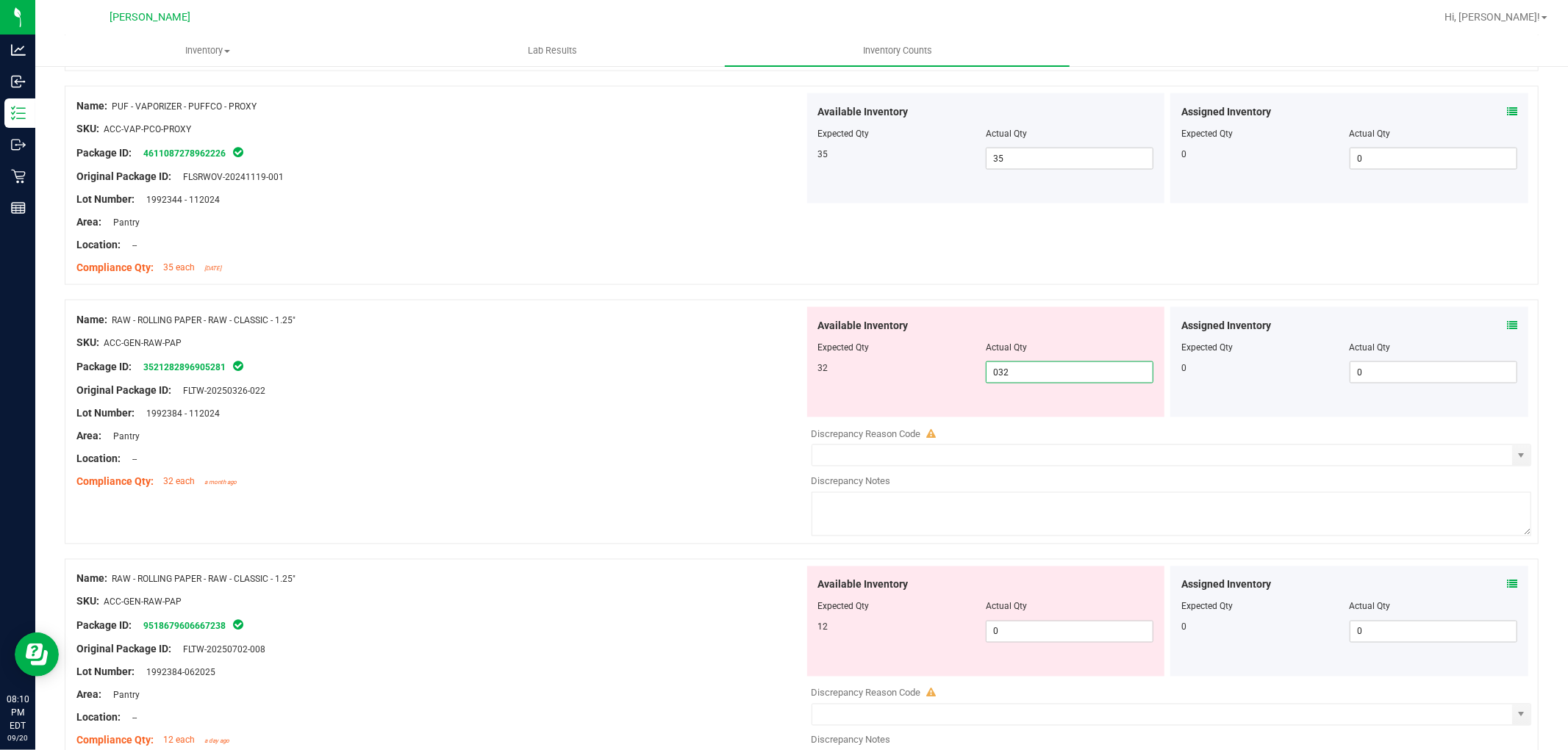
scroll to position [2041, 0]
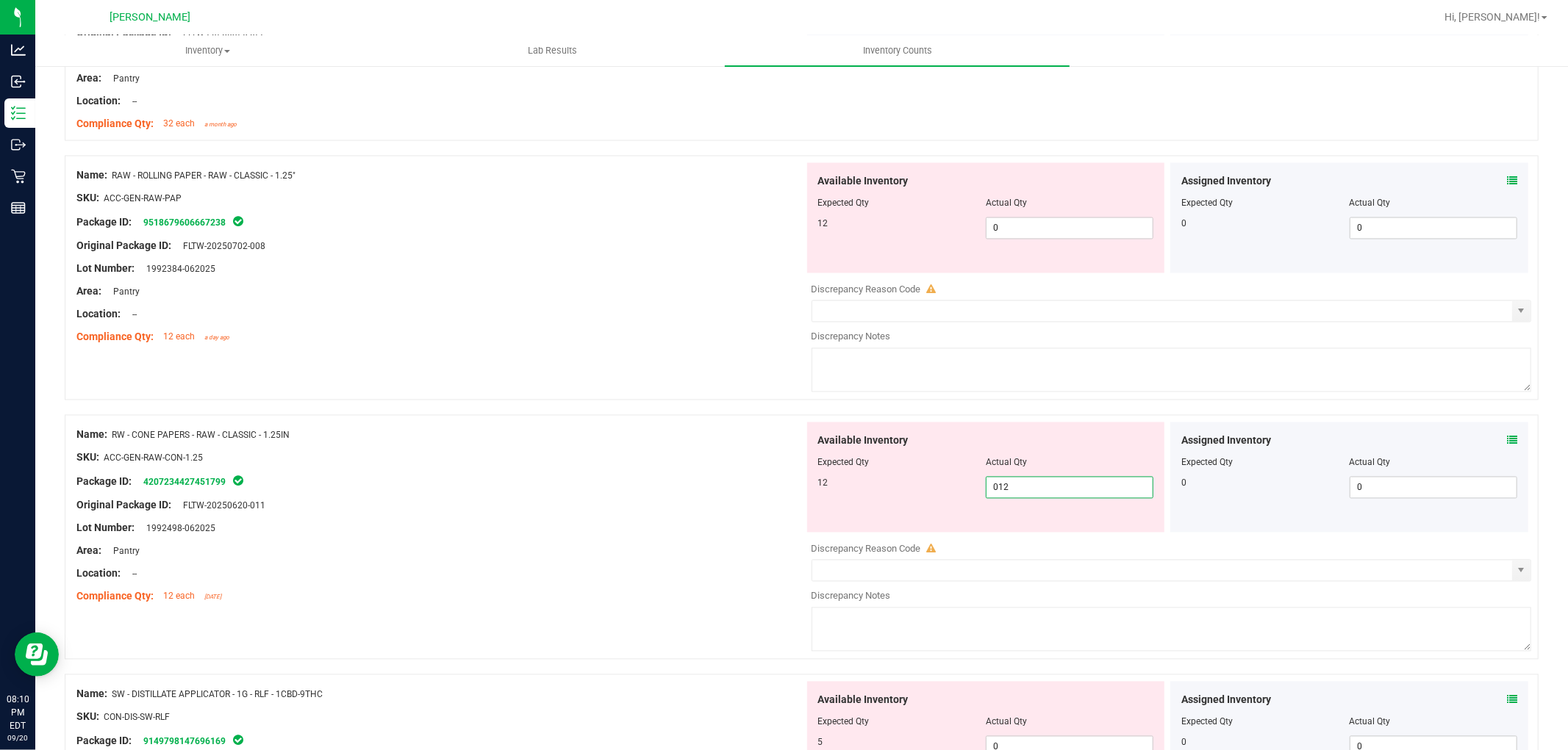
scroll to position [2449, 0]
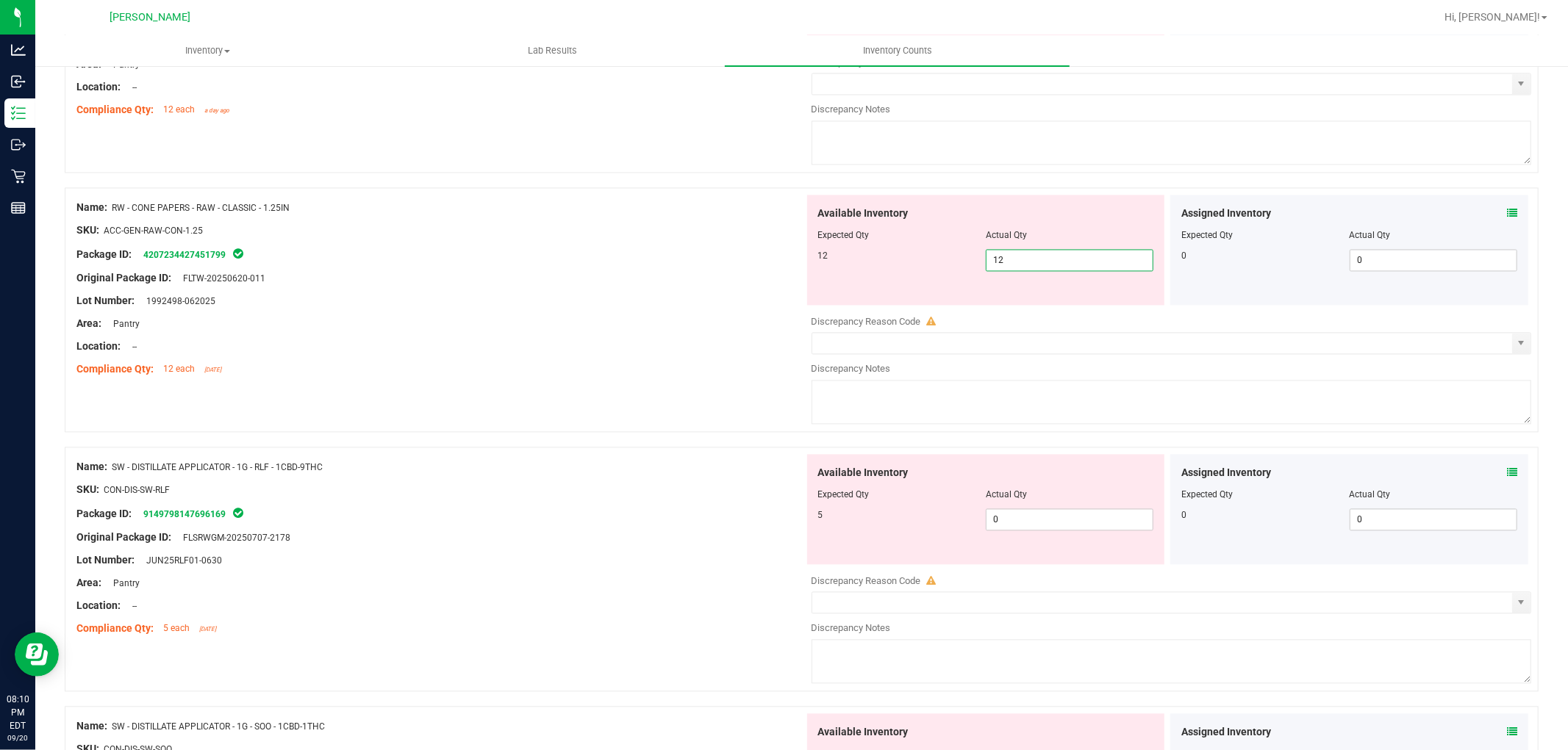
click at [1055, 520] on div "Available Inventory Expected Qty Actual Qty 5 0 0" at bounding box center [1167, 570] width 728 height 233
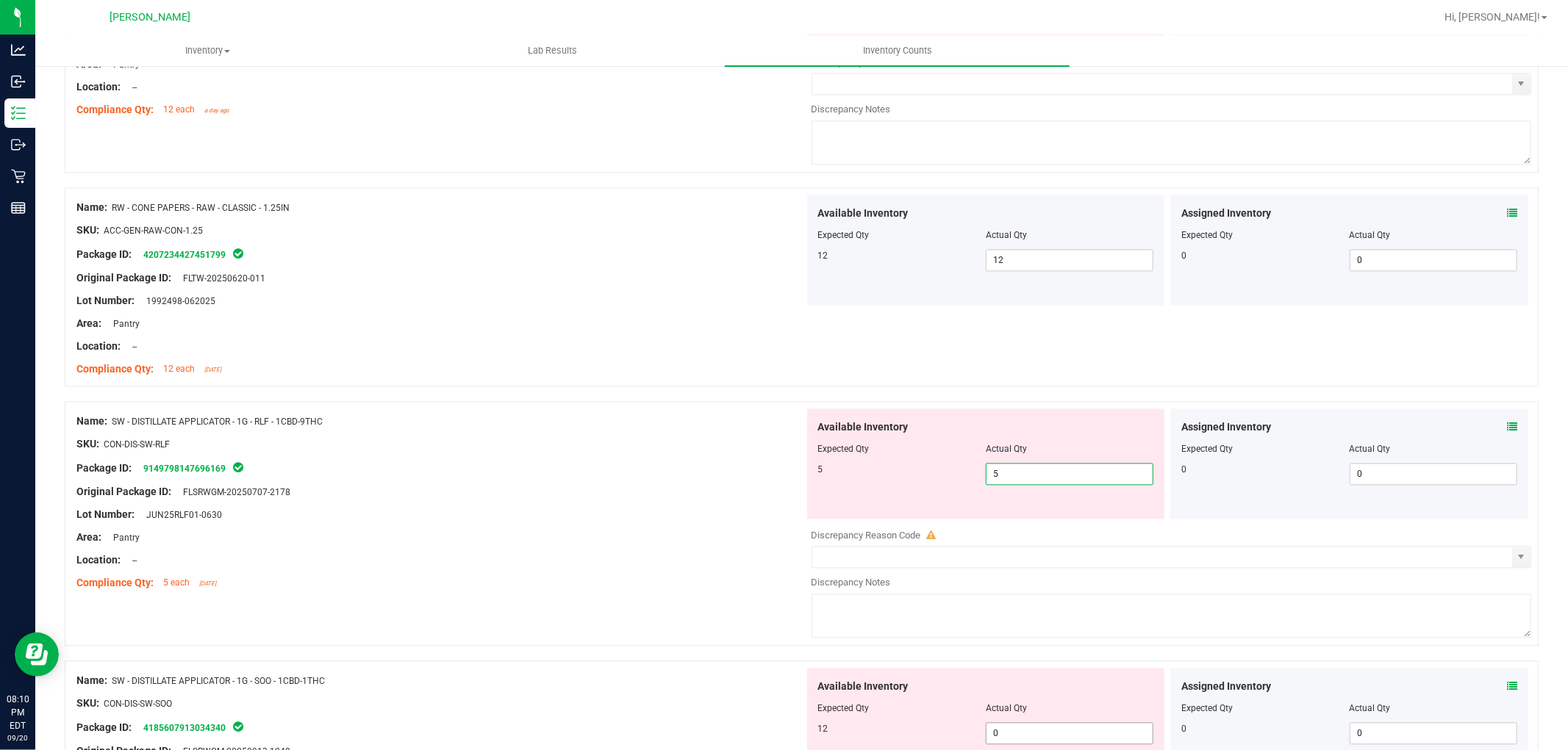
click at [1011, 730] on div "Available Inventory Expected Qty Actual Qty 12 0 0" at bounding box center [987, 722] width 358 height 110
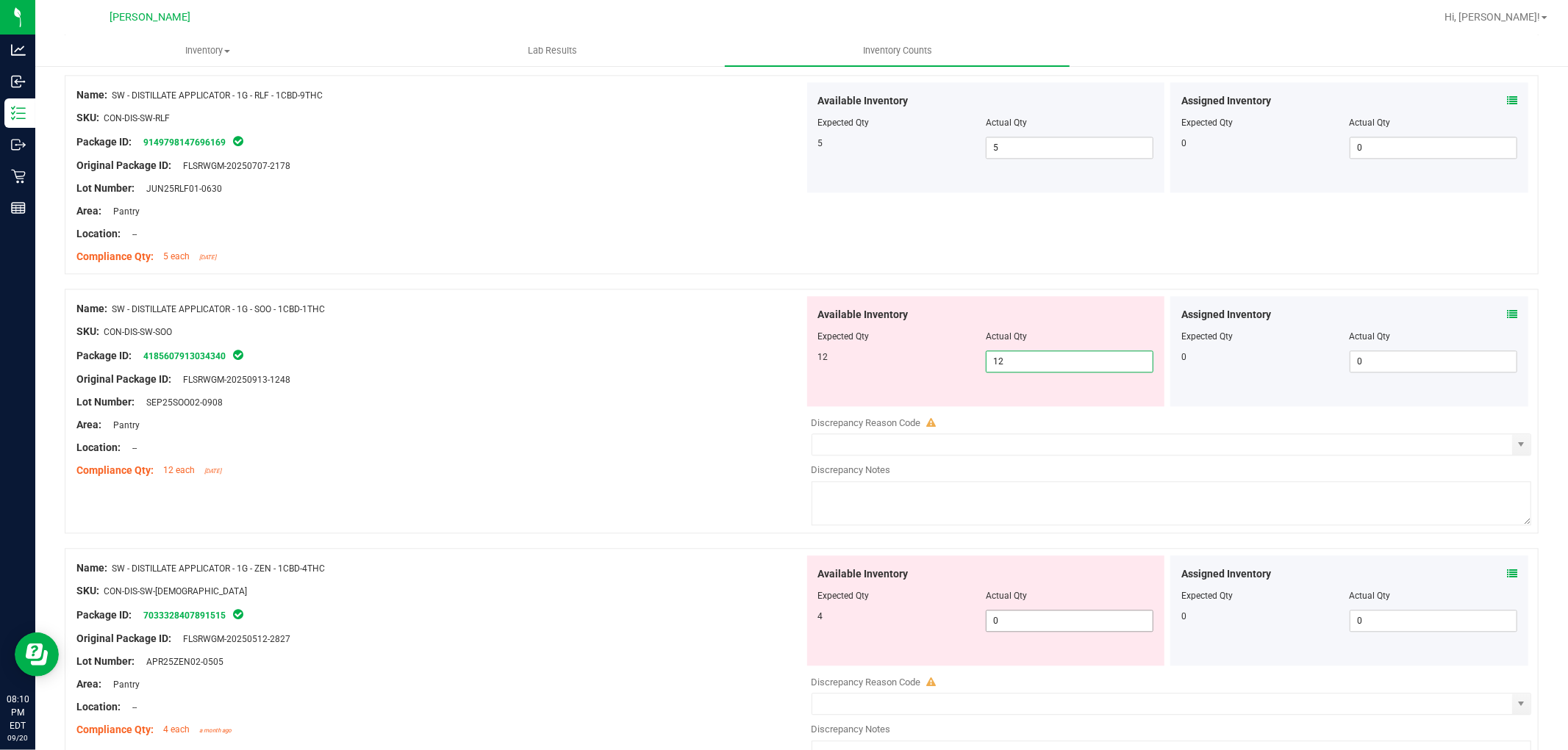
click at [1020, 627] on div "Available Inventory Expected Qty Actual Qty 4 0 0" at bounding box center [1167, 672] width 728 height 233
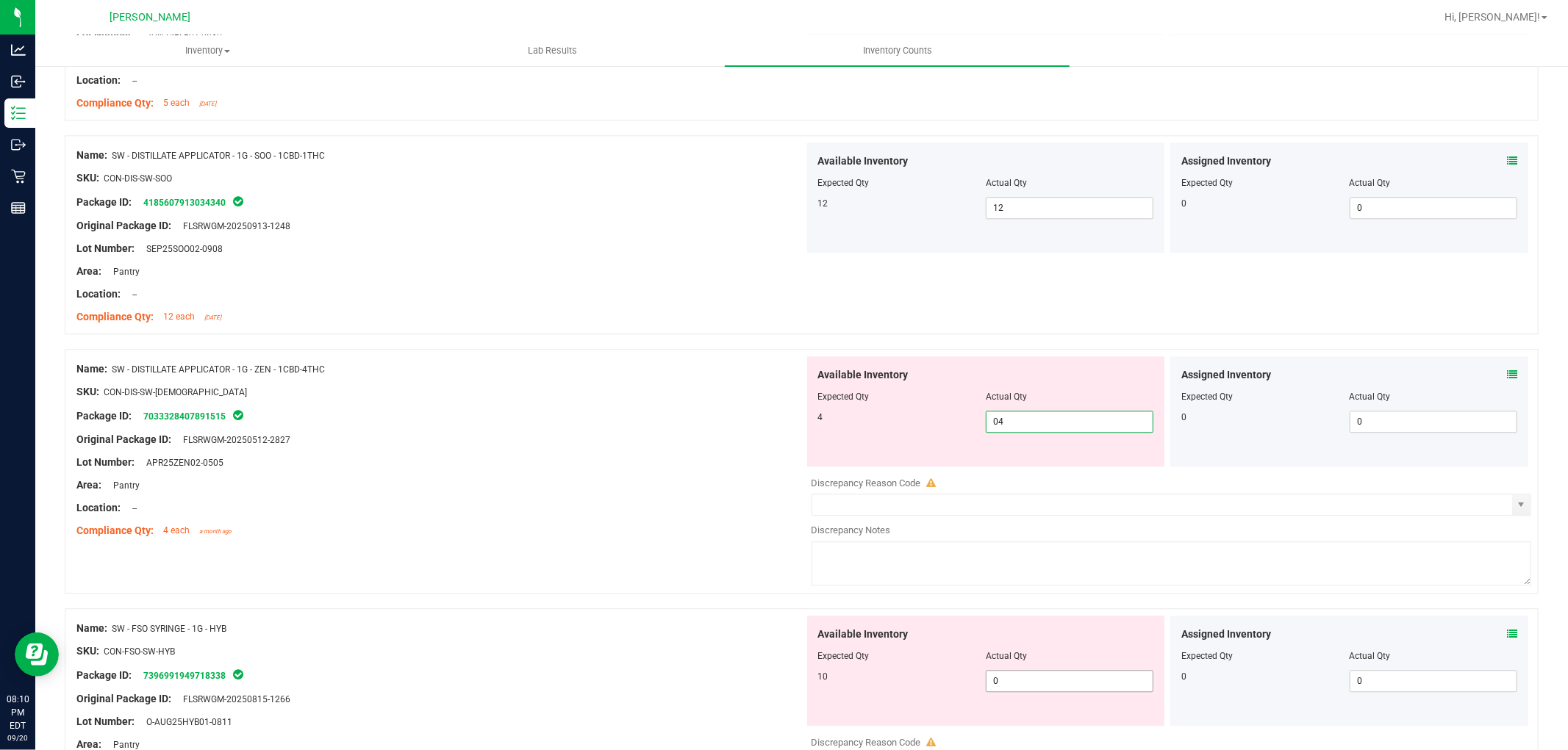
scroll to position [3102, 0]
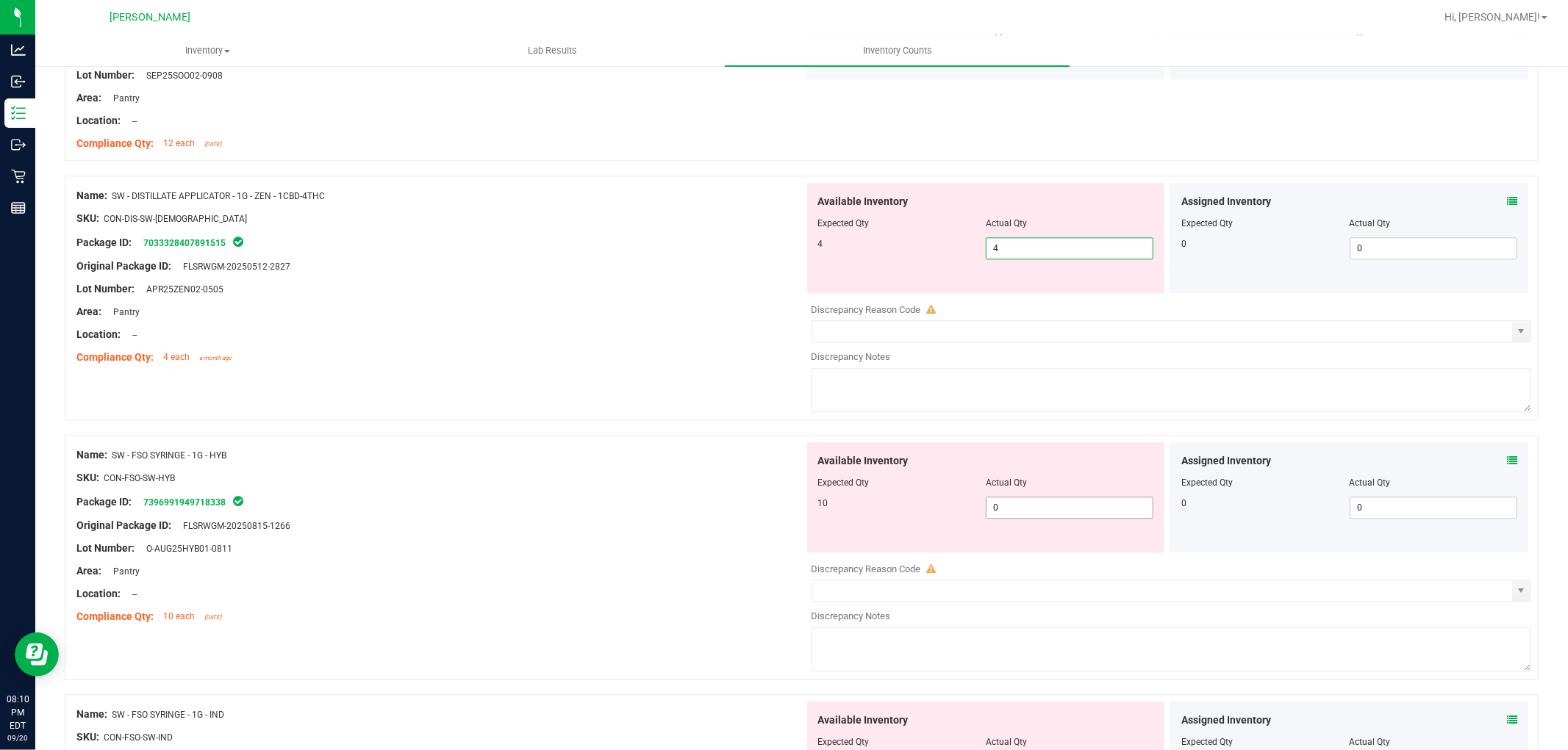
click at [1013, 522] on div "Available Inventory Expected Qty Actual Qty 10 0 0" at bounding box center [1167, 559] width 728 height 233
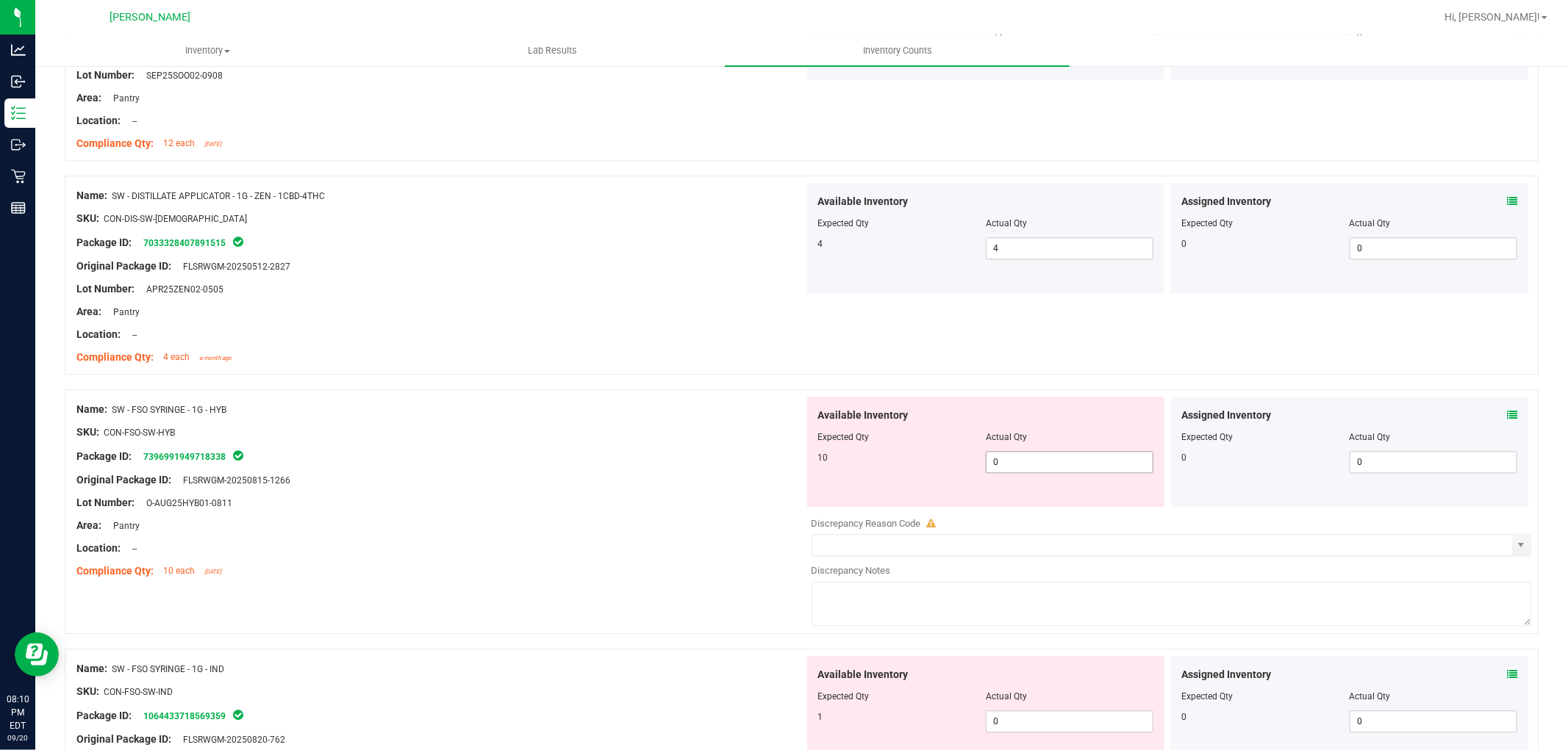
click at [1035, 470] on span "0 0" at bounding box center [1070, 462] width 168 height 22
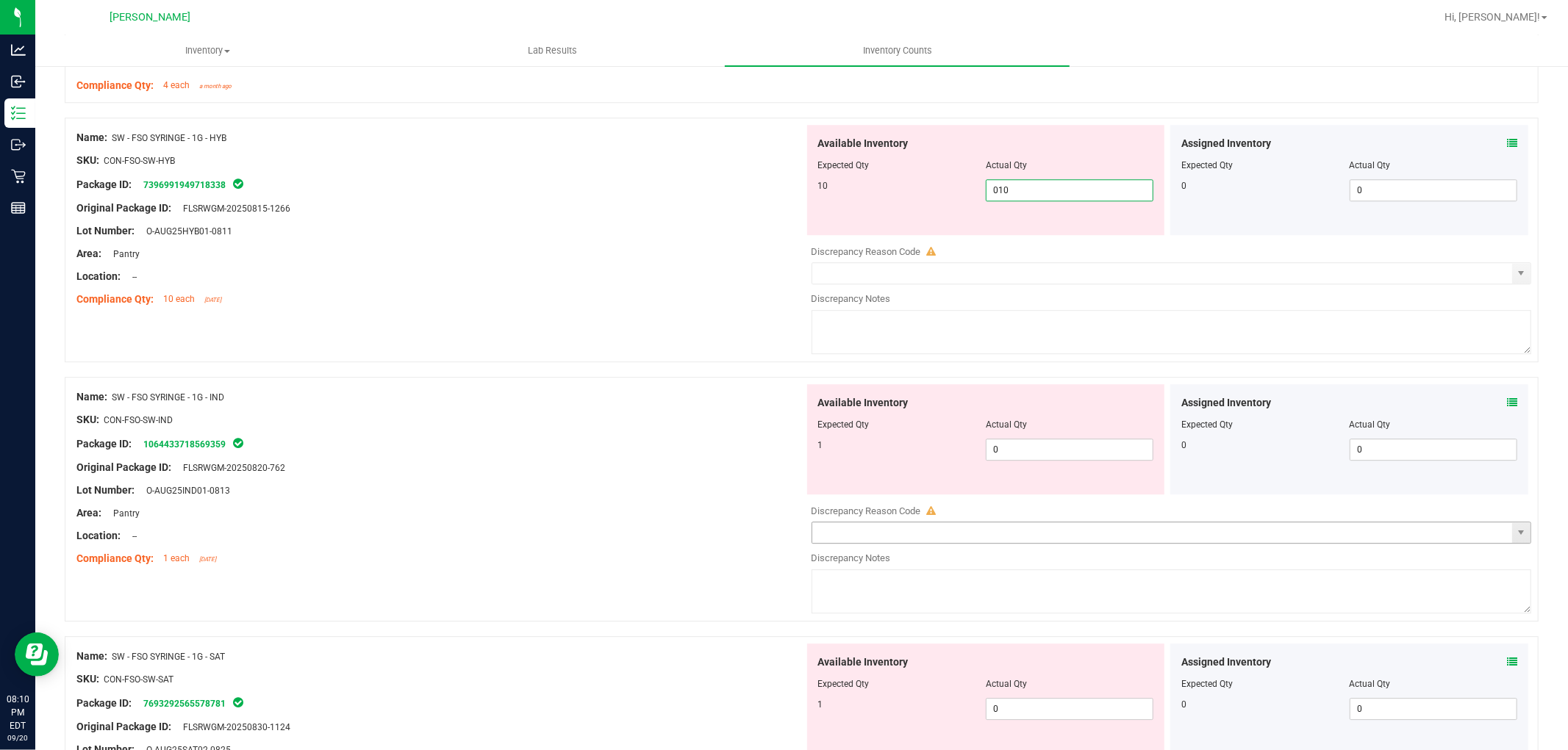
scroll to position [3510, 0]
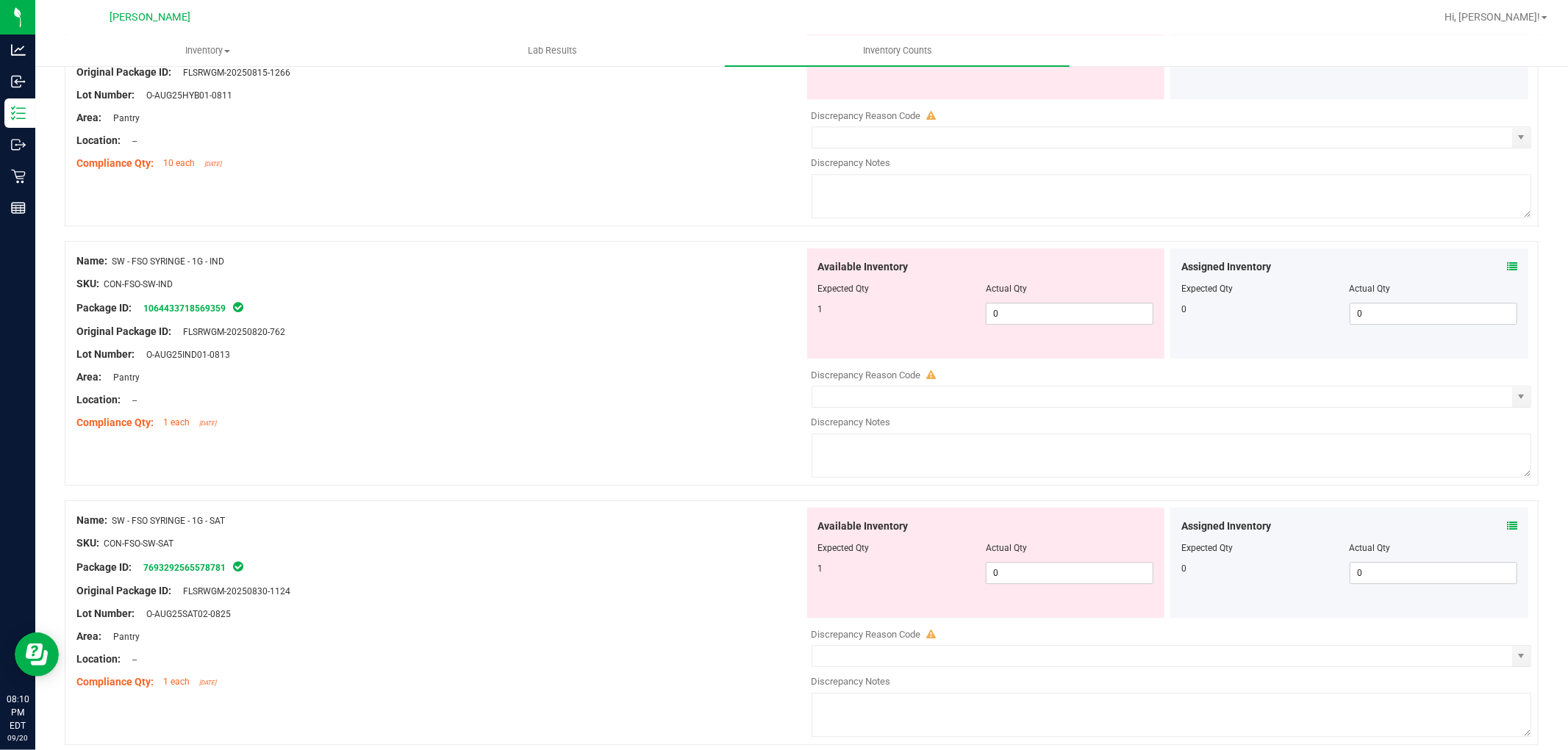
click at [1047, 304] on div "Available Inventory Expected Qty Actual Qty 1 0 0" at bounding box center [987, 303] width 358 height 110
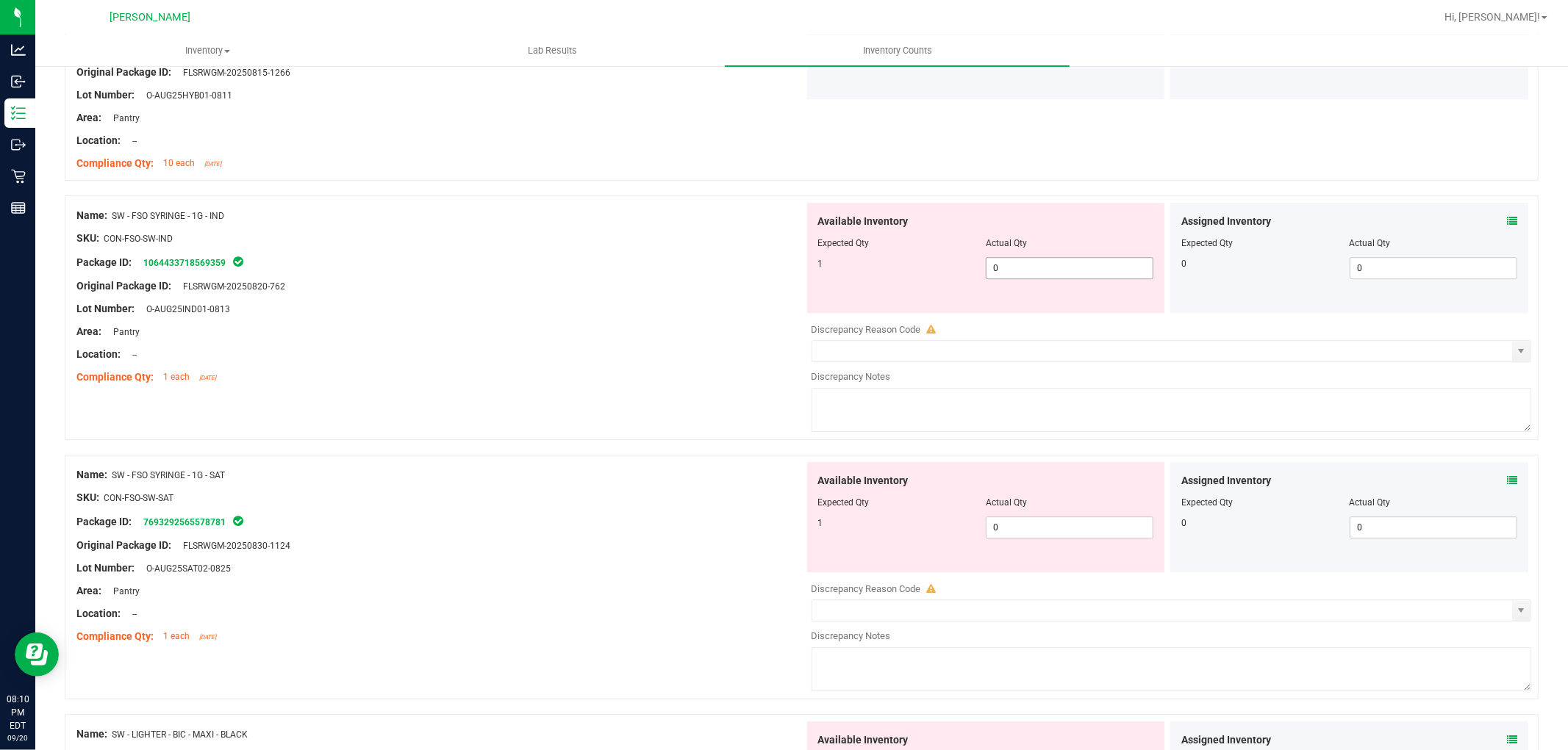
drag, startPoint x: 1049, startPoint y: 272, endPoint x: 1060, endPoint y: 274, distance: 11.2
click at [1057, 272] on span "0 0" at bounding box center [1070, 268] width 168 height 22
click at [1060, 512] on div "Available Inventory Expected Qty Actual Qty 1 0 0" at bounding box center [987, 517] width 358 height 110
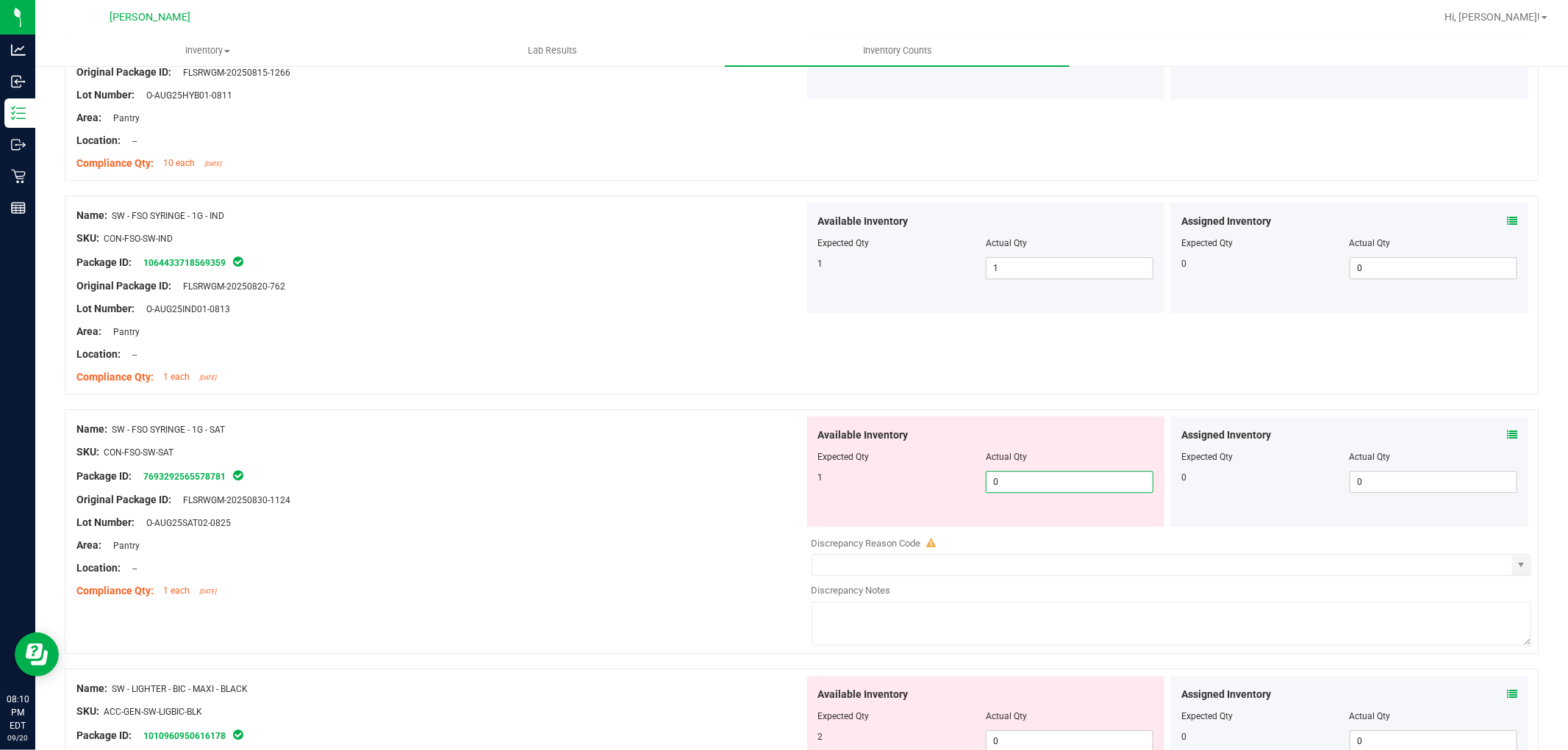
click at [1062, 482] on span "0 0" at bounding box center [1070, 482] width 168 height 22
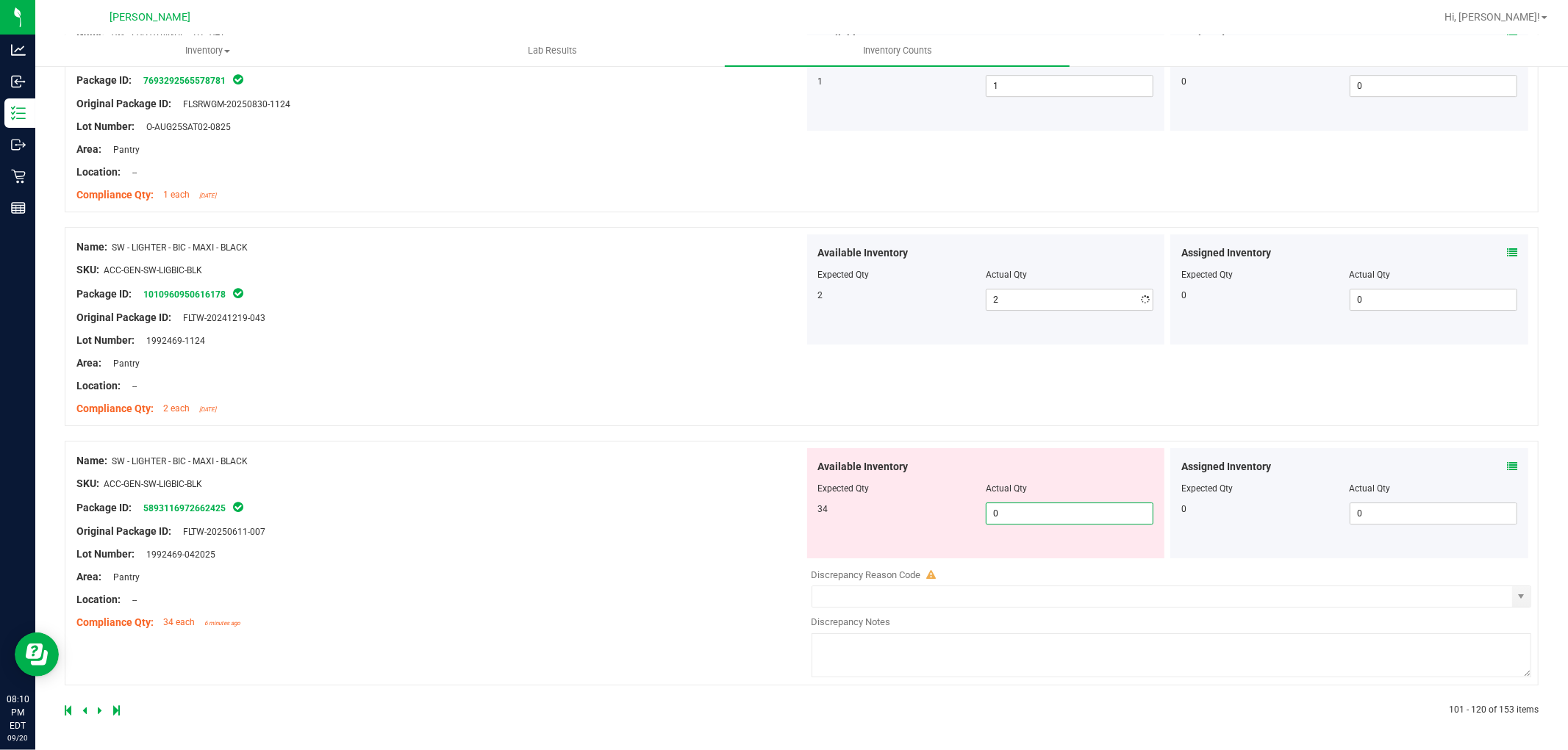
click at [1013, 541] on div "Available Inventory Expected Qty Actual Qty 34 0 0" at bounding box center [987, 503] width 358 height 110
click at [648, 520] on div "Name: SW - LIGHTER - BIC - MAXI - BLACK SKU: ACC-GEN-SW-LIGBIC-BLK Package ID: …" at bounding box center [440, 542] width 728 height 187
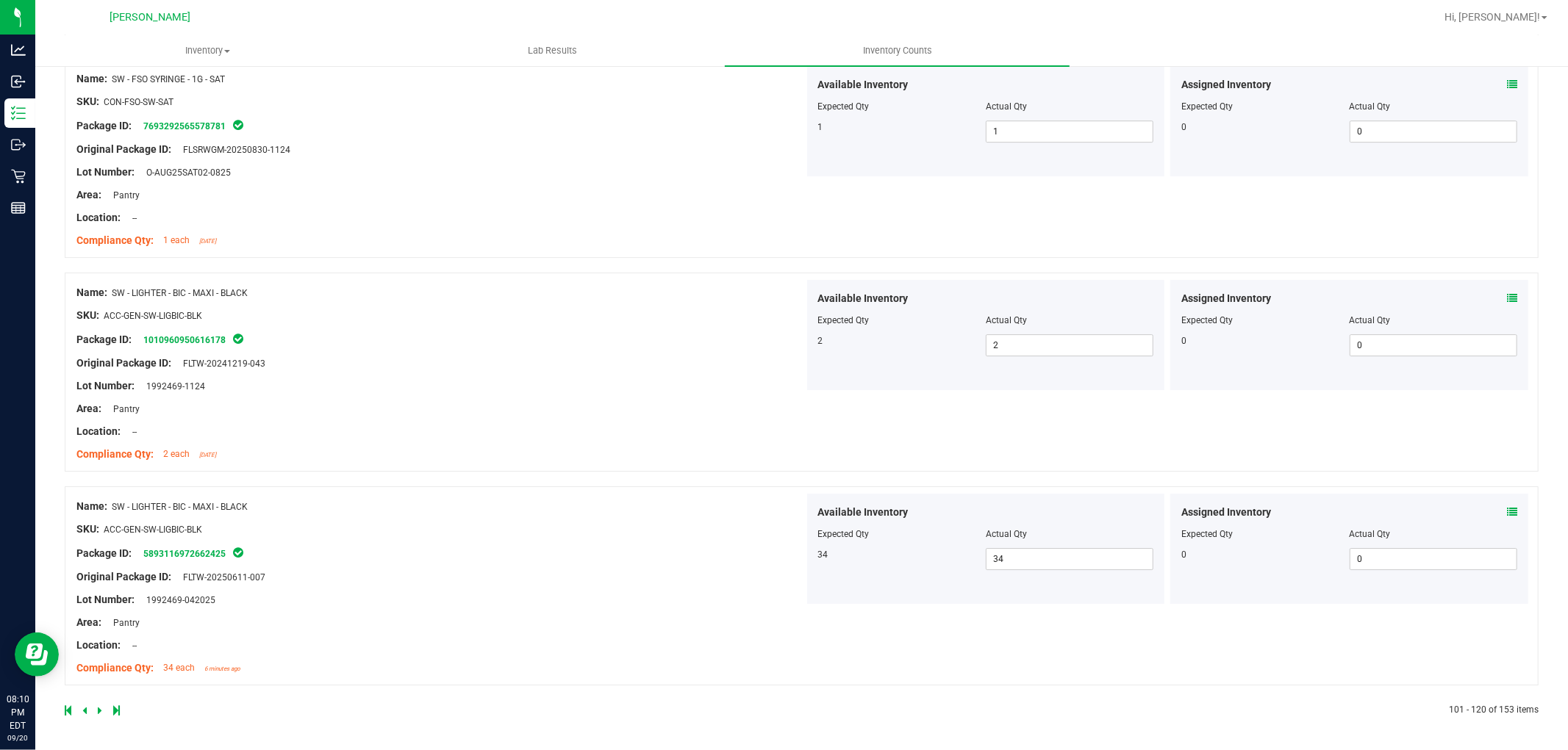
click at [98, 707] on icon at bounding box center [100, 711] width 5 height 9
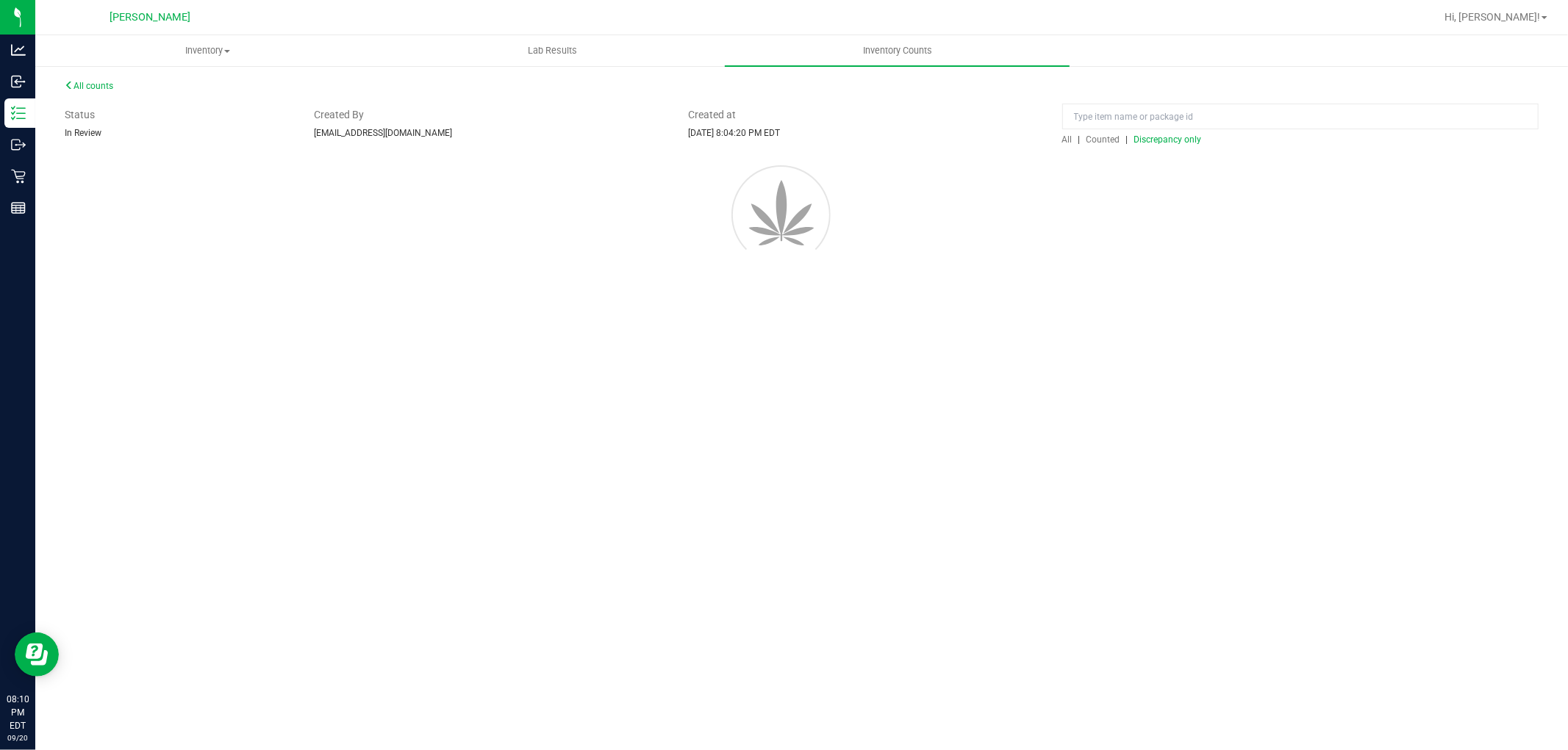
scroll to position [0, 0]
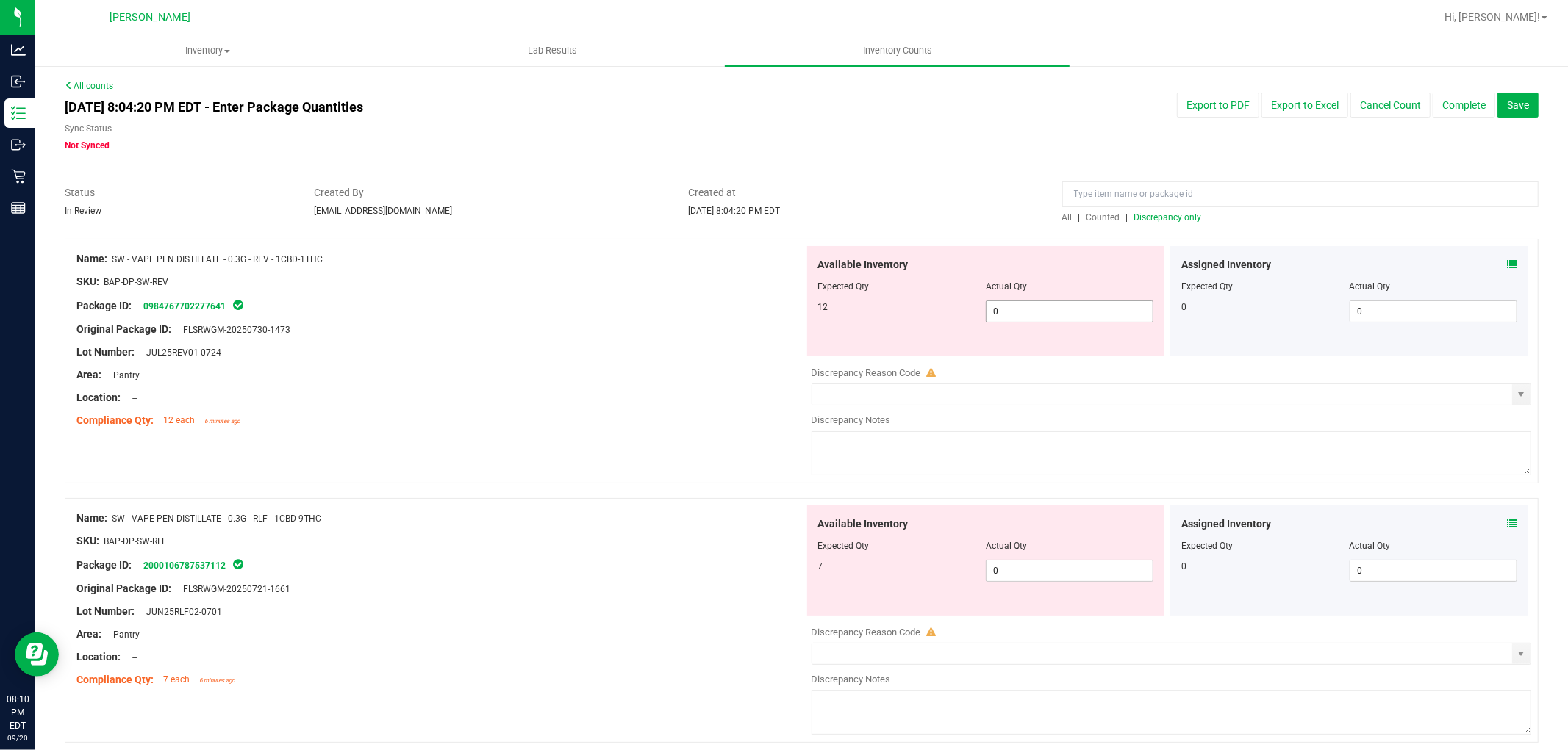
click at [1062, 309] on span "0 0" at bounding box center [1070, 312] width 168 height 22
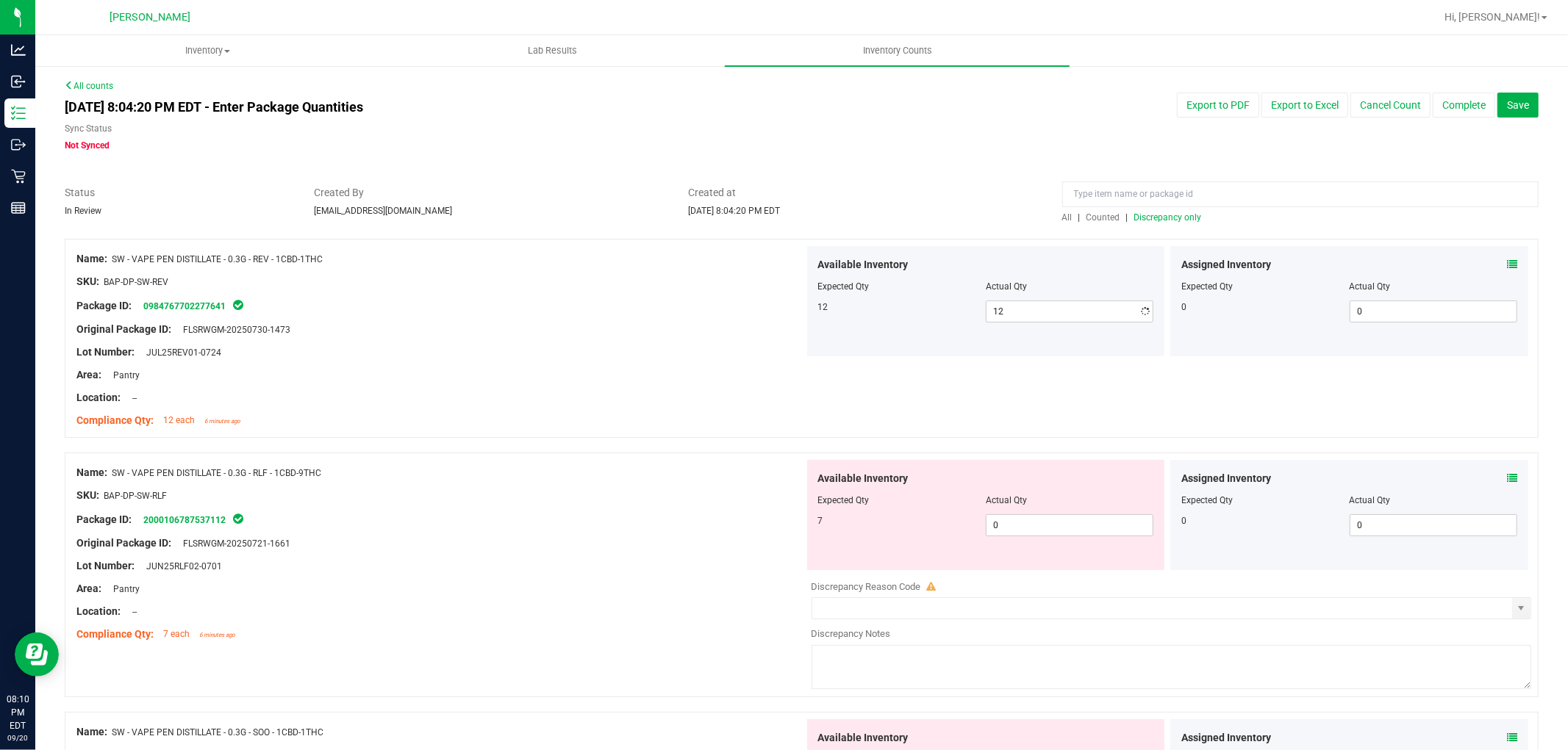
drag, startPoint x: 1075, startPoint y: 585, endPoint x: 1075, endPoint y: 571, distance: 14.0
click at [1075, 586] on div "Available Inventory Expected Qty Actual Qty 7 0 0" at bounding box center [1167, 577] width 728 height 233
click at [1086, 535] on span "0 0" at bounding box center [1070, 526] width 168 height 22
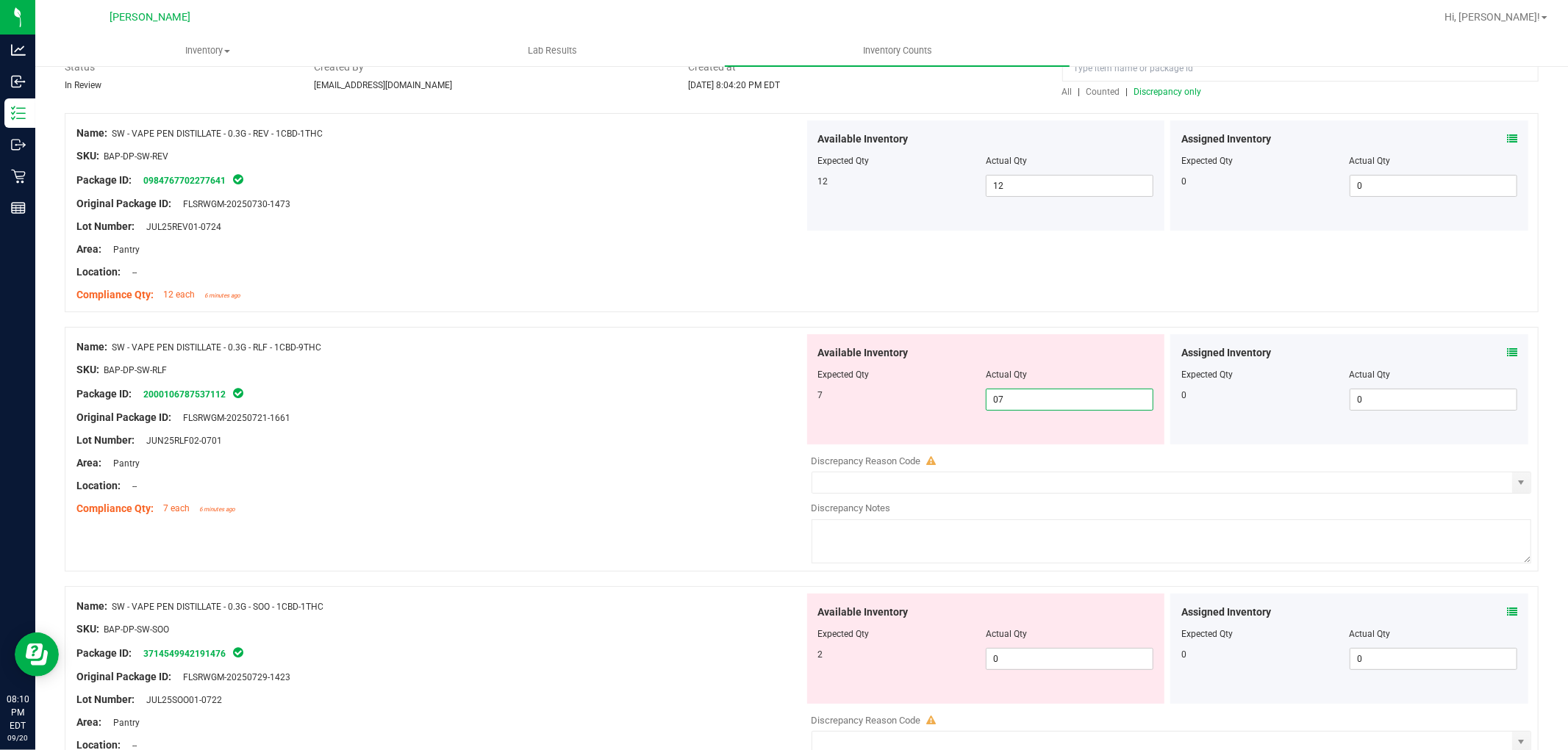
scroll to position [244, 0]
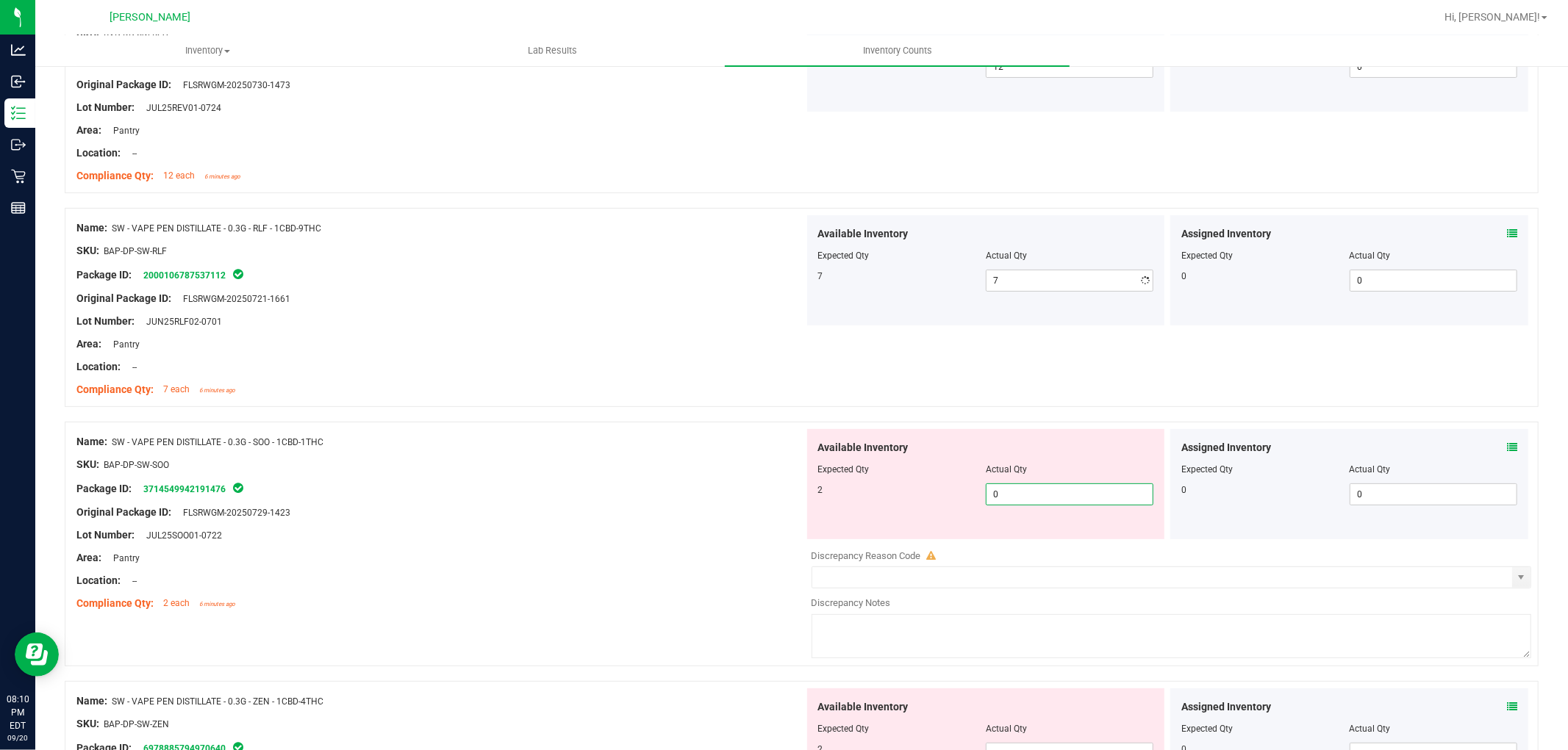
click at [1094, 541] on div "Available Inventory Expected Qty Actual Qty 2 0 0" at bounding box center [1167, 545] width 728 height 233
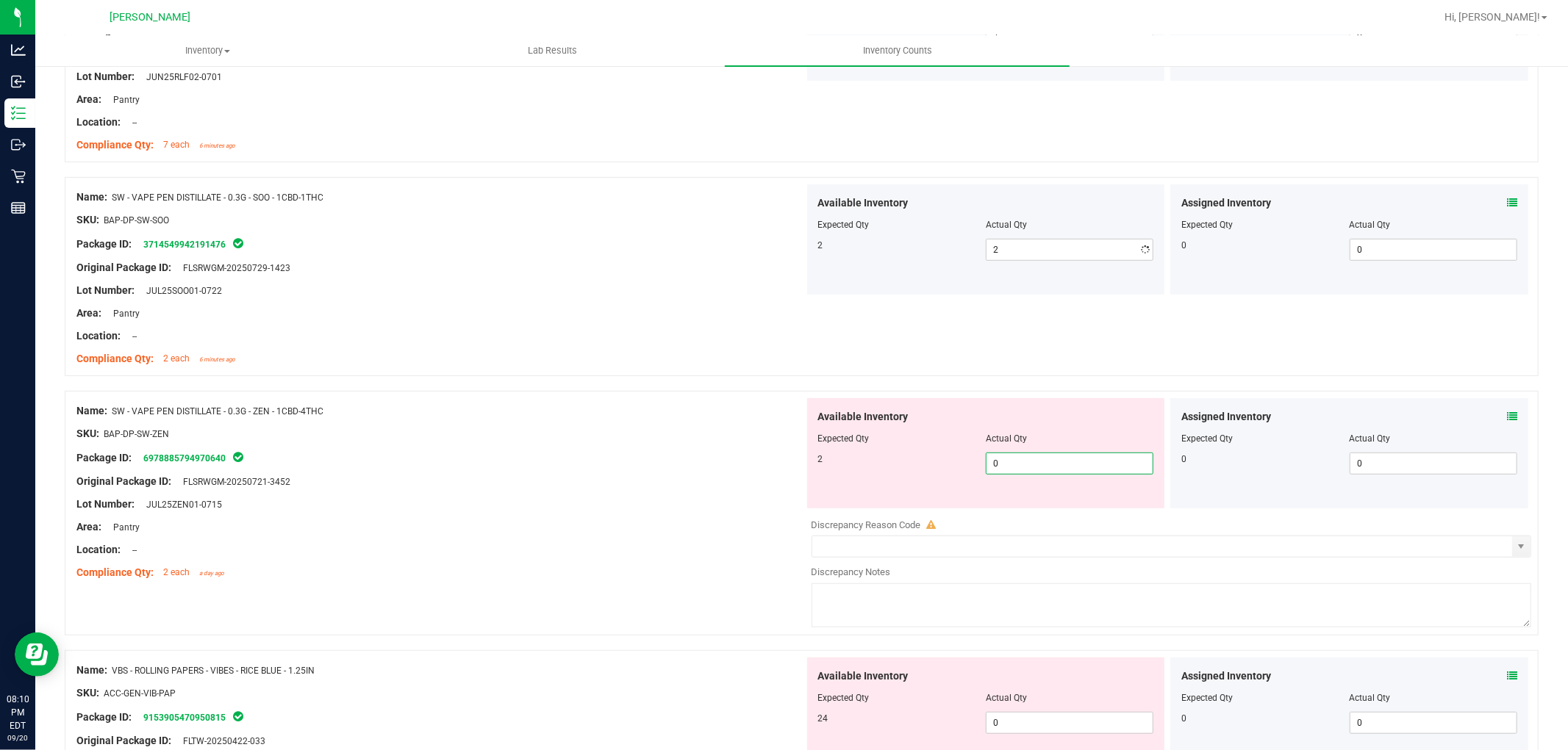
click at [1075, 501] on div "Available Inventory Expected Qty Actual Qty 2 0 0" at bounding box center [987, 453] width 358 height 110
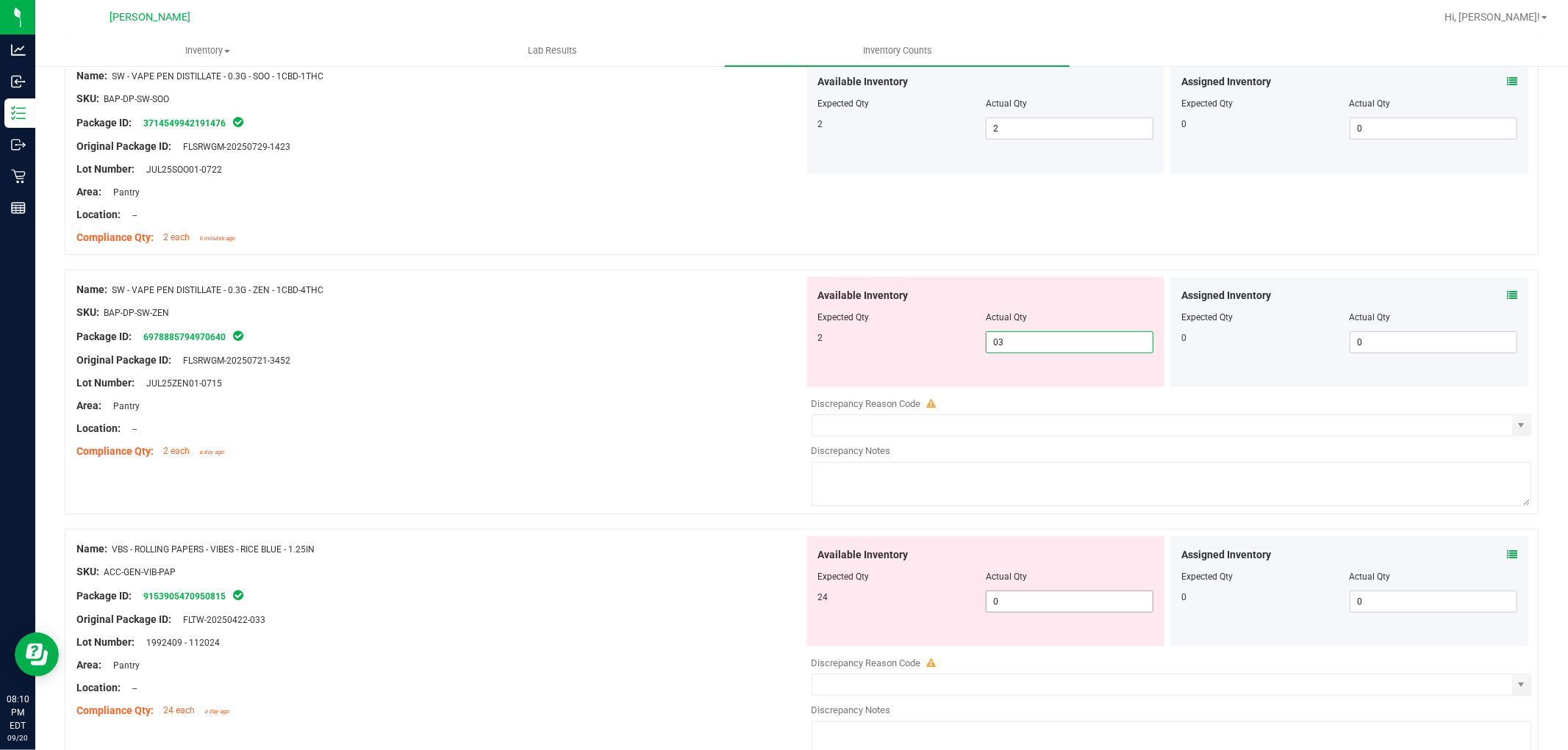
scroll to position [735, 0]
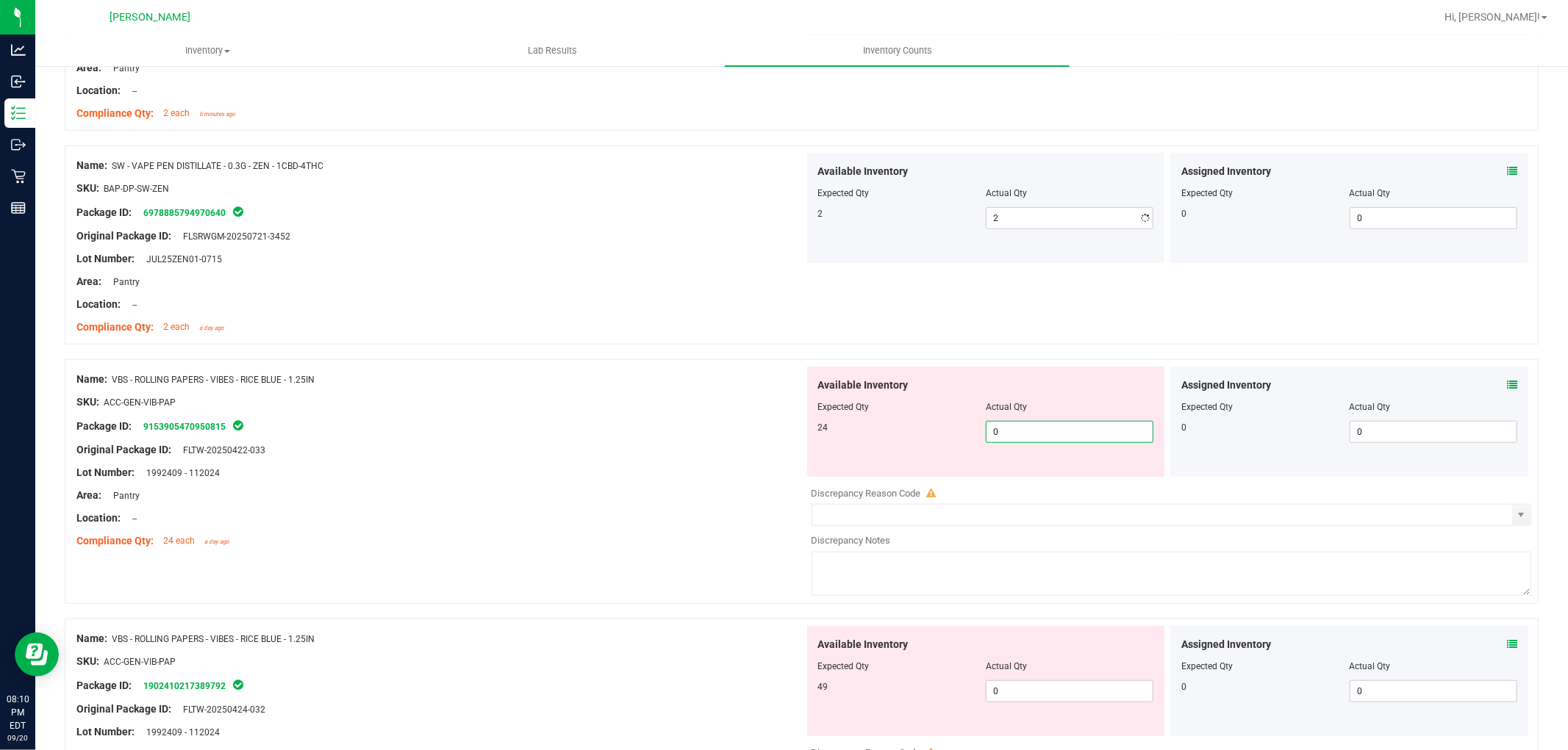
click at [1076, 482] on div "Available Inventory Expected Qty Actual Qty 24 0 0" at bounding box center [1167, 483] width 728 height 233
click at [1023, 706] on div "Available Inventory Expected Qty Actual Qty 49 0 0" at bounding box center [1167, 743] width 728 height 233
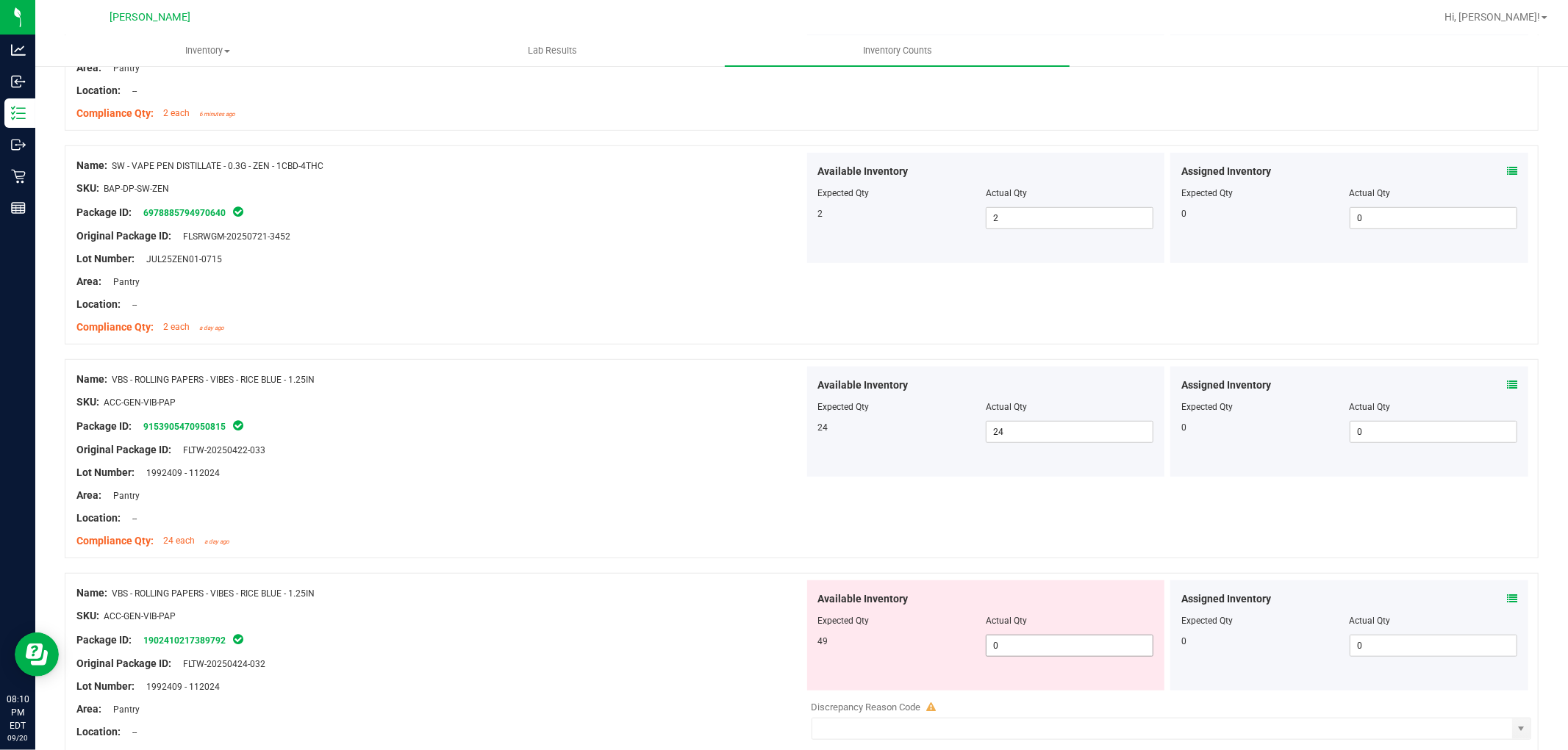
click at [1025, 634] on div at bounding box center [987, 631] width 336 height 7
click at [1025, 637] on span "0 0" at bounding box center [1070, 646] width 168 height 22
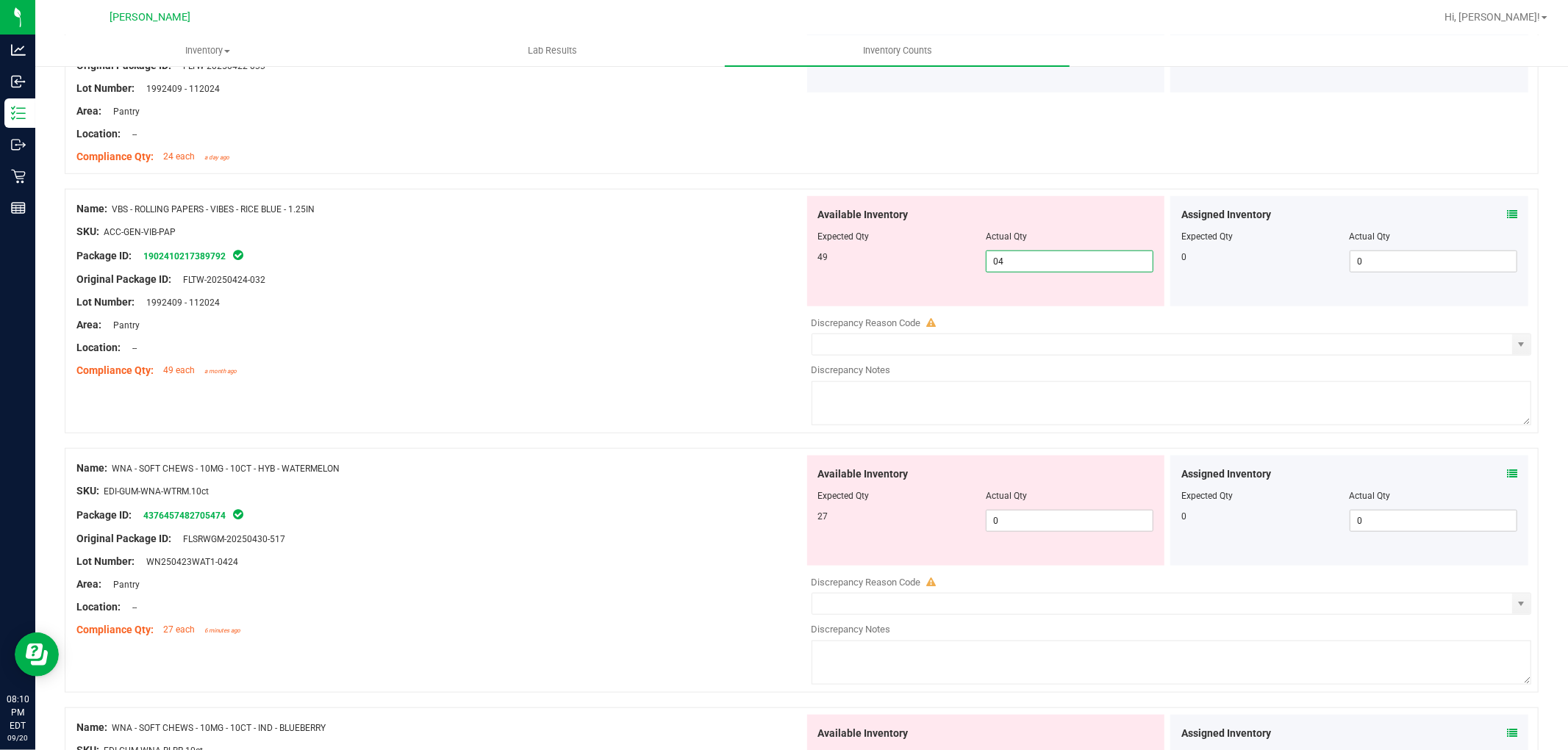
scroll to position [1143, 0]
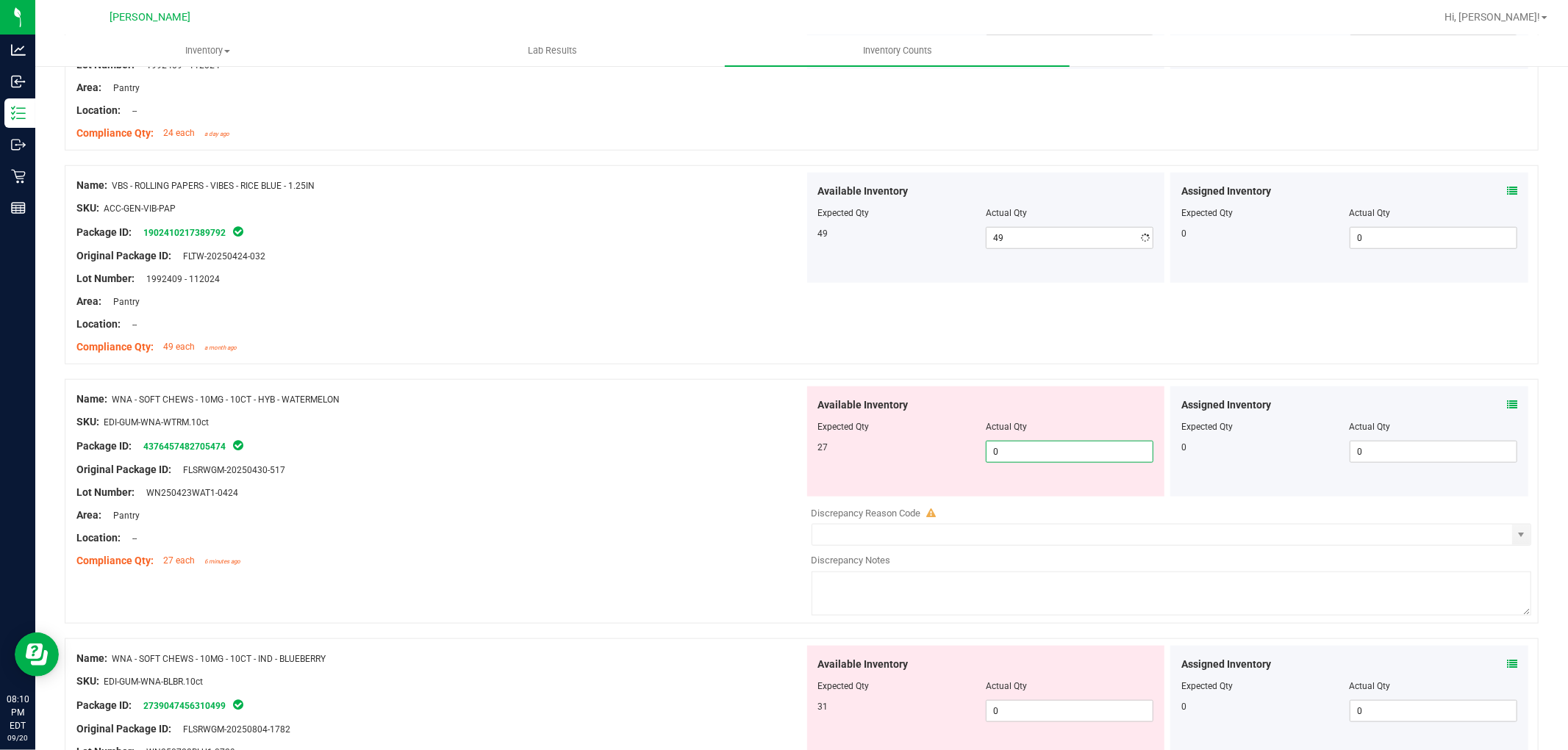
click at [1006, 505] on div "Available Inventory Expected Qty Actual Qty 27 0 0" at bounding box center [1167, 503] width 728 height 233
click at [1011, 704] on div "Available Inventory Expected Qty Actual Qty 31 0 0" at bounding box center [987, 700] width 358 height 110
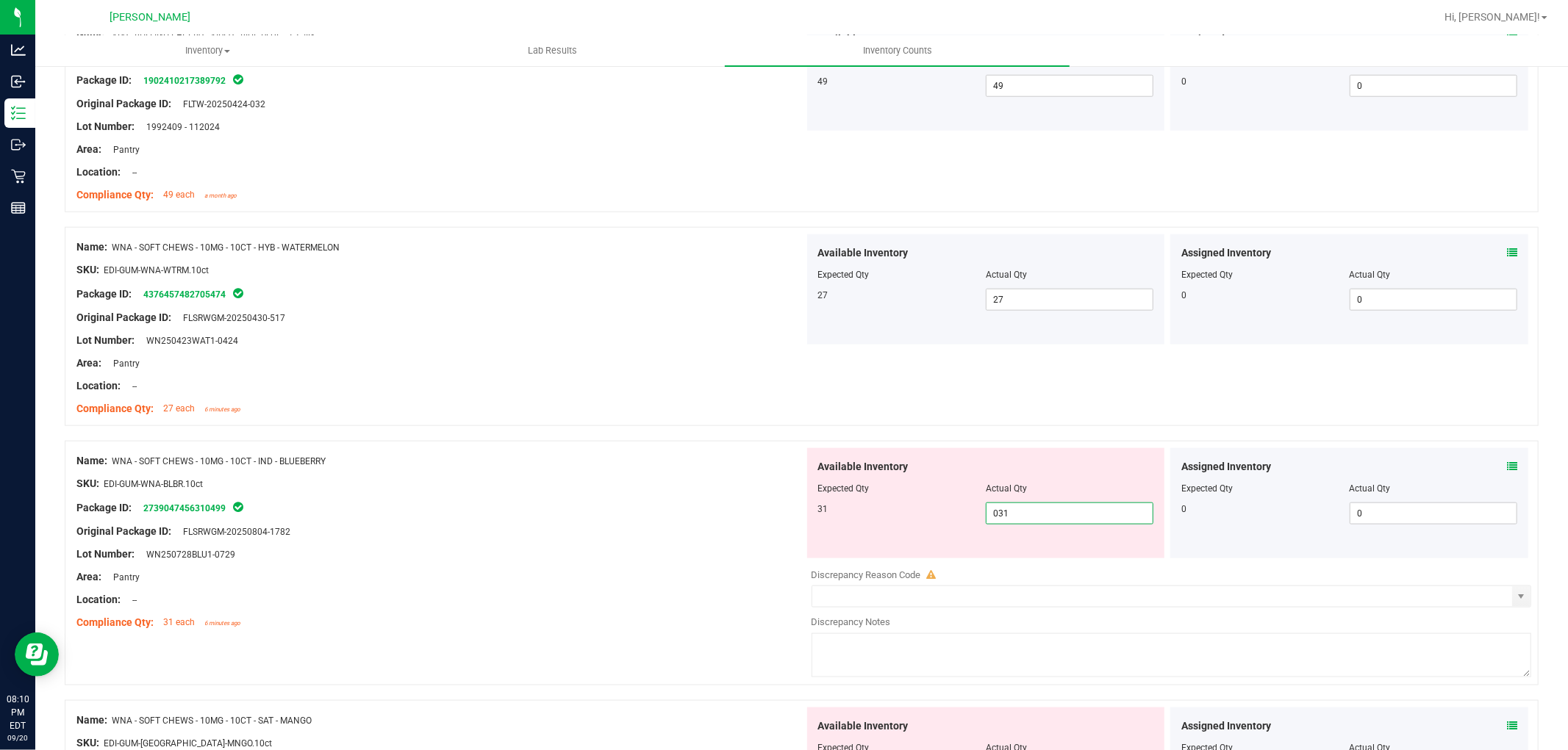
scroll to position [1470, 0]
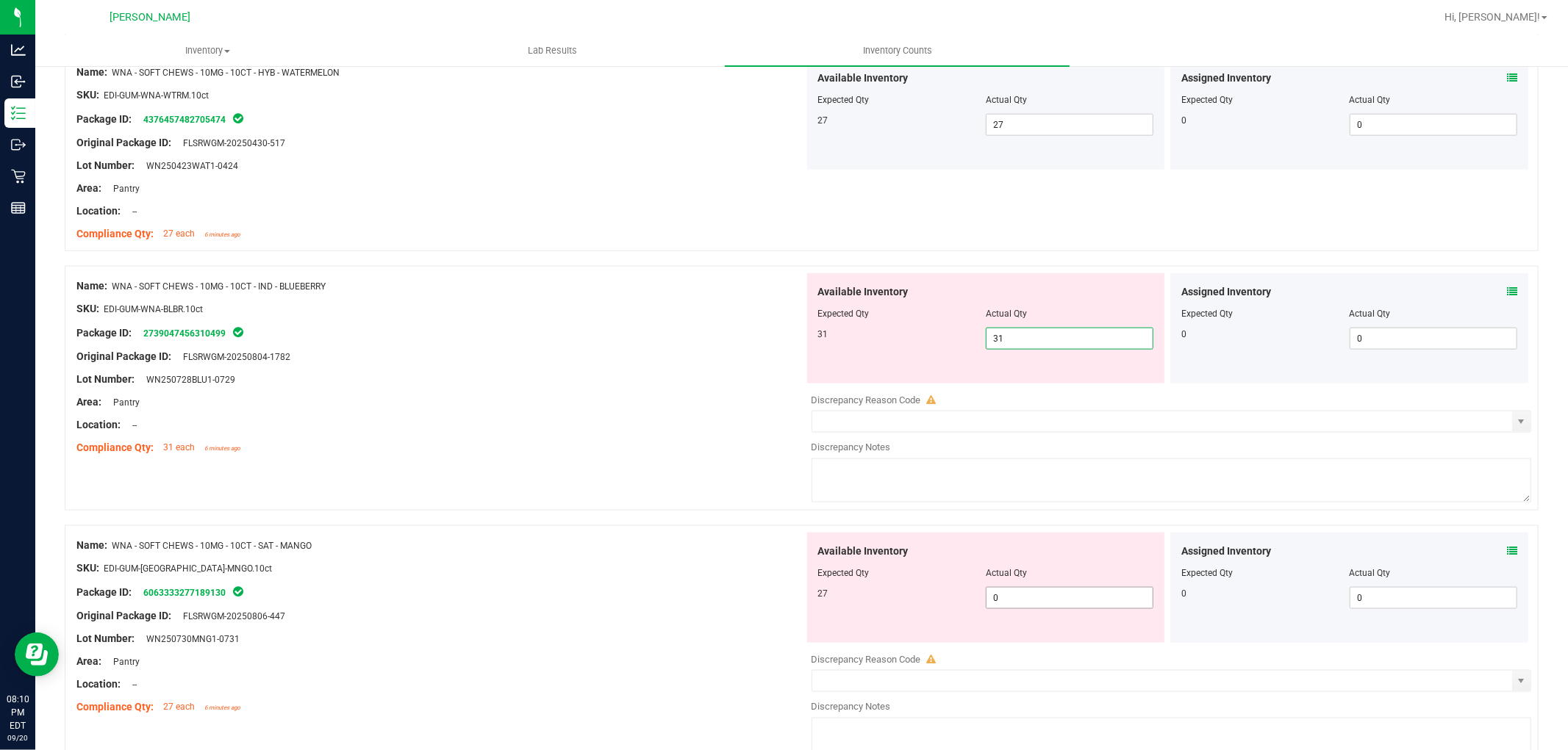
click at [1054, 601] on div "Available Inventory Expected Qty Actual Qty 27 0 0" at bounding box center [1167, 649] width 728 height 233
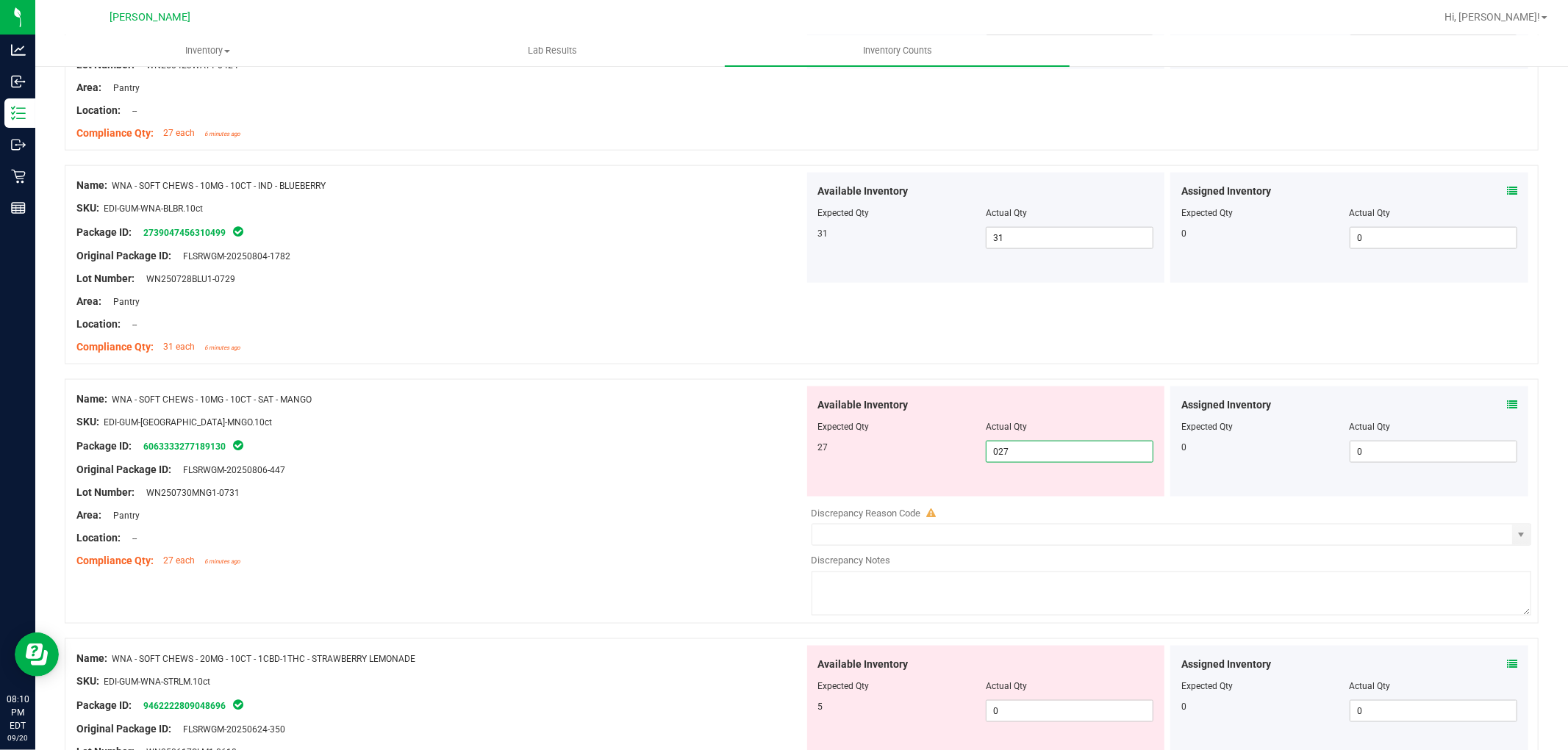
scroll to position [1796, 0]
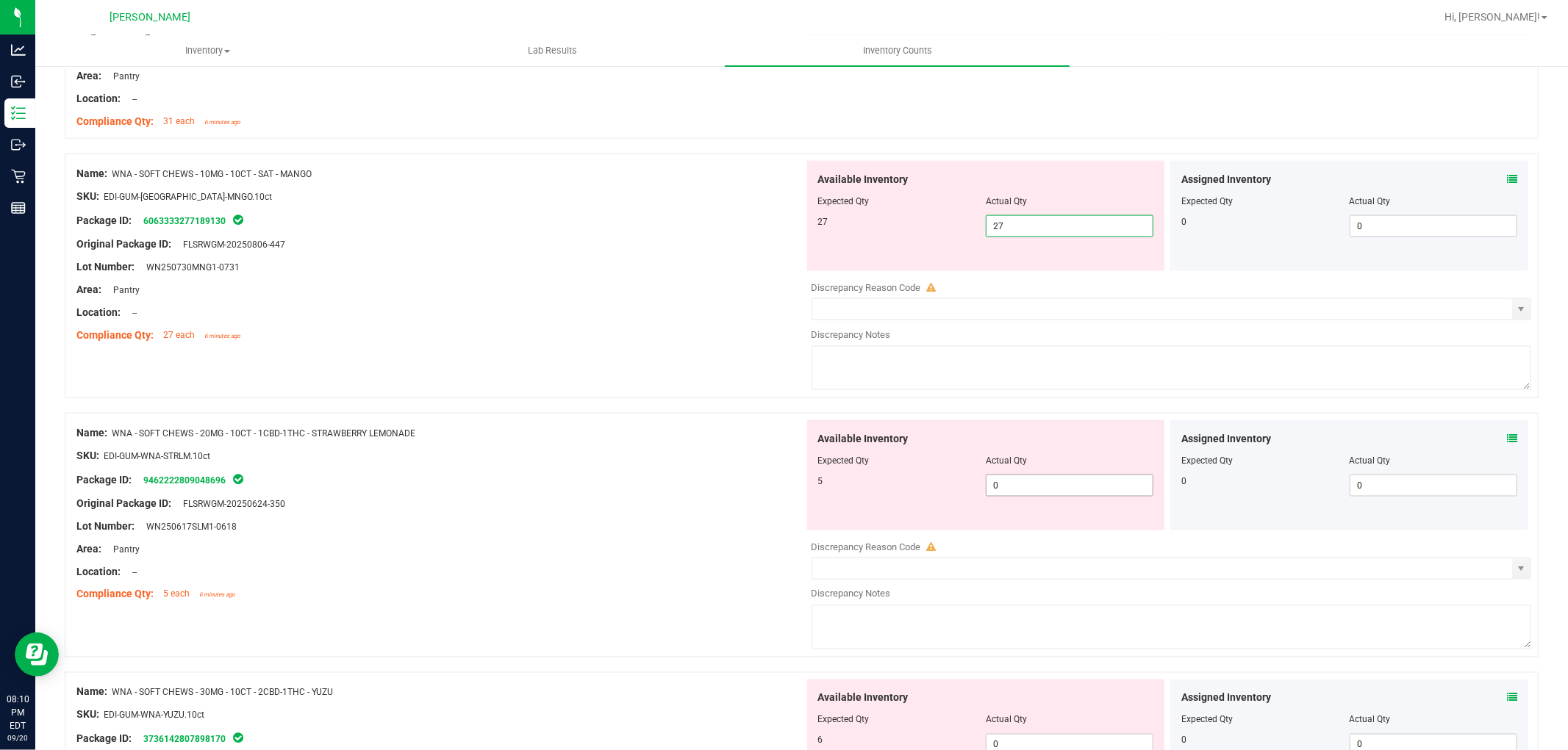
click at [1053, 482] on div "Available Inventory Expected Qty Actual Qty 5 0 0" at bounding box center [987, 475] width 358 height 110
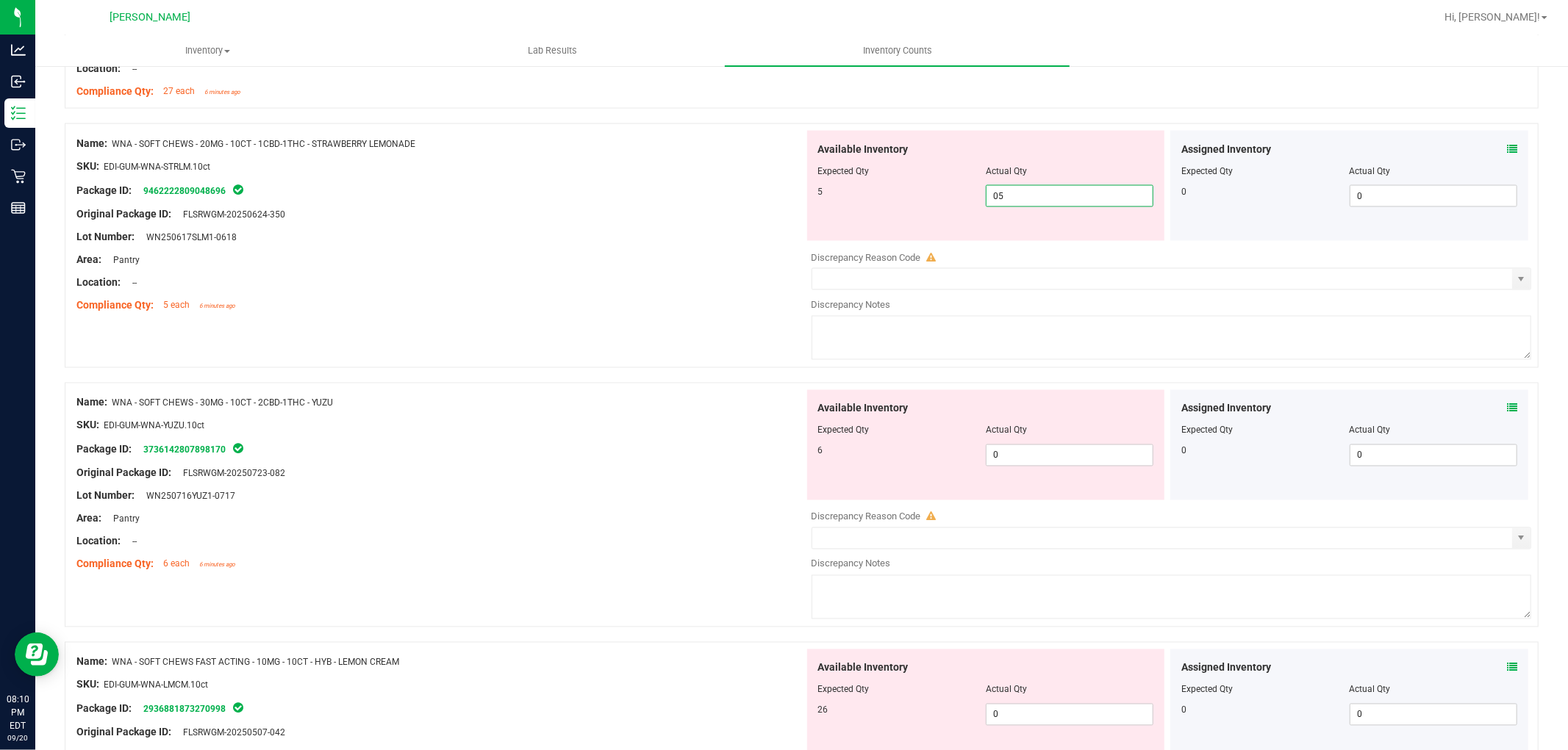
scroll to position [2041, 0]
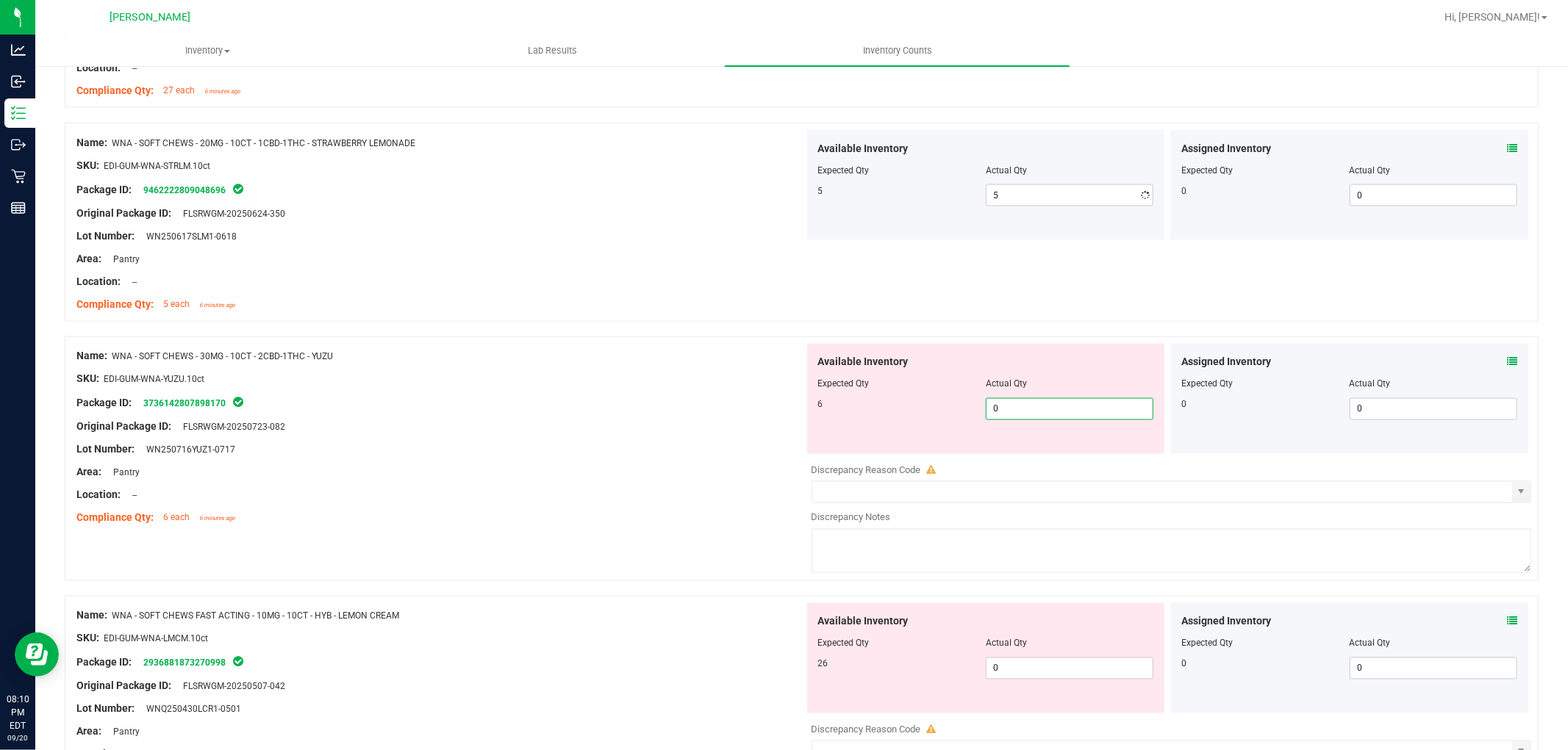
drag, startPoint x: 1069, startPoint y: 457, endPoint x: 1071, endPoint y: 471, distance: 14.1
click at [1071, 457] on div "Available Inventory Expected Qty Actual Qty 6 0 0" at bounding box center [1167, 460] width 728 height 233
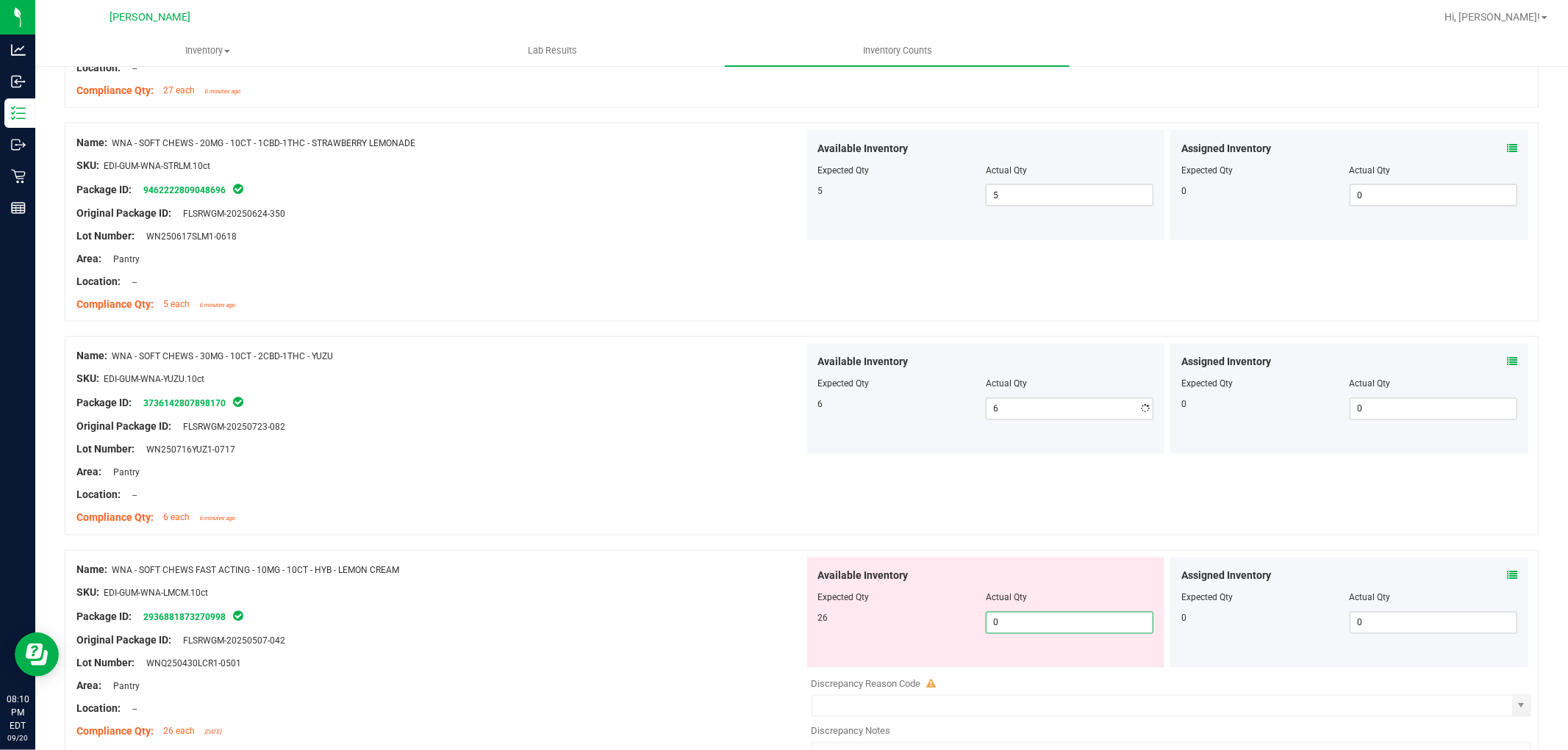
click at [1073, 665] on div "Available Inventory Expected Qty Actual Qty 26 0 0" at bounding box center [987, 613] width 358 height 110
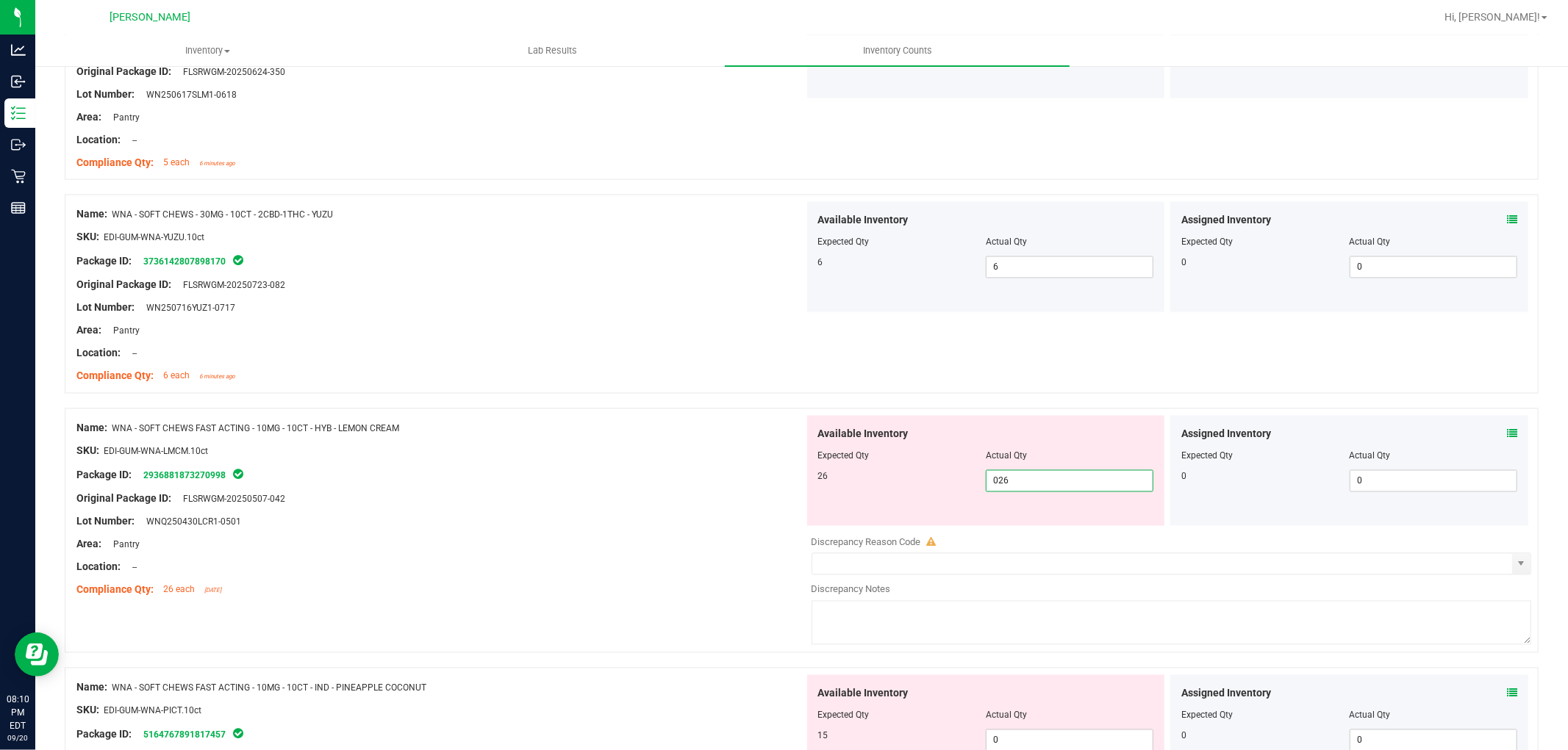
scroll to position [2449, 0]
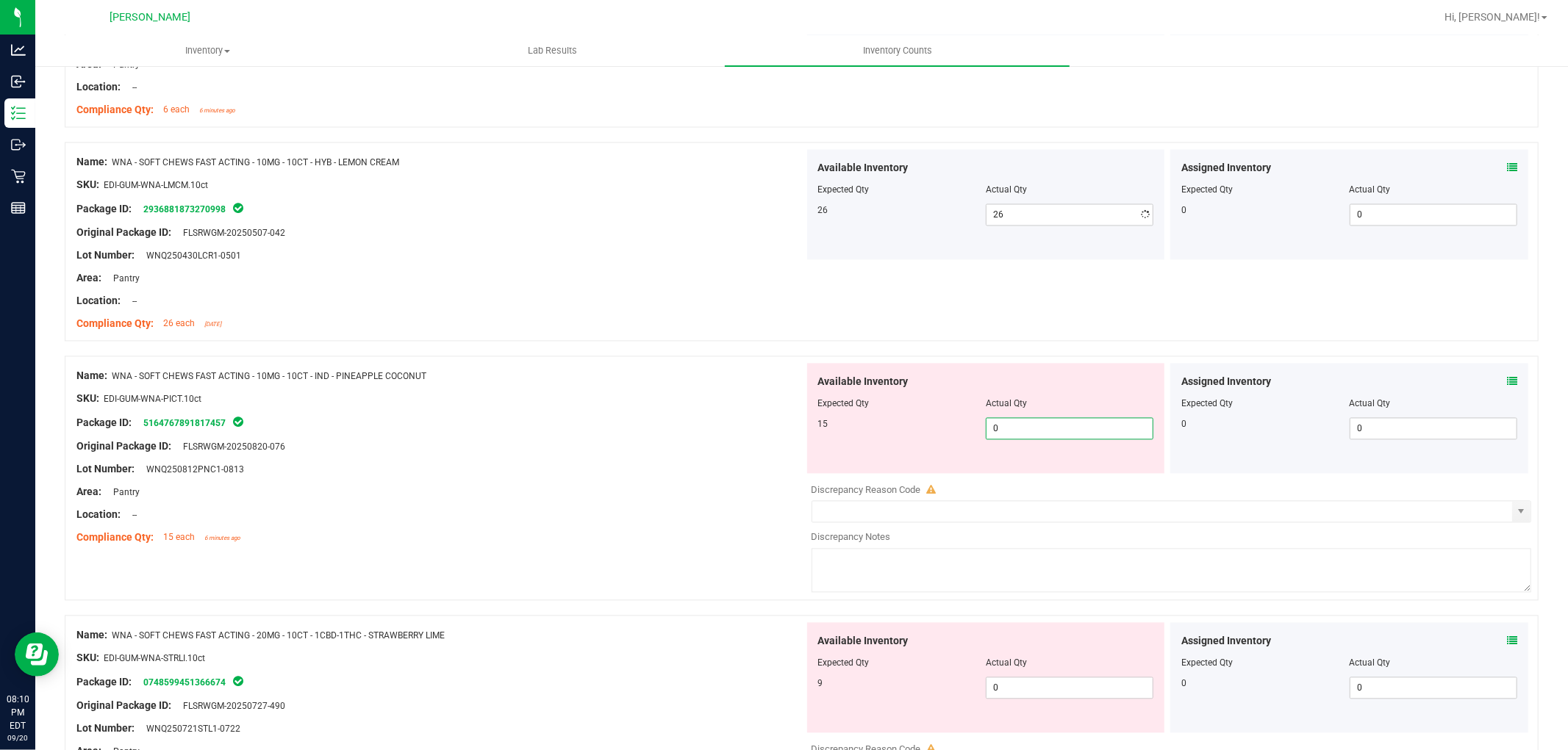
click at [1044, 476] on div "Available Inventory Expected Qty Actual Qty 15 0 0" at bounding box center [1167, 480] width 728 height 233
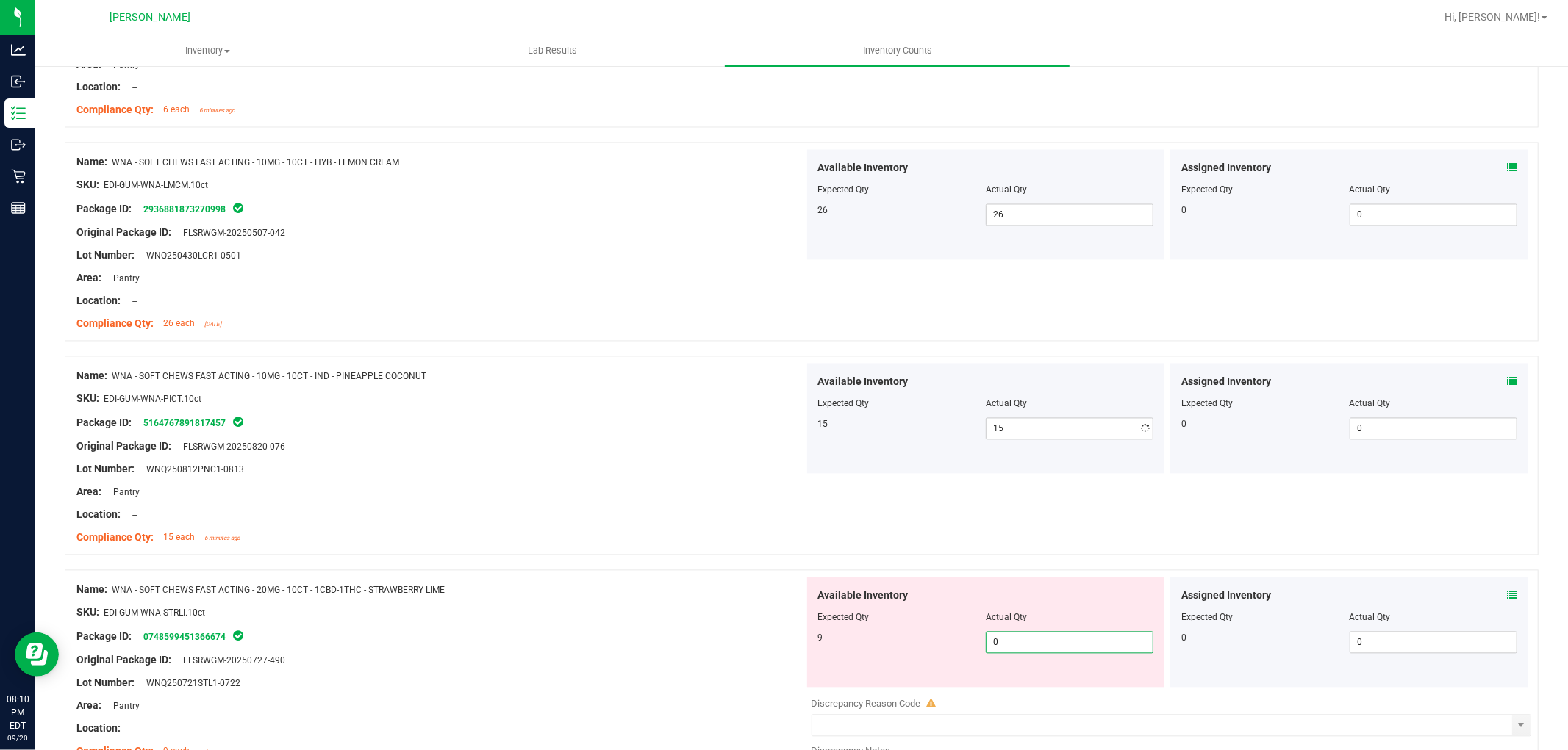
click at [1029, 681] on div "Available Inventory Expected Qty Actual Qty 9 0 0" at bounding box center [987, 631] width 358 height 110
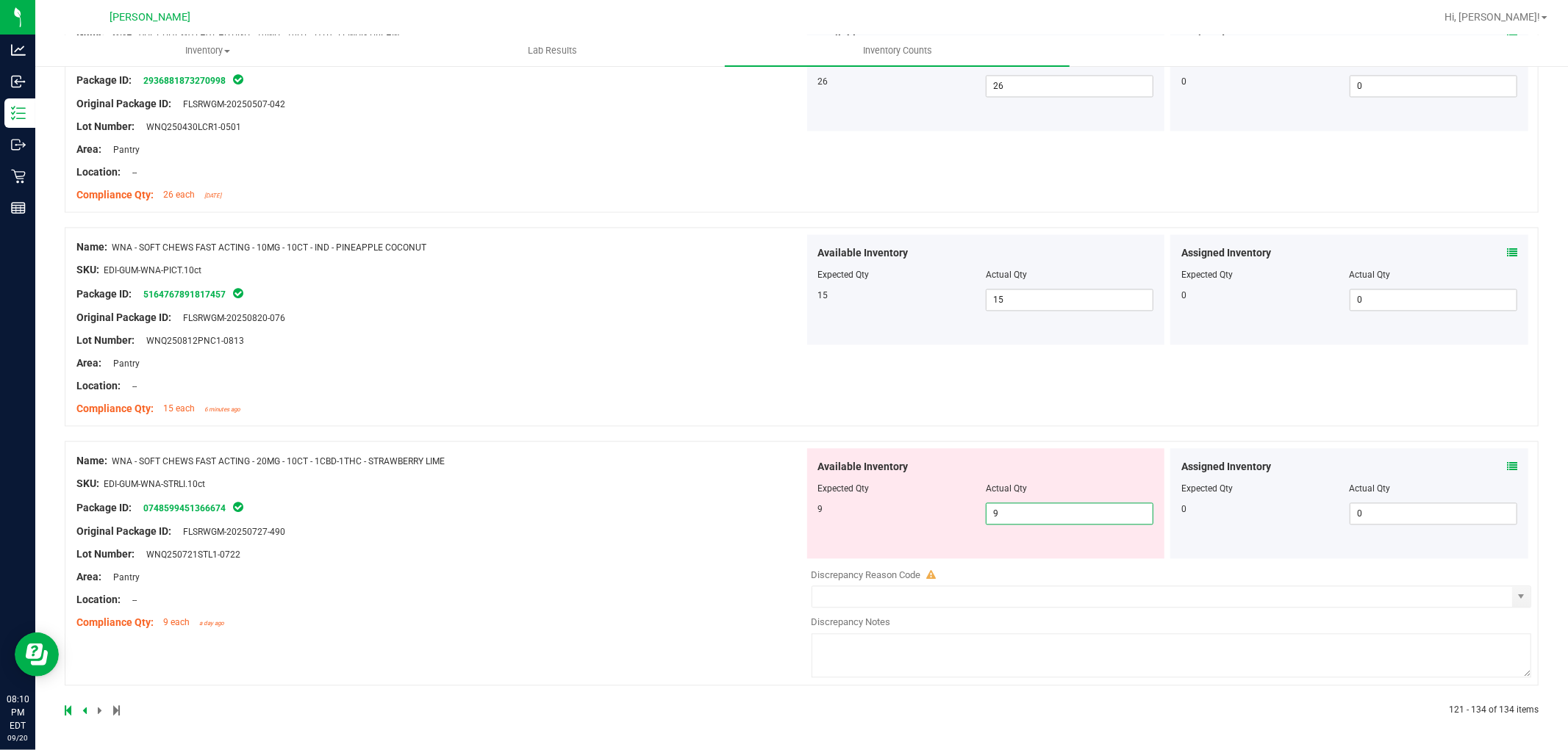
click at [572, 561] on div "Name: WNA - SOFT CHEWS FAST ACTING - 20MG - 10CT - 1CBD-1THC - STRAWBERRY LIME …" at bounding box center [440, 542] width 728 height 187
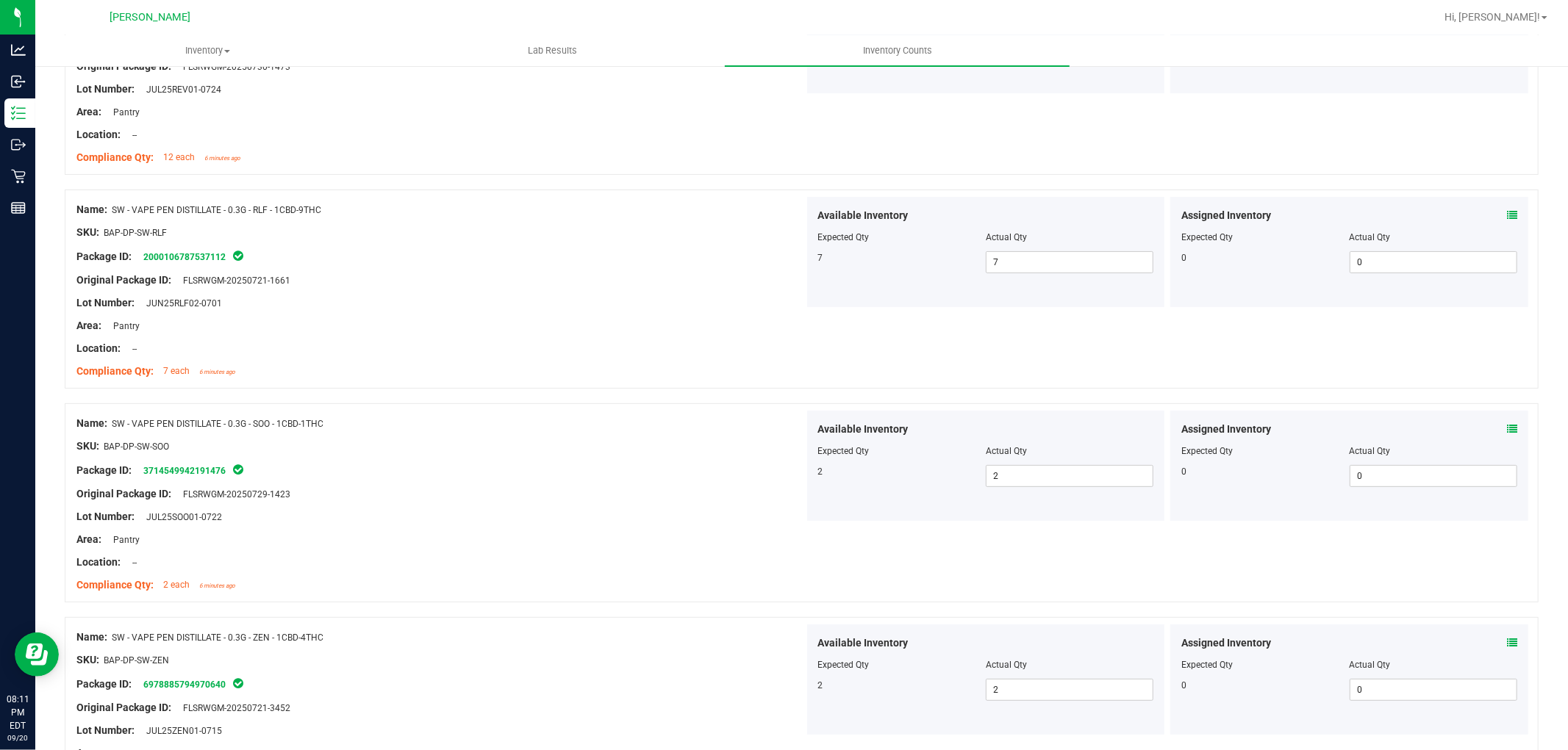
scroll to position [0, 0]
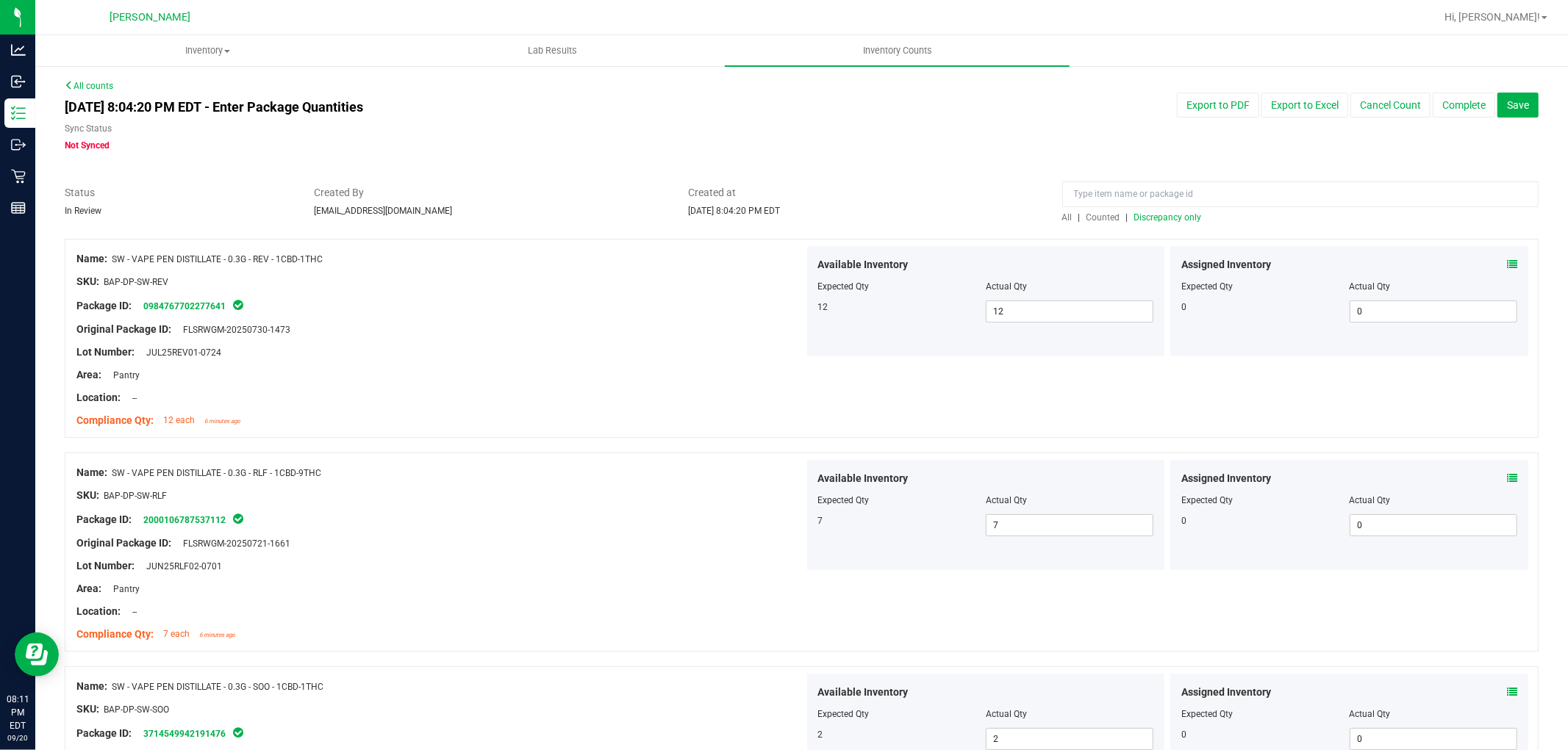
click at [1062, 215] on span "All" at bounding box center [1067, 217] width 10 height 10
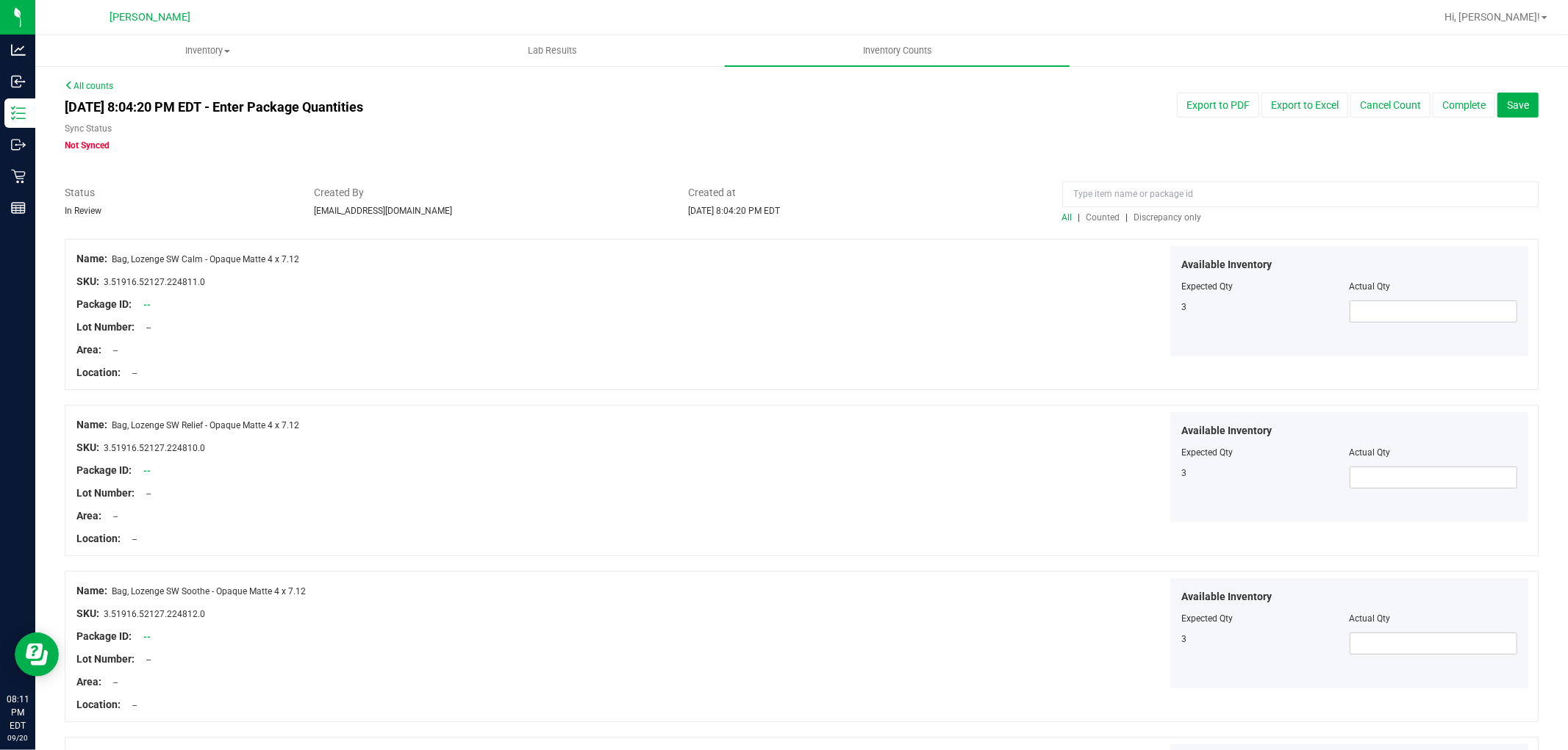
click at [1169, 216] on span "Discrepancy only" at bounding box center [1167, 217] width 67 height 10
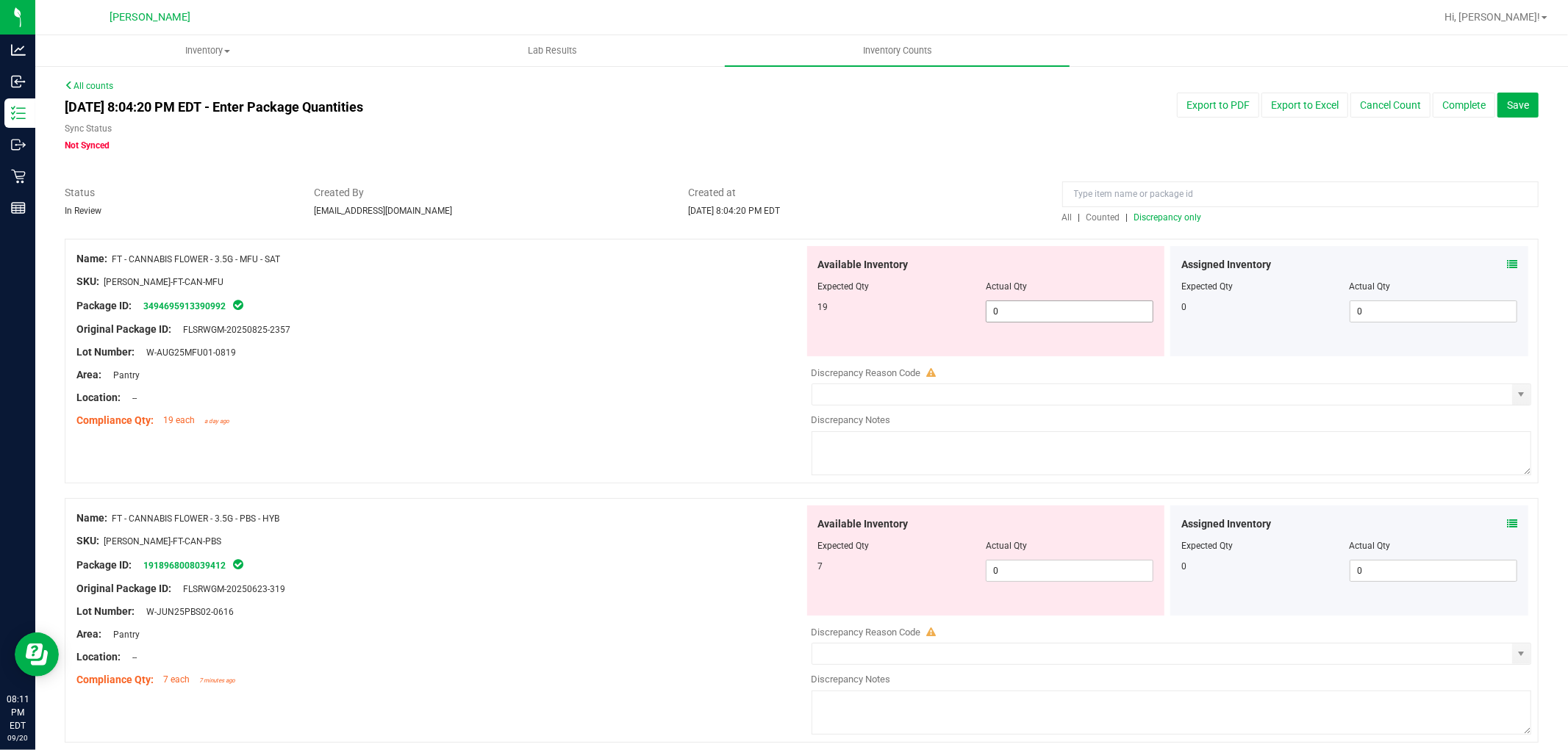
click at [1058, 301] on span "0 0" at bounding box center [1070, 312] width 168 height 22
click at [1062, 304] on span "0 0" at bounding box center [1070, 312] width 168 height 22
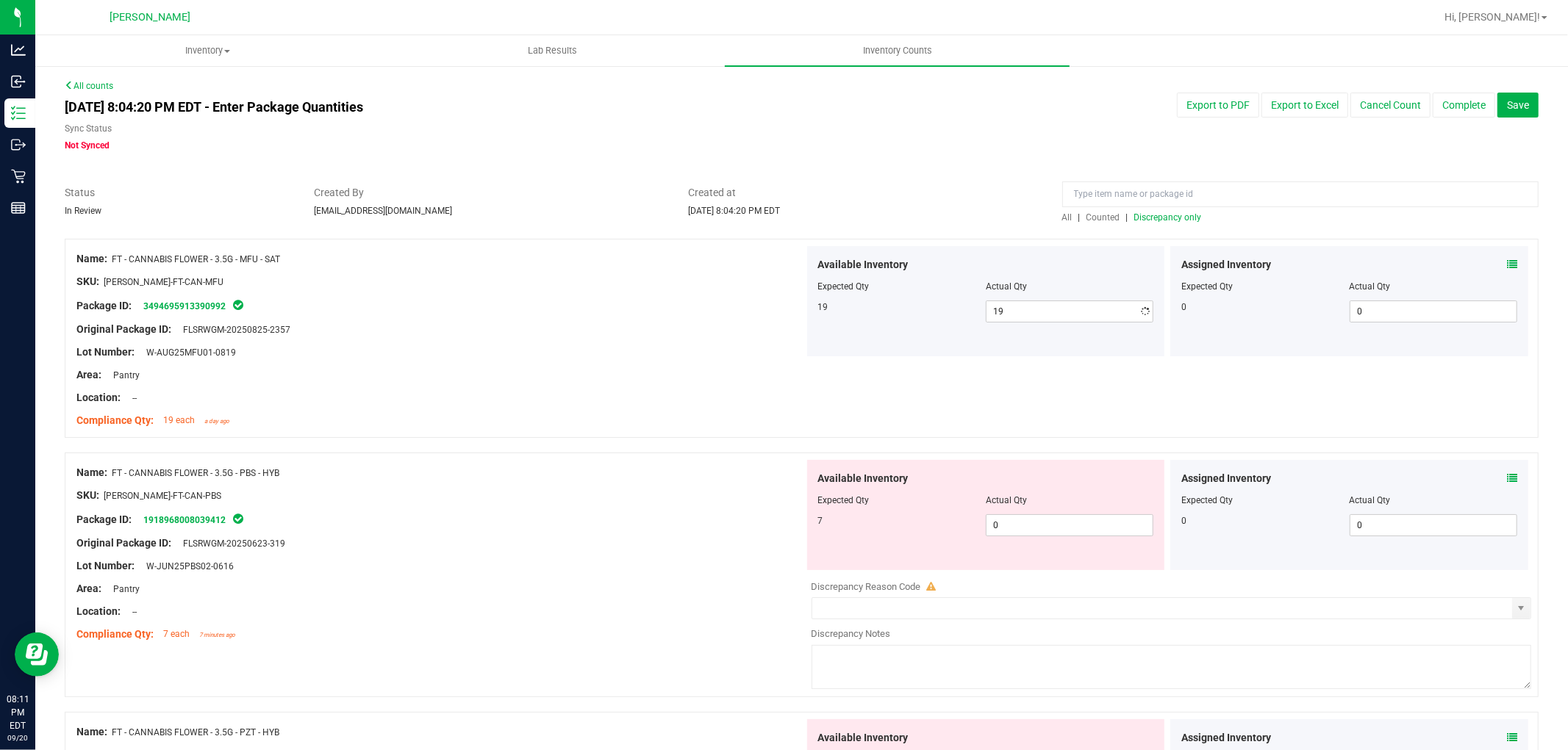
click at [1022, 561] on div "Available Inventory Expected Qty Actual Qty 7 0 0" at bounding box center [987, 515] width 358 height 110
click at [1020, 525] on span "0 0" at bounding box center [1070, 526] width 168 height 22
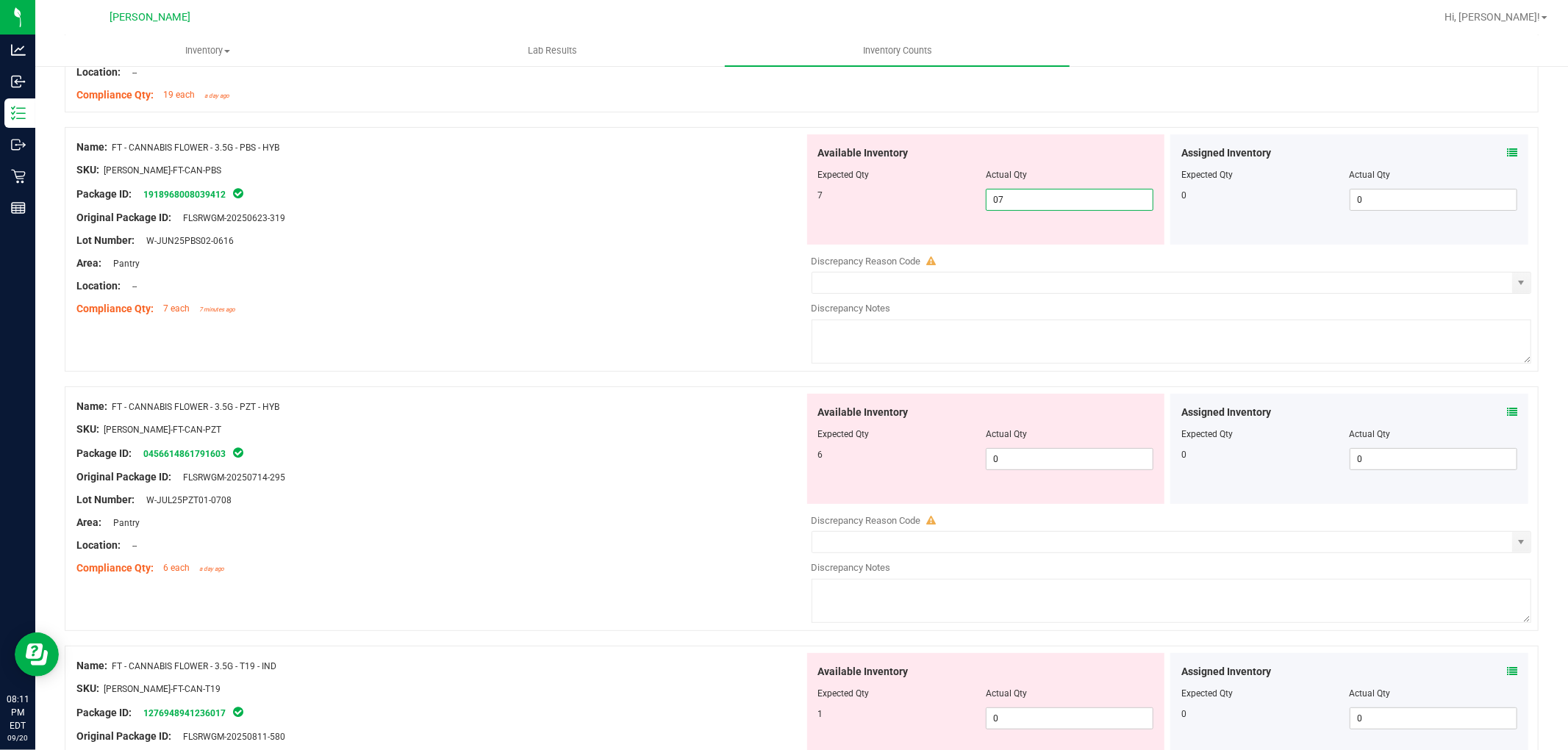
scroll to position [327, 0]
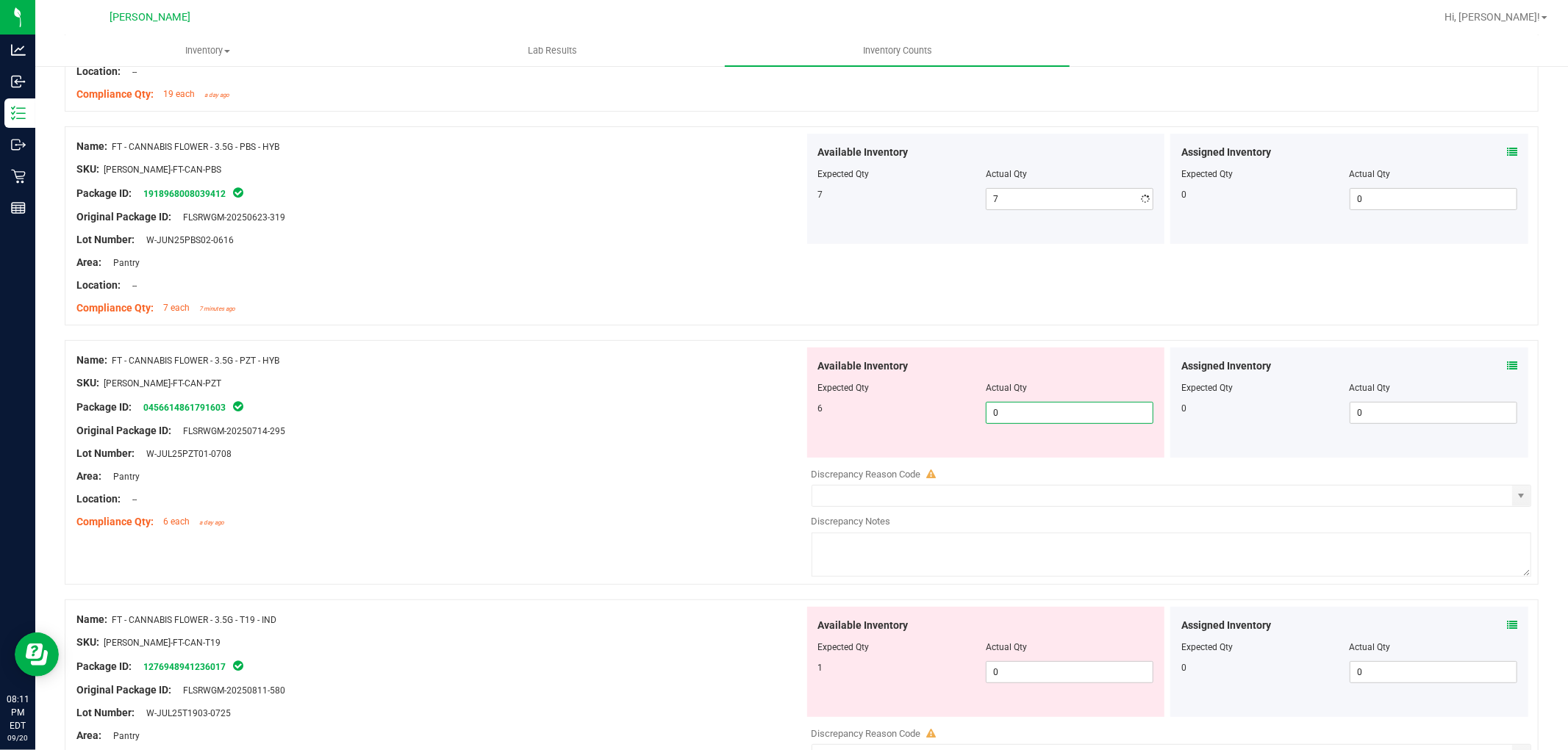
click at [1028, 464] on div "Available Inventory Expected Qty Actual Qty 6 0 0" at bounding box center [1167, 464] width 728 height 233
click at [1025, 669] on div "Available Inventory Expected Qty Actual Qty 1 0 0" at bounding box center [987, 661] width 358 height 110
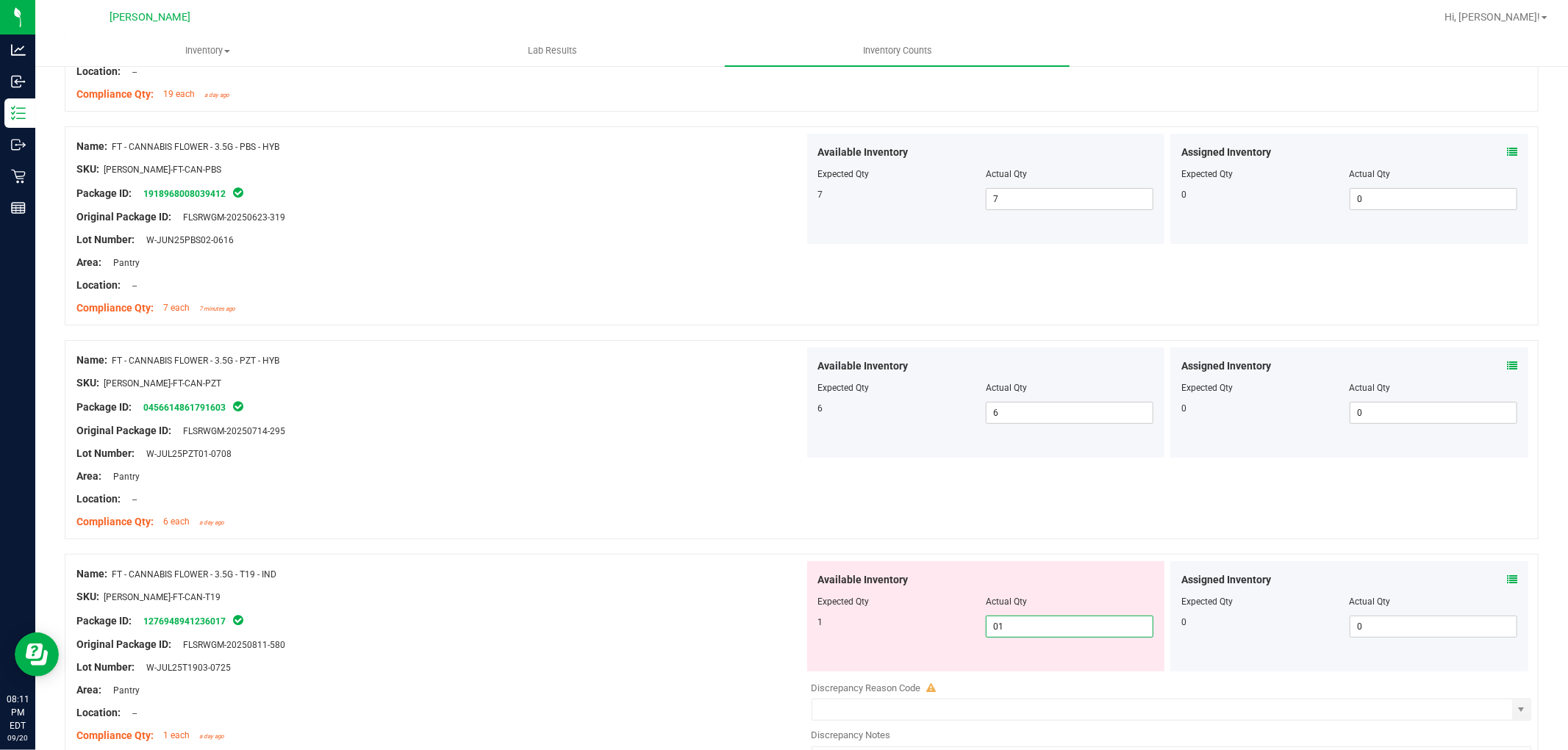
scroll to position [652, 0]
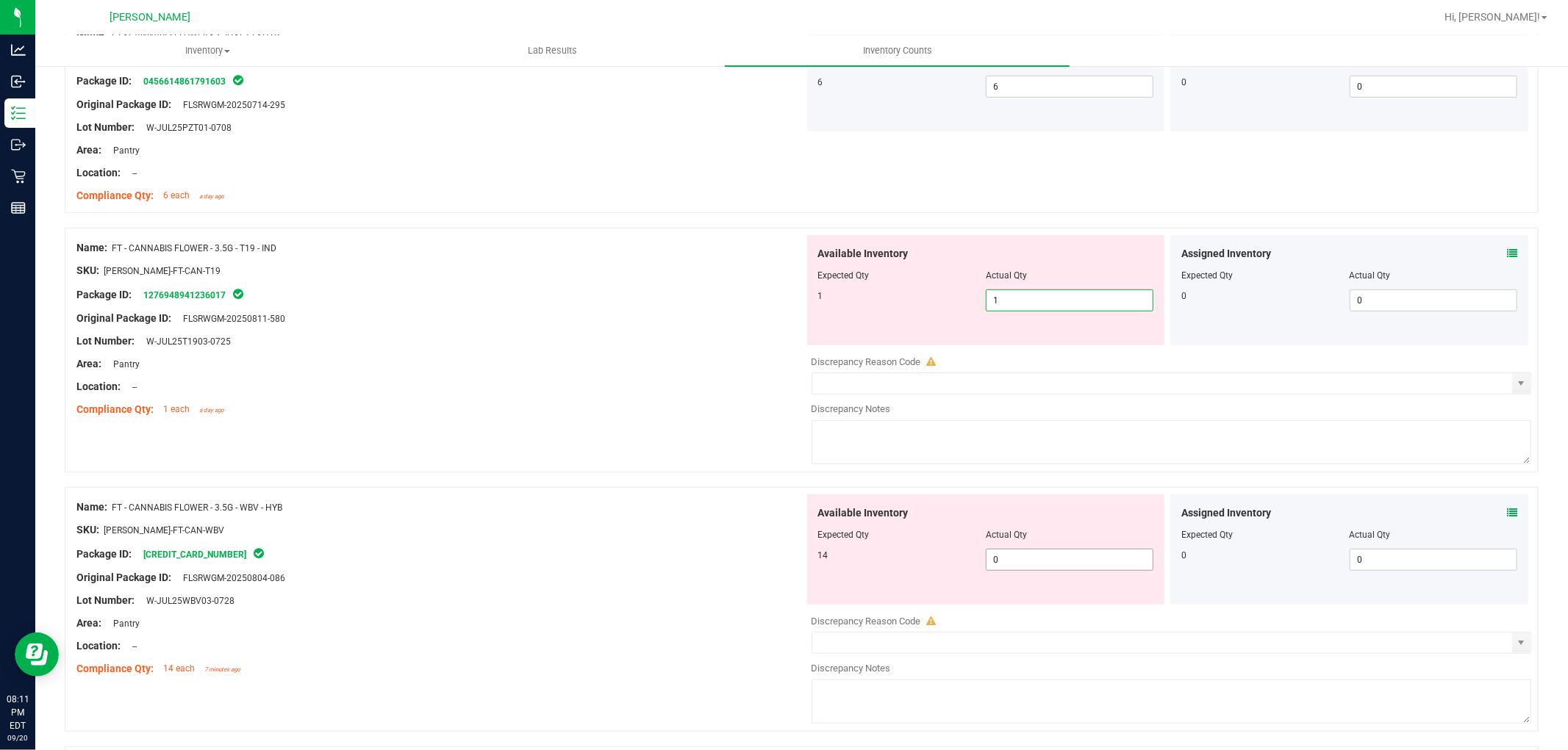
click at [1032, 564] on div "Available Inventory Expected Qty Actual Qty 14 0 0" at bounding box center [1167, 611] width 728 height 233
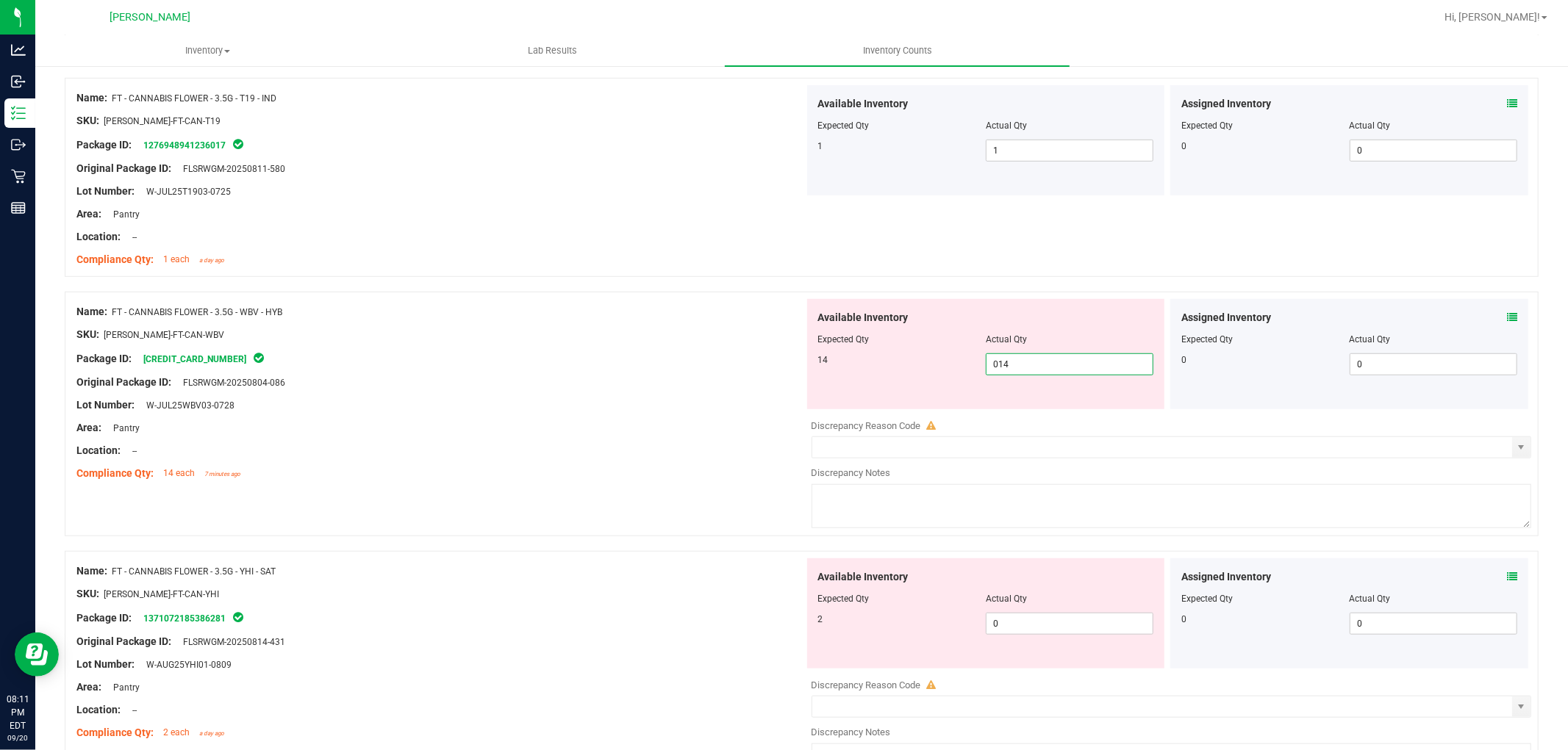
scroll to position [980, 0]
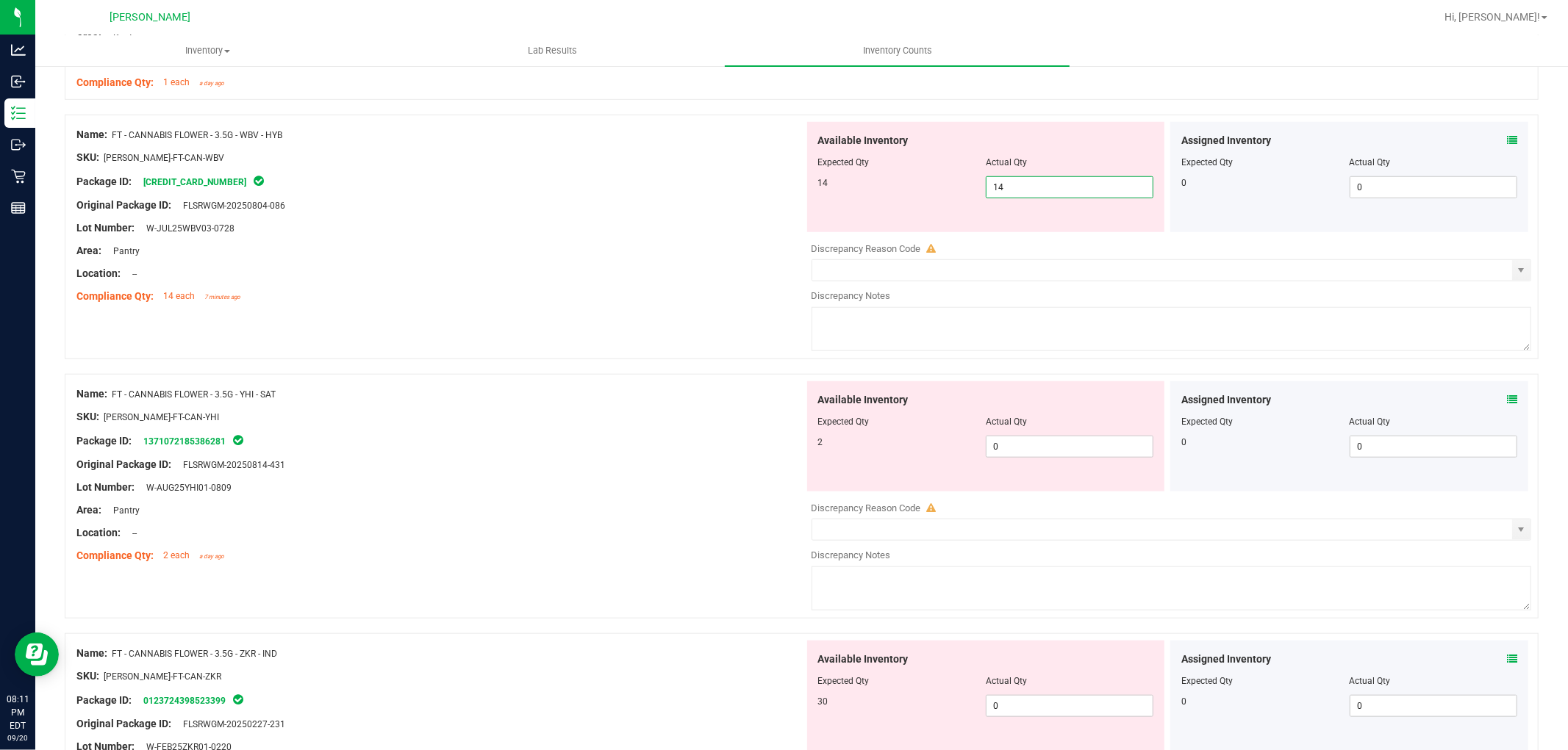
click at [1037, 464] on div "Available Inventory Expected Qty Actual Qty 2 0 0" at bounding box center [1167, 497] width 728 height 233
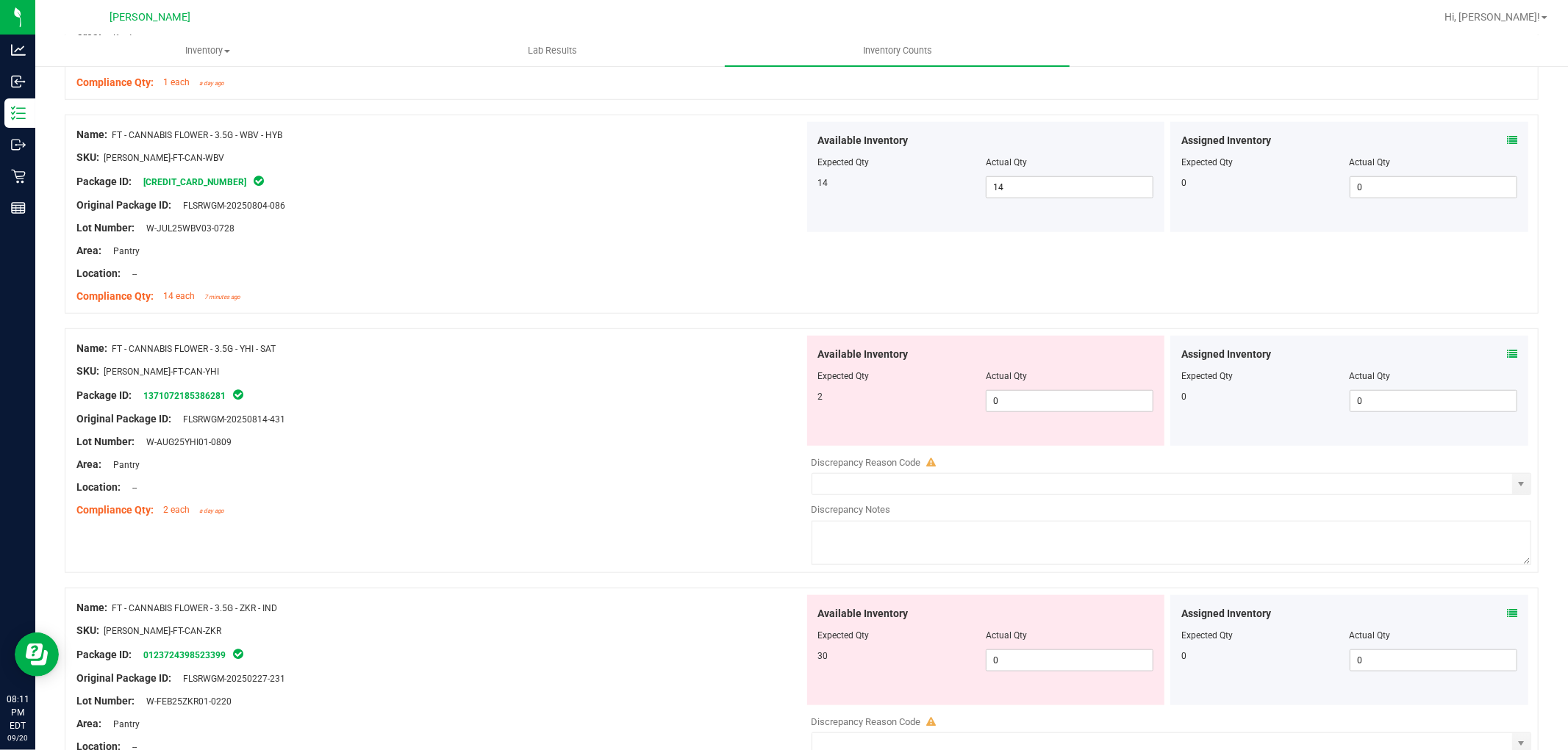
drag, startPoint x: 1037, startPoint y: 417, endPoint x: 1039, endPoint y: 376, distance: 41.0
click at [1037, 417] on div "Available Inventory Expected Qty Actual Qty 2 0 0" at bounding box center [987, 390] width 358 height 110
click at [1043, 376] on div "Actual Qty" at bounding box center [1070, 376] width 168 height 13
click at [1046, 403] on span "0 0" at bounding box center [1070, 401] width 168 height 22
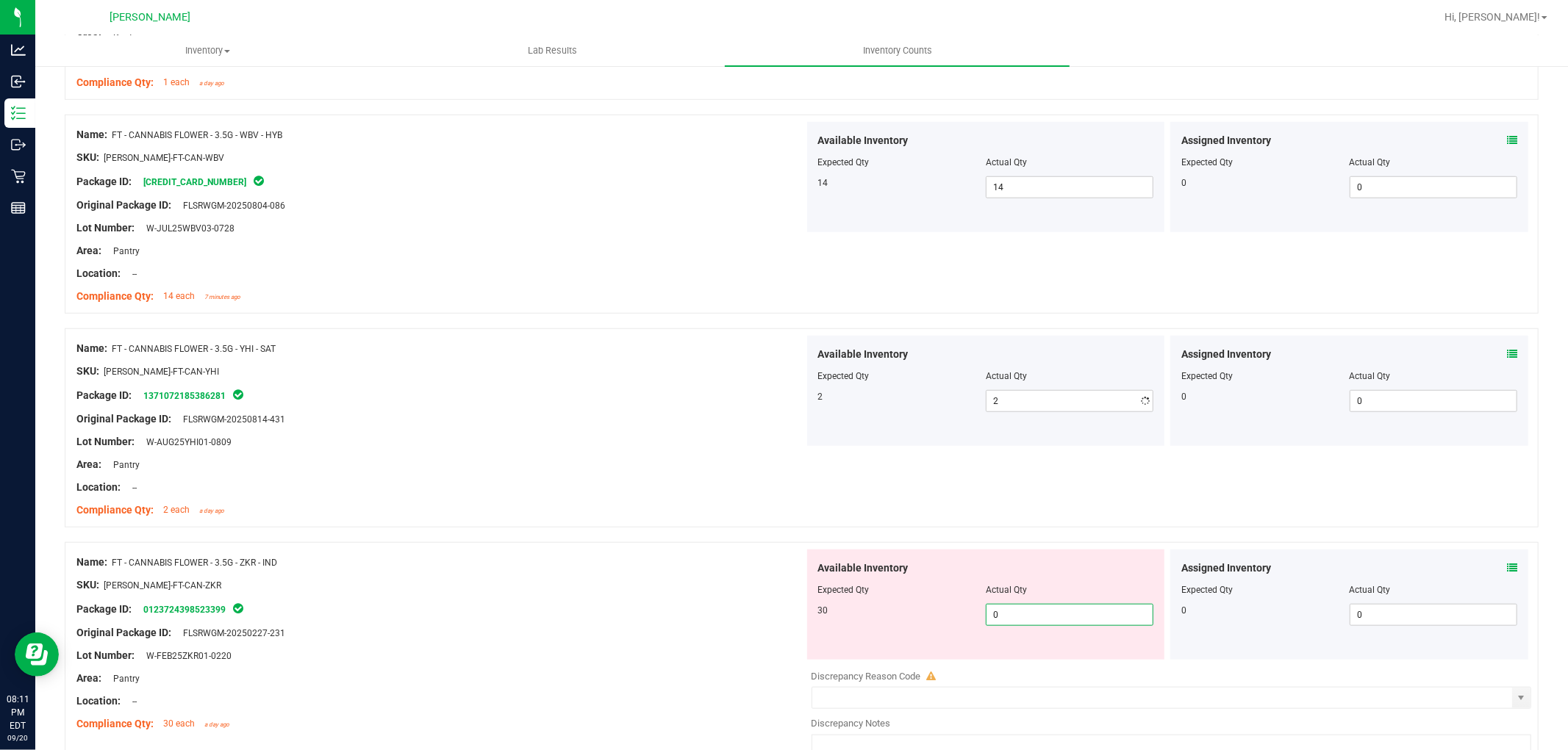
click at [1034, 671] on div "Available Inventory Expected Qty Actual Qty 30 0 0" at bounding box center [1167, 666] width 728 height 233
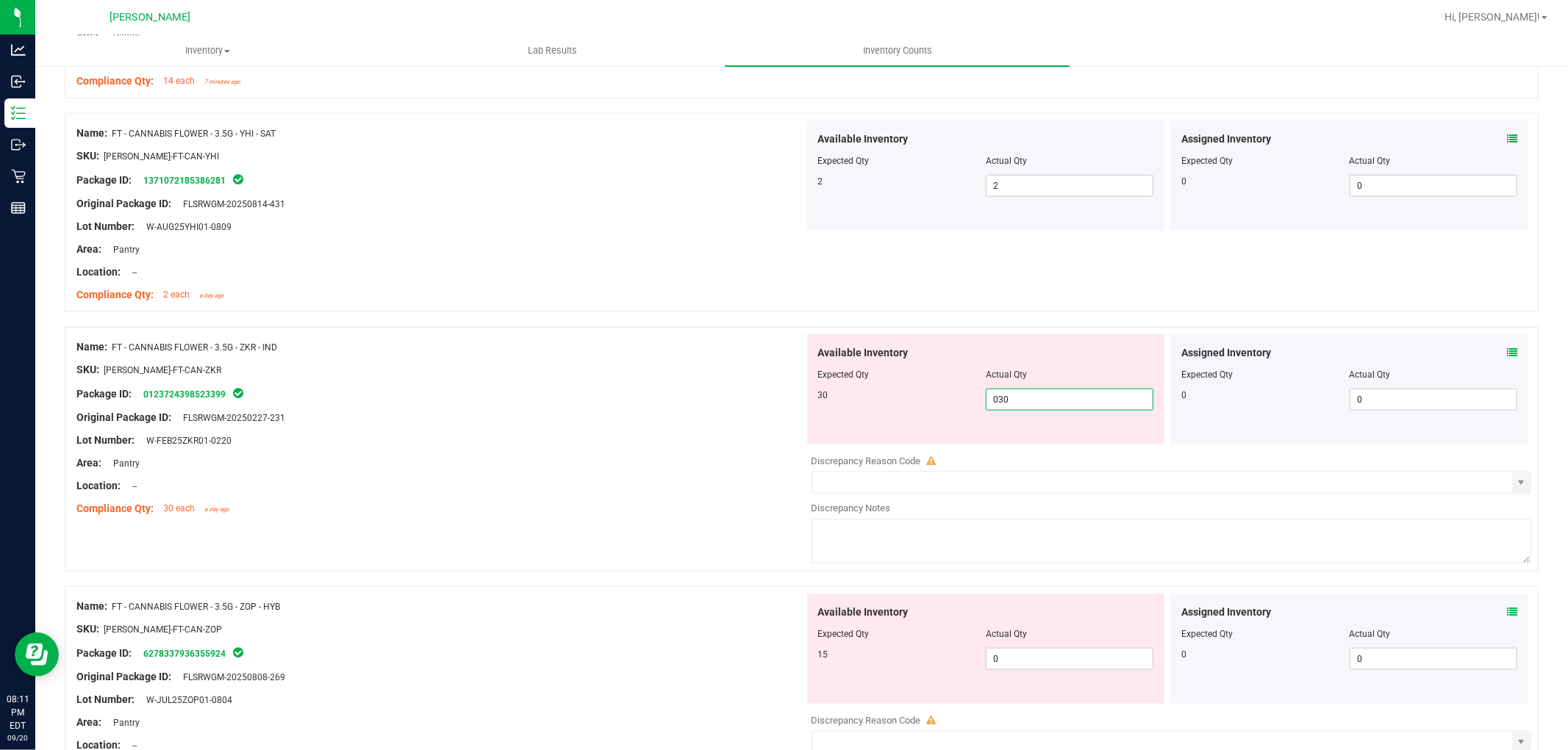
scroll to position [1387, 0]
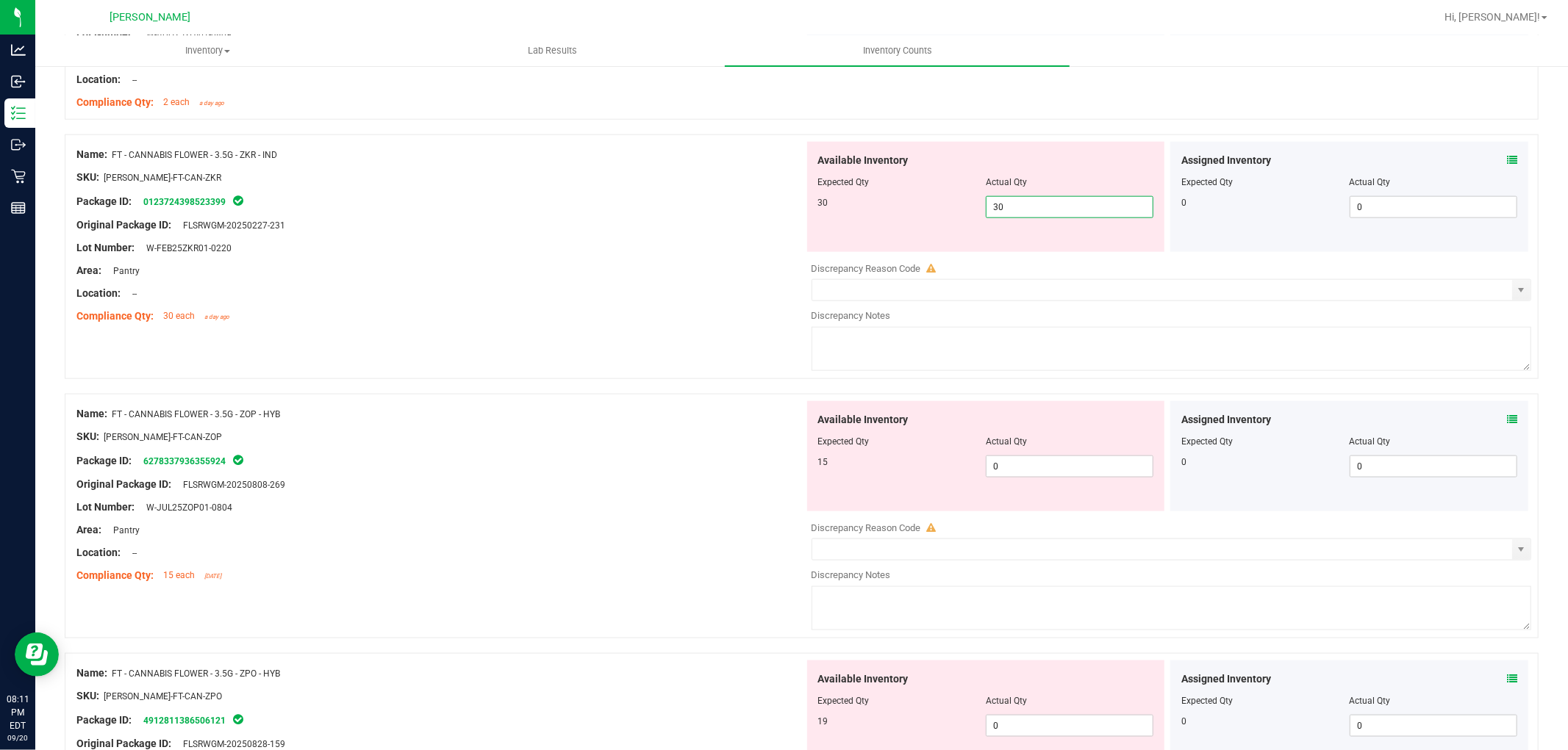
click at [1026, 479] on div "Available Inventory Expected Qty Actual Qty 15 0 0" at bounding box center [1167, 518] width 728 height 233
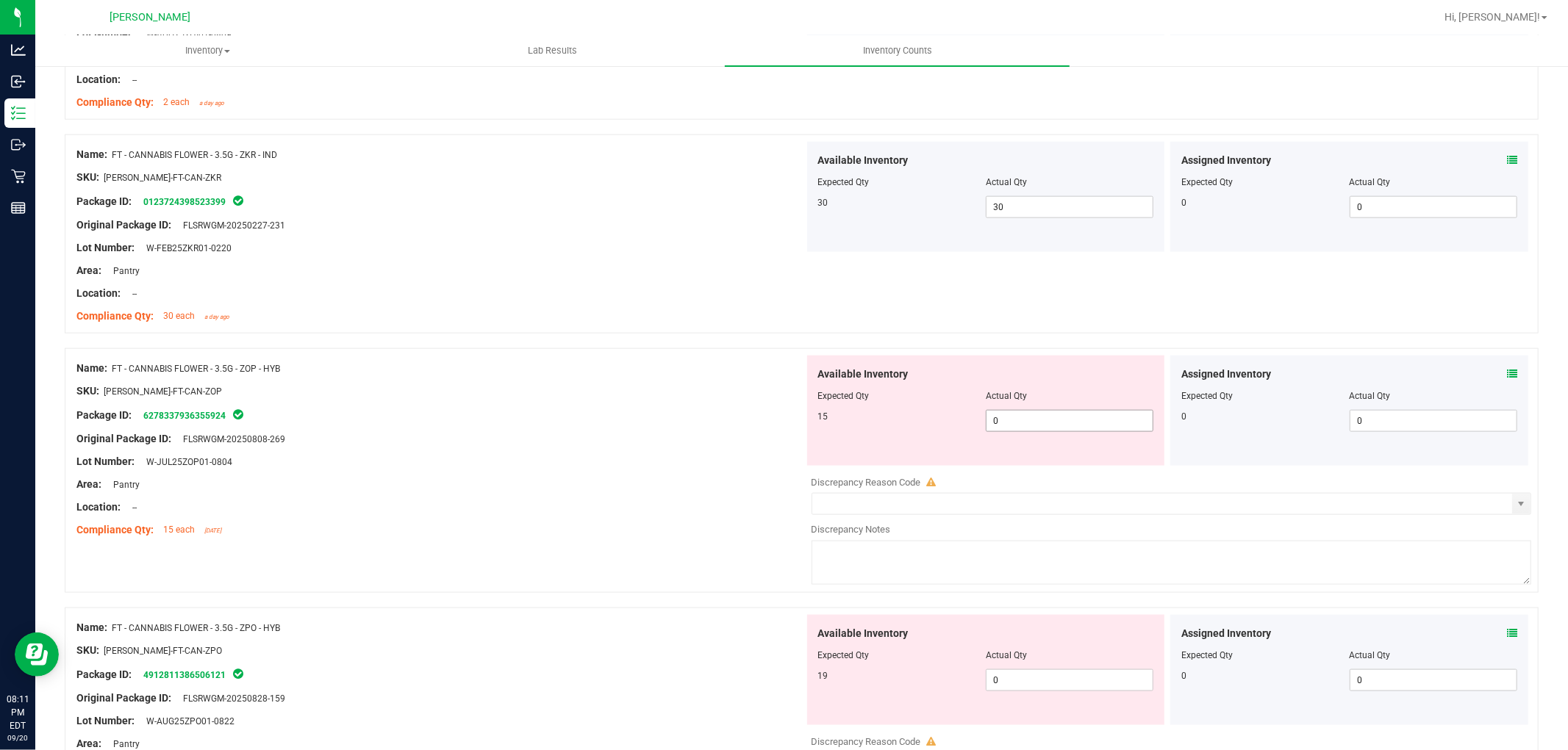
click at [1035, 420] on span "0 0" at bounding box center [1070, 422] width 168 height 22
click at [1030, 682] on div "Available Inventory Expected Qty Actual Qty 19 0 0" at bounding box center [1167, 732] width 728 height 233
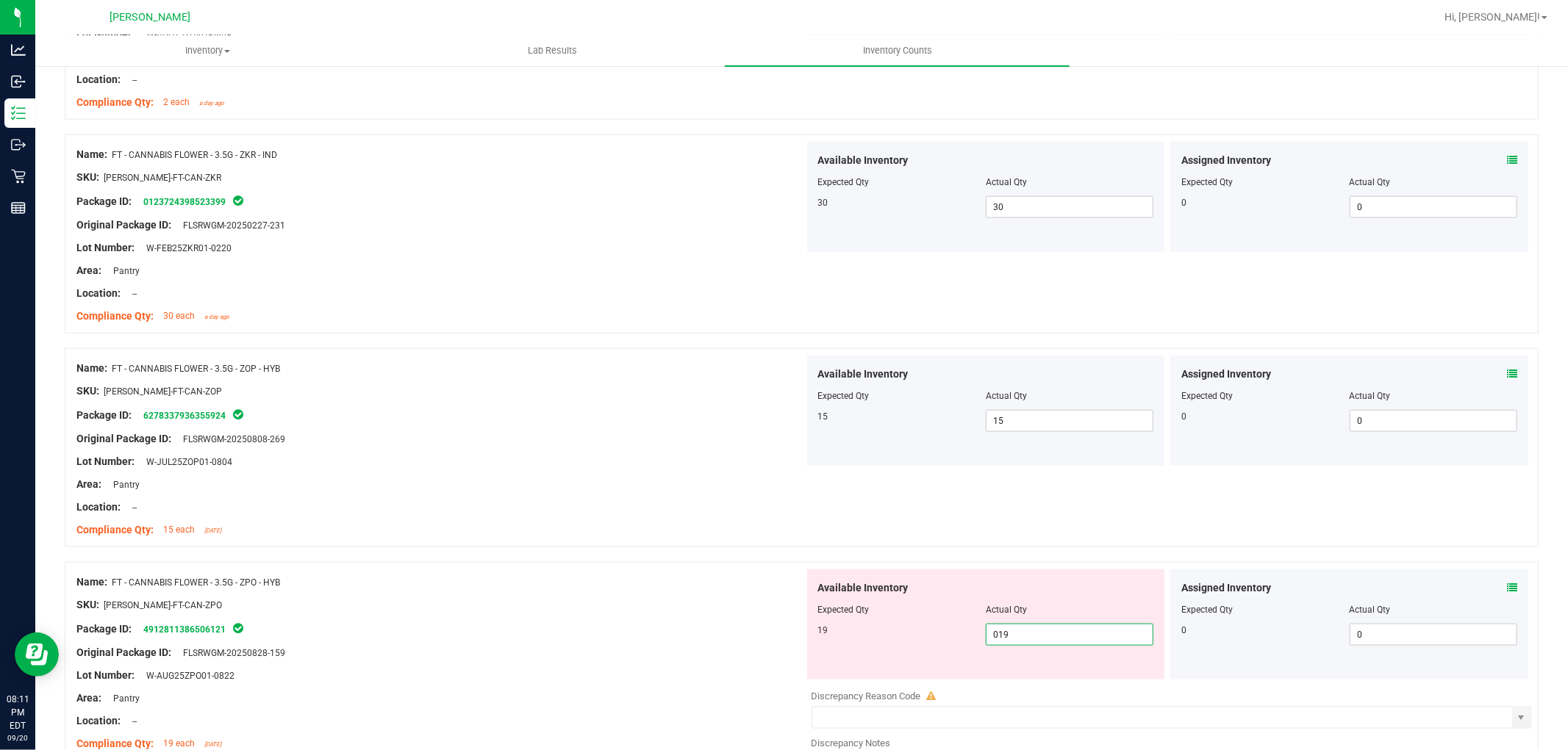
scroll to position [1877, 0]
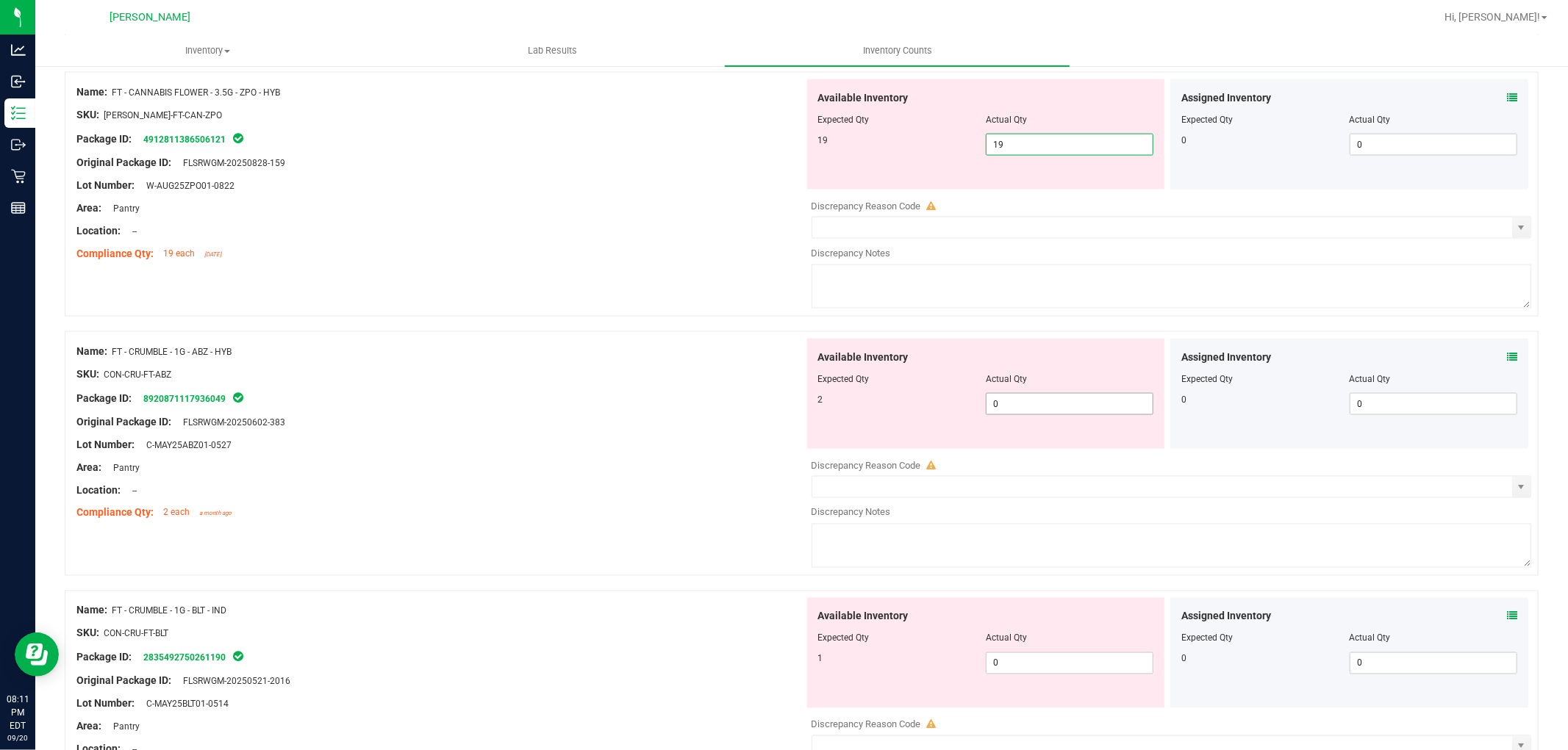
click at [1059, 411] on div "Available Inventory Expected Qty Actual Qty 2 0 0" at bounding box center [1167, 455] width 728 height 233
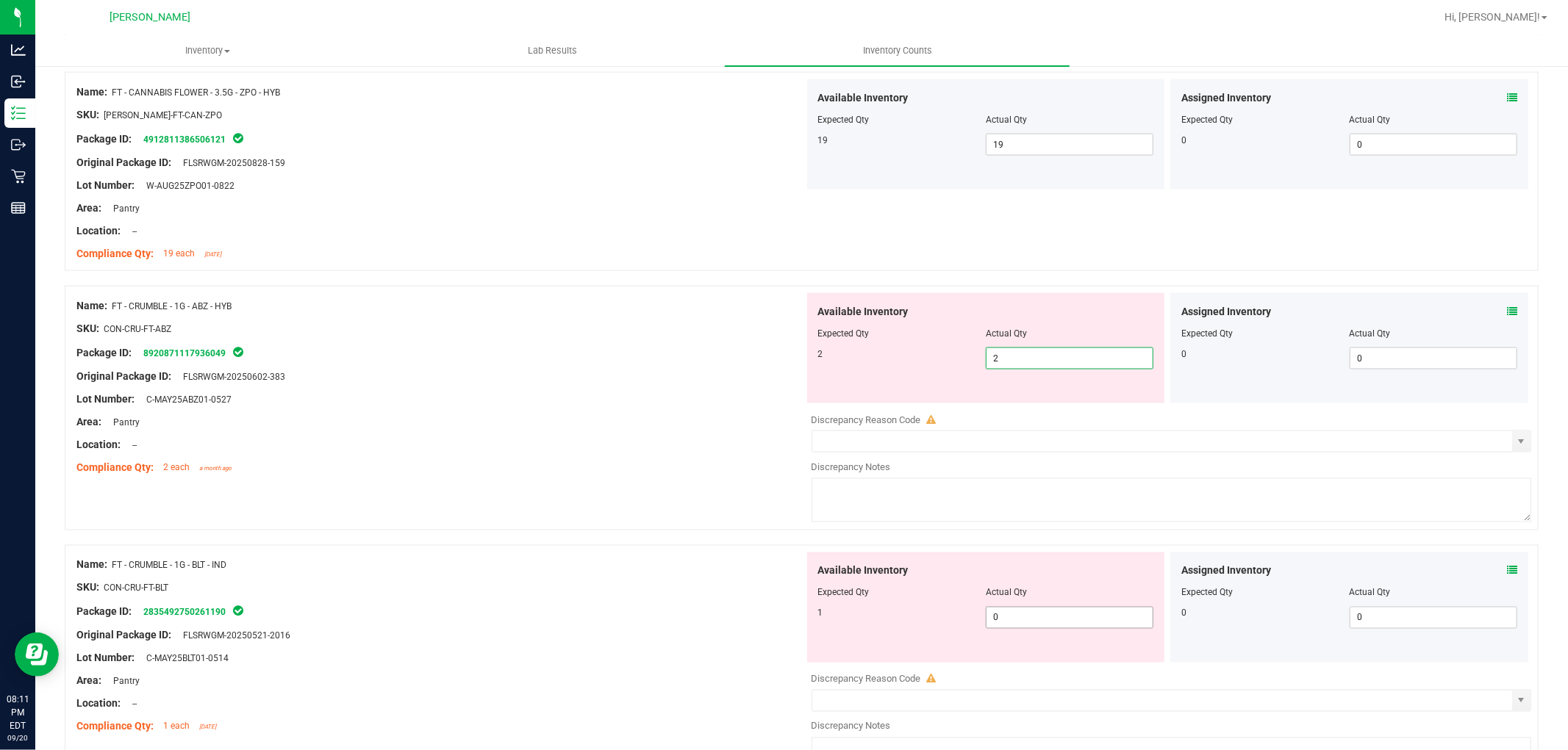
click at [1034, 611] on div "Available Inventory Expected Qty Actual Qty 1 0 0" at bounding box center [987, 607] width 358 height 110
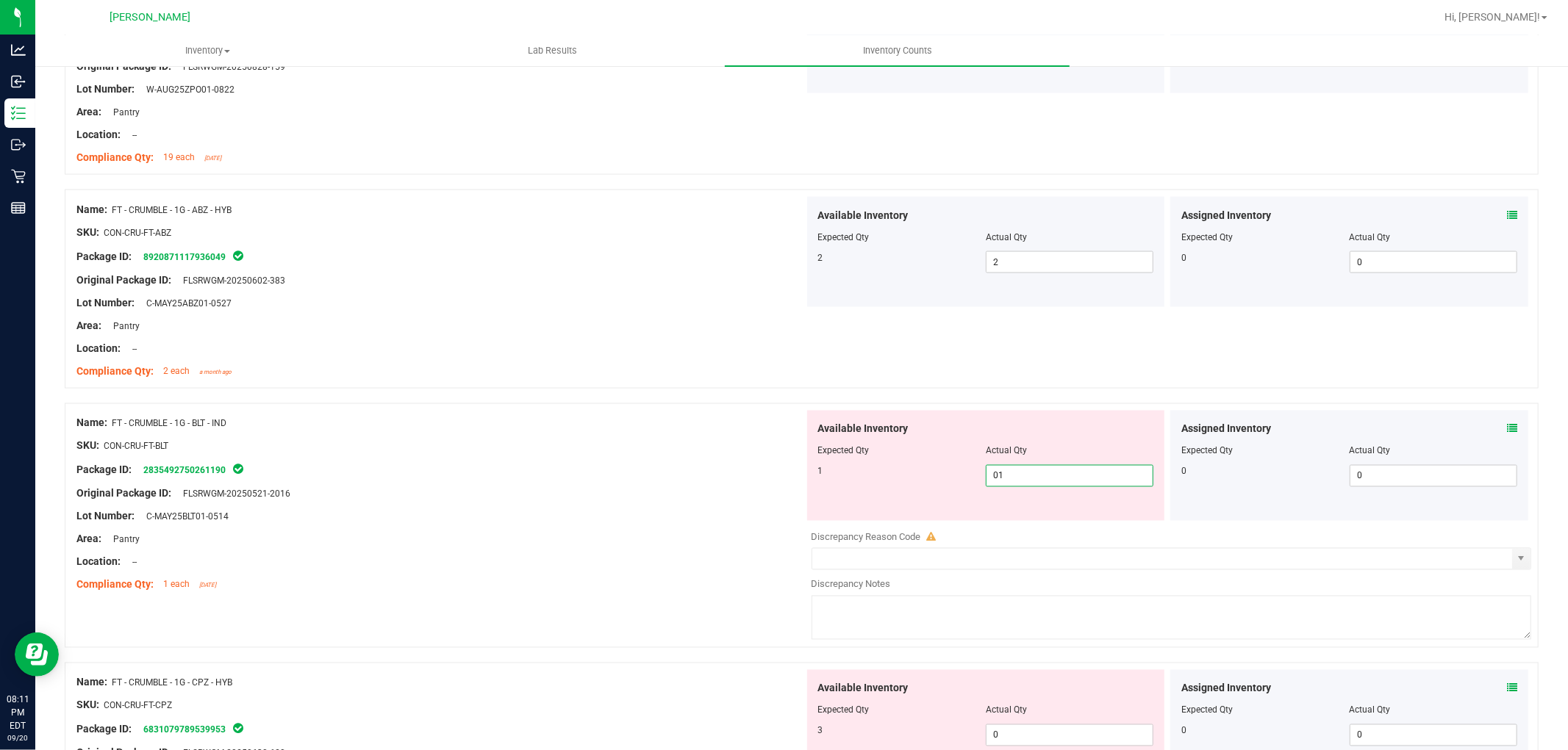
scroll to position [2205, 0]
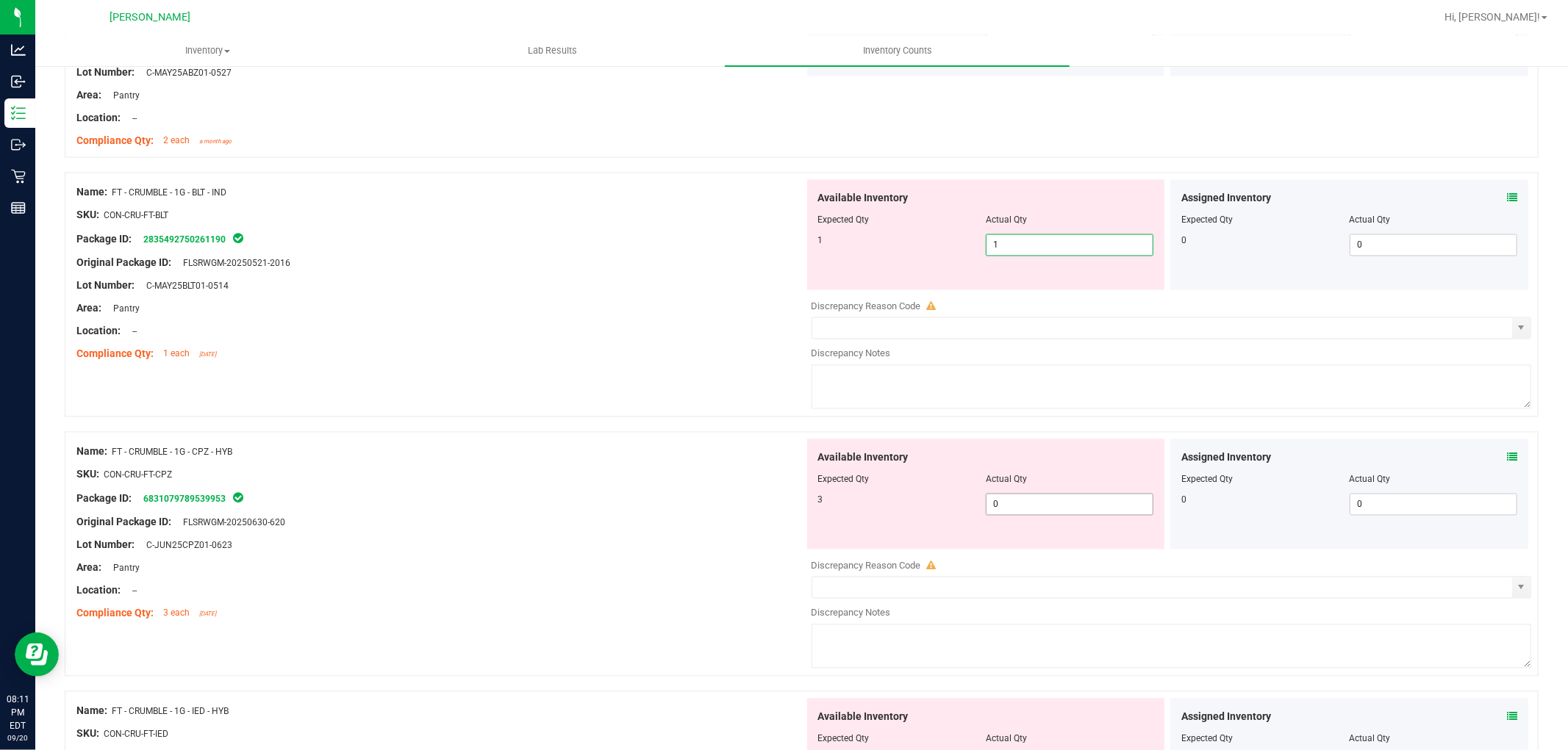
click at [1032, 508] on div "Available Inventory Expected Qty Actual Qty 3 0 0" at bounding box center [1167, 555] width 728 height 233
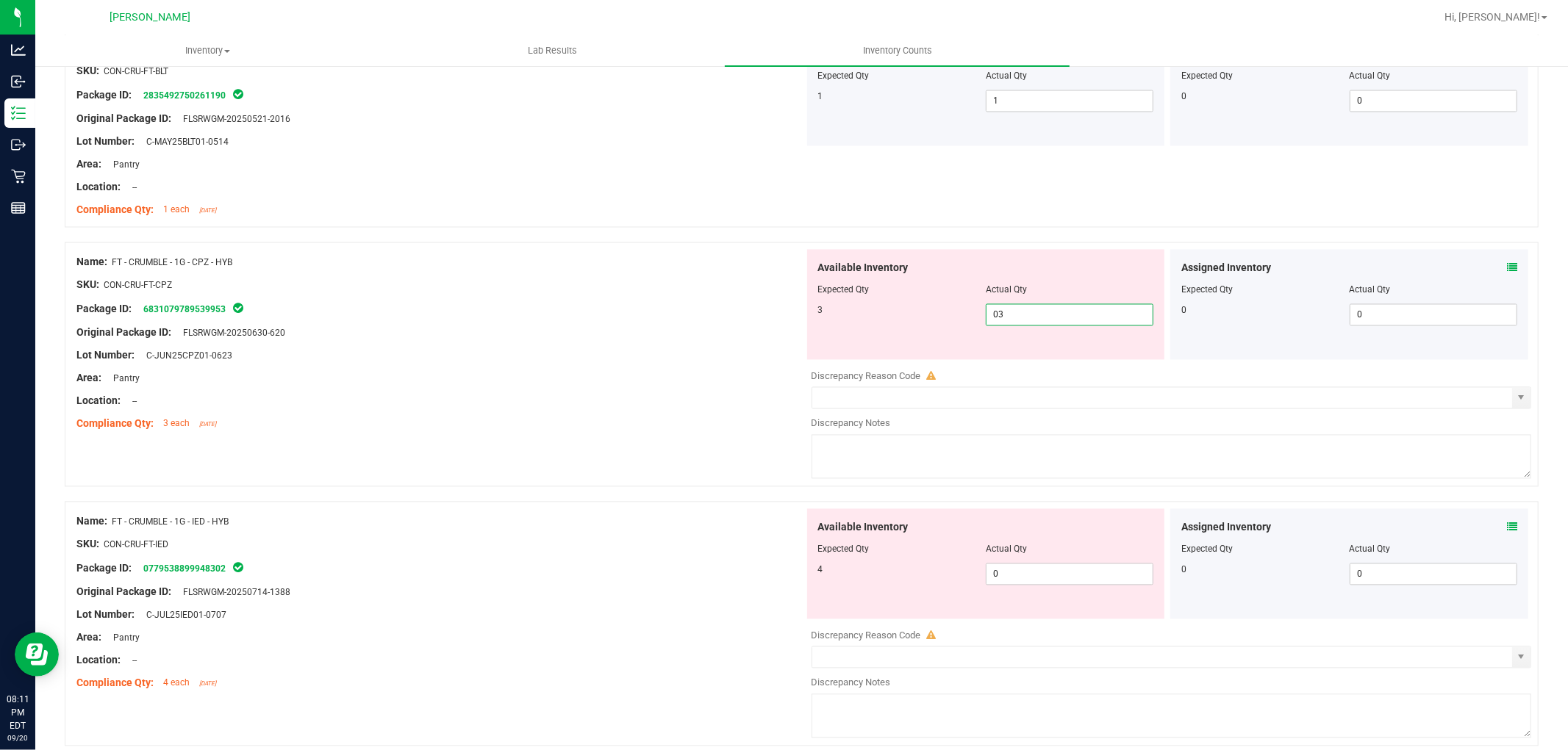
scroll to position [2613, 0]
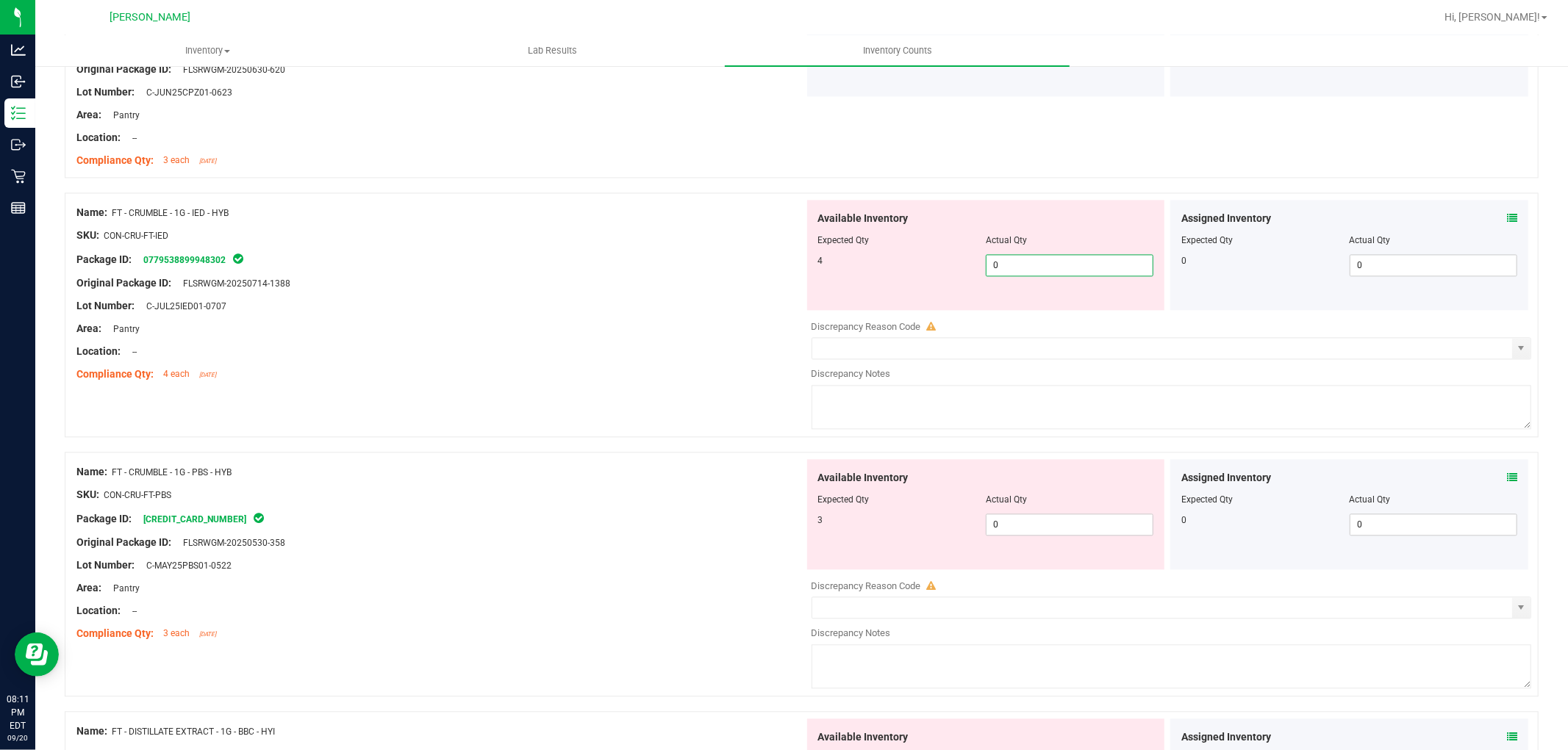
click at [1083, 307] on div "Available Inventory Expected Qty Actual Qty 4 0 0" at bounding box center [987, 255] width 358 height 110
click at [1011, 518] on div "Available Inventory Expected Qty Actual Qty 3 0 0" at bounding box center [987, 514] width 358 height 110
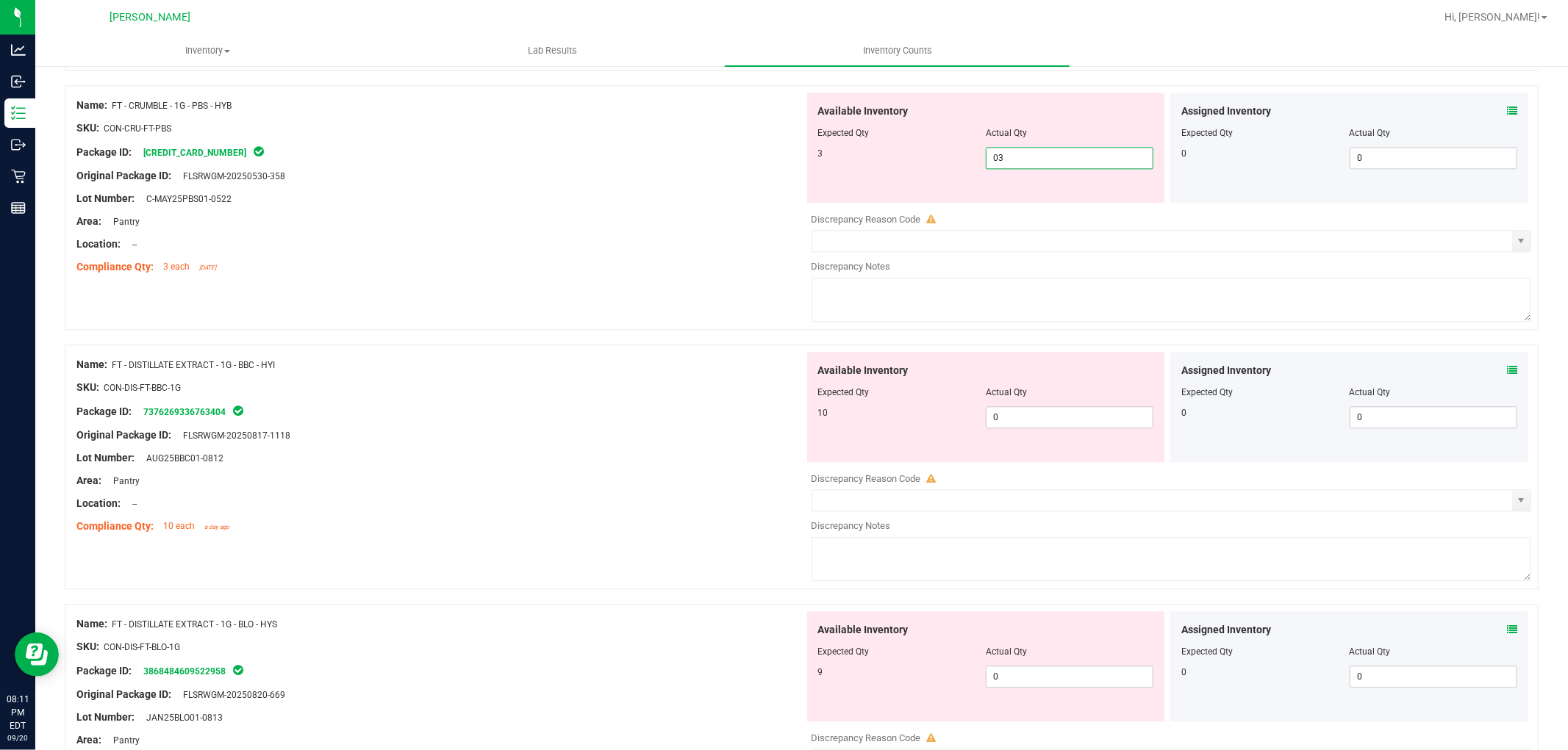
scroll to position [3021, 0]
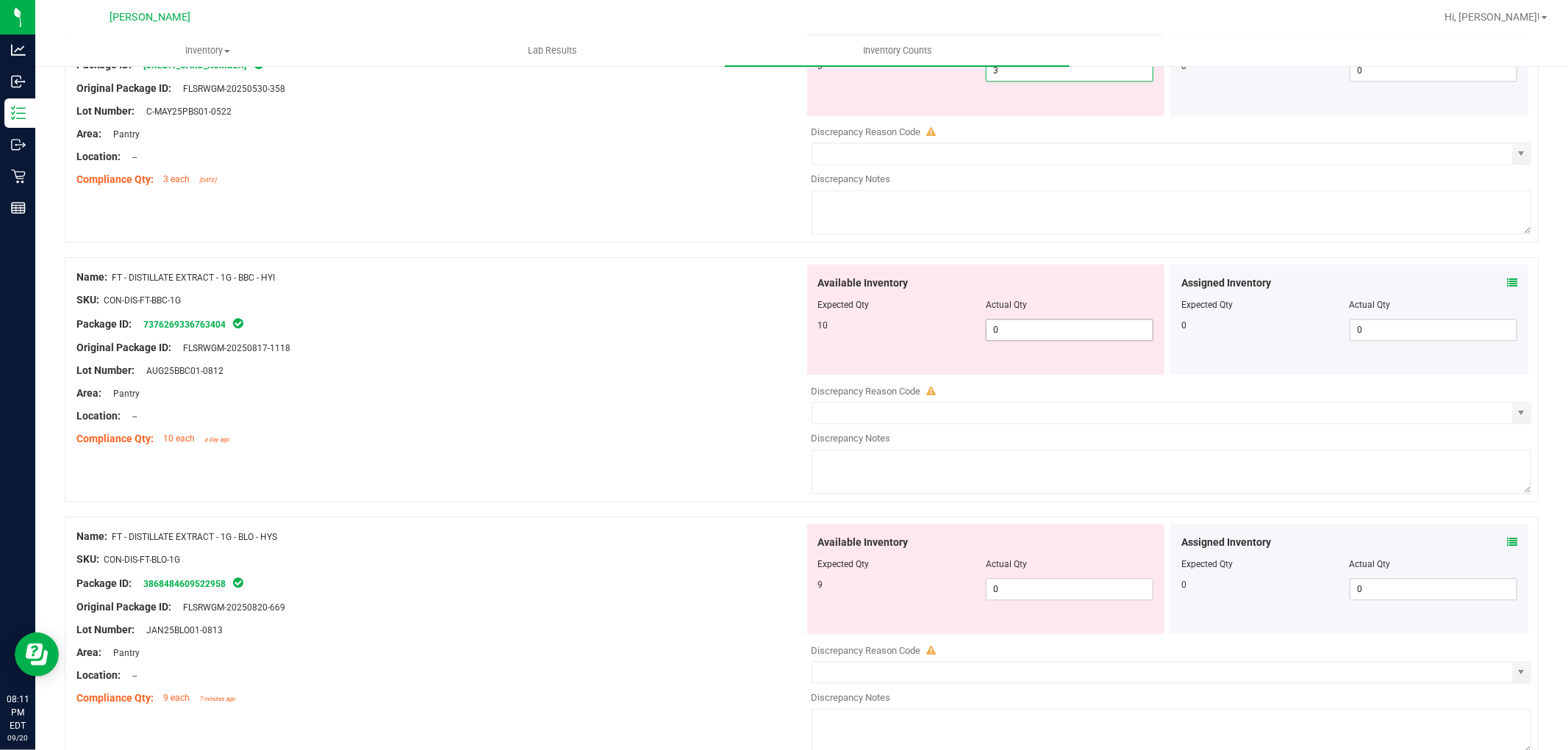
click at [1052, 339] on div "Available Inventory Expected Qty Actual Qty 10 0 0" at bounding box center [1167, 381] width 728 height 233
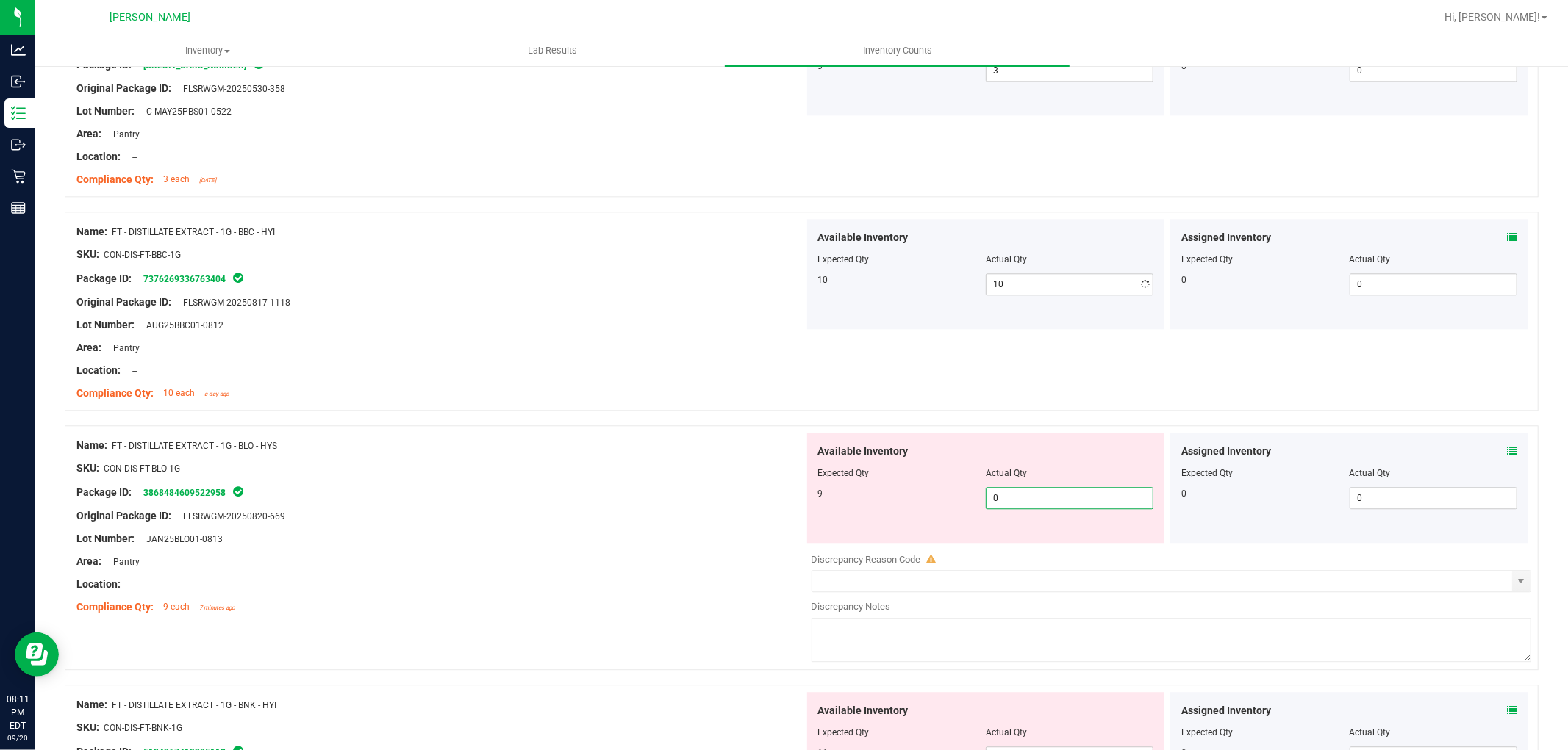
click at [1043, 552] on div "Available Inventory Expected Qty Actual Qty 9 0 0" at bounding box center [1167, 549] width 728 height 233
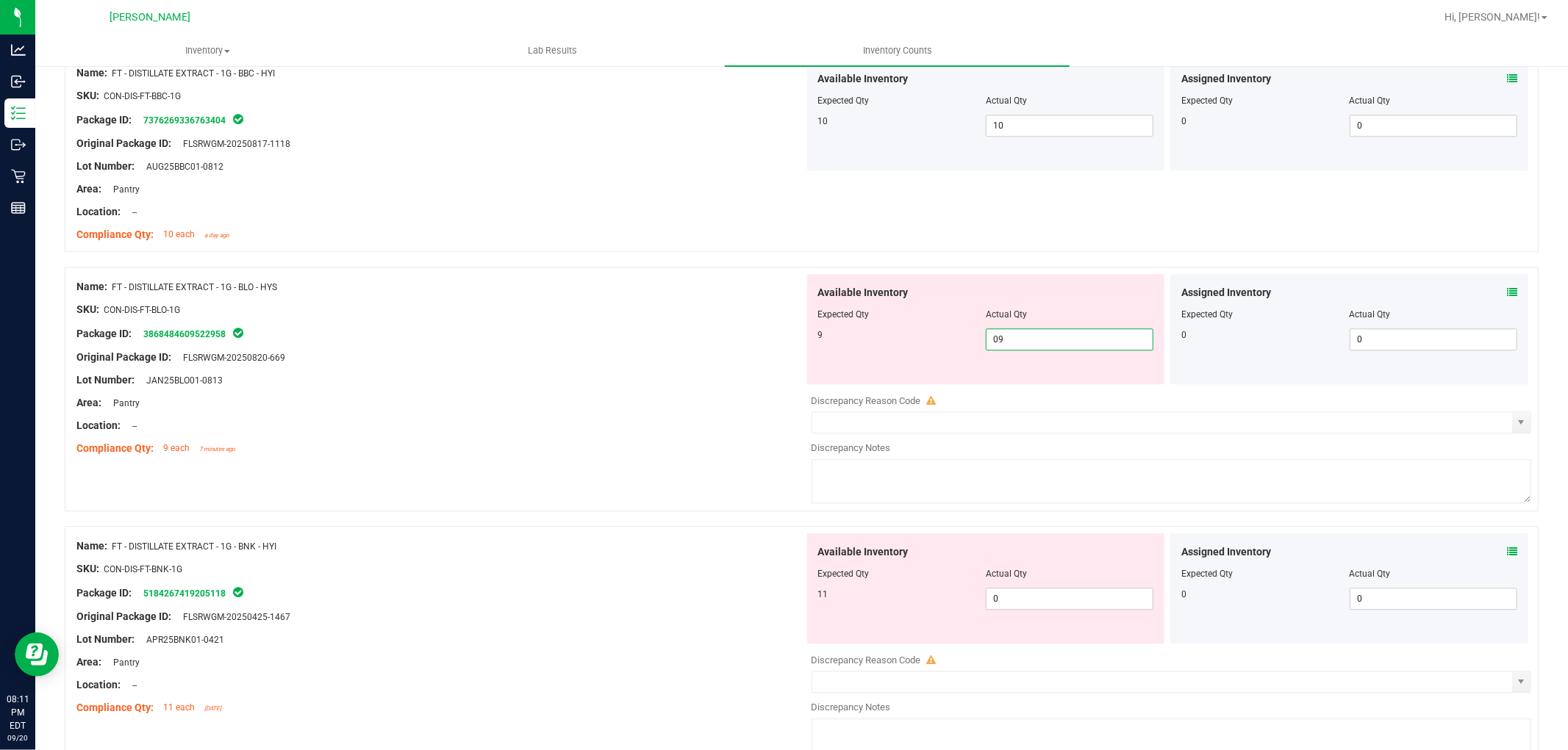
scroll to position [3348, 0]
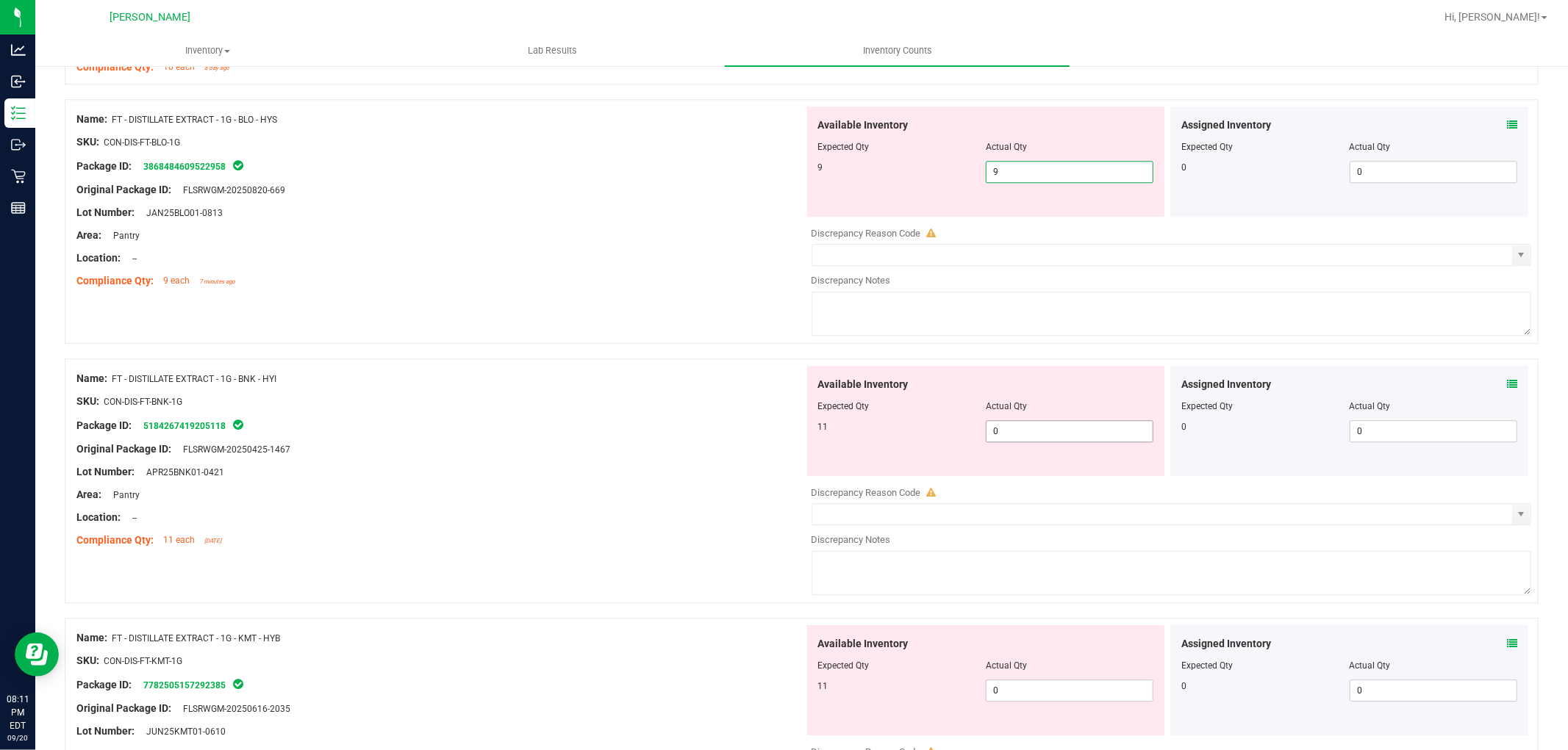
click at [1035, 428] on div "Available Inventory Expected Qty Actual Qty 11 0 0" at bounding box center [987, 421] width 358 height 110
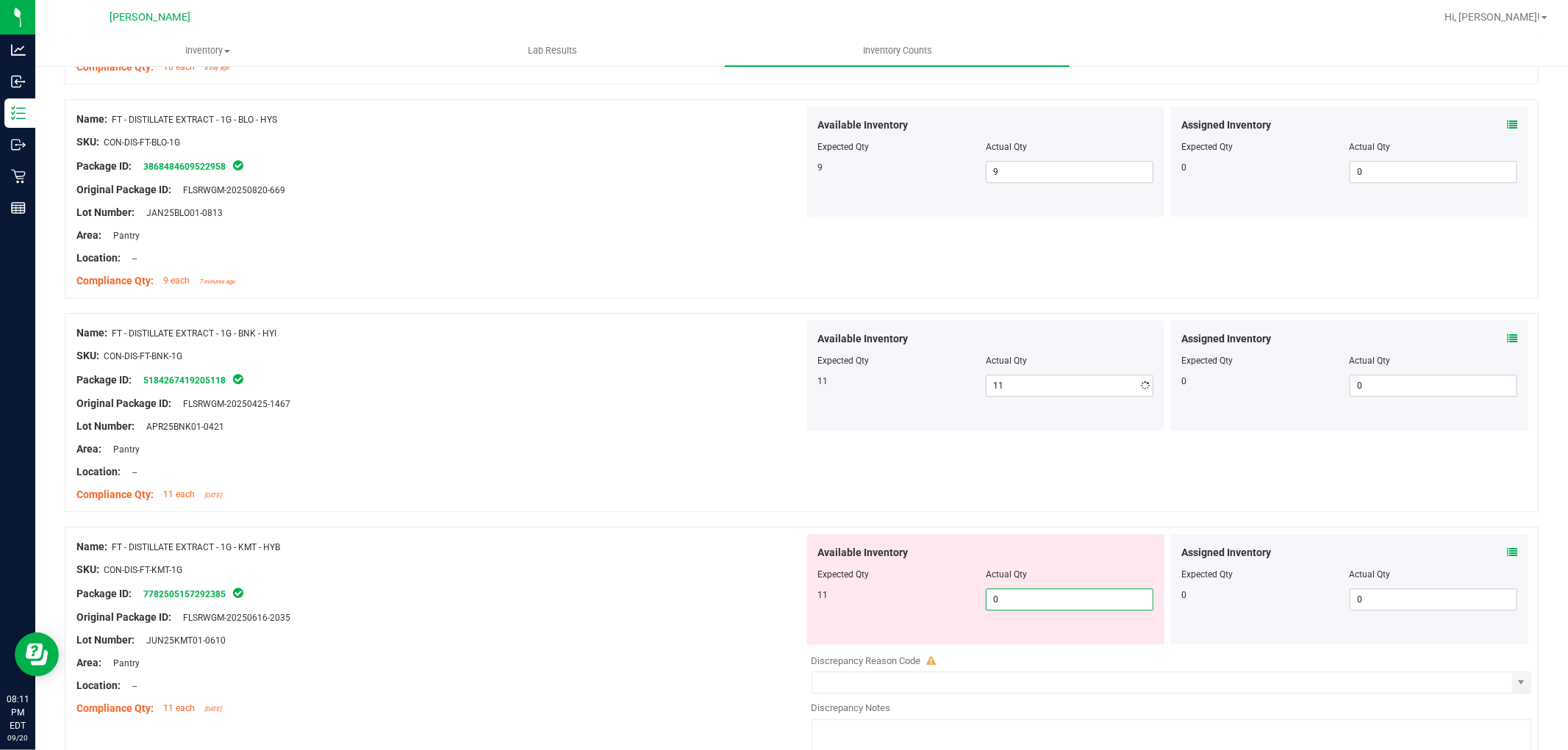
click at [1047, 642] on div "Available Inventory Expected Qty Actual Qty 11 0 0" at bounding box center [987, 589] width 358 height 110
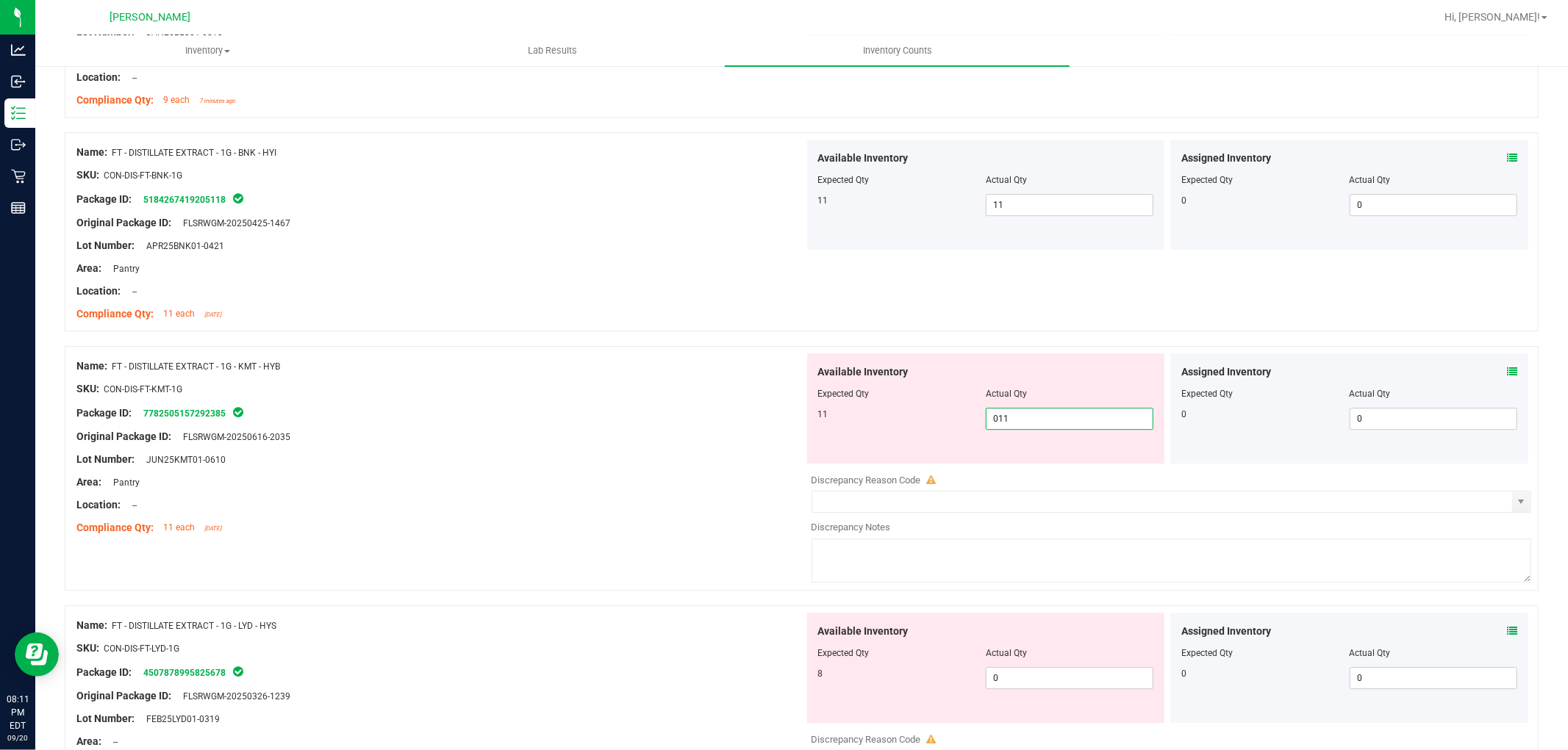
scroll to position [3756, 0]
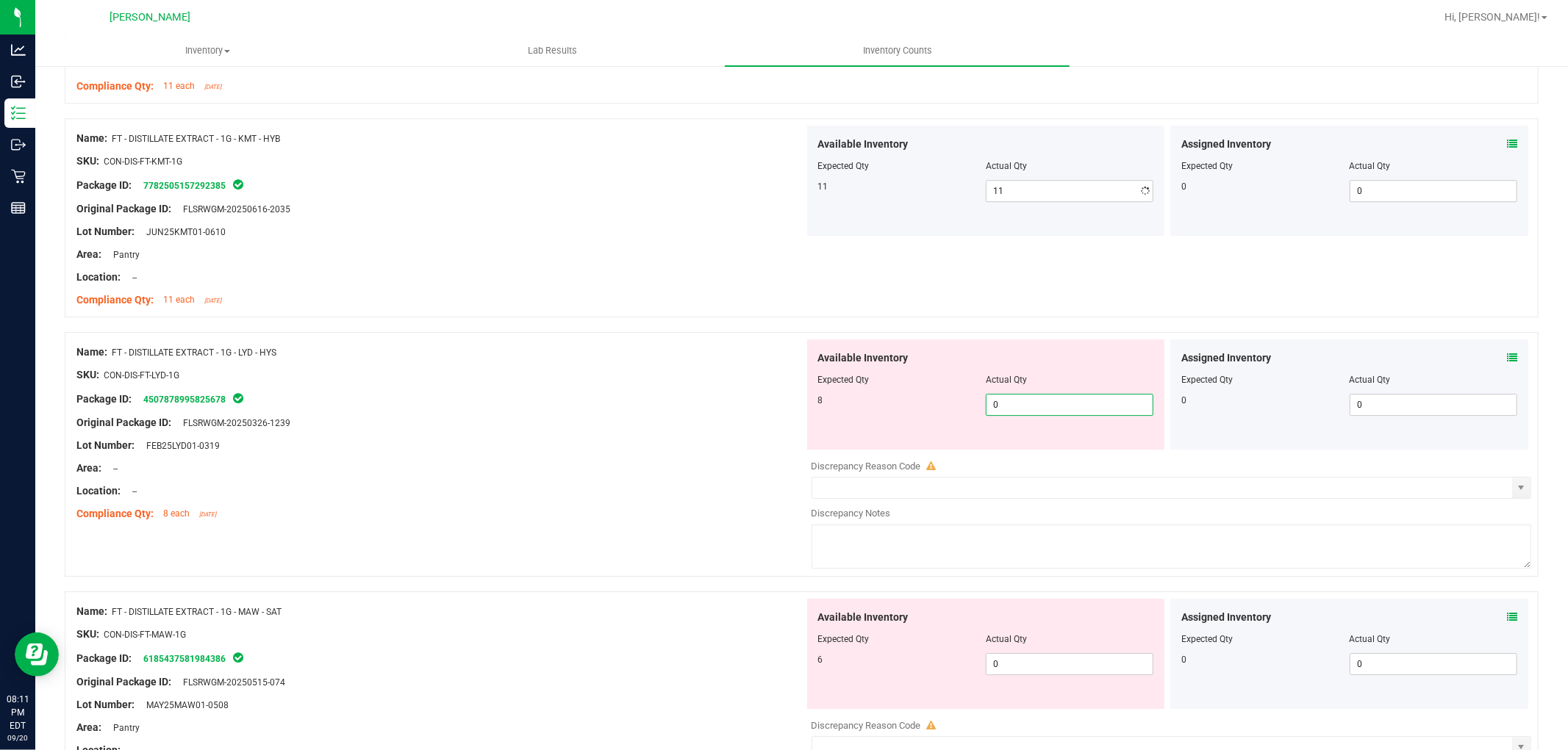
click at [1041, 448] on div "Available Inventory Expected Qty Actual Qty 8 0 0" at bounding box center [987, 394] width 358 height 110
click at [1061, 663] on div "Available Inventory Expected Qty Actual Qty 6 0 0" at bounding box center [987, 653] width 358 height 110
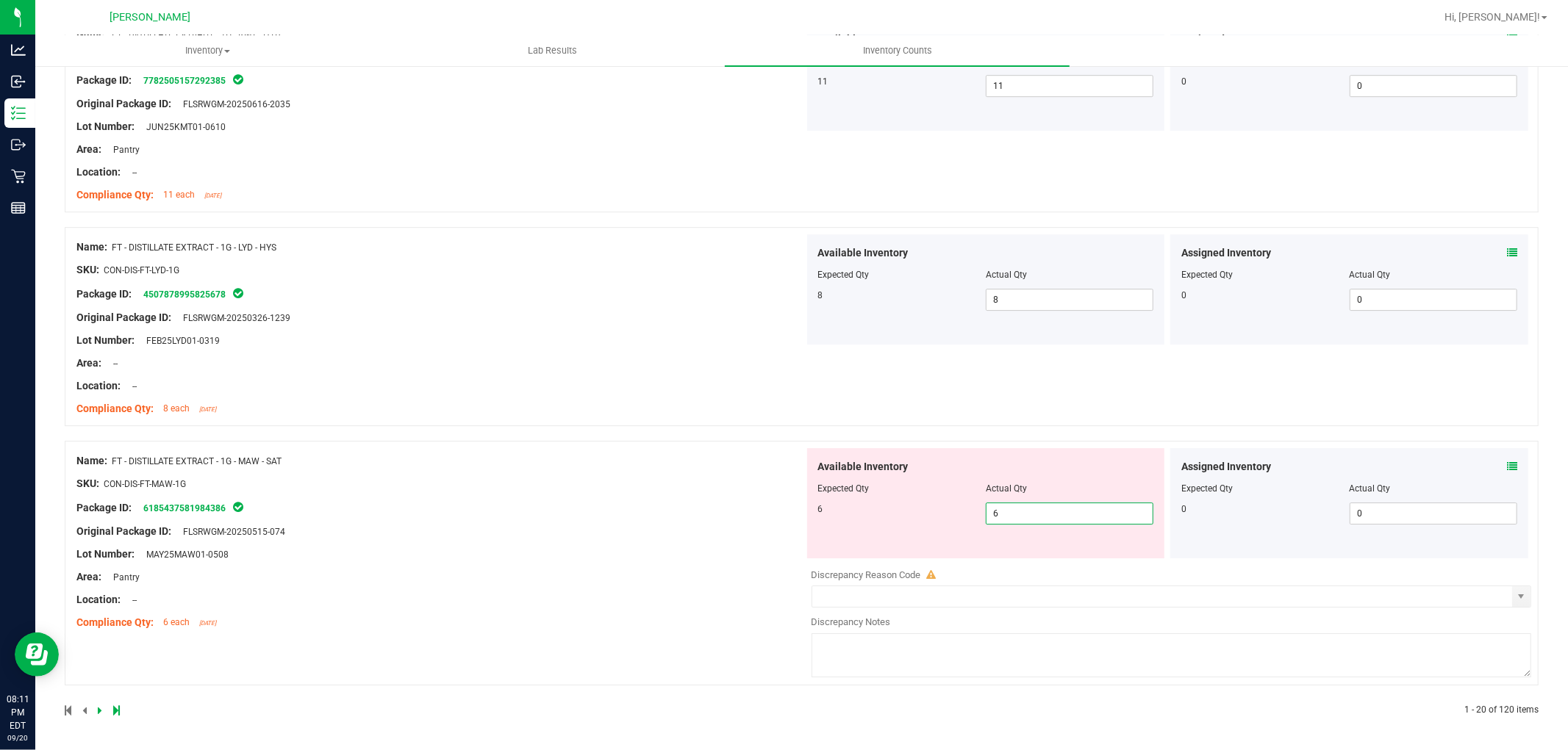
click at [707, 602] on div "Name: FT - DISTILLATE EXTRACT - 1G - MAW - SAT SKU: CON-DIS-FT-MAW-1G Package I…" at bounding box center [440, 542] width 728 height 187
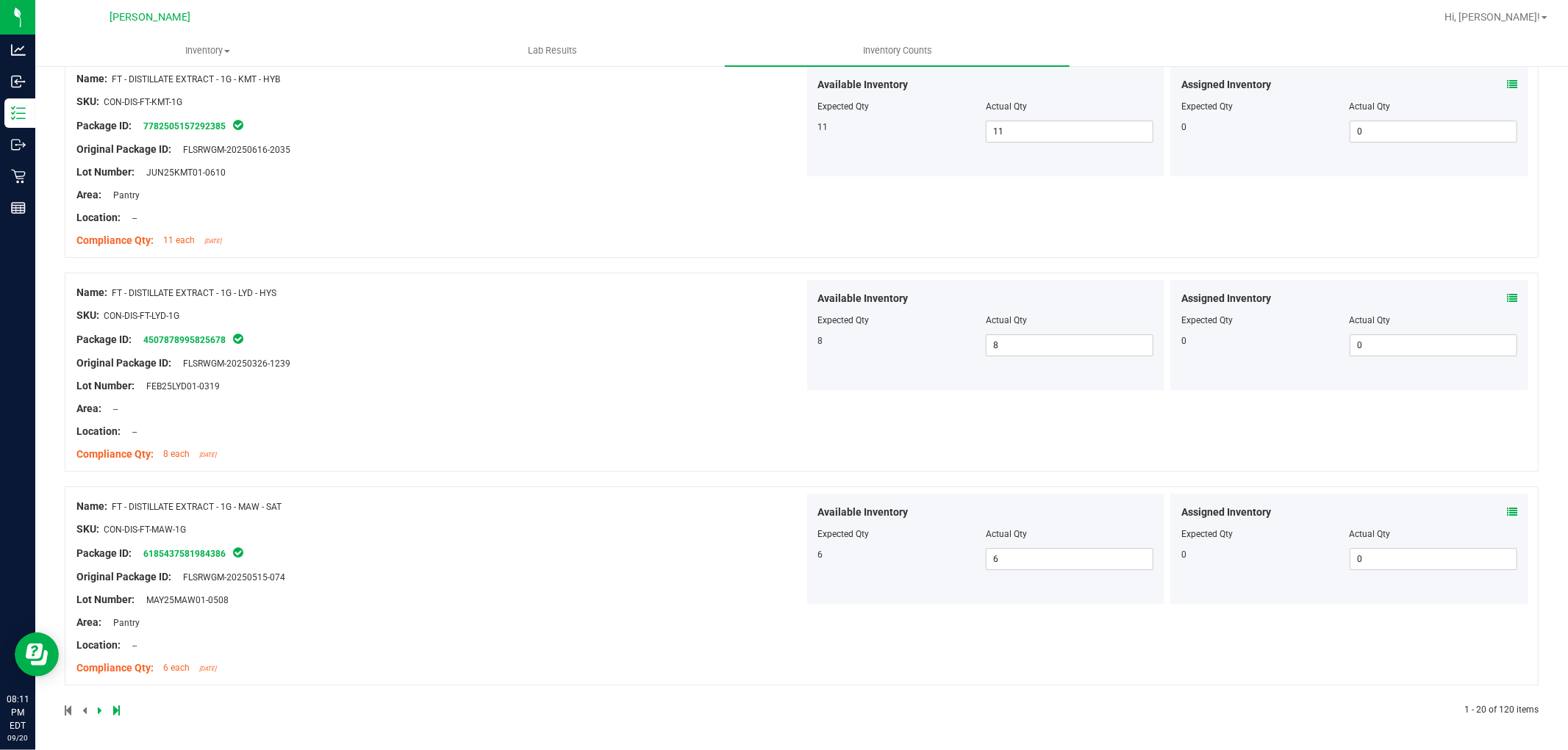
click at [100, 708] on icon at bounding box center [100, 711] width 5 height 9
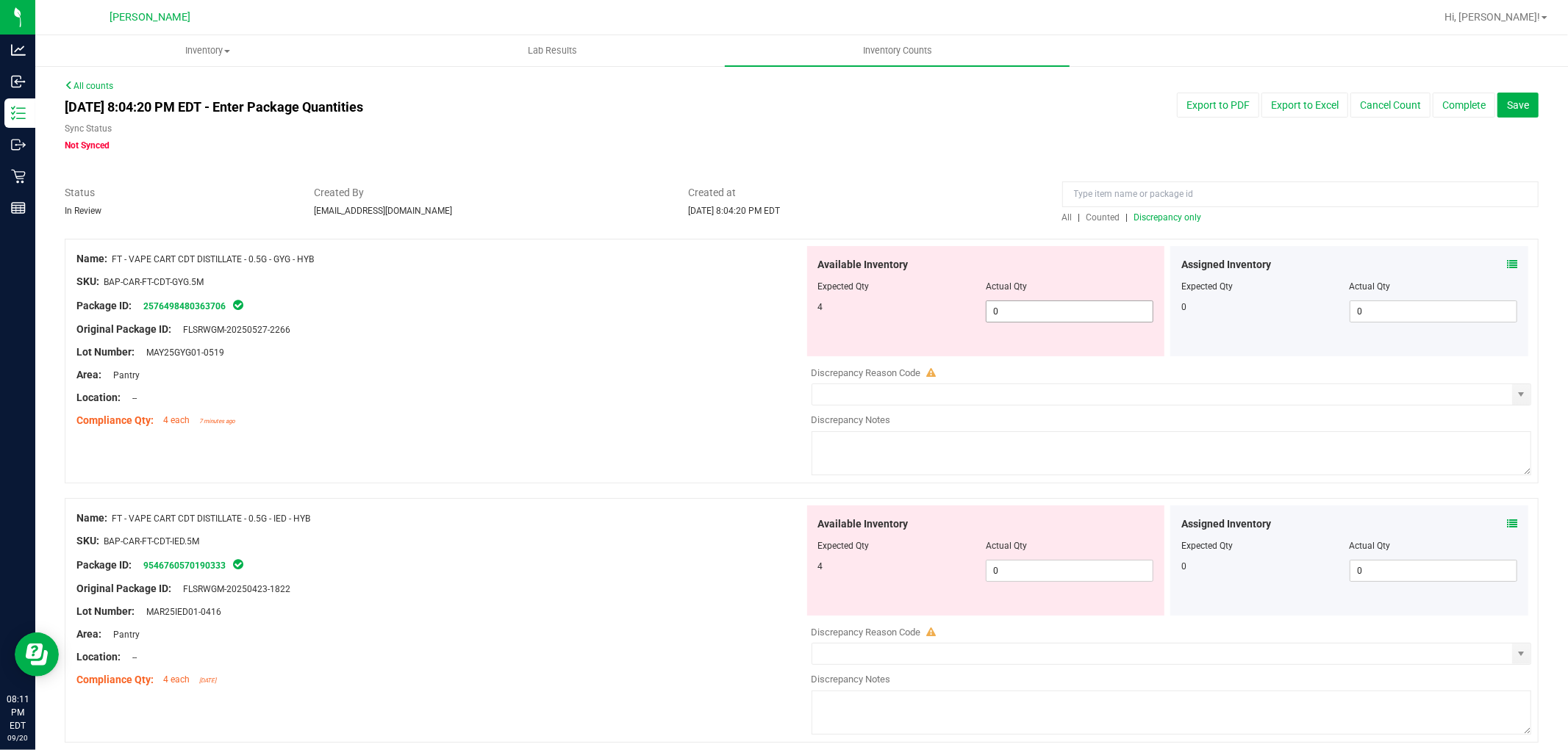
click at [1081, 314] on span "0 0" at bounding box center [1070, 312] width 168 height 22
click at [1043, 572] on div "Available Inventory Expected Qty Actual Qty 4 0 0" at bounding box center [1167, 622] width 728 height 233
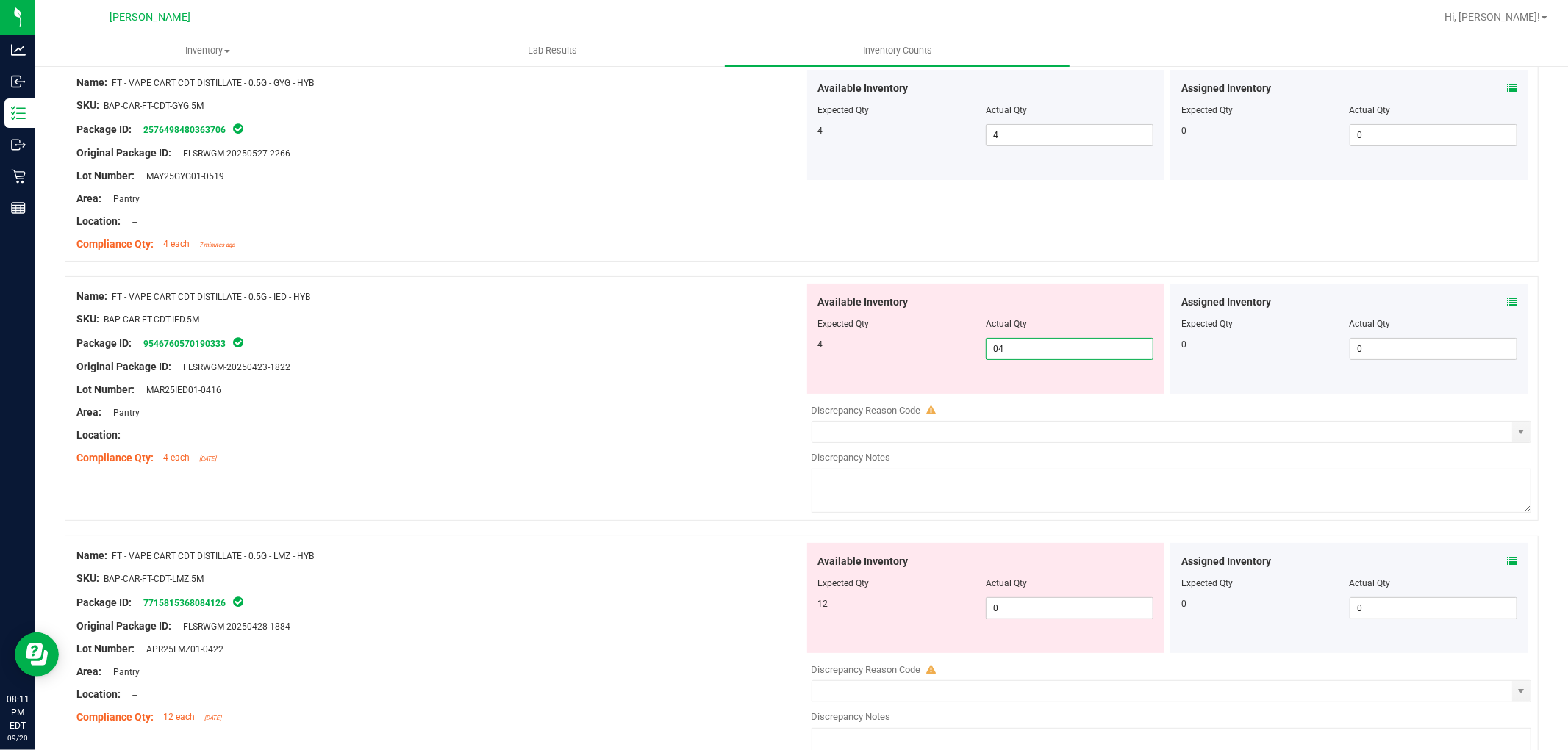
scroll to position [327, 0]
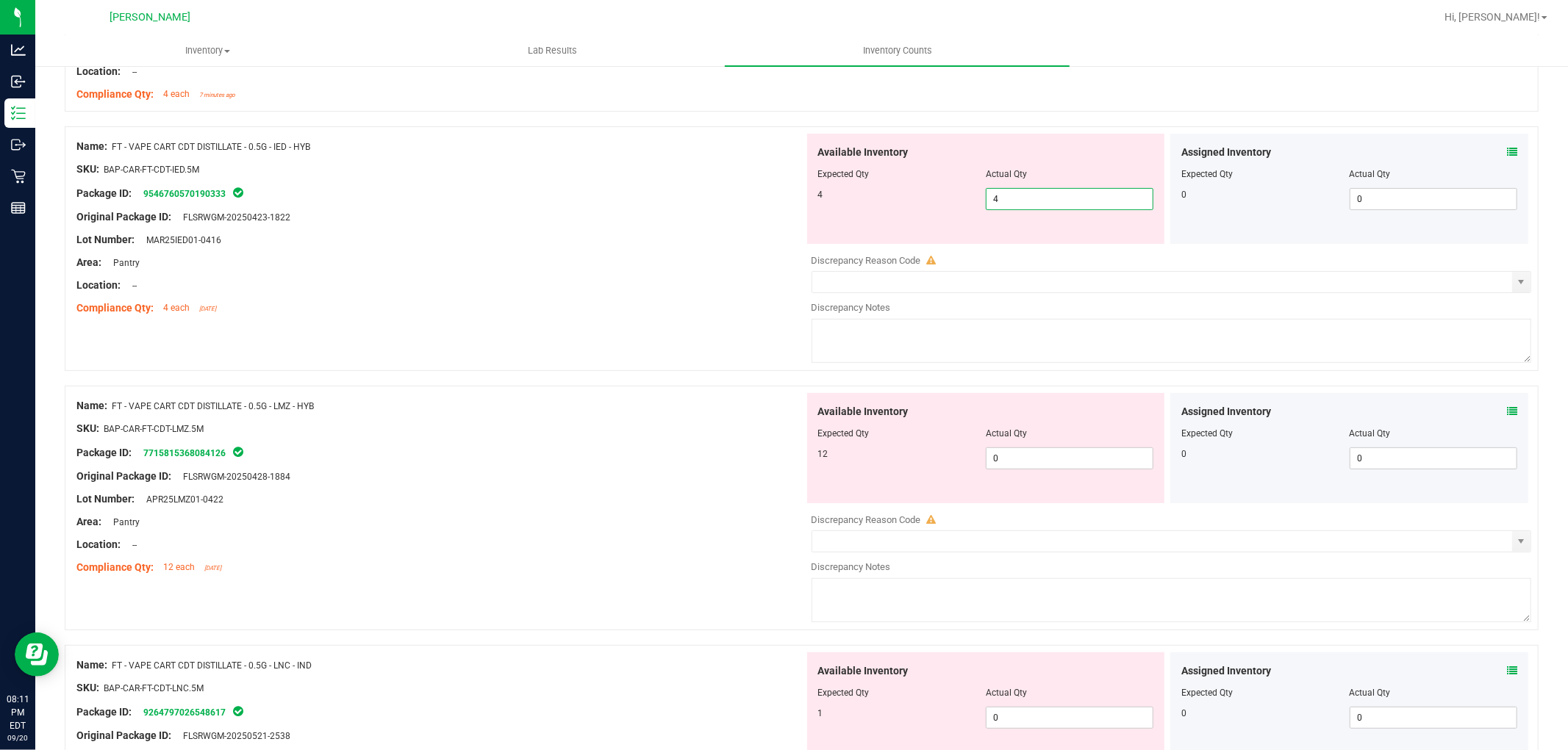
click at [1038, 463] on div "Available Inventory Expected Qty Actual Qty 12 0 0" at bounding box center [1167, 509] width 728 height 233
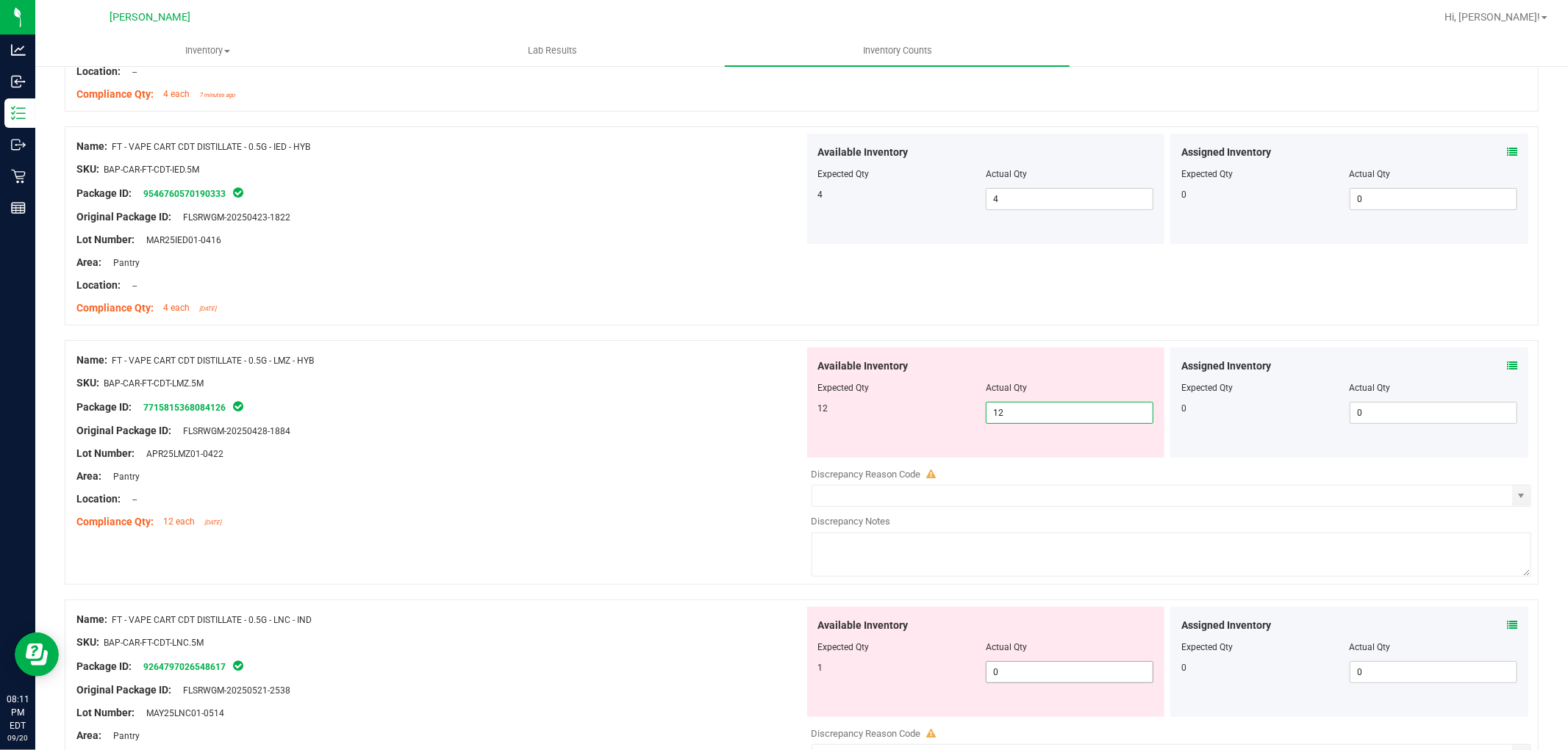
click at [1029, 673] on div "Available Inventory Expected Qty Actual Qty 1 0 0" at bounding box center [1167, 723] width 728 height 233
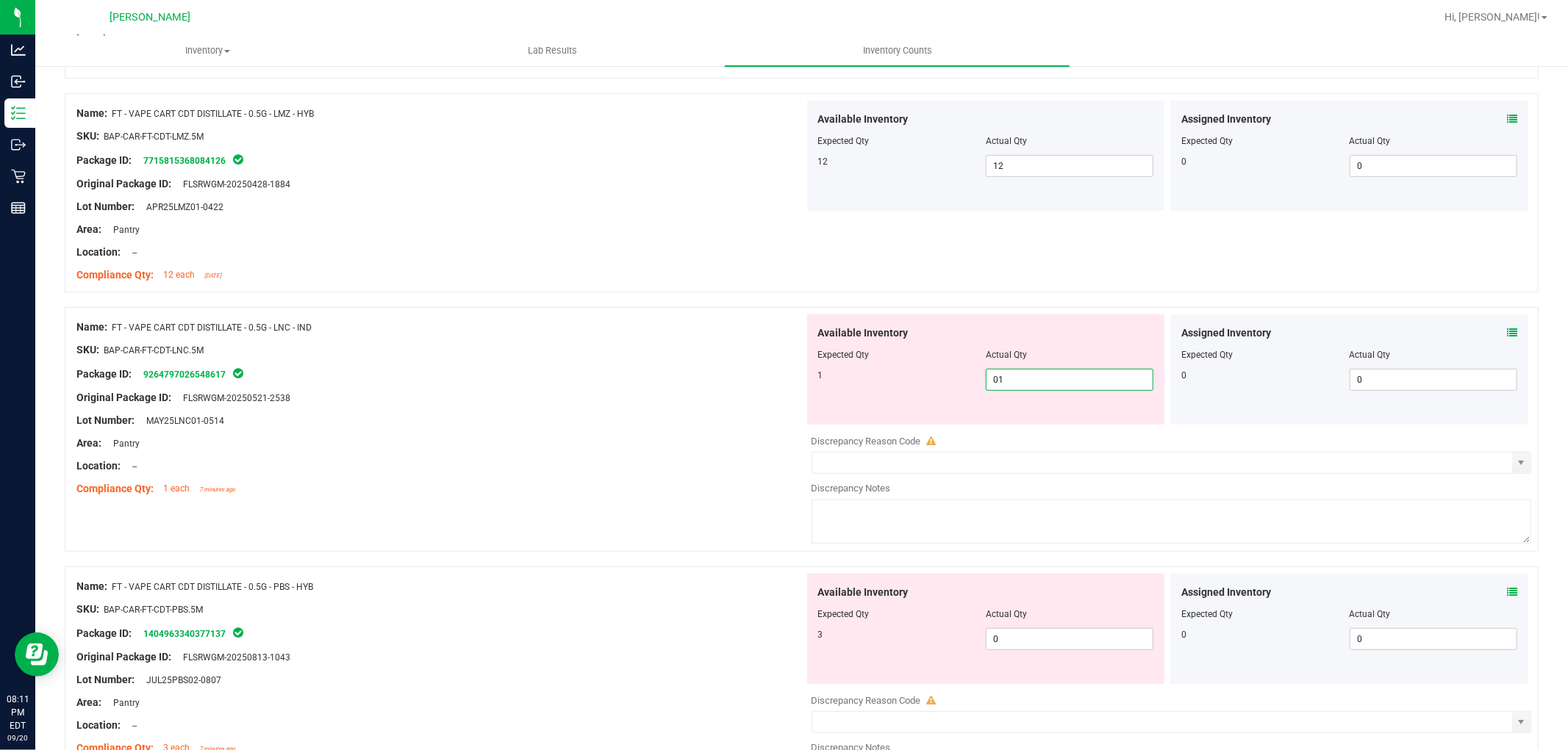
scroll to position [816, 0]
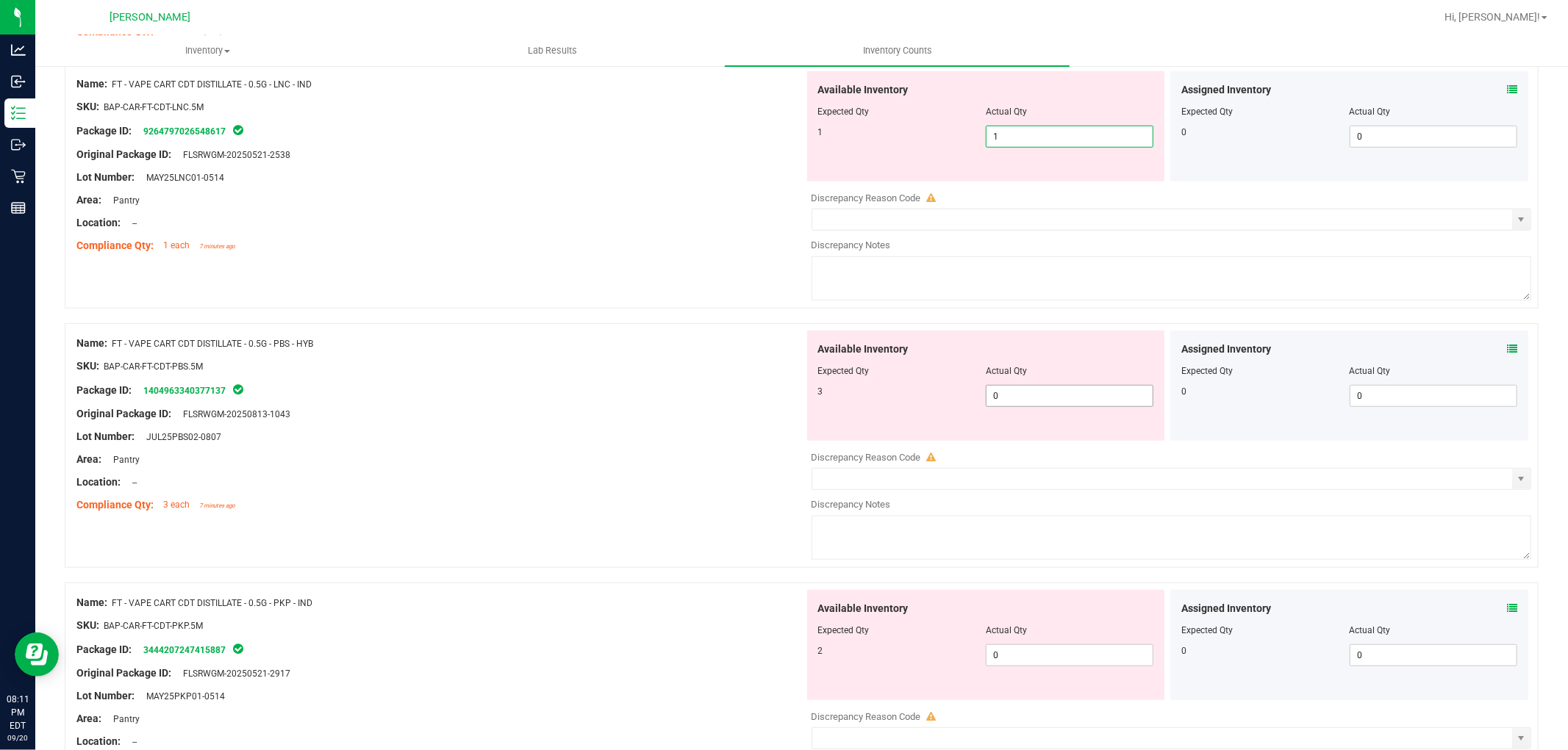
click at [1032, 399] on div "Available Inventory Expected Qty Actual Qty 3 0 0" at bounding box center [1167, 446] width 728 height 233
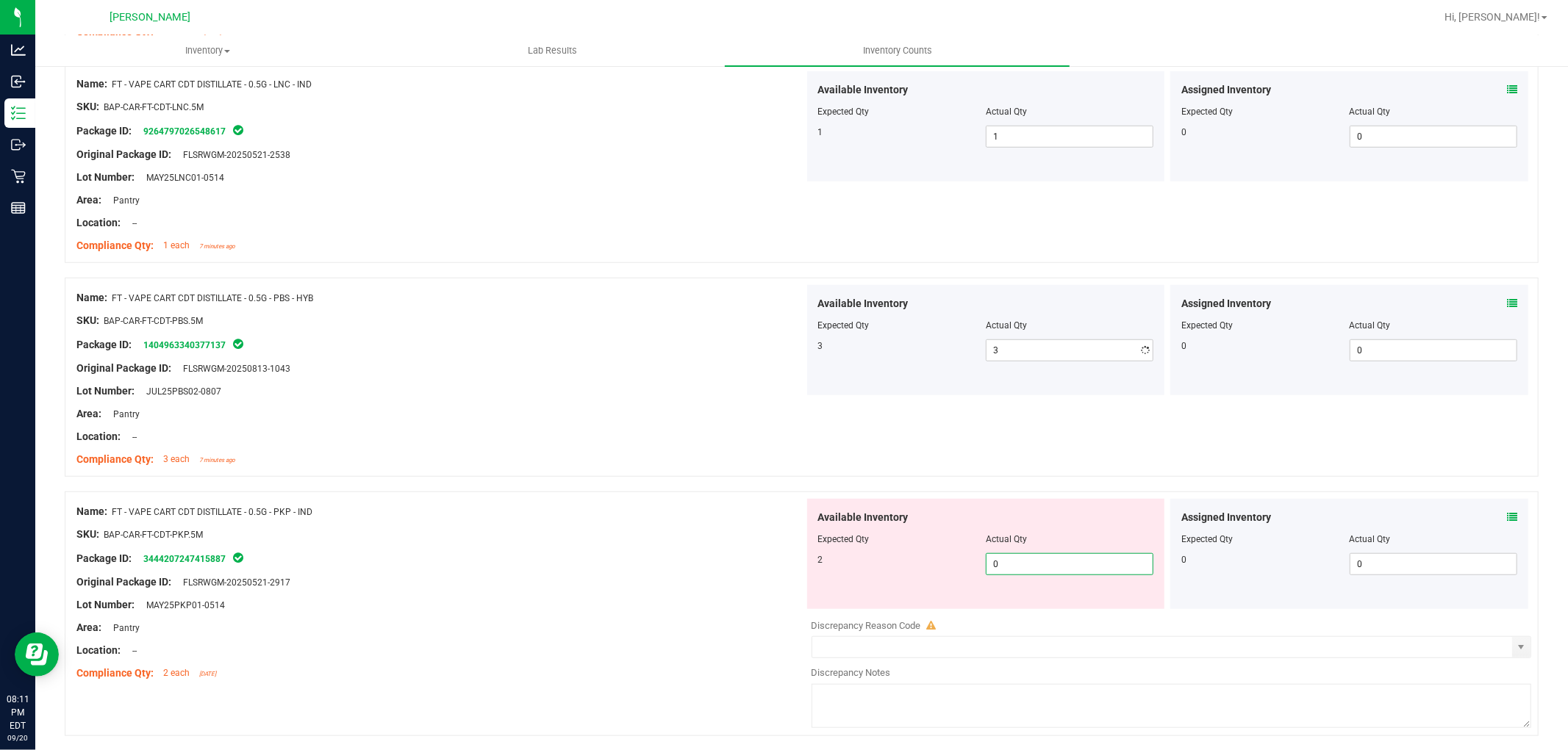
click at [1024, 609] on div "Available Inventory Expected Qty Actual Qty 2 0 0" at bounding box center [987, 554] width 358 height 110
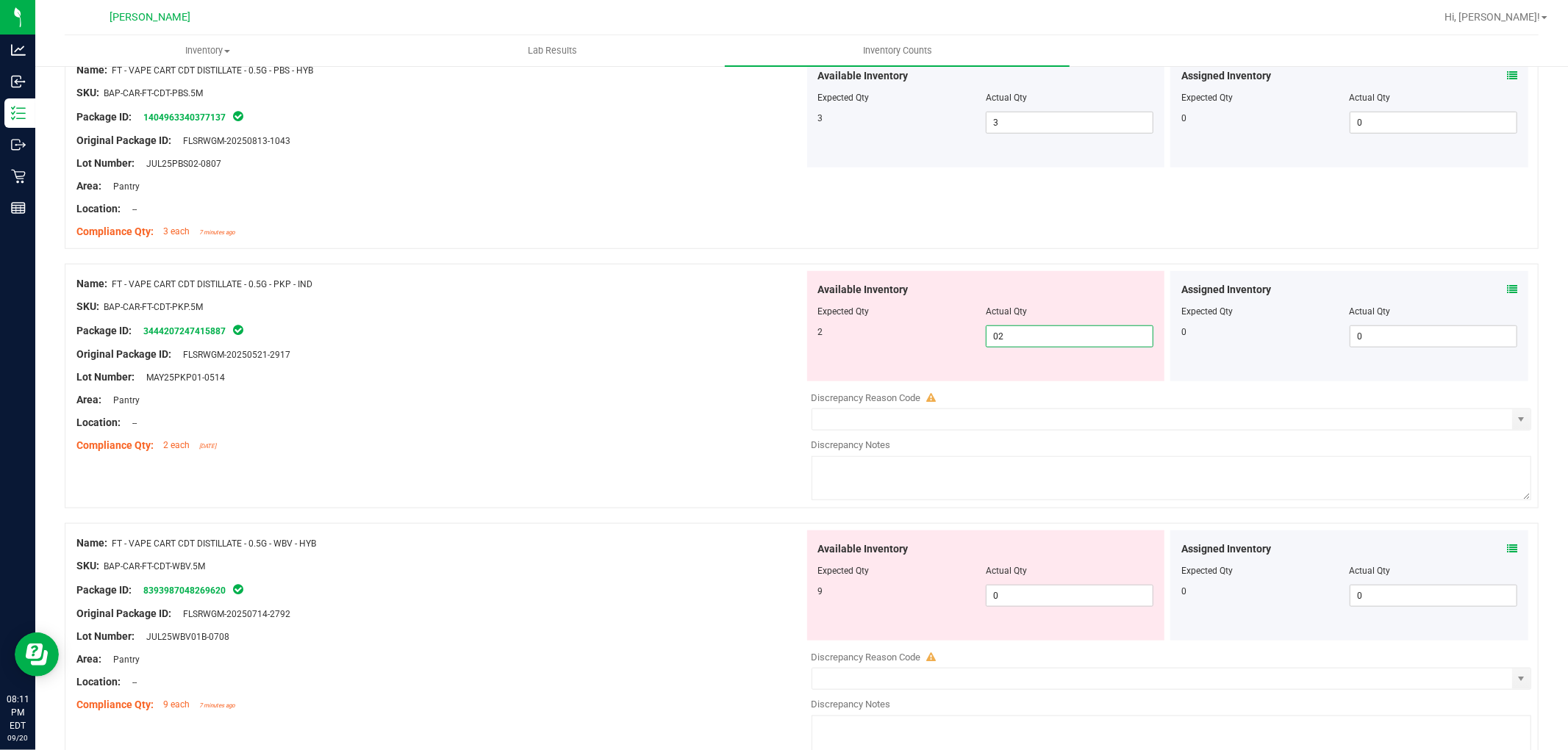
scroll to position [1143, 0]
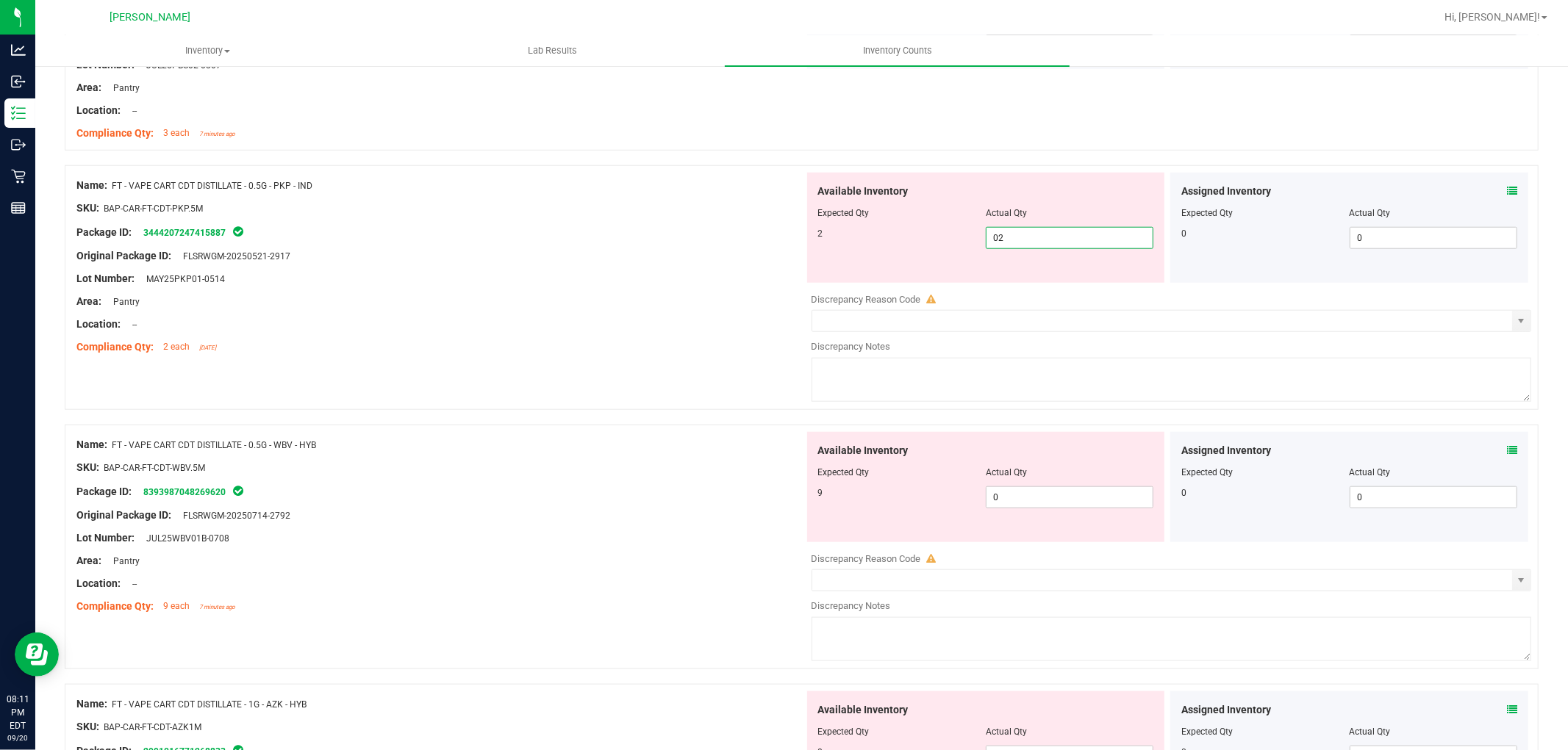
click at [1035, 513] on div "Available Inventory Expected Qty Actual Qty 9 0 0" at bounding box center [1167, 548] width 728 height 233
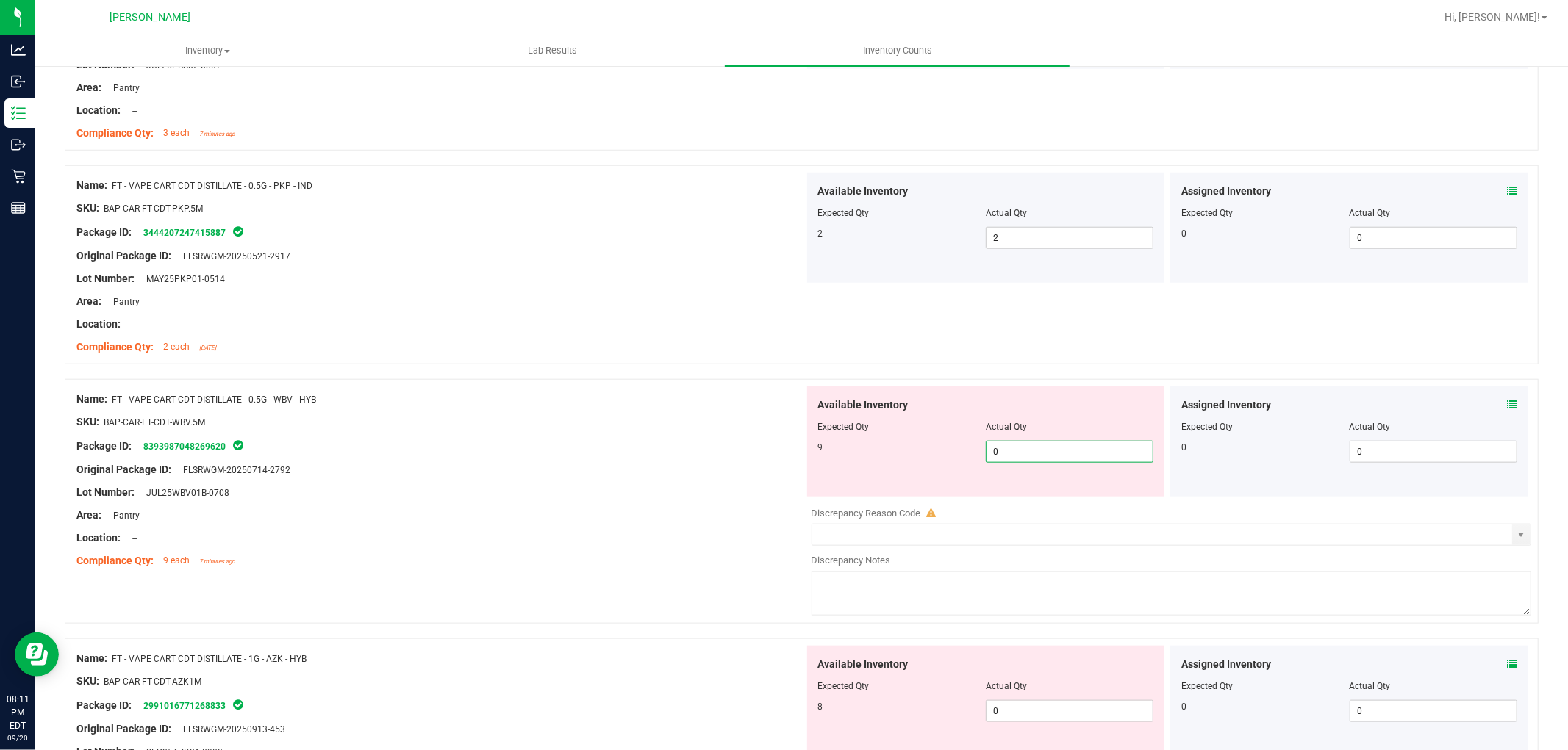
click at [1047, 450] on span "0 0" at bounding box center [1070, 452] width 168 height 22
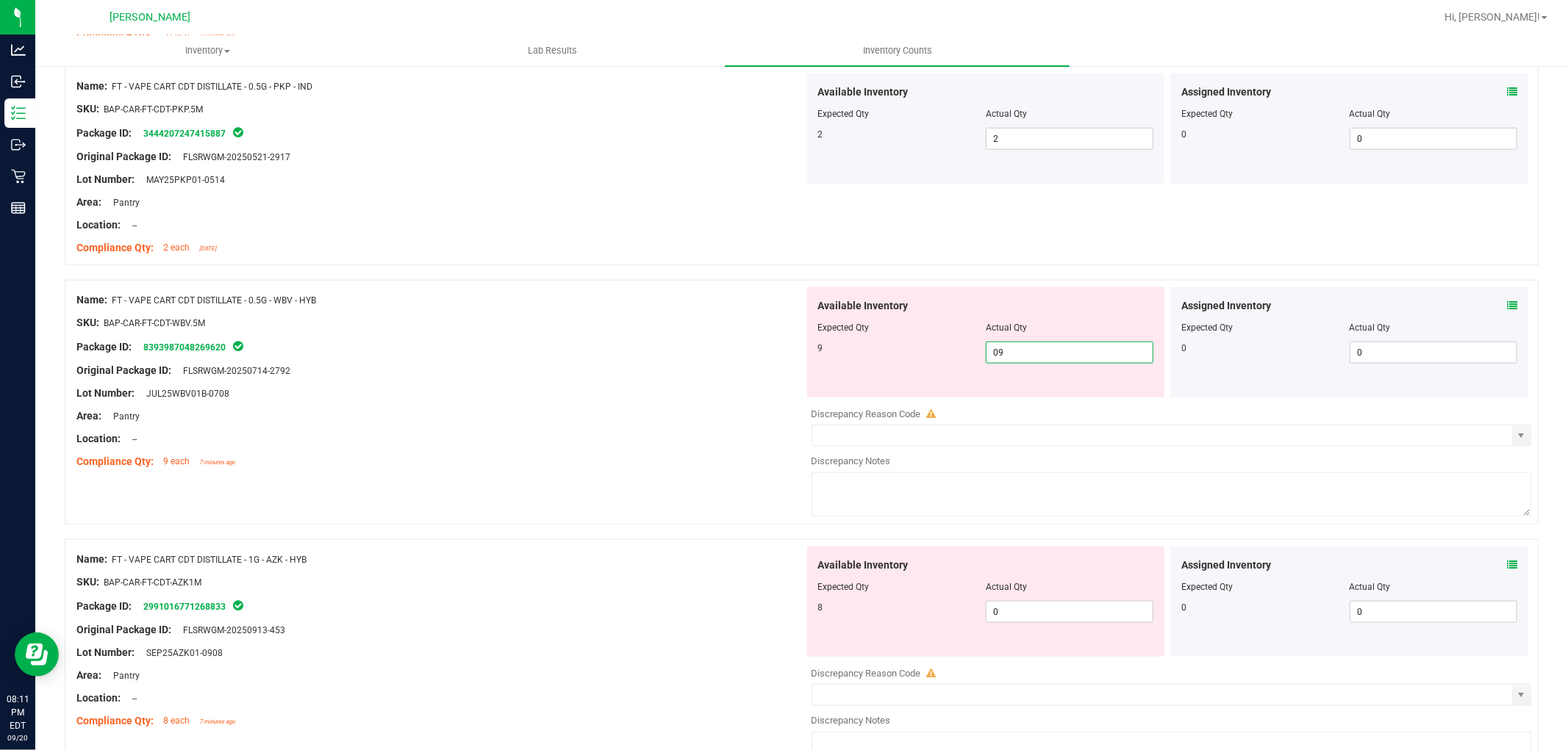
scroll to position [1387, 0]
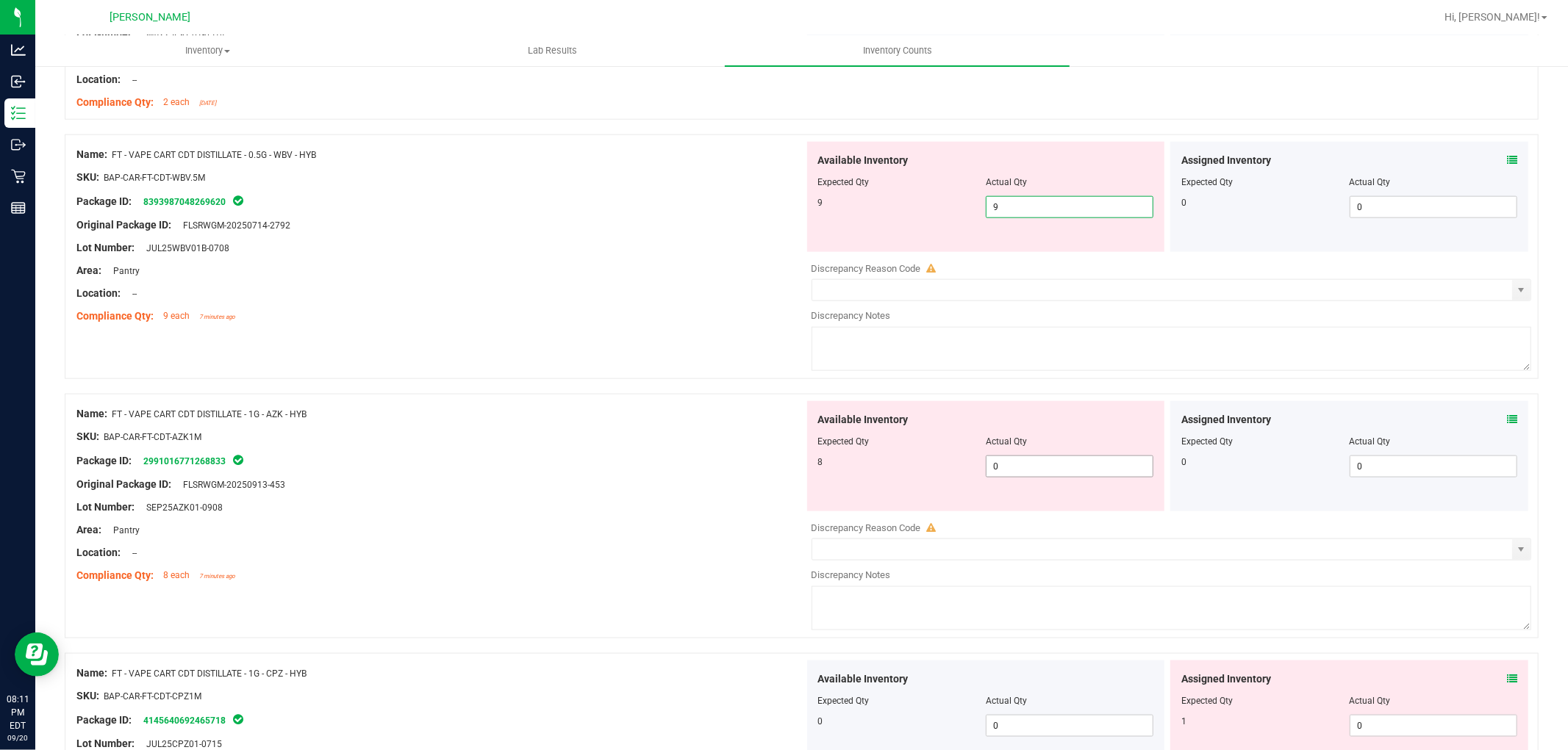
click at [1047, 463] on div "Available Inventory Expected Qty Actual Qty 8 0 0" at bounding box center [987, 456] width 358 height 110
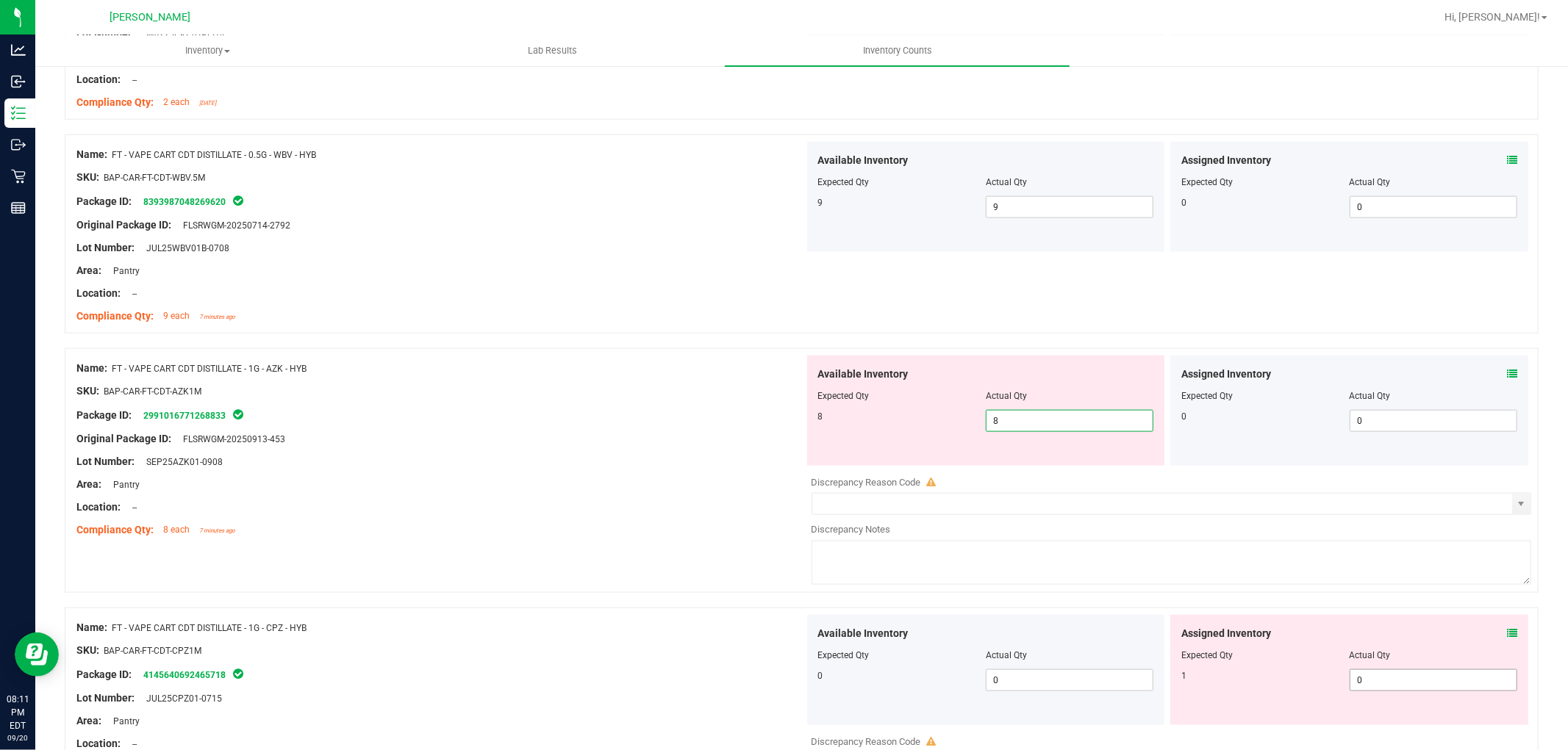
click at [1390, 688] on div "Available Inventory Expected Qty Actual Qty 0 0 0" at bounding box center [1167, 732] width 728 height 233
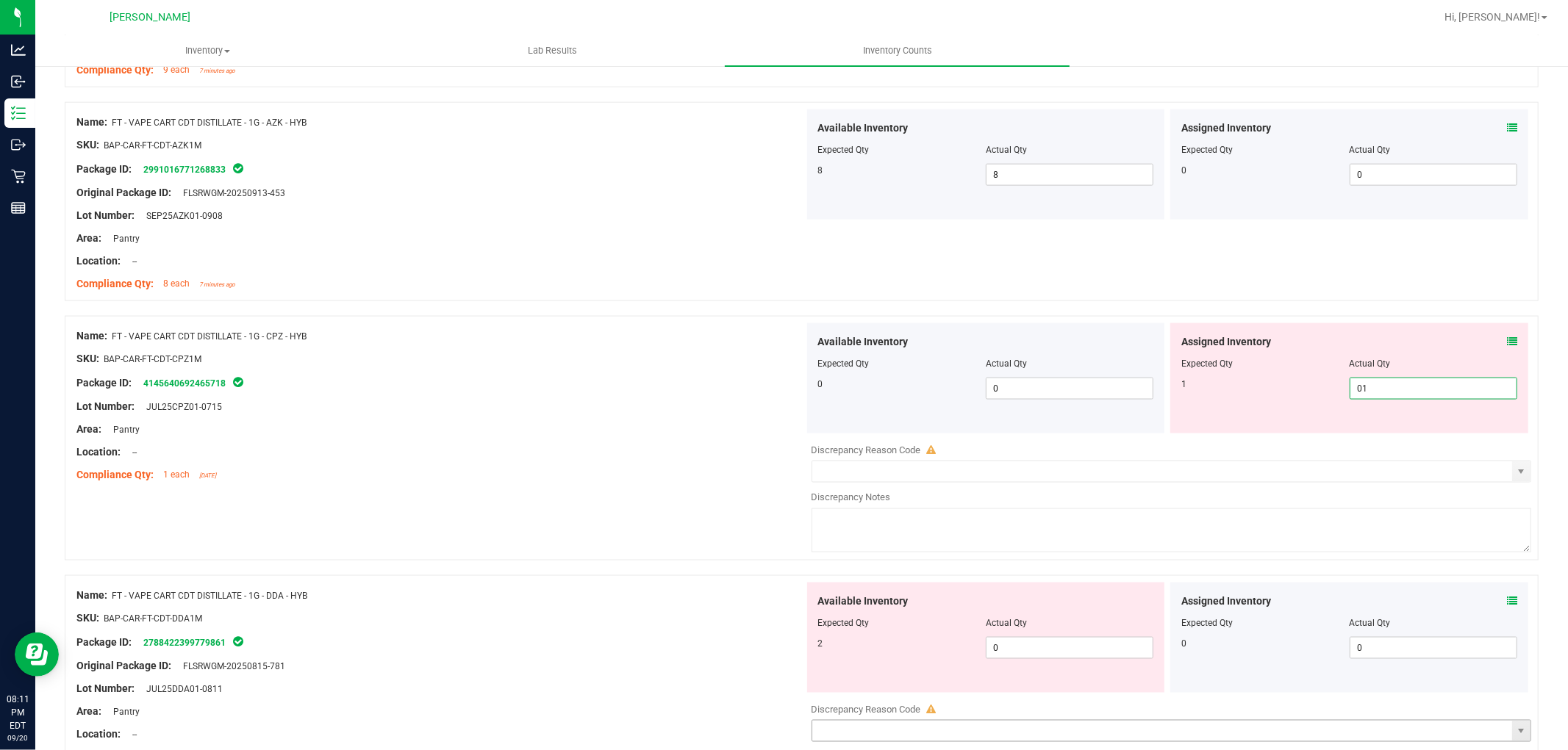
scroll to position [1877, 0]
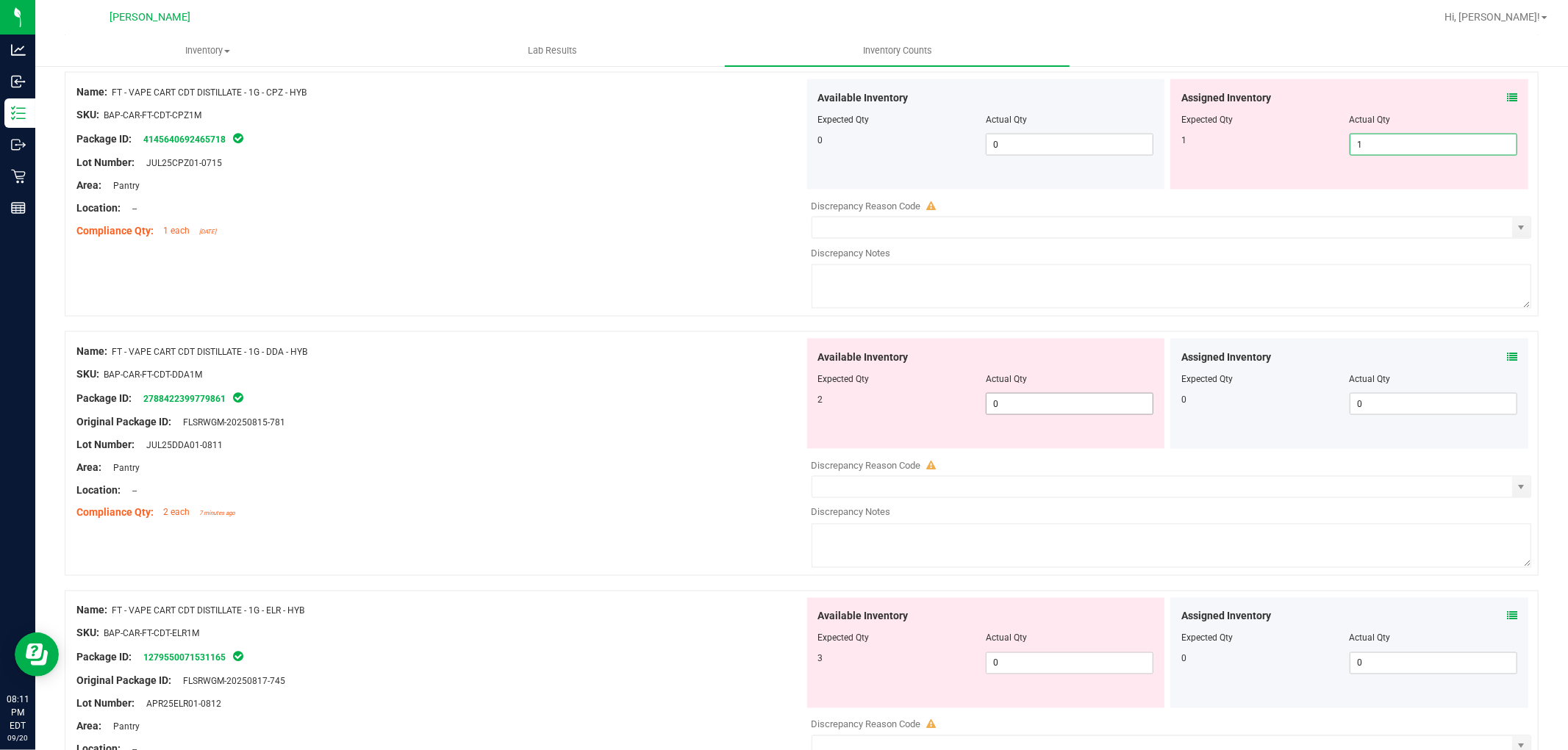
click at [1078, 400] on div "Available Inventory Expected Qty Actual Qty 2 0 0" at bounding box center [1167, 455] width 728 height 233
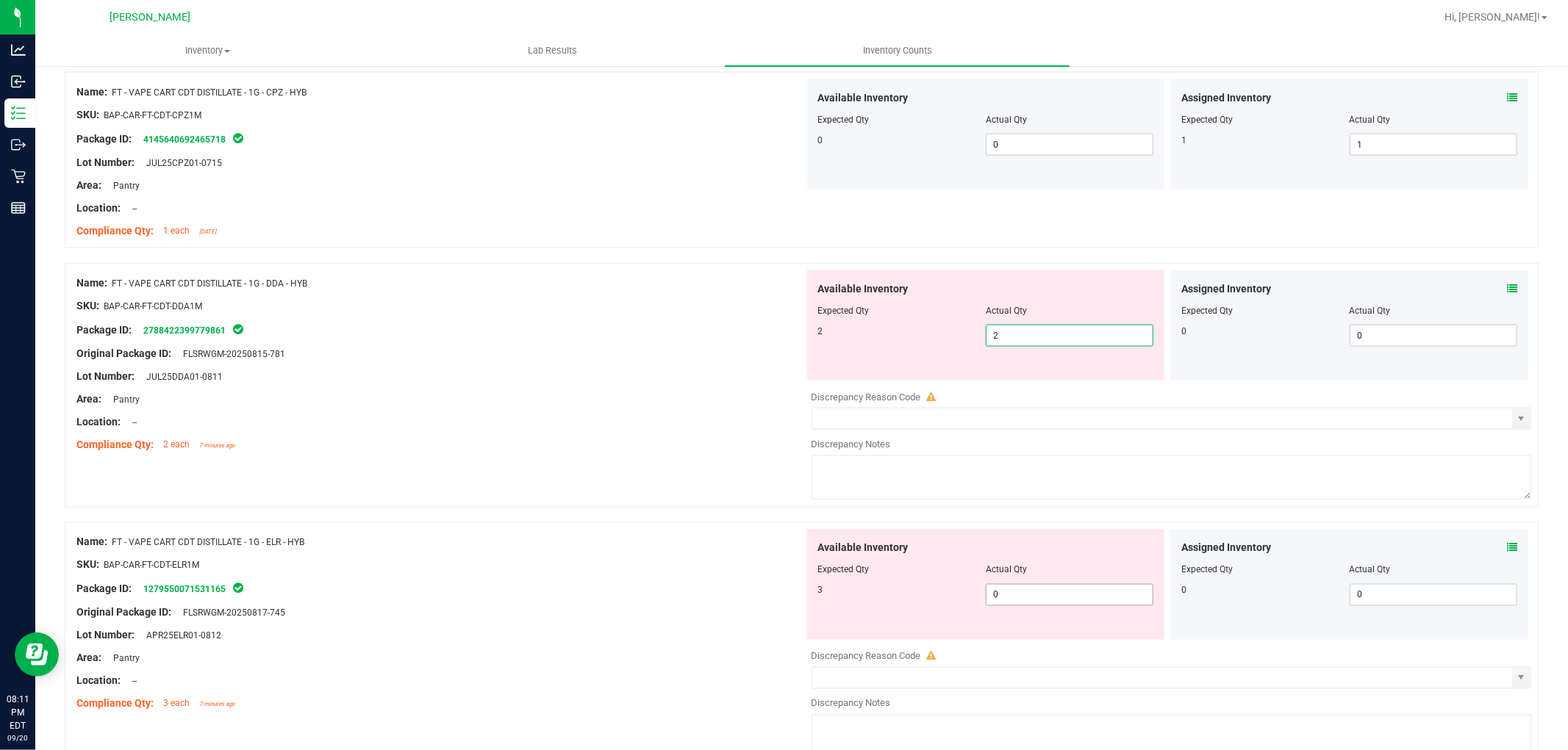
click at [1018, 597] on div "Available Inventory Expected Qty Actual Qty 3 0 0" at bounding box center [1167, 646] width 728 height 233
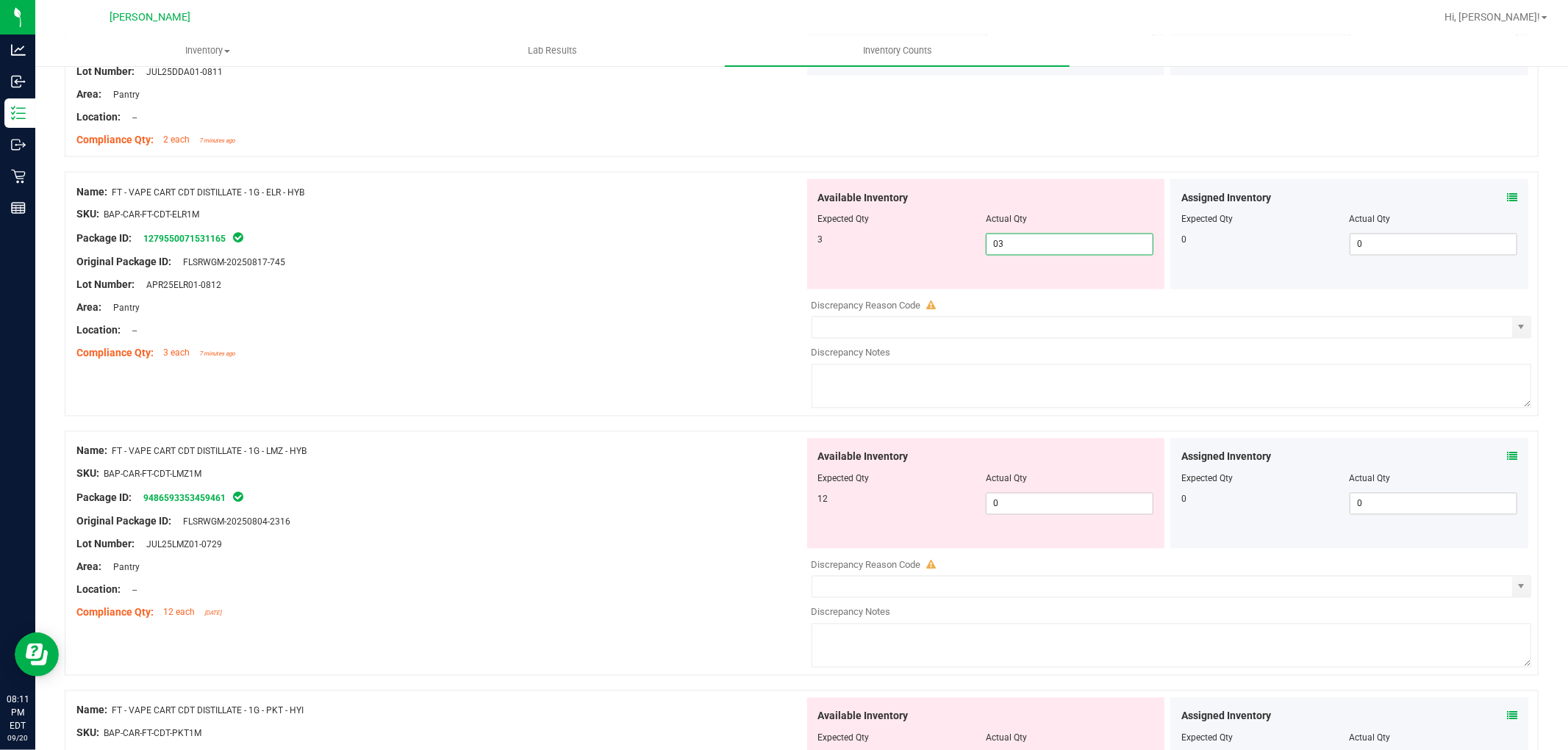
scroll to position [2286, 0]
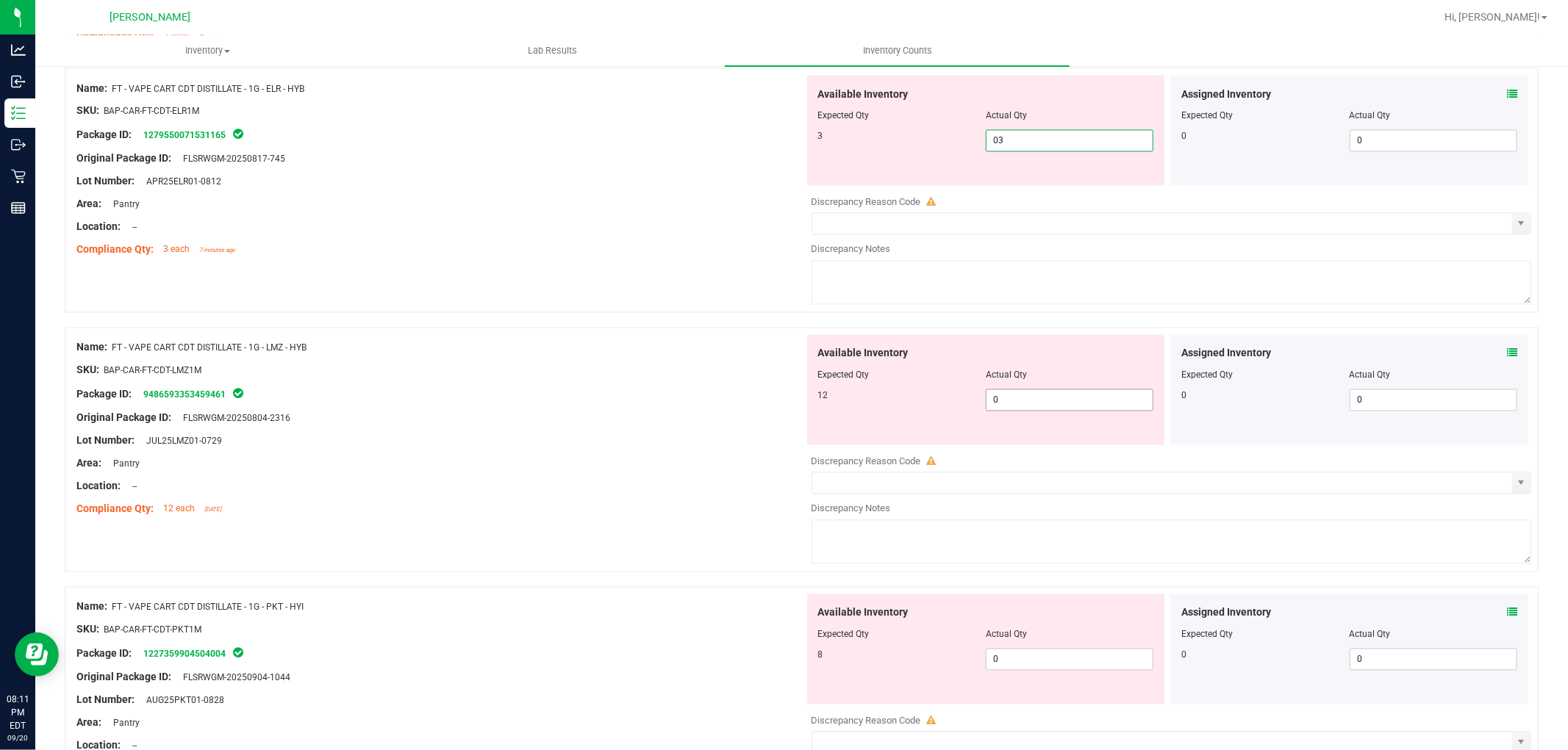
click at [1029, 404] on div "Available Inventory Expected Qty Actual Qty 12 0 0" at bounding box center [1167, 451] width 728 height 233
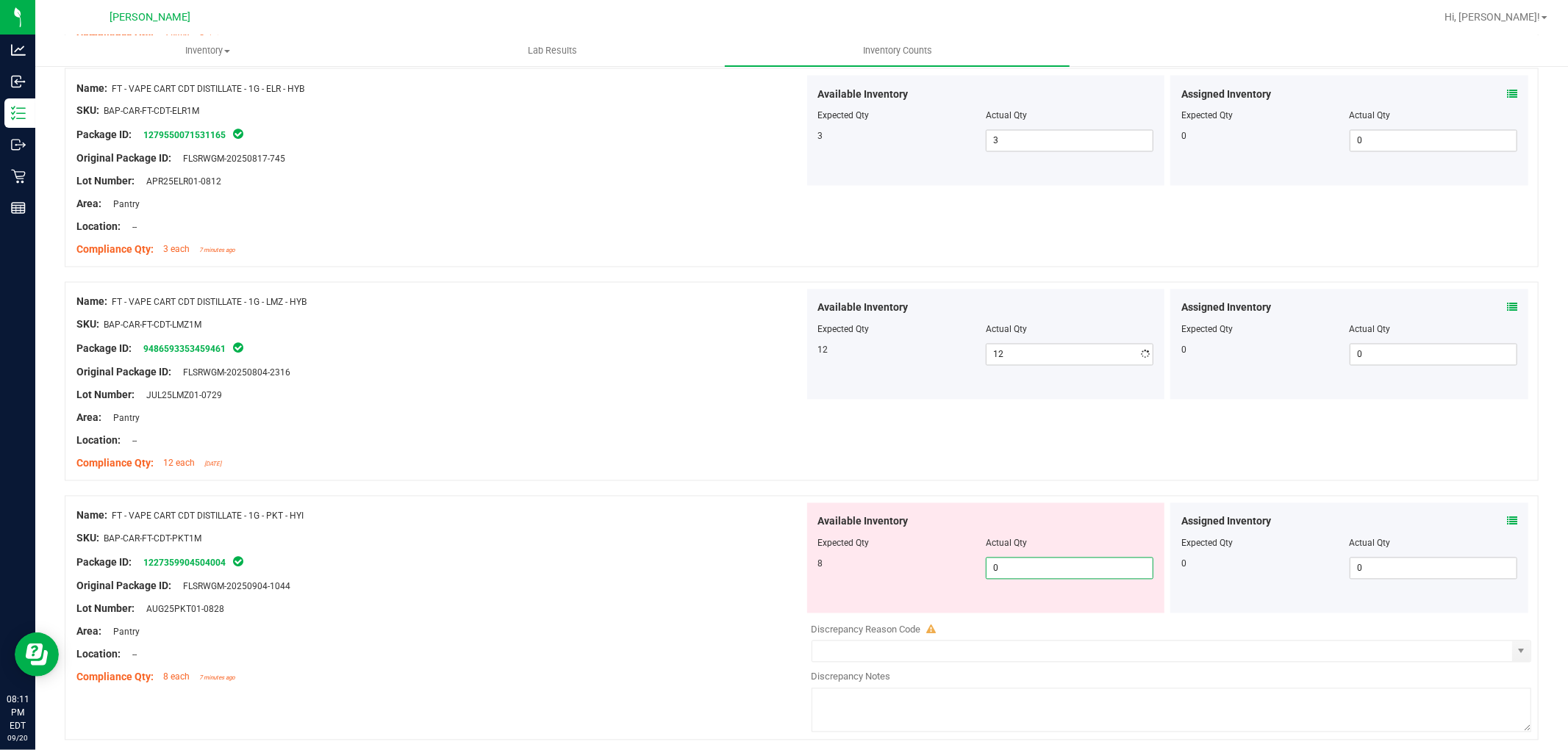
click at [1019, 613] on div "Available Inventory Expected Qty Actual Qty 8 0 0" at bounding box center [987, 558] width 358 height 110
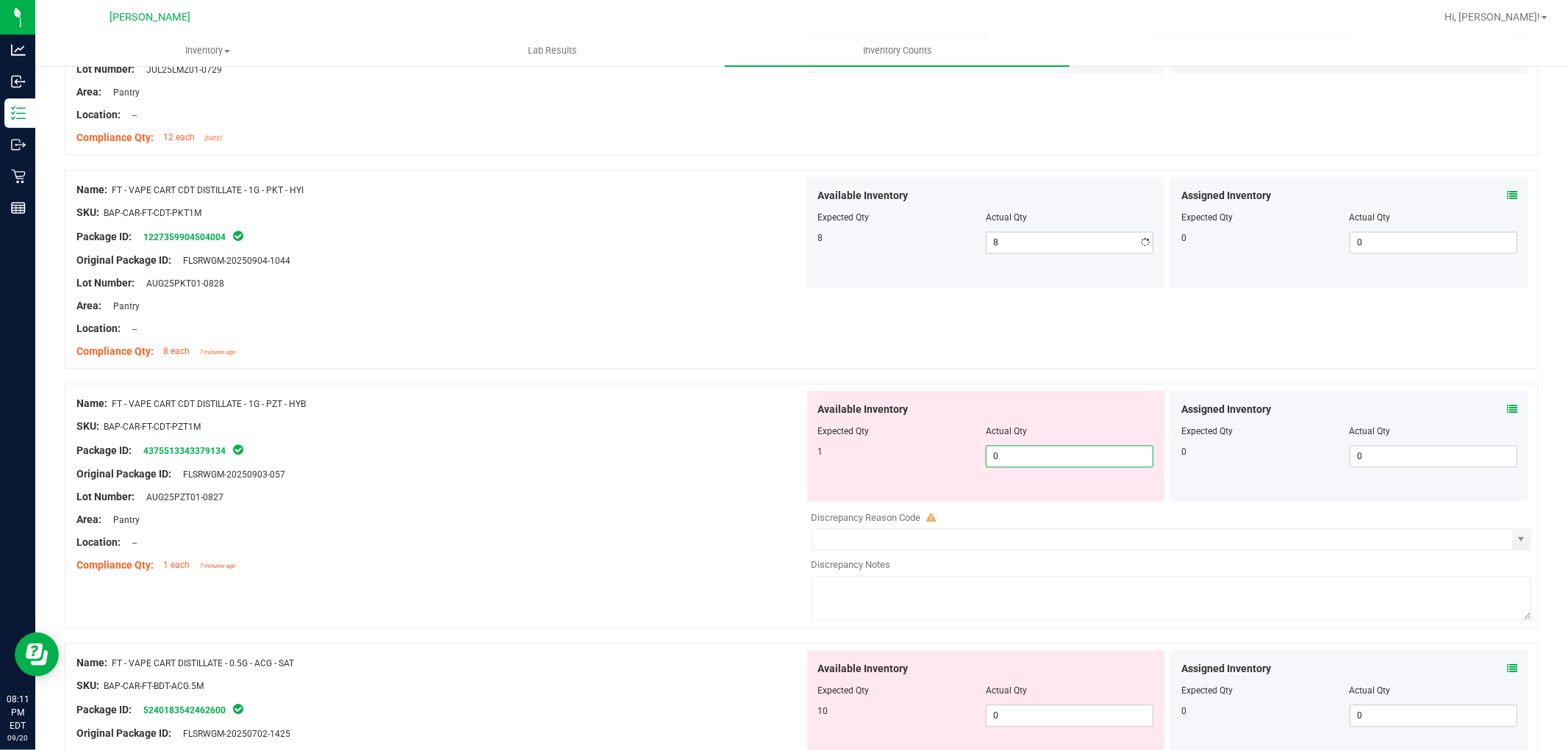
click at [1024, 495] on div "Available Inventory Expected Qty Actual Qty 1 0 0" at bounding box center [987, 446] width 358 height 110
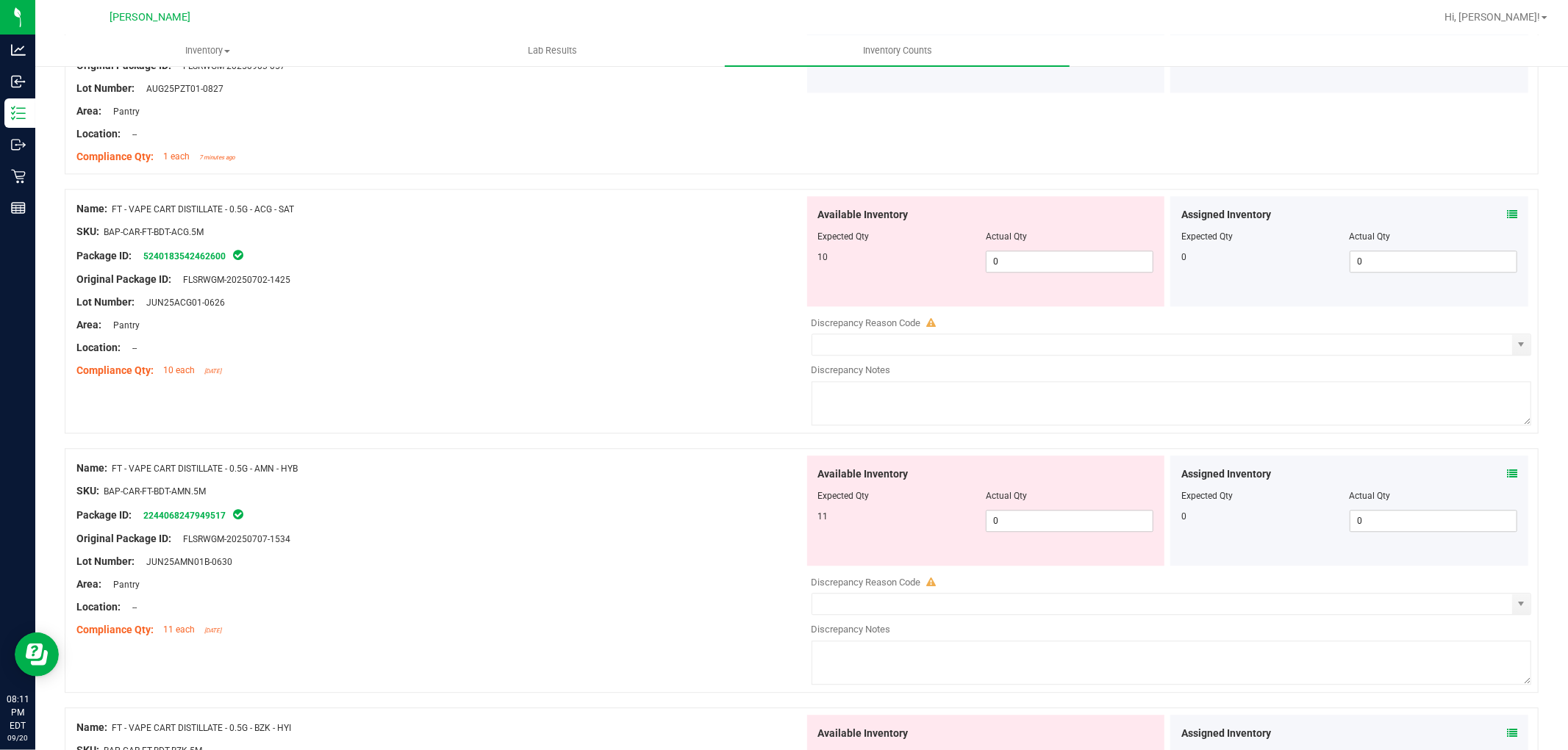
click at [1010, 325] on div "Available Inventory Expected Qty Actual Qty 10 0 0" at bounding box center [1167, 313] width 728 height 233
click at [1024, 258] on span "0 0" at bounding box center [1070, 262] width 168 height 22
click at [1003, 522] on div "Available Inventory Expected Qty Actual Qty 11 0 0" at bounding box center [1167, 572] width 728 height 233
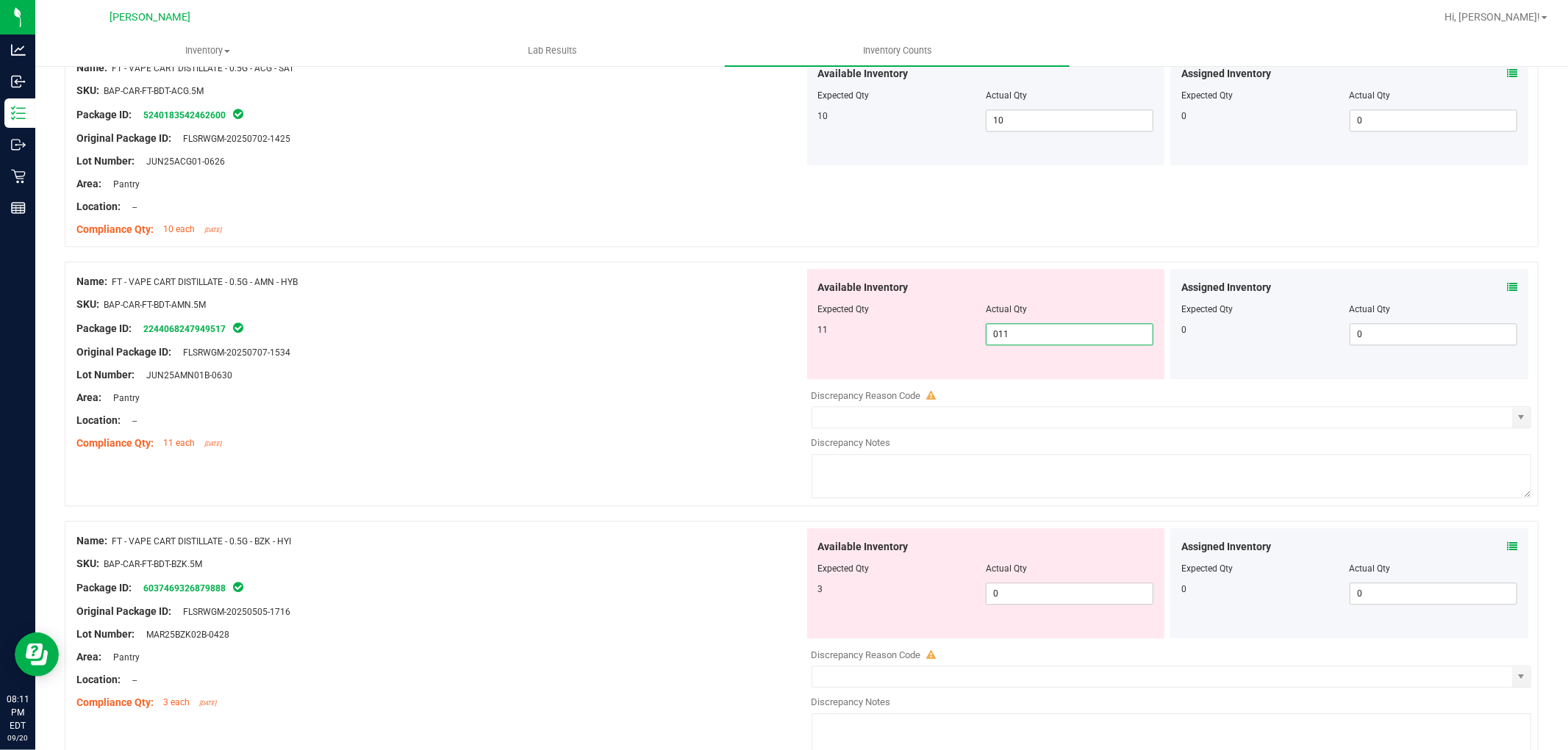
scroll to position [3348, 0]
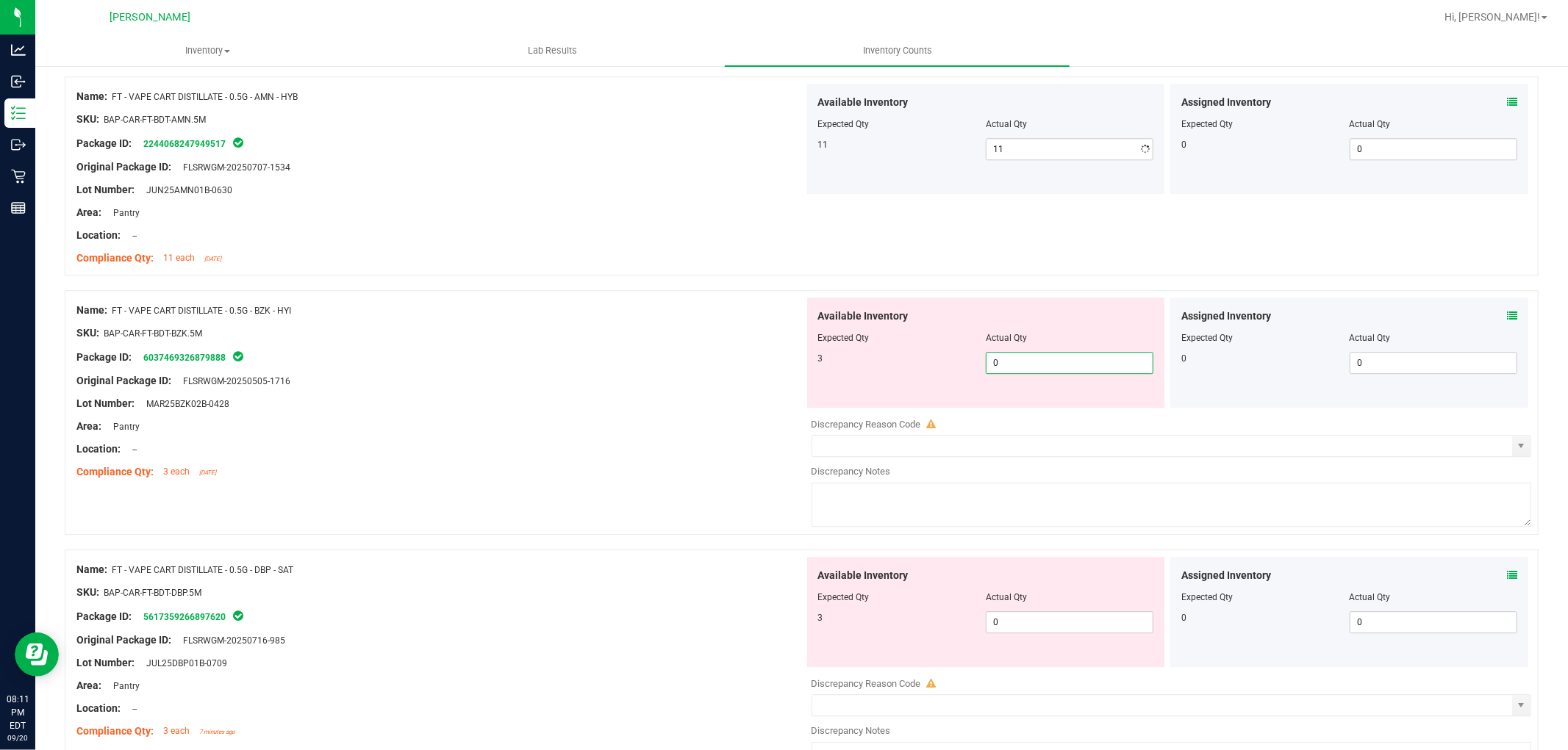
click at [1014, 412] on div "Available Inventory Expected Qty Actual Qty 3 0 0" at bounding box center [1167, 414] width 728 height 233
click at [1017, 625] on div "Available Inventory Expected Qty Actual Qty 3 0 0" at bounding box center [1167, 673] width 728 height 233
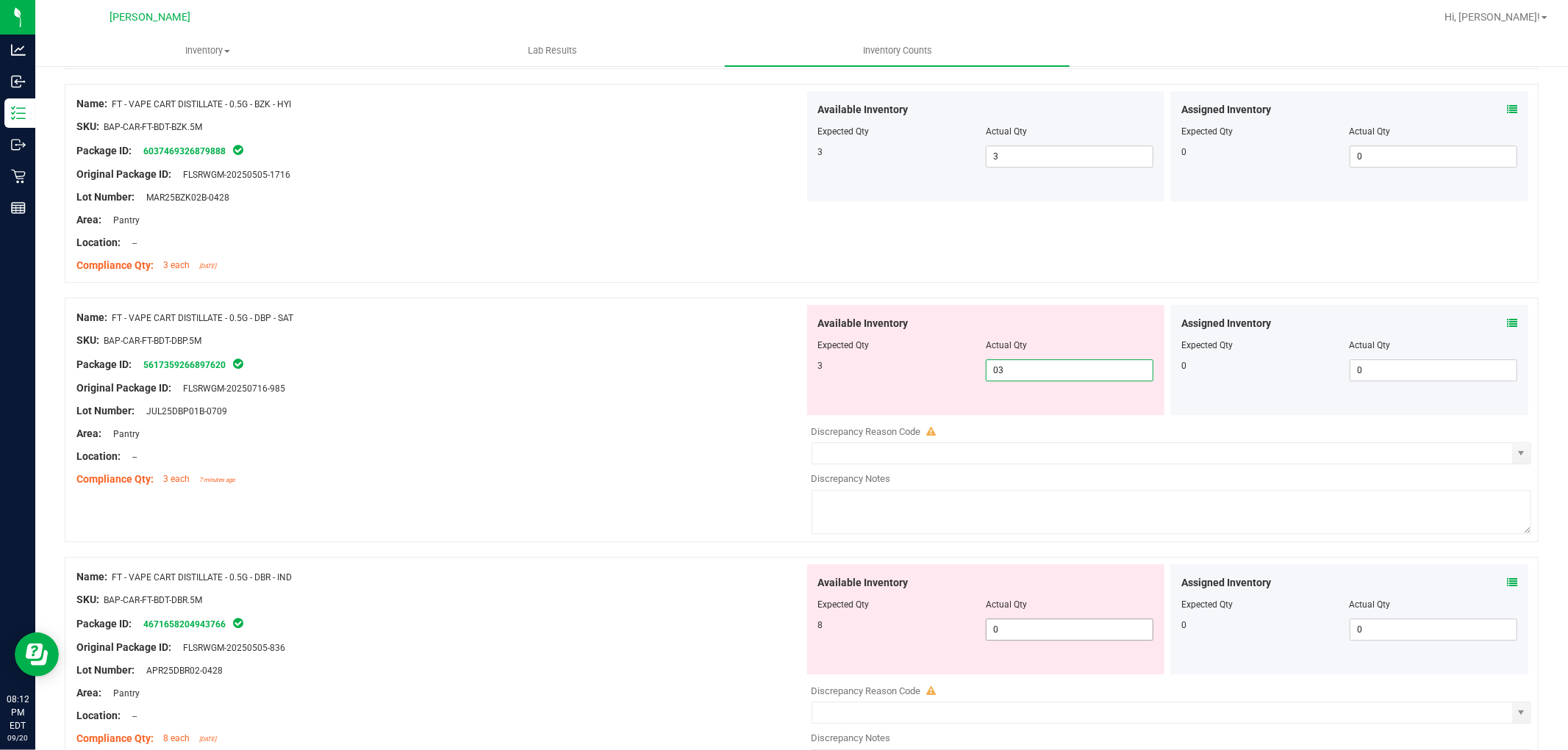
scroll to position [3674, 0]
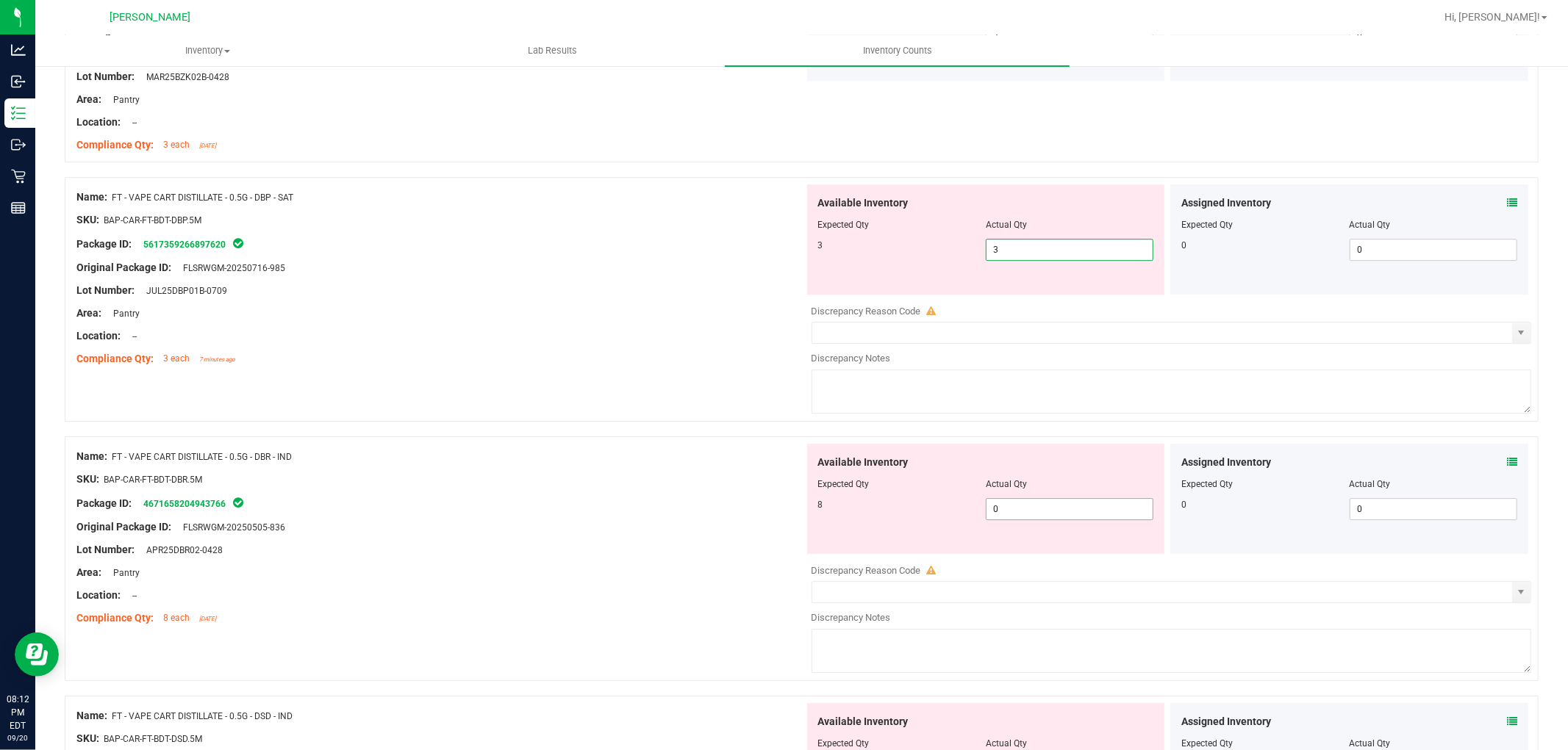
click at [1011, 515] on div "Available Inventory Expected Qty Actual Qty 8 0 0" at bounding box center [1167, 560] width 728 height 233
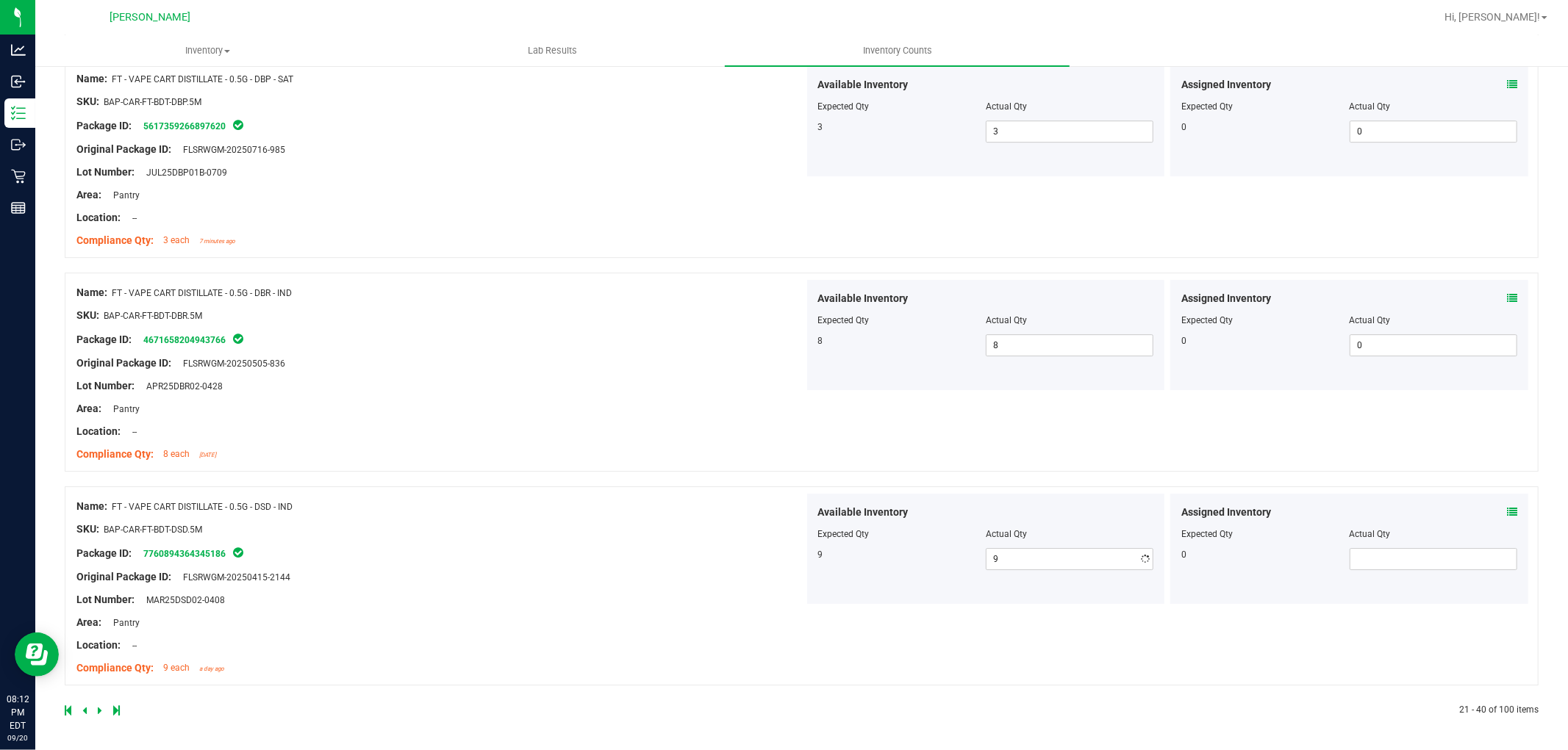
drag, startPoint x: 805, startPoint y: 574, endPoint x: 400, endPoint y: 640, distance: 410.3
click at [807, 573] on div "Available Inventory Expected Qty Actual Qty 9 9 9" at bounding box center [1167, 550] width 728 height 113
click at [101, 707] on icon at bounding box center [100, 711] width 5 height 9
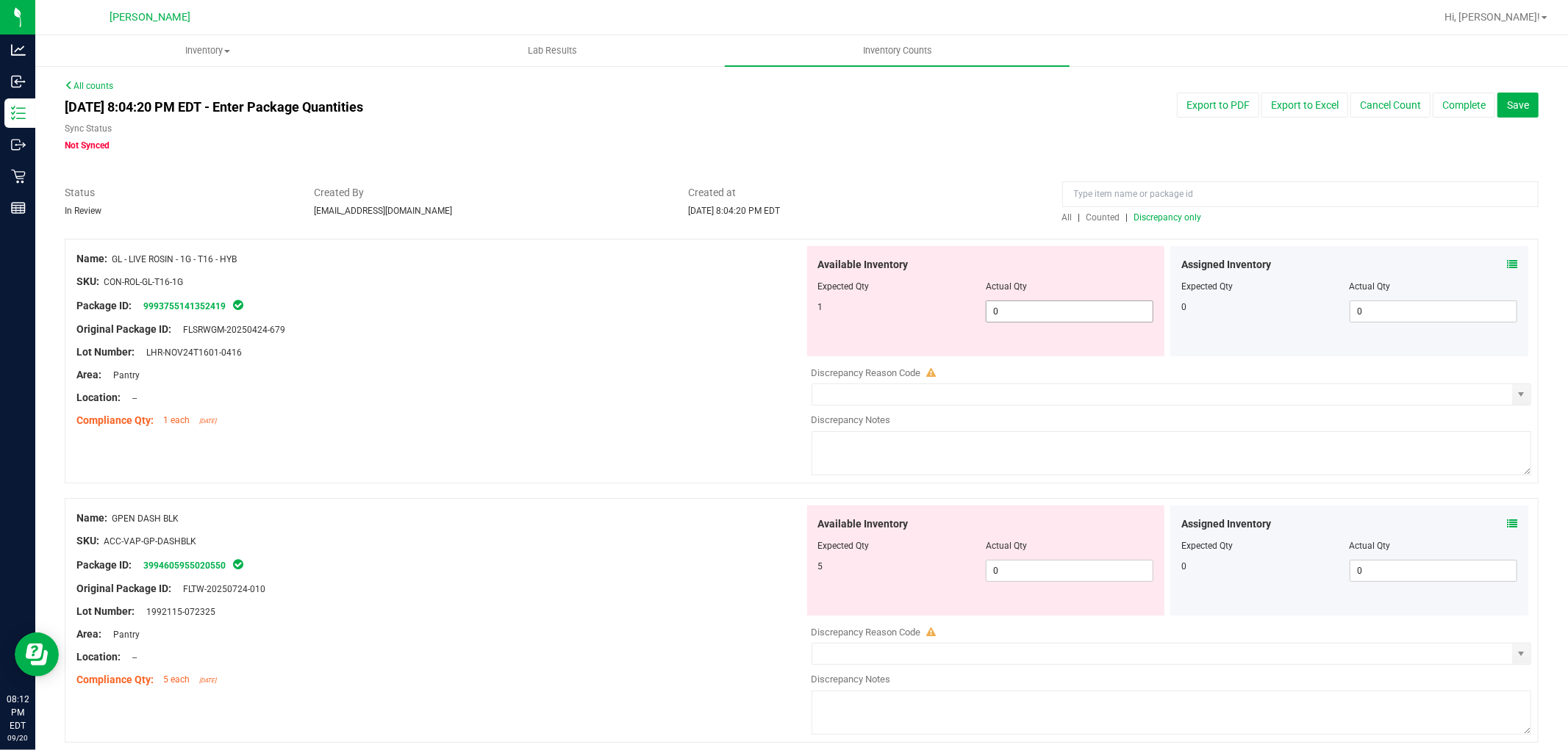
click at [1058, 313] on span "0 0" at bounding box center [1070, 312] width 168 height 22
click at [1035, 588] on div "Available Inventory Expected Qty Actual Qty 5 0 0" at bounding box center [1167, 622] width 728 height 233
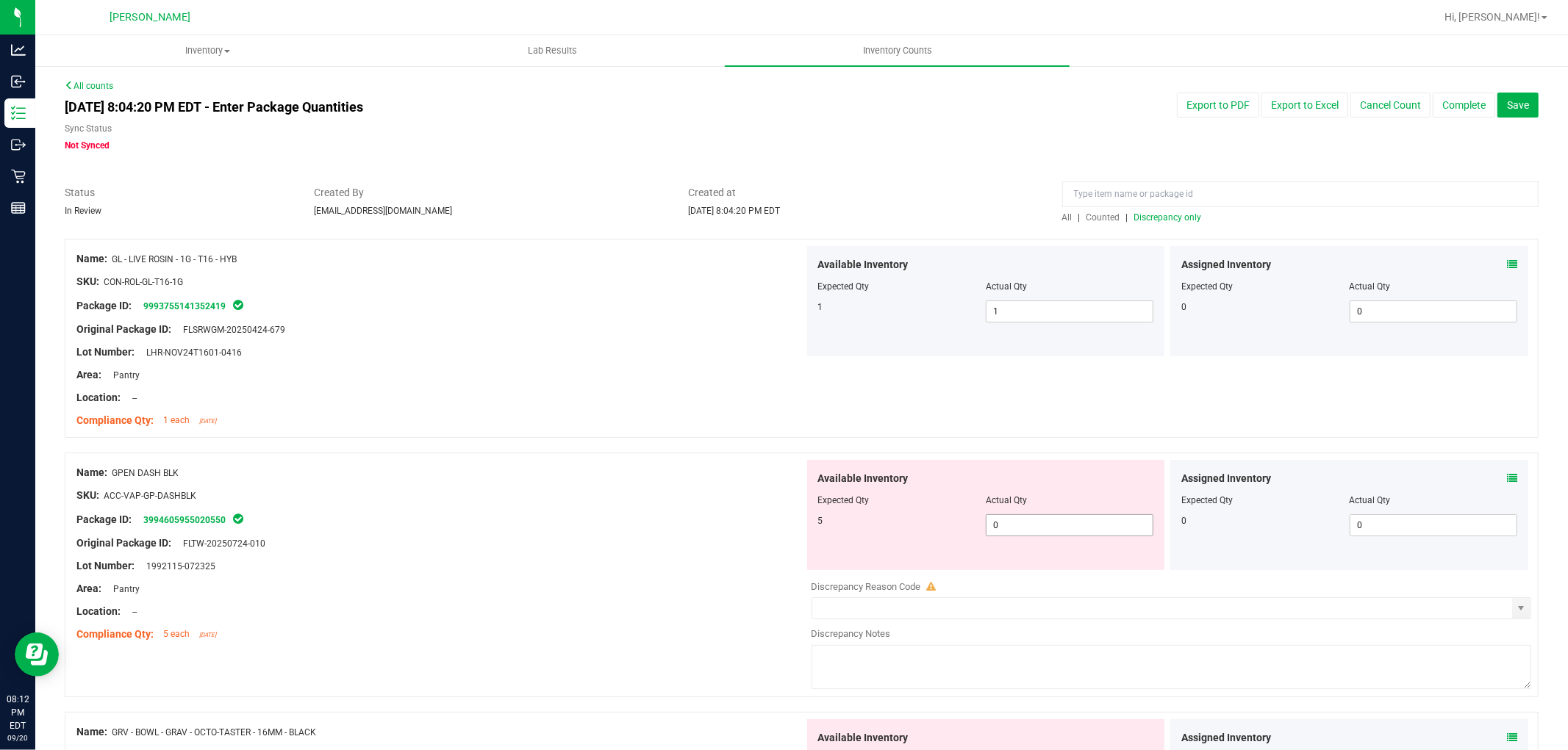
drag, startPoint x: 1032, startPoint y: 530, endPoint x: 1041, endPoint y: 519, distance: 14.2
click at [1035, 530] on span "0 0" at bounding box center [1070, 526] width 168 height 22
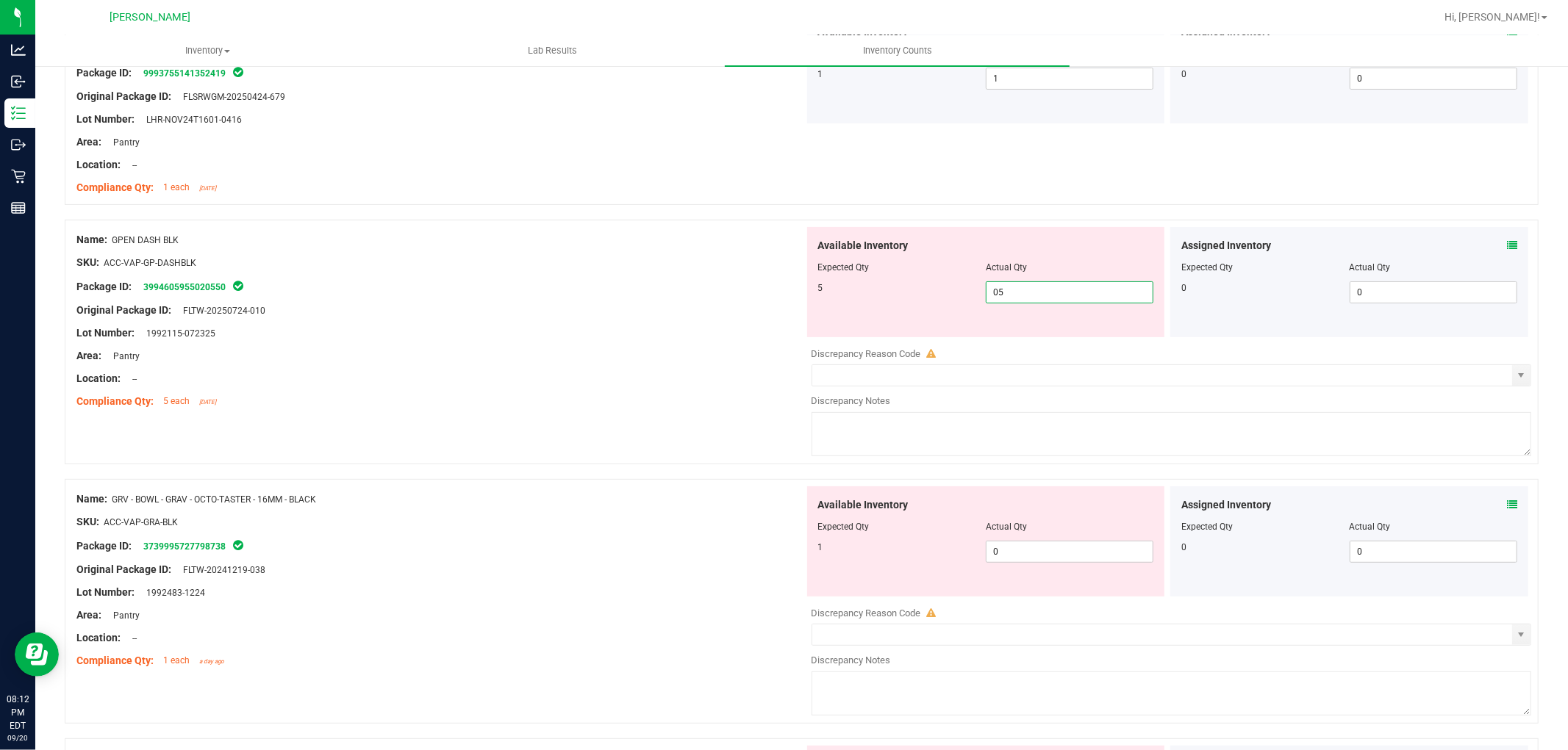
scroll to position [408, 0]
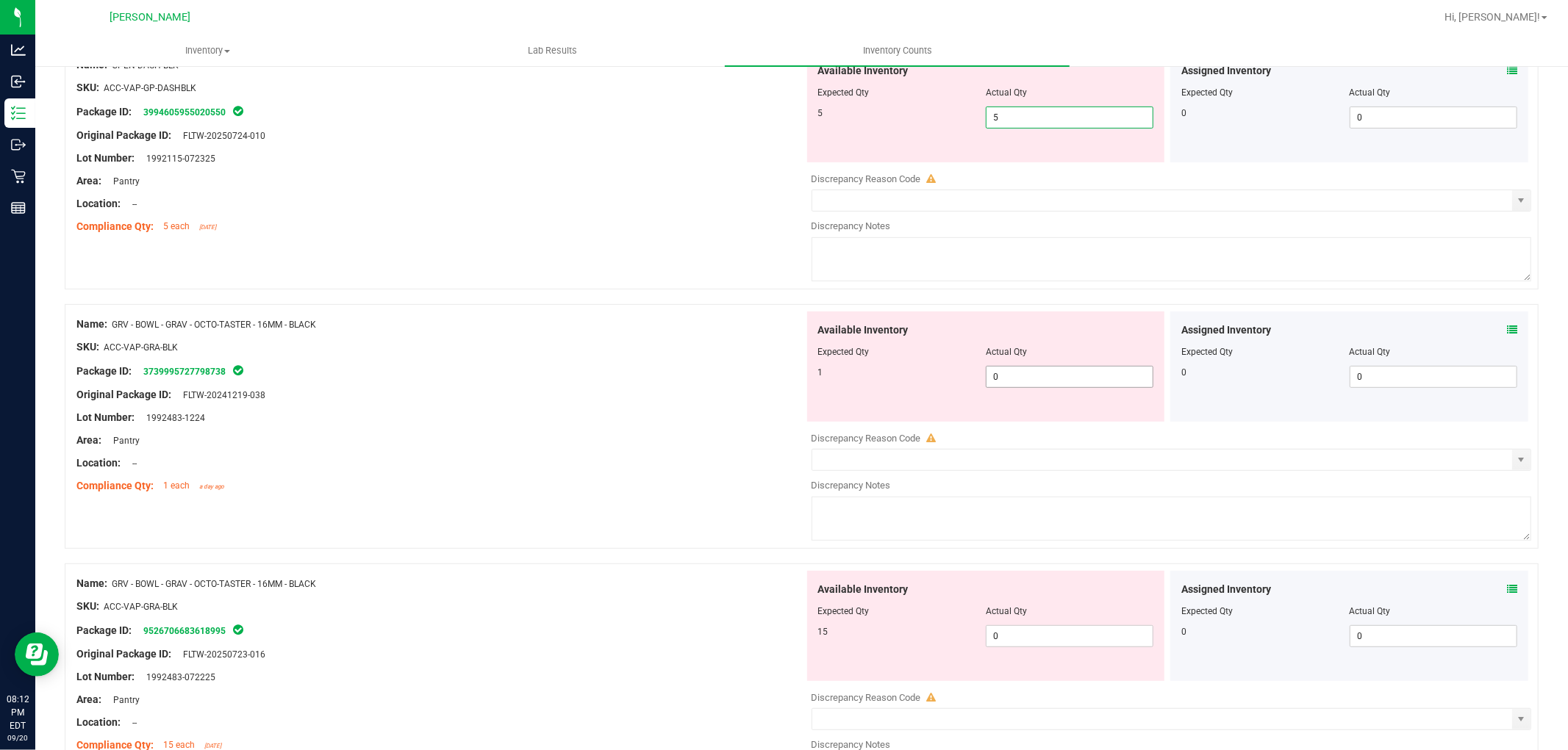
click at [1029, 374] on div "Available Inventory Expected Qty Actual Qty 1 0 0" at bounding box center [987, 366] width 358 height 110
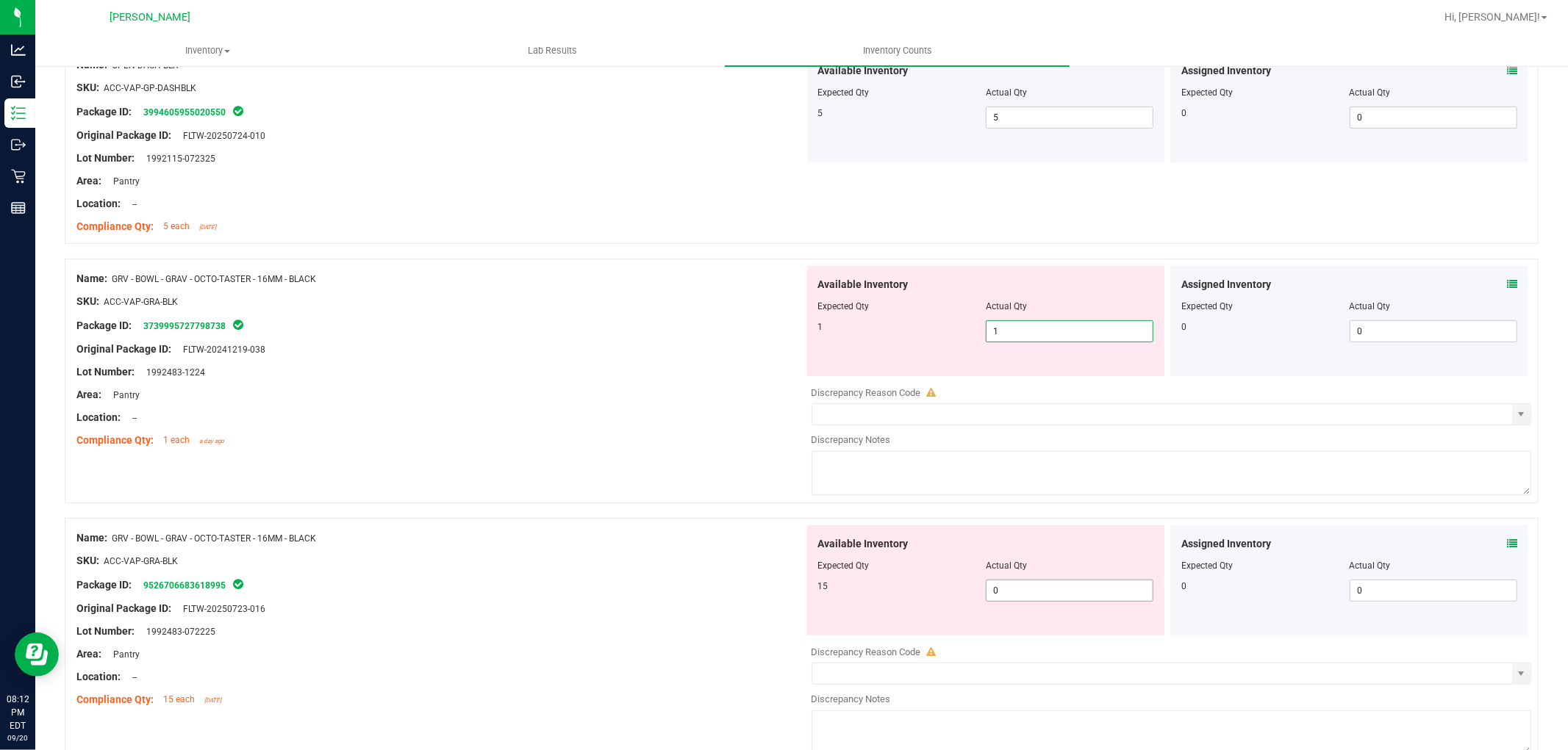
click at [1005, 587] on div "Available Inventory Expected Qty Actual Qty 15 0 0" at bounding box center [987, 580] width 358 height 110
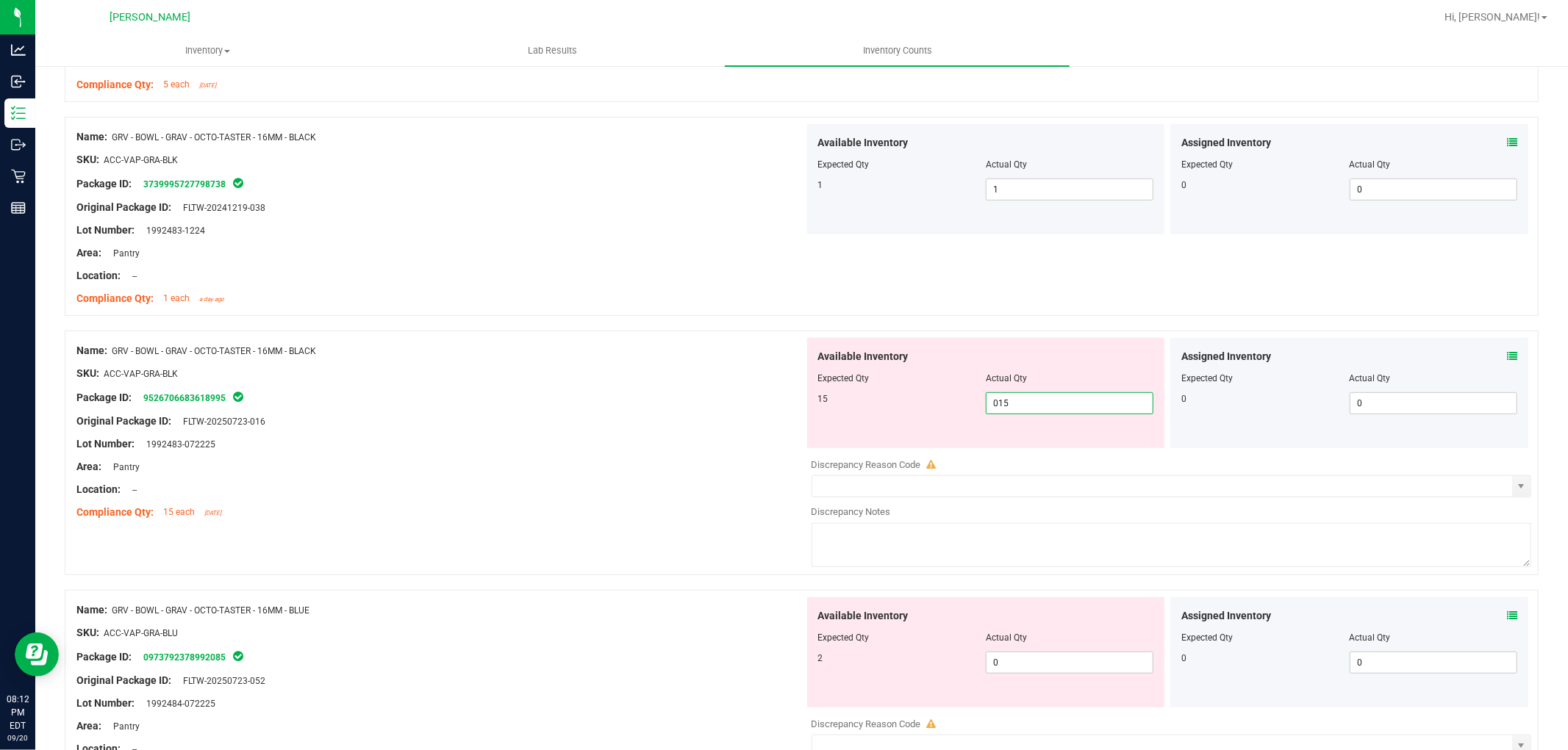
scroll to position [816, 0]
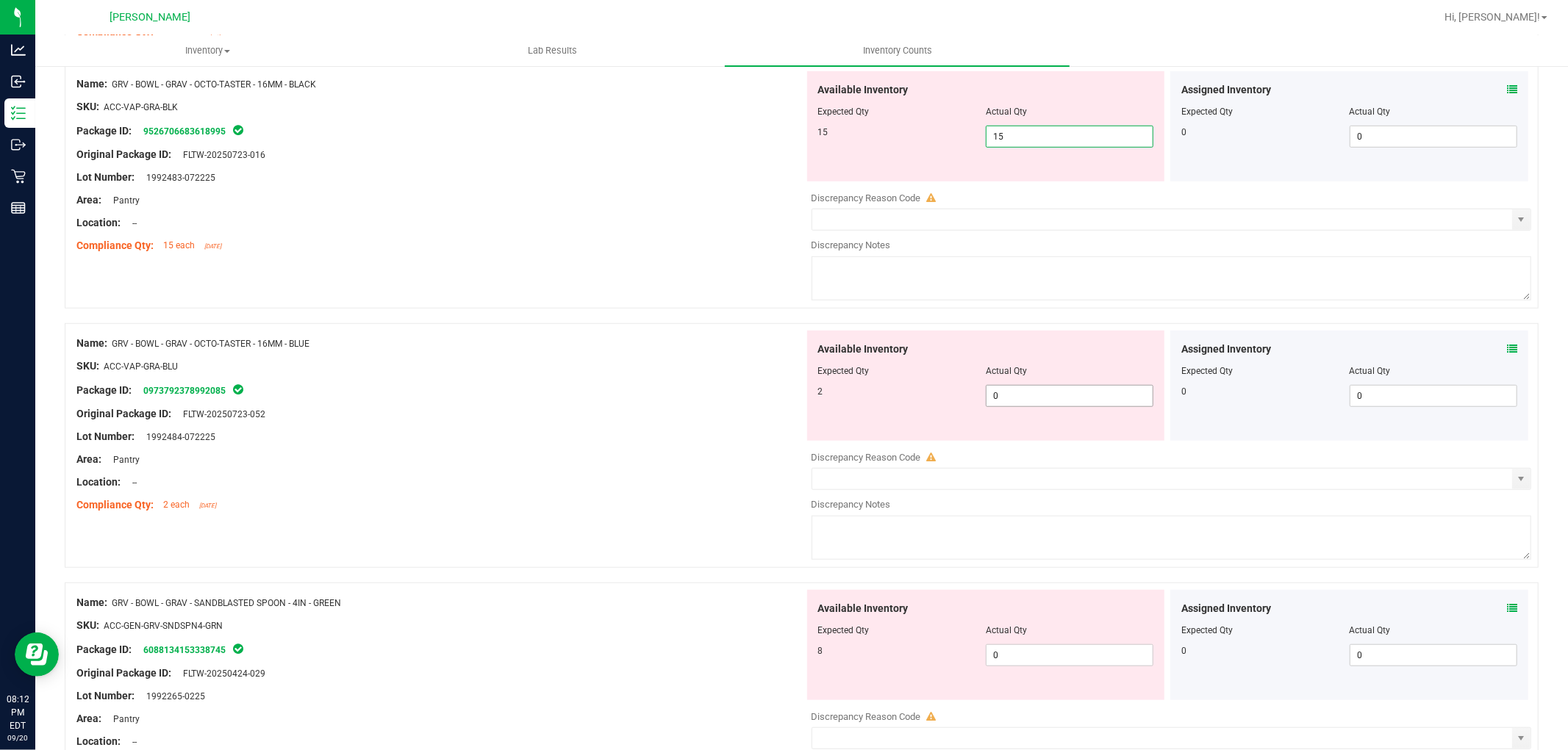
click at [1024, 388] on div "Available Inventory Expected Qty Actual Qty 2 0 0" at bounding box center [987, 385] width 358 height 110
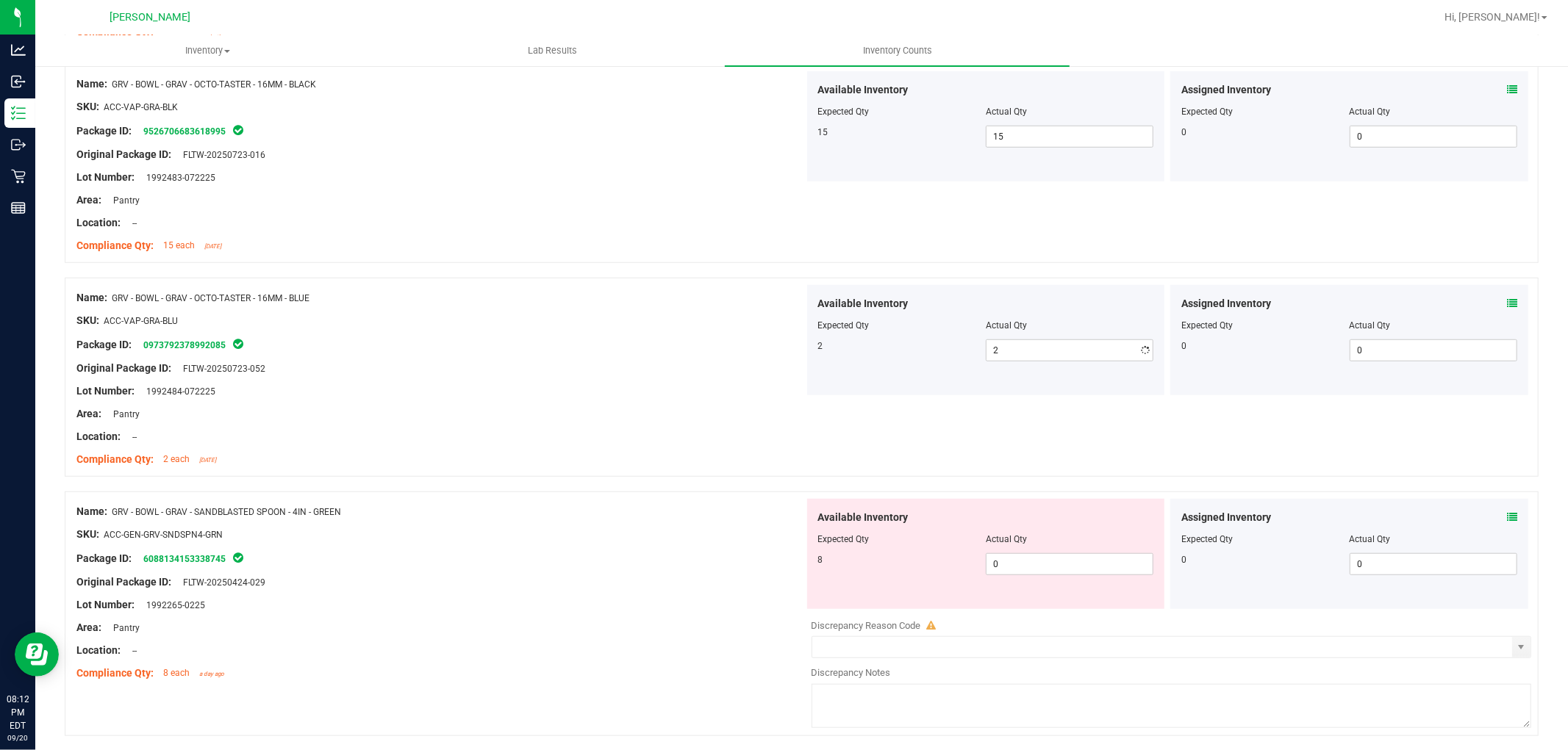
click at [1030, 593] on div "Available Inventory Expected Qty Actual Qty 8 0 0" at bounding box center [987, 554] width 358 height 110
click at [1030, 567] on span "0 0" at bounding box center [1070, 565] width 168 height 22
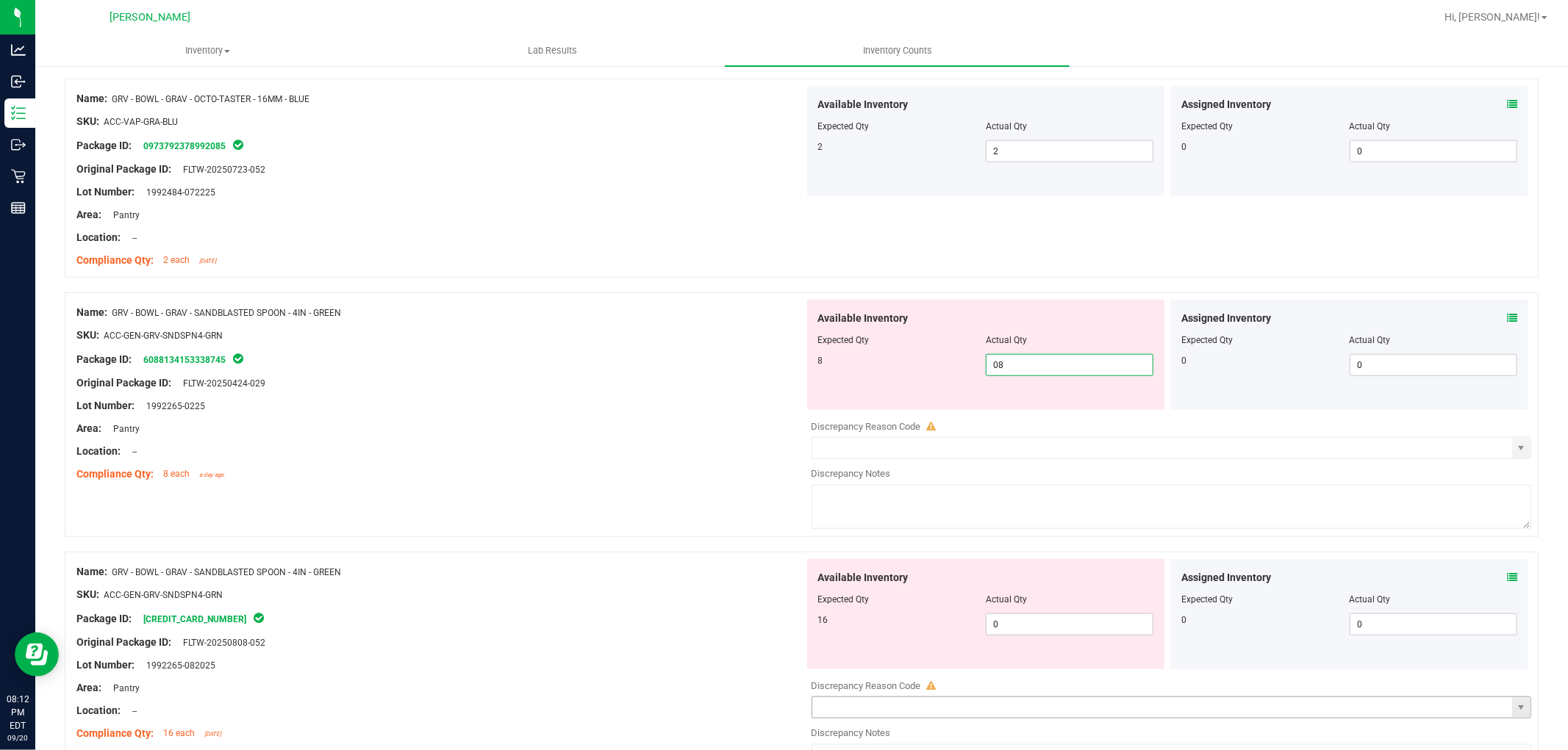
scroll to position [1224, 0]
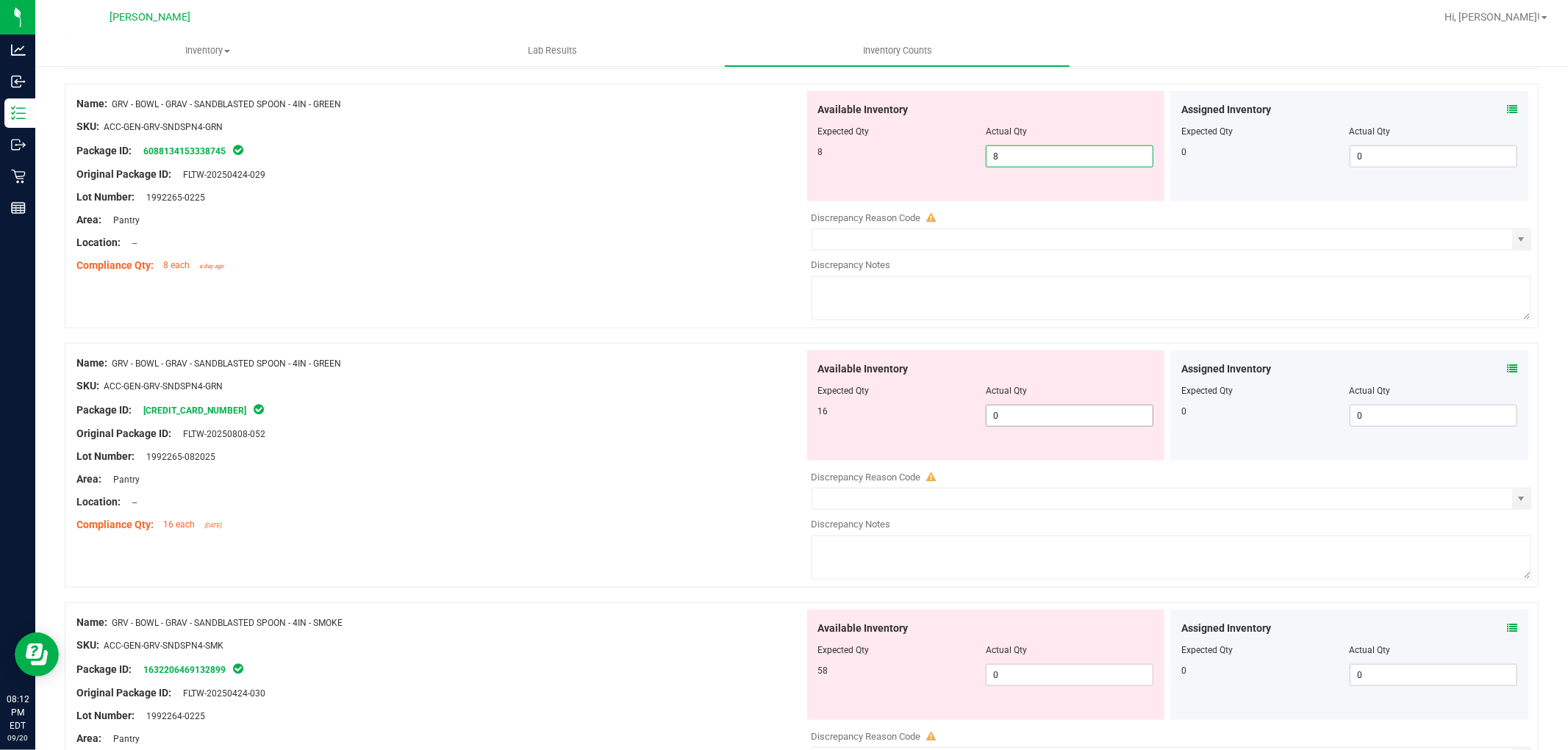
click at [1041, 410] on div "Available Inventory Expected Qty Actual Qty 16 0 0" at bounding box center [987, 405] width 358 height 110
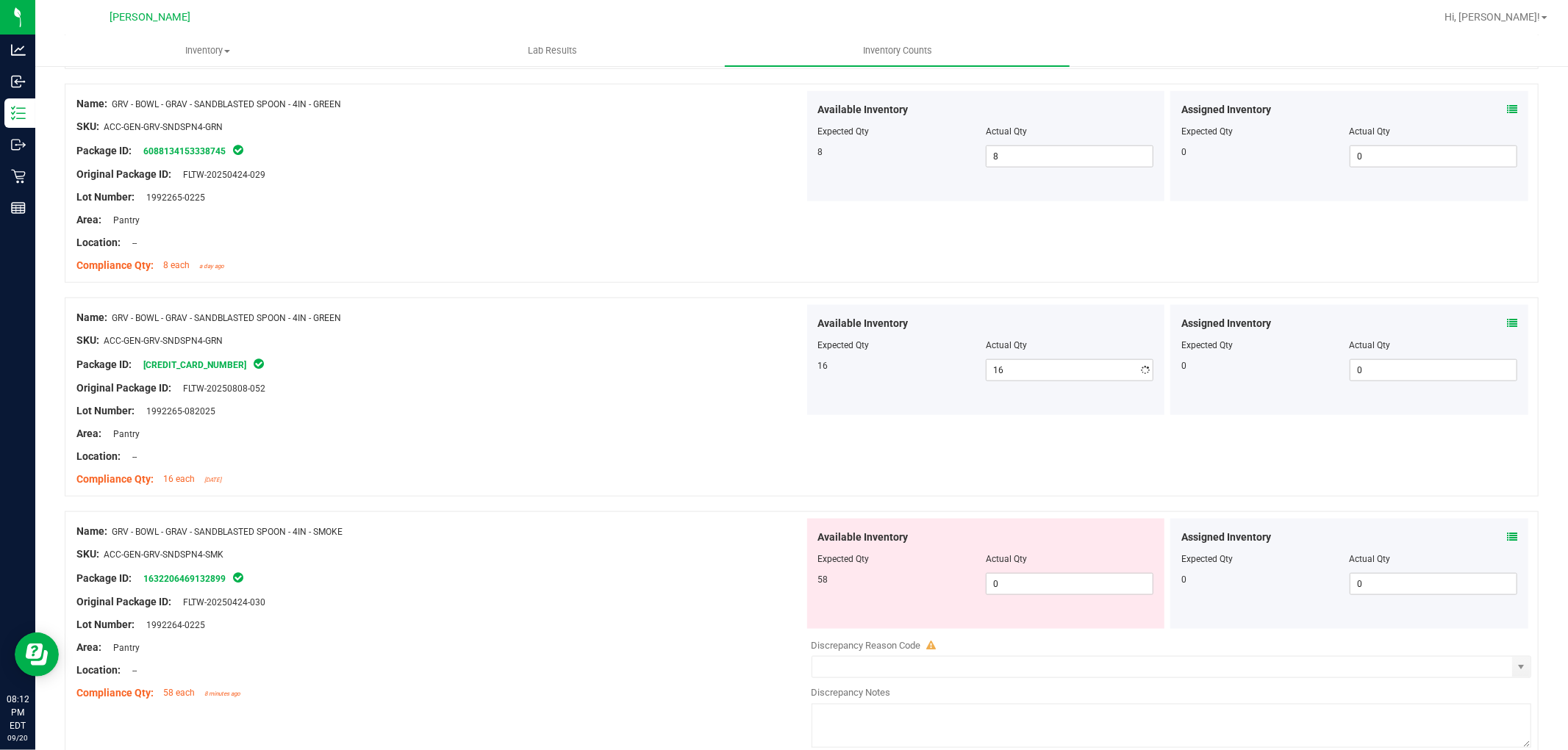
click at [1024, 614] on div "Available Inventory Expected Qty Actual Qty 58 0 0" at bounding box center [987, 573] width 358 height 110
click at [1032, 577] on span "0 0" at bounding box center [1070, 584] width 168 height 22
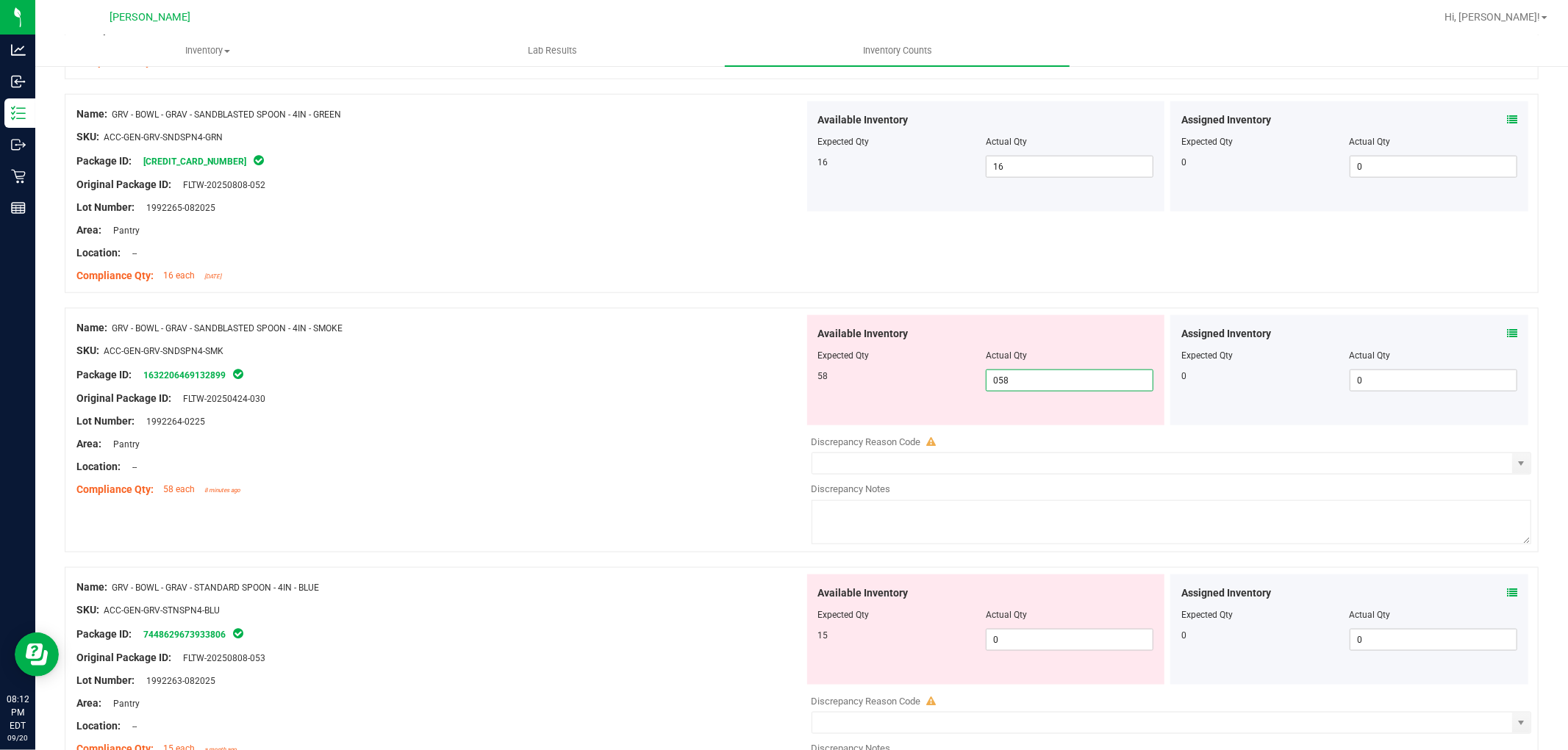
scroll to position [1552, 0]
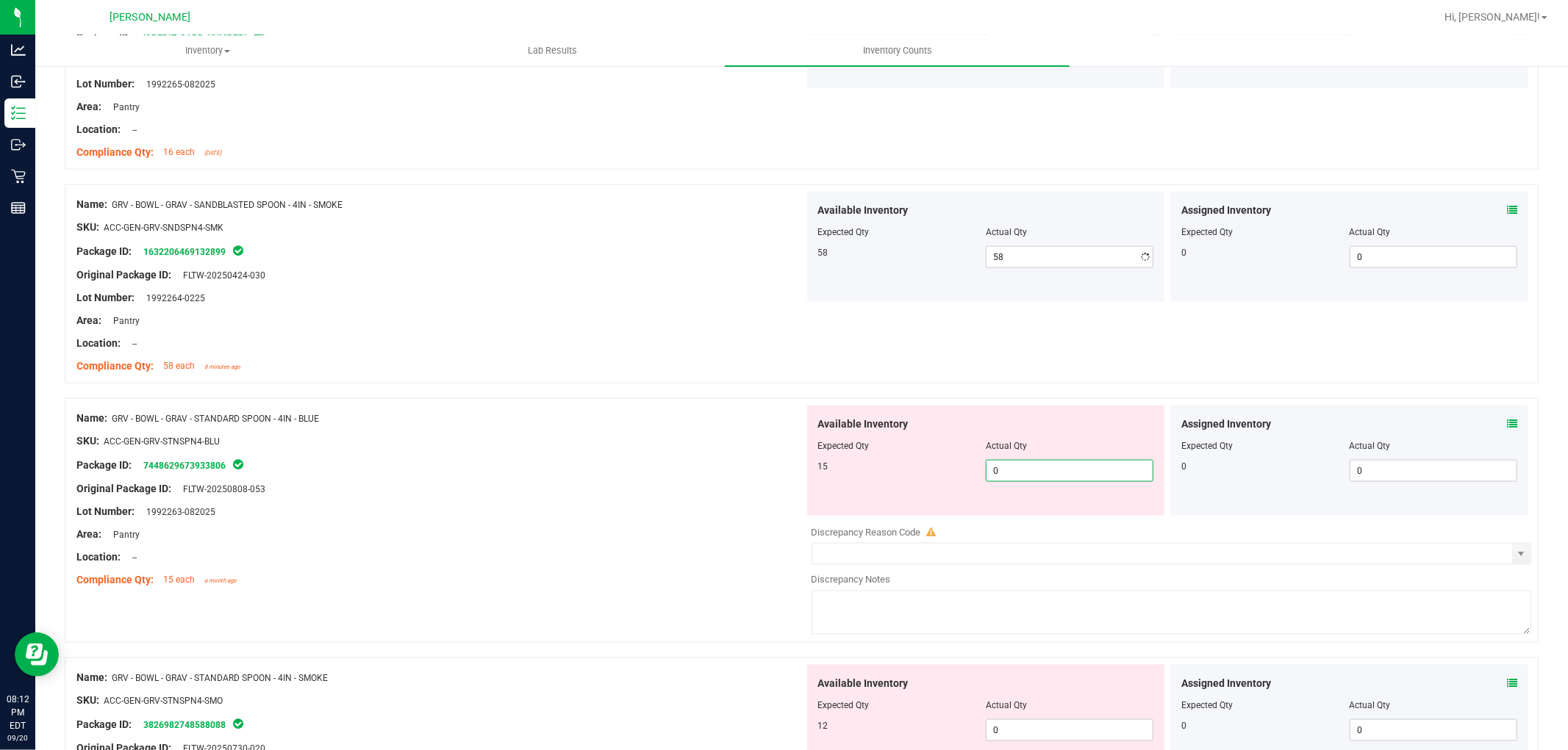
click at [1027, 516] on div "Available Inventory Expected Qty Actual Qty 15 0 0" at bounding box center [987, 460] width 358 height 110
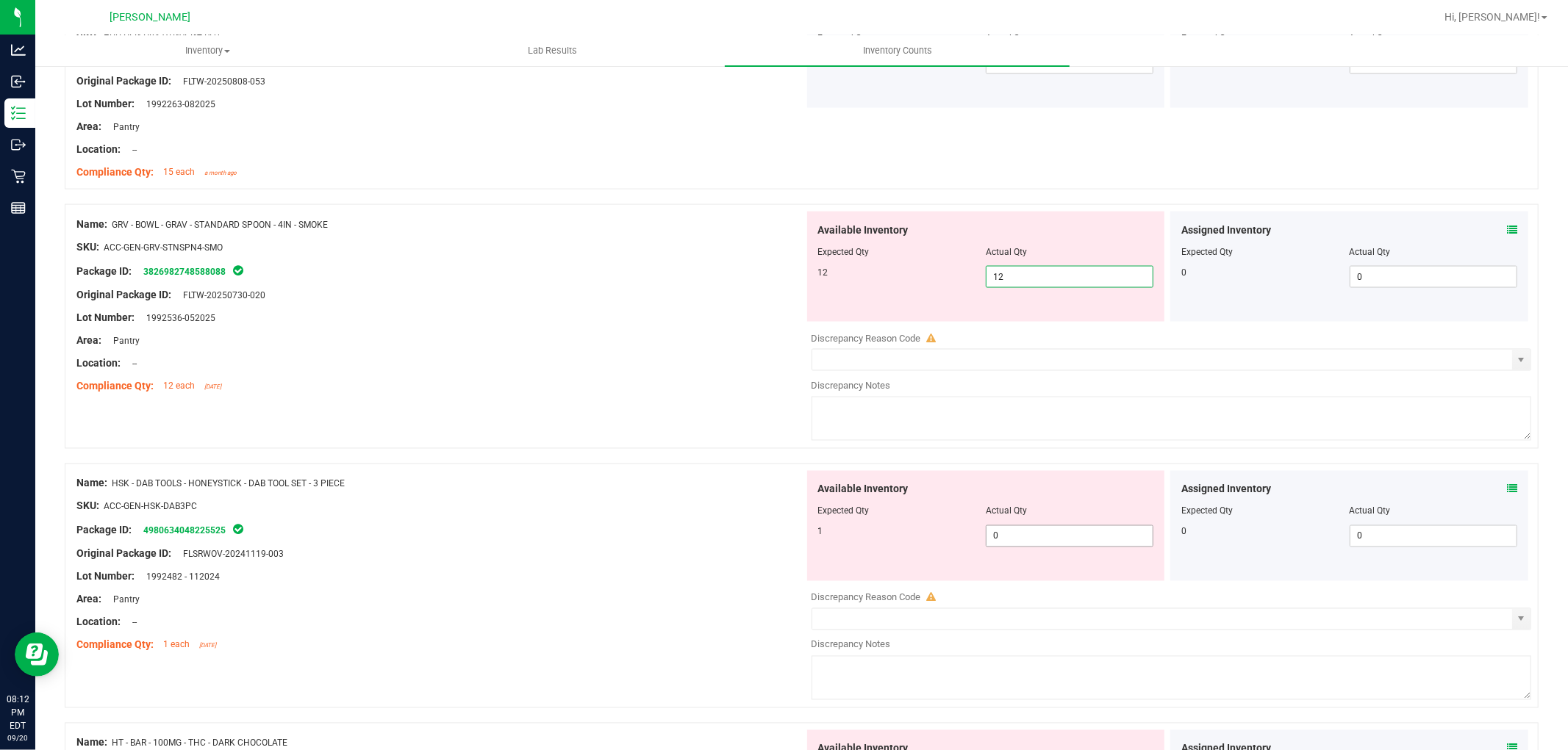
click at [1039, 538] on div "Available Inventory Expected Qty Actual Qty 1 0 0" at bounding box center [1167, 588] width 728 height 233
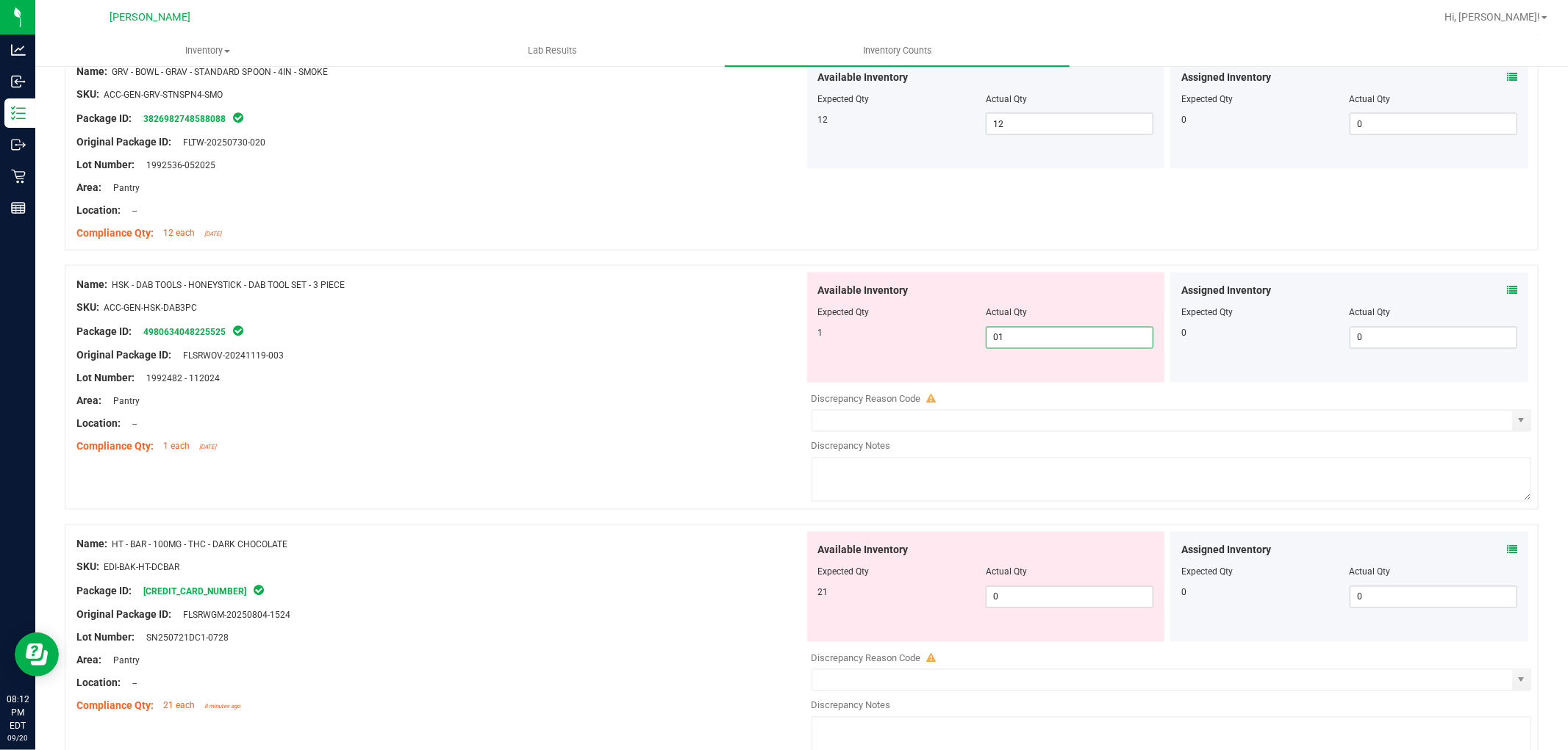
scroll to position [2286, 0]
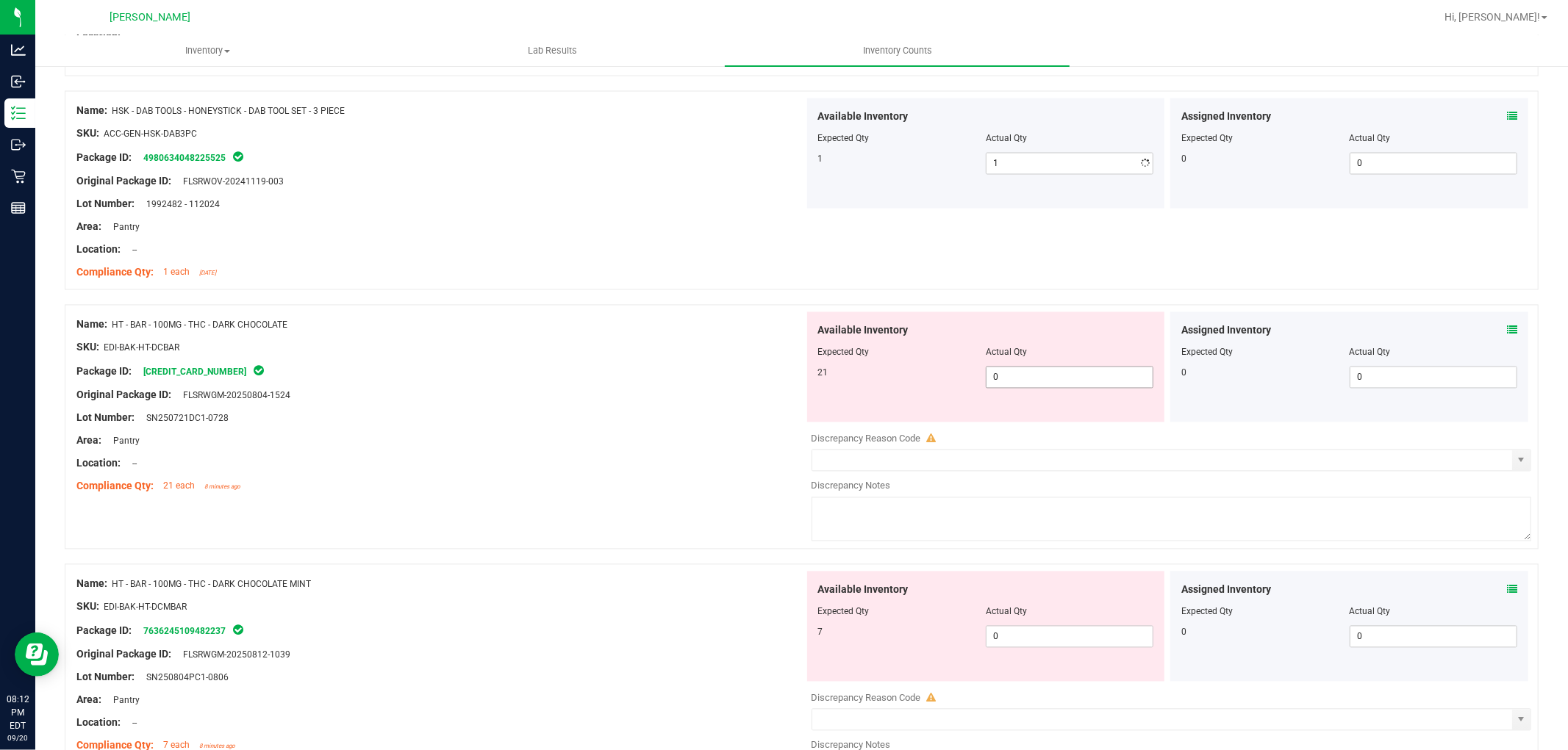
click at [1014, 432] on div "Available Inventory Expected Qty Actual Qty 21 0 02" at bounding box center [1167, 429] width 728 height 233
click at [1014, 645] on div "Available Inventory Expected Qty Actual Qty 7 0 0" at bounding box center [1167, 688] width 728 height 233
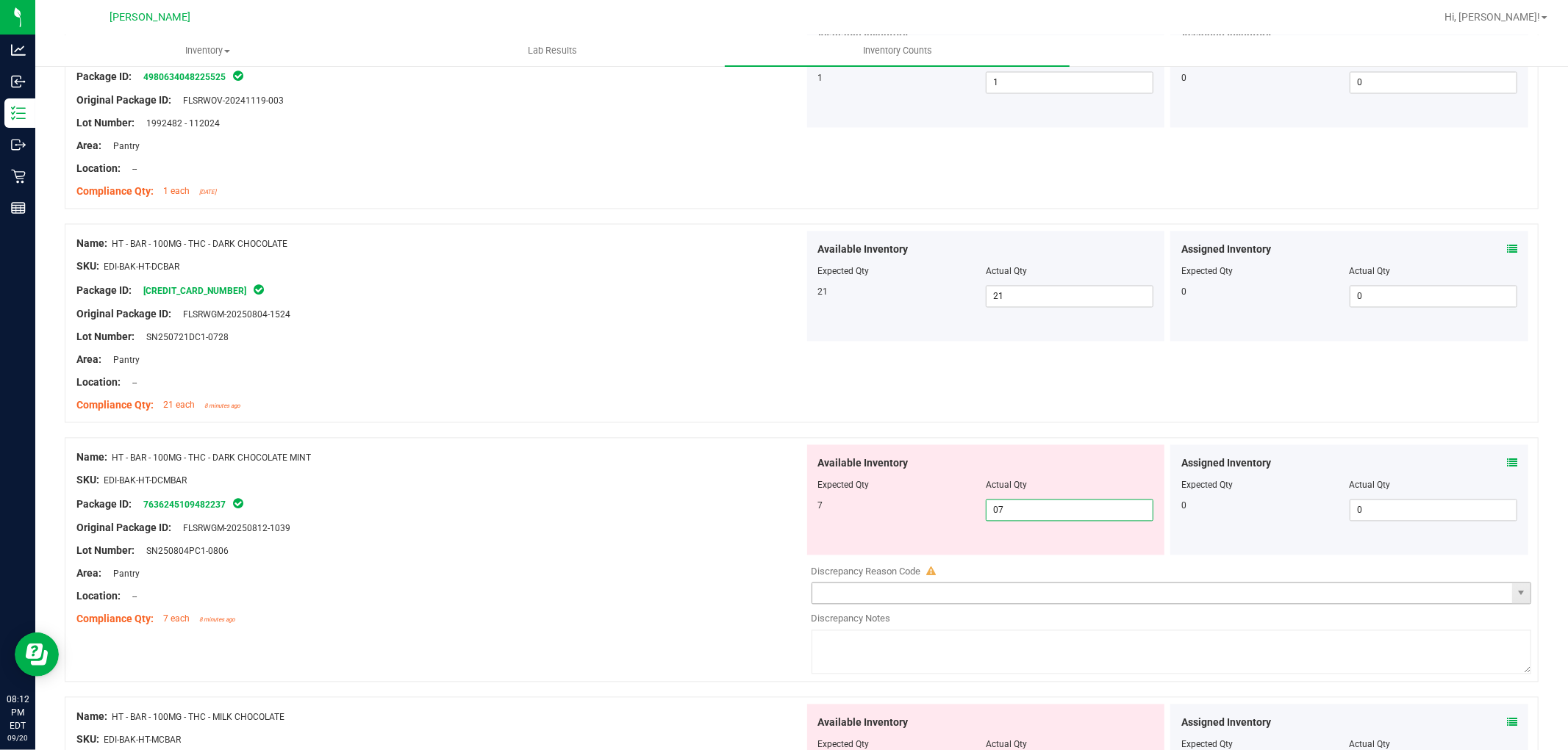
scroll to position [2531, 0]
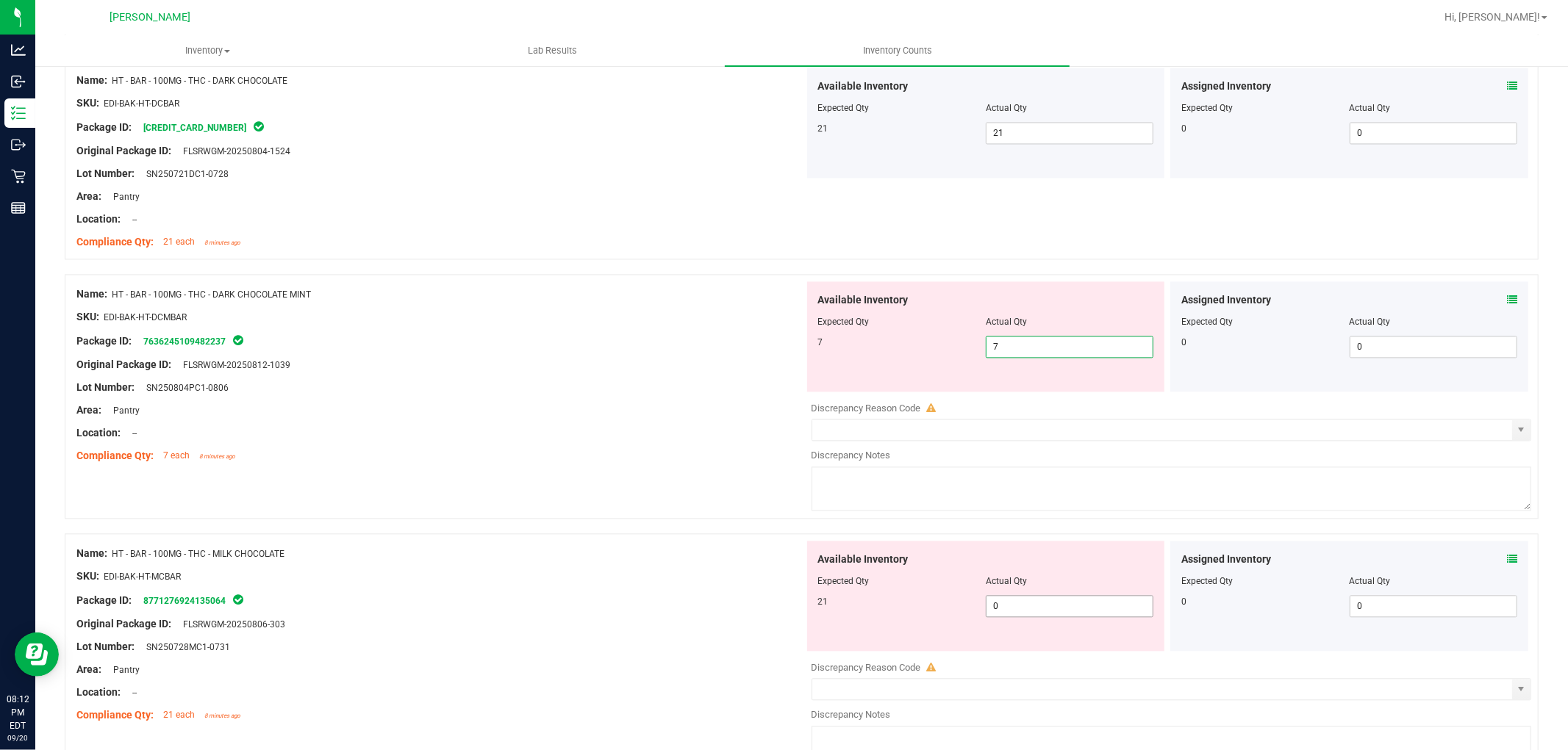
click at [990, 606] on div "Available Inventory Expected Qty Actual Qty 21 0 0" at bounding box center [1167, 657] width 728 height 233
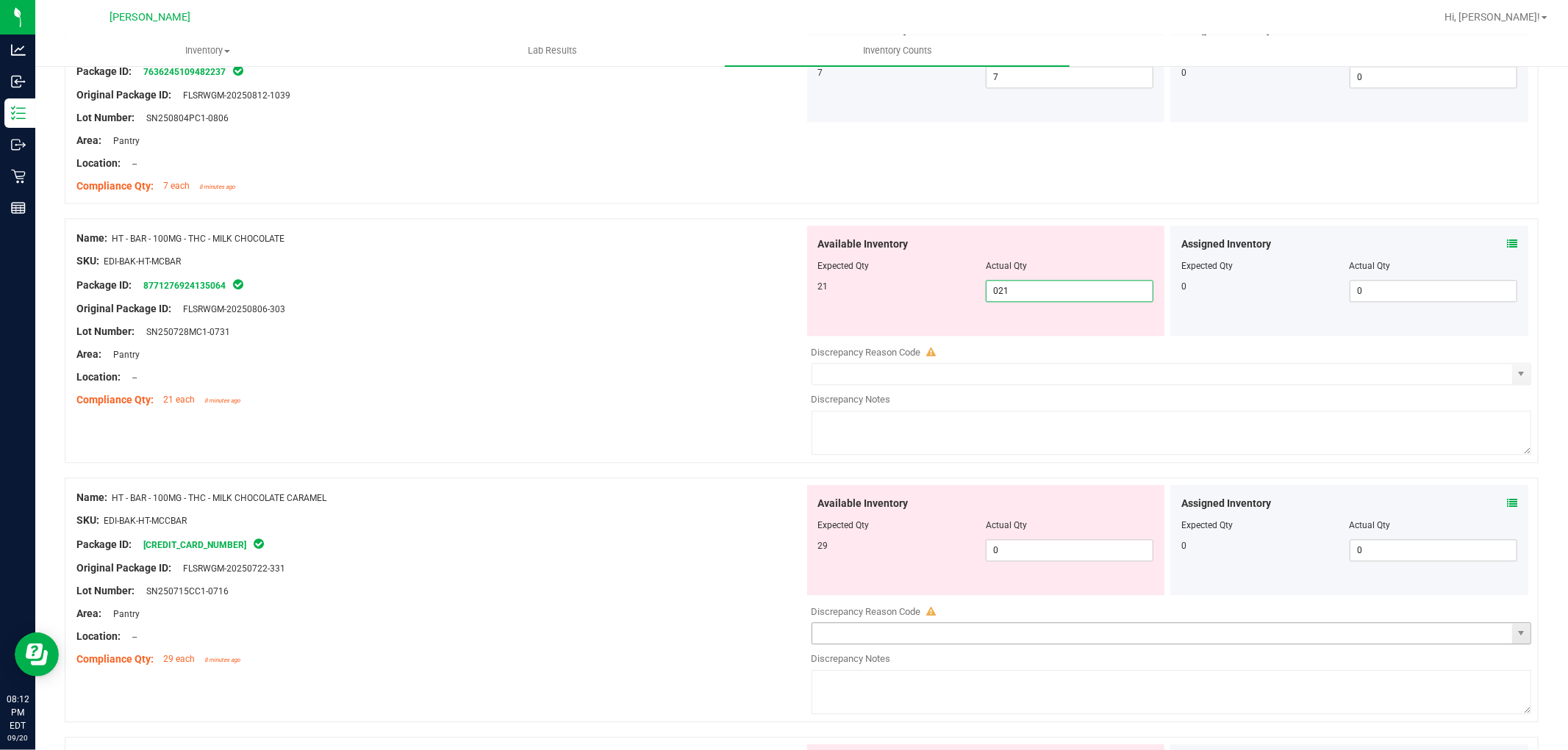
scroll to position [2939, 0]
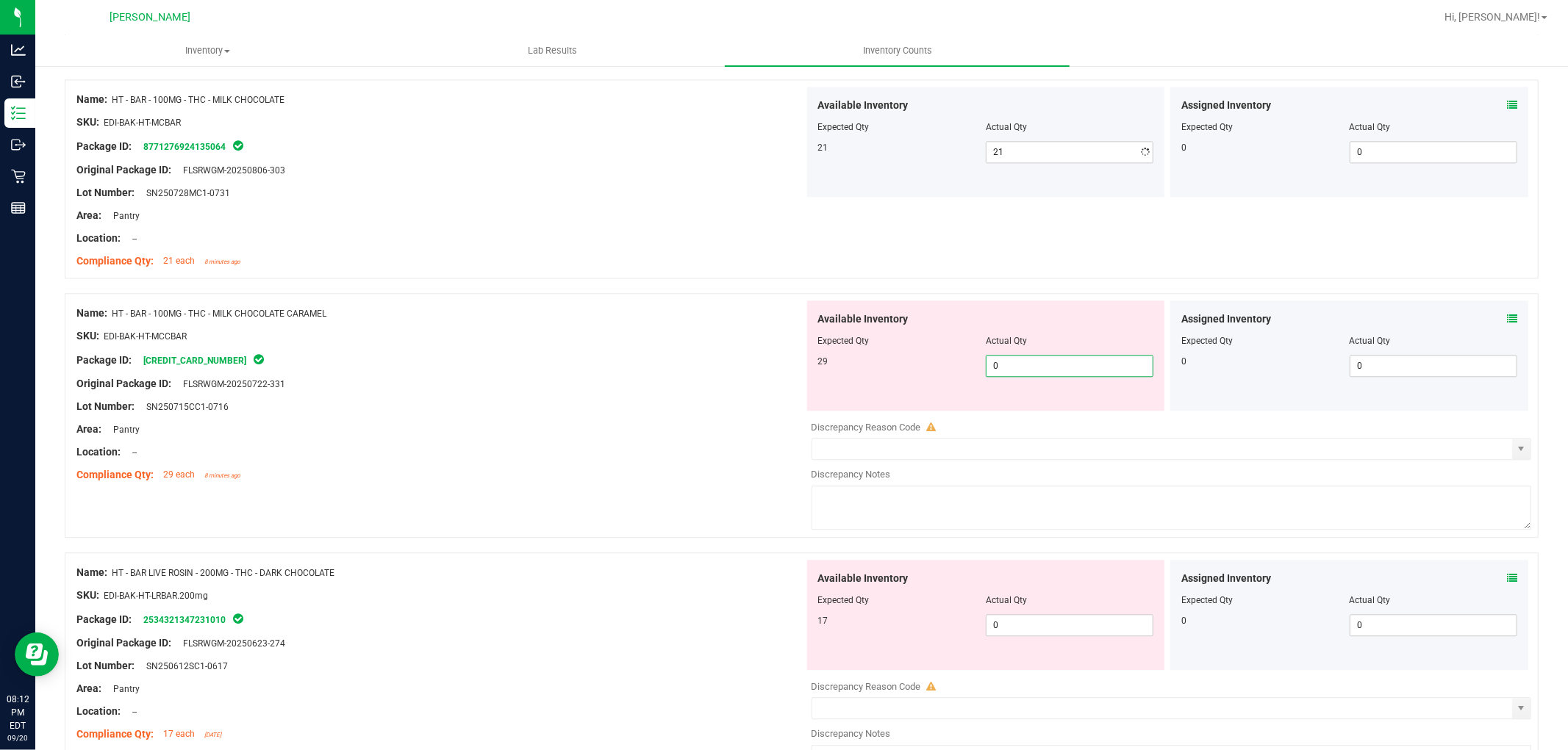
click at [1083, 420] on div "Available Inventory Expected Qty Actual Qty 29 0 0" at bounding box center [1167, 417] width 728 height 233
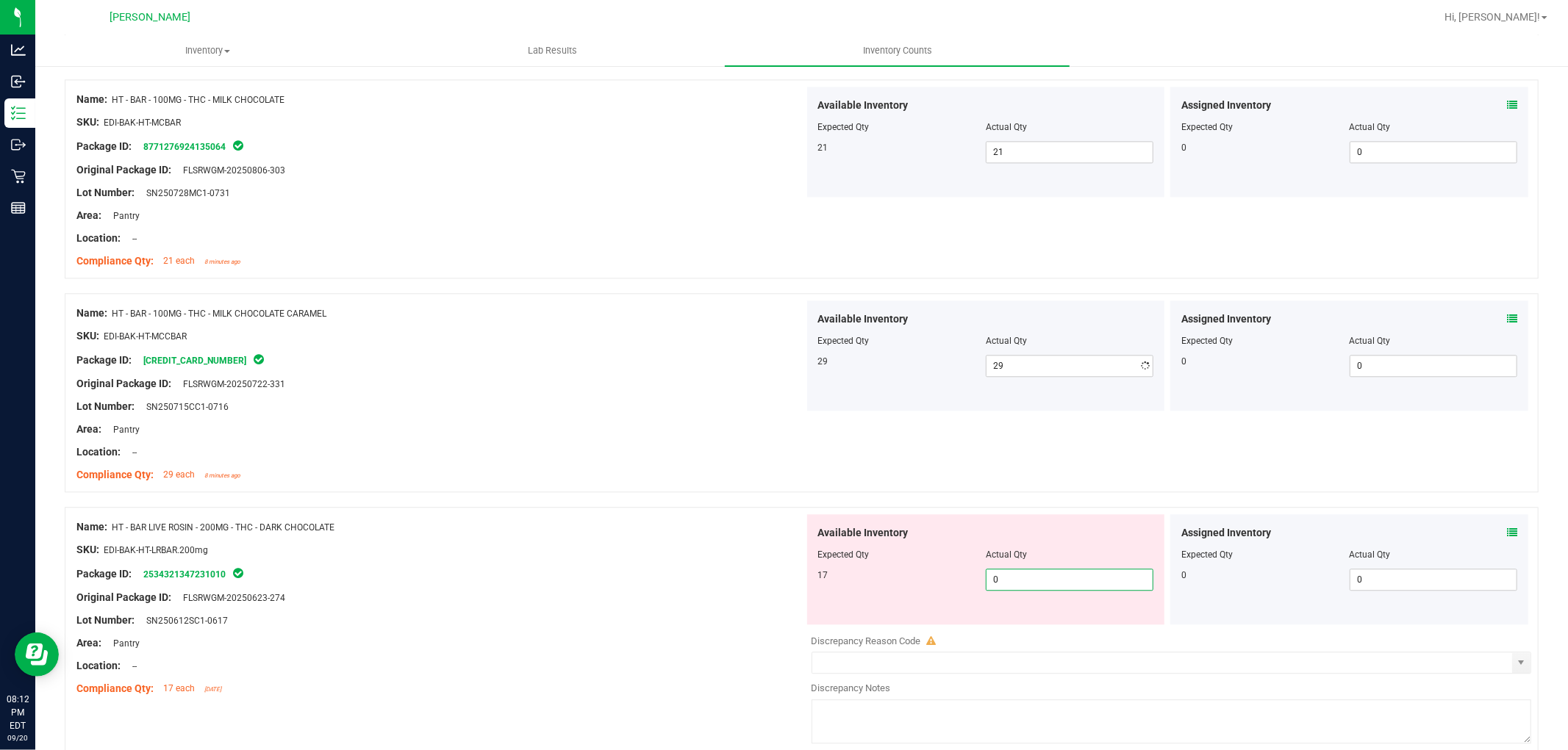
click at [1049, 635] on div "Available Inventory Expected Qty Actual Qty 17 0 0" at bounding box center [1167, 631] width 728 height 233
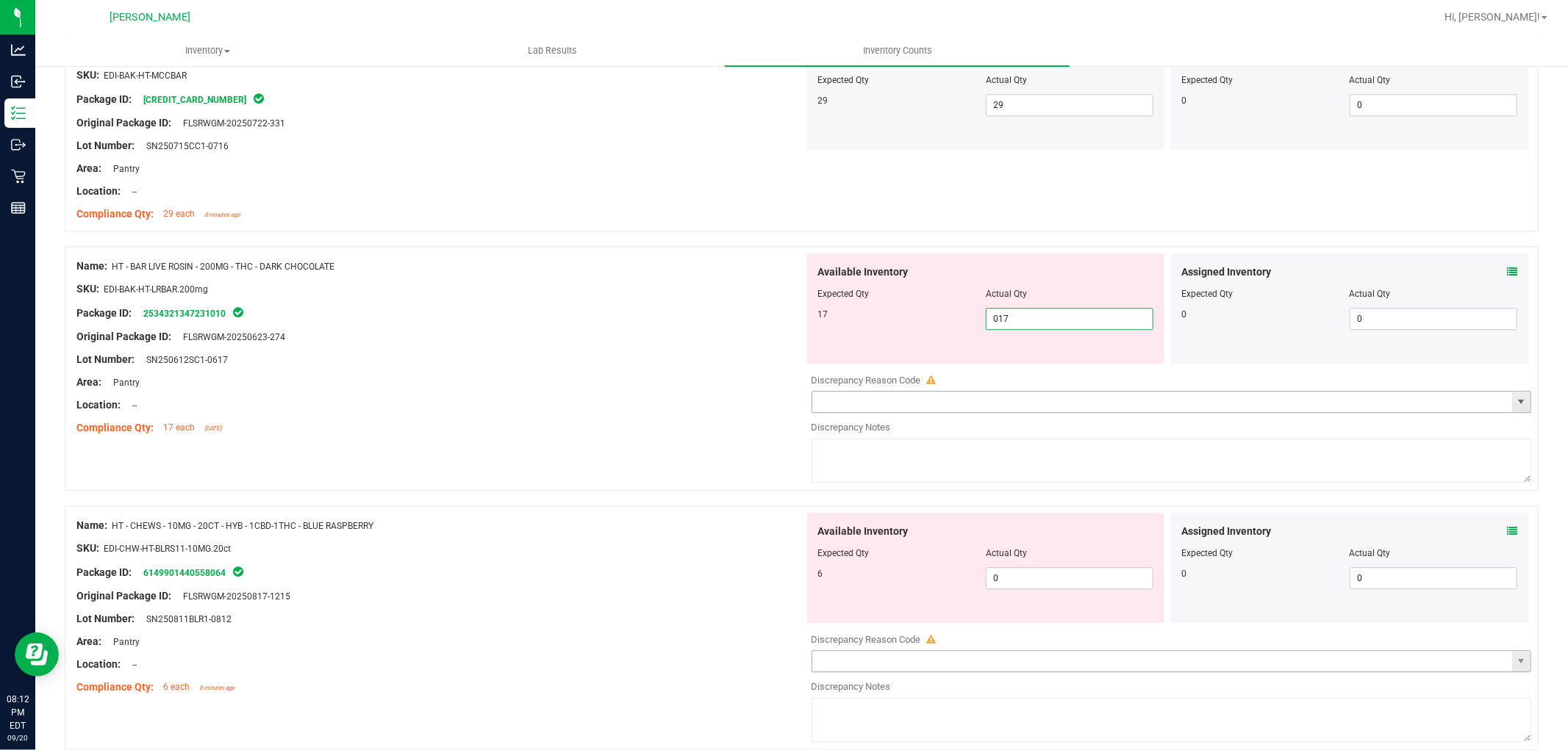
scroll to position [3348, 0]
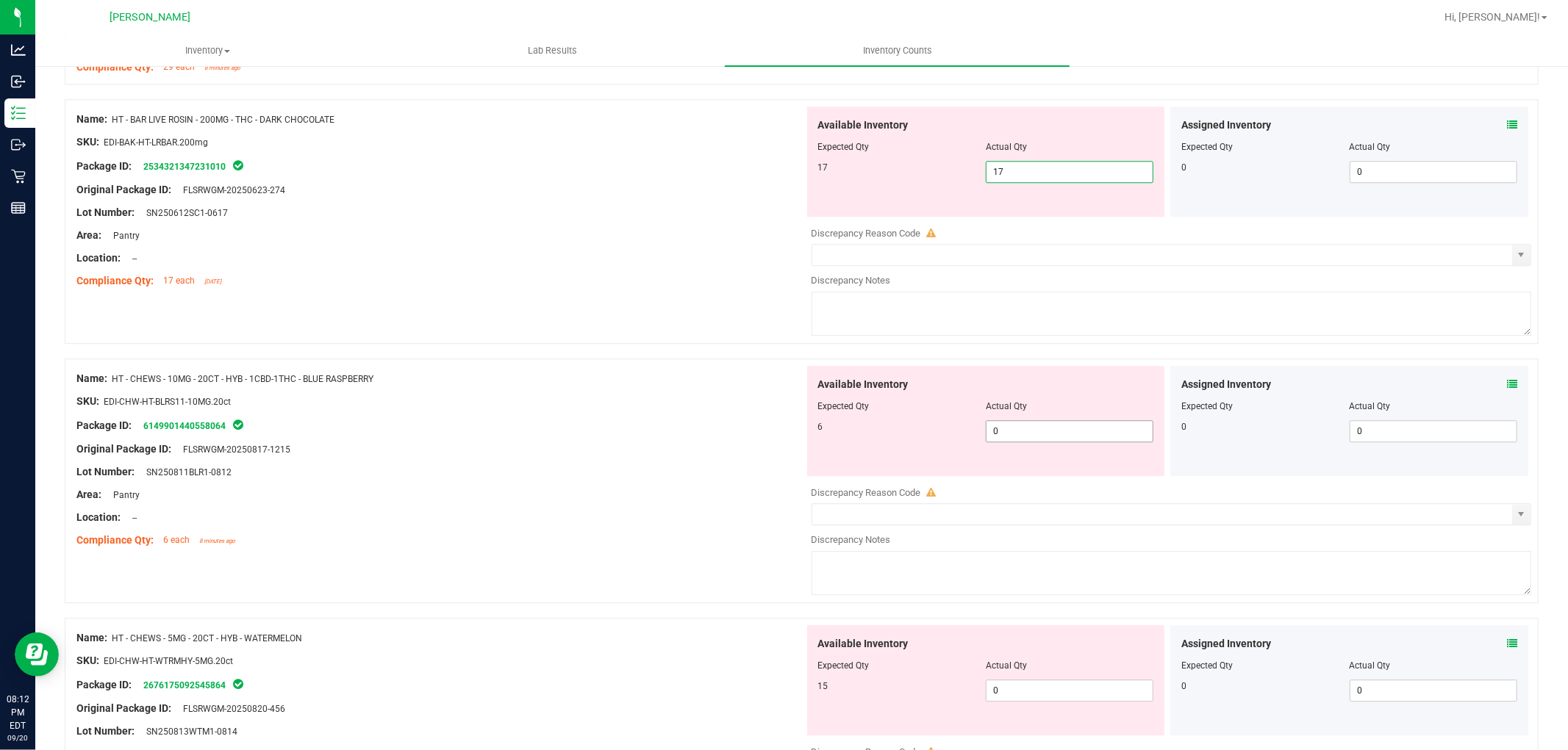
click at [1039, 441] on div "Available Inventory Expected Qty Actual Qty 6 0 0" at bounding box center [1167, 482] width 728 height 233
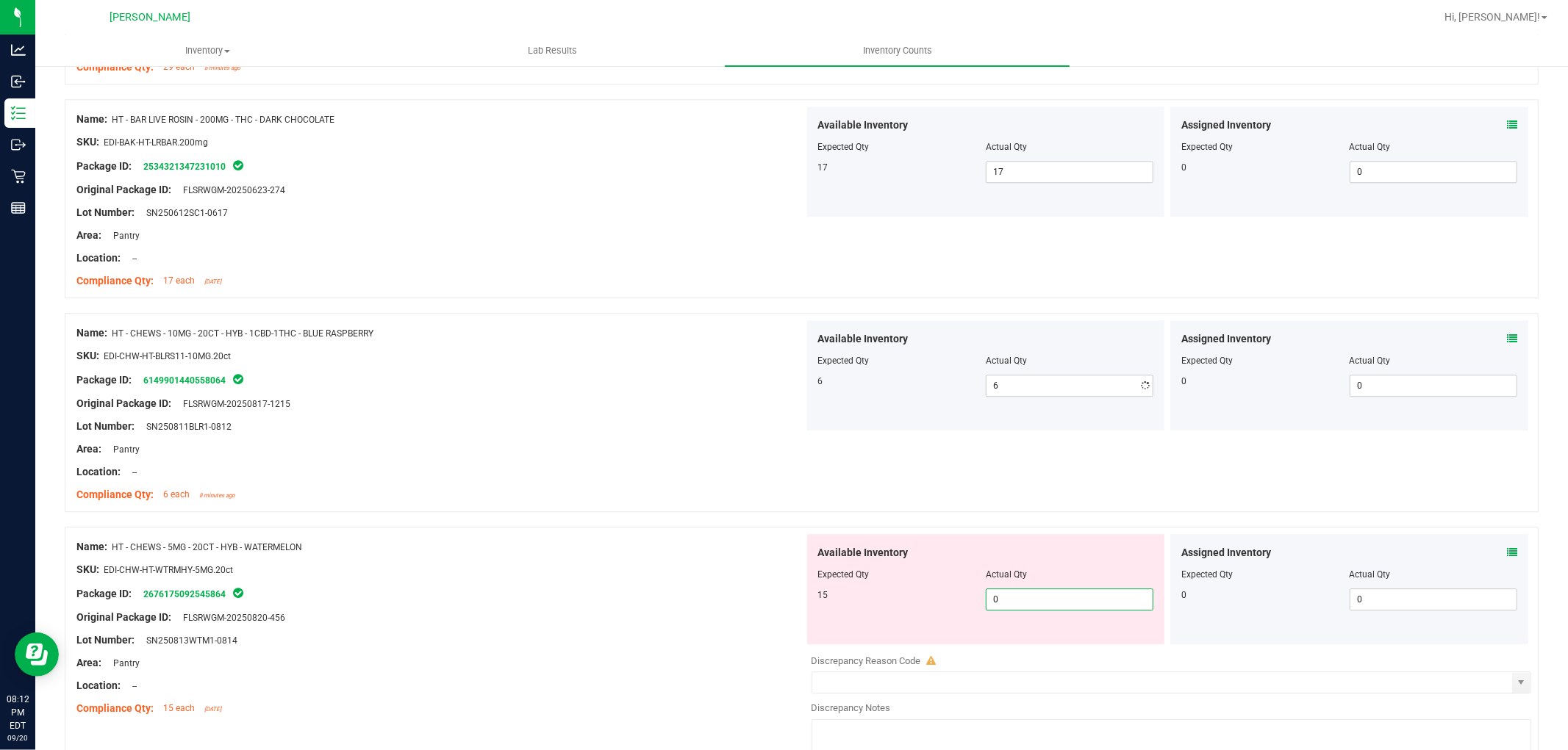
click at [1048, 639] on div "Available Inventory Expected Qty Actual Qty 15 0 0" at bounding box center [987, 589] width 358 height 110
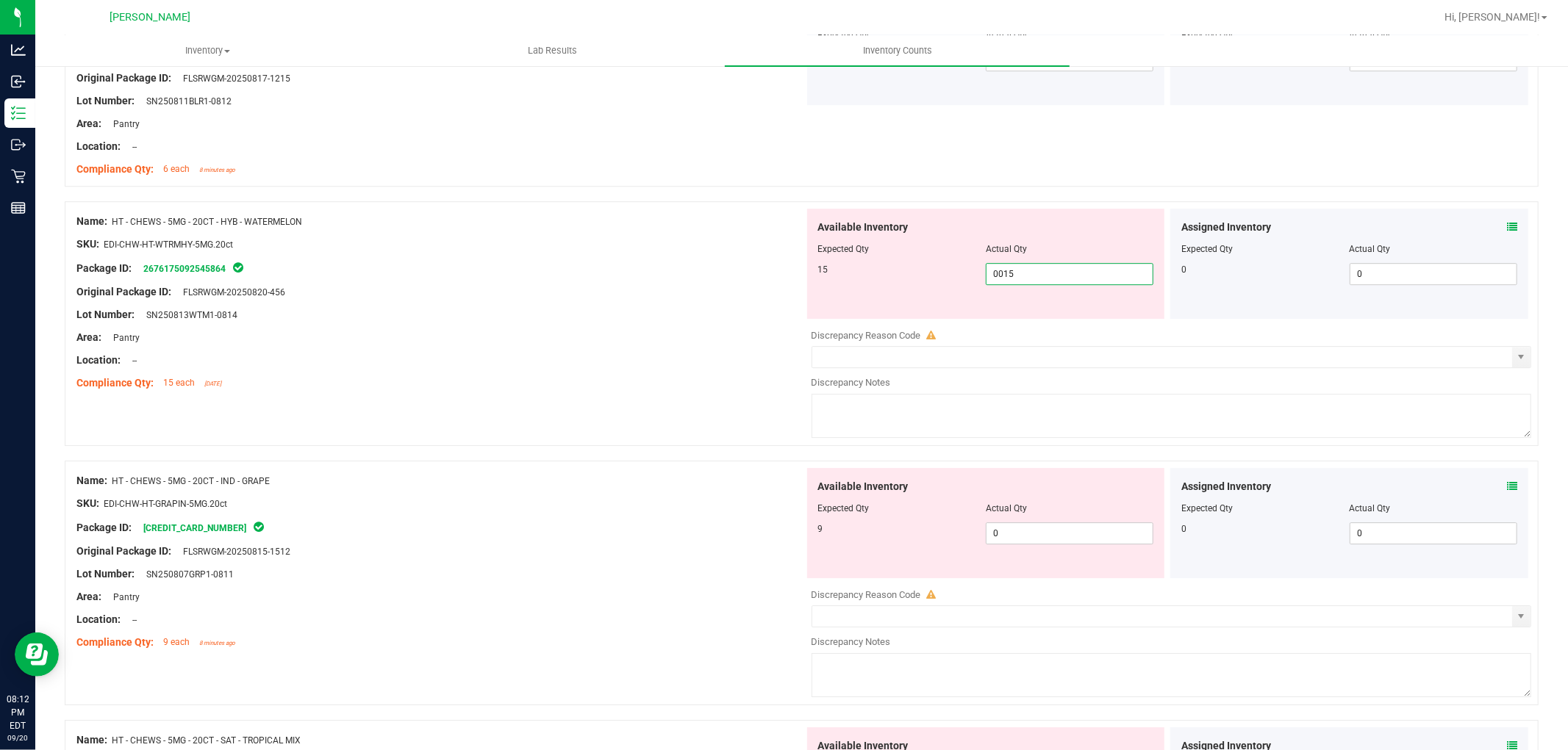
scroll to position [3674, 0]
click at [1048, 528] on div "Available Inventory Expected Qty Actual Qty 9 0 0" at bounding box center [987, 521] width 358 height 110
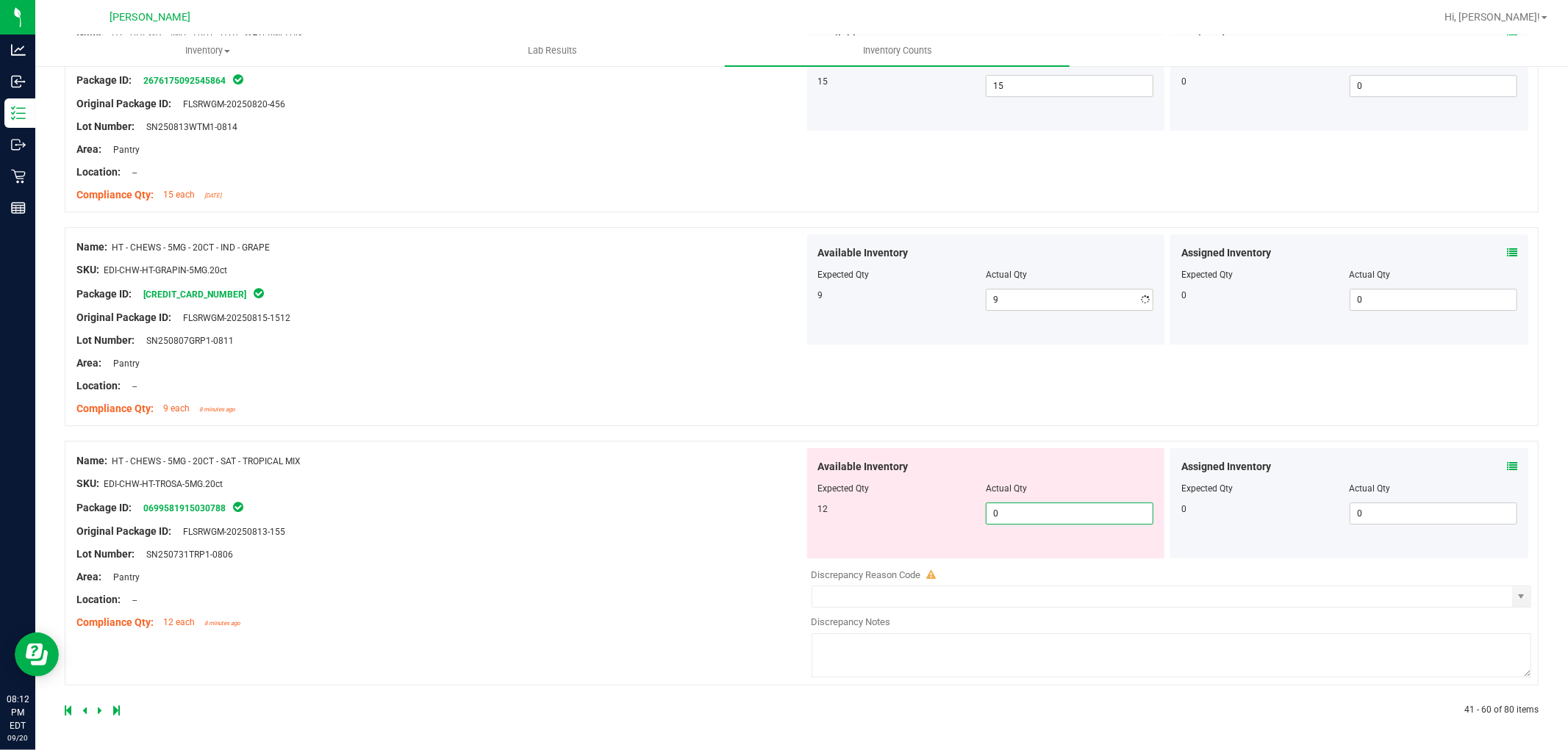
click at [1086, 519] on span "0 0" at bounding box center [1070, 514] width 168 height 22
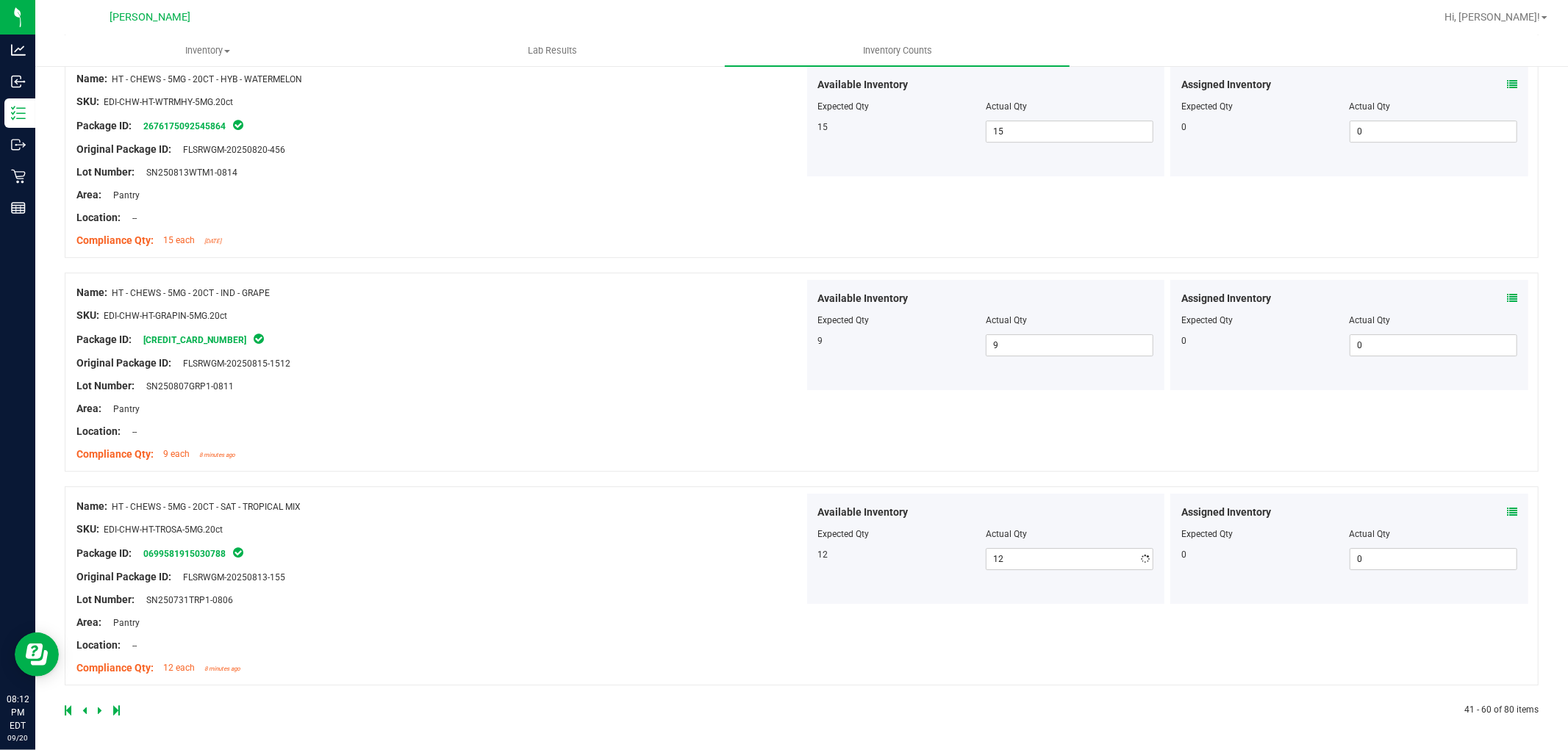
drag, startPoint x: 561, startPoint y: 602, endPoint x: 603, endPoint y: 636, distance: 54.0
click at [563, 602] on div "Name: HT - CHEWS - 5MG - 20CT - SAT - TROPICAL MIX SKU: EDI-CHW-HT-TROSA-5MG.20…" at bounding box center [440, 587] width 728 height 187
click at [98, 710] on icon at bounding box center [100, 711] width 5 height 9
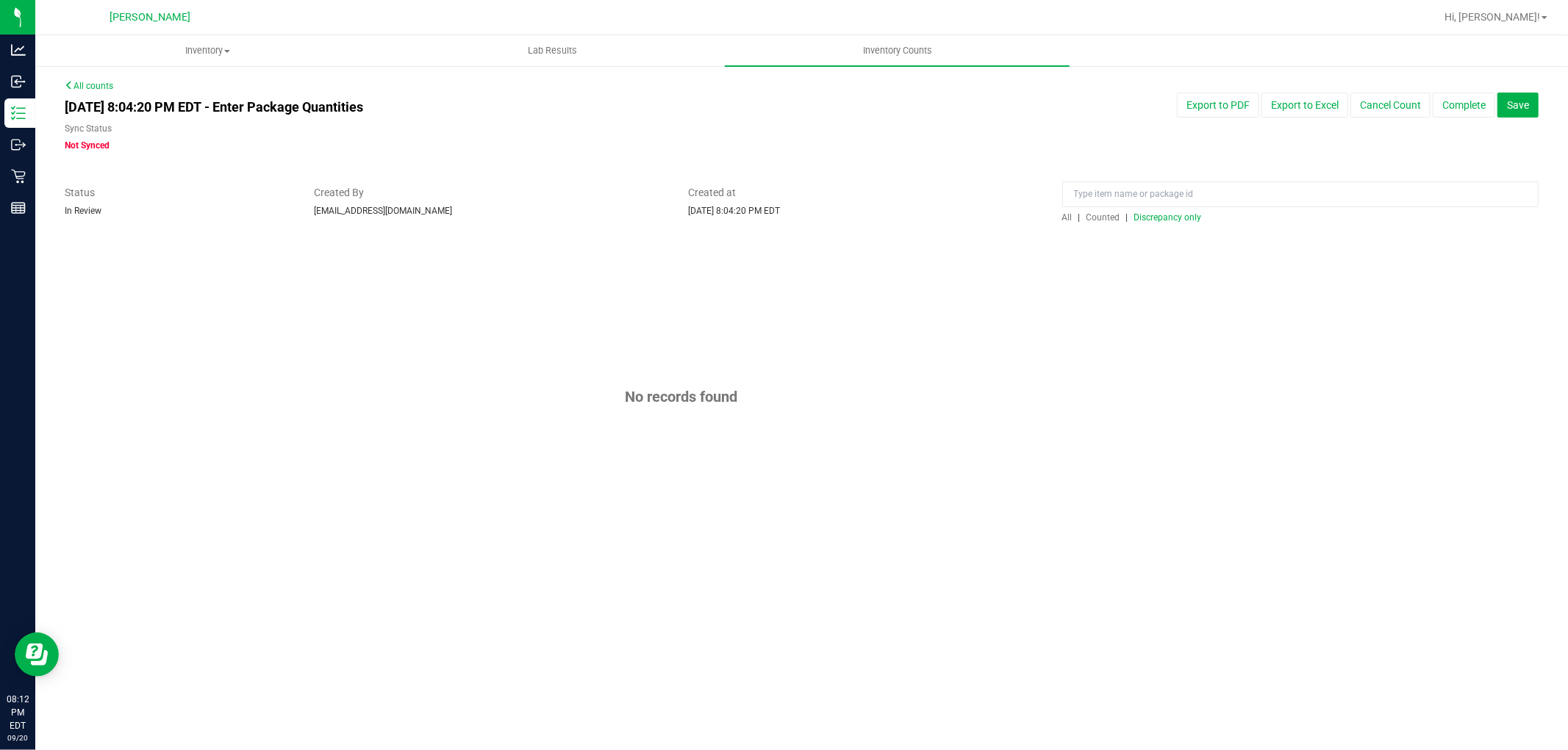
click at [1067, 216] on span "All" at bounding box center [1067, 217] width 10 height 10
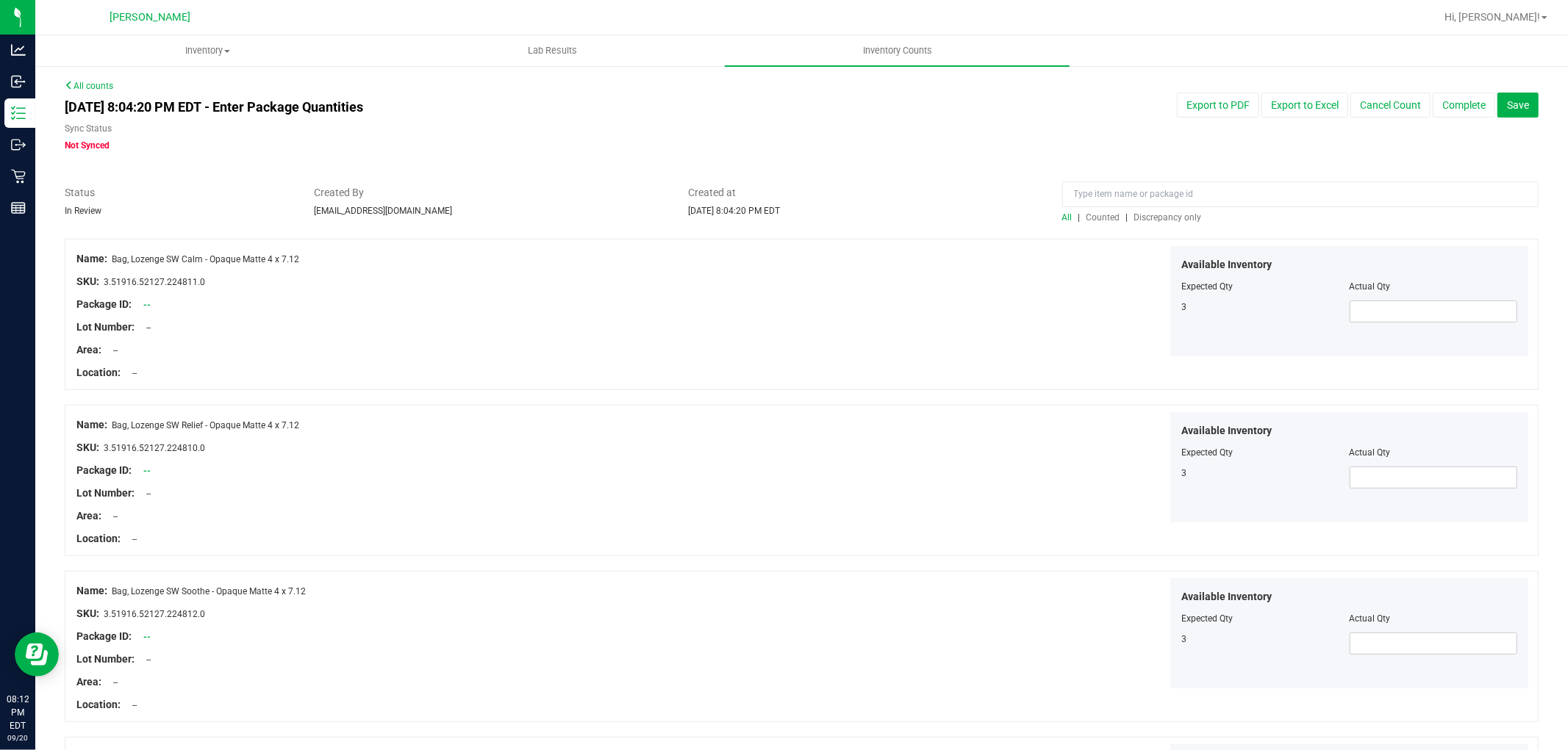
click at [1143, 223] on div "All | Counted | Discrepancy only" at bounding box center [1300, 218] width 476 height 13
click at [1158, 207] on input at bounding box center [1300, 195] width 476 height 26
click at [1158, 219] on span "Discrepancy only" at bounding box center [1167, 217] width 67 height 10
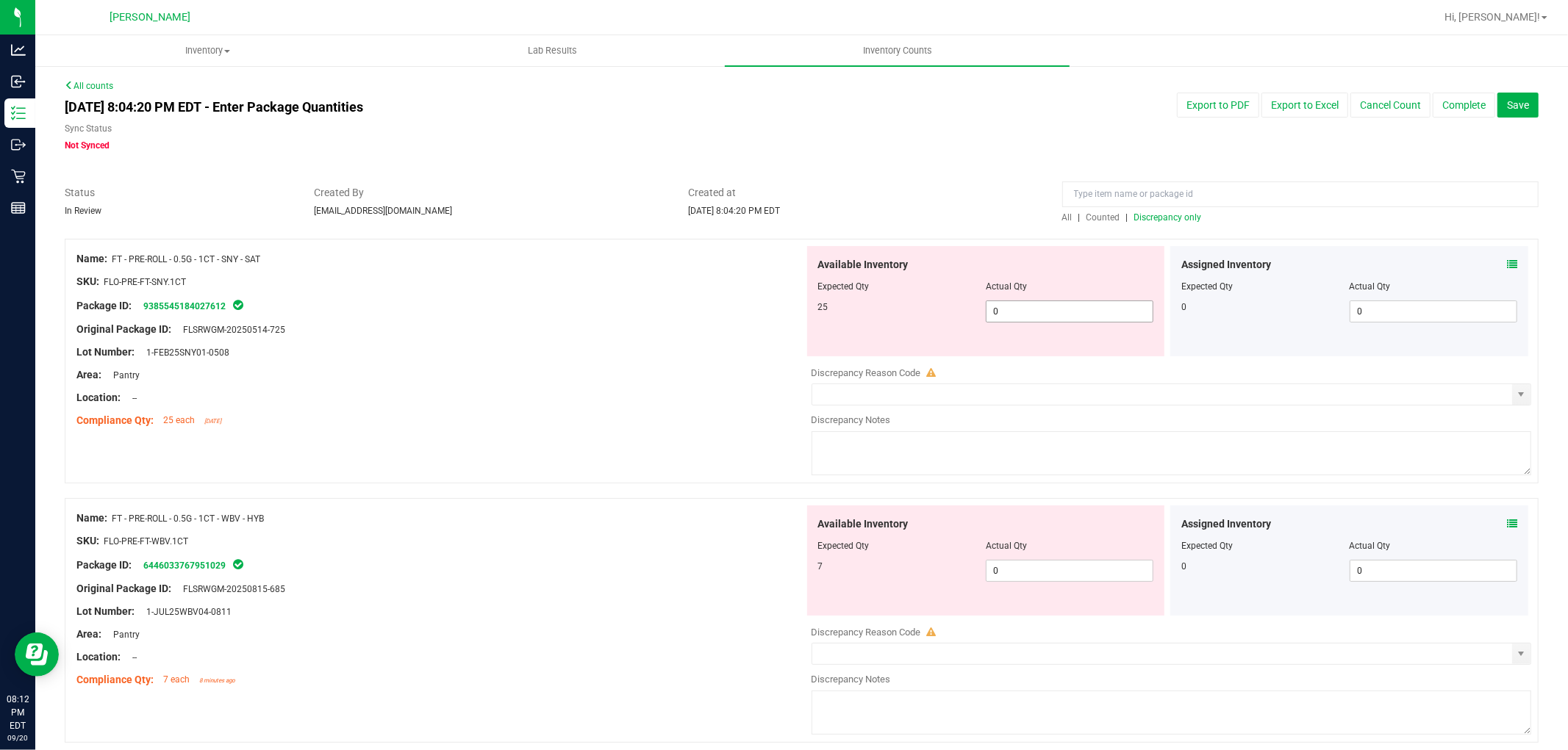
click at [1071, 313] on span "0 0" at bounding box center [1070, 312] width 168 height 22
click at [1029, 577] on div "Available Inventory Expected Qty Actual Qty 7 0 0" at bounding box center [1167, 622] width 728 height 233
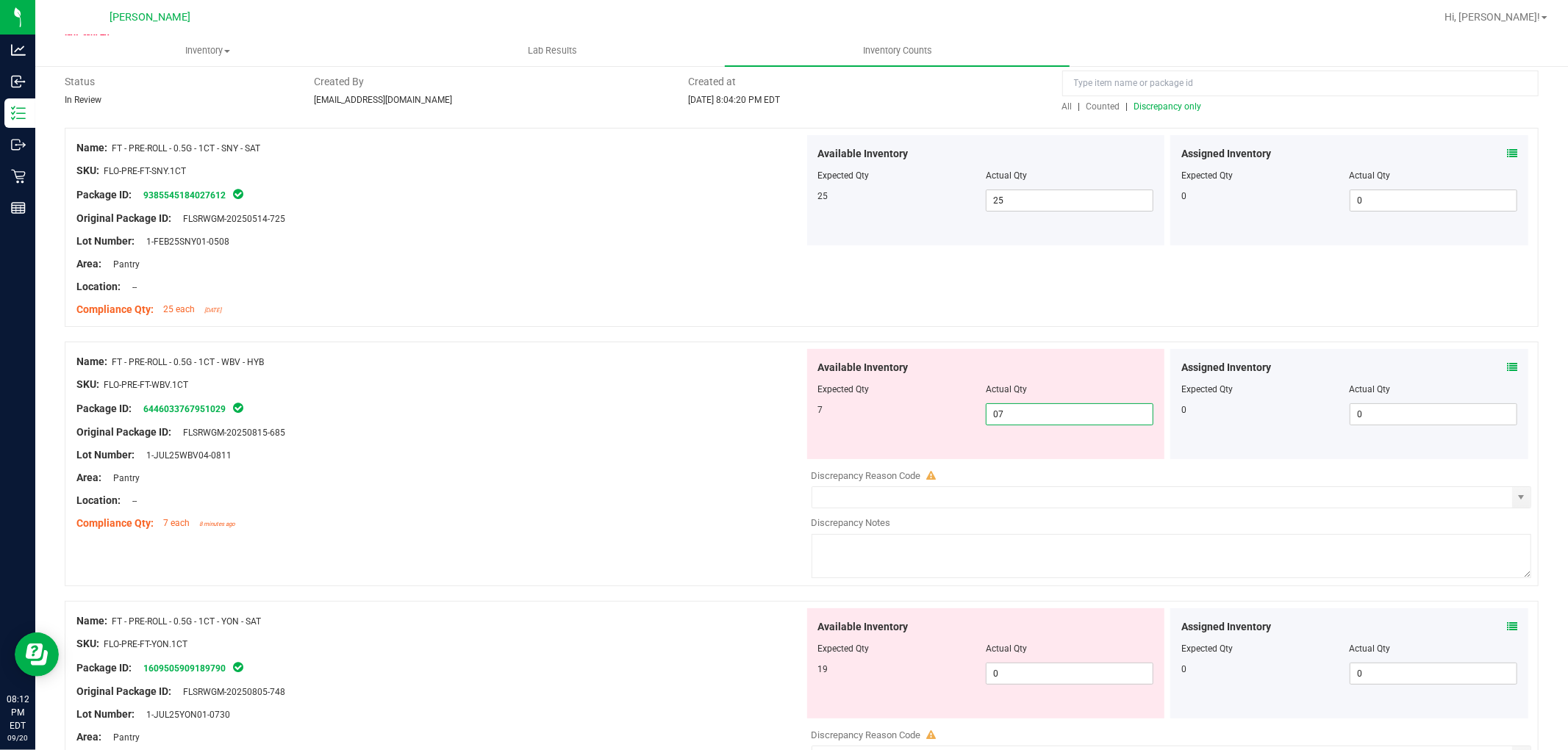
scroll to position [327, 0]
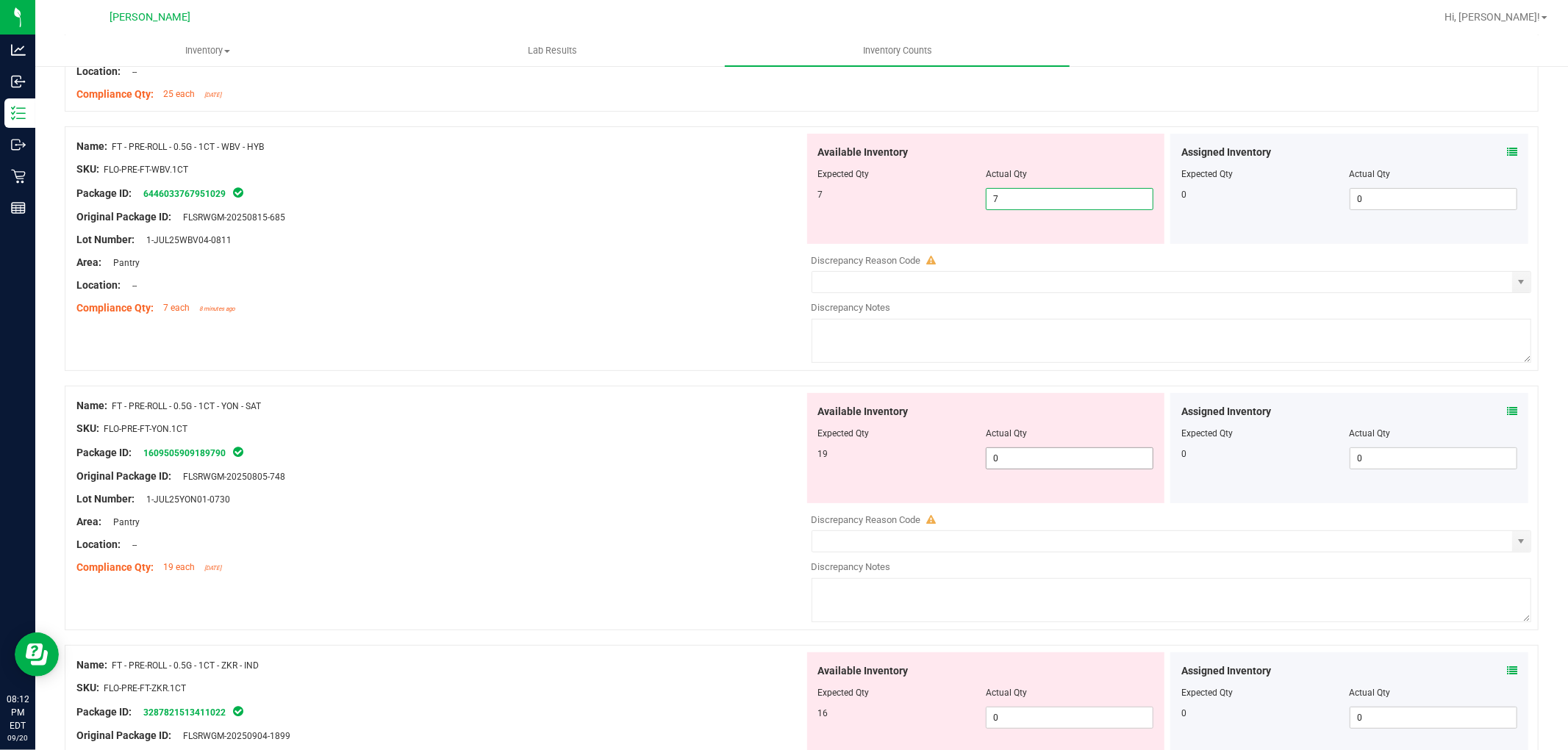
click at [1048, 459] on div "Available Inventory Expected Qty Actual Qty 19 0 0" at bounding box center [1167, 509] width 728 height 233
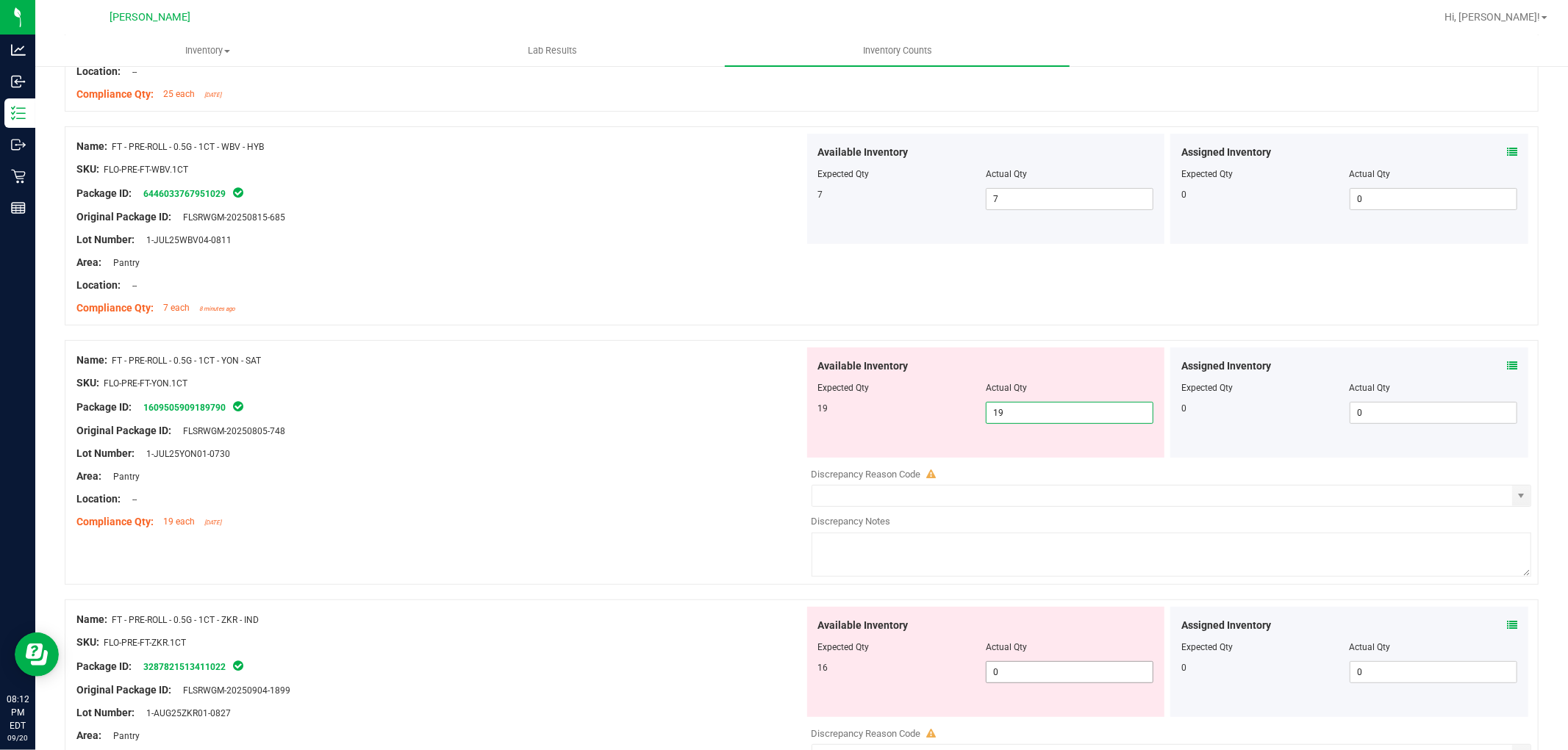
click at [1013, 673] on div "Available Inventory Expected Qty Actual Qty 16 0 0" at bounding box center [1167, 723] width 728 height 233
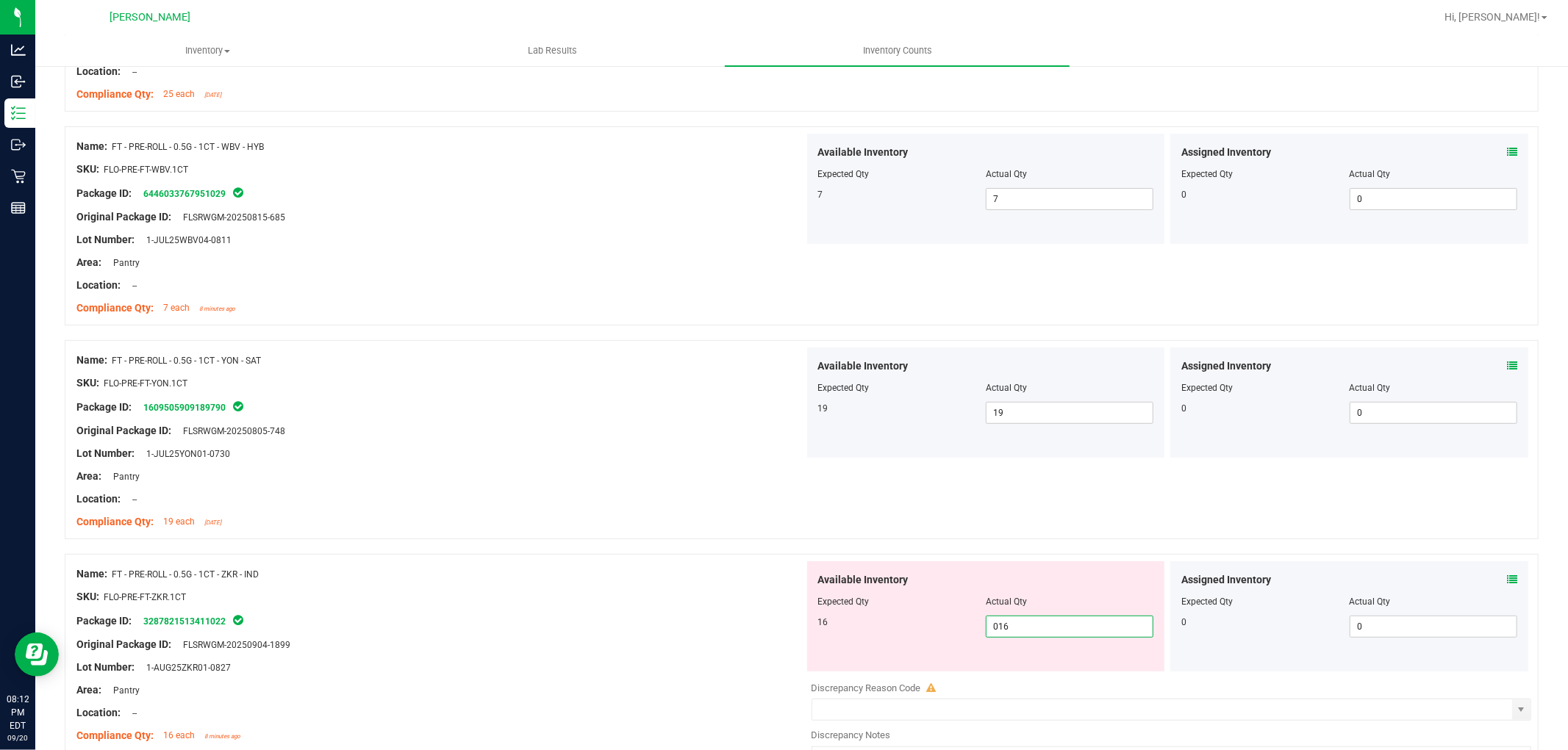
scroll to position [652, 0]
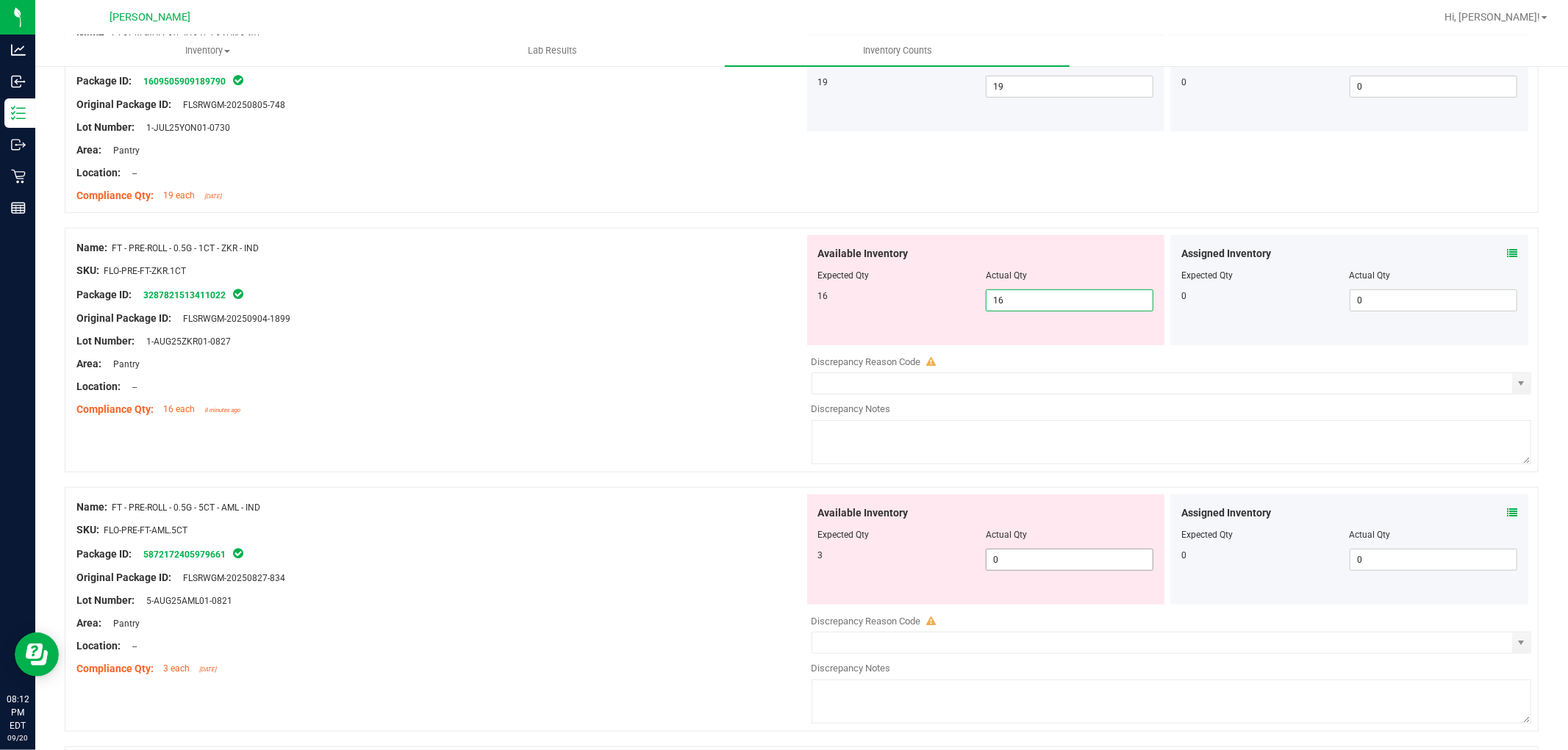
click at [1010, 564] on div "Available Inventory Expected Qty Actual Qty 3 0 0" at bounding box center [1167, 611] width 728 height 233
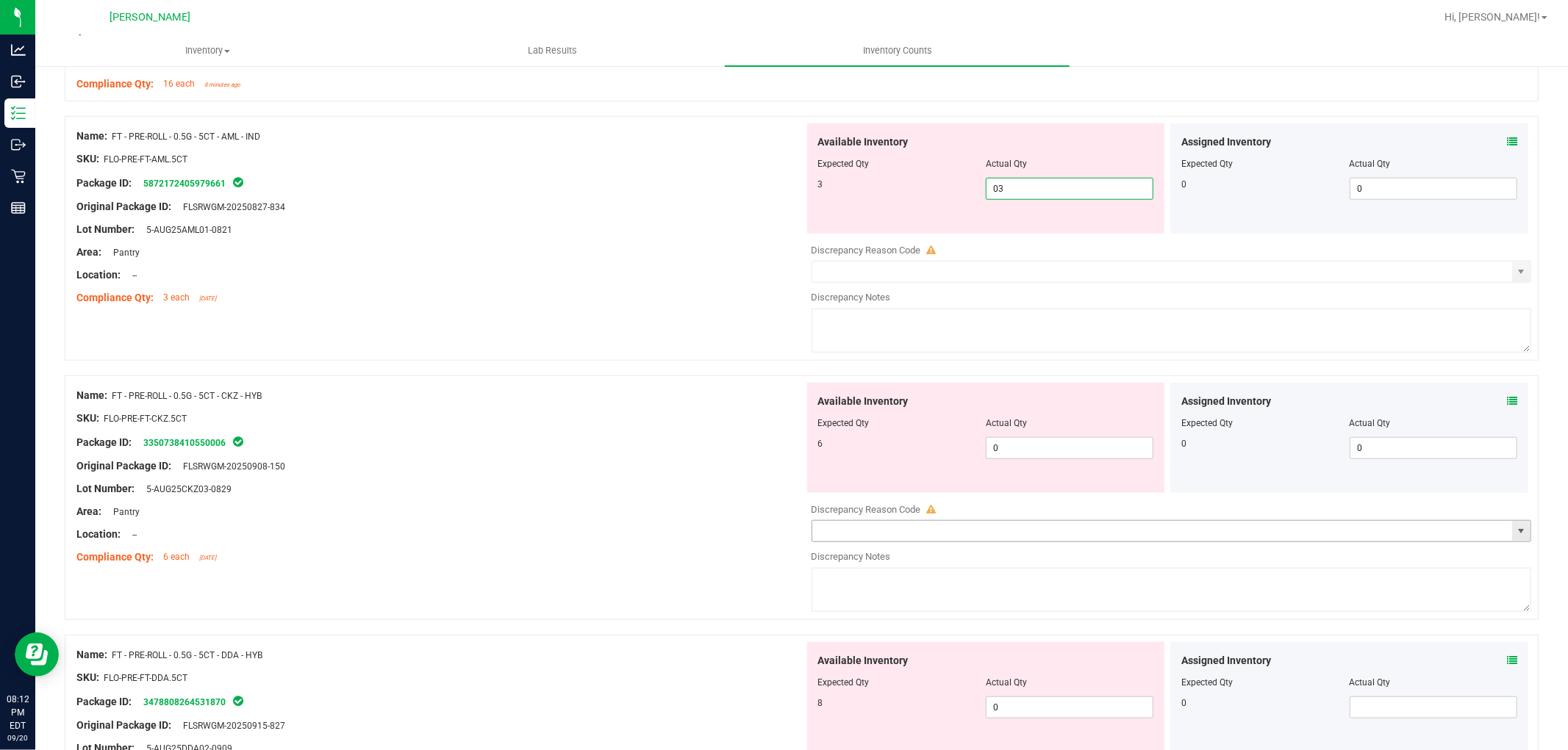
scroll to position [980, 0]
click at [1031, 435] on div "Available Inventory Expected Qty Actual Qty 6 0 0" at bounding box center [987, 435] width 358 height 110
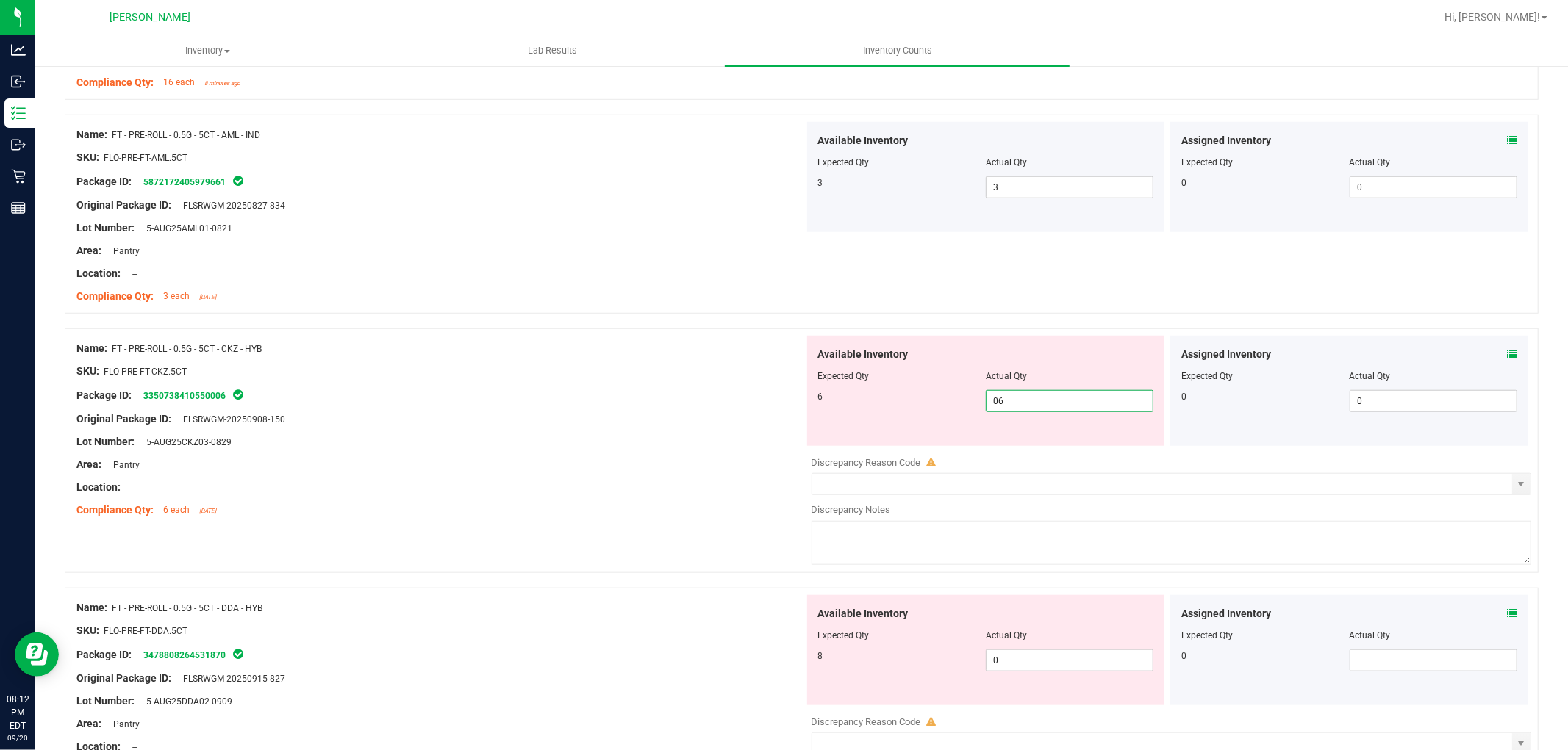
click at [1047, 407] on span "0 06" at bounding box center [1070, 401] width 168 height 22
click at [1027, 661] on div "Available Inventory Expected Qty Actual Qty 8 0 0" at bounding box center [1167, 711] width 728 height 233
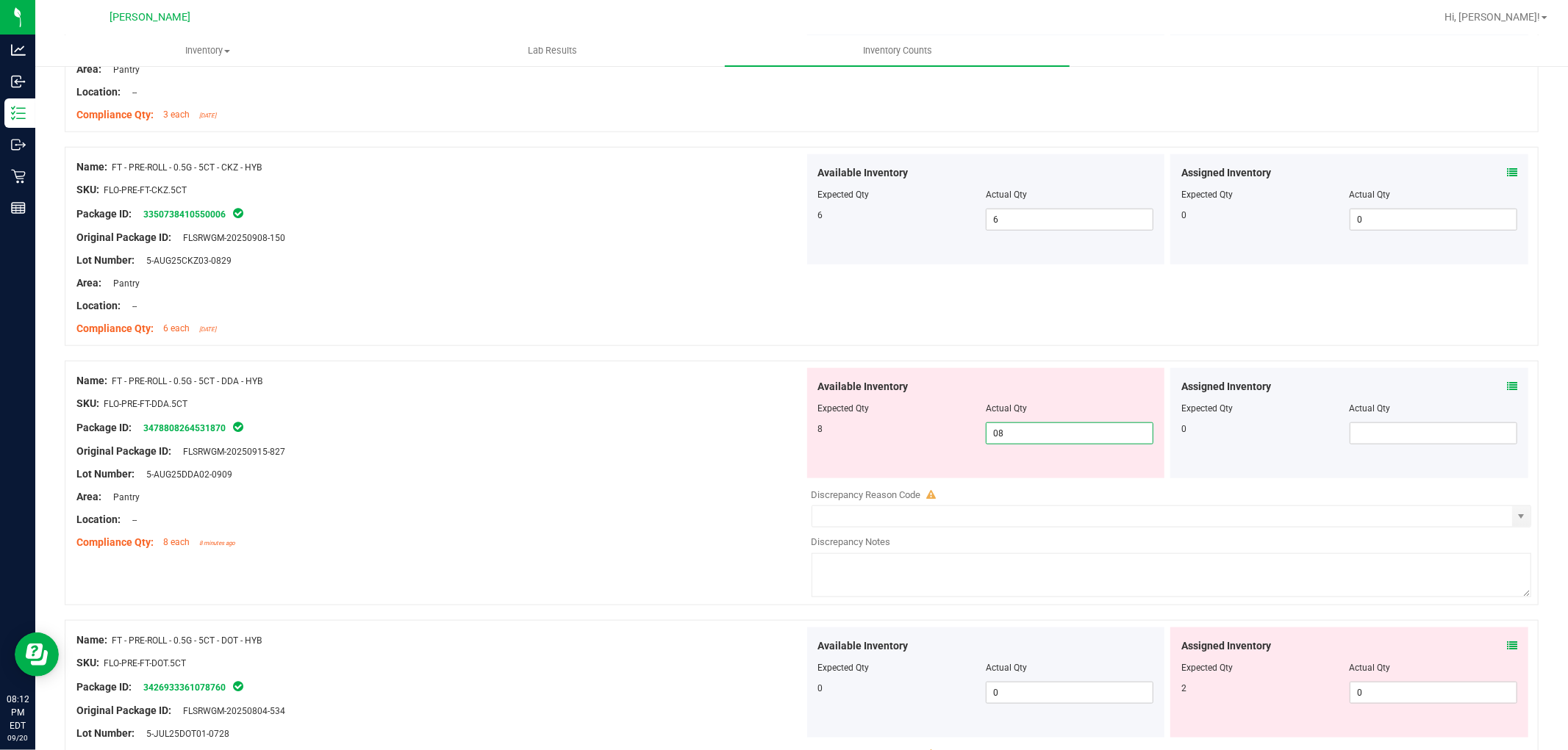
scroll to position [1387, 0]
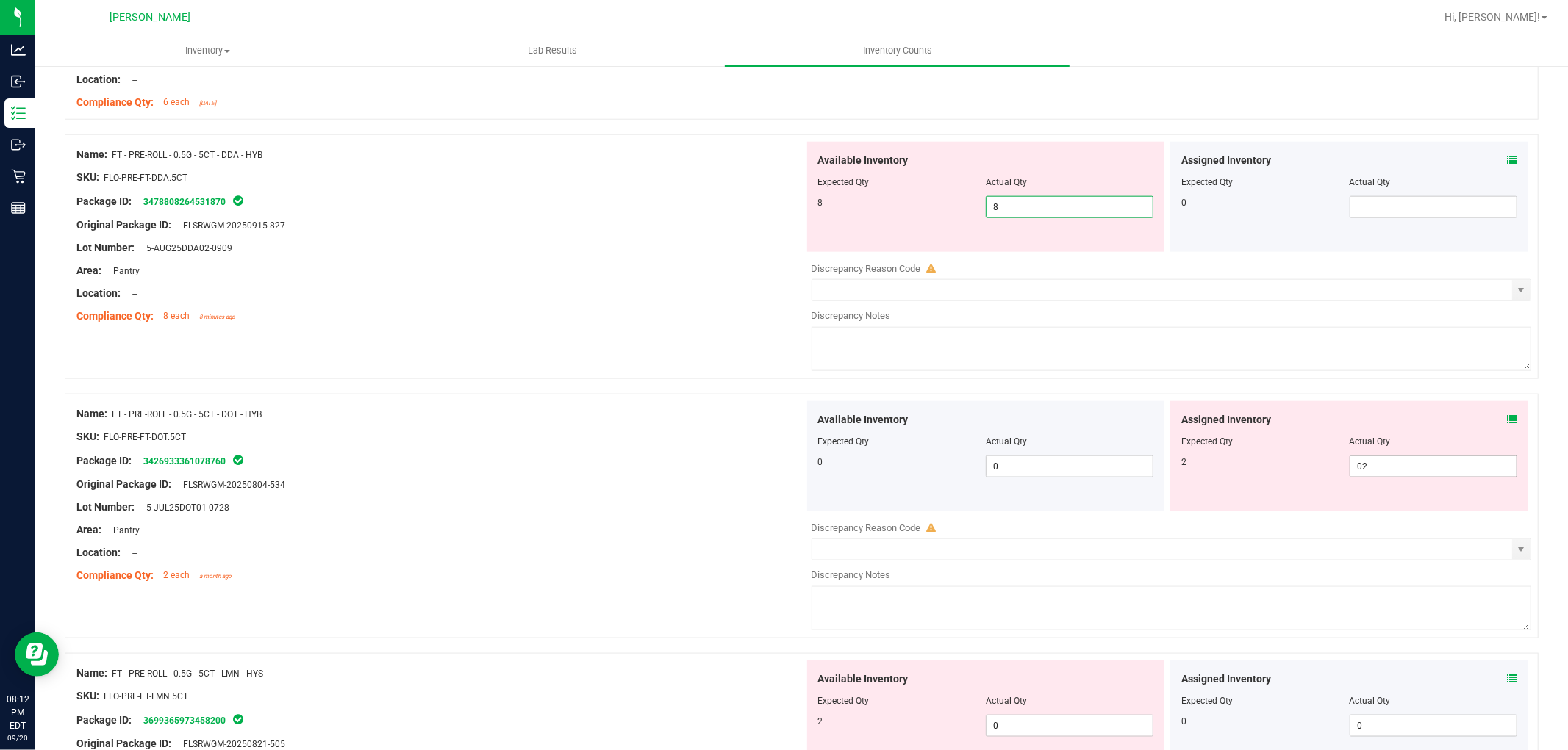
click at [1394, 464] on div "Assigned Inventory Expected Qty Actual Qty 2 02 0" at bounding box center [1349, 456] width 358 height 110
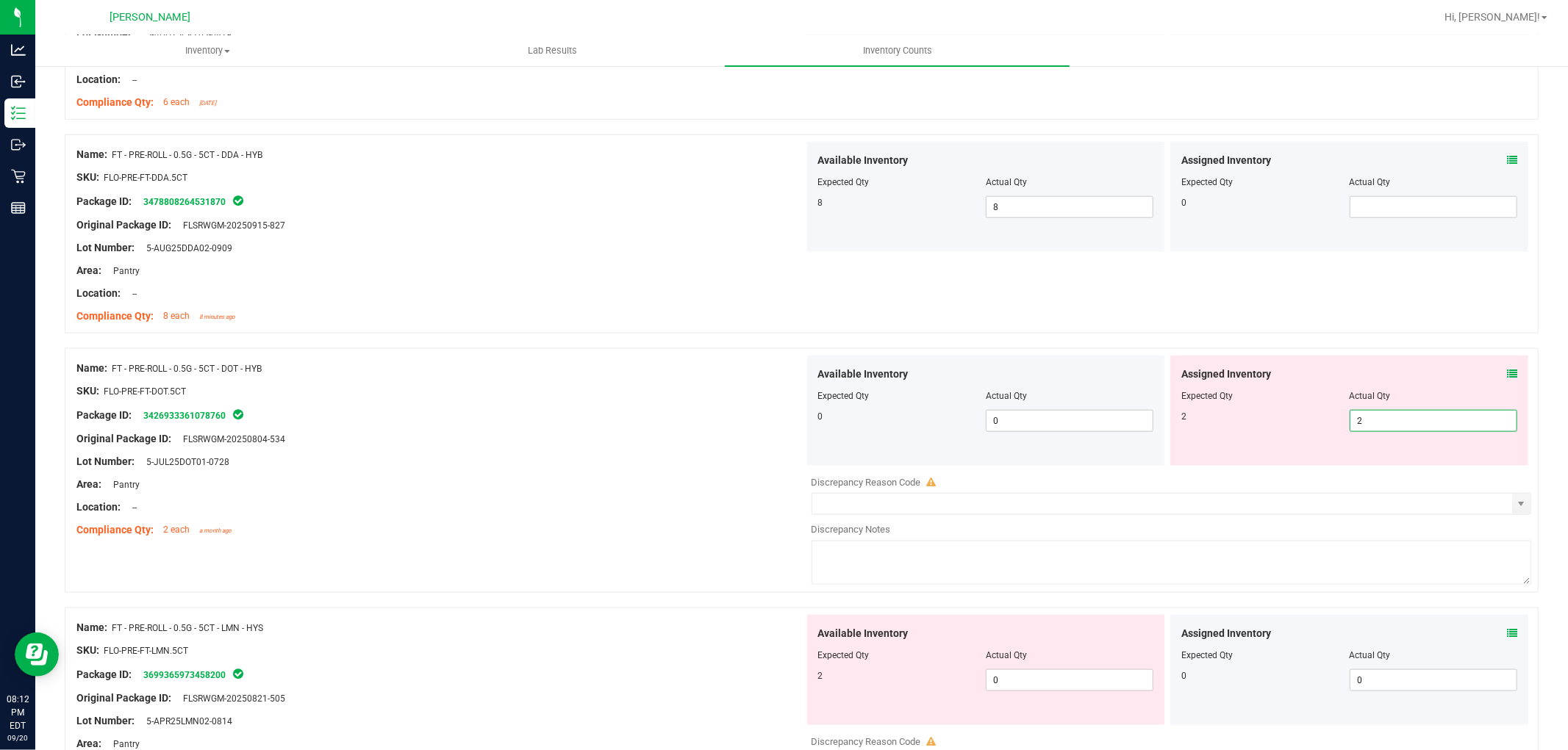
click at [1054, 673] on div "Available Inventory Expected Qty Actual Qty 2 0 0" at bounding box center [987, 670] width 358 height 110
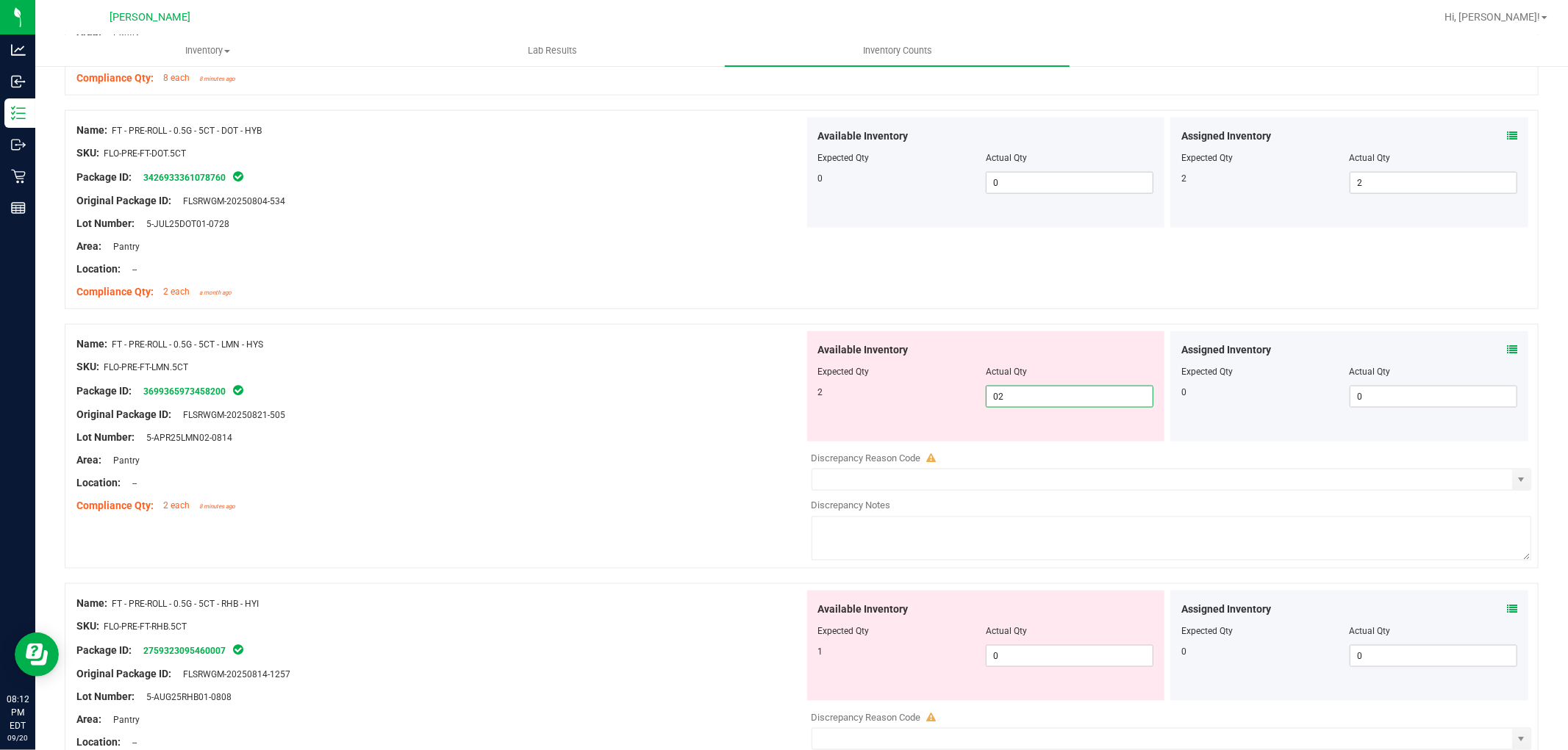
scroll to position [1796, 0]
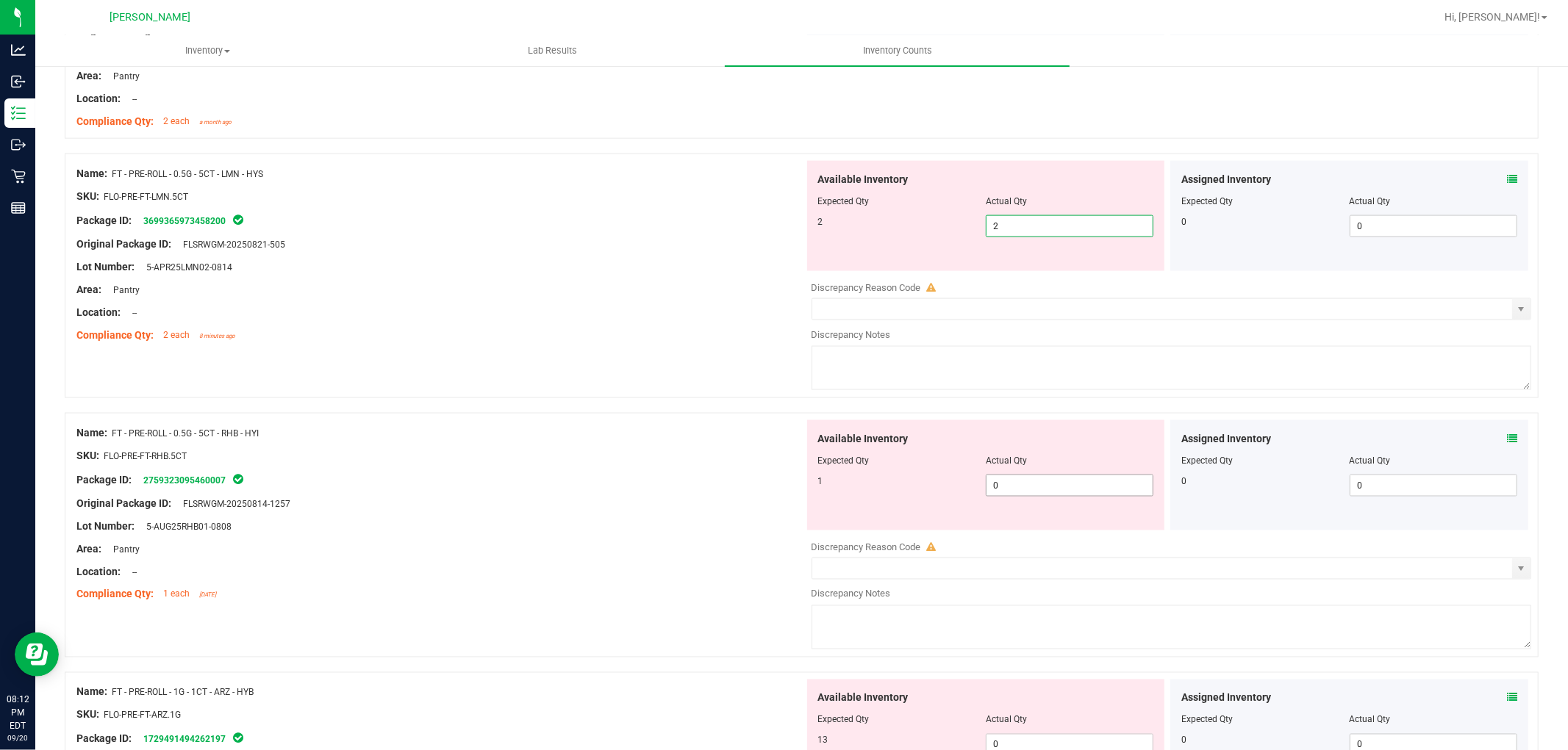
click at [1035, 481] on div "Available Inventory Expected Qty Actual Qty 1 0 0" at bounding box center [987, 475] width 358 height 110
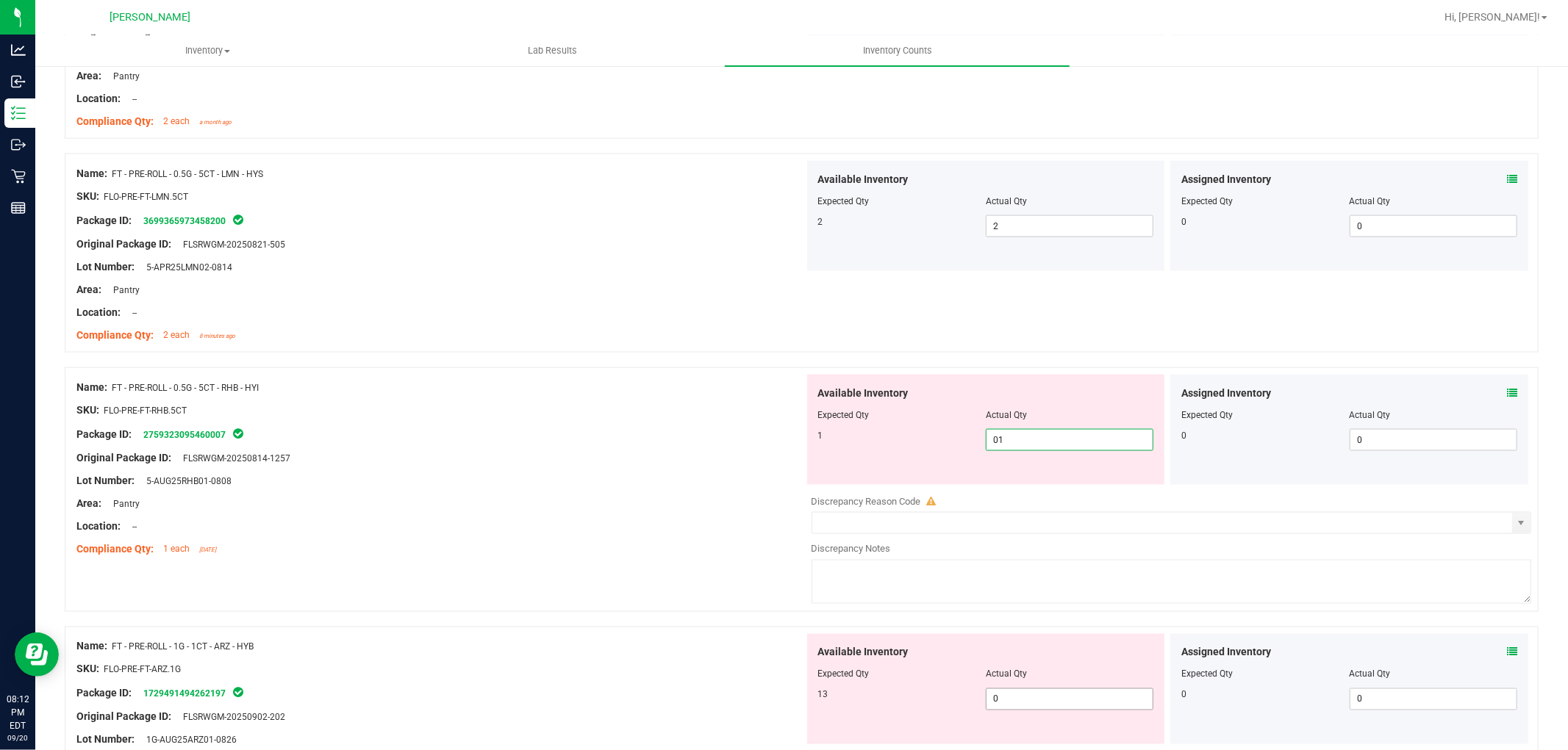
click at [1025, 703] on div "Available Inventory Expected Qty Actual Qty 13 0 0" at bounding box center [1167, 750] width 728 height 233
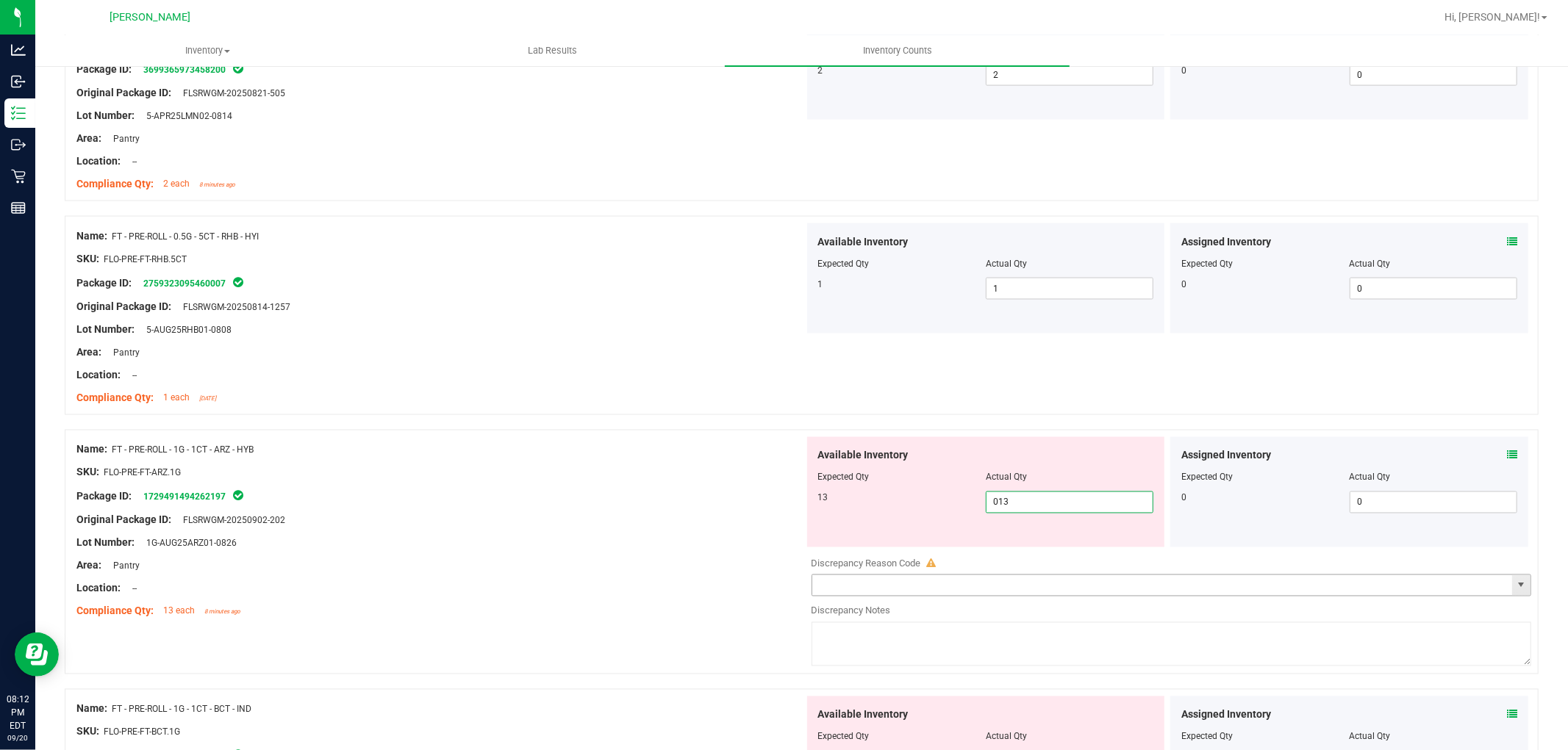
scroll to position [2205, 0]
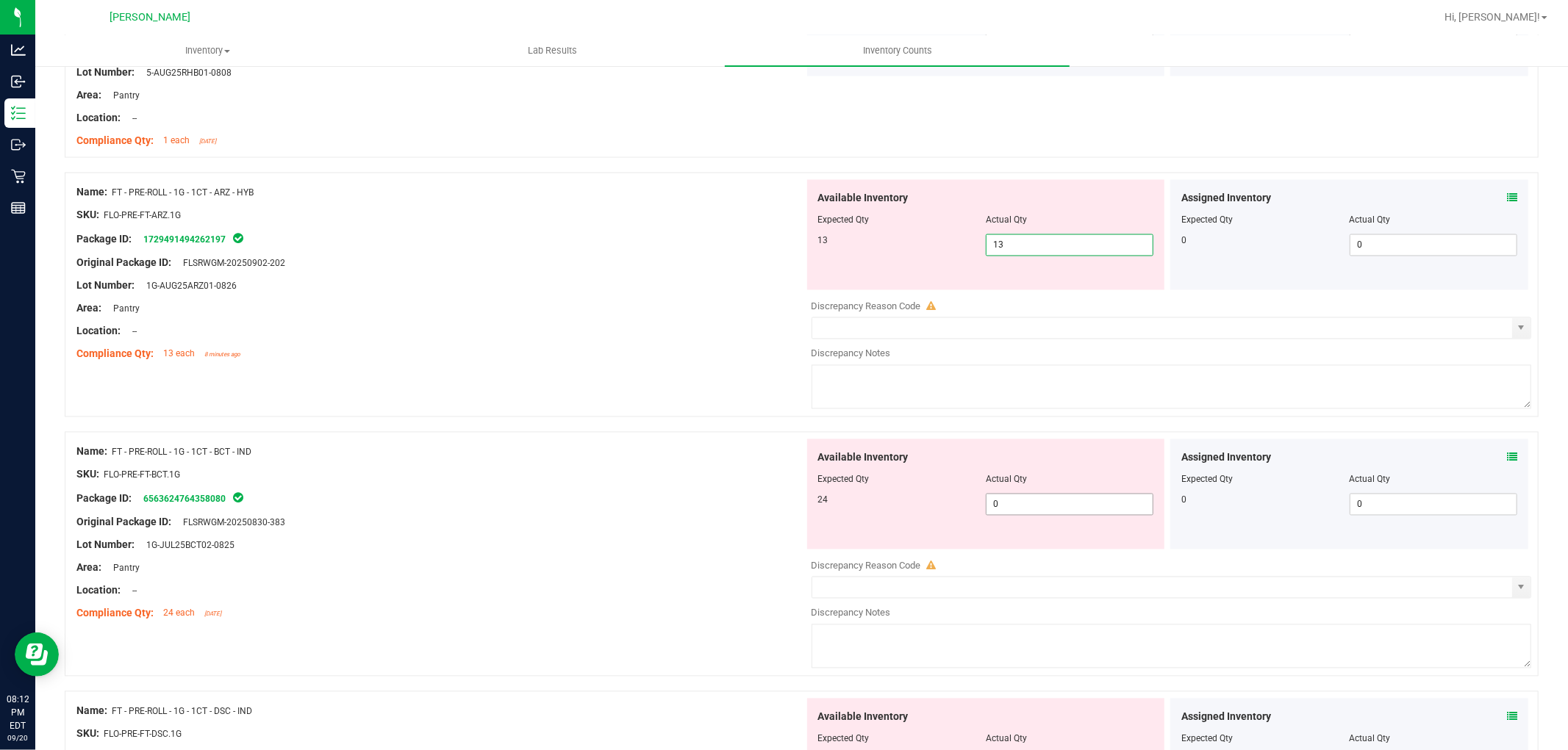
click at [1044, 509] on div "Available Inventory Expected Qty Actual Qty 24 0 0" at bounding box center [1167, 555] width 728 height 233
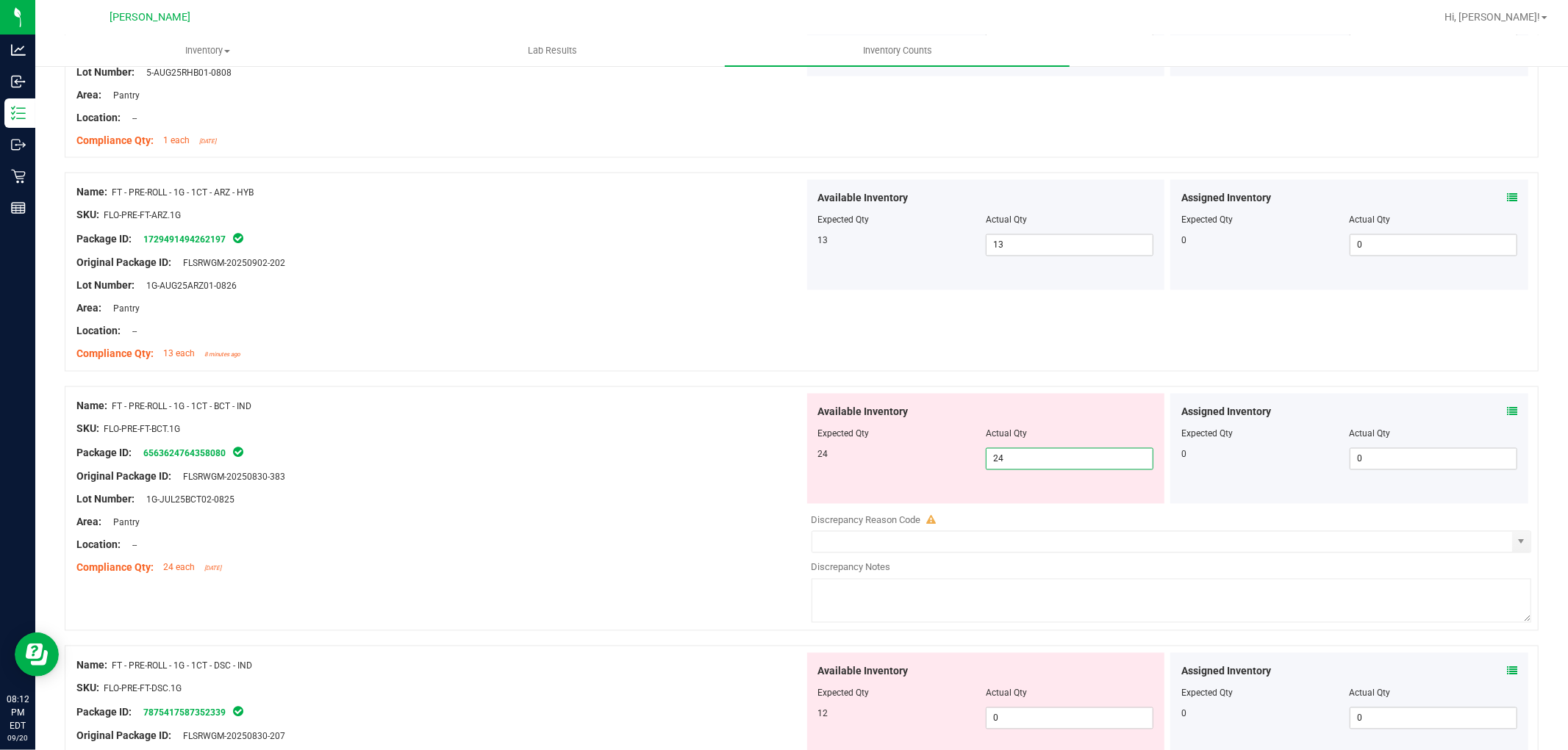
click at [1047, 714] on div "Available Inventory Expected Qty Actual Qty 12 0 0" at bounding box center [987, 708] width 358 height 110
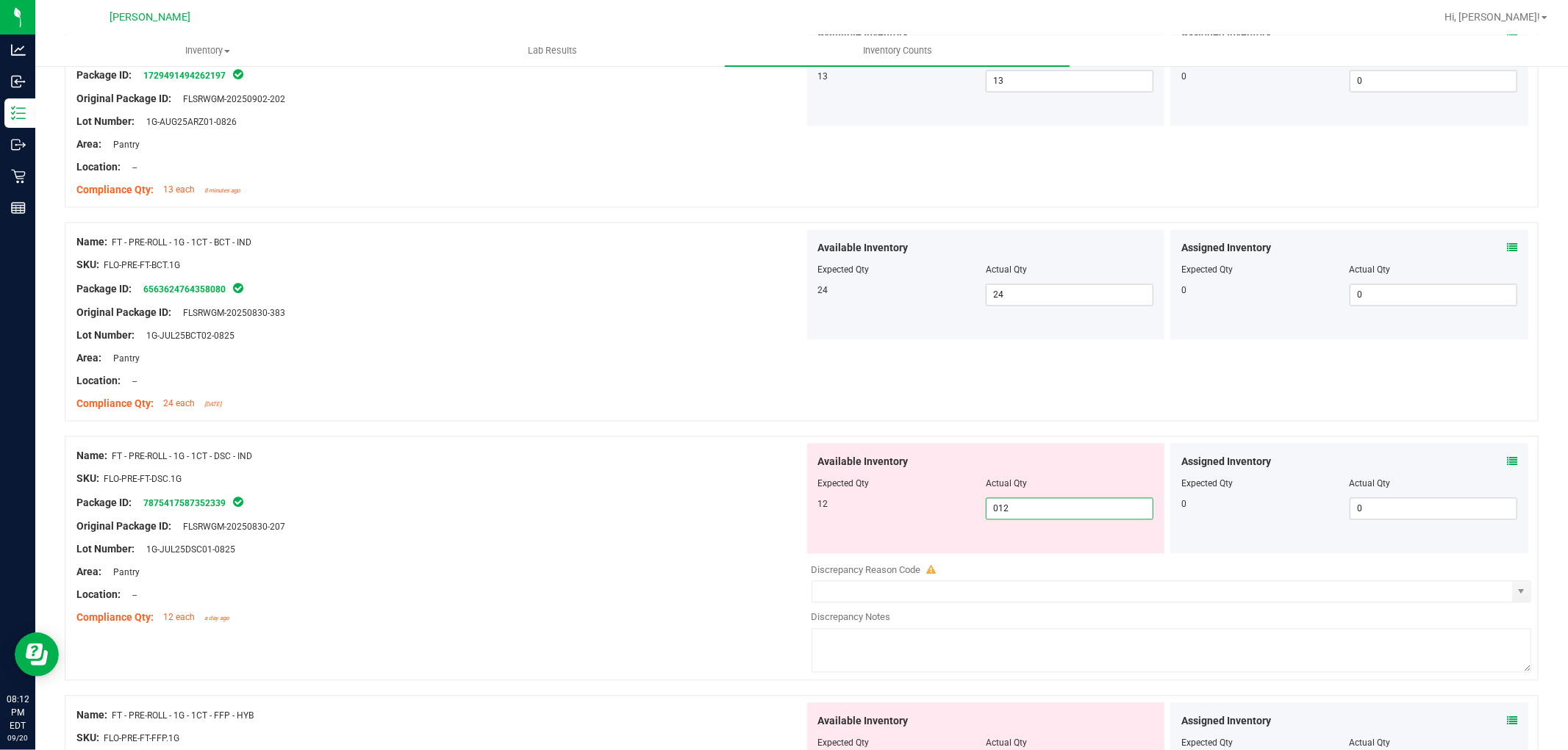
scroll to position [2531, 0]
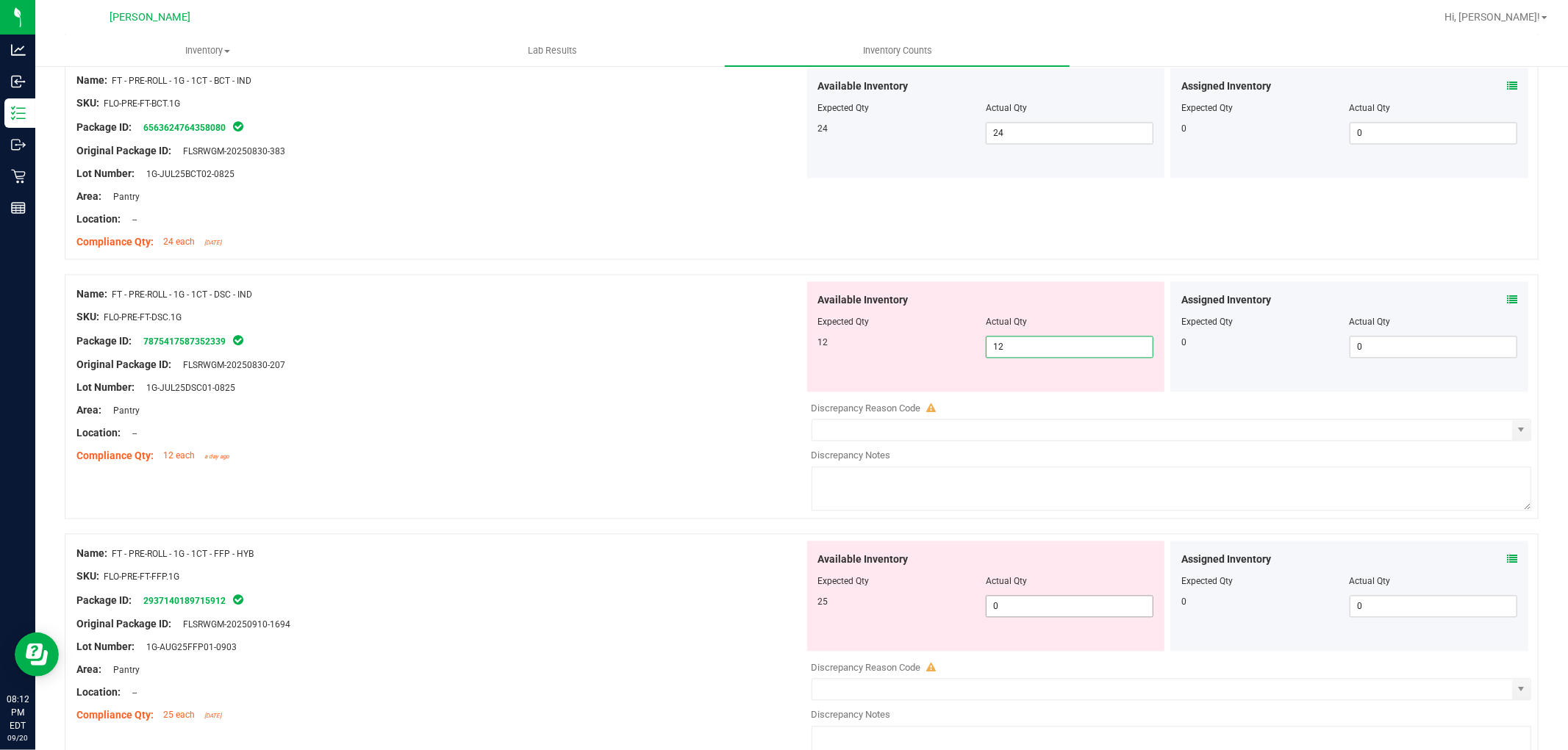
click at [1046, 608] on div "Available Inventory Expected Qty Actual Qty 25 0 0" at bounding box center [1167, 657] width 728 height 233
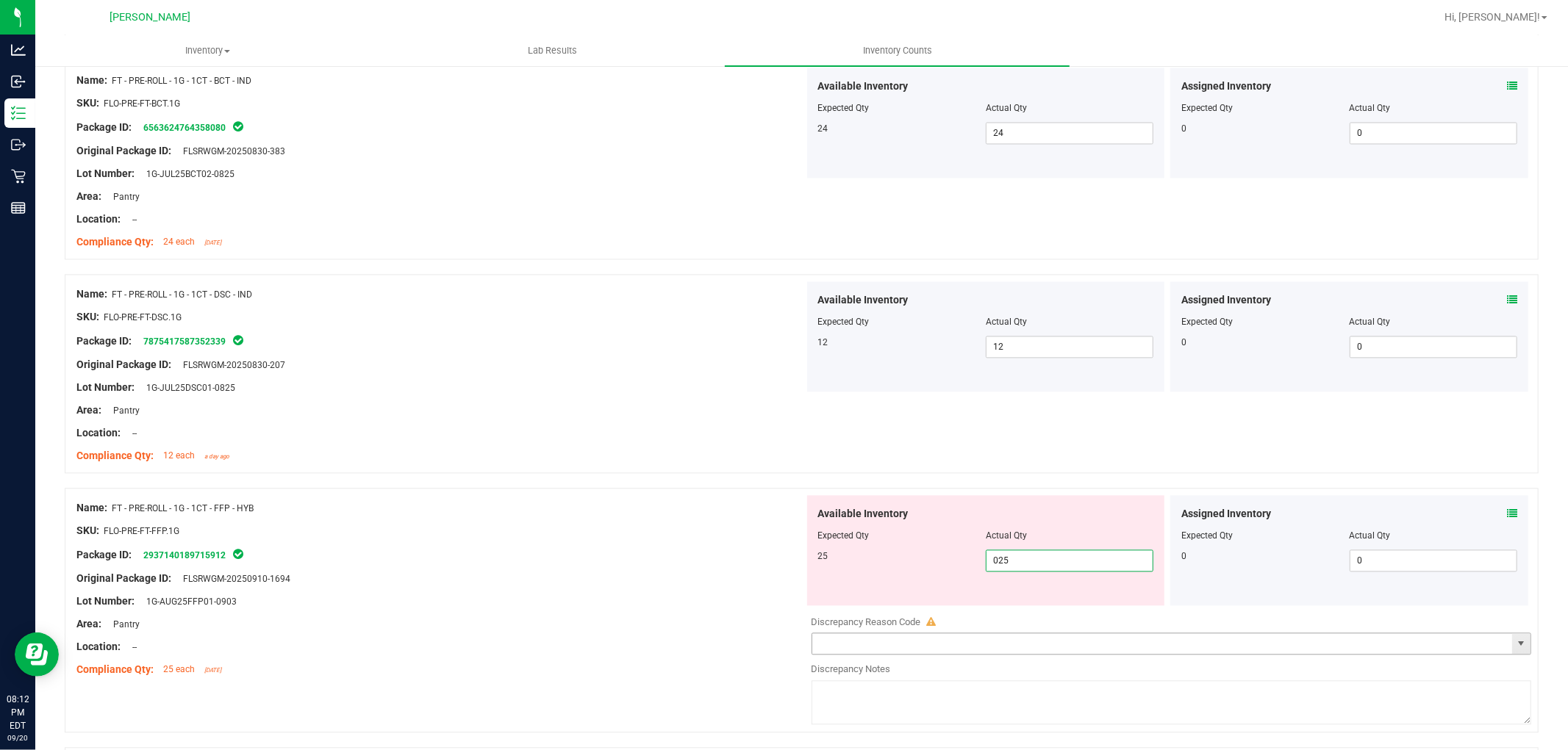
scroll to position [2776, 0]
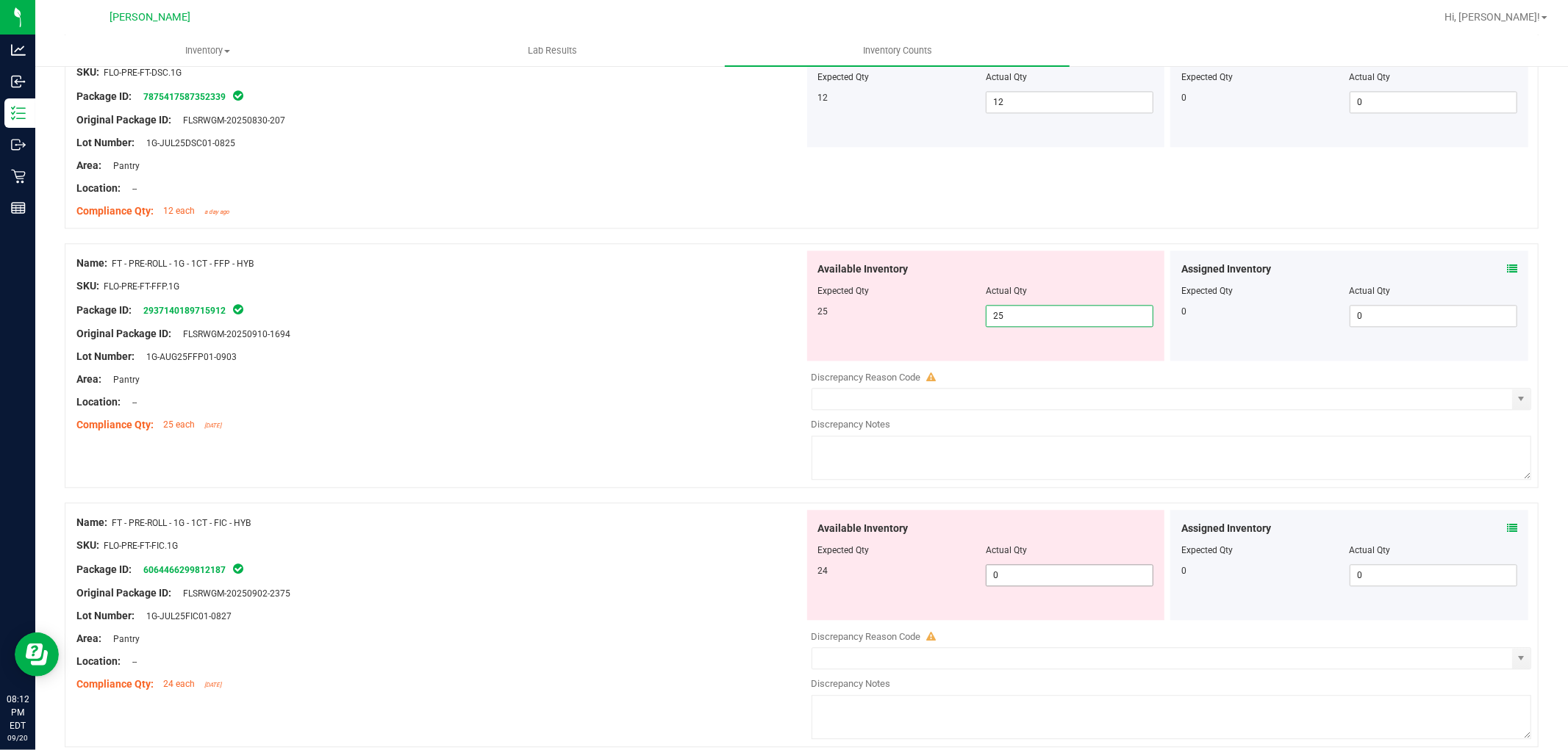
click at [1012, 589] on div "Available Inventory Expected Qty Actual Qty 24 0 0" at bounding box center [1167, 626] width 728 height 233
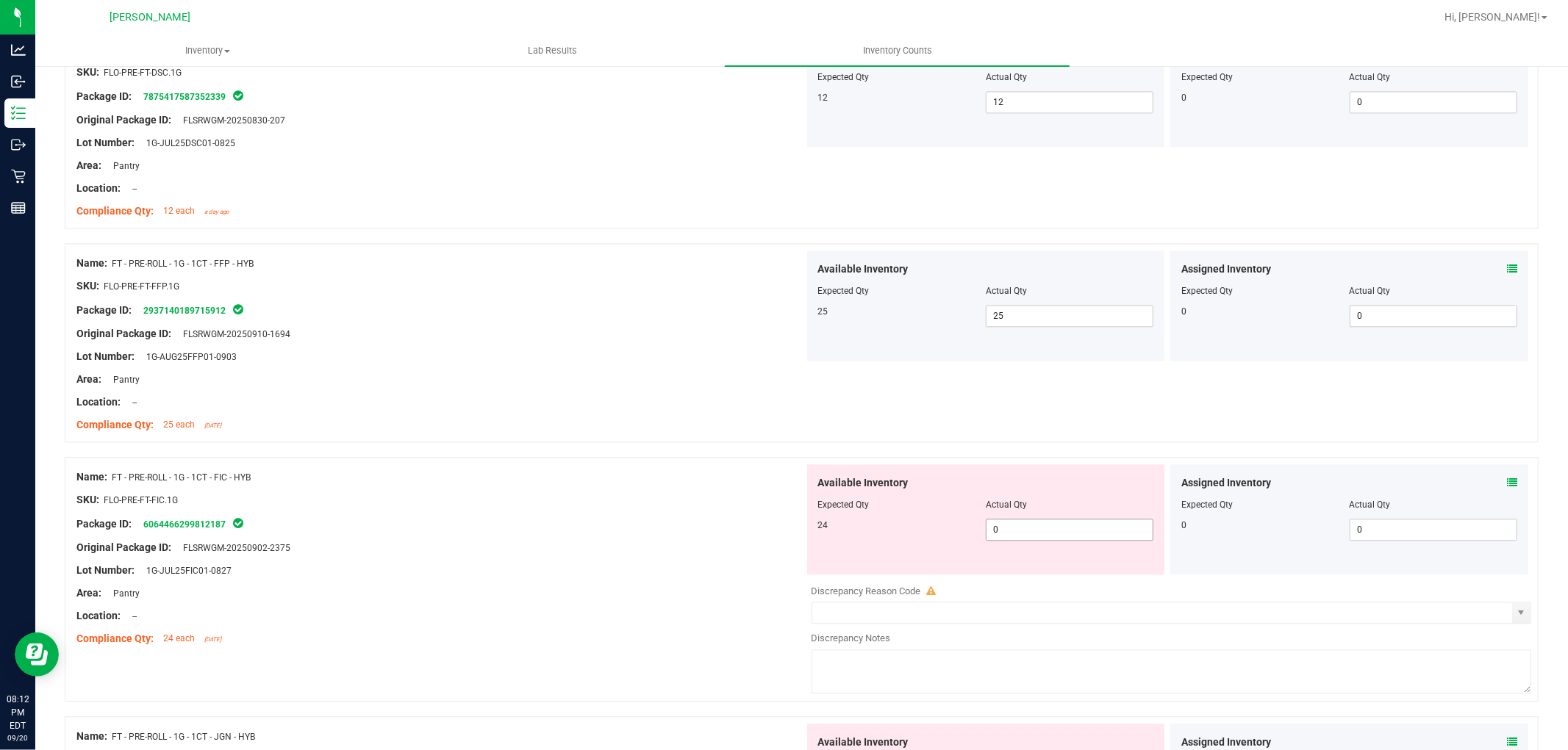
click at [1040, 516] on div at bounding box center [987, 515] width 336 height 7
click at [1047, 530] on span "0 02" at bounding box center [1070, 530] width 168 height 22
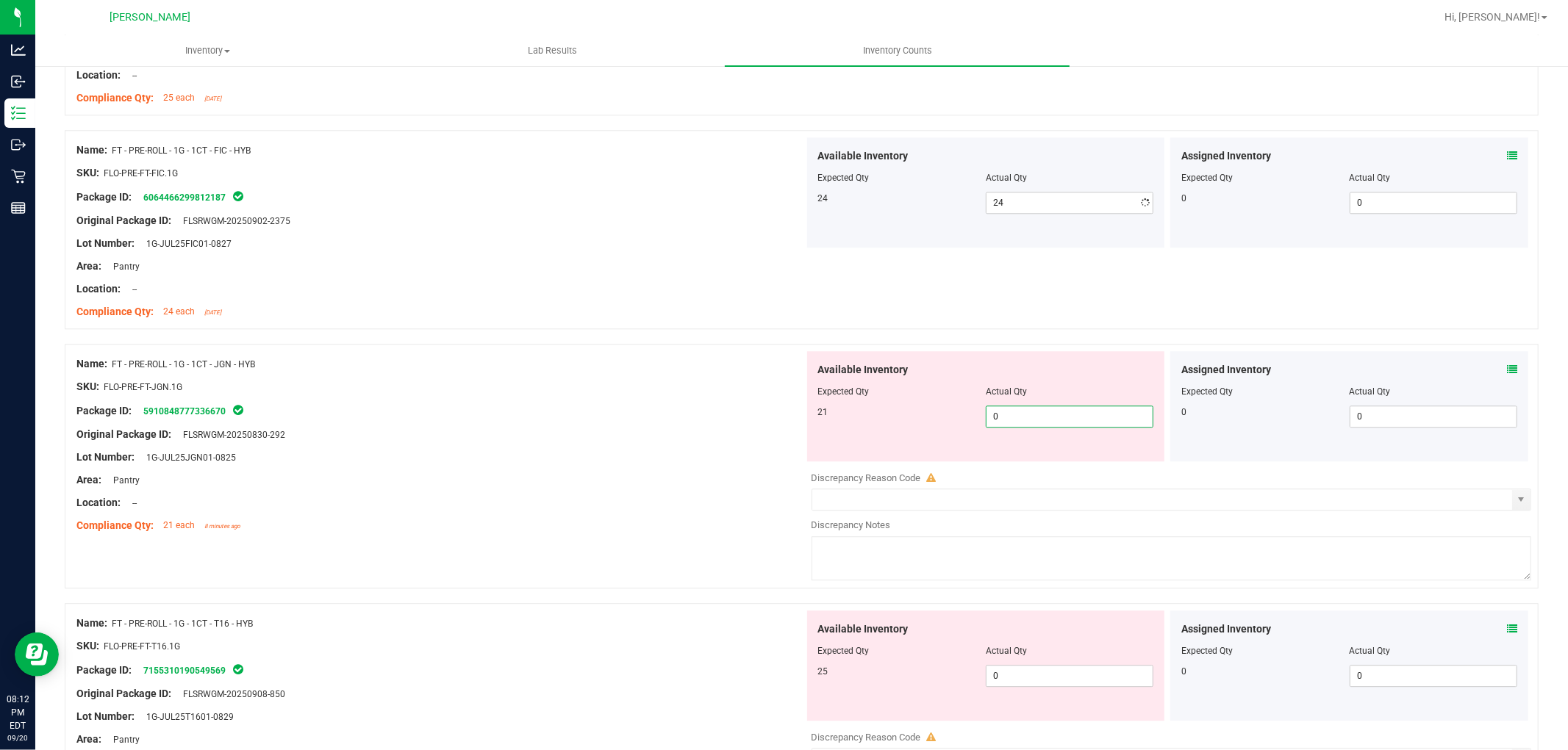
click at [1039, 457] on div "Available Inventory Expected Qty Actual Qty 21 0 0" at bounding box center [987, 406] width 358 height 110
click at [1015, 681] on div "Available Inventory Expected Qty Actual Qty 25 0 0" at bounding box center [1167, 727] width 728 height 233
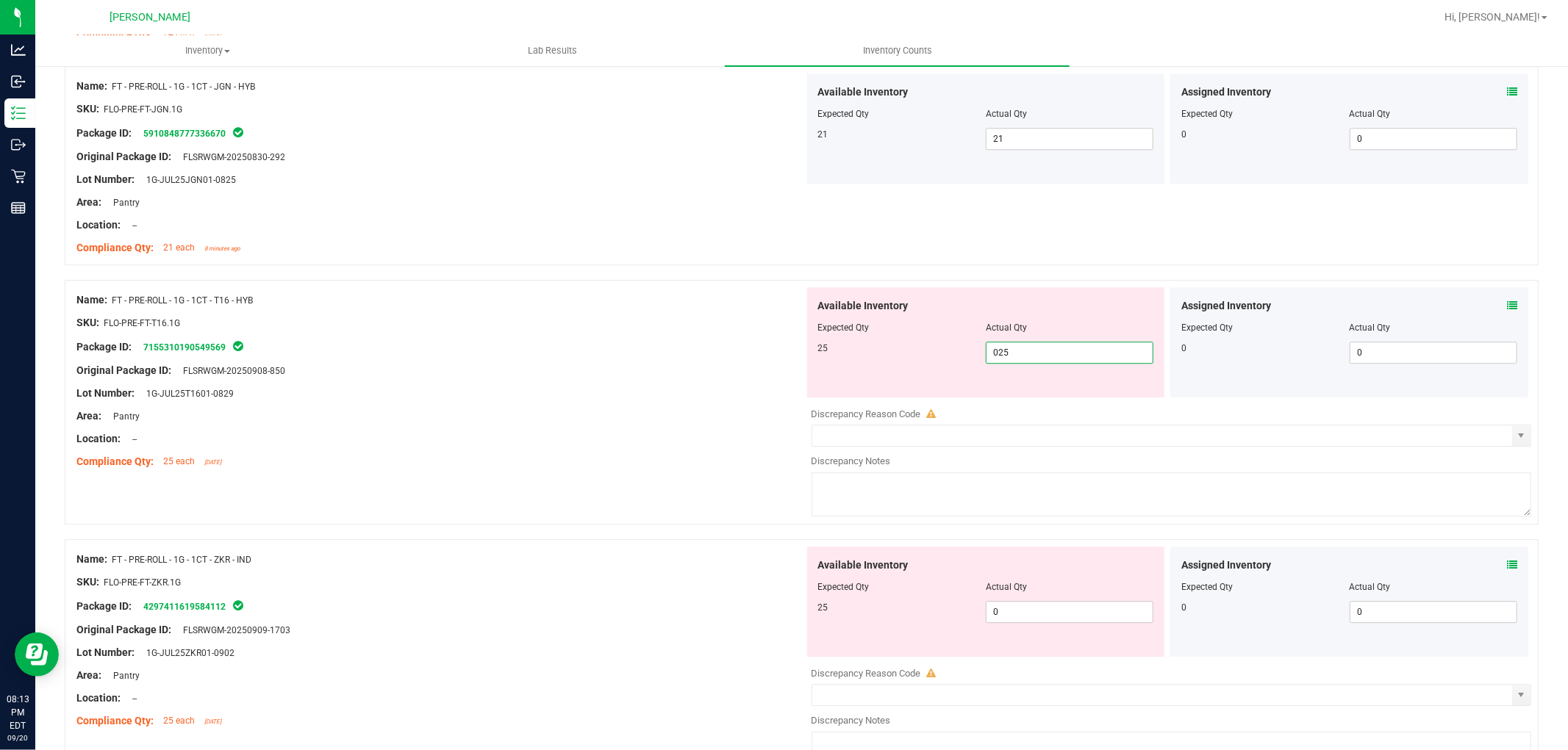
scroll to position [3510, 0]
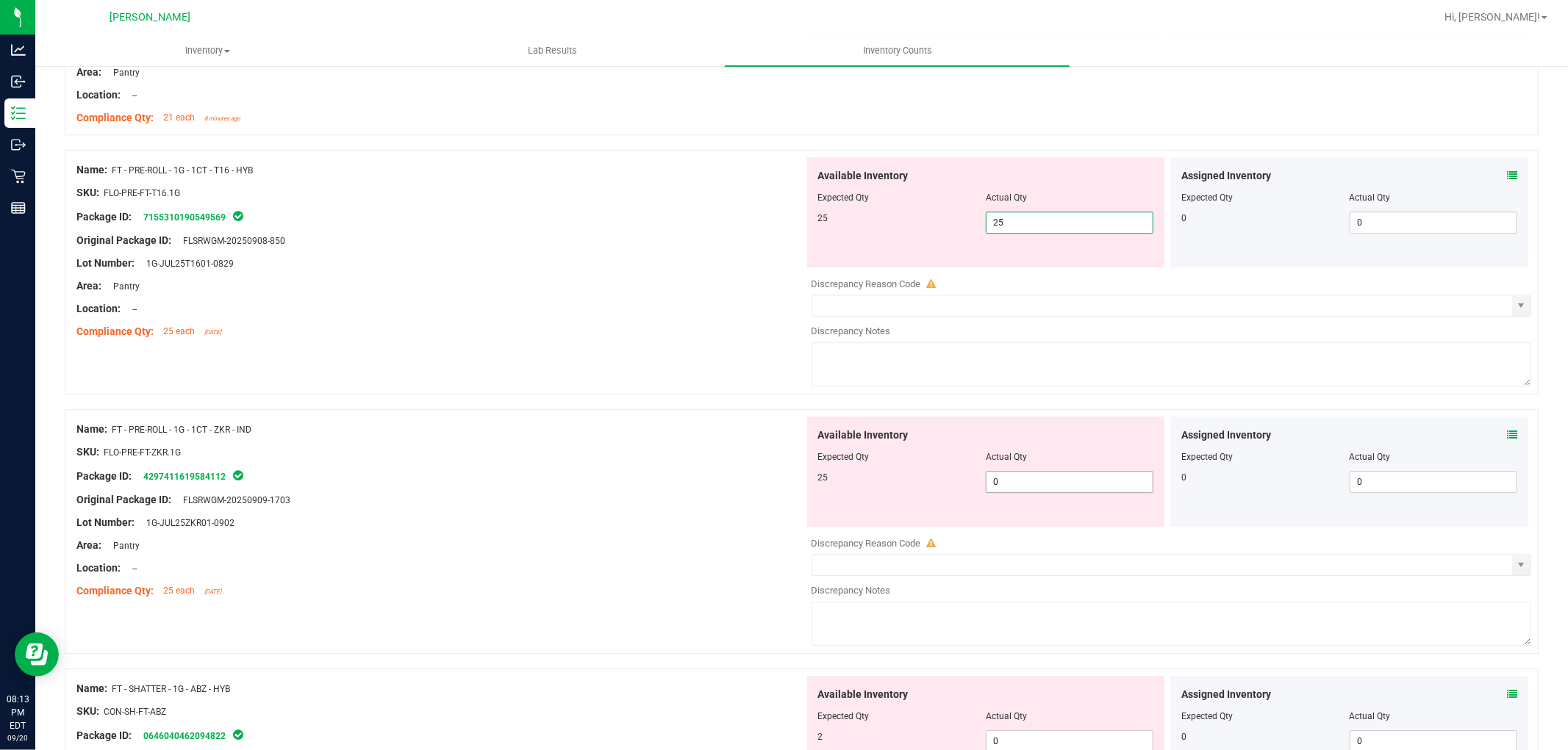
click at [1039, 488] on div "Available Inventory Expected Qty Actual Qty 25 0 0" at bounding box center [1167, 533] width 728 height 233
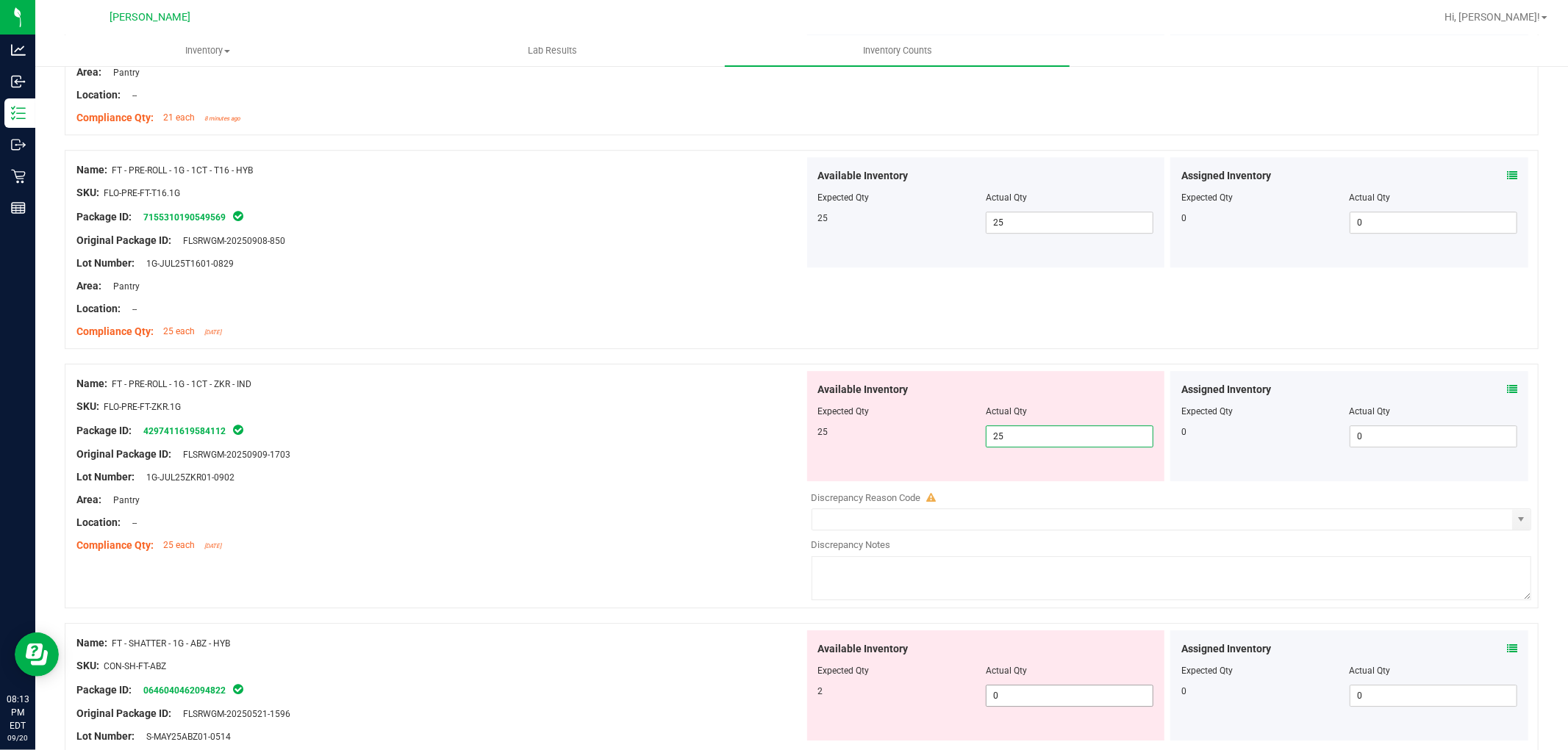
click at [1016, 692] on div "Available Inventory Expected Qty Actual Qty 2 0 0" at bounding box center [987, 685] width 358 height 110
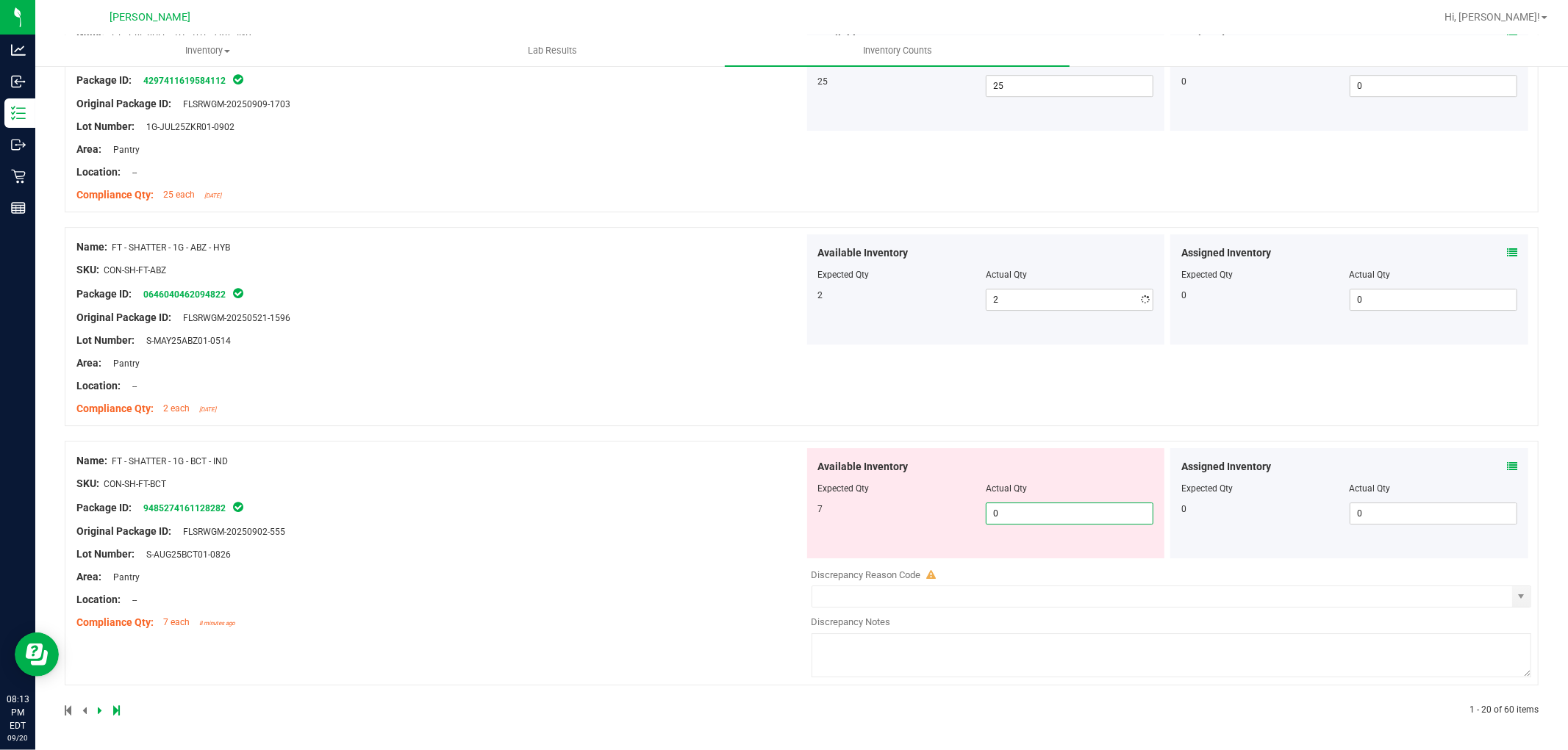
click at [1047, 507] on span "0 0" at bounding box center [1070, 514] width 168 height 22
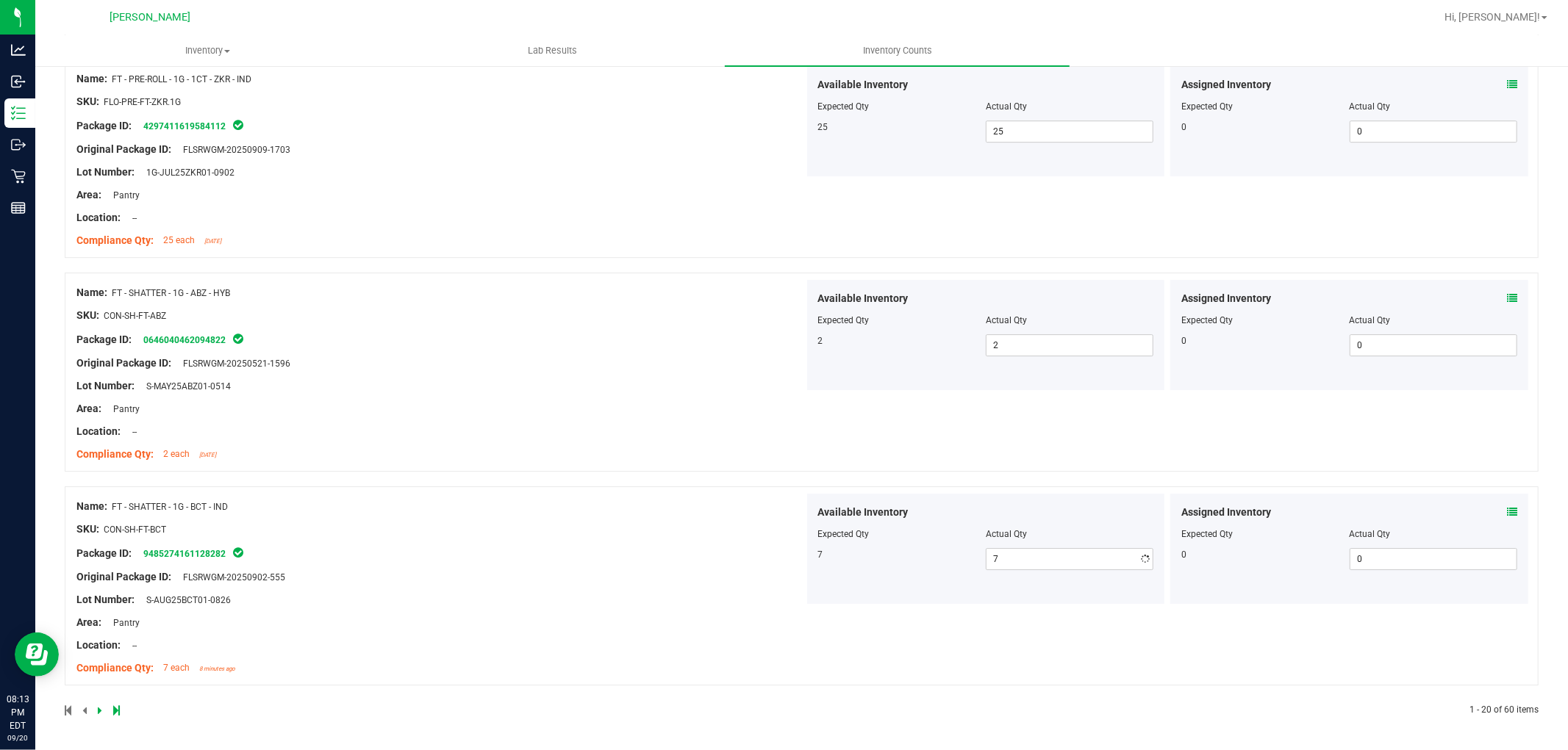
click at [593, 636] on div "Name: FT - SHATTER - 1G - BCT - IND SKU: CON-SH-FT-BCT Package ID: 948527416112…" at bounding box center [801, 586] width 1474 height 199
click at [98, 710] on icon at bounding box center [100, 711] width 5 height 9
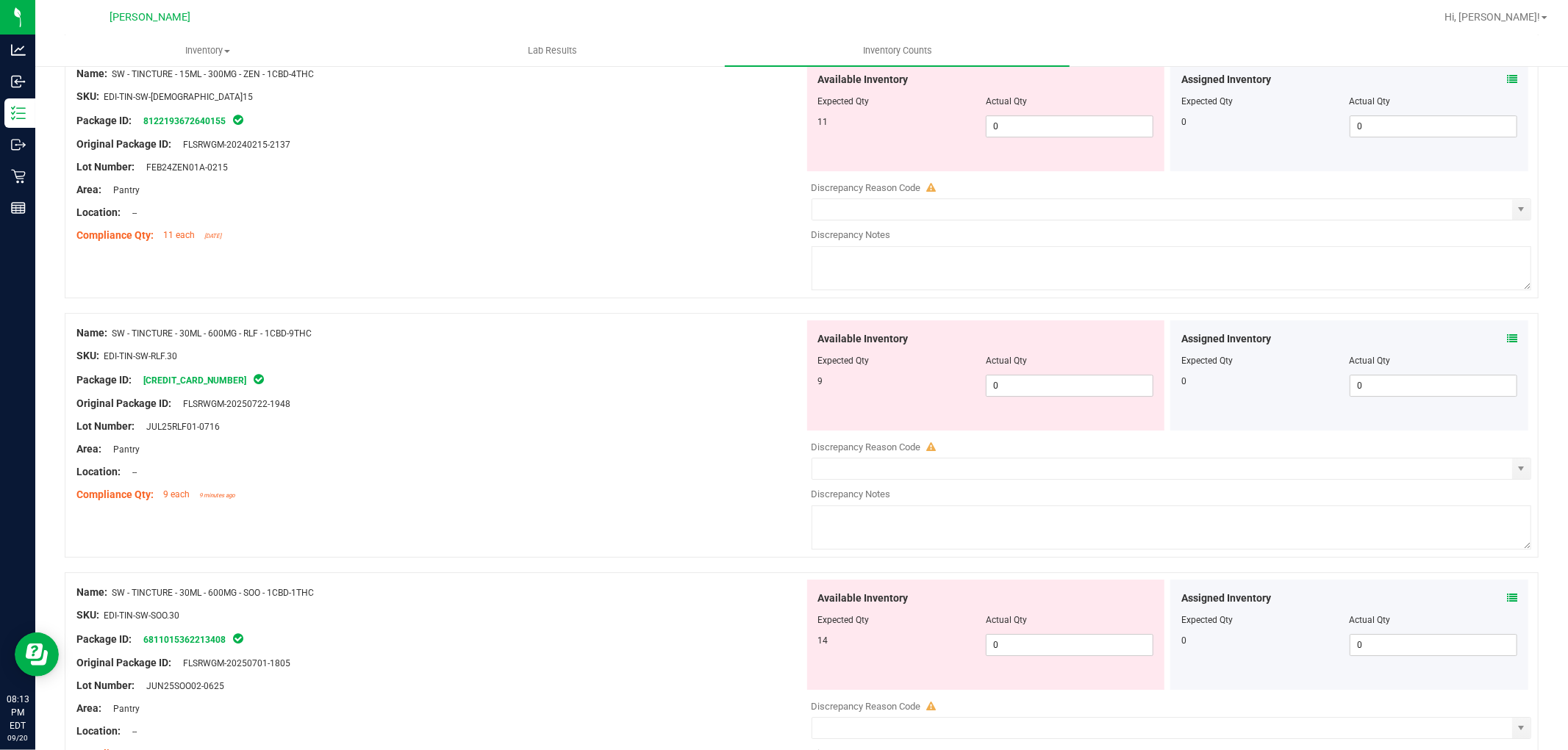
scroll to position [0, 0]
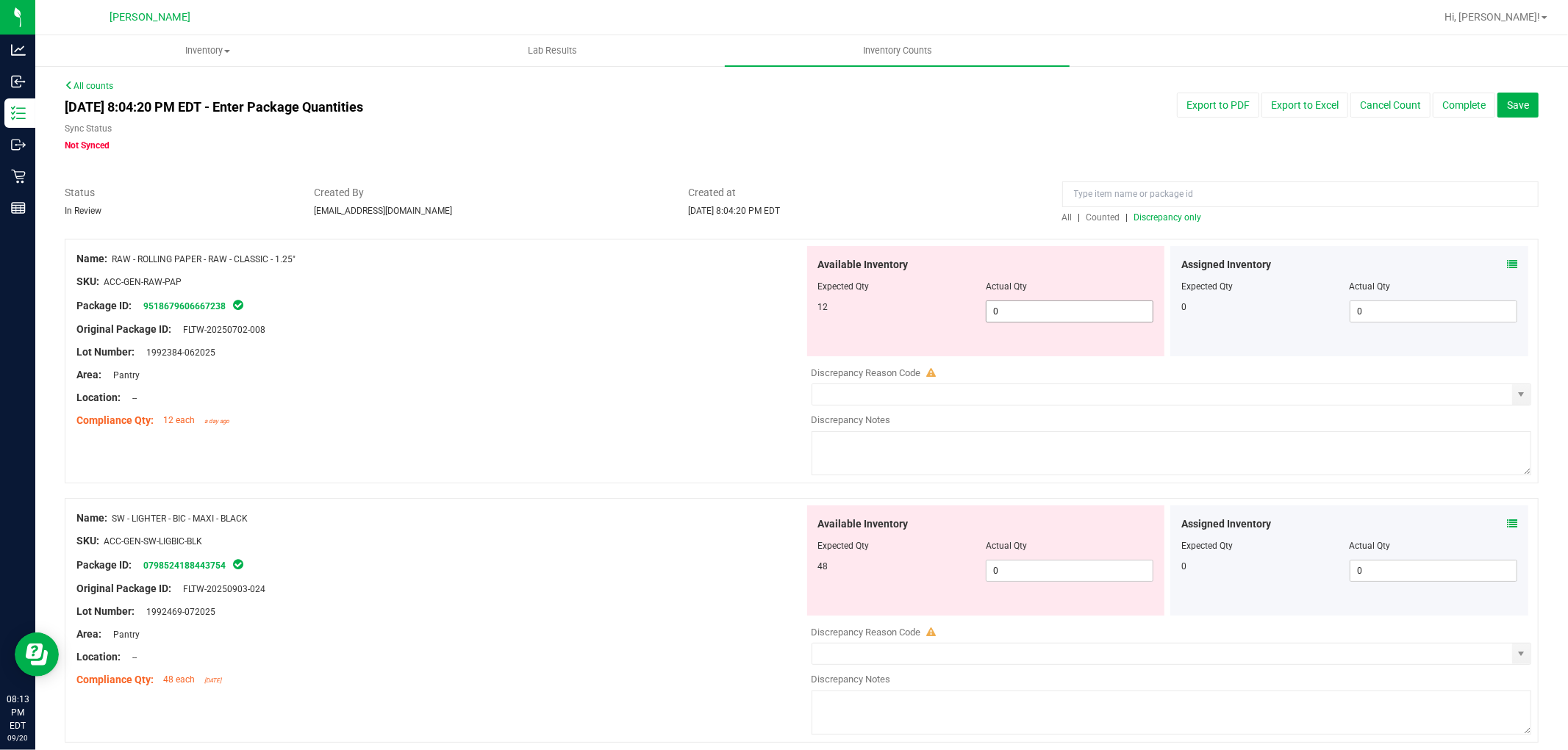
click at [1091, 305] on span "0 0" at bounding box center [1070, 312] width 168 height 22
click at [1046, 566] on div "Available Inventory Expected Qty Actual Qty 48 0 0" at bounding box center [987, 560] width 358 height 110
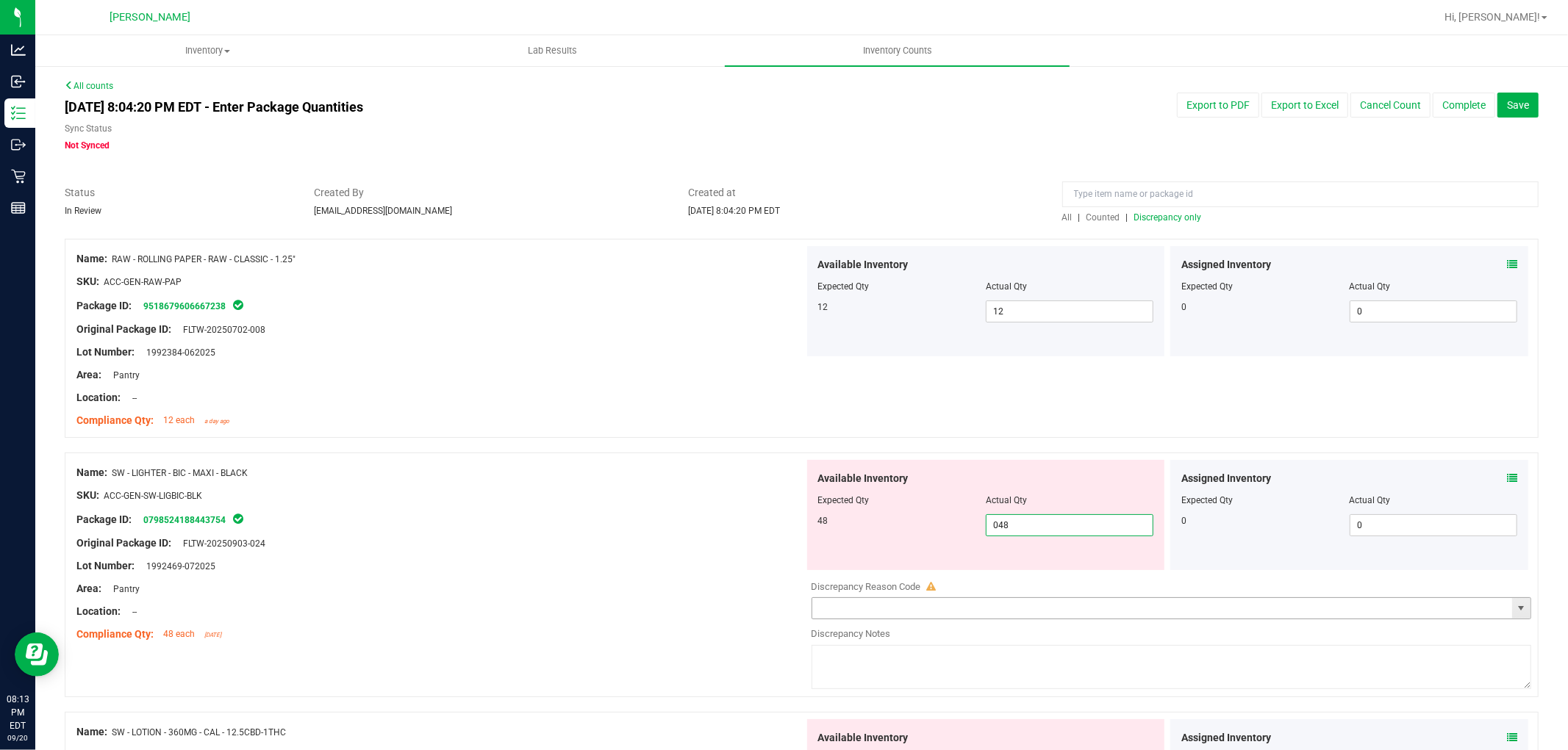
scroll to position [244, 0]
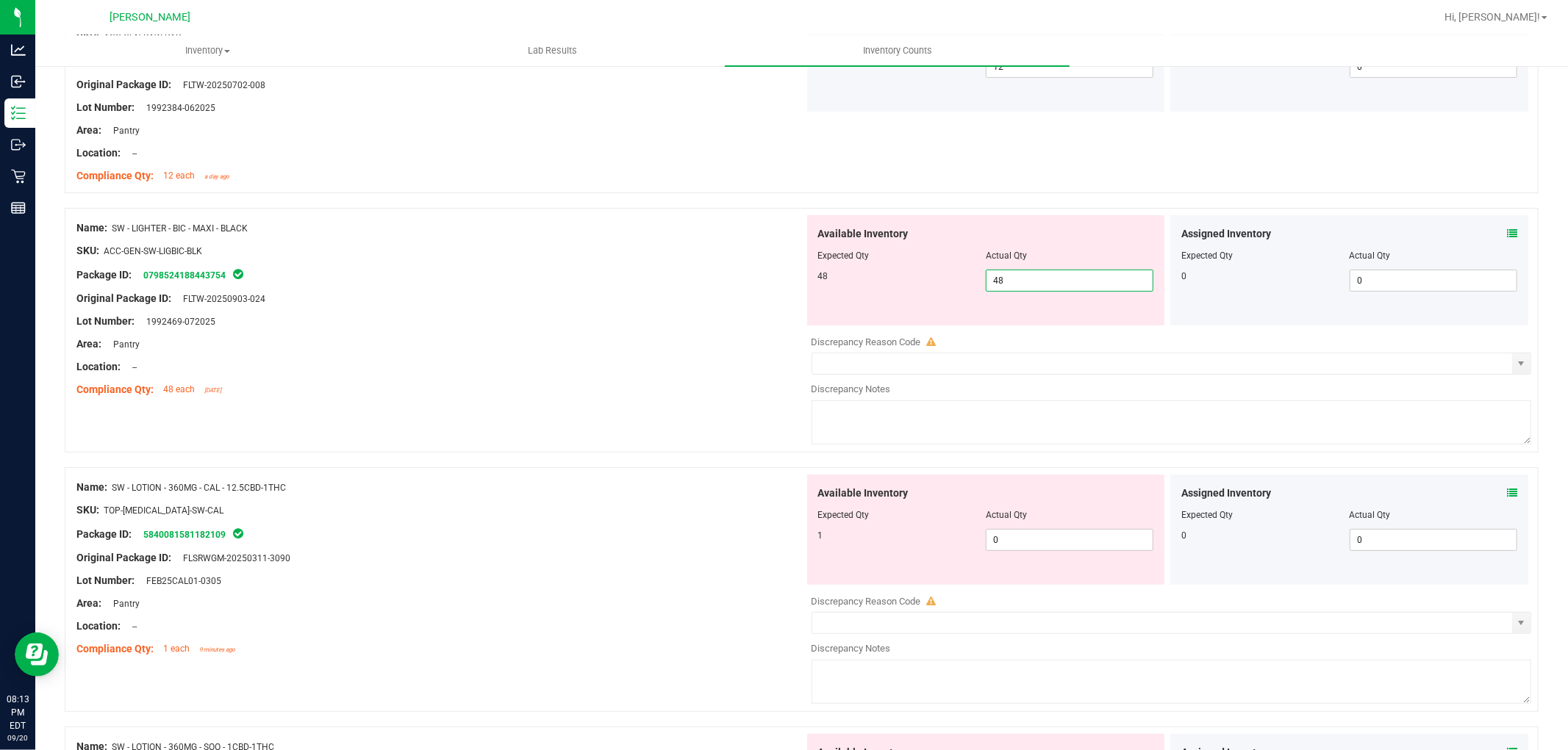
click at [1047, 530] on div "Available Inventory Expected Qty Actual Qty 1 0 0" at bounding box center [987, 530] width 358 height 110
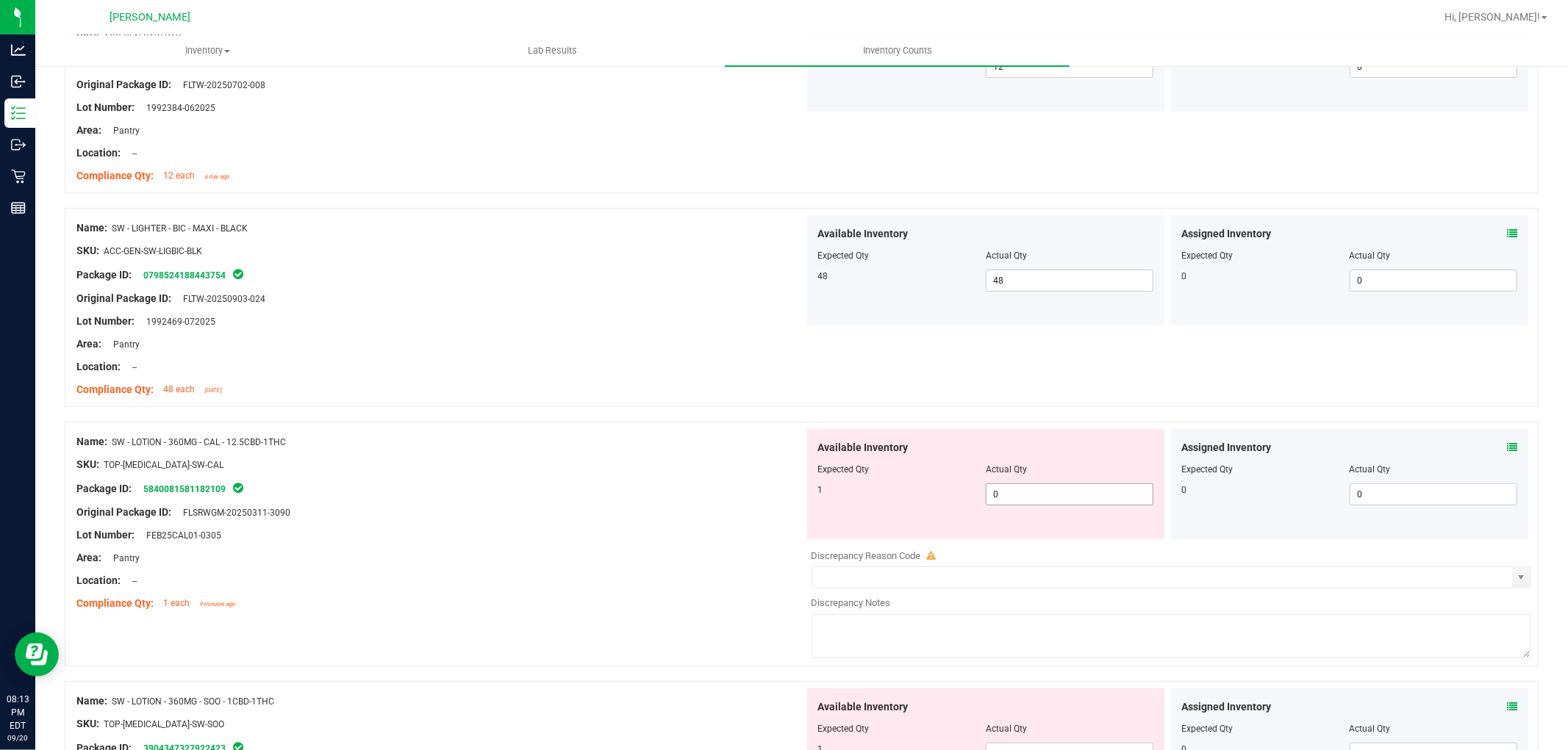
click at [1052, 491] on span "0 0" at bounding box center [1070, 494] width 168 height 22
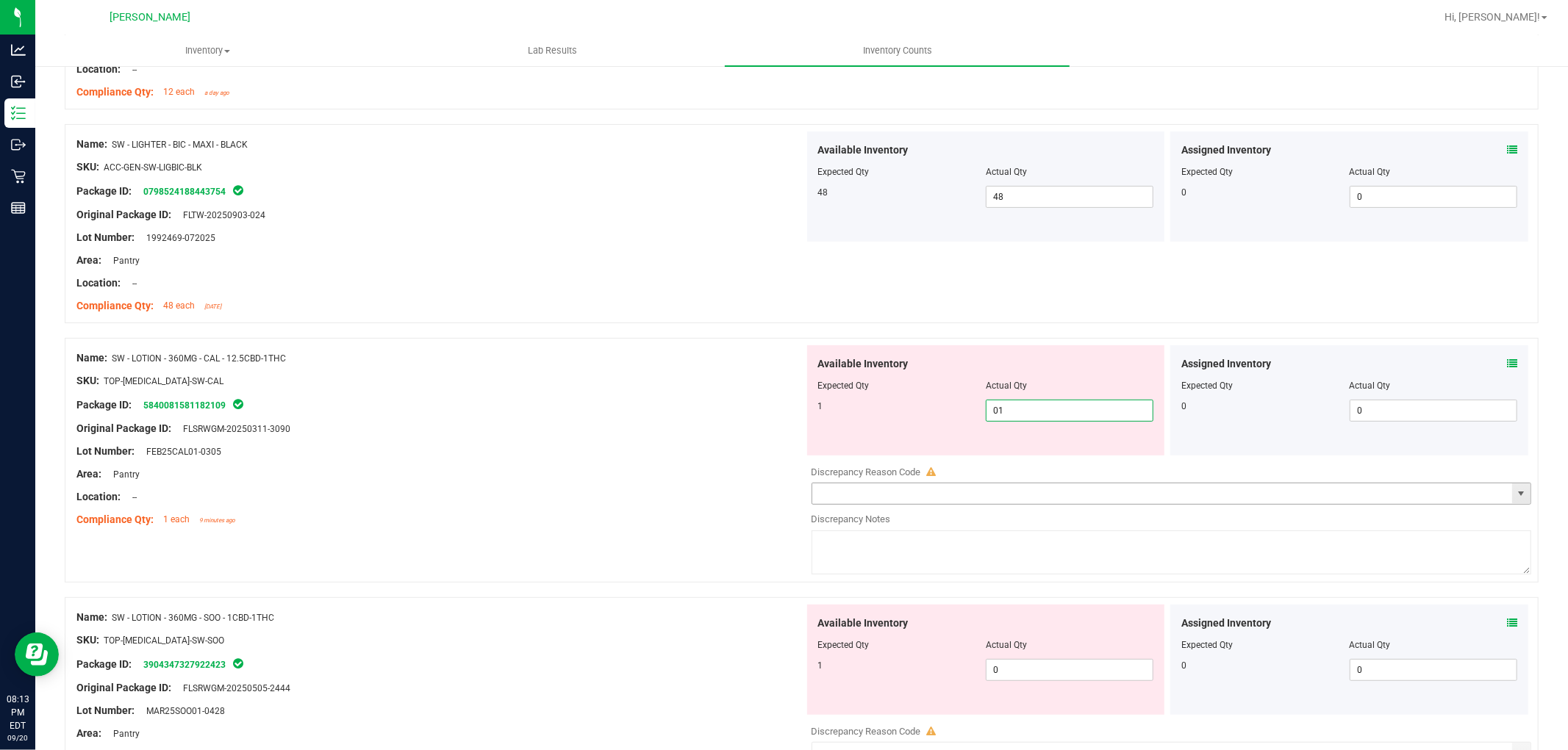
scroll to position [408, 0]
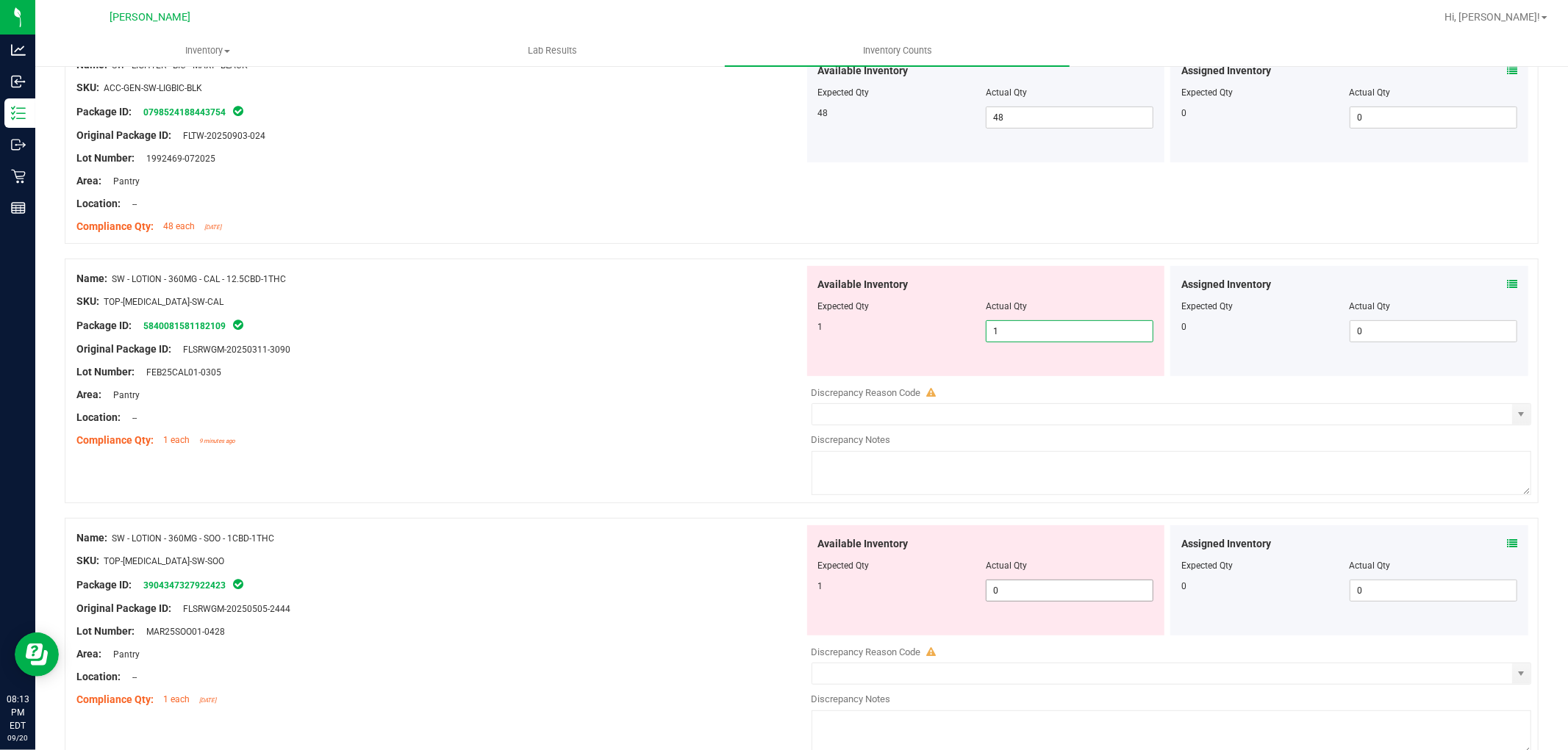
click at [1047, 589] on div "Available Inventory Expected Qty Actual Qty 1 0 0" at bounding box center [987, 580] width 358 height 110
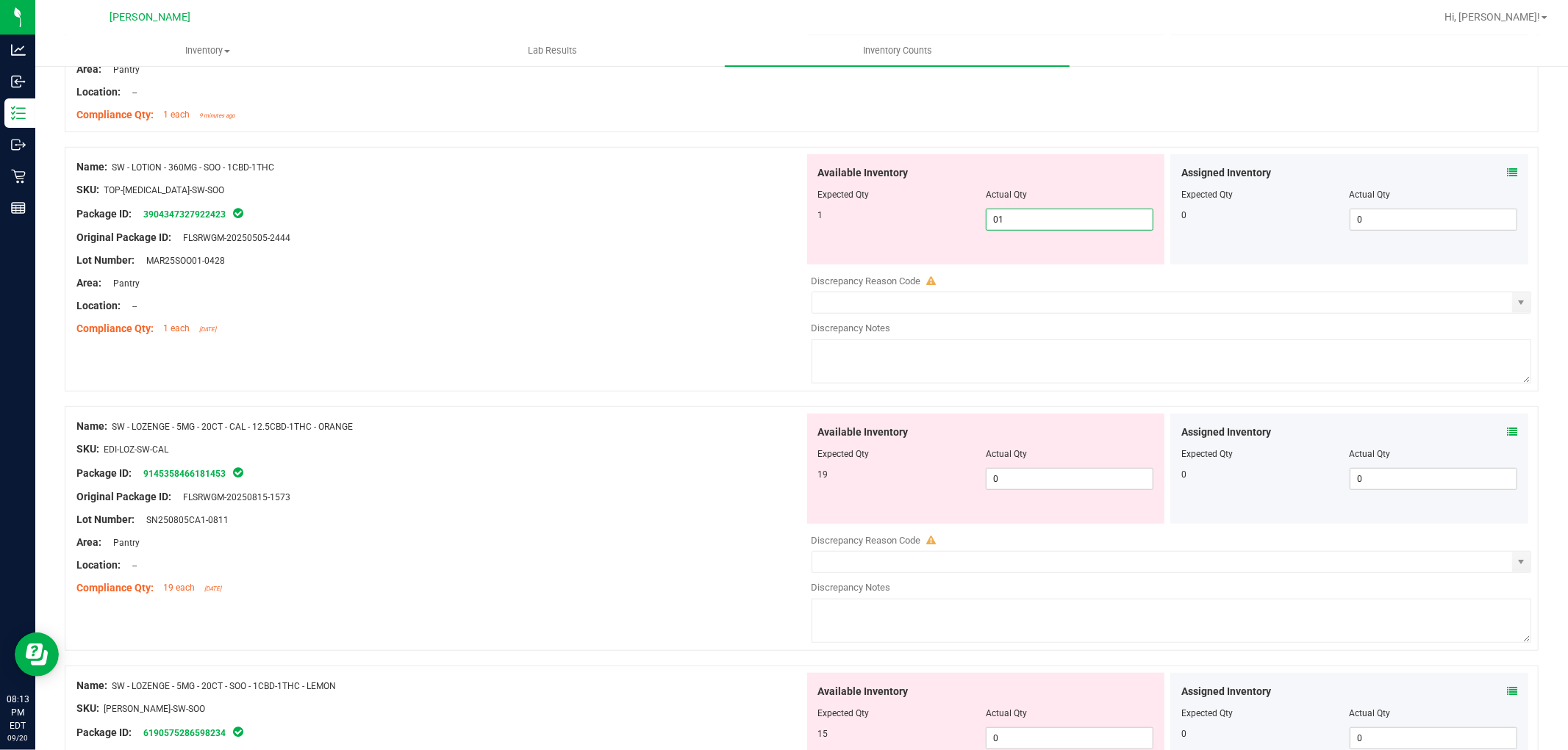
scroll to position [735, 0]
click at [1042, 482] on div "Available Inventory Expected Qty Actual Qty 19 0 0" at bounding box center [1167, 529] width 728 height 233
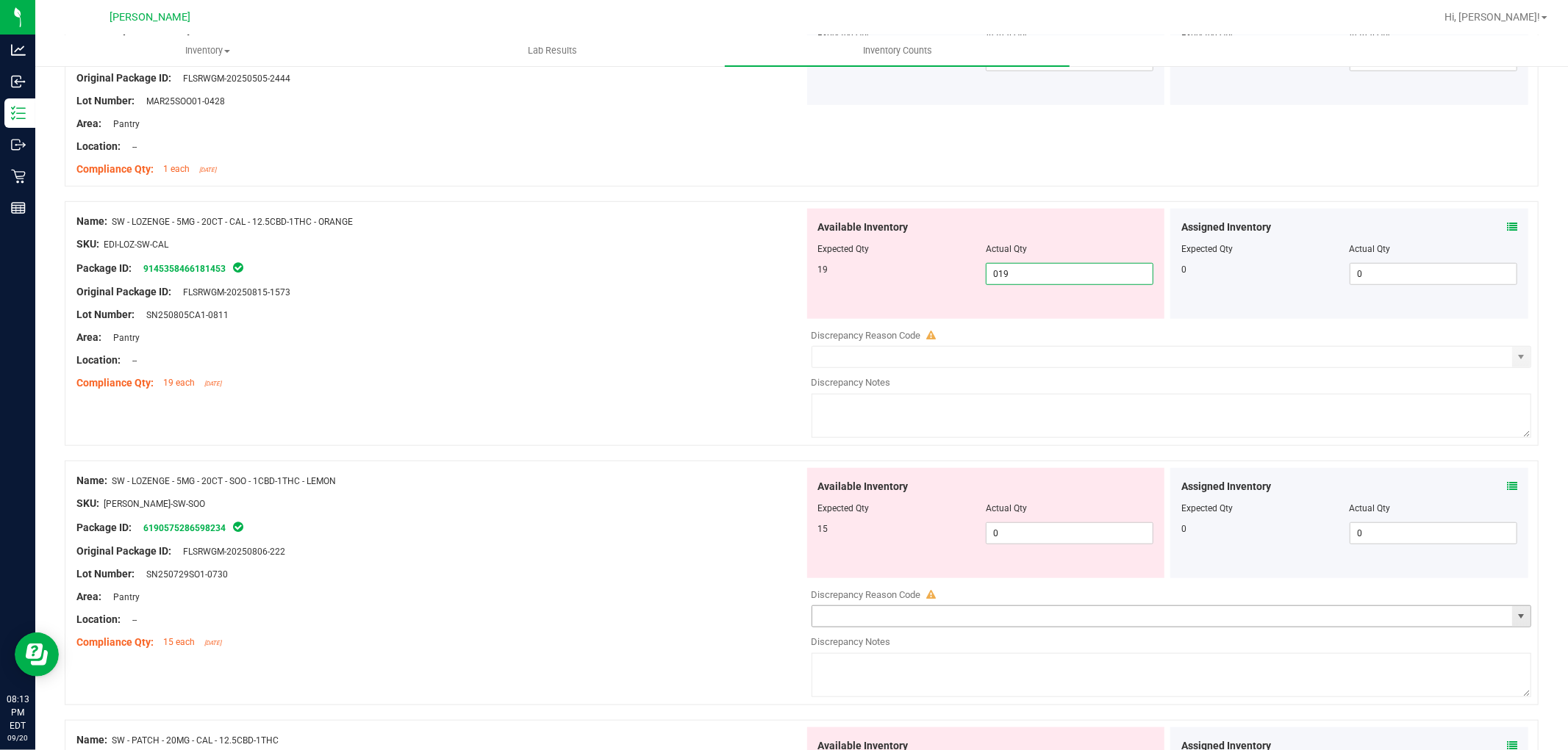
scroll to position [1061, 0]
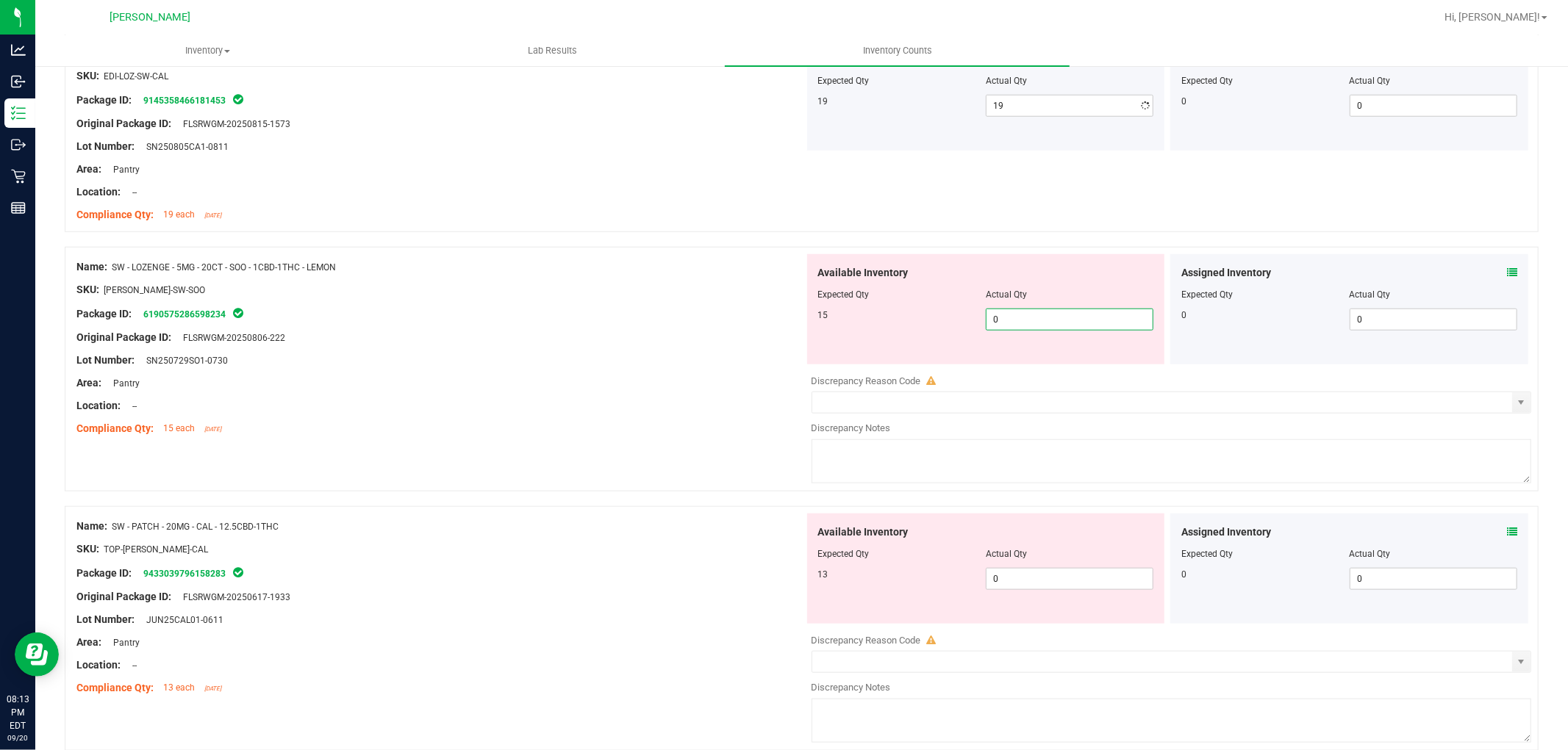
click at [1044, 375] on div "Available Inventory Expected Qty Actual Qty 15 0 0" at bounding box center [1167, 371] width 728 height 233
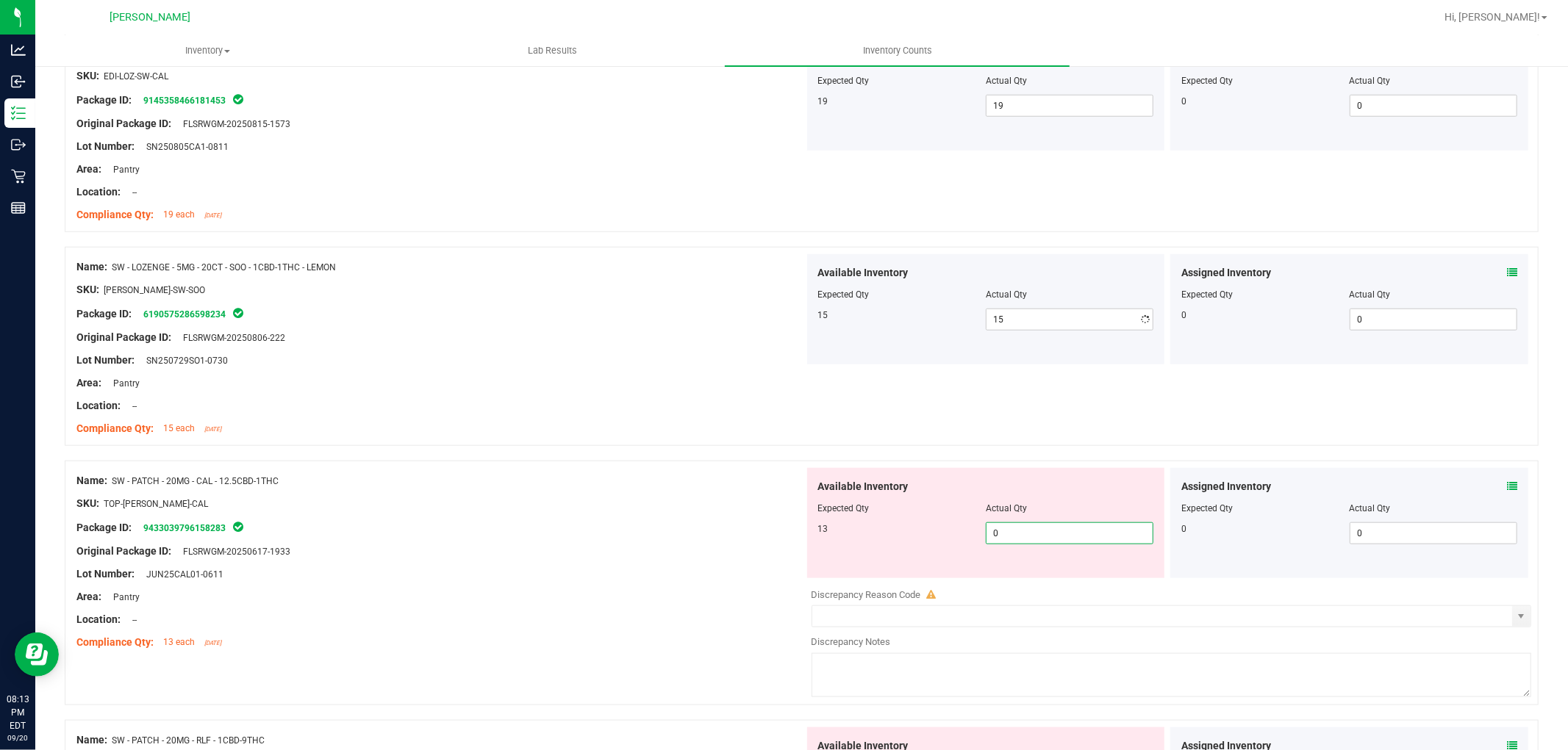
click at [1054, 577] on div "Available Inventory Expected Qty Actual Qty 13 0 0" at bounding box center [987, 522] width 358 height 110
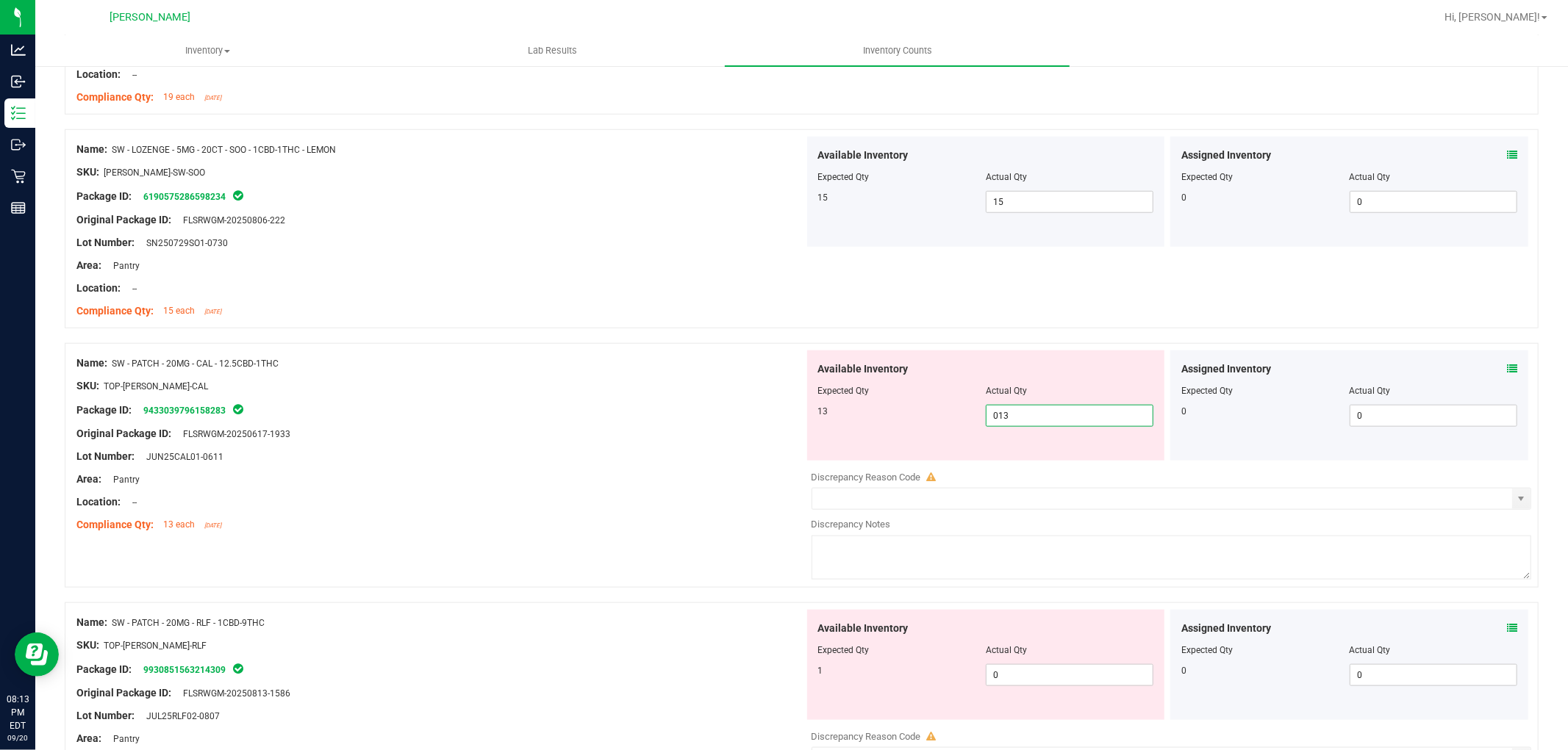
scroll to position [1306, 0]
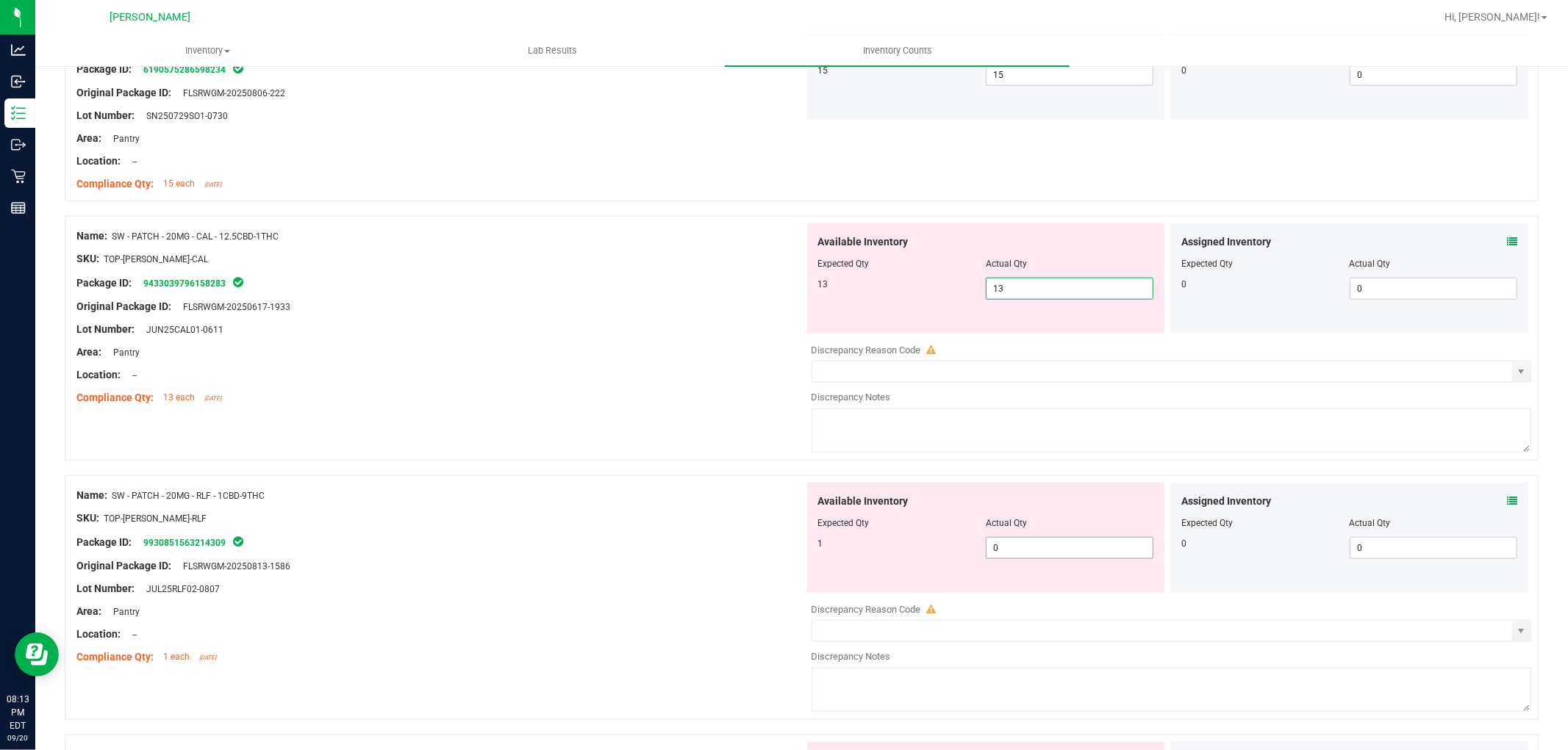
click at [1053, 548] on div "Available Inventory Expected Qty Actual Qty 1 0 0" at bounding box center [1167, 599] width 728 height 233
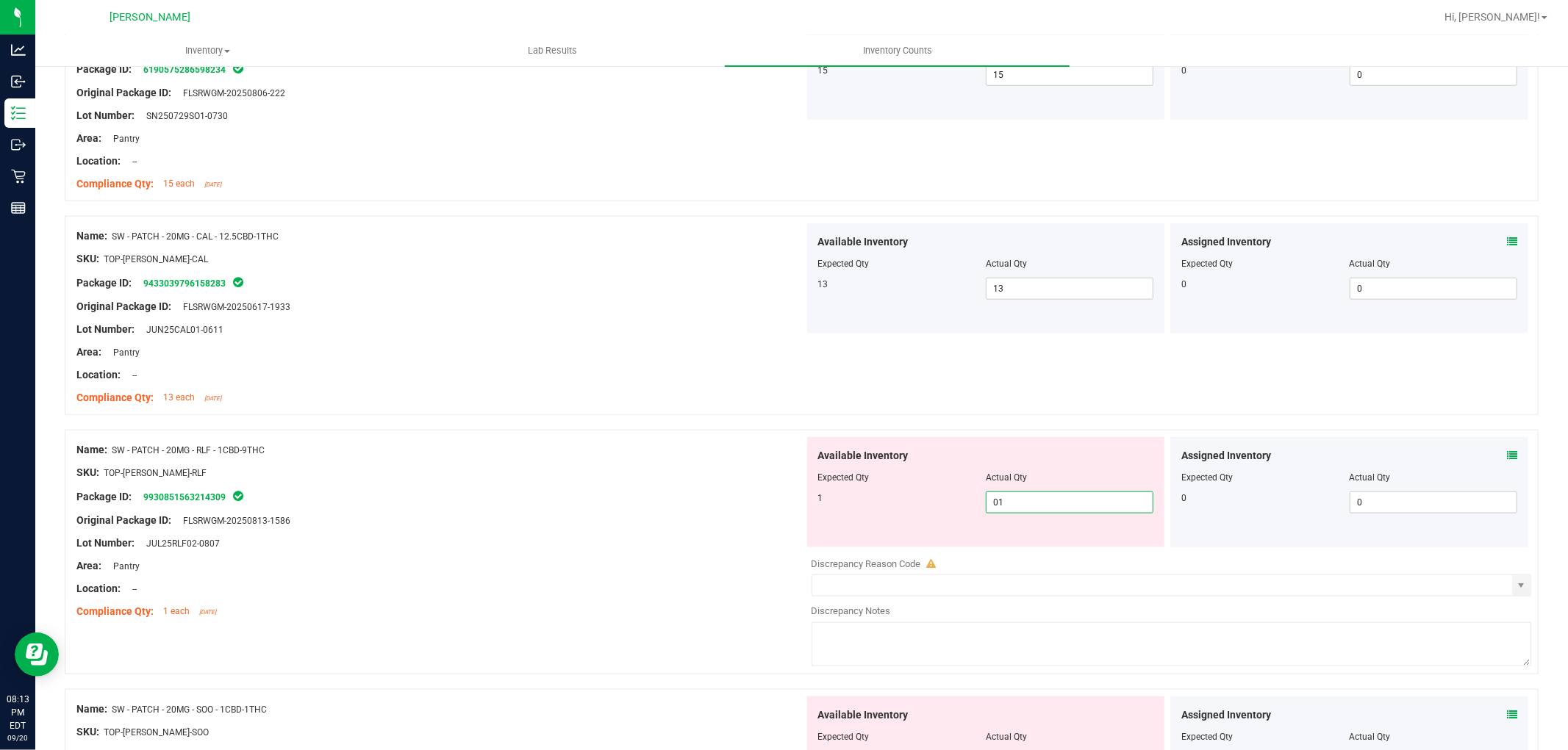
scroll to position [1633, 0]
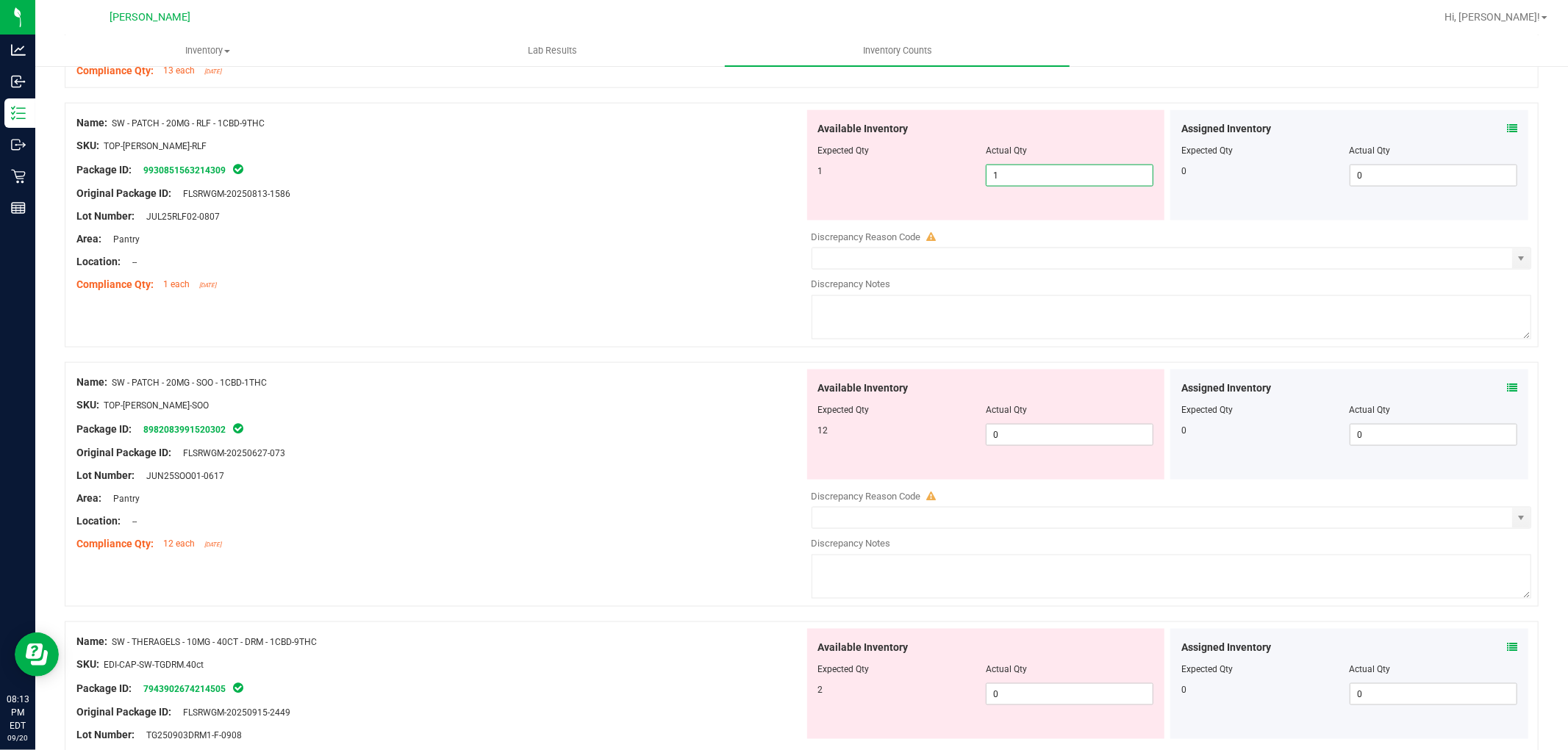
click at [1075, 450] on div "Available Inventory Expected Qty Actual Qty 12 0 0" at bounding box center [1167, 486] width 728 height 233
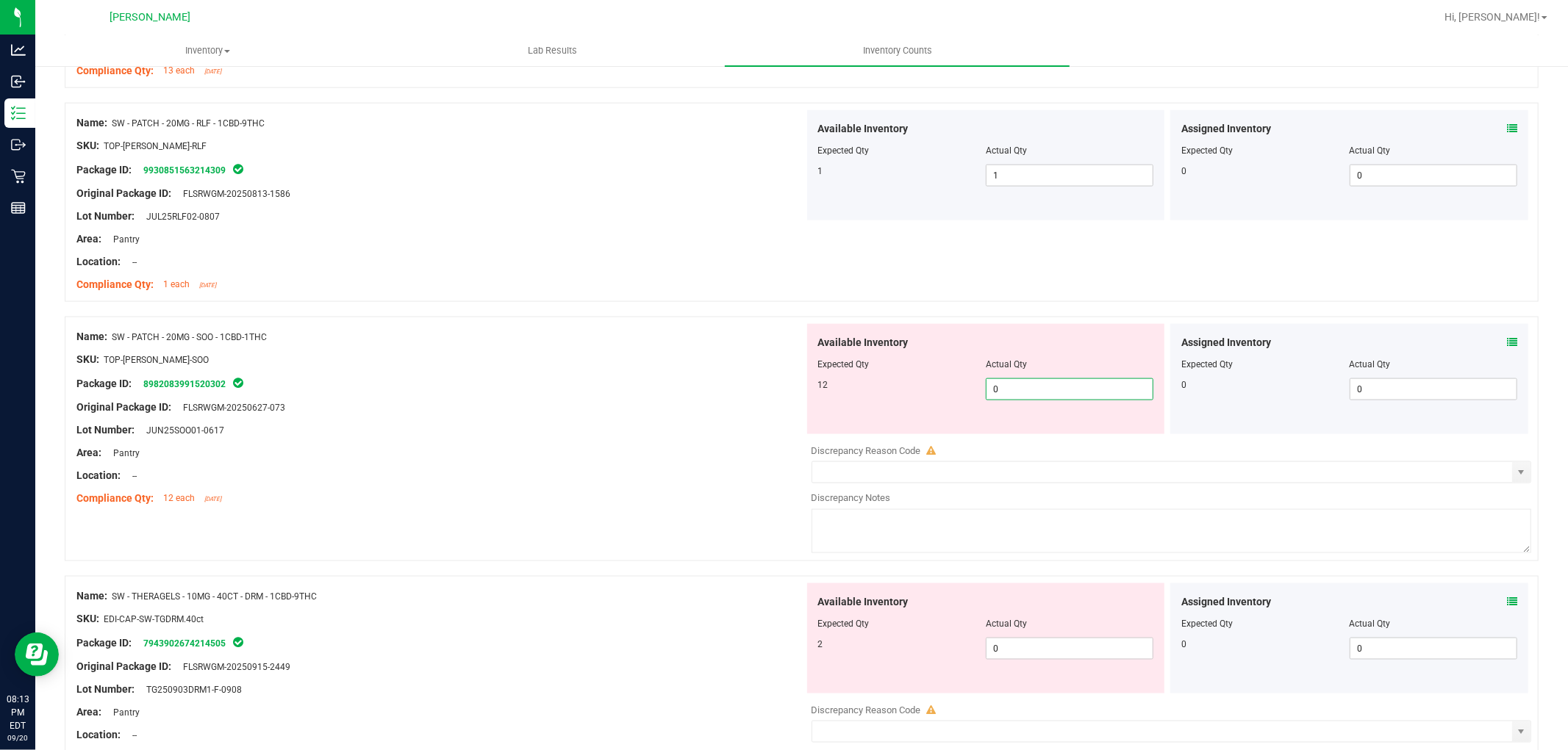
click at [1075, 387] on span "0 0" at bounding box center [1070, 389] width 168 height 22
click at [1038, 649] on div "Available Inventory Expected Qty Actual Qty 2 0 0" at bounding box center [987, 638] width 358 height 110
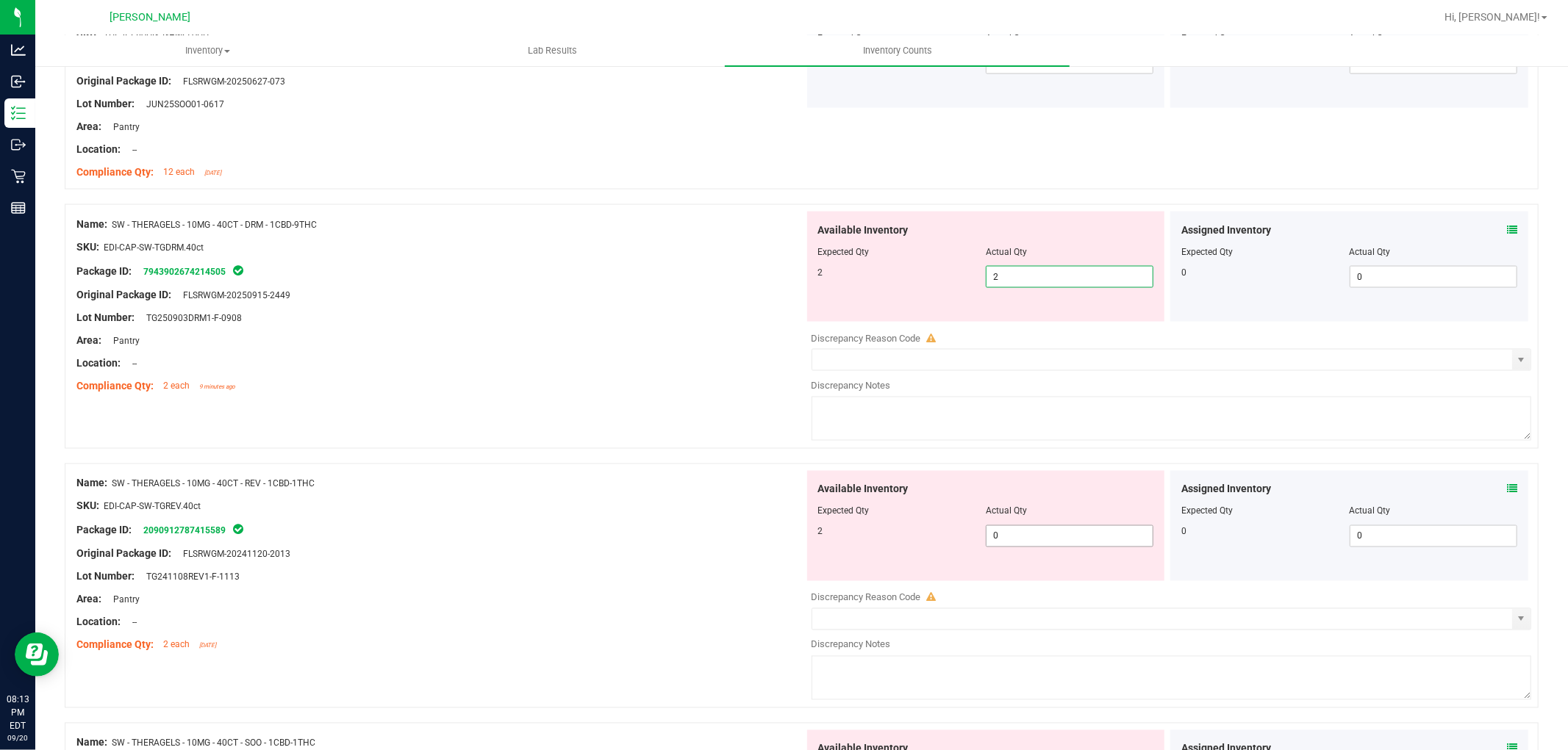
click at [1057, 541] on div "Available Inventory Expected Qty Actual Qty 2 0 0" at bounding box center [1167, 588] width 728 height 233
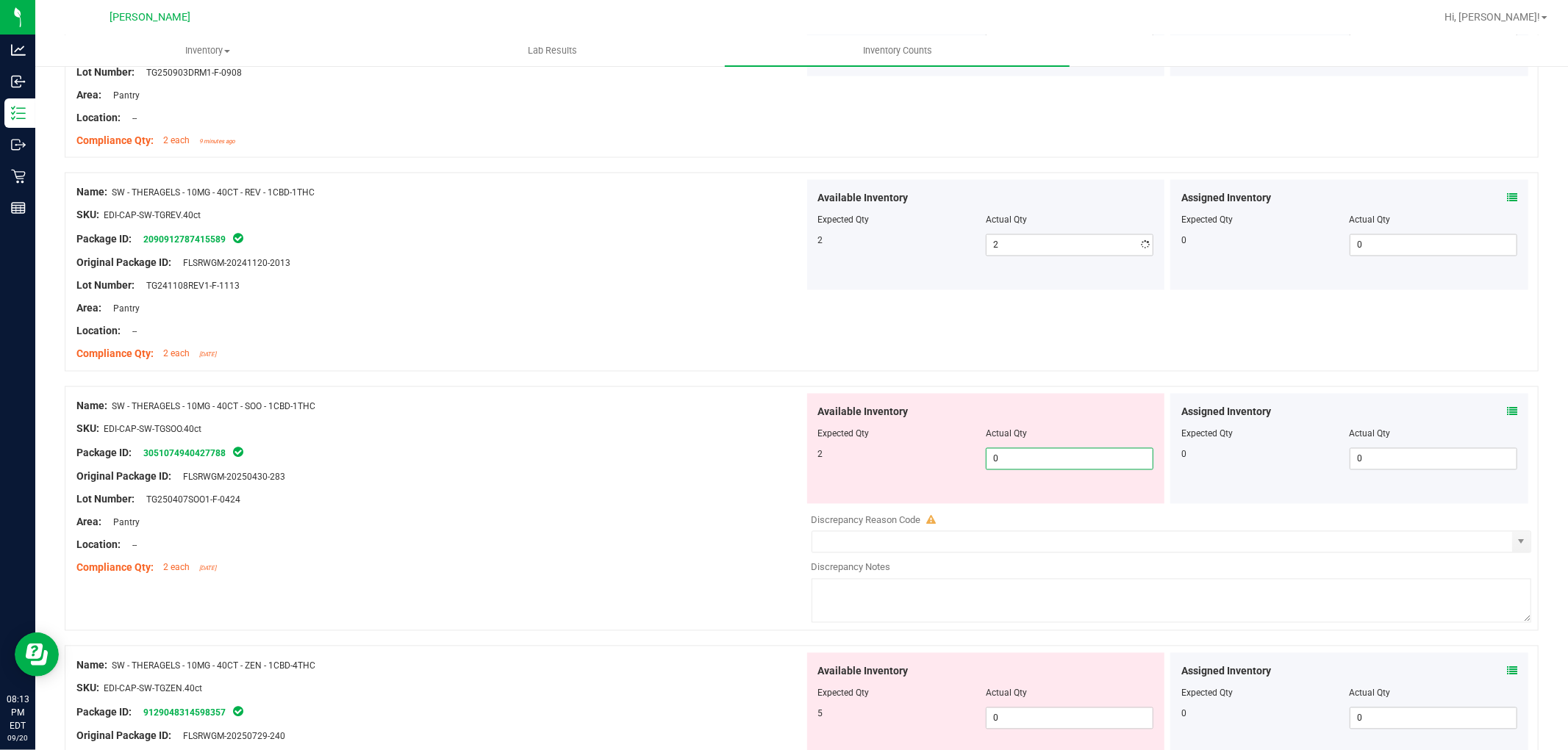
click at [1056, 504] on div "Available Inventory Expected Qty Actual Qty 2 0 0" at bounding box center [987, 448] width 358 height 110
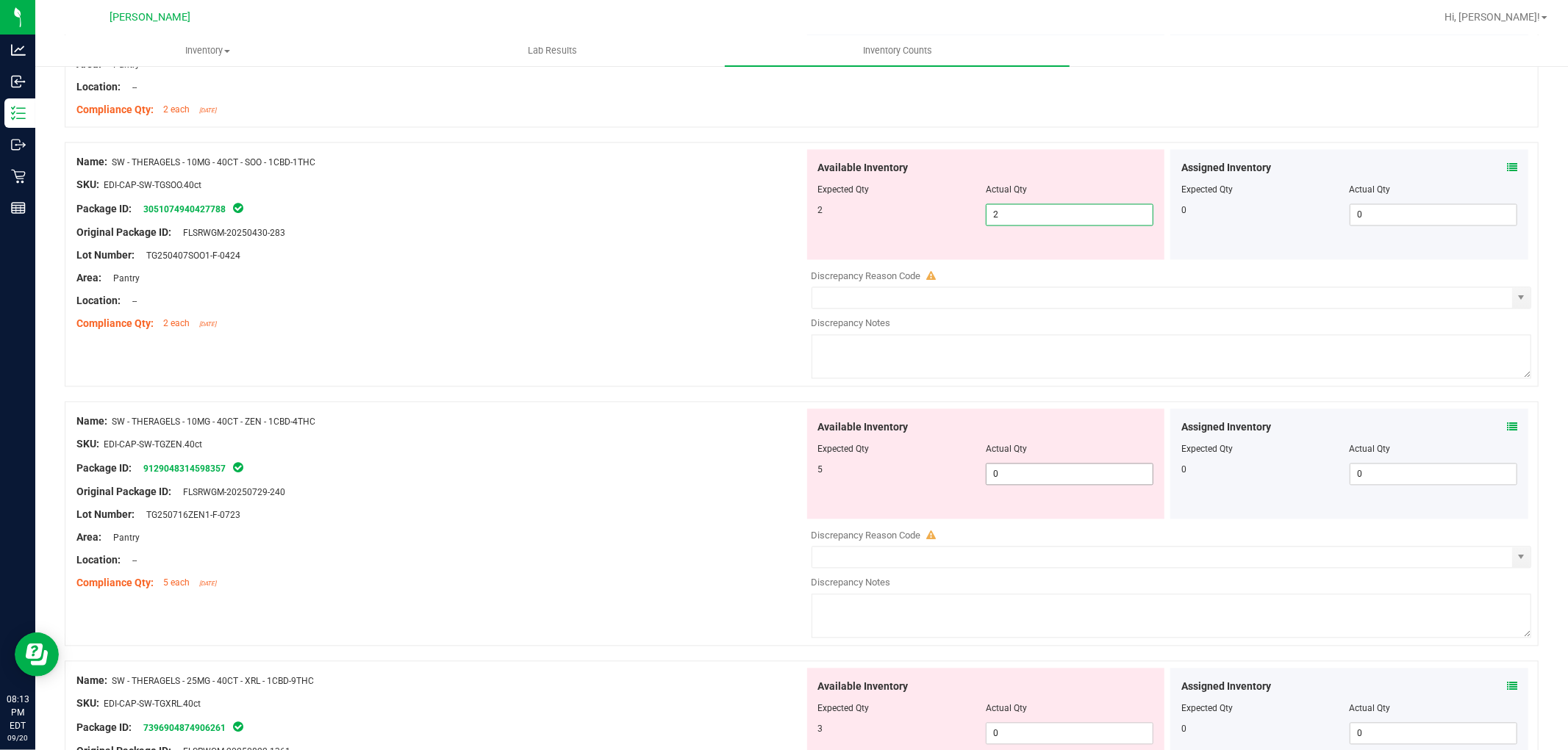
click at [1051, 472] on div "Available Inventory Expected Qty Actual Qty 5 0 0" at bounding box center [987, 463] width 358 height 110
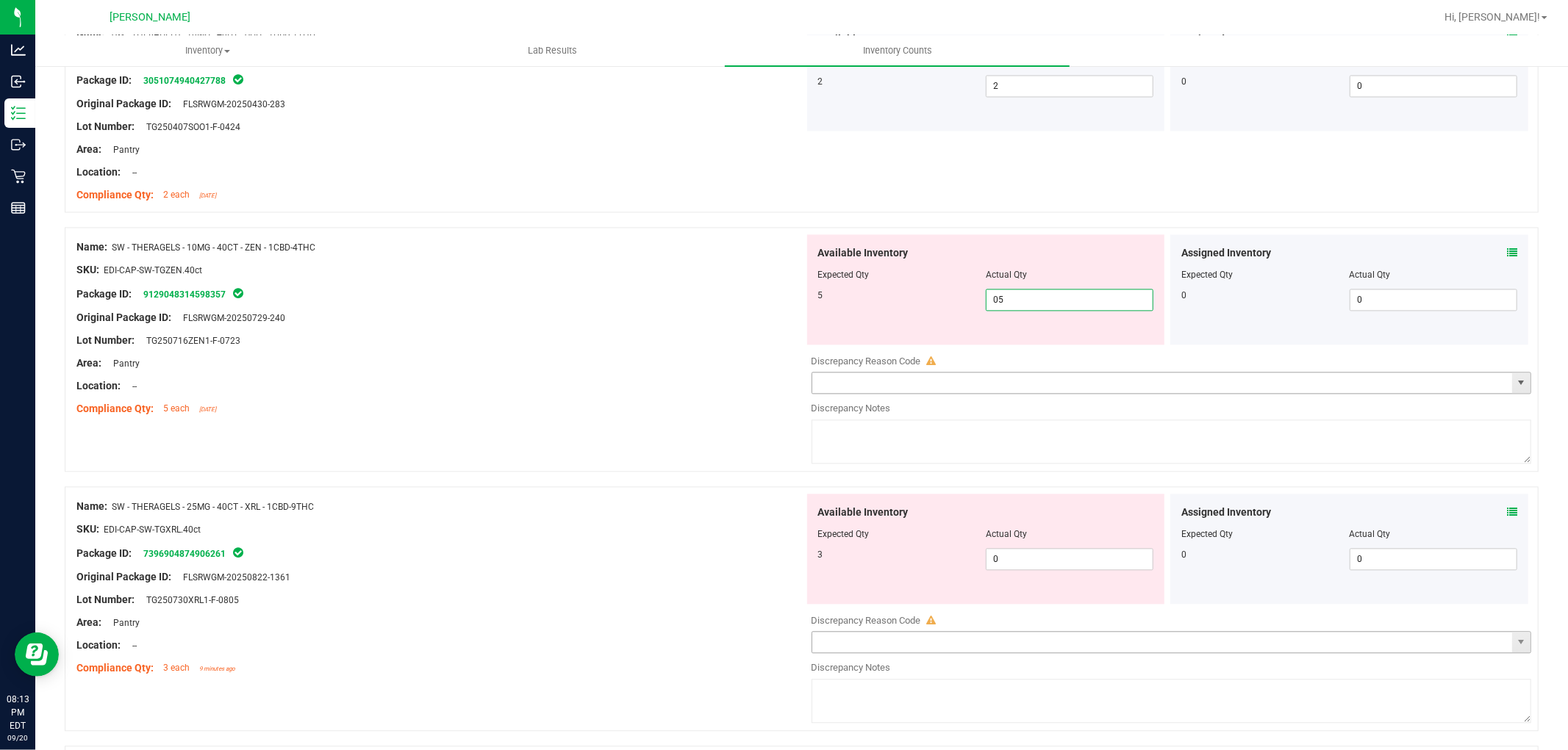
scroll to position [2776, 0]
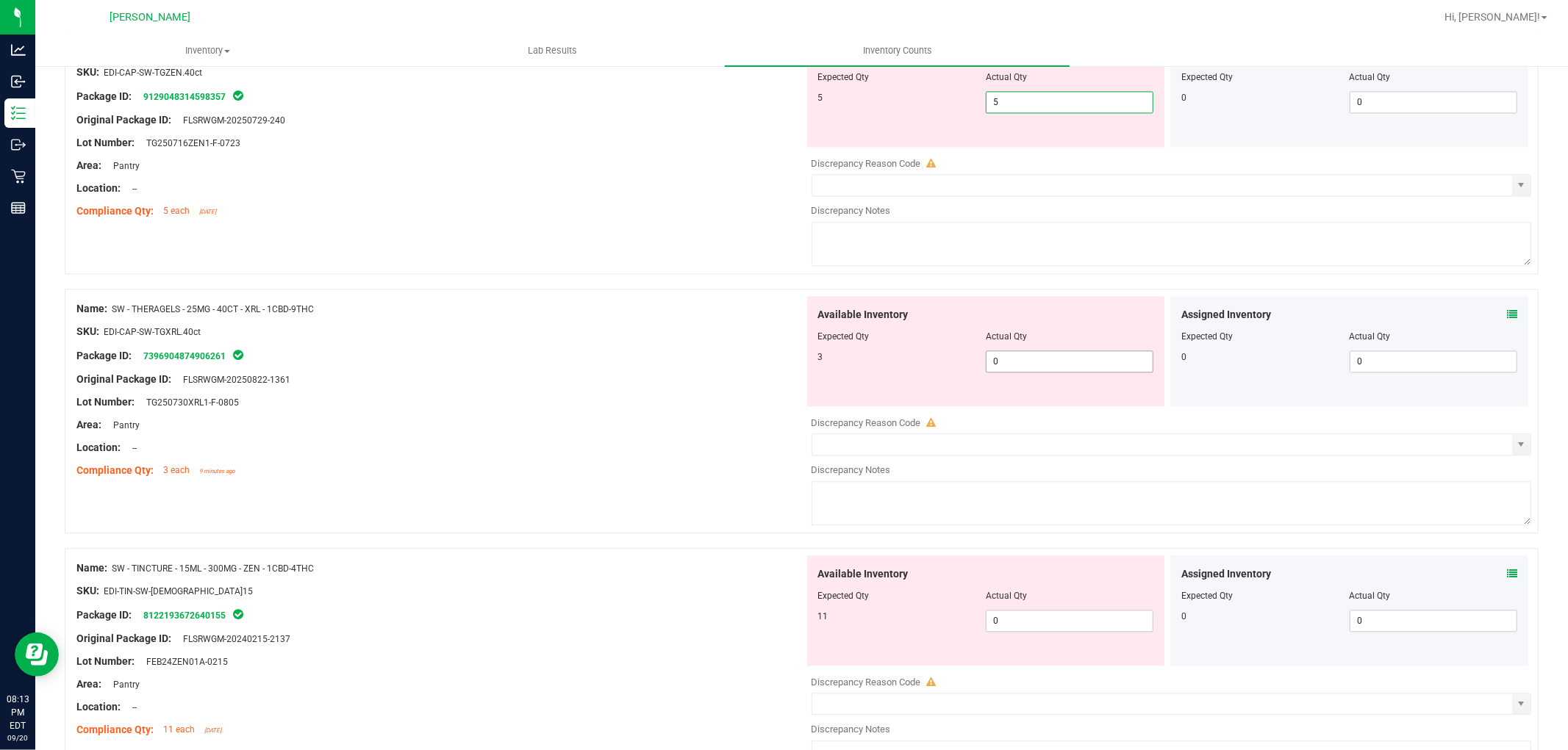
click at [1052, 363] on div "Available Inventory Expected Qty Actual Qty 3 0 0" at bounding box center [1167, 412] width 728 height 233
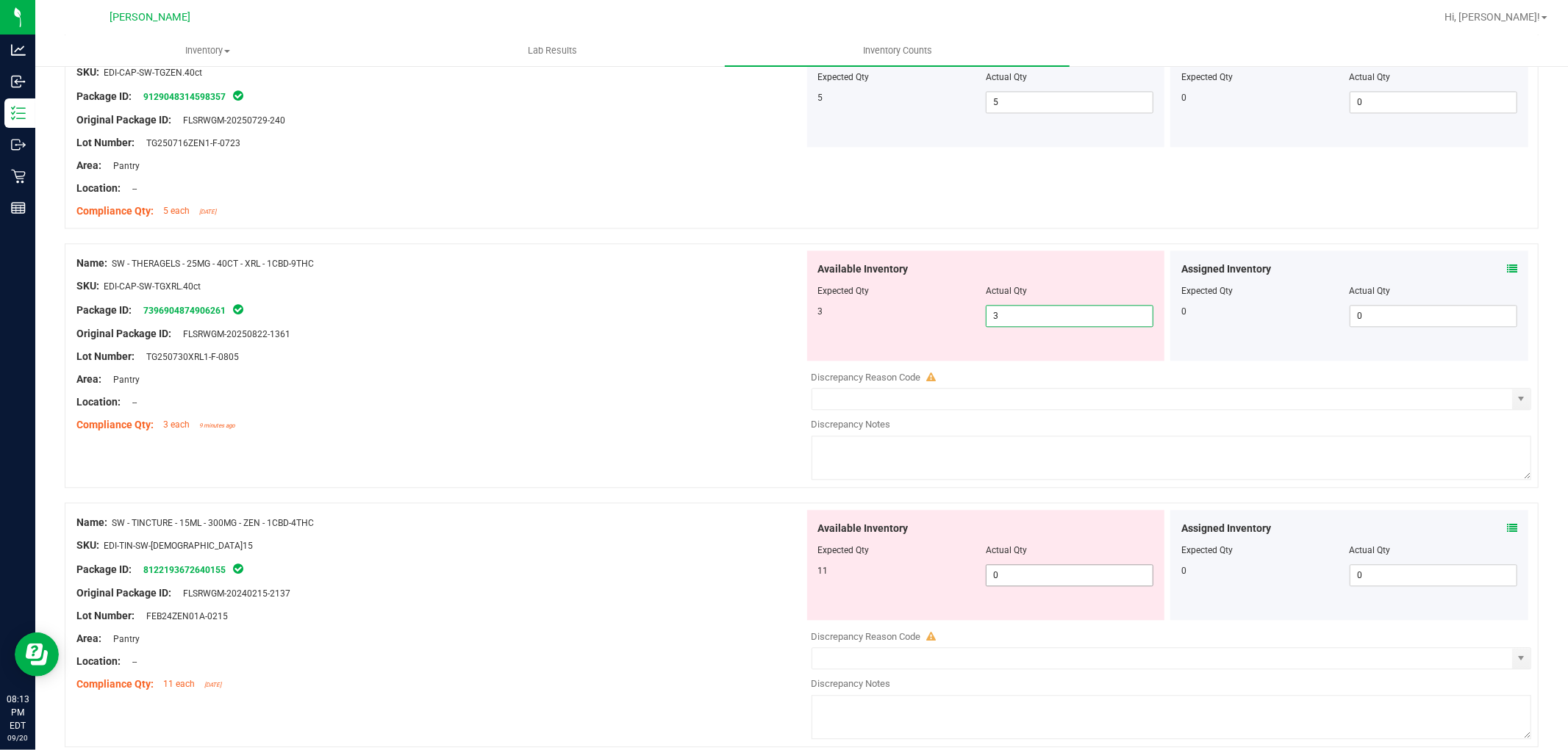
click at [1037, 577] on div "Available Inventory Expected Qty Actual Qty 11 0 0" at bounding box center [1167, 626] width 728 height 233
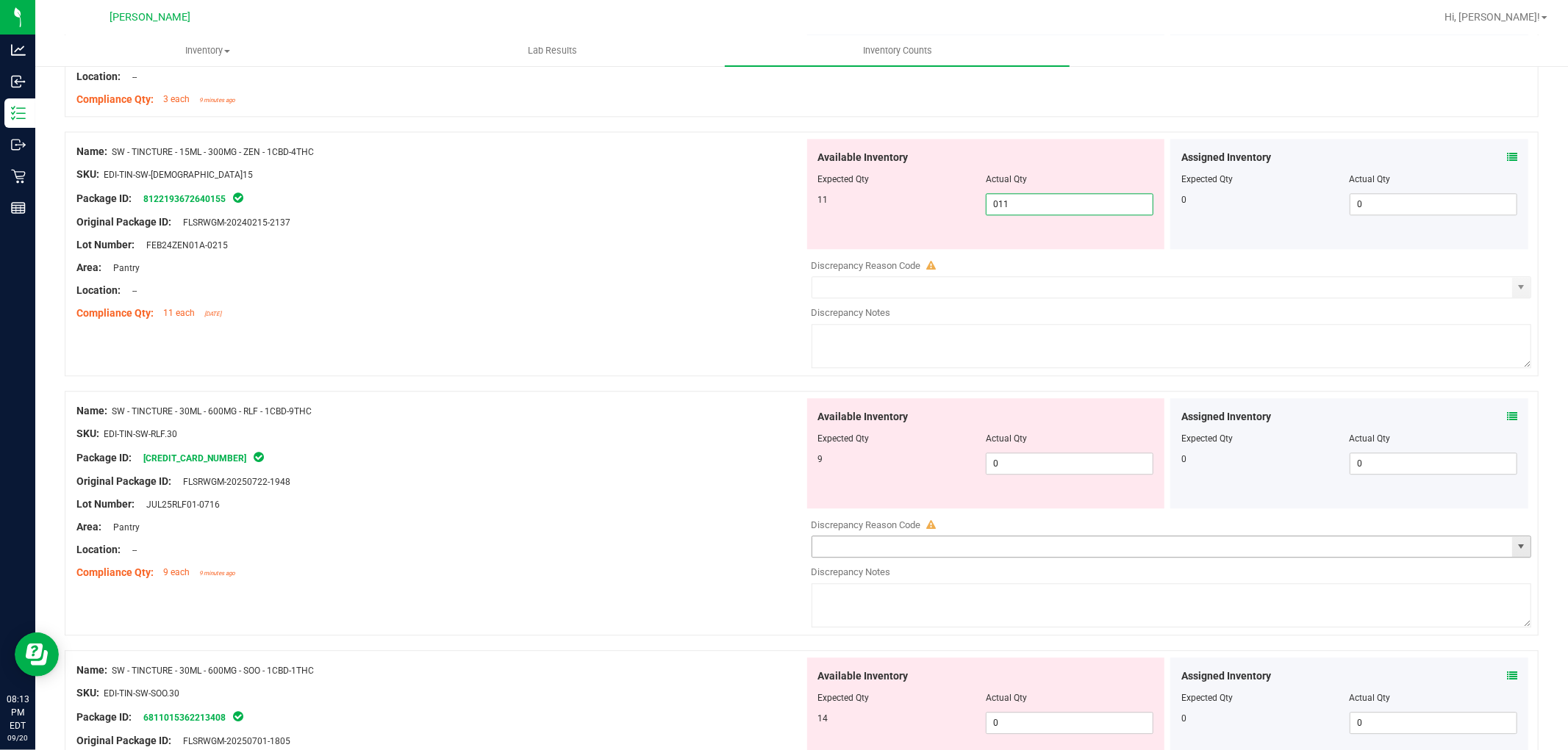
scroll to position [3102, 0]
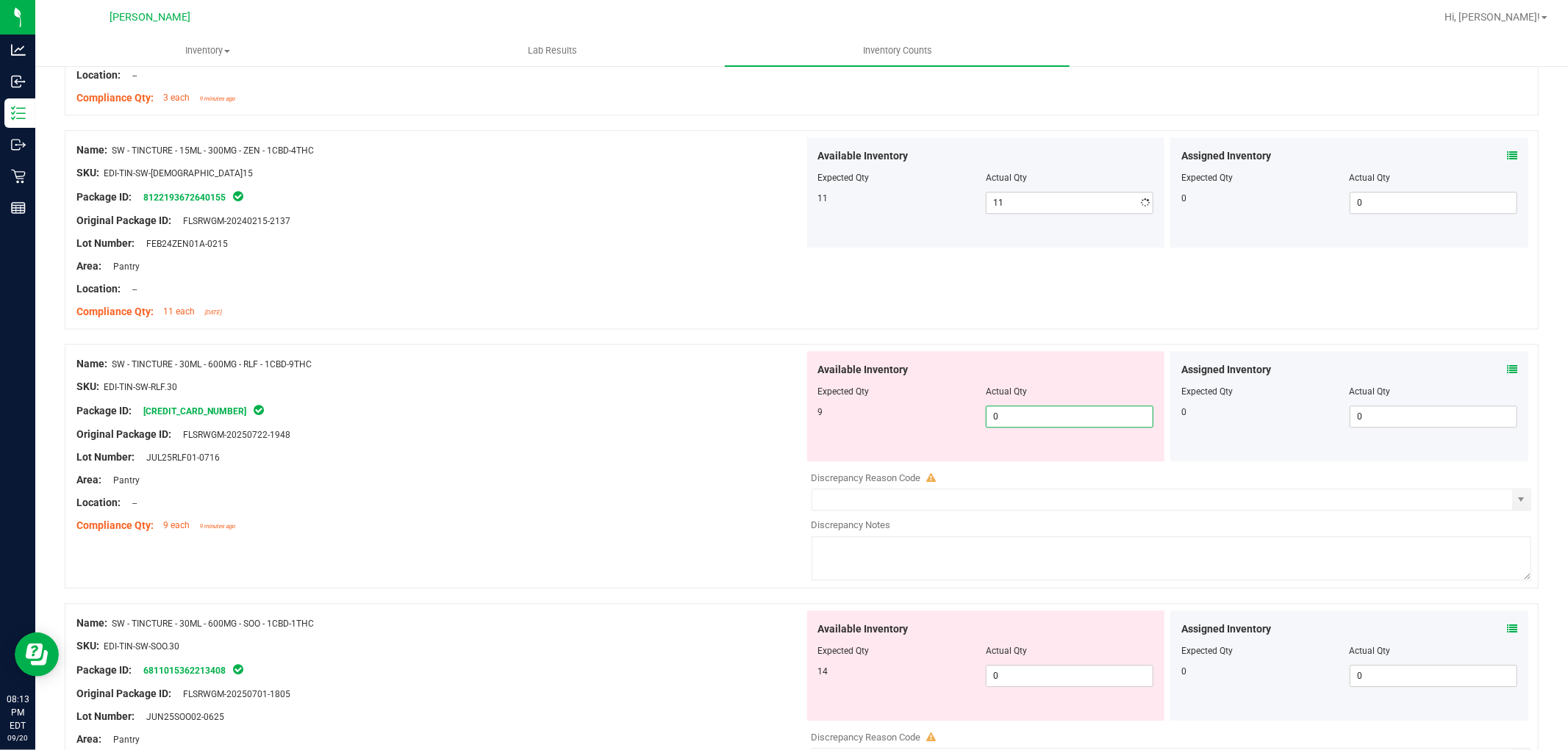
click at [1056, 468] on div "Available Inventory Expected Qty Actual Qty 9 0 0" at bounding box center [1167, 468] width 728 height 233
click at [1040, 676] on div "Available Inventory Expected Qty Actual Qty 14 0 0" at bounding box center [987, 665] width 358 height 110
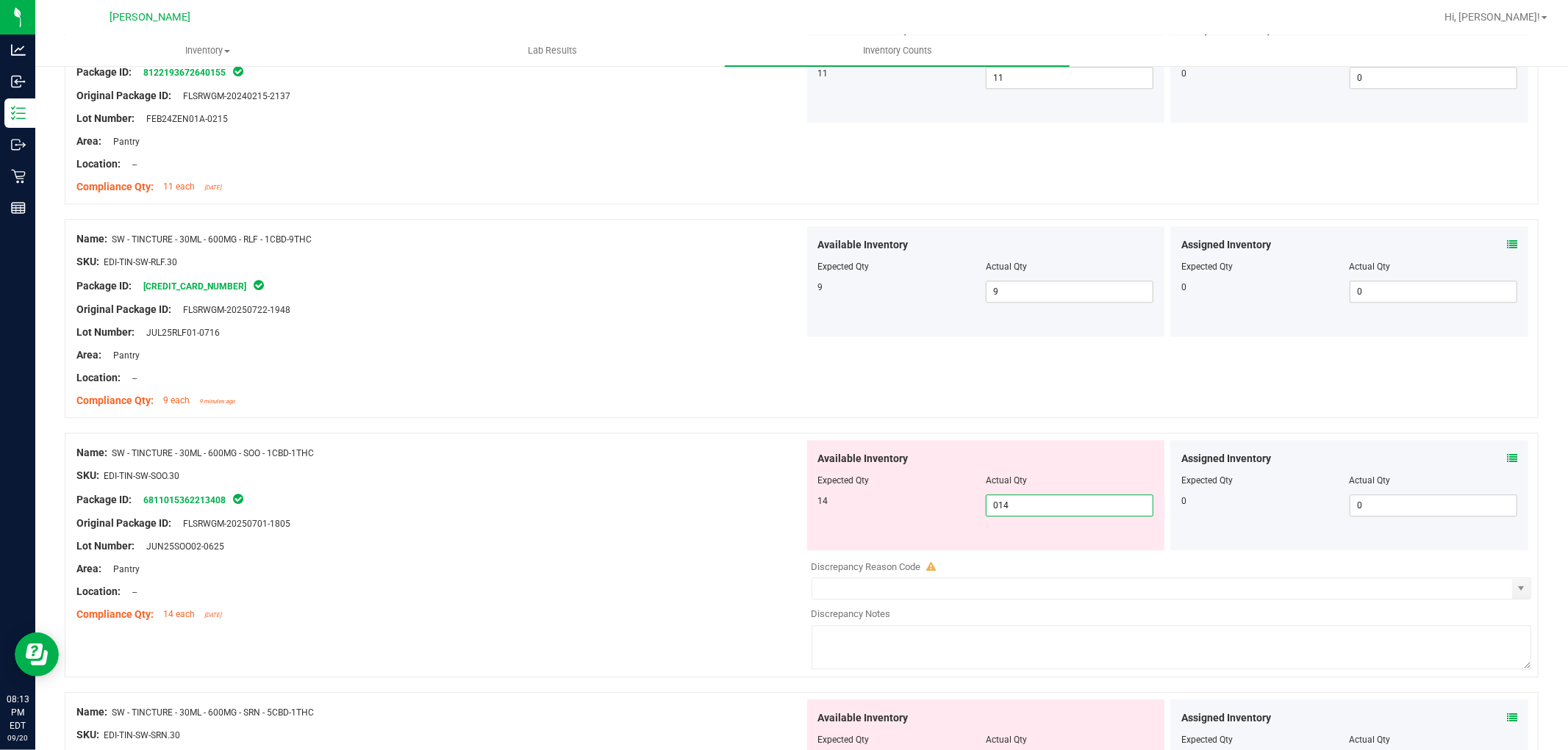
scroll to position [3429, 0]
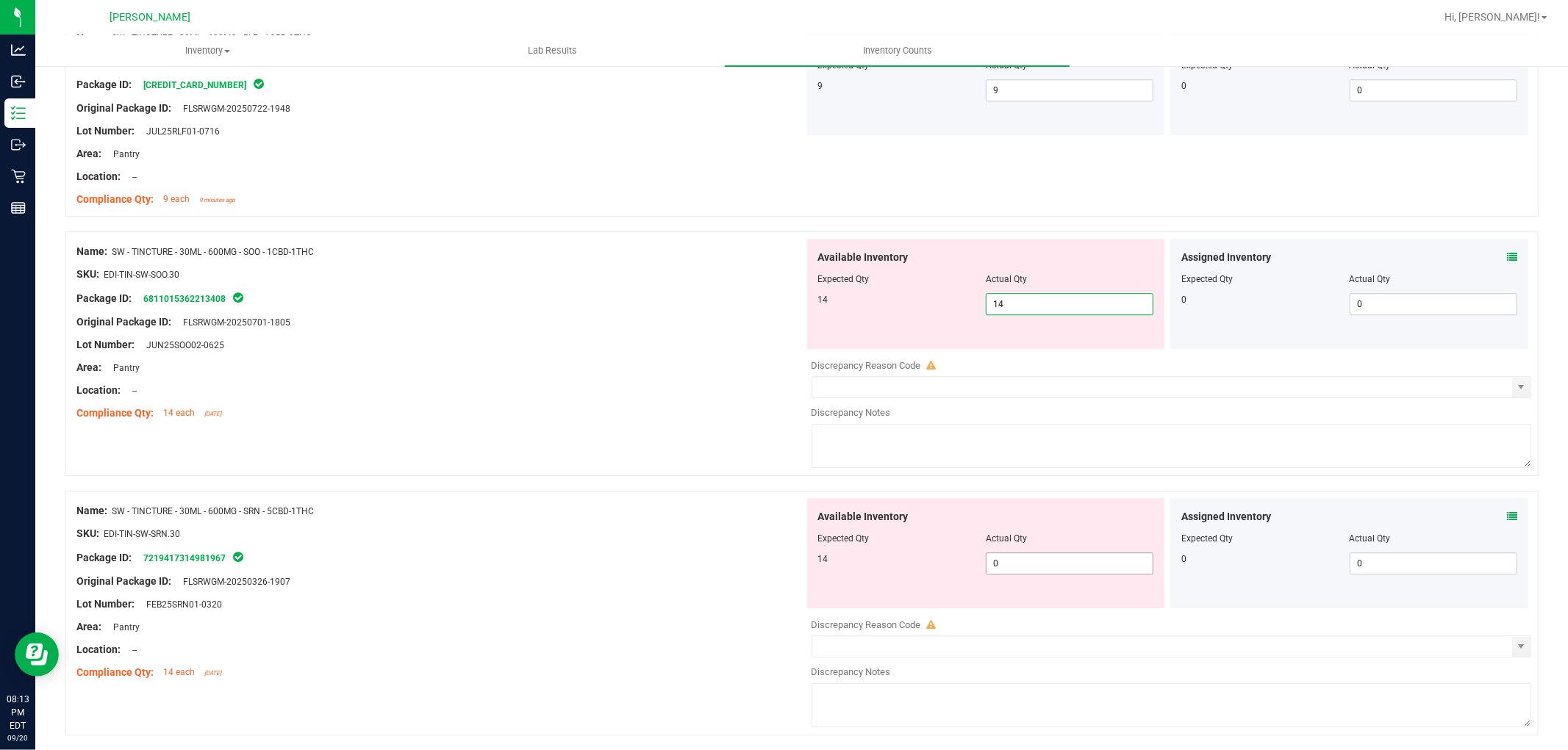
click at [1042, 568] on div "Available Inventory Expected Qty Actual Qty 14 0 0" at bounding box center [1167, 614] width 728 height 233
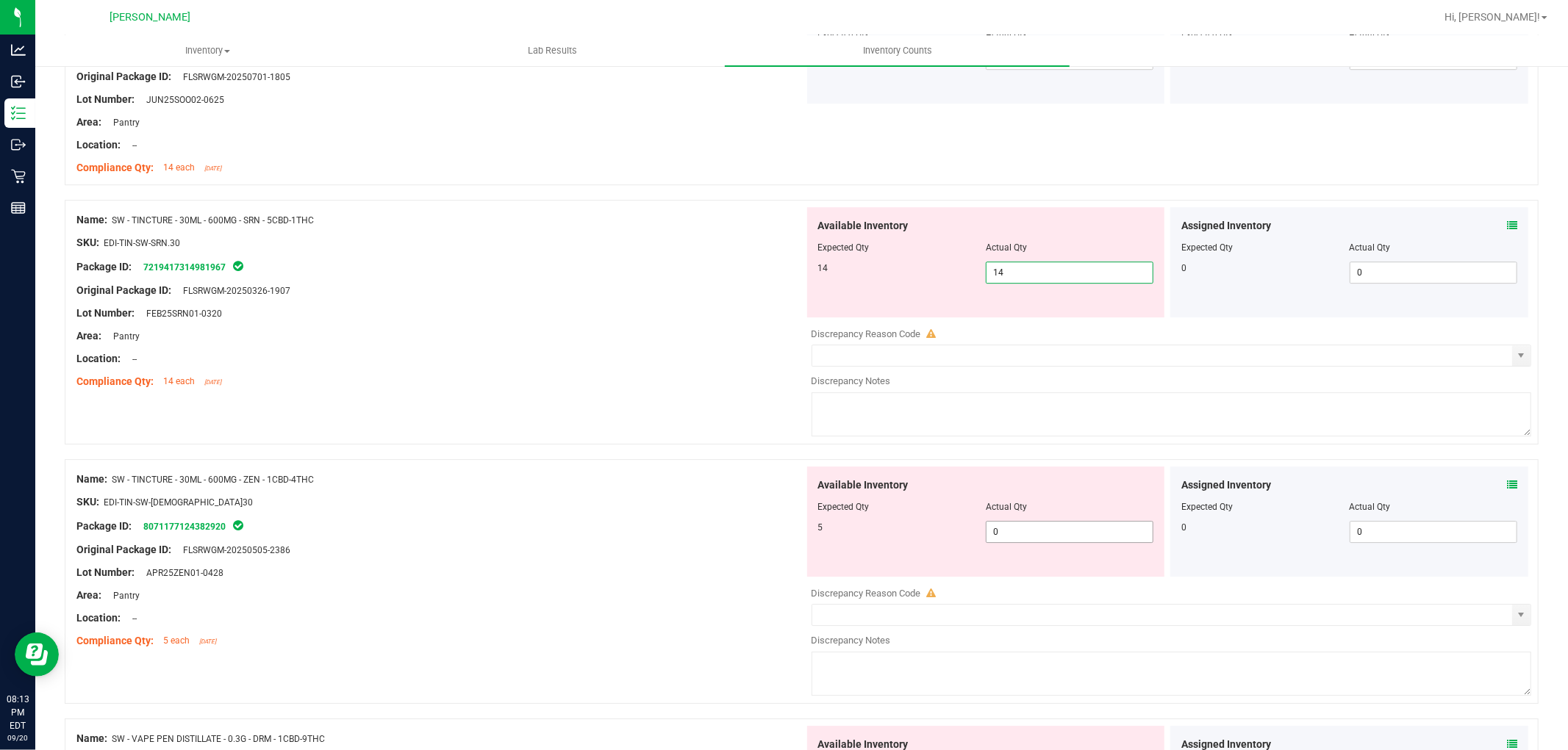
click at [1023, 530] on div "Available Inventory Expected Qty Actual Qty 5 0 0" at bounding box center [987, 521] width 358 height 110
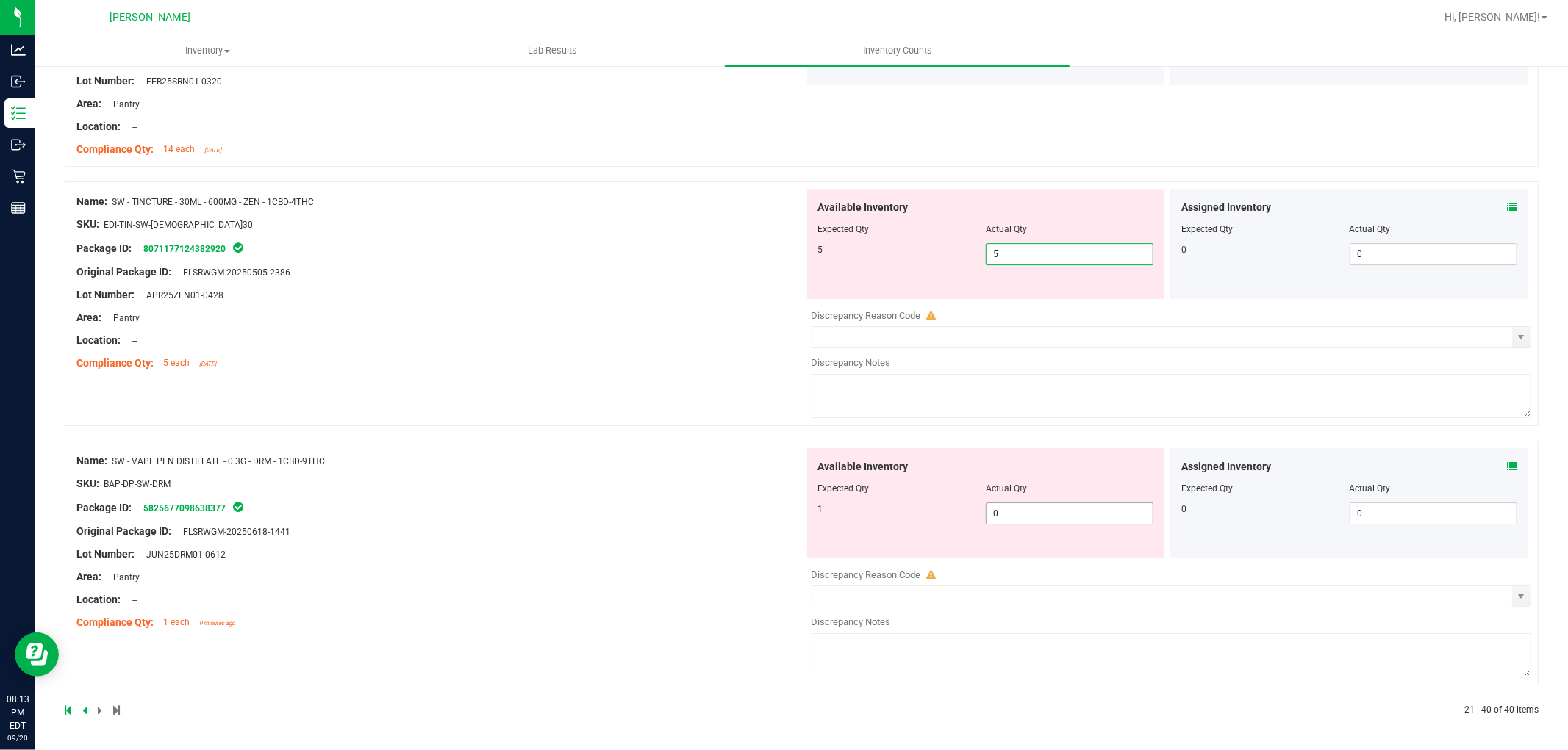
click at [1023, 509] on span "0 0" at bounding box center [1070, 514] width 168 height 22
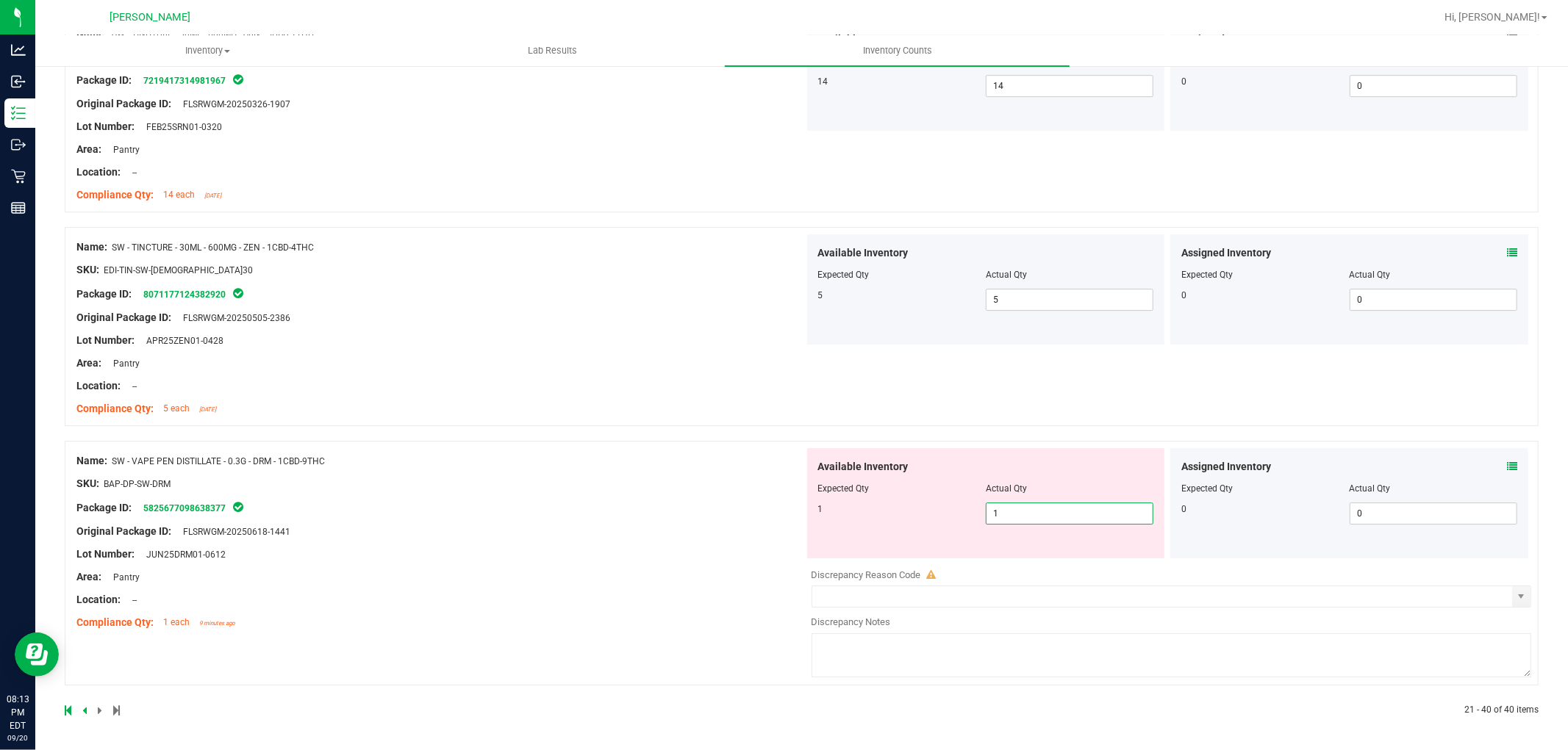
click at [663, 580] on div "Name: SW - VAPE PEN DISTILLATE - 0.3G - DRM - 1CBD-9THC SKU: BAP-DP-SW-DRM Pack…" at bounding box center [440, 542] width 728 height 187
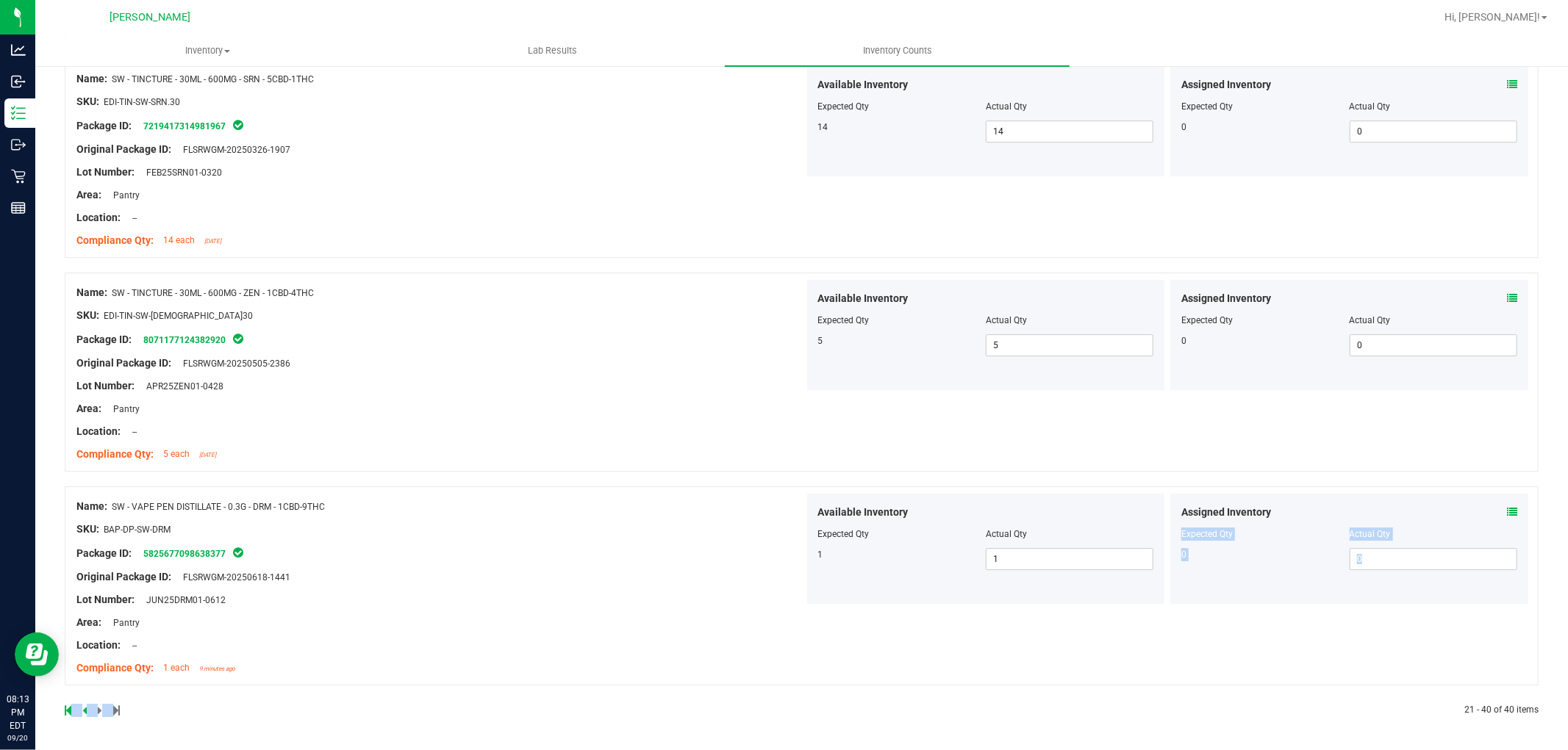
drag, startPoint x: 1553, startPoint y: 707, endPoint x: 1567, endPoint y: 504, distance: 203.5
click at [1567, 504] on div "Inventory All packages All inventory Waste log Create inventory Lab Results Inv…" at bounding box center [801, 392] width 1533 height 715
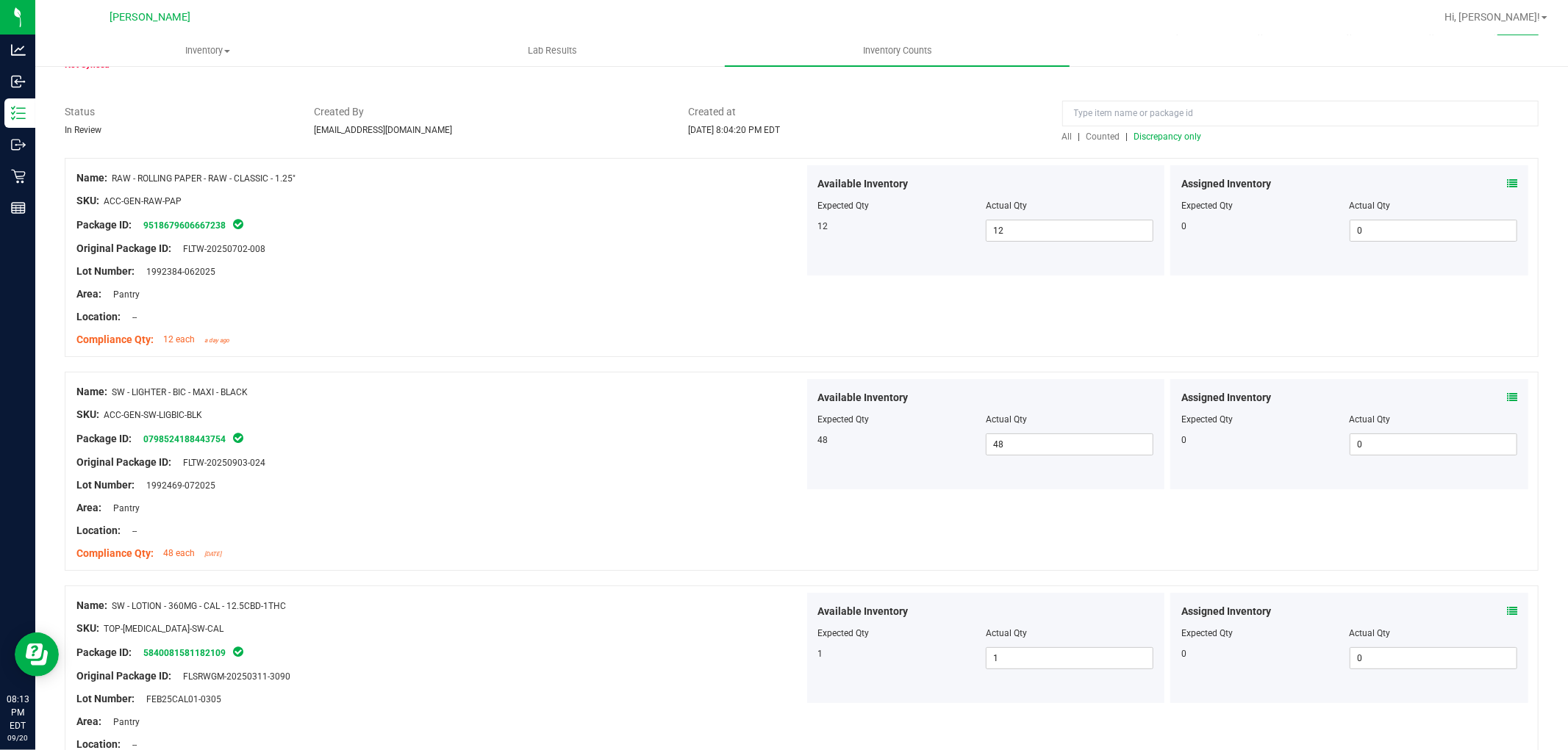
scroll to position [0, 0]
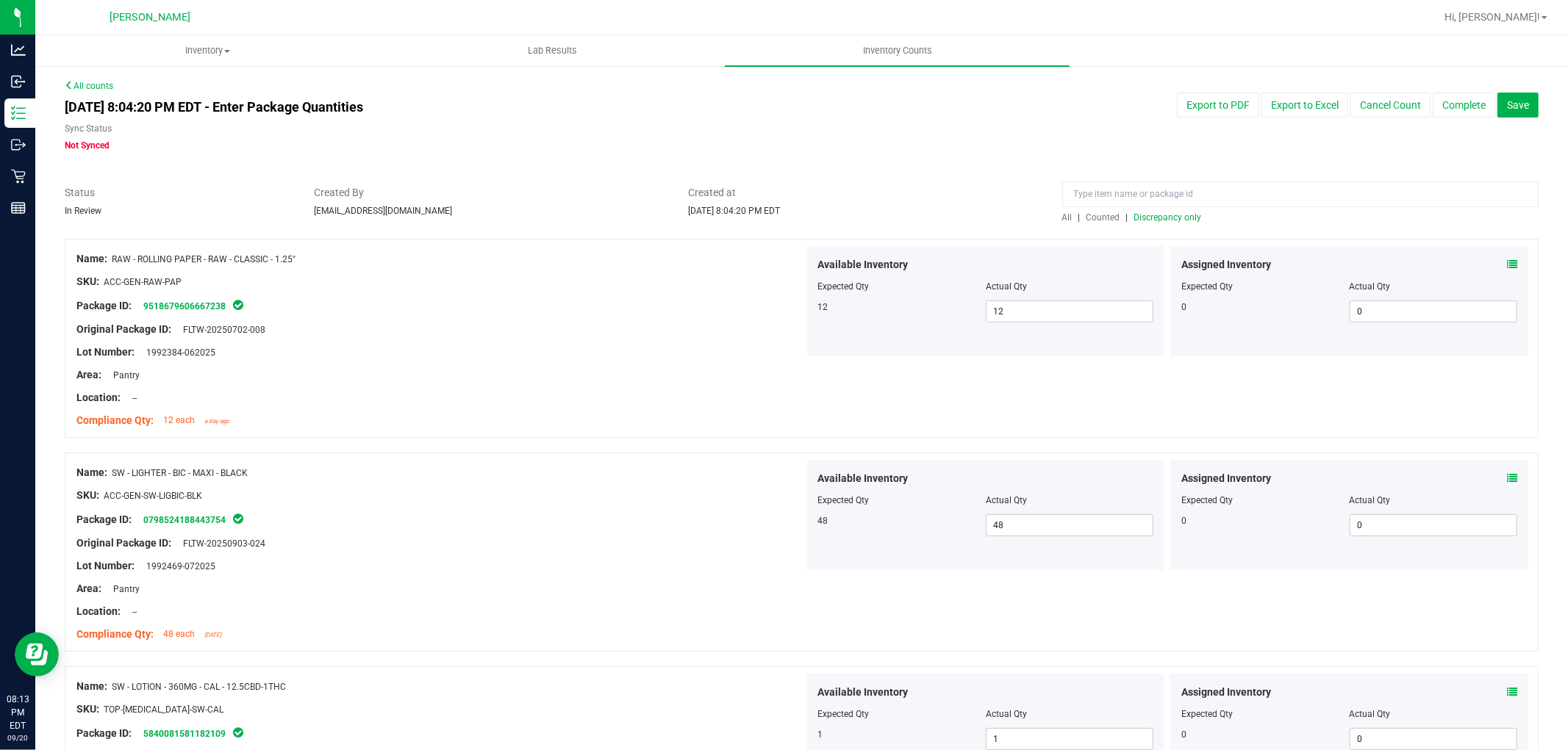
click at [1062, 217] on span "All" at bounding box center [1067, 217] width 10 height 10
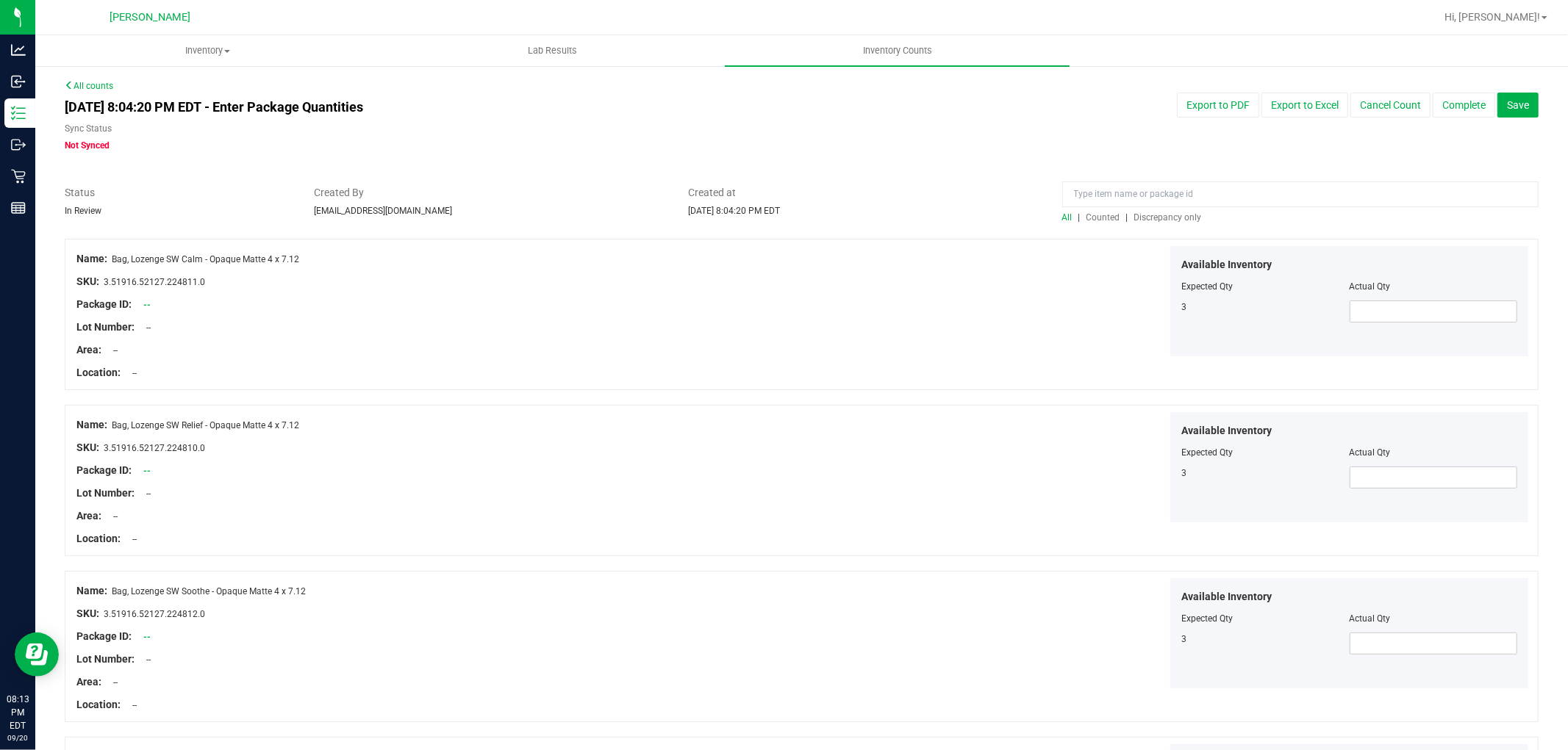
click at [1155, 212] on span "Discrepancy only" at bounding box center [1167, 217] width 67 height 10
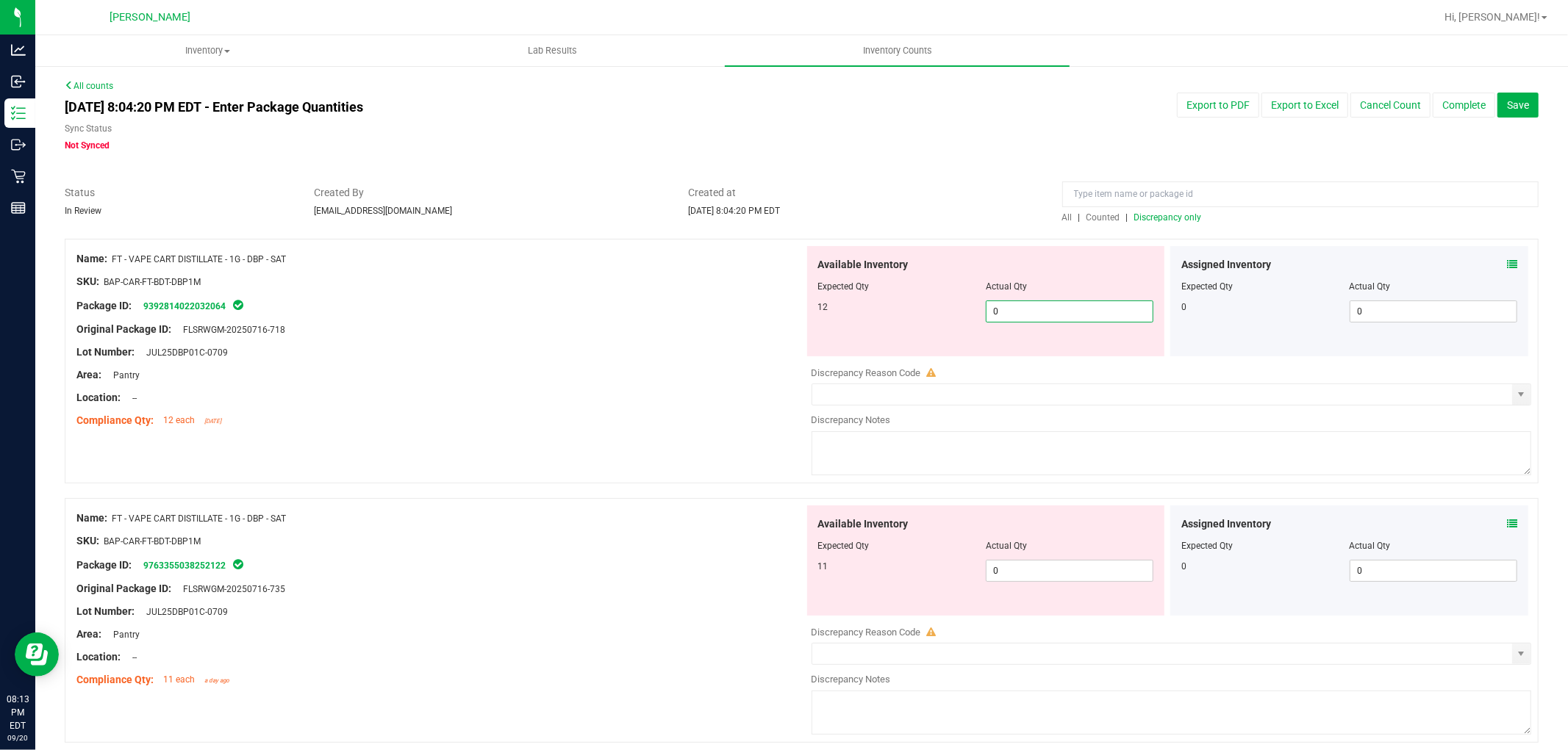
click at [1010, 305] on span "0 0" at bounding box center [1070, 312] width 168 height 22
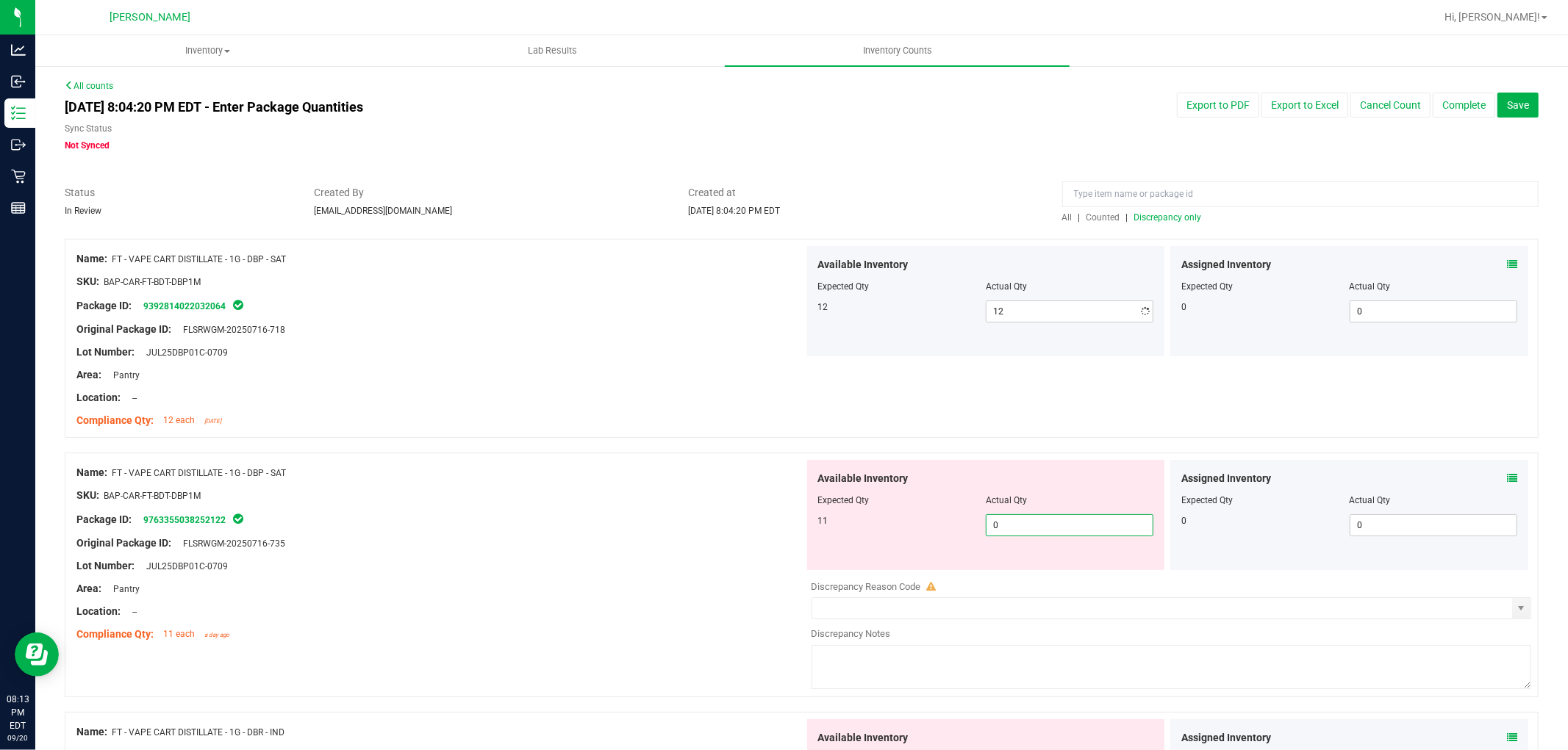
click at [1055, 565] on div "Available Inventory Expected Qty Actual Qty 11 0 0" at bounding box center [987, 515] width 358 height 110
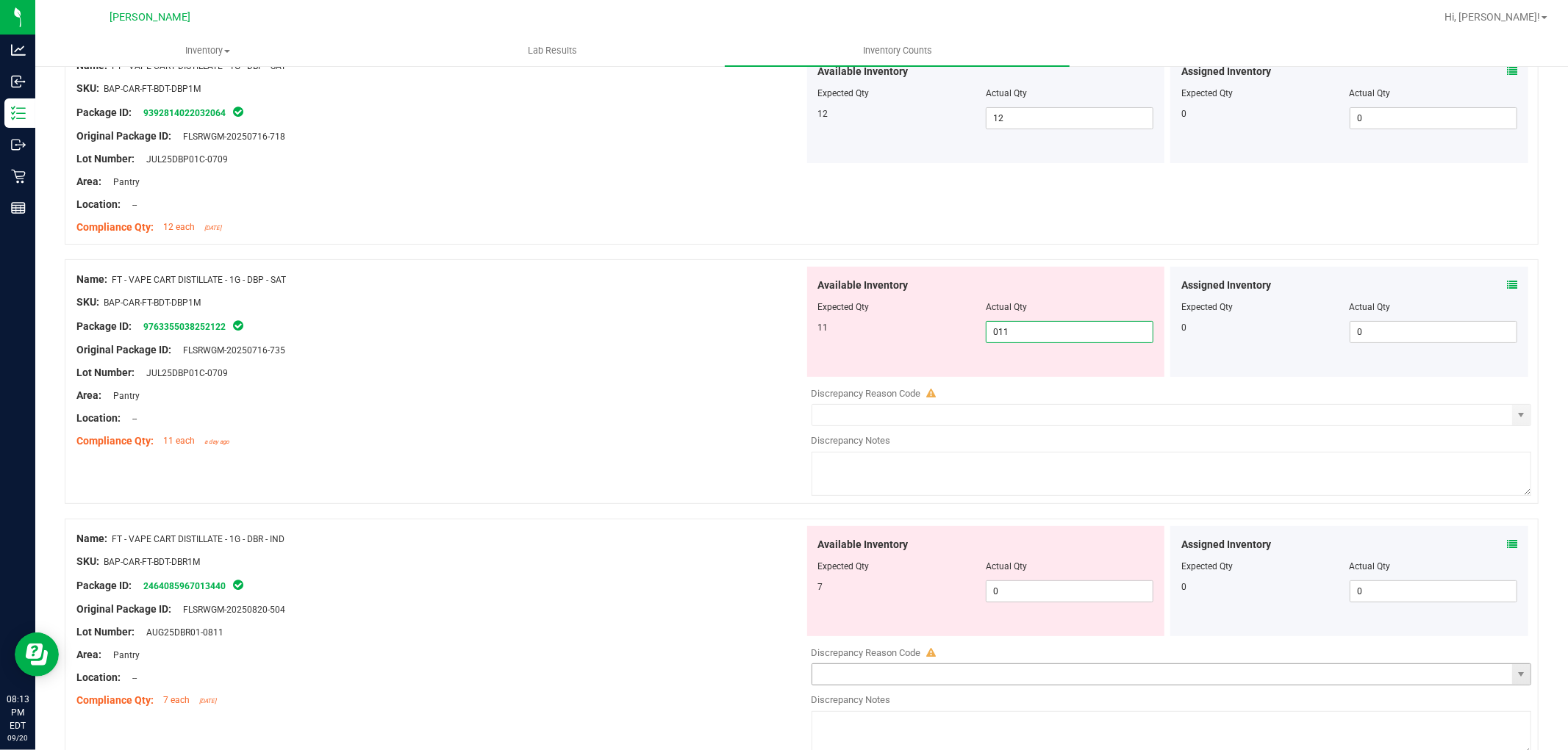
scroll to position [408, 0]
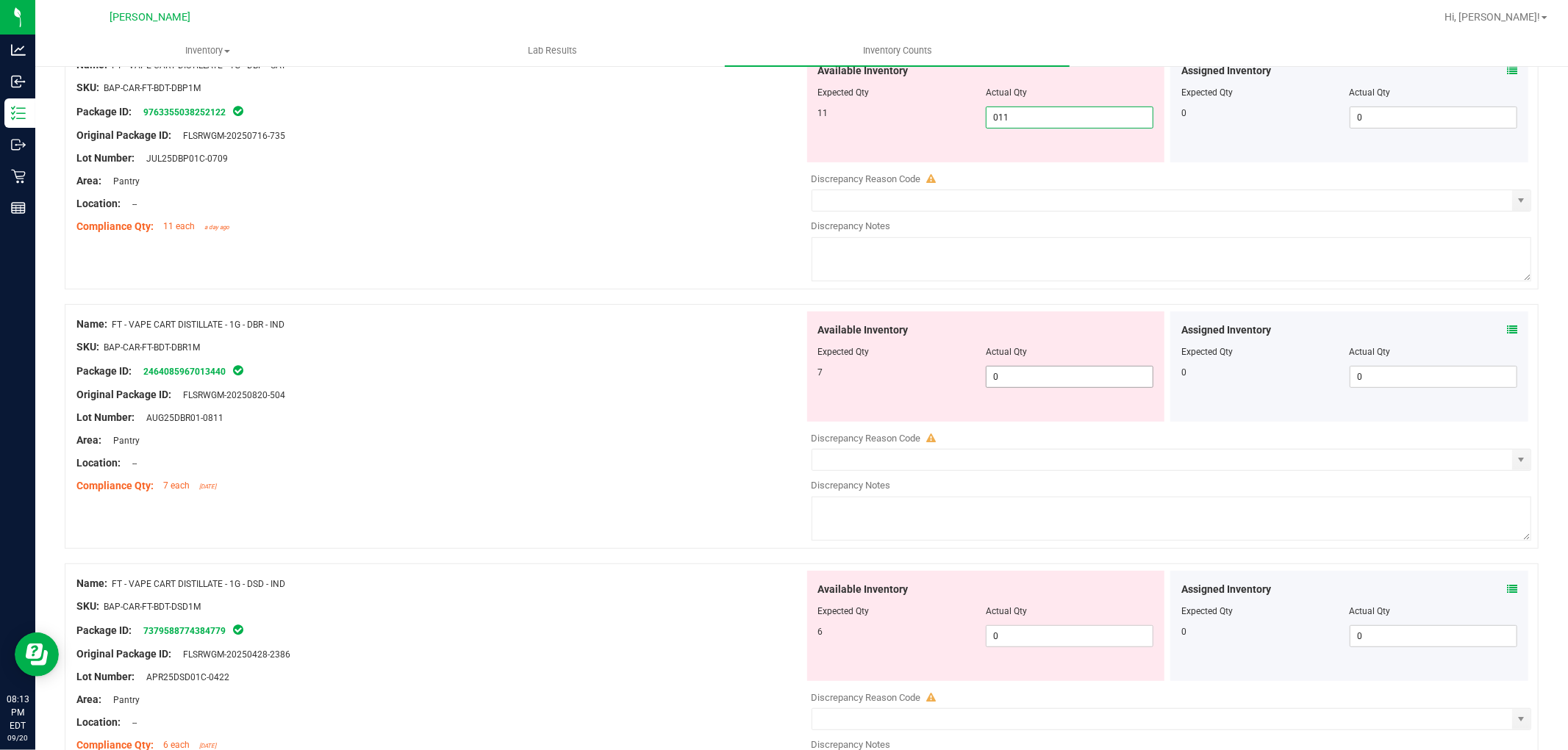
drag, startPoint x: 1053, startPoint y: 375, endPoint x: 1047, endPoint y: 522, distance: 147.1
click at [1055, 374] on div "Available Inventory Expected Qty Actual Qty 7 0 0" at bounding box center [987, 366] width 358 height 110
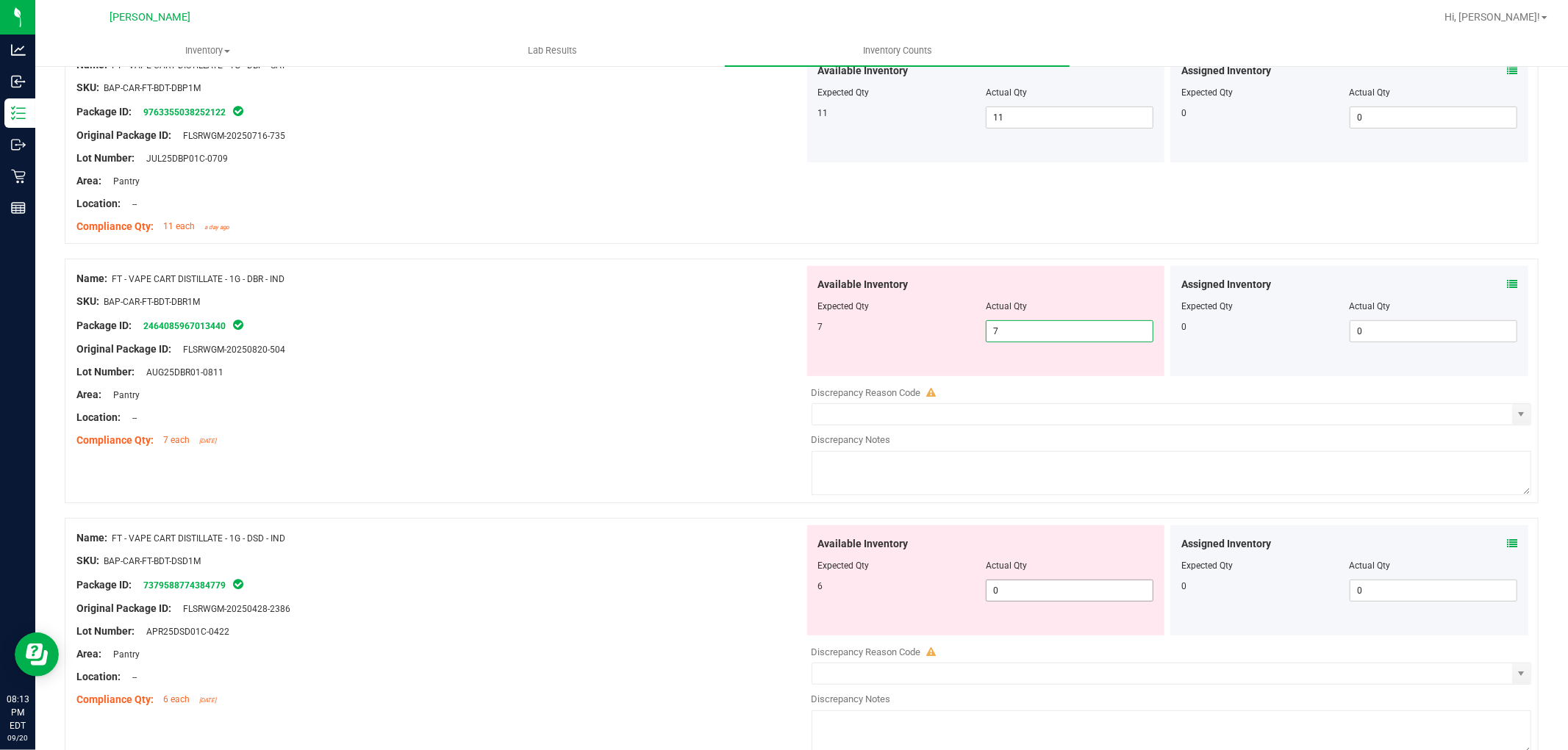
click at [1051, 587] on div "Available Inventory Expected Qty Actual Qty 6 0 0" at bounding box center [987, 580] width 358 height 110
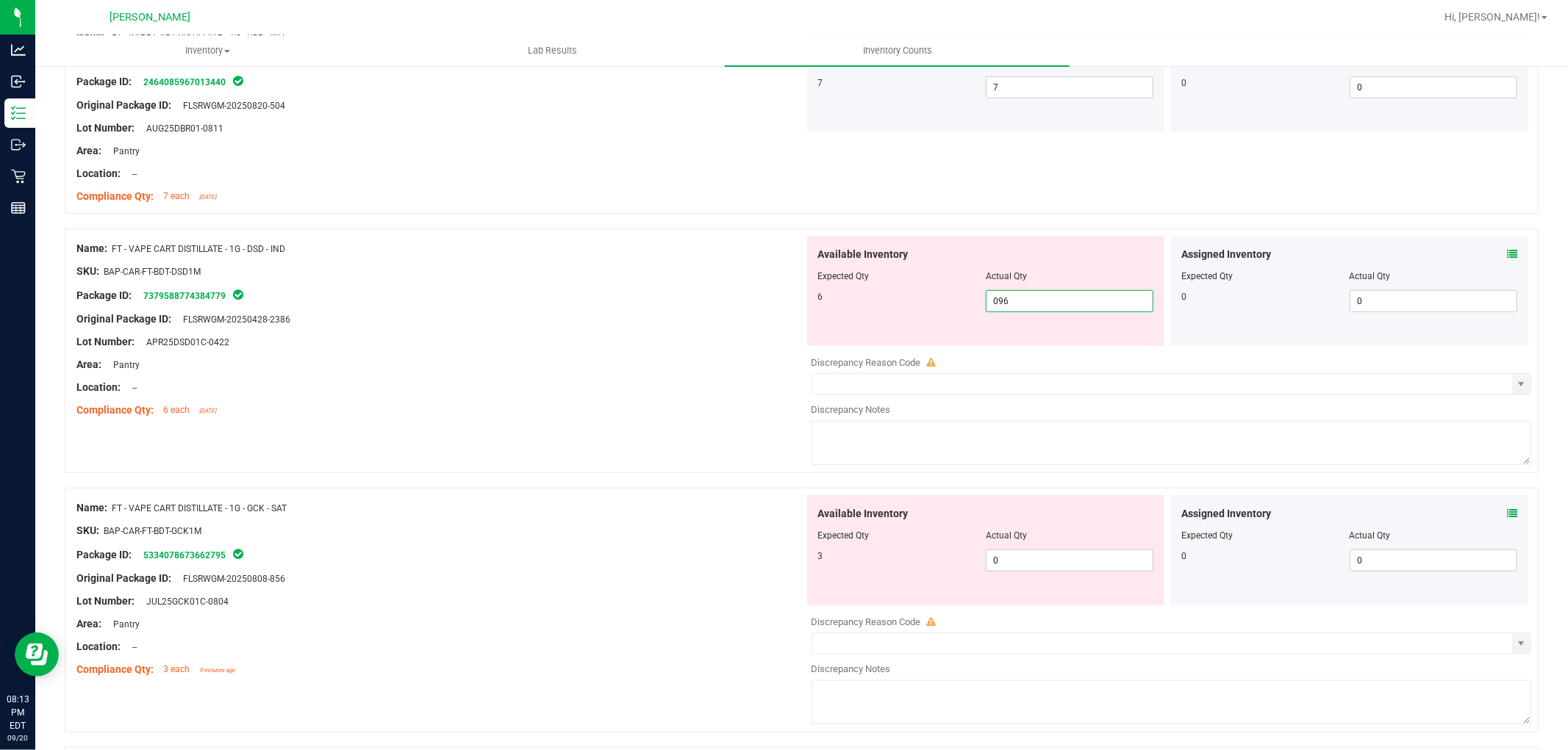
scroll to position [652, 0]
click at [1035, 558] on div "Available Inventory Expected Qty Actual Qty 3 0 0" at bounding box center [987, 549] width 358 height 110
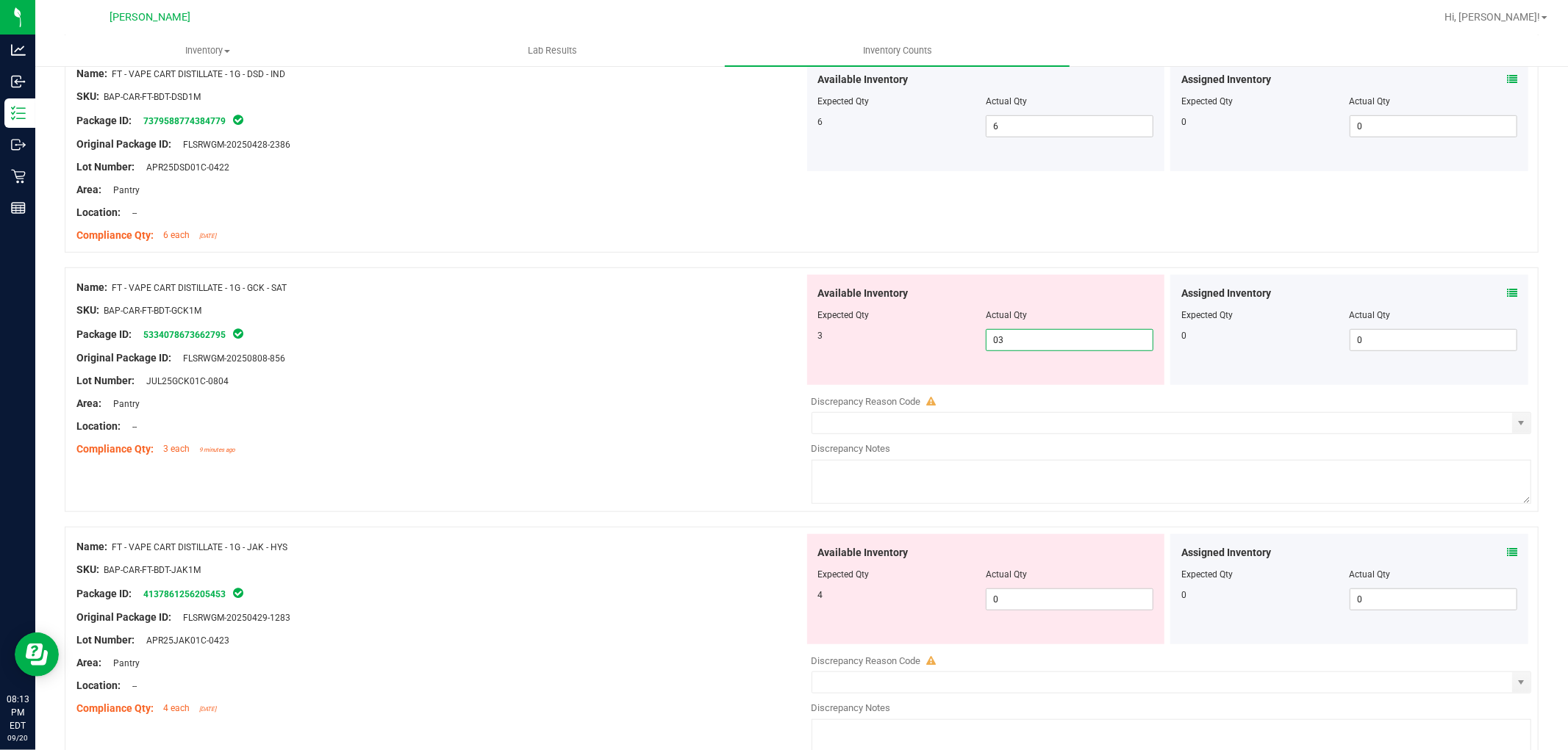
scroll to position [980, 0]
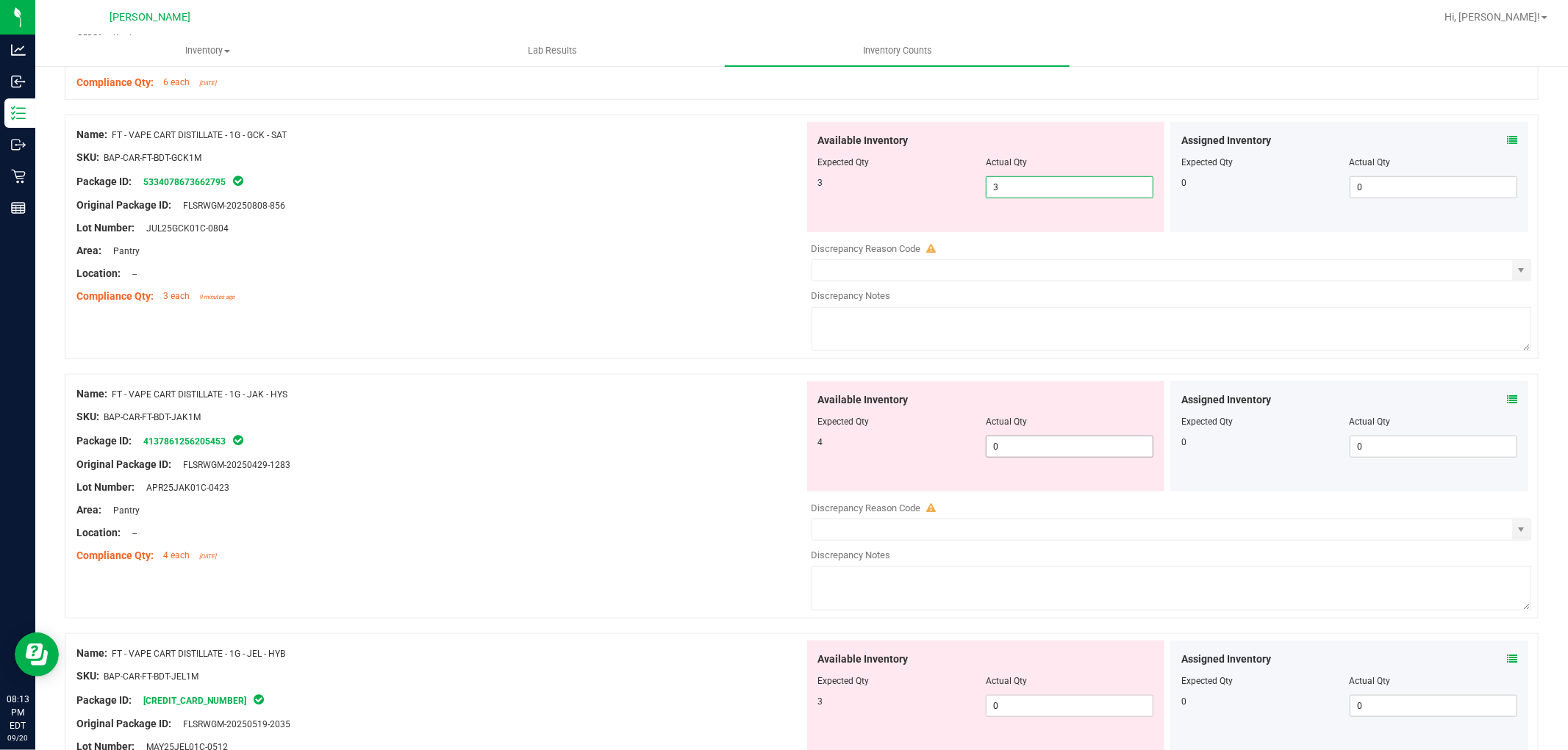
click at [1035, 452] on div "Available Inventory Expected Qty Actual Qty 4 0 0" at bounding box center [1167, 497] width 728 height 233
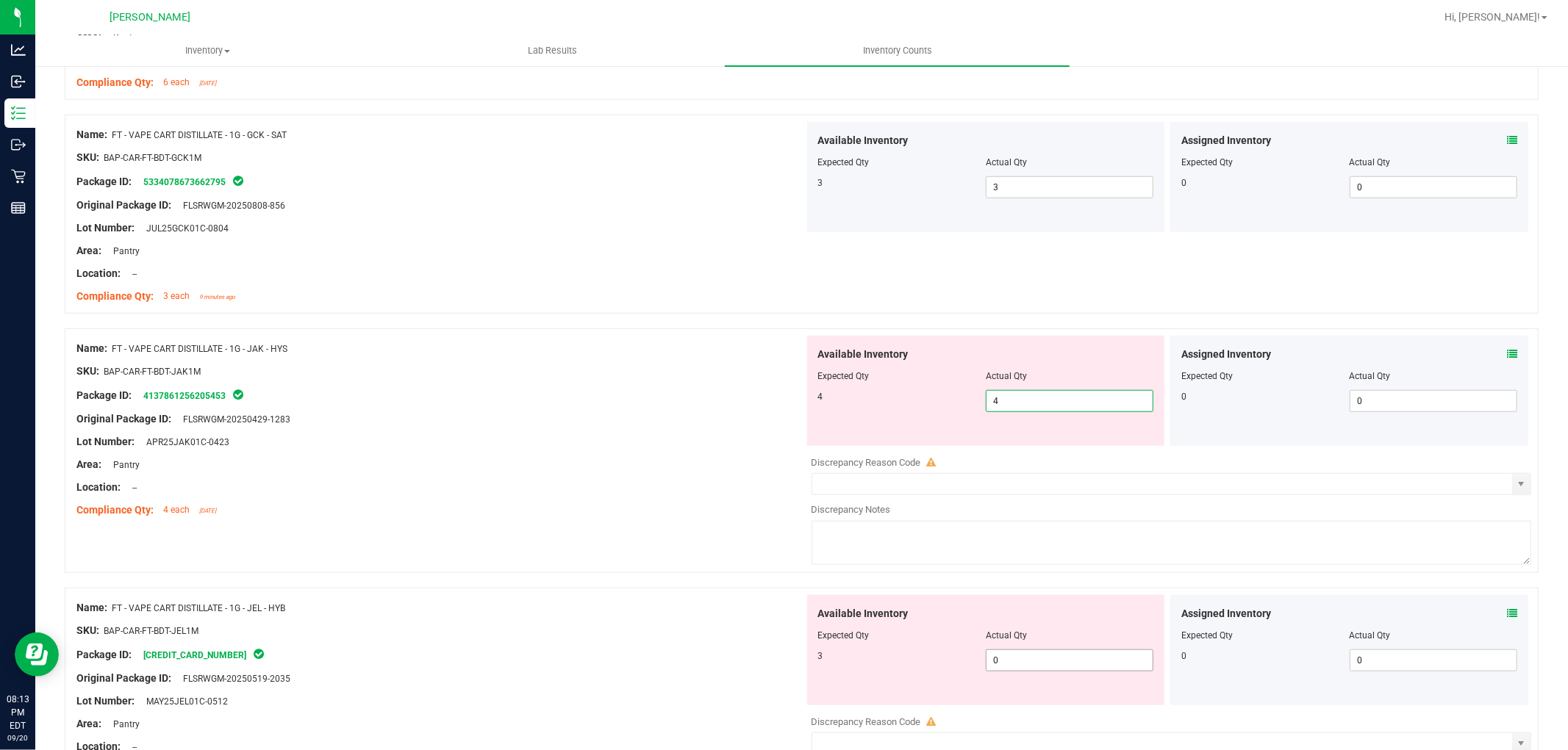
click at [1049, 673] on div "Available Inventory Expected Qty Actual Qty 3 0 0" at bounding box center [1167, 711] width 728 height 233
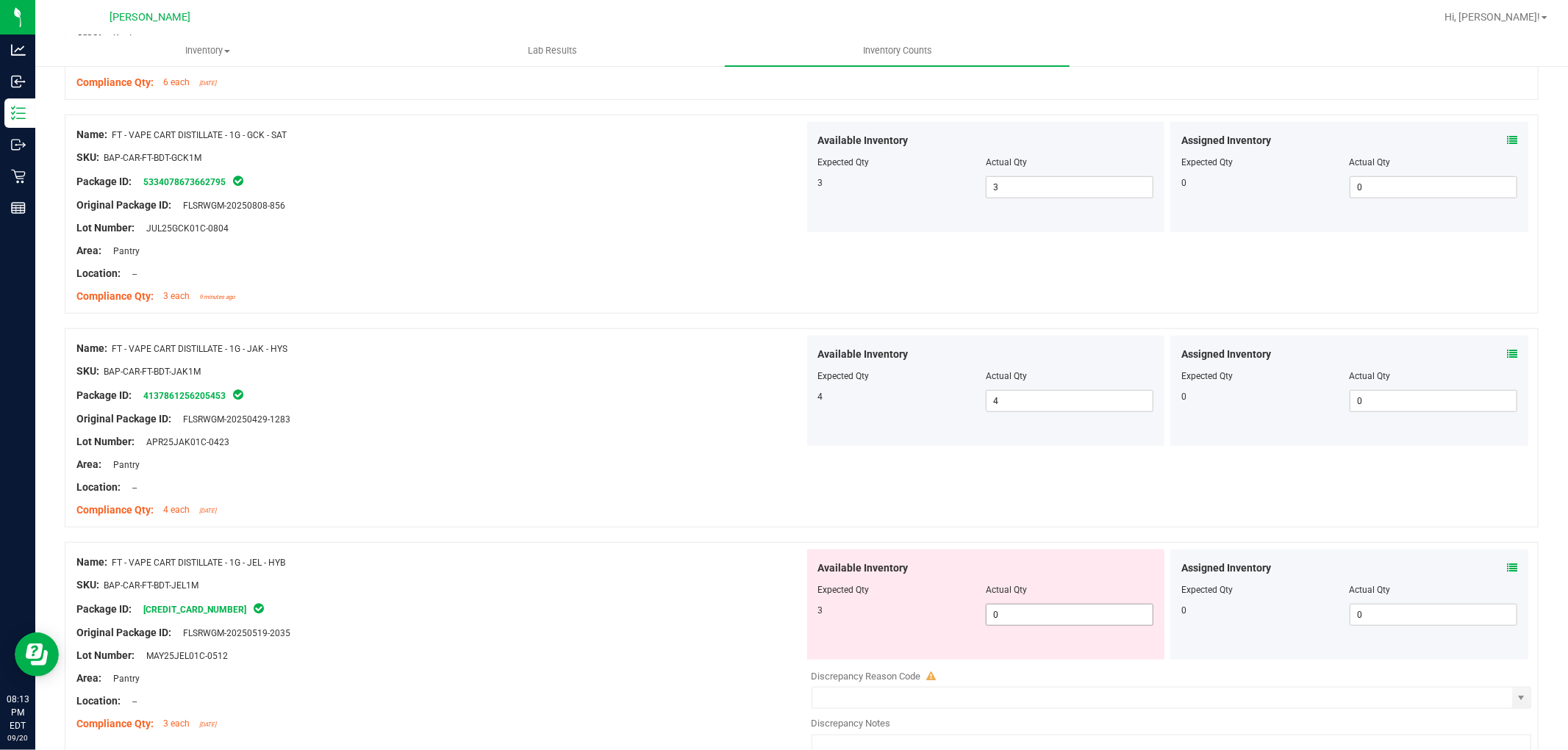
click at [1058, 620] on span "0 0" at bounding box center [1070, 615] width 168 height 22
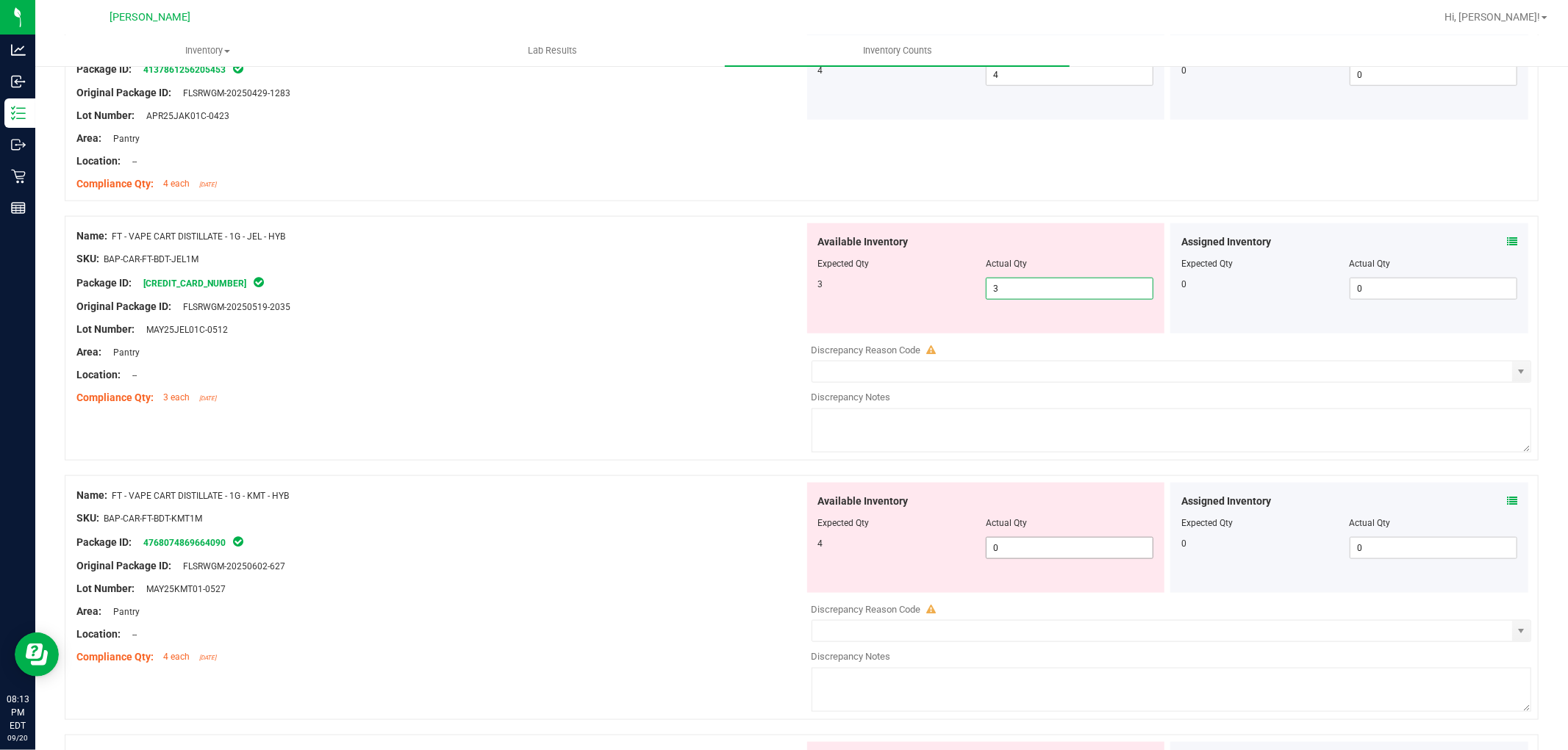
click at [1068, 558] on div "Available Inventory Expected Qty Actual Qty 4 0 0" at bounding box center [1167, 599] width 728 height 233
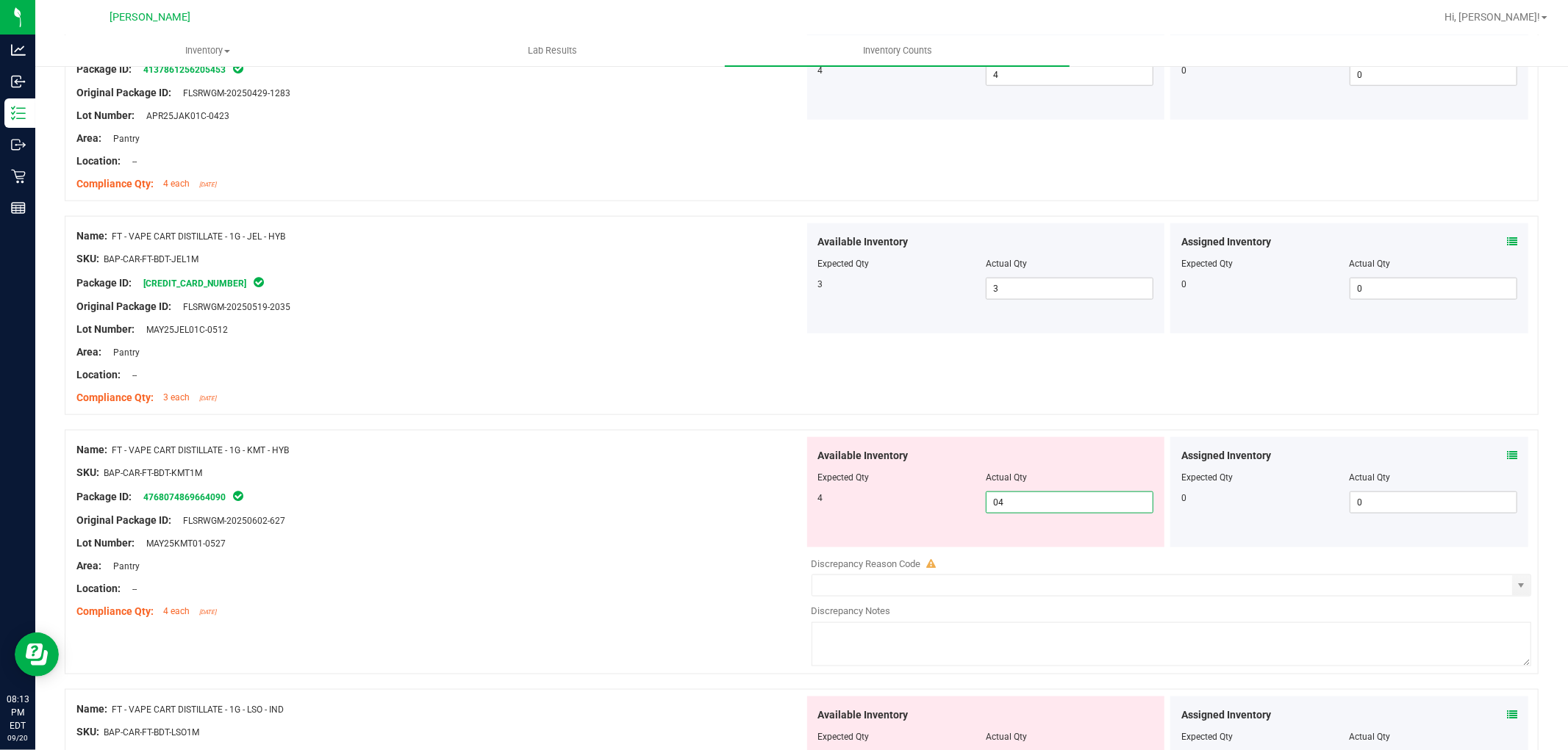
scroll to position [1714, 0]
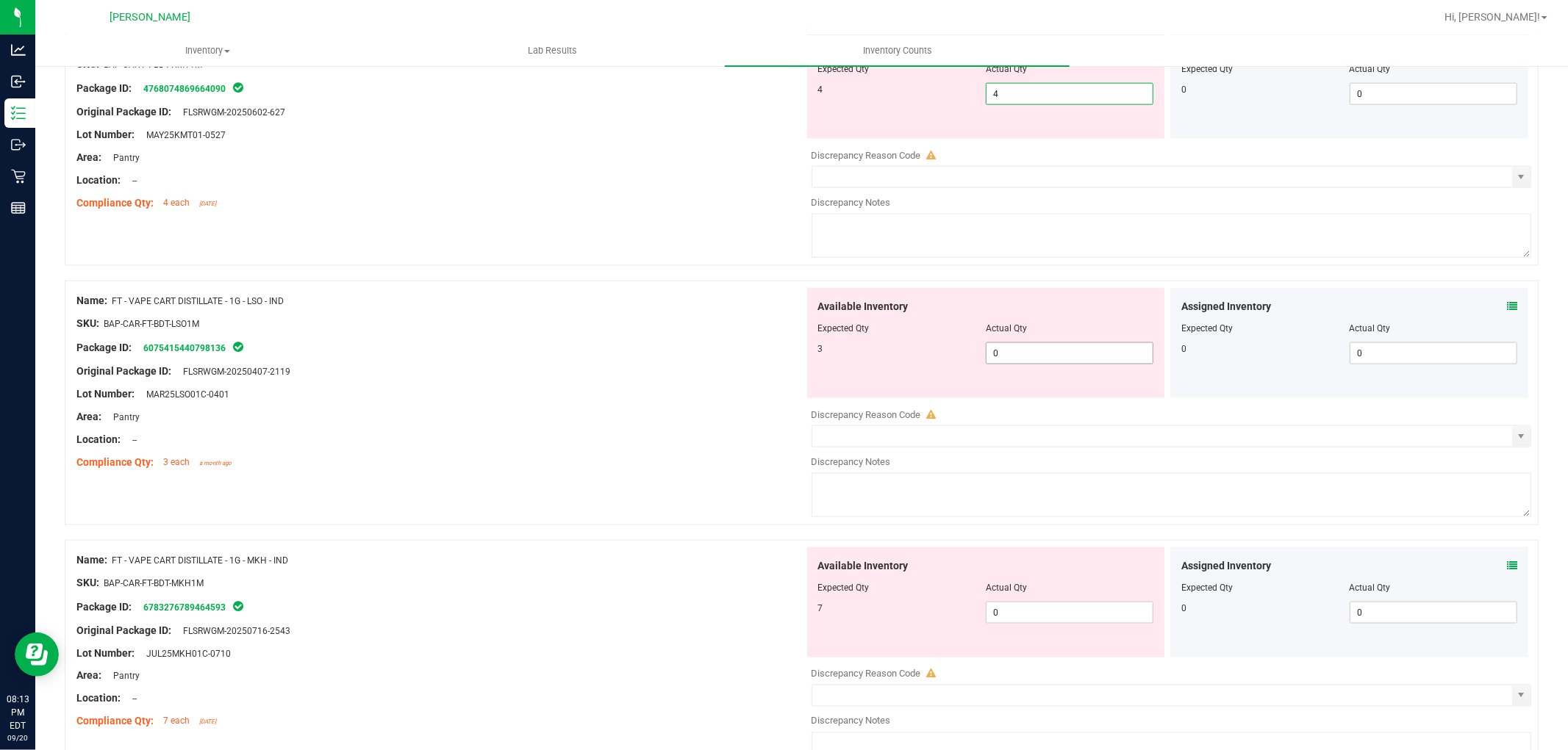
click at [1033, 362] on div "Available Inventory Expected Qty Actual Qty 3 0 0" at bounding box center [1167, 404] width 728 height 233
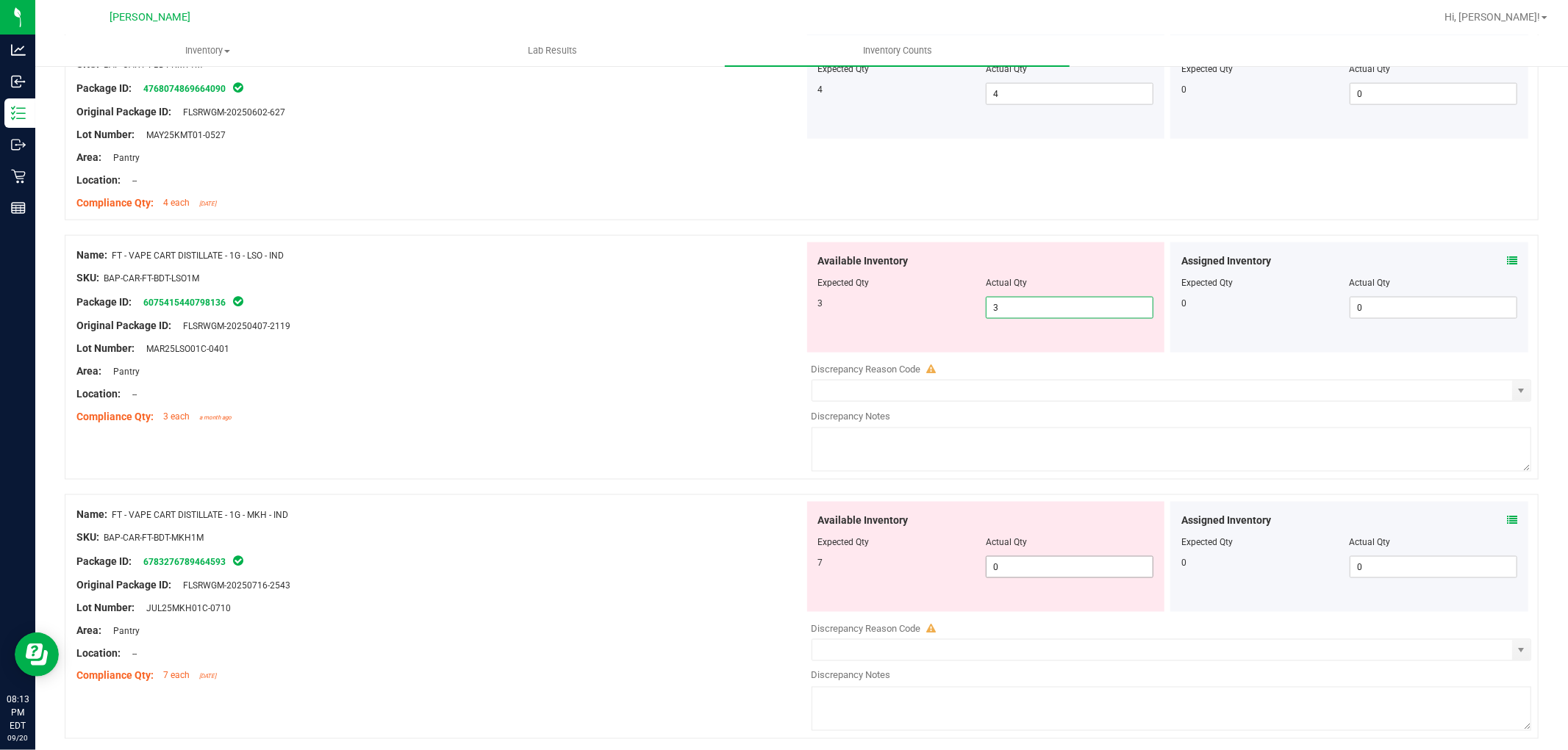
click at [1024, 564] on div "Available Inventory Expected Qty Actual Qty 7 0 0" at bounding box center [987, 556] width 358 height 110
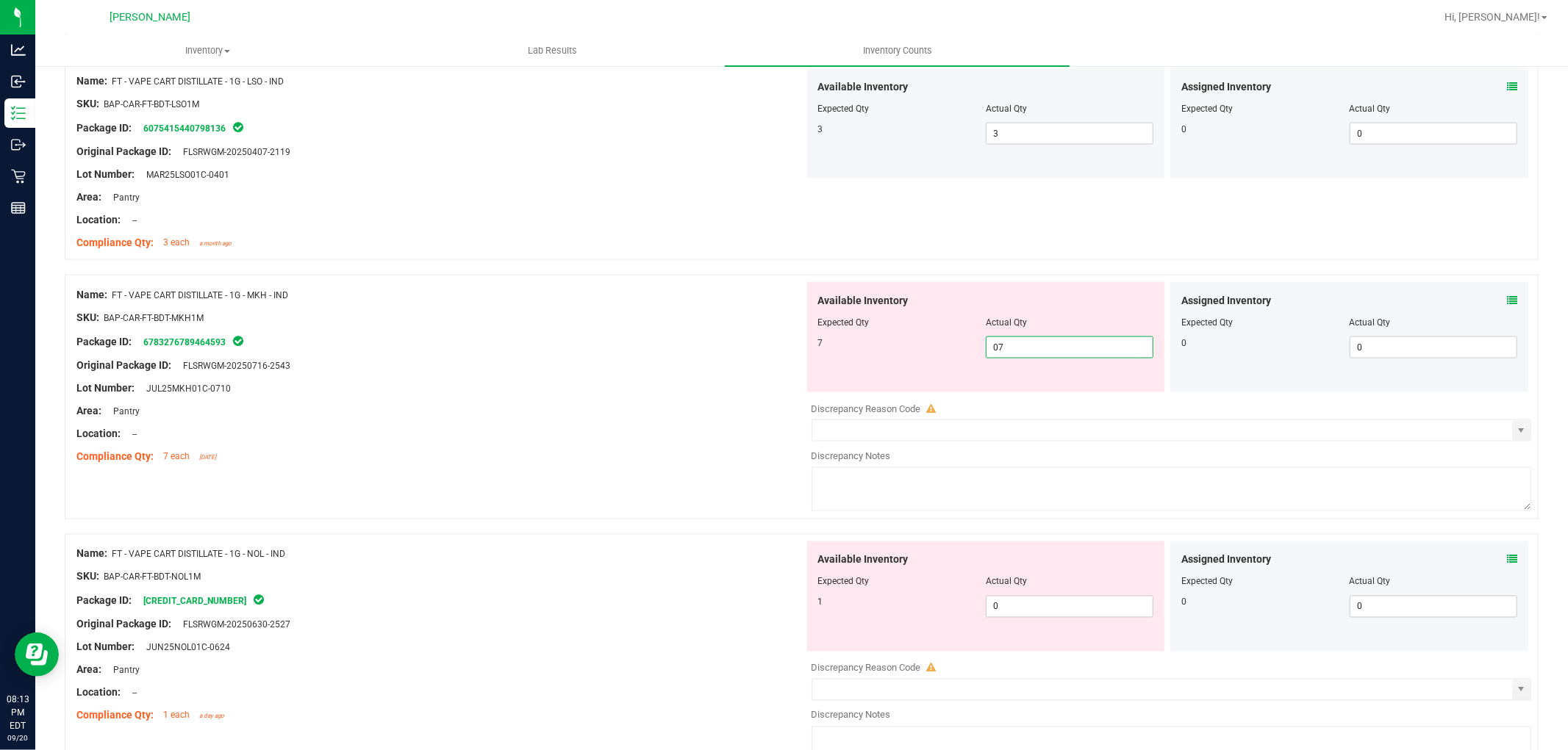
scroll to position [2041, 0]
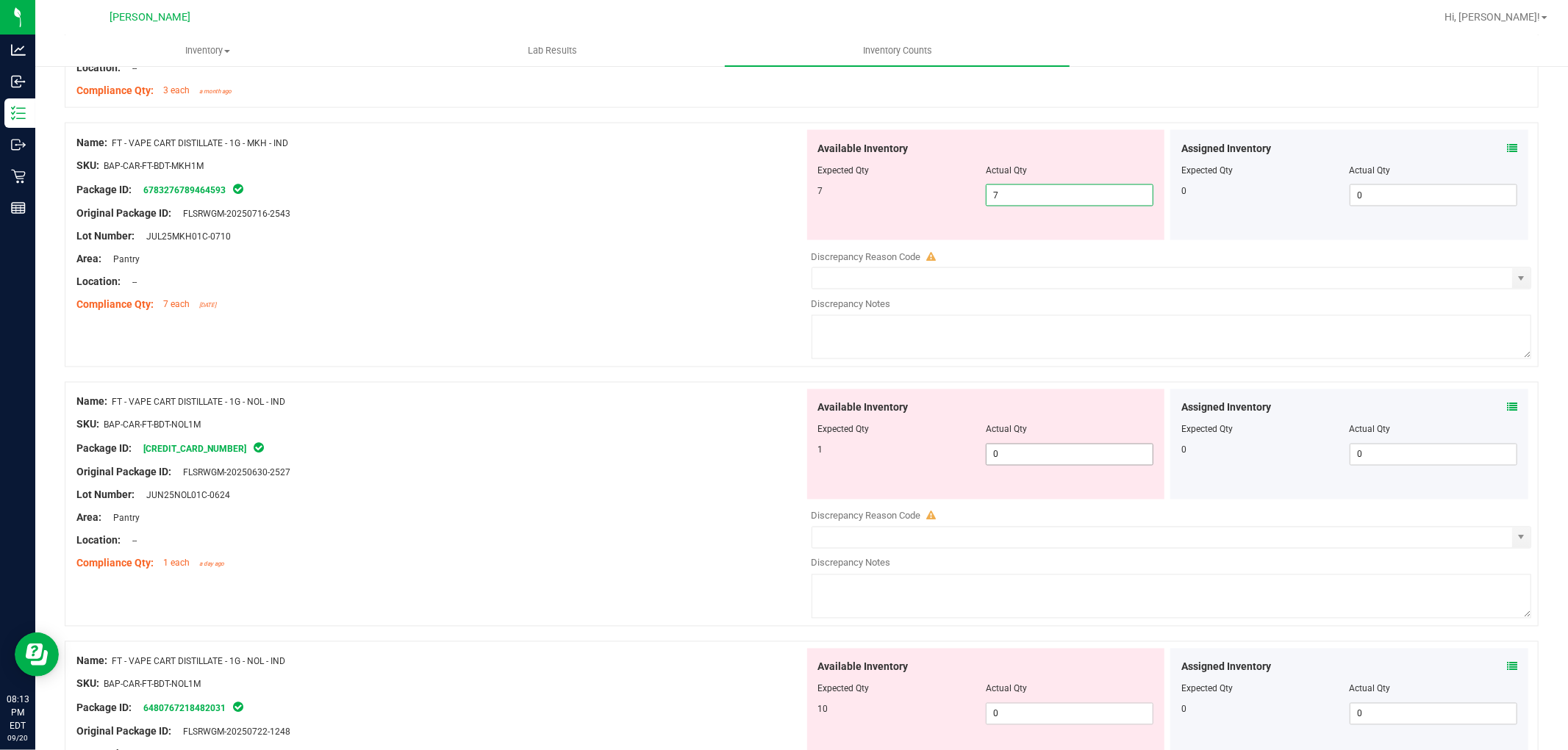
click at [1054, 459] on div "Available Inventory Expected Qty Actual Qty 1 0 0" at bounding box center [1167, 506] width 728 height 233
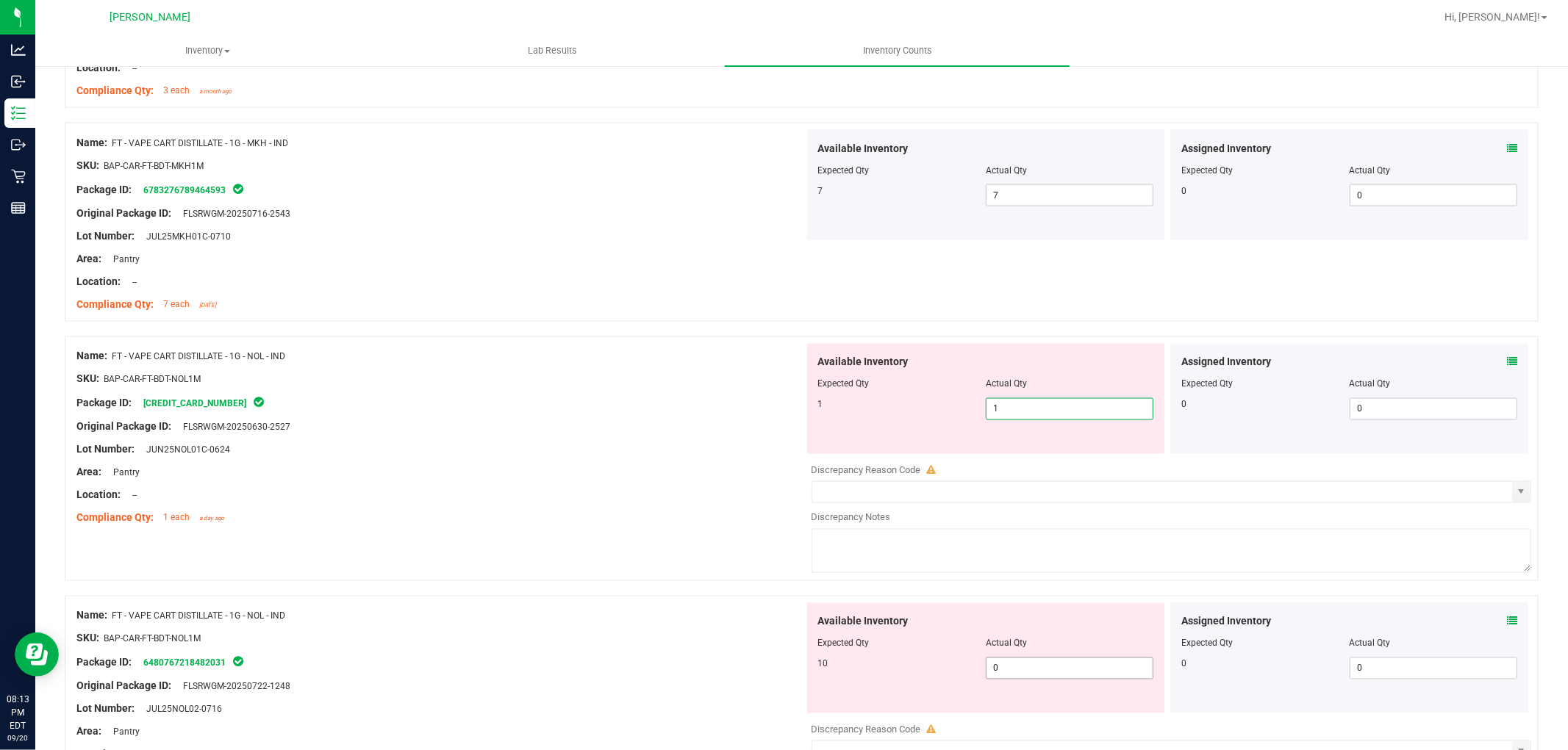
click at [1039, 681] on div "Available Inventory Expected Qty Actual Qty 10 0 0" at bounding box center [1167, 720] width 728 height 233
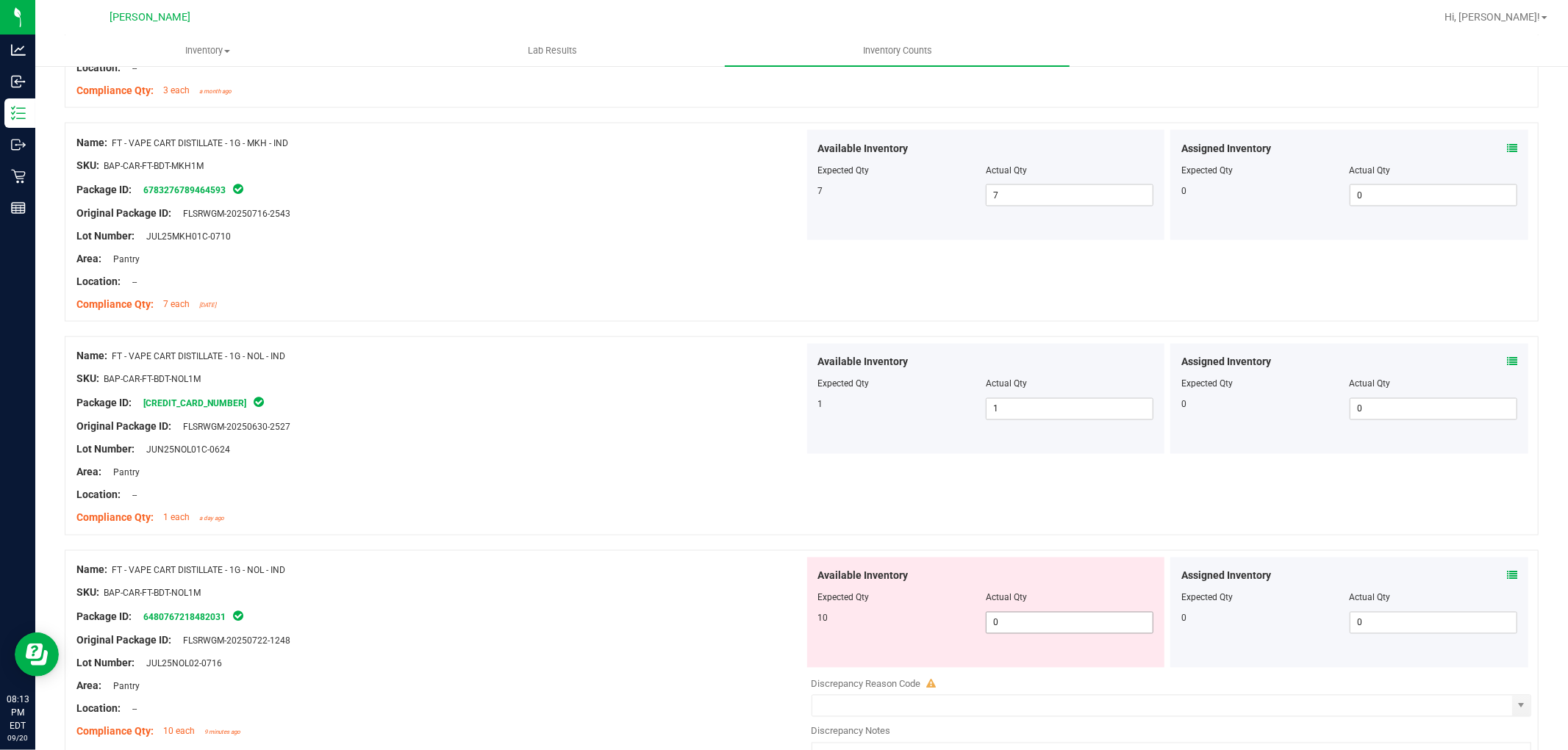
click at [1039, 626] on span "0 0" at bounding box center [1070, 624] width 168 height 22
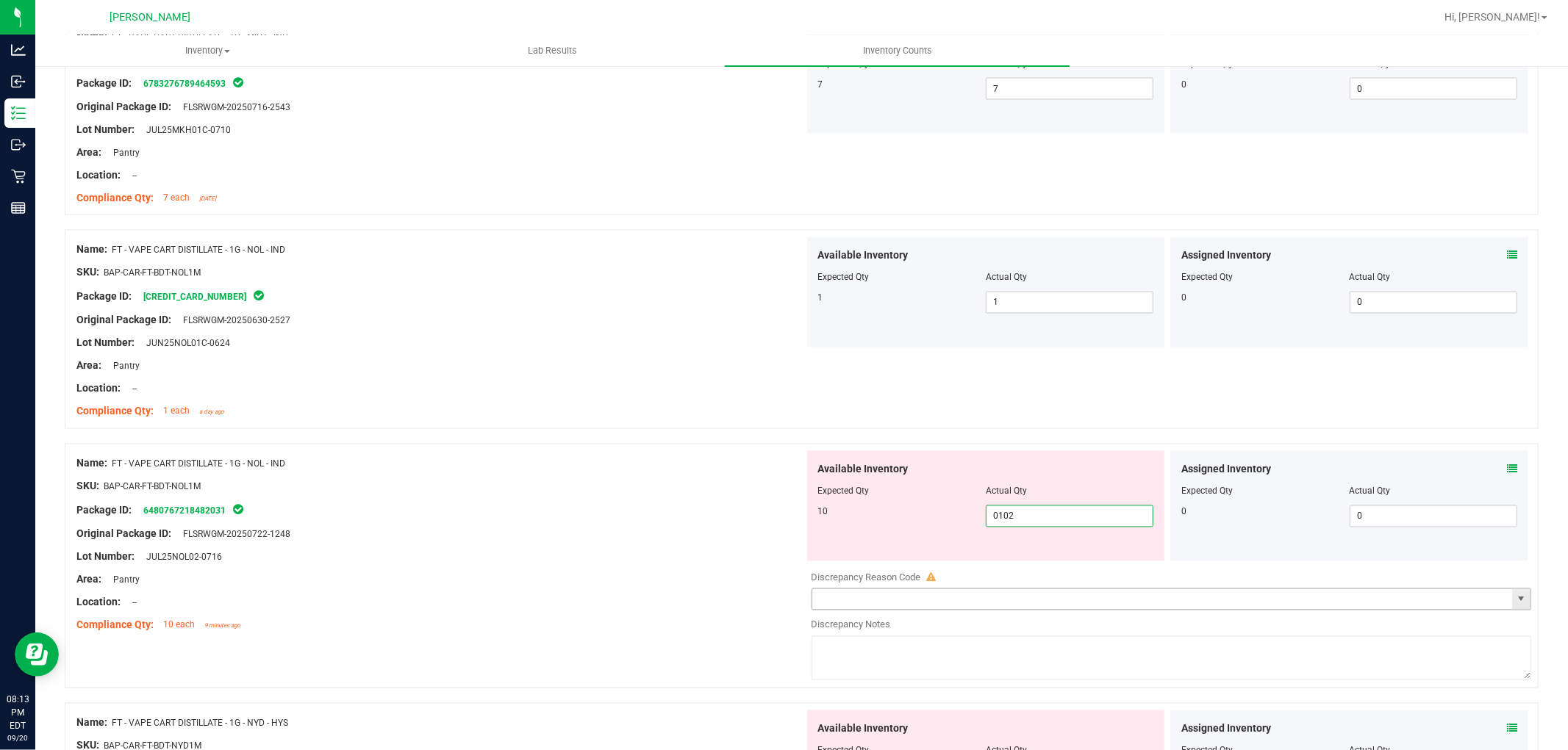
scroll to position [2286, 0]
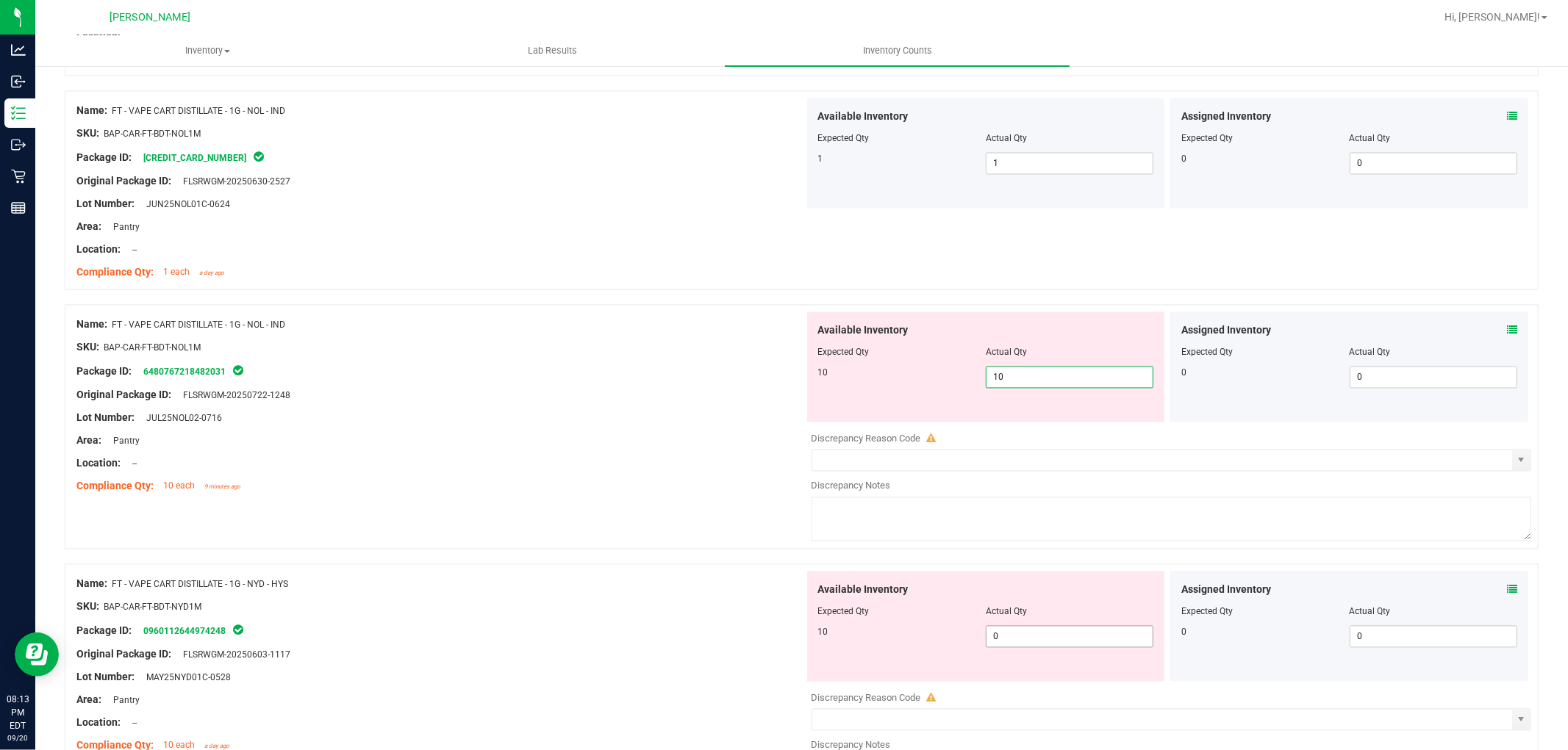
click at [1058, 636] on div "Available Inventory Expected Qty Actual Qty 10 0 0" at bounding box center [987, 626] width 358 height 110
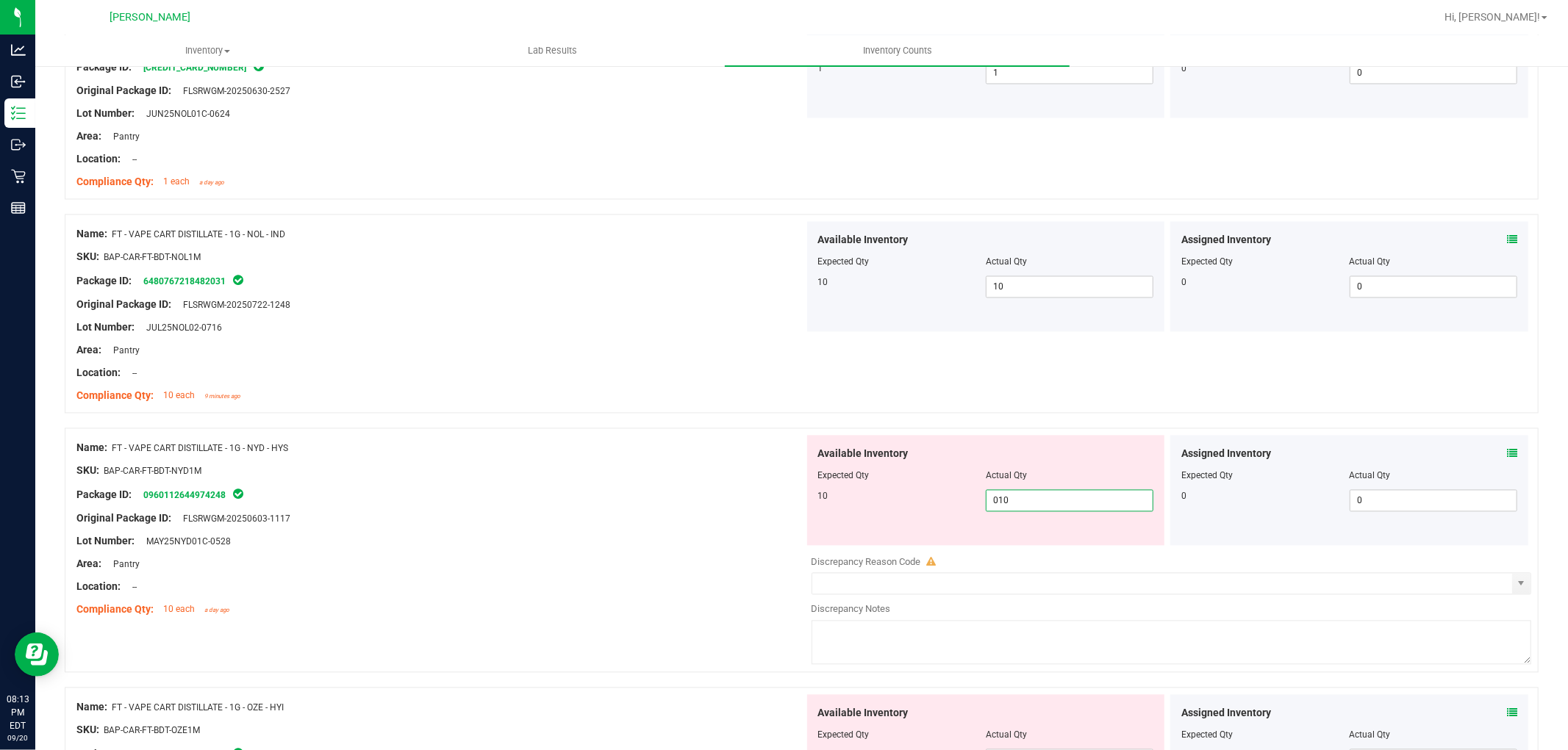
scroll to position [2613, 0]
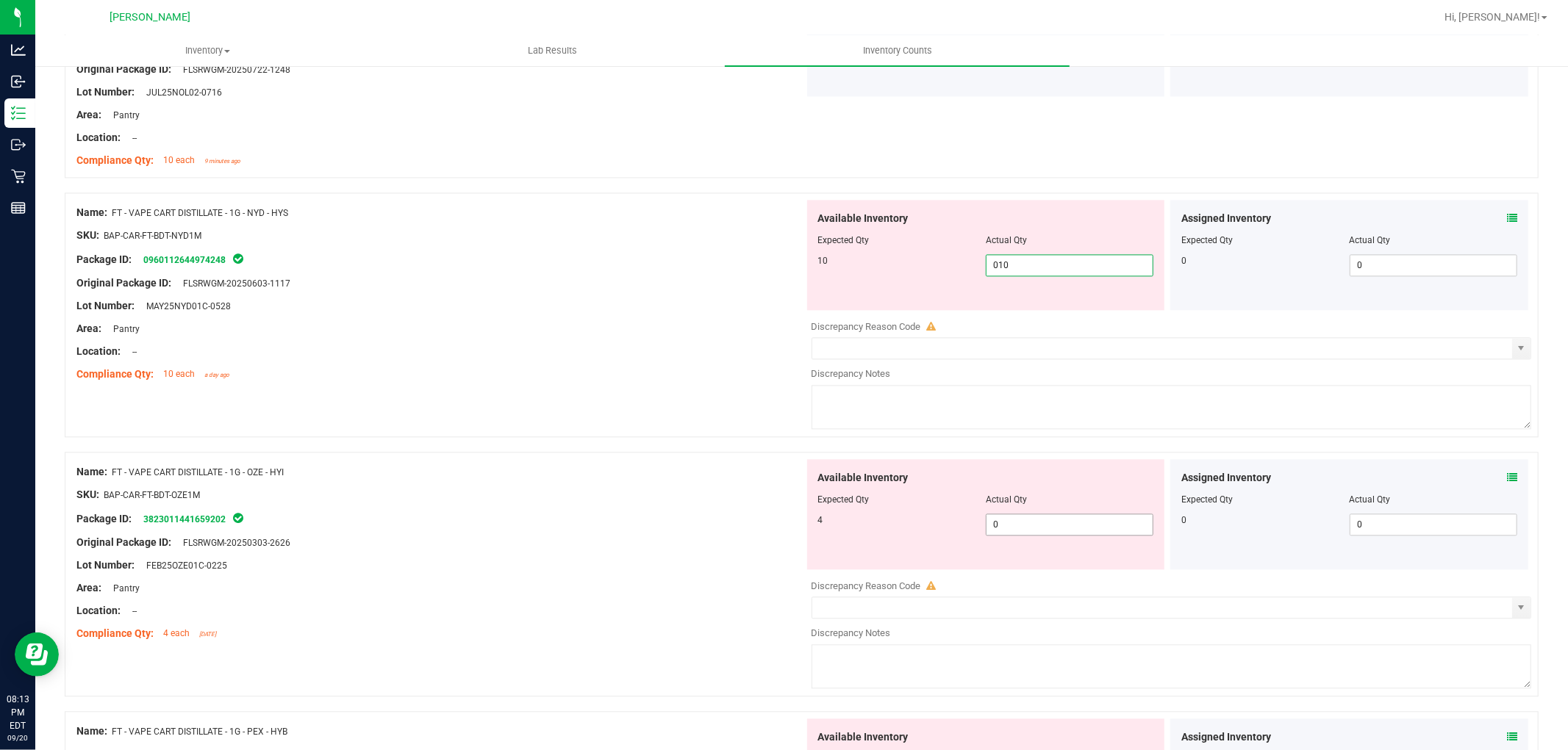
click at [1045, 530] on div "Available Inventory Expected Qty Actual Qty 4 0 0" at bounding box center [1167, 576] width 728 height 233
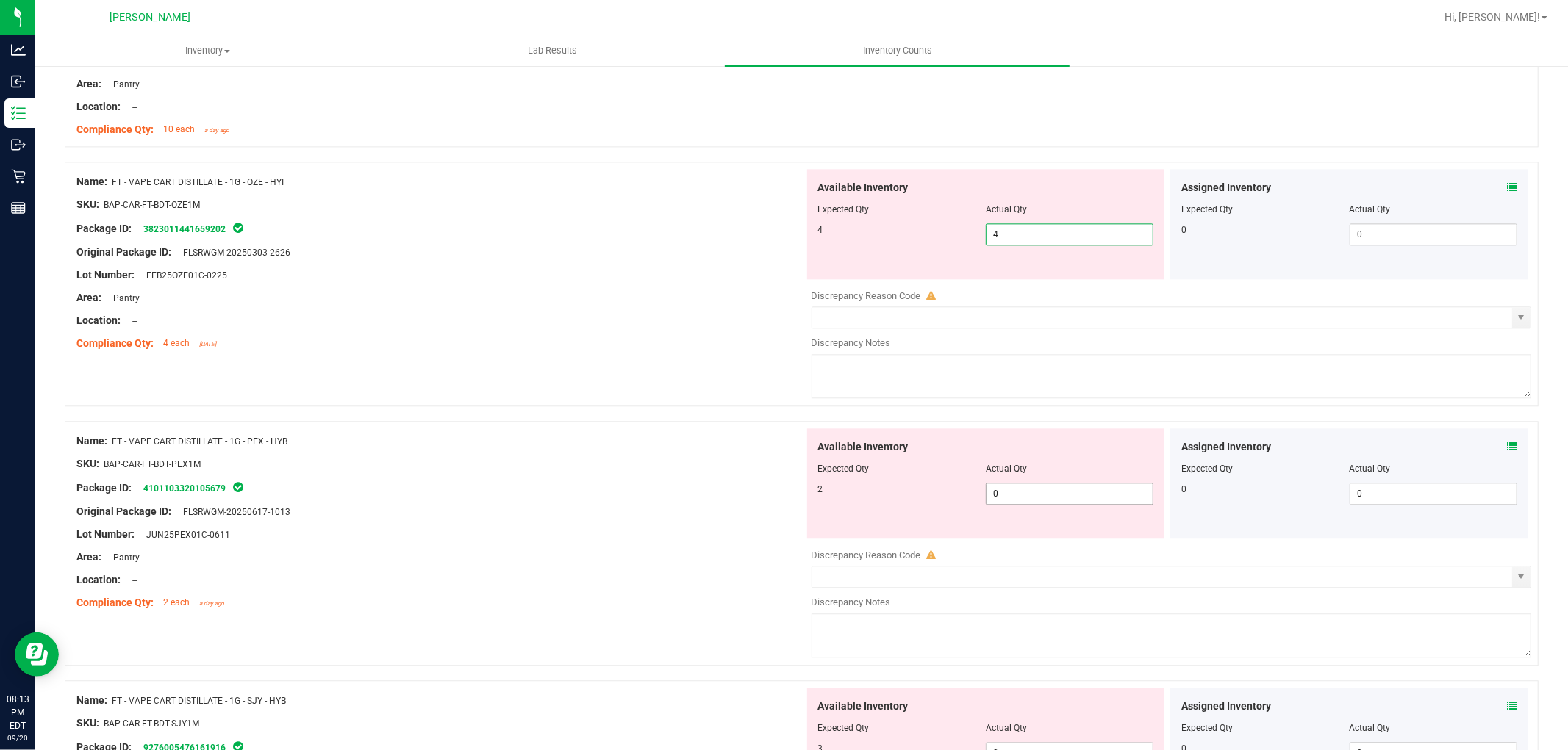
click at [1055, 504] on div "Available Inventory Expected Qty Actual Qty 2 0 0" at bounding box center [1167, 544] width 728 height 233
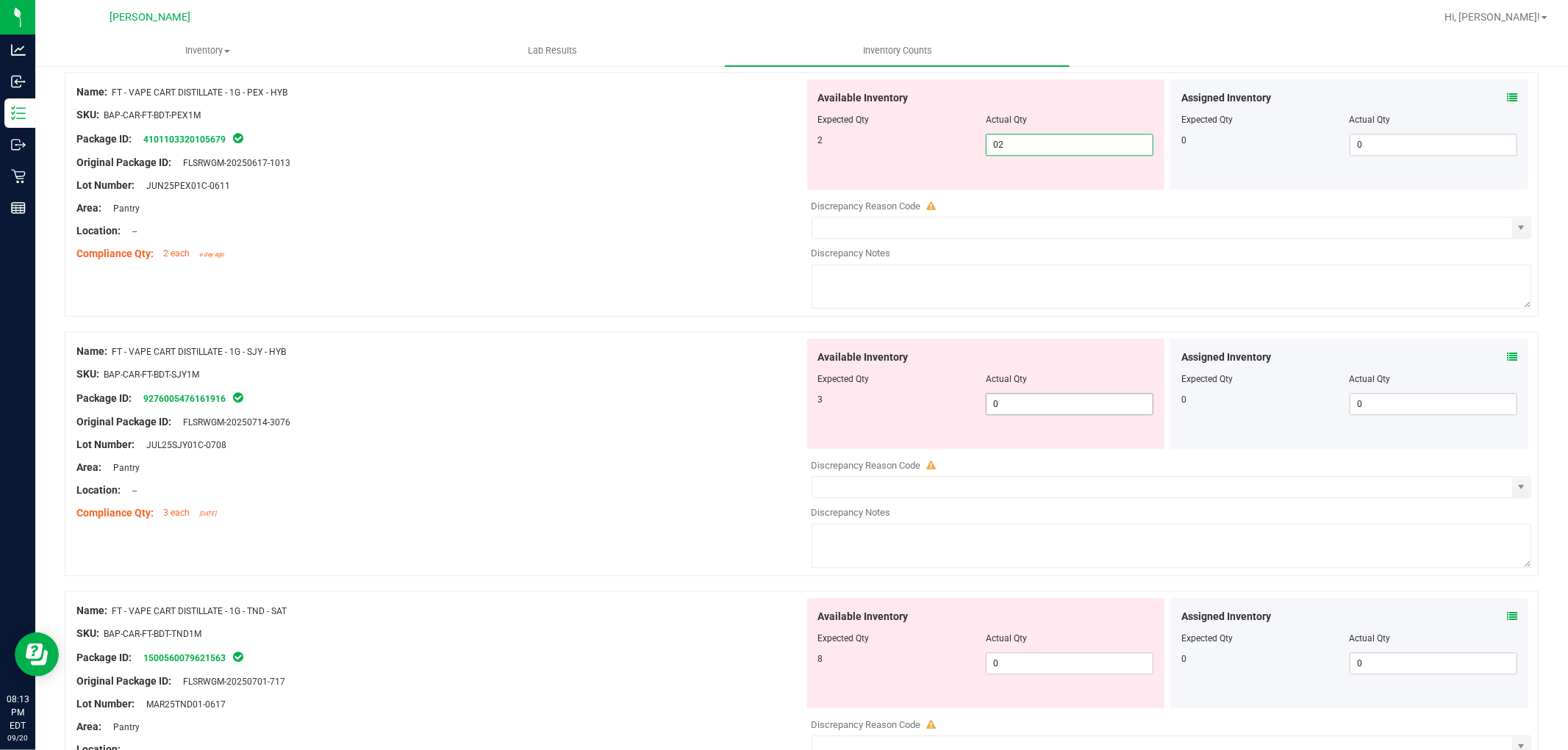
scroll to position [3348, 0]
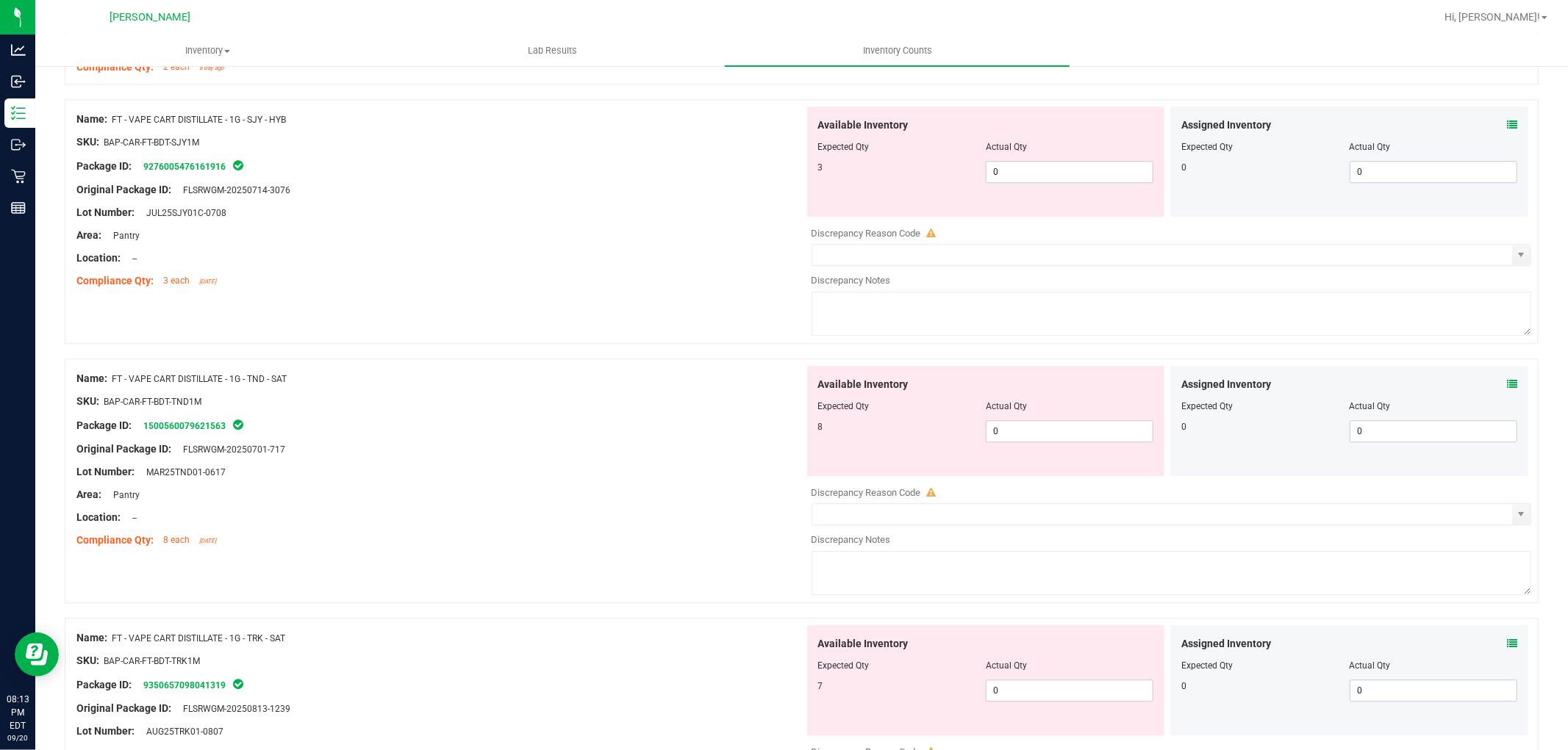
click at [1034, 208] on div "Available Inventory Expected Qty Actual Qty 3 0 0" at bounding box center [987, 161] width 358 height 110
click at [1058, 164] on span "0 0" at bounding box center [1070, 172] width 168 height 22
click at [1083, 424] on div "Available Inventory Expected Qty Actual Qty 8 0 0" at bounding box center [987, 421] width 358 height 110
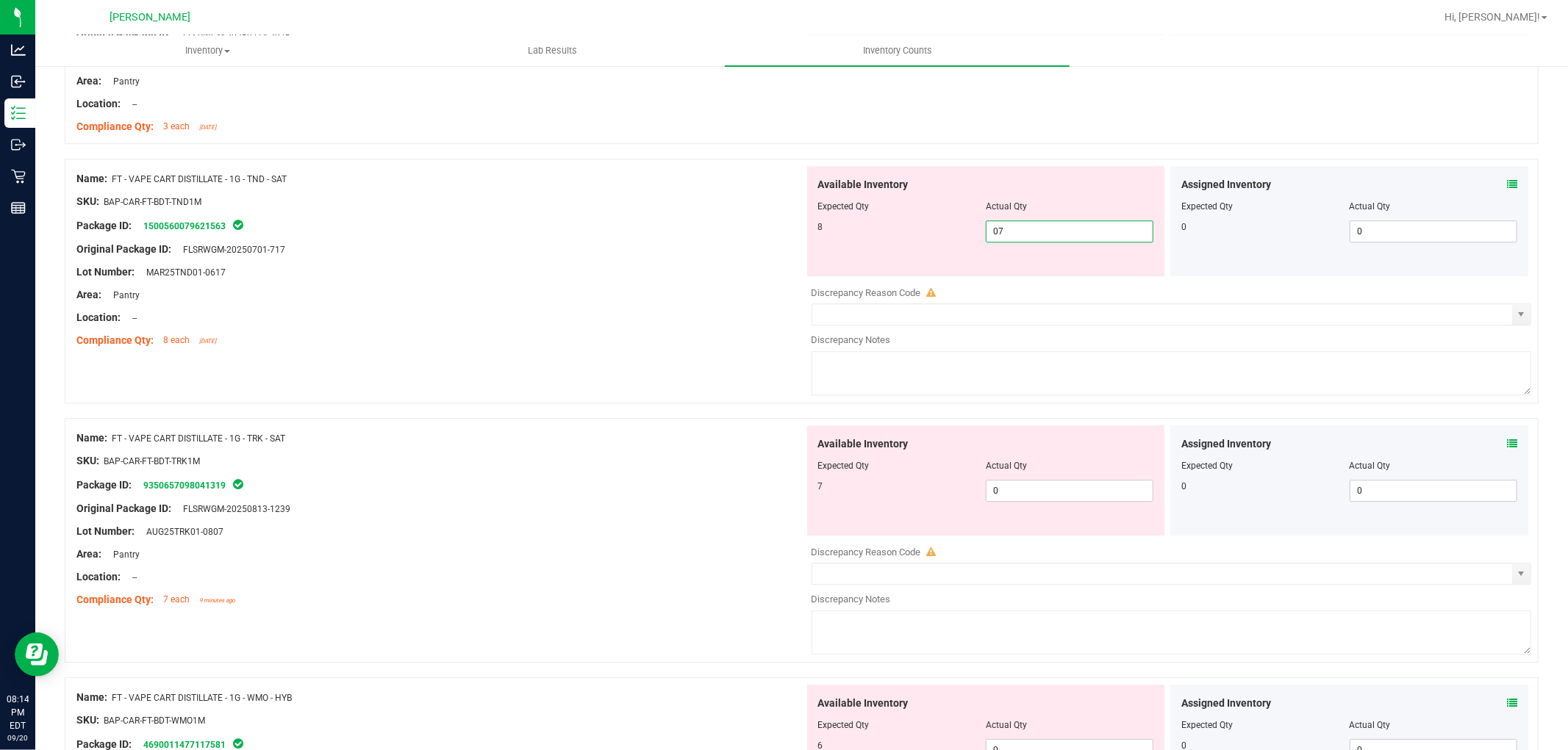
scroll to position [3592, 0]
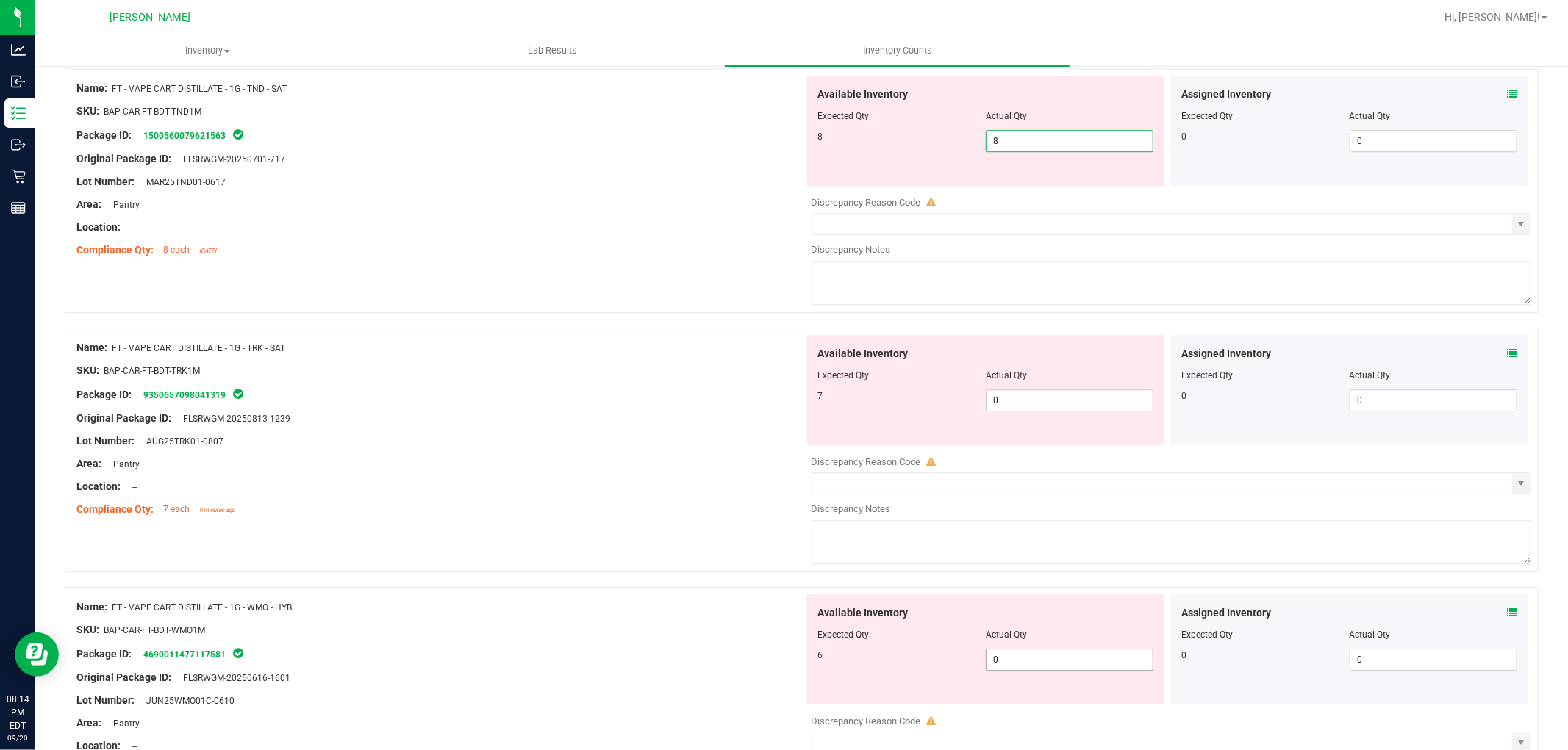
click at [1051, 666] on div "Available Inventory Expected Qty Actual Qty 6 0 0" at bounding box center [1167, 710] width 728 height 233
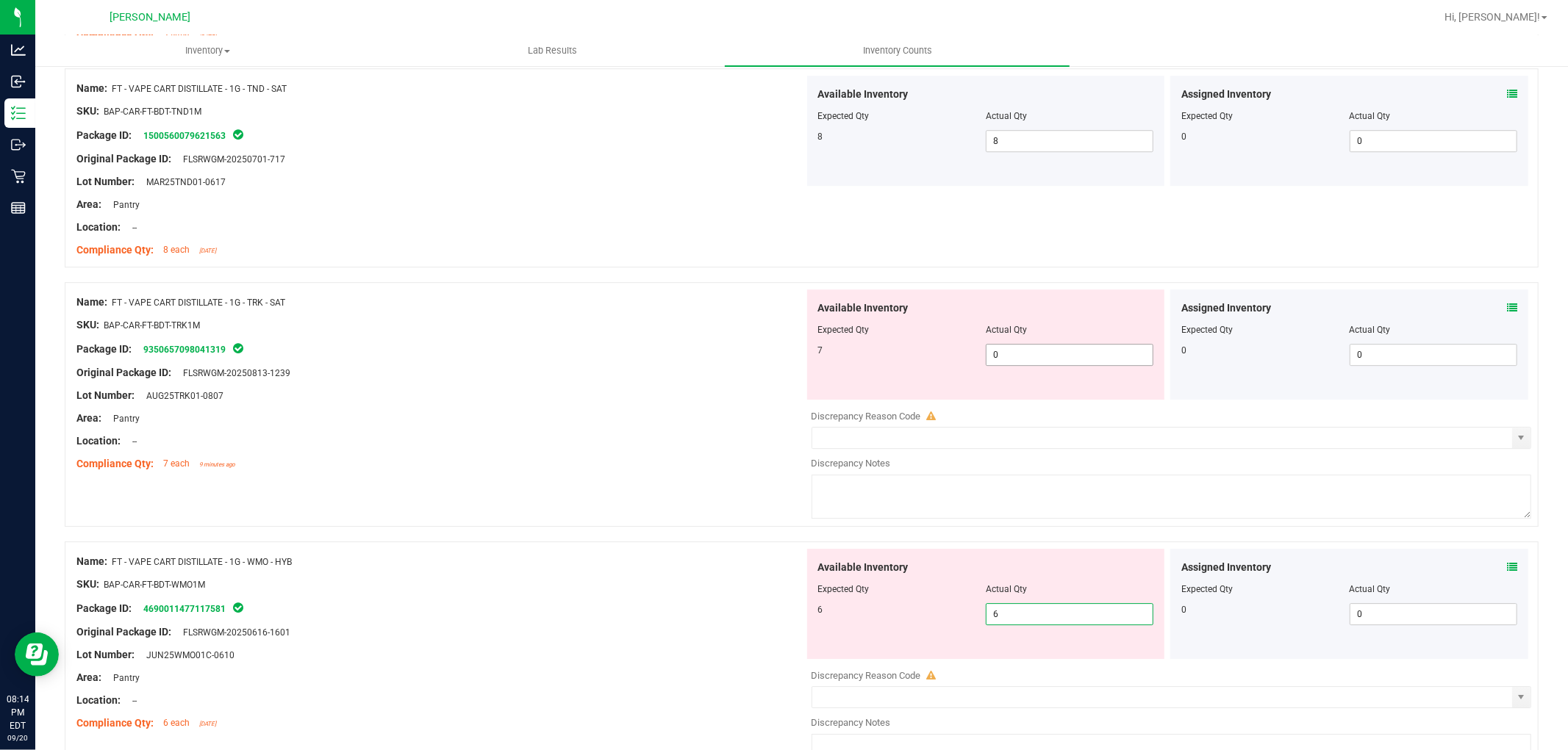
click at [1029, 357] on span "0 0" at bounding box center [1070, 355] width 168 height 22
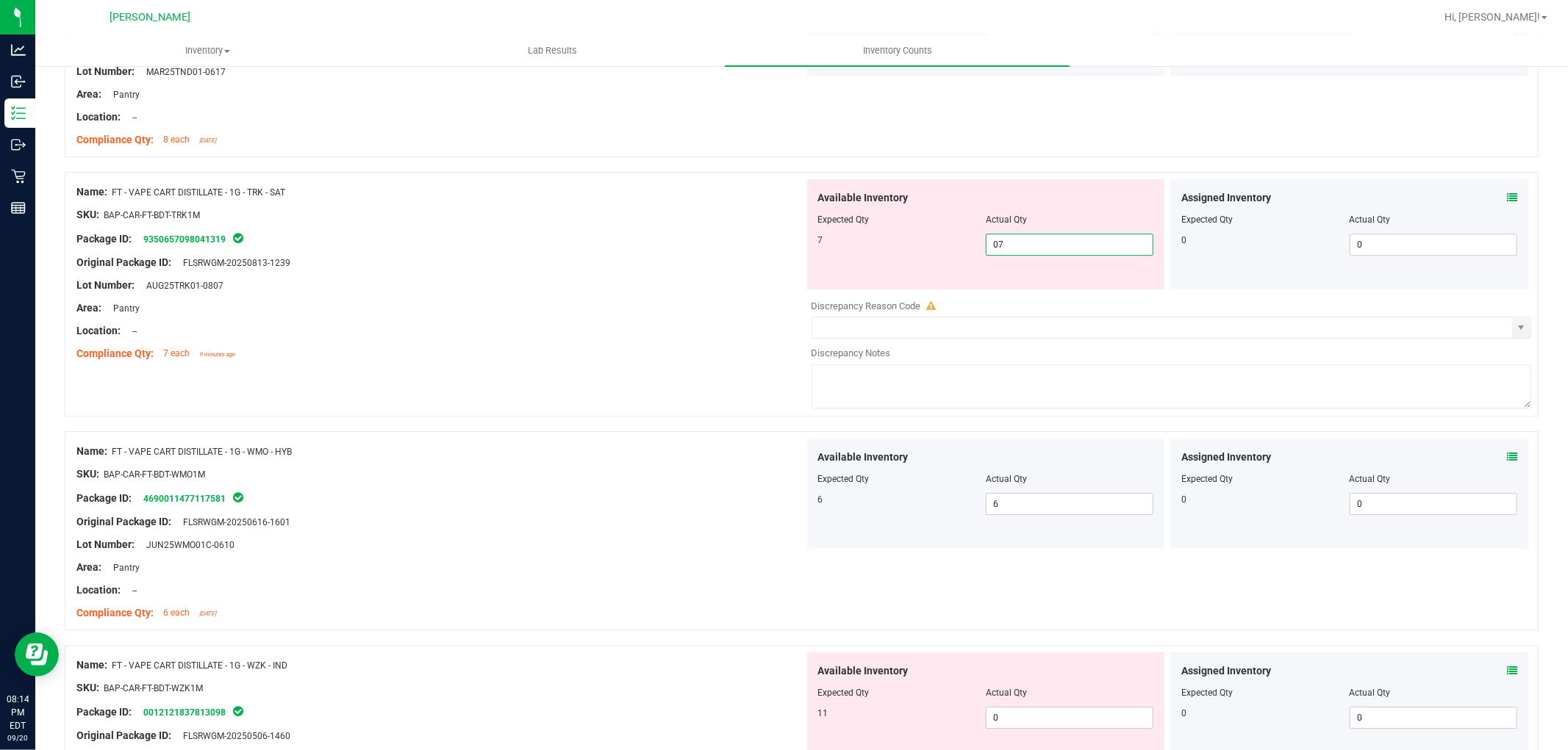
scroll to position [3838, 0]
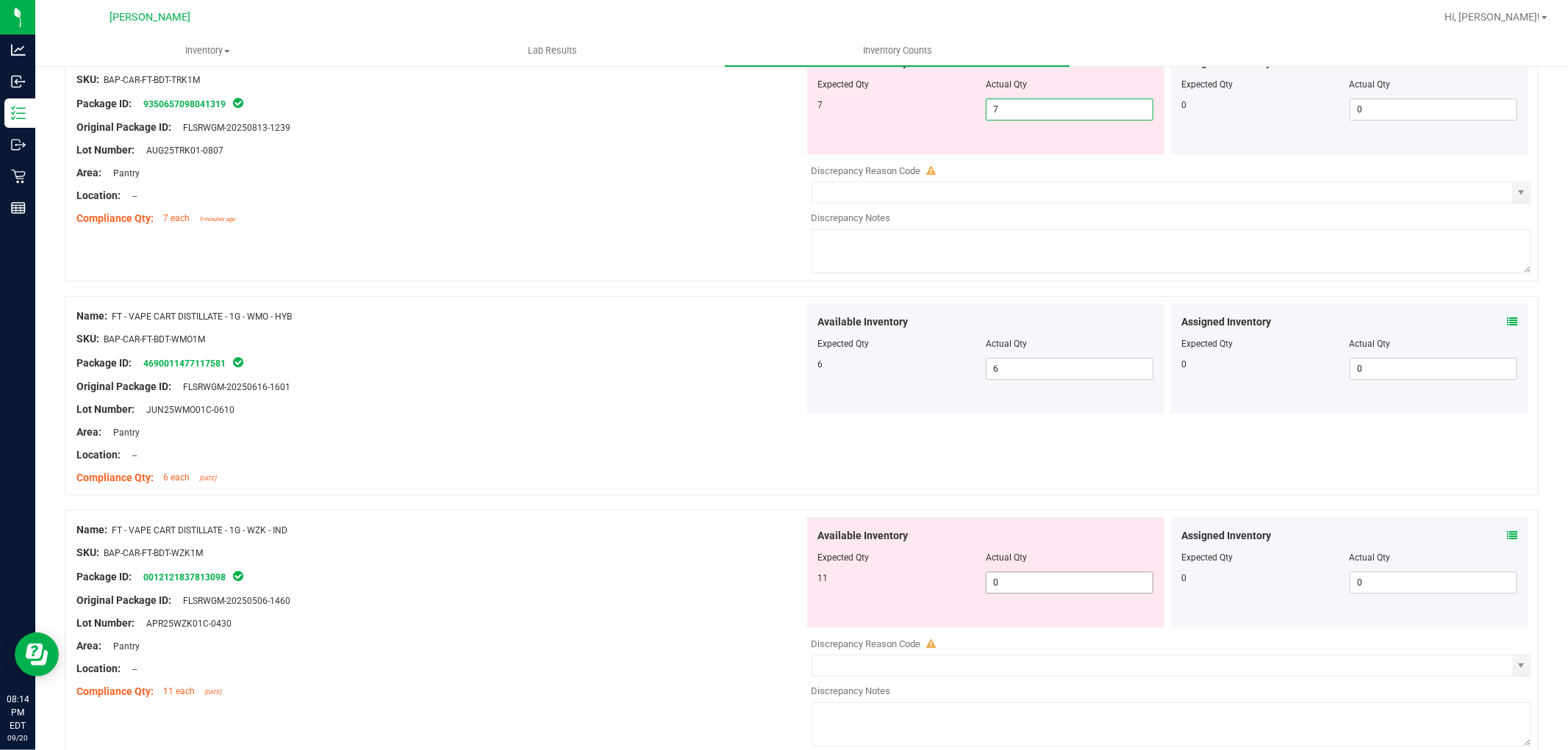
click at [1013, 588] on div "Available Inventory Expected Qty Actual Qty 11 0 0" at bounding box center [1167, 634] width 728 height 233
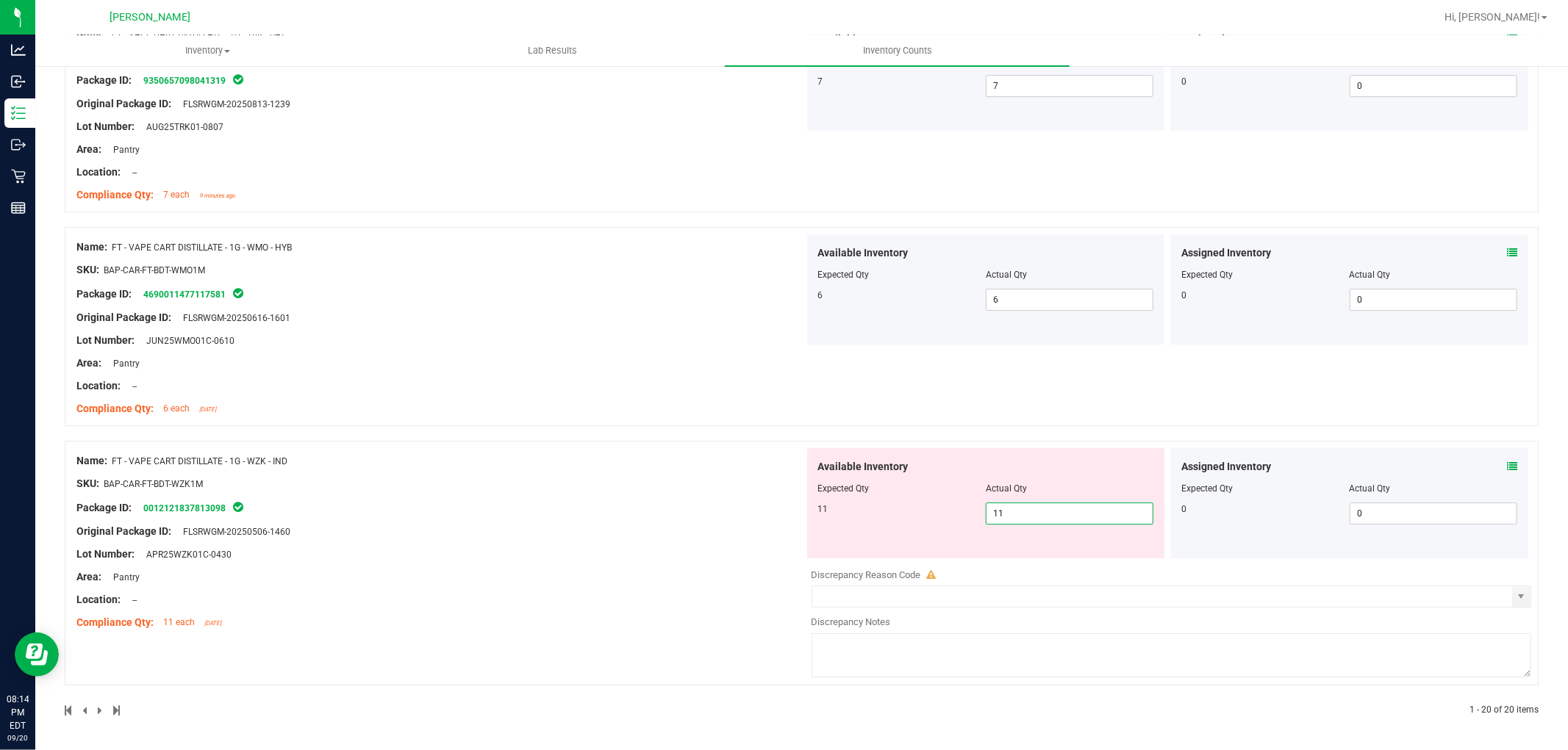
drag, startPoint x: 696, startPoint y: 580, endPoint x: 651, endPoint y: 581, distance: 45.0
click at [695, 580] on div "Name: FT - VAPE CART DISTILLATE - 1G - WZK - IND SKU: BAP-CAR-FT-BDT-WZK1M Pack…" at bounding box center [440, 542] width 728 height 187
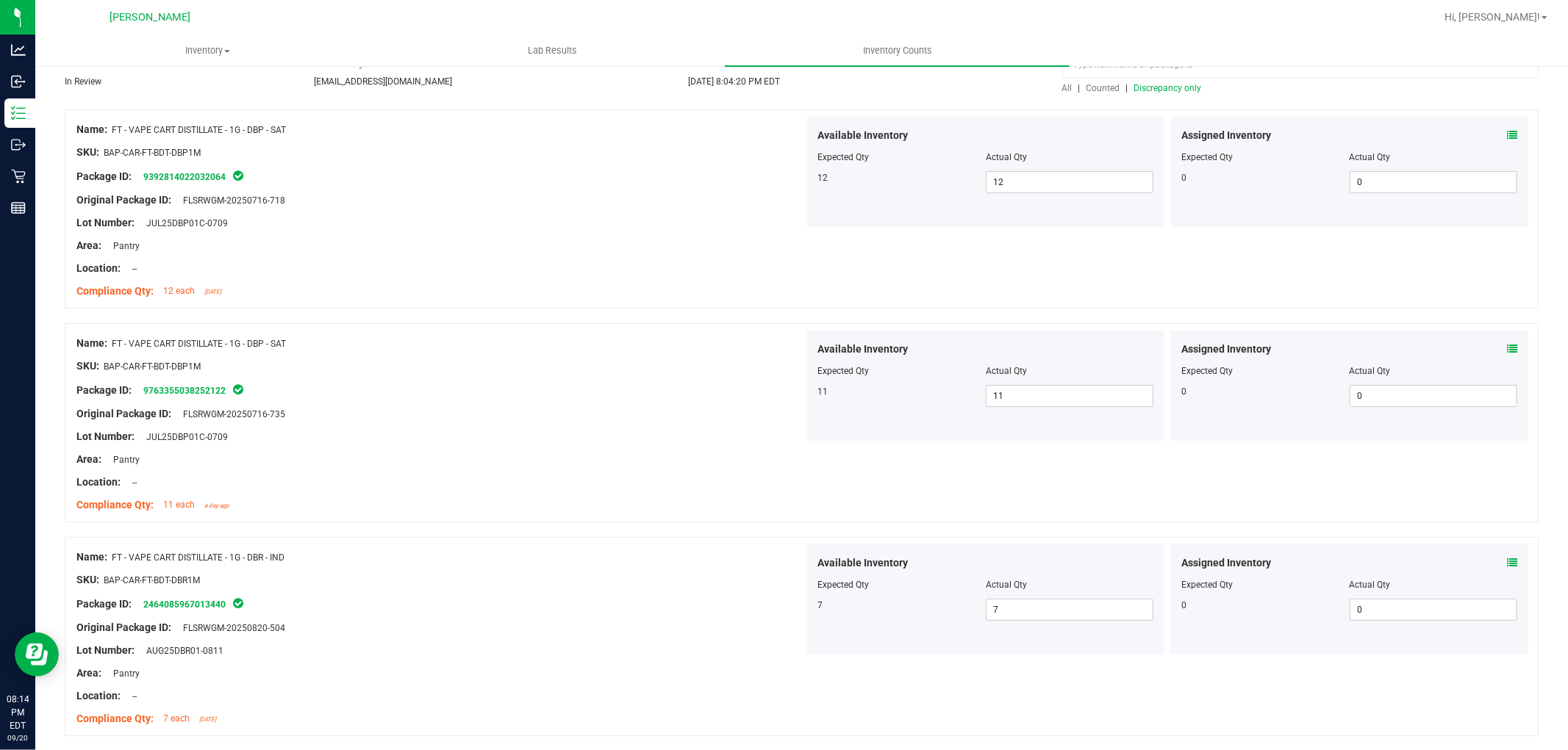
scroll to position [124, 0]
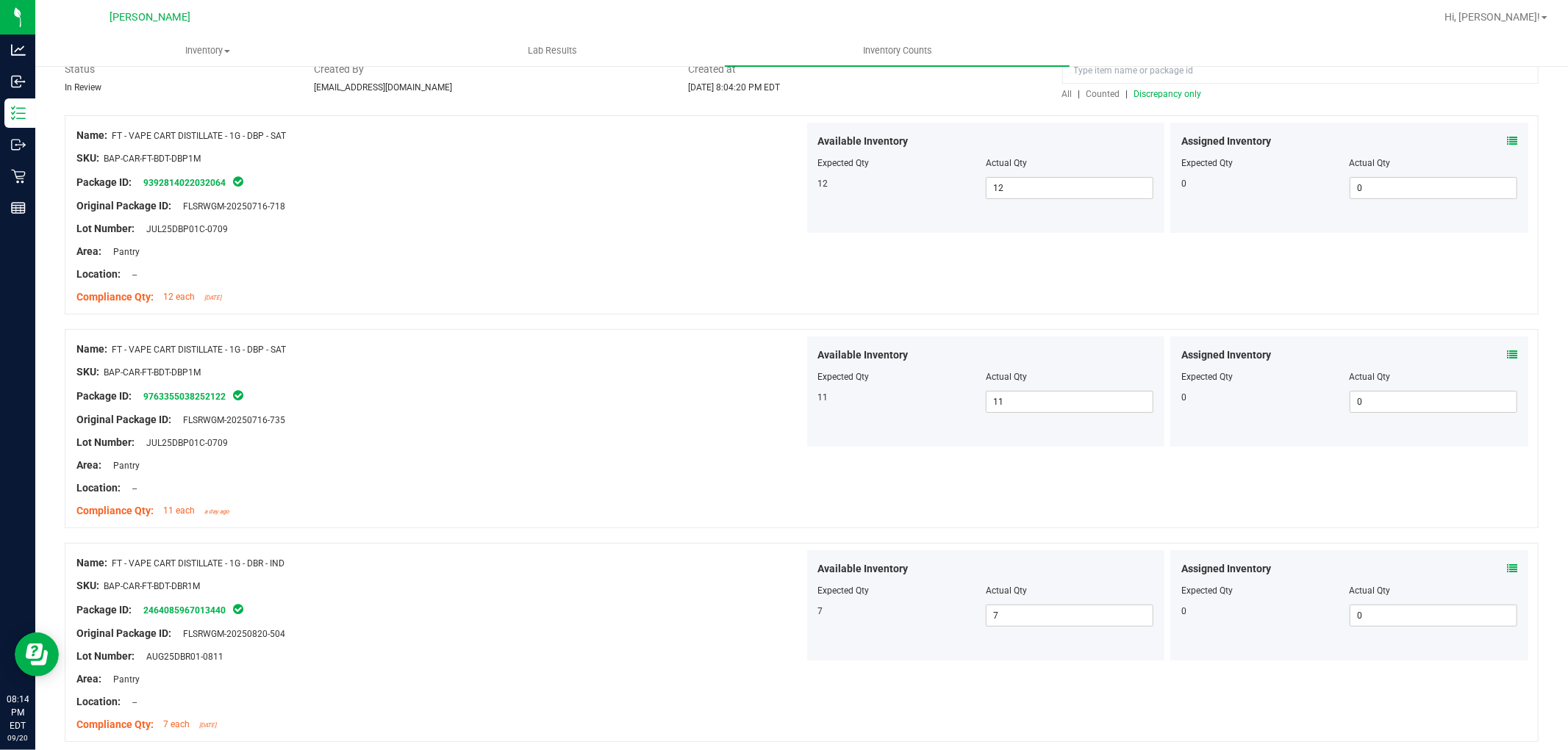
click at [1062, 85] on div at bounding box center [1300, 75] width 476 height 26
click at [1062, 93] on span "All" at bounding box center [1067, 93] width 10 height 10
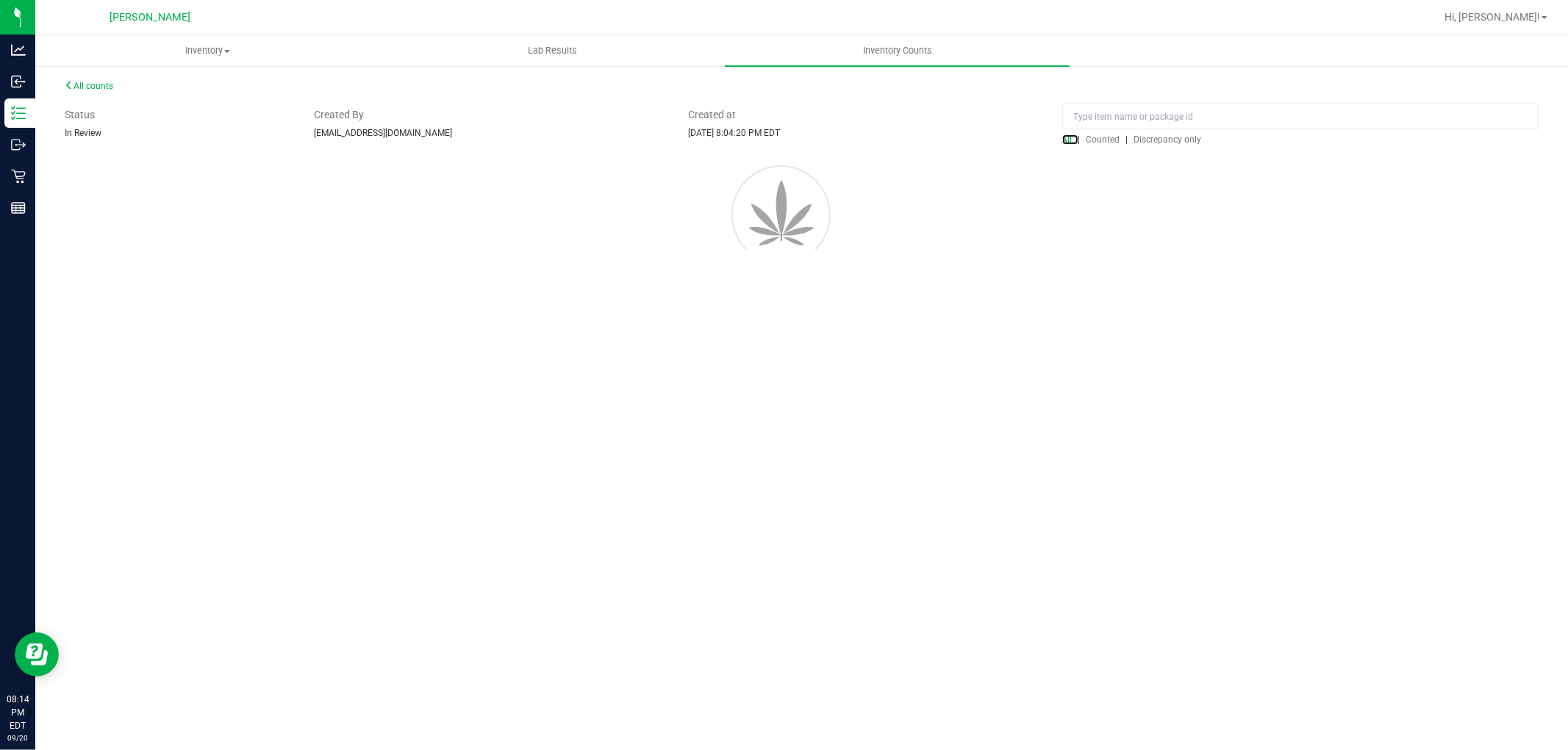
scroll to position [0, 0]
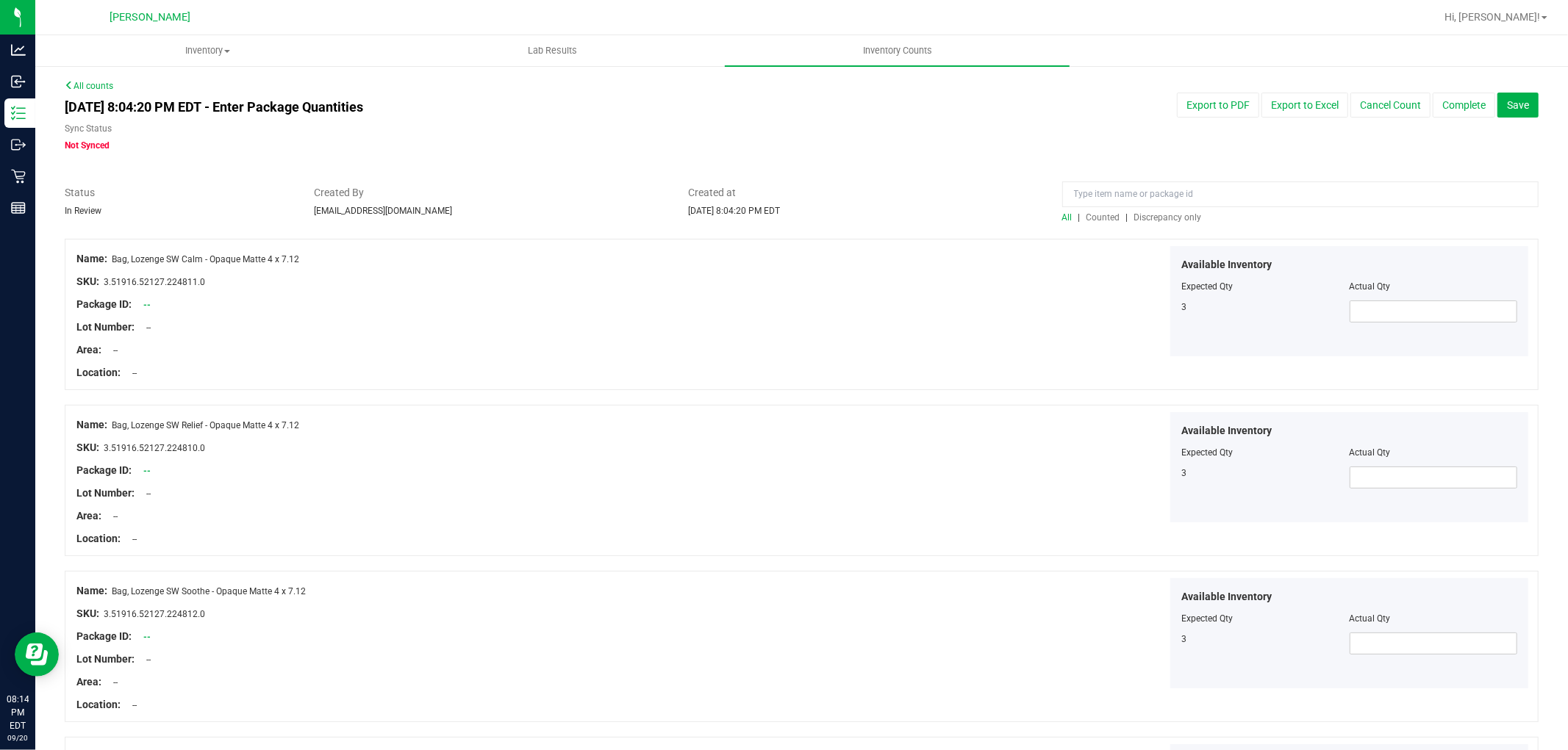
click at [1171, 230] on div at bounding box center [801, 232] width 1474 height 15
click at [1169, 219] on span "Discrepancy only" at bounding box center [1167, 217] width 67 height 10
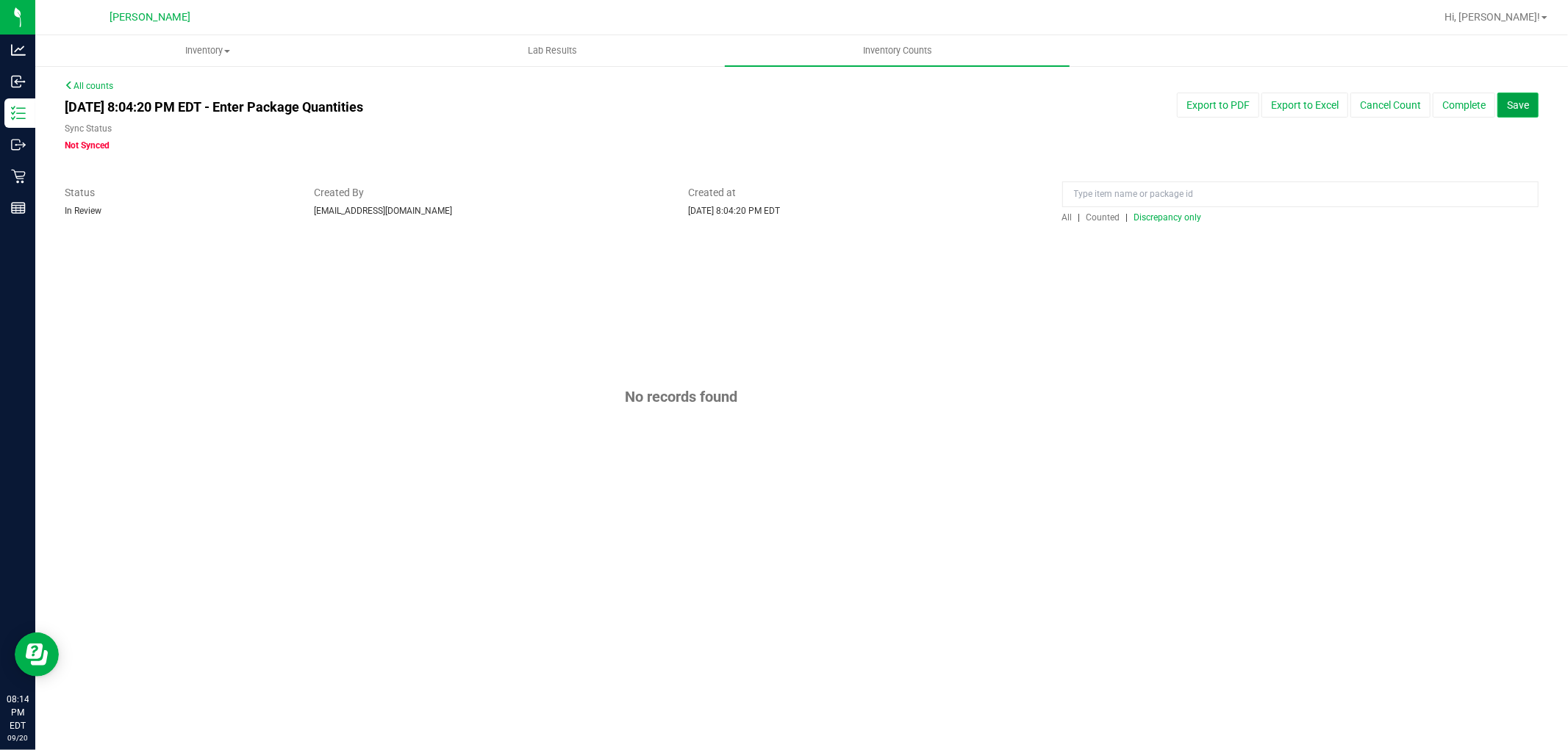
click at [1519, 108] on span "Save" at bounding box center [1518, 105] width 22 height 12
